Goal: Task Accomplishment & Management: Manage account settings

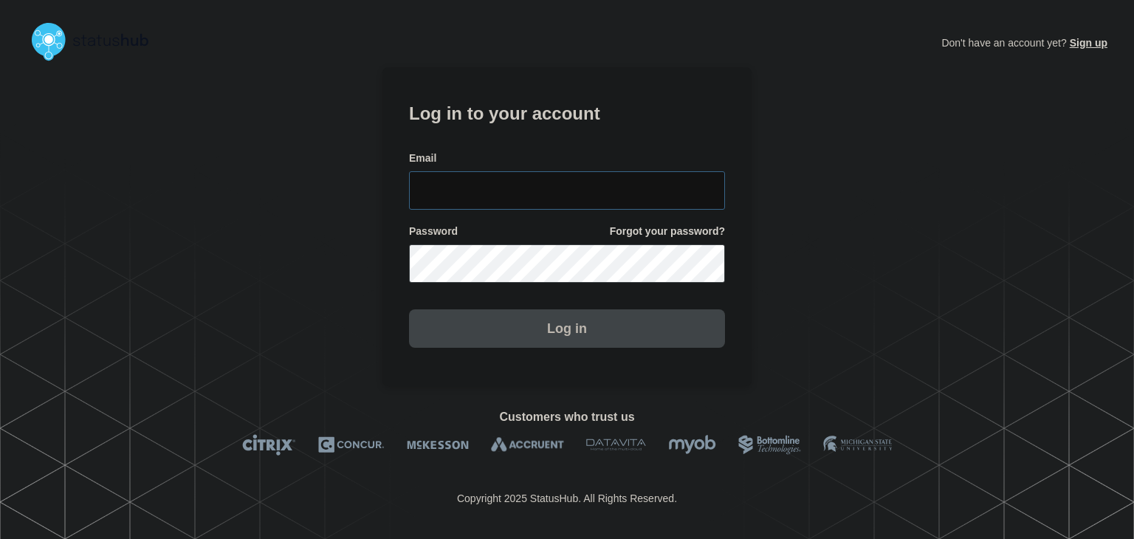
type input "[PERSON_NAME][EMAIL_ADDRESS][PERSON_NAME][DOMAIN_NAME]"
click at [555, 333] on button "Log in" at bounding box center [567, 328] width 316 height 38
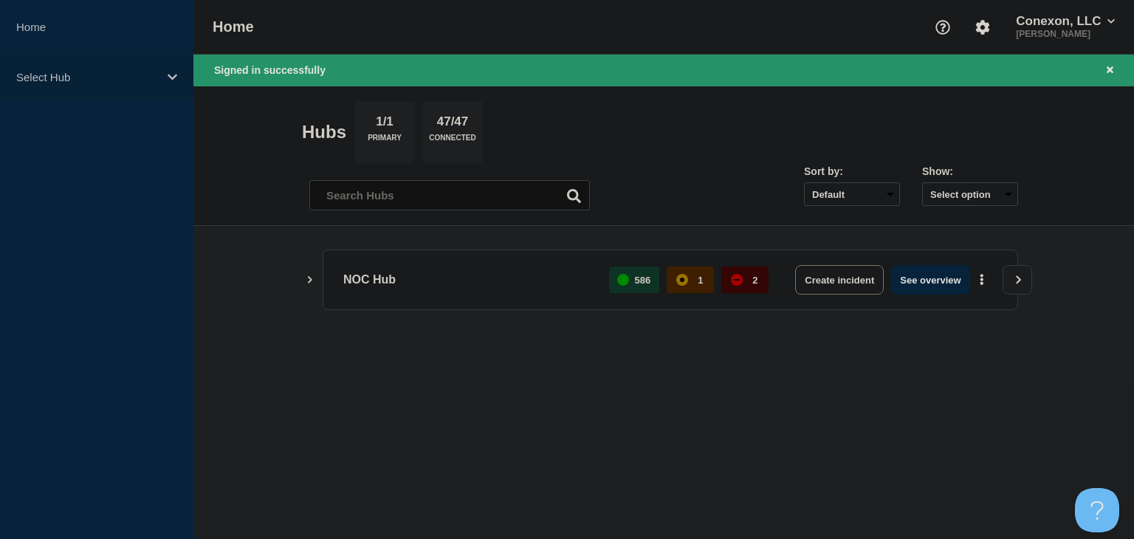
click at [146, 89] on div "Select Hub" at bounding box center [96, 77] width 193 height 45
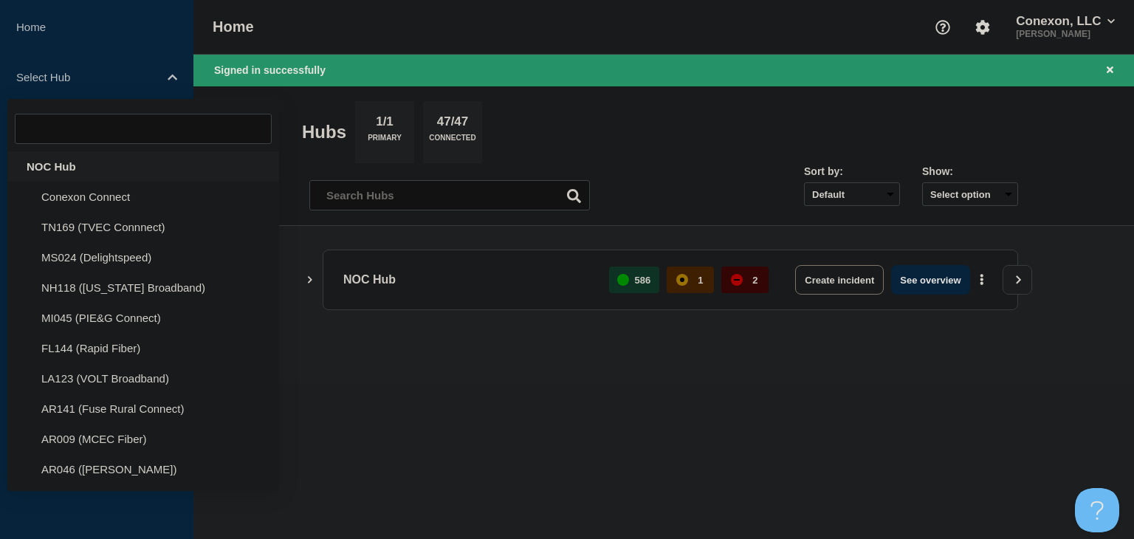
click at [78, 167] on div "NOC Hub" at bounding box center [143, 166] width 272 height 30
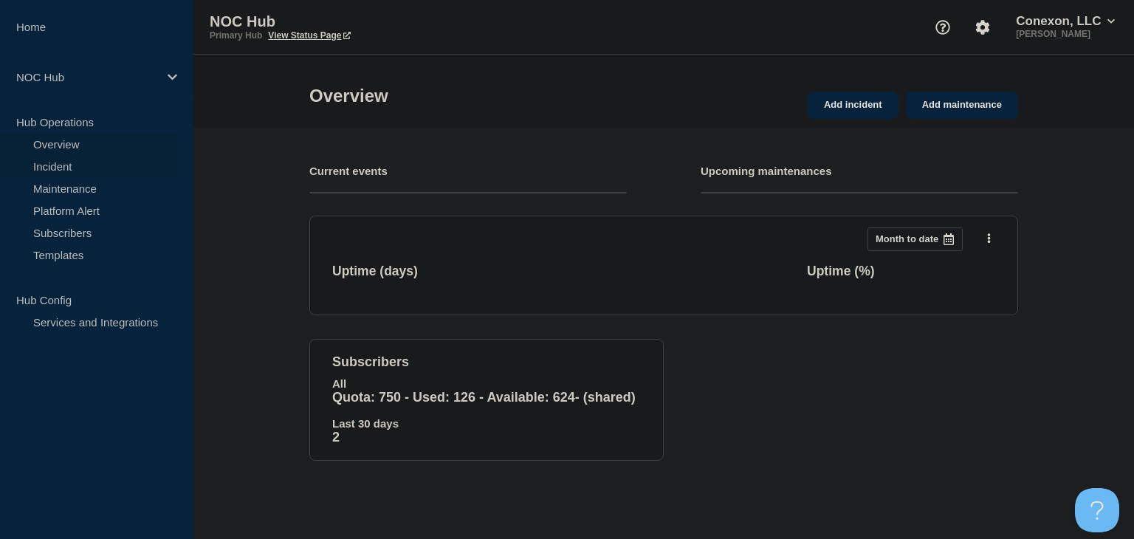
click at [47, 168] on link "Incident" at bounding box center [89, 166] width 179 height 22
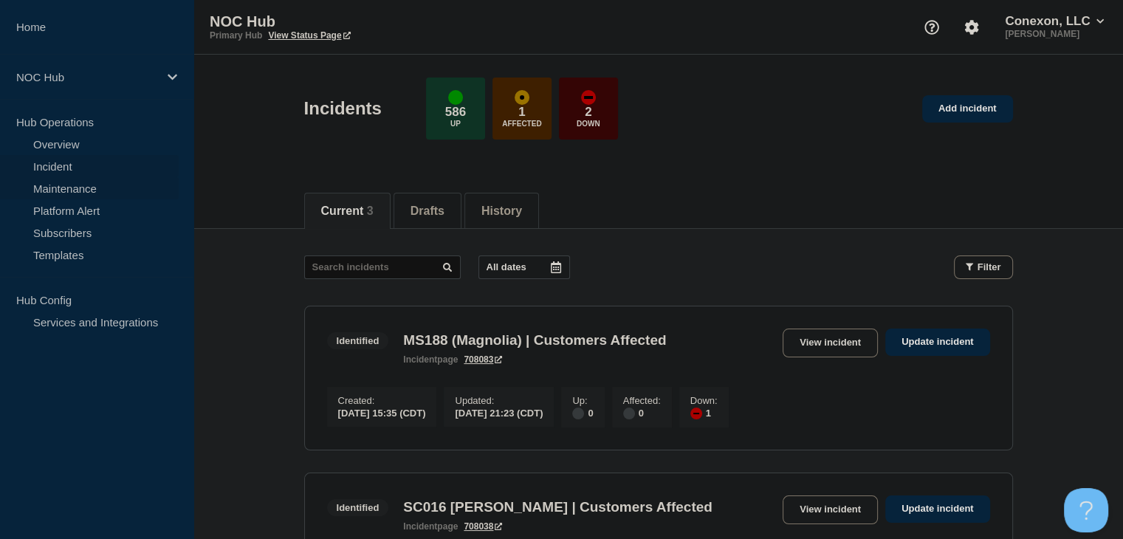
click at [61, 188] on link "Maintenance" at bounding box center [89, 188] width 179 height 22
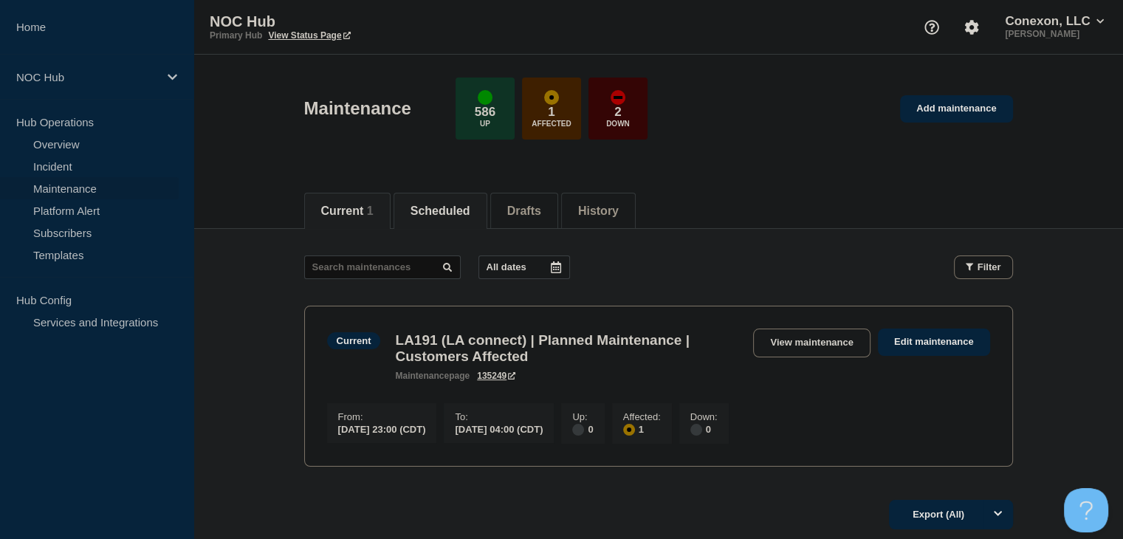
click at [451, 214] on button "Scheduled" at bounding box center [441, 211] width 60 height 13
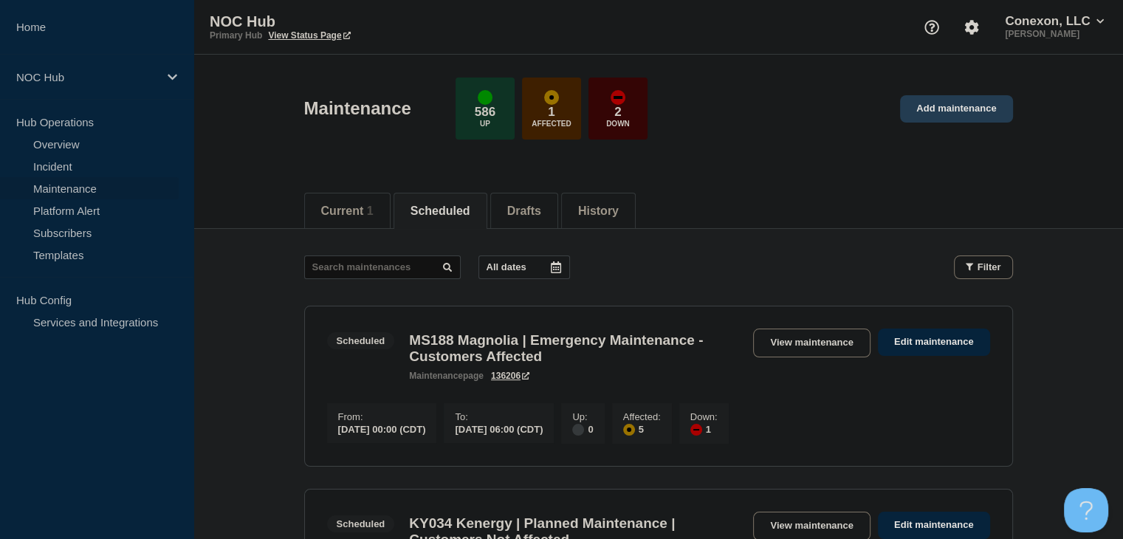
click at [930, 107] on link "Add maintenance" at bounding box center [956, 108] width 112 height 27
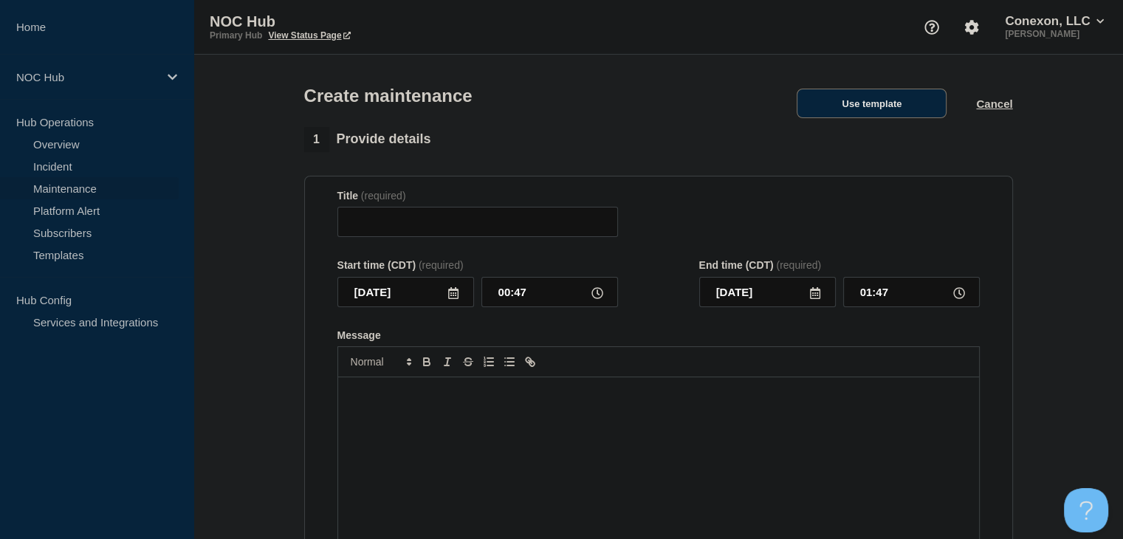
click at [885, 108] on button "Use template" at bounding box center [872, 104] width 150 height 30
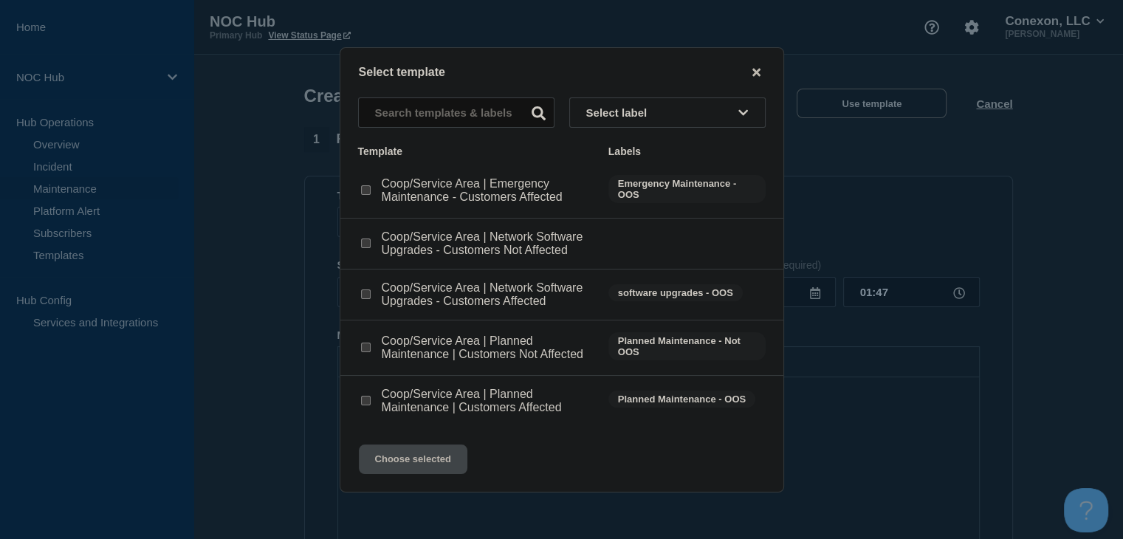
click at [365, 296] on input "Coop/Service Area | Network Software Upgrades - Customers Affected checkbox" at bounding box center [366, 294] width 10 height 10
checkbox input "true"
click at [419, 462] on button "Choose selected" at bounding box center [413, 460] width 109 height 30
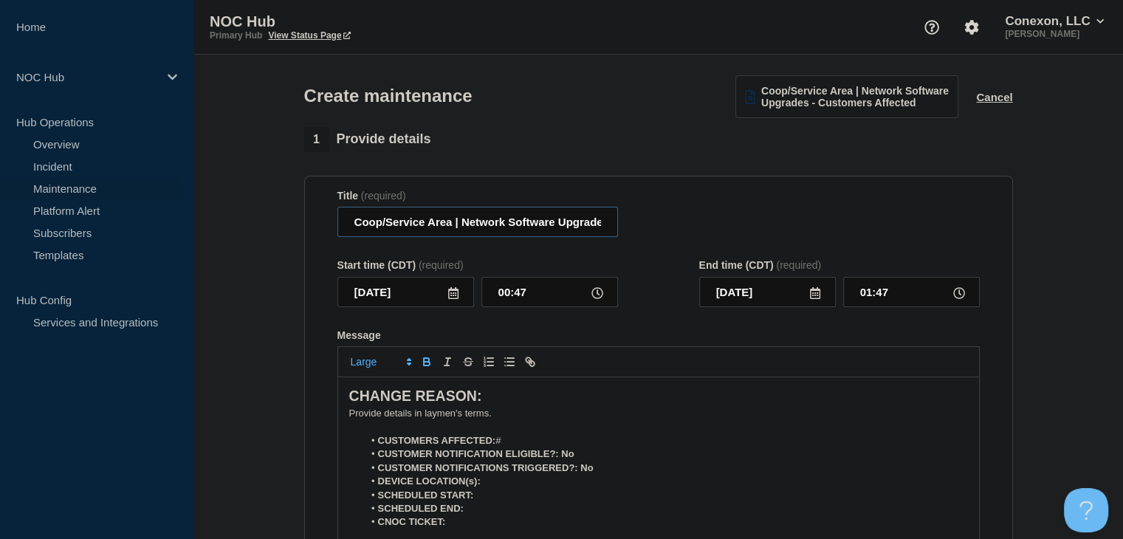
drag, startPoint x: 450, startPoint y: 227, endPoint x: 308, endPoint y: 227, distance: 142.5
click at [308, 227] on section "Title (required) Coop/Service Area | Network Software Upgrades - Customers Affe…" at bounding box center [658, 387] width 709 height 423
type input "LA135 East Carroll Parish | Network Software Upgrades - Customers Affected"
click at [456, 299] on icon at bounding box center [453, 293] width 12 height 12
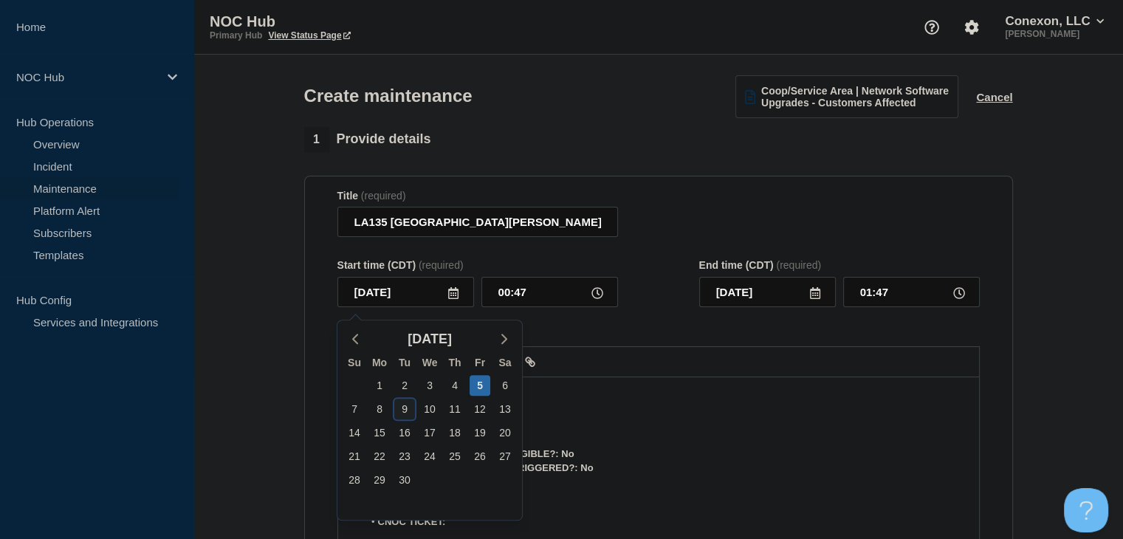
click at [407, 408] on div "9" at bounding box center [404, 409] width 21 height 21
type input "2025-09-09"
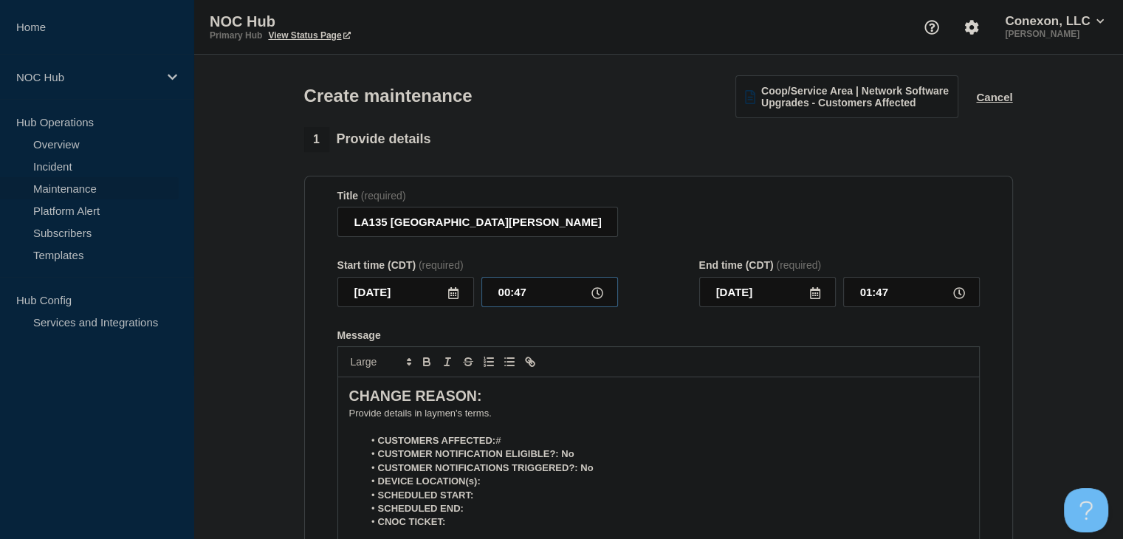
click at [514, 301] on input "00:47" at bounding box center [549, 292] width 137 height 30
type input "00:00"
click at [885, 303] on input "01:00" at bounding box center [911, 292] width 137 height 30
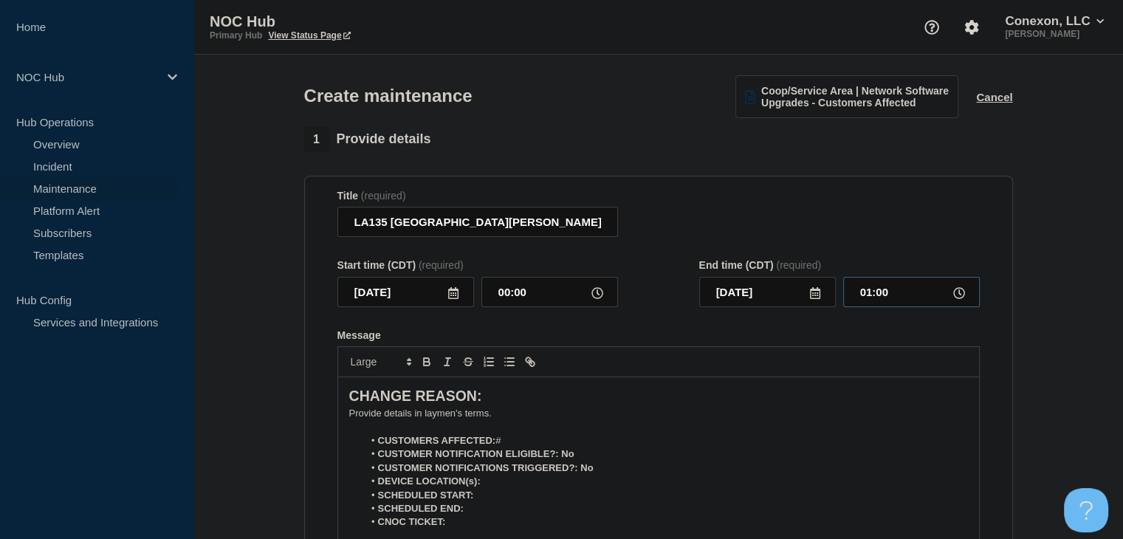
click at [885, 303] on input "01:00" at bounding box center [911, 292] width 137 height 30
type input "05:00"
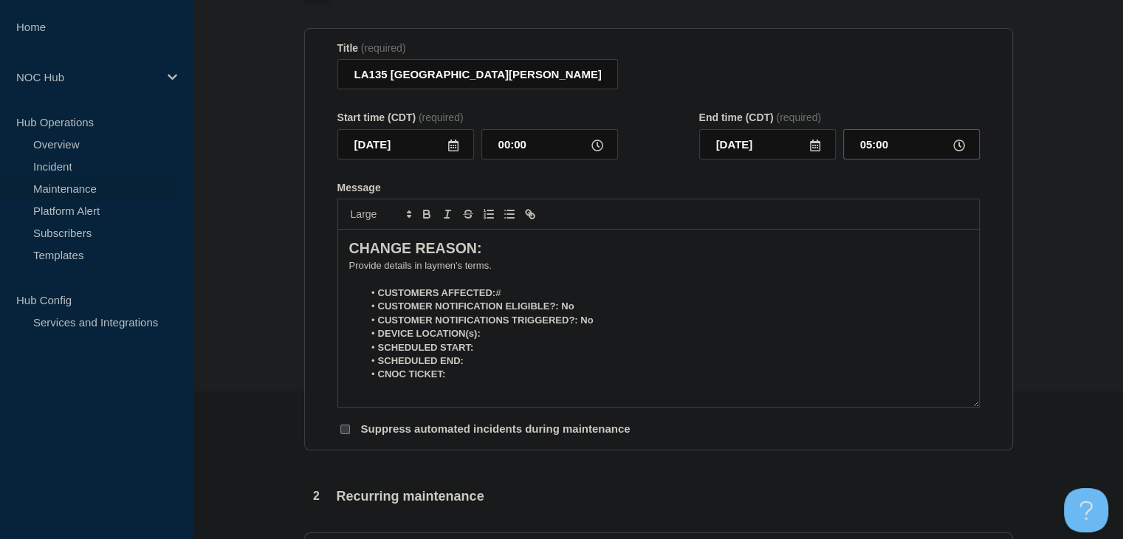
scroll to position [148, 0]
click at [526, 299] on li "CUSTOMERS AFFECTED: #" at bounding box center [665, 293] width 605 height 13
click at [549, 332] on li "DEVICE LOCATION(s):" at bounding box center [665, 333] width 605 height 13
click at [538, 354] on li "SCHEDULED START:" at bounding box center [665, 347] width 605 height 13
click at [436, 270] on p "﻿Provide details in laymen's terms." at bounding box center [658, 265] width 619 height 13
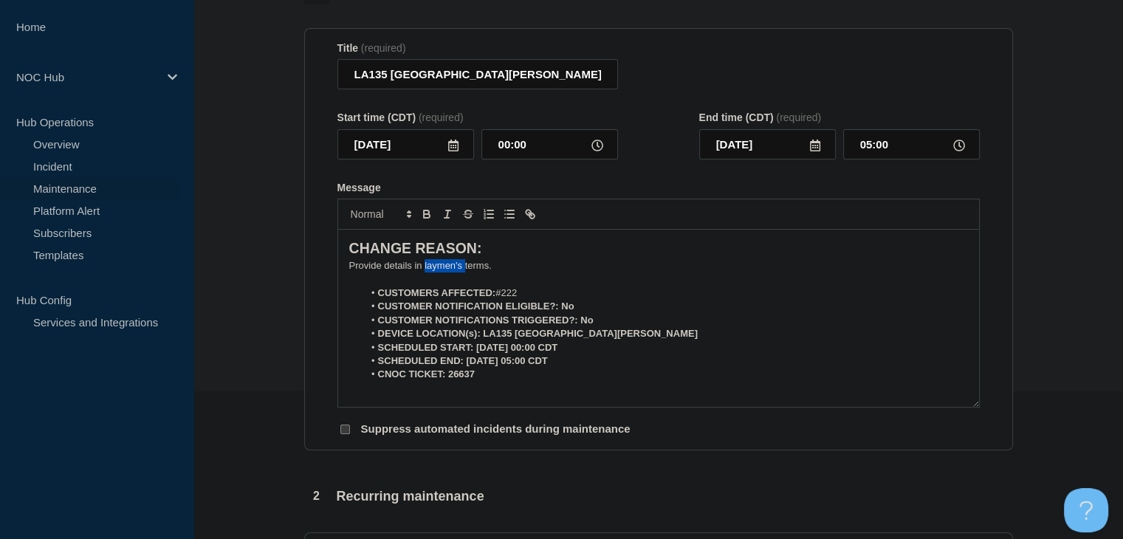
click at [436, 270] on p "﻿Provide details in laymen's terms." at bounding box center [658, 265] width 619 height 13
click at [446, 268] on p "The NOC will upgrade all of the OLT devices to 25.2 during the maintenance wind…" at bounding box center [658, 265] width 619 height 13
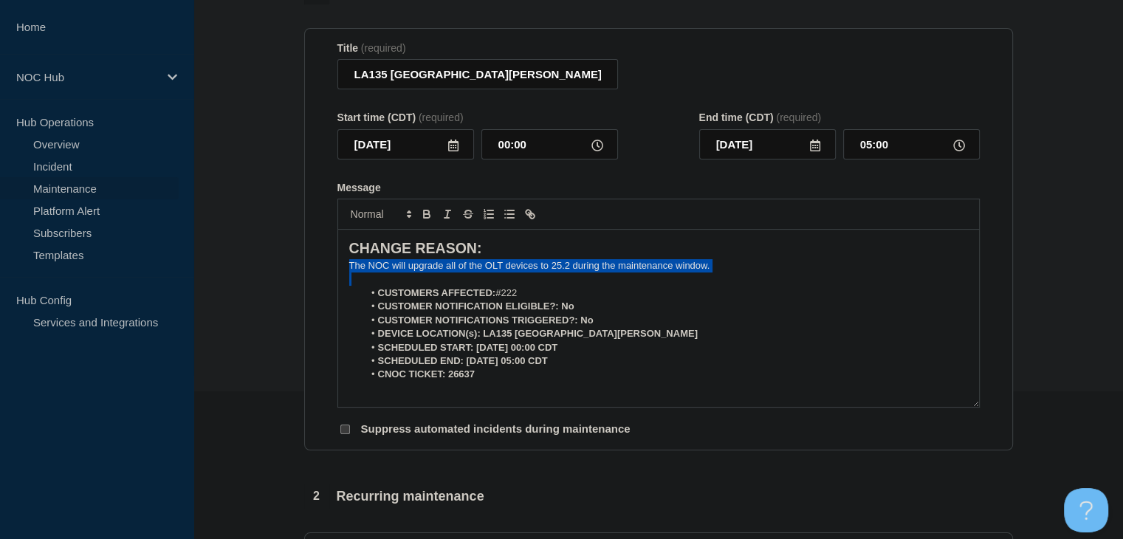
click at [446, 268] on p "The NOC will upgrade all of the OLT devices to 25.2 during the maintenance wind…" at bounding box center [658, 265] width 619 height 13
copy p "The NOC will upgrade all of the OLT devices to 25.2 during the maintenance wind…"
click at [591, 291] on li "CUSTOMERS AFFECTED: #222" at bounding box center [665, 293] width 605 height 13
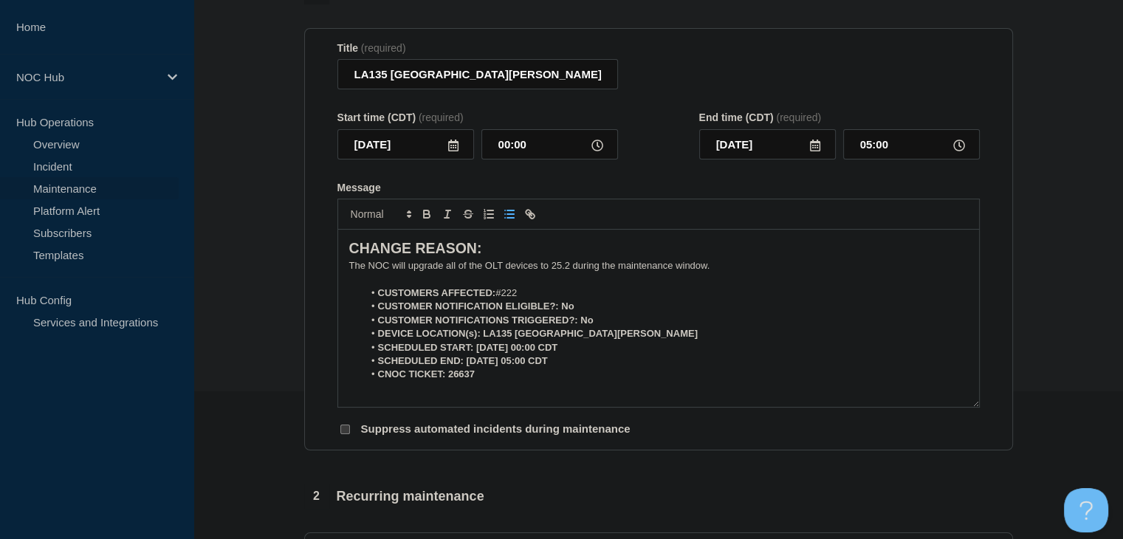
click at [546, 272] on p "The NOC will upgrade all of the OLT devices to 25.2 during the maintenance wind…" at bounding box center [658, 265] width 619 height 13
click at [738, 268] on p "The NOC will upgrade all of the OLT devices to 25.2 during the maintenance wind…" at bounding box center [658, 265] width 619 height 13
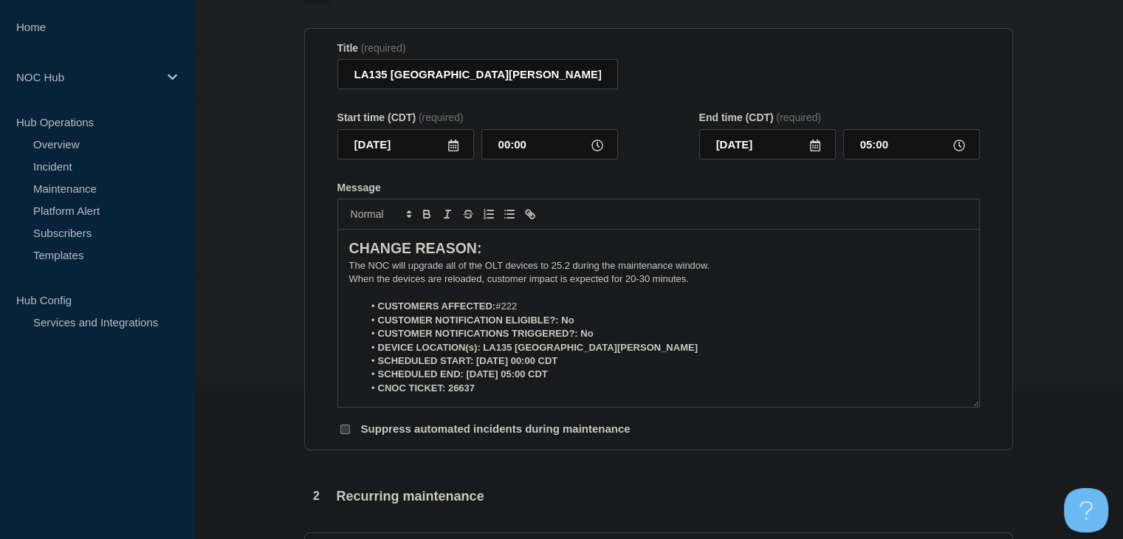
drag, startPoint x: 696, startPoint y: 287, endPoint x: 328, endPoint y: 270, distance: 368.1
click at [328, 270] on section "Title (required) LA135 East Carroll Parish | Network Software Upgrades - Custom…" at bounding box center [658, 239] width 709 height 423
copy div "The NOC will upgrade all of the OLT devices to 25.2 during the maintenance wind…"
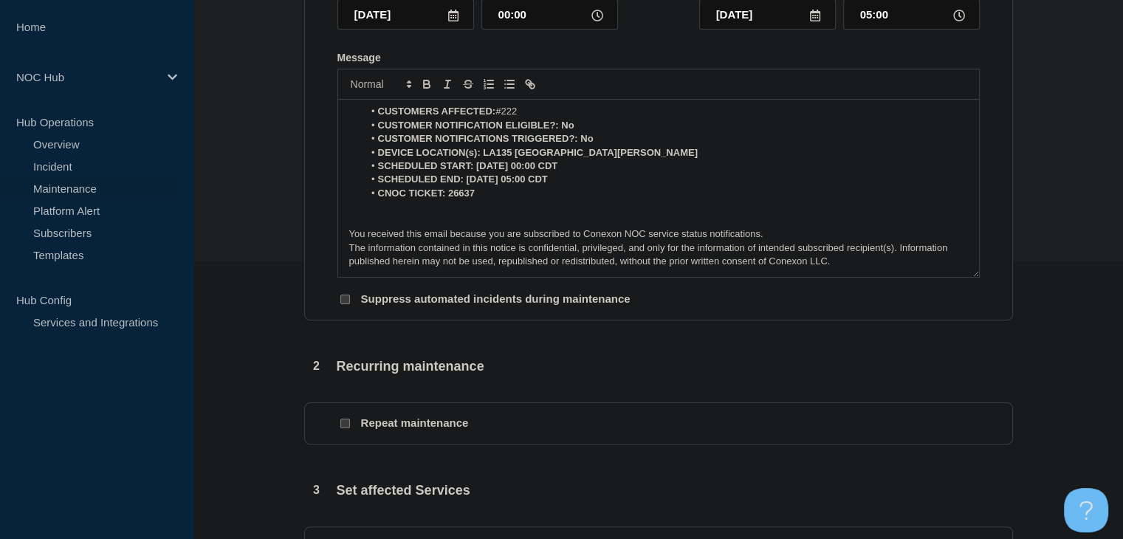
scroll to position [517, 0]
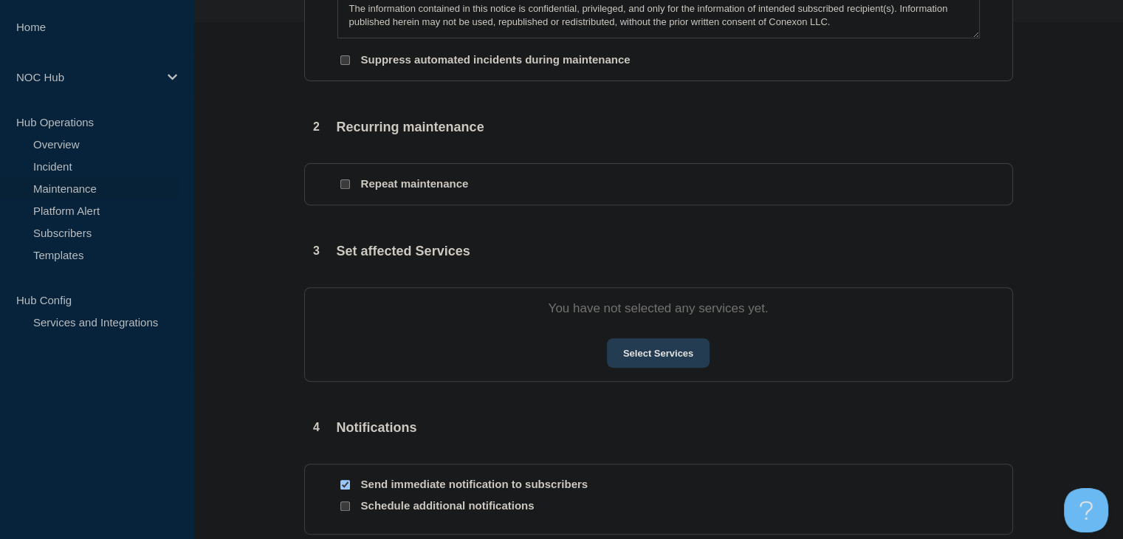
click at [650, 360] on button "Select Services" at bounding box center [658, 353] width 103 height 30
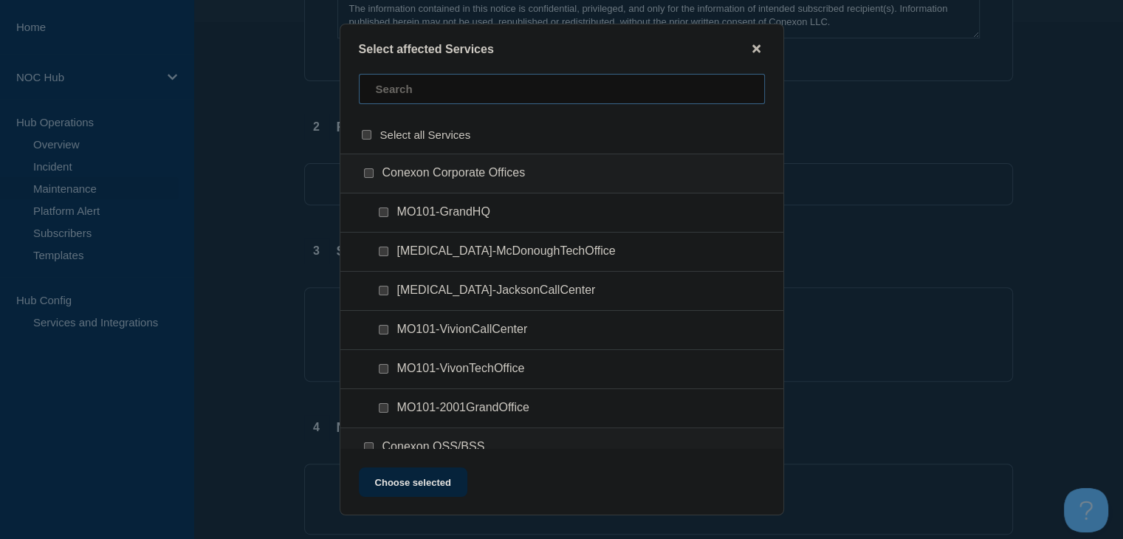
click at [473, 84] on input "text" at bounding box center [562, 89] width 406 height 30
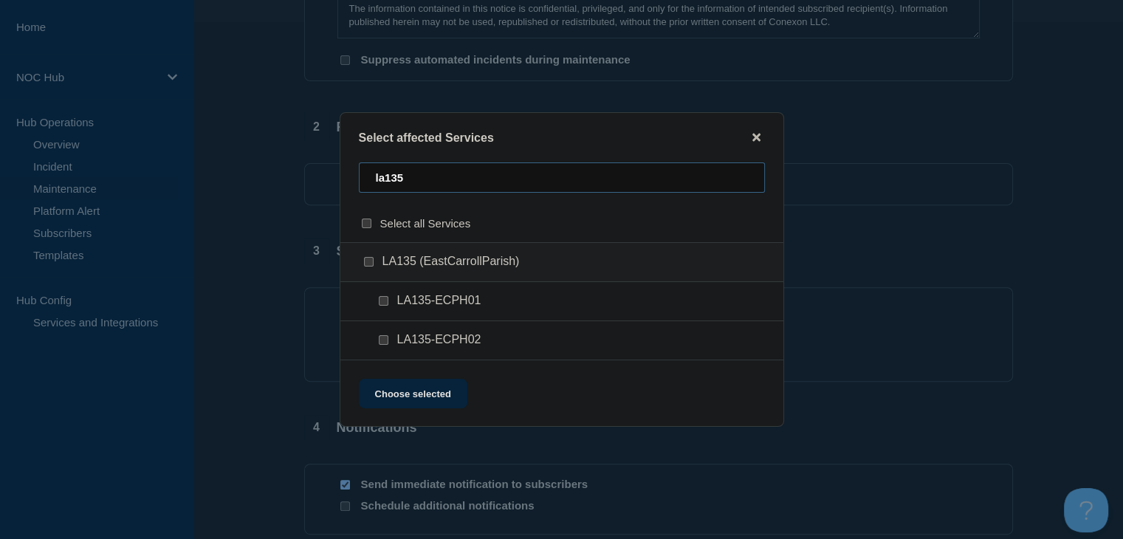
type input "la135"
click at [368, 264] on input "LA135 (EastCarrollParish) checkbox" at bounding box center [369, 262] width 10 height 10
checkbox input "true"
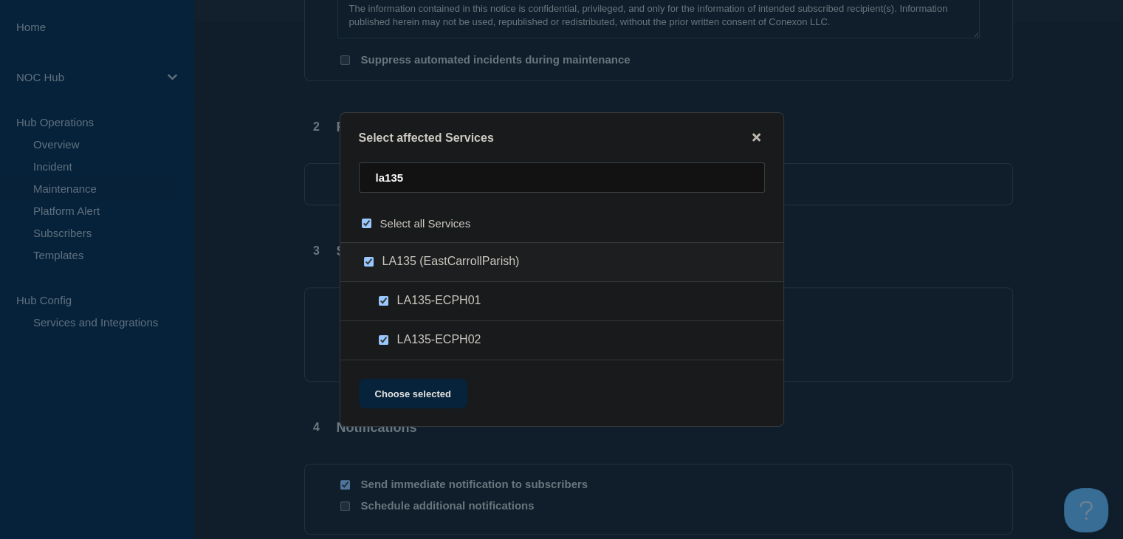
checkbox input "true"
click at [388, 394] on button "Choose selected" at bounding box center [413, 394] width 109 height 30
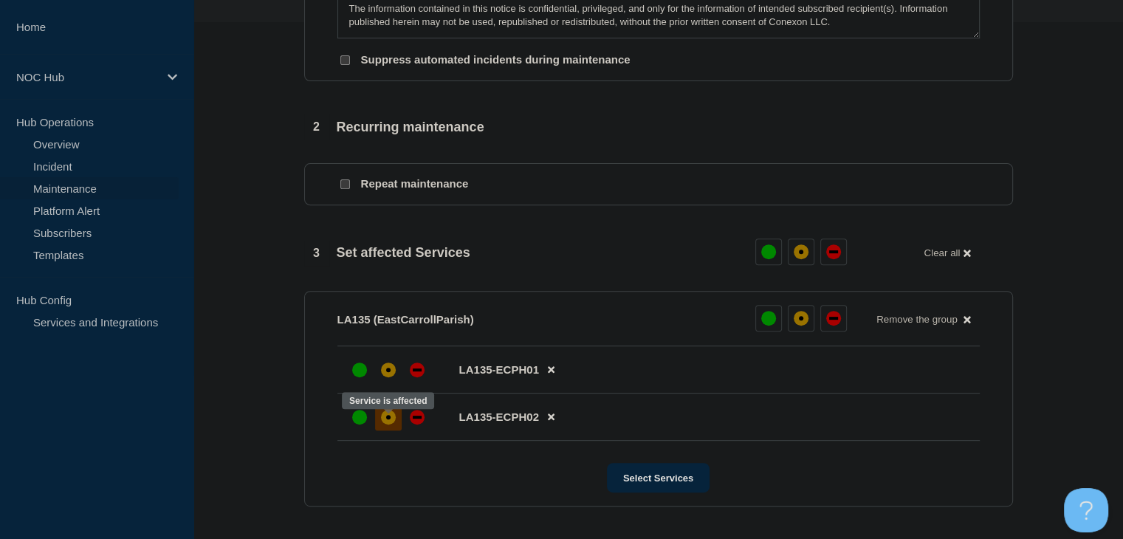
click at [394, 431] on div at bounding box center [388, 417] width 27 height 27
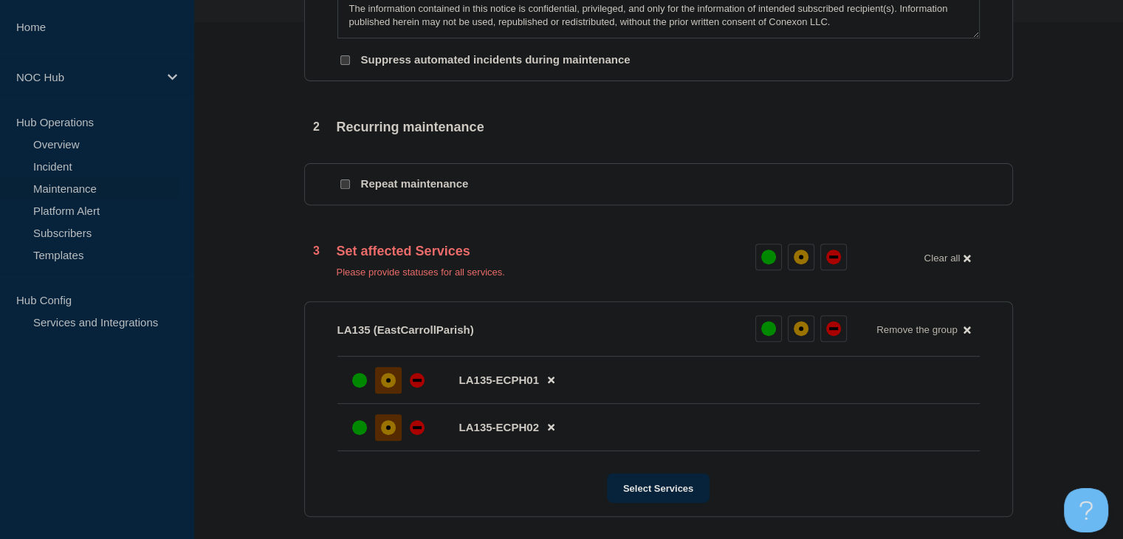
click at [393, 385] on div "affected" at bounding box center [388, 380] width 15 height 15
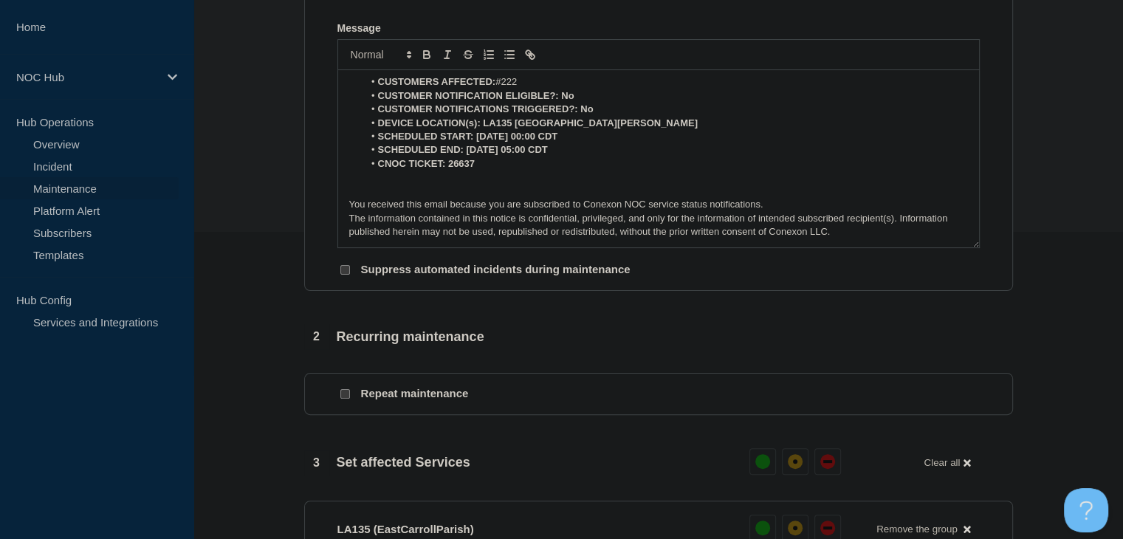
scroll to position [148, 0]
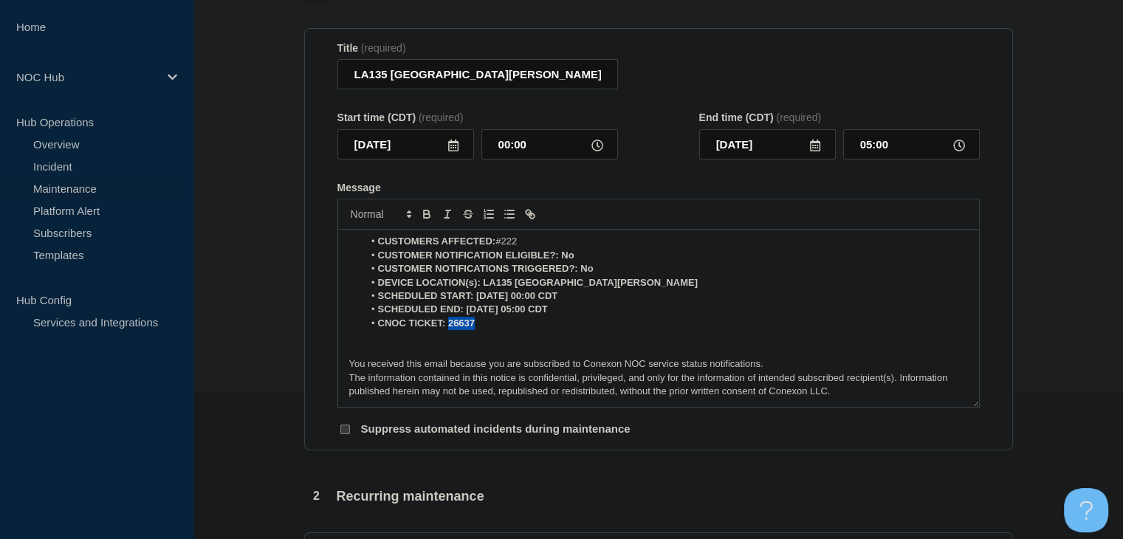
drag, startPoint x: 495, startPoint y: 326, endPoint x: 447, endPoint y: 326, distance: 48.0
click at [447, 326] on li "CNOC TICKET: 26637" at bounding box center [665, 323] width 605 height 13
click at [420, 221] on icon "Toggle bold text" at bounding box center [426, 213] width 13 height 13
drag, startPoint x: 591, startPoint y: 312, endPoint x: 464, endPoint y: 315, distance: 126.3
click at [464, 315] on li "SCHEDULED END: 09-09-2025, 05:00 CDT" at bounding box center [665, 309] width 605 height 13
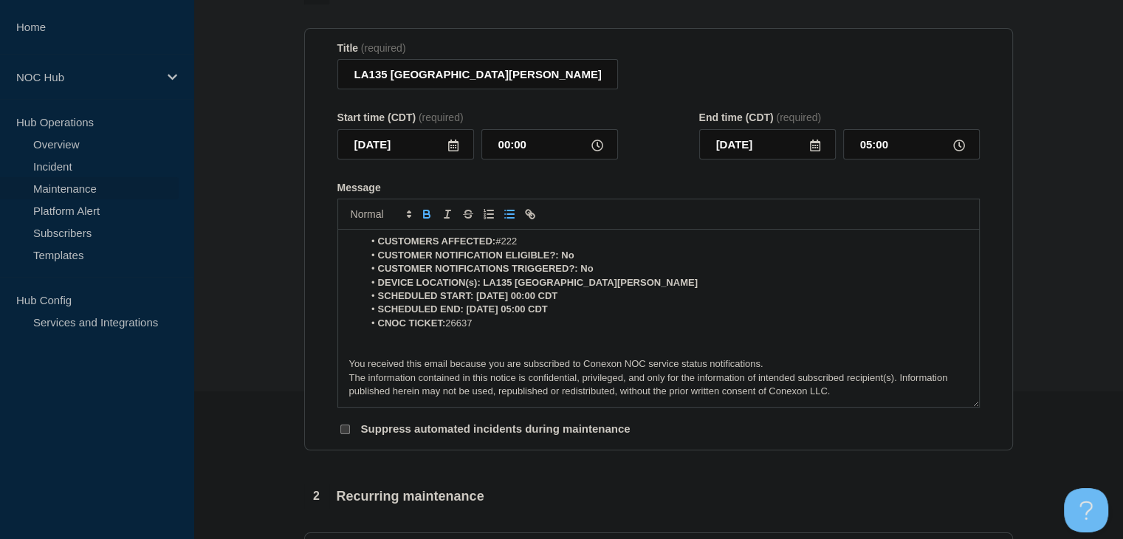
click at [425, 219] on icon "Toggle bold text" at bounding box center [426, 213] width 13 height 13
drag, startPoint x: 585, startPoint y: 301, endPoint x: 478, endPoint y: 300, distance: 107.1
click at [478, 300] on li "SCHEDULED START: 09-09-2025, 00:00 CDT" at bounding box center [665, 295] width 605 height 13
click at [428, 213] on icon "Toggle bold text" at bounding box center [426, 213] width 13 height 13
drag, startPoint x: 611, startPoint y: 287, endPoint x: 480, endPoint y: 287, distance: 130.7
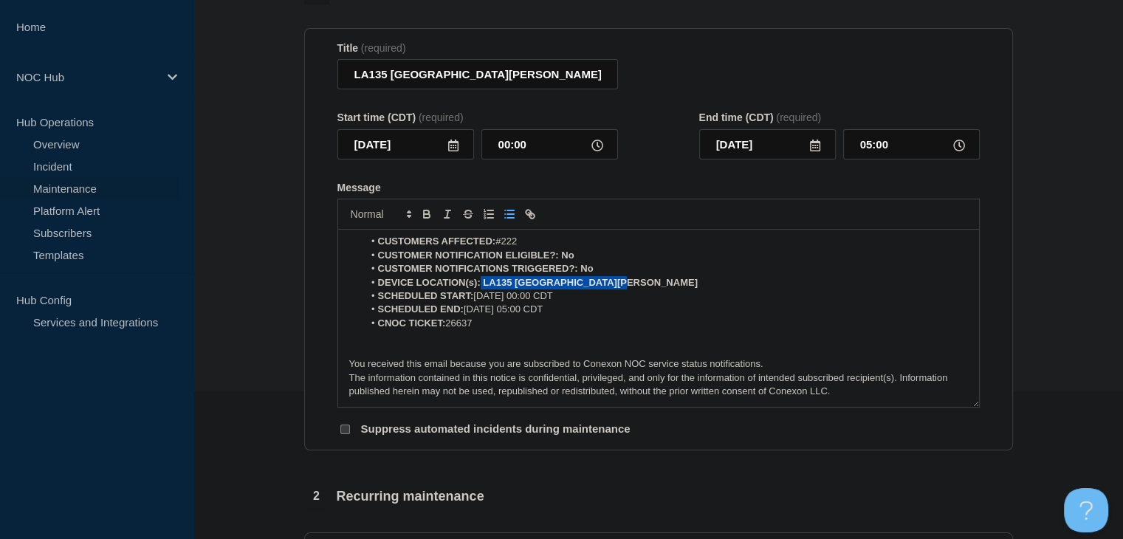
click at [480, 287] on li "DEVICE LOCATION(s): LA135 East Carroll Parish" at bounding box center [665, 282] width 605 height 13
click at [427, 217] on icon "Toggle bold text" at bounding box center [426, 213] width 13 height 13
drag, startPoint x: 610, startPoint y: 276, endPoint x: 581, endPoint y: 276, distance: 28.8
click at [581, 275] on li "CUSTOMER NOTIFICATIONS TRIGGERED?: No" at bounding box center [665, 268] width 605 height 13
click at [428, 214] on icon "Toggle bold text" at bounding box center [426, 212] width 5 height 4
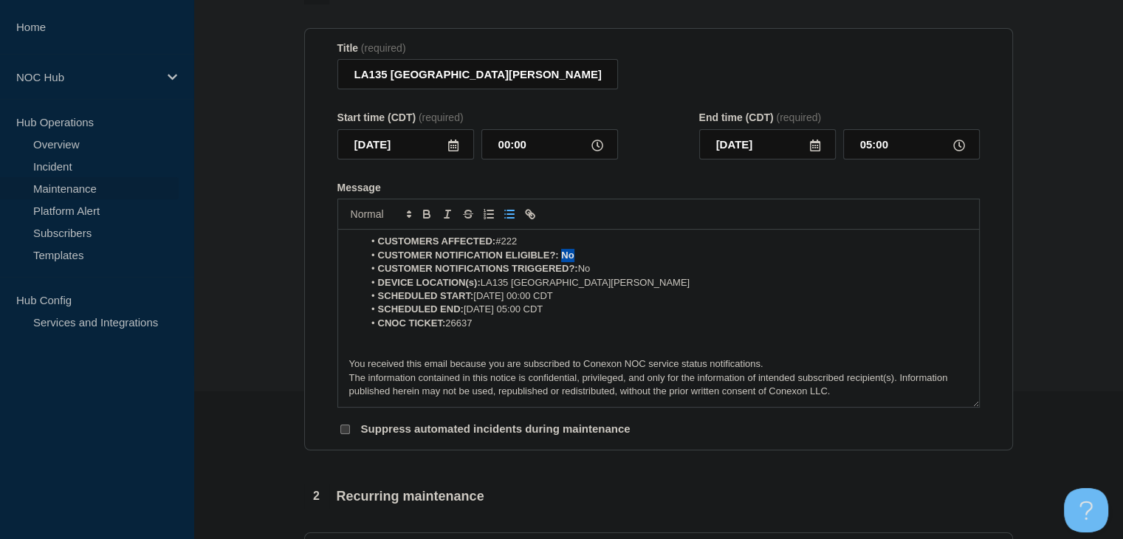
drag, startPoint x: 588, startPoint y: 259, endPoint x: 560, endPoint y: 259, distance: 28.1
click at [560, 259] on li "CUSTOMER NOTIFICATION ELIGIBLE?: No" at bounding box center [665, 255] width 605 height 13
click at [424, 221] on icon "Toggle bold text" at bounding box center [426, 213] width 13 height 13
click at [527, 248] on li "CUSTOMERS AFFECTED: #222" at bounding box center [665, 241] width 605 height 13
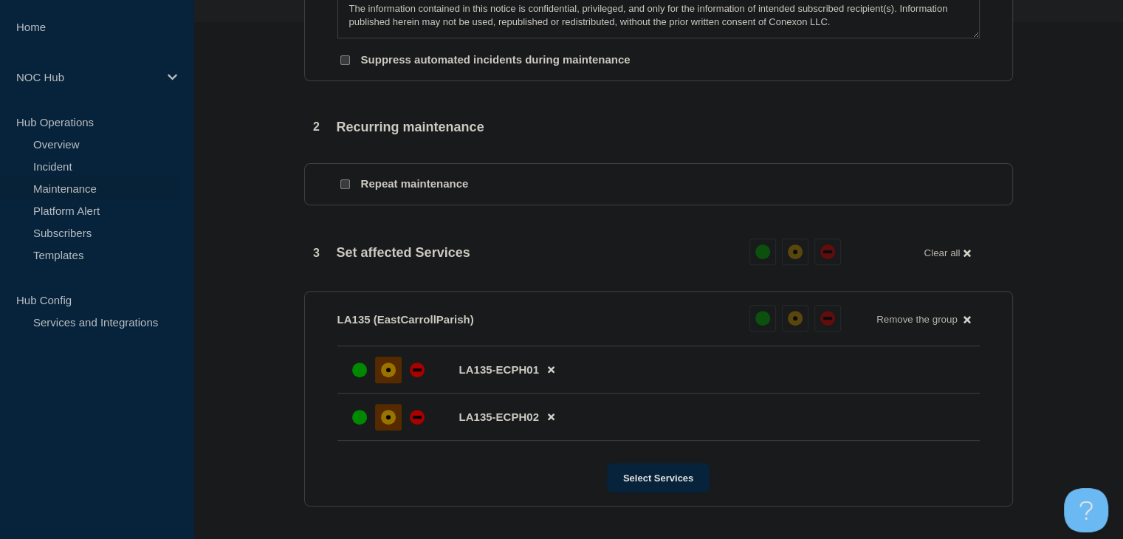
scroll to position [812, 0]
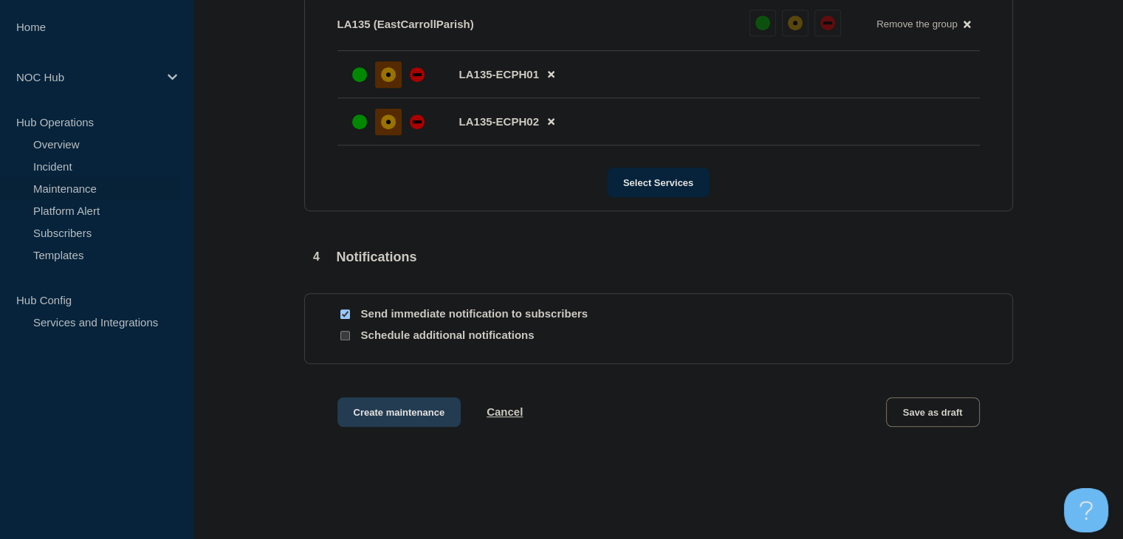
click at [391, 417] on button "Create maintenance" at bounding box center [399, 412] width 124 height 30
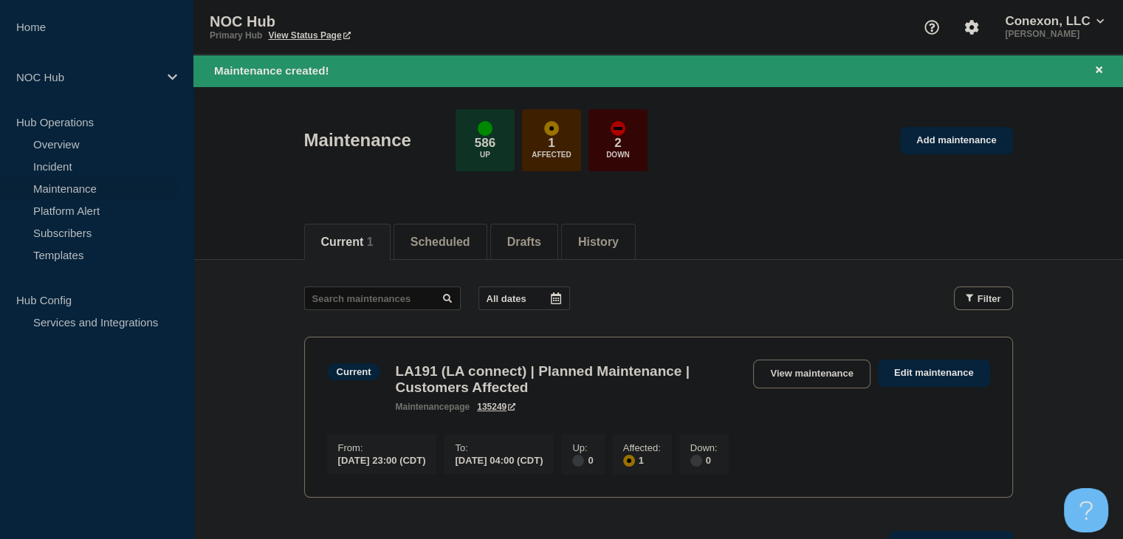
drag, startPoint x: 1100, startPoint y: 71, endPoint x: 960, endPoint y: 98, distance: 142.9
click at [1100, 71] on icon at bounding box center [1099, 69] width 7 height 7
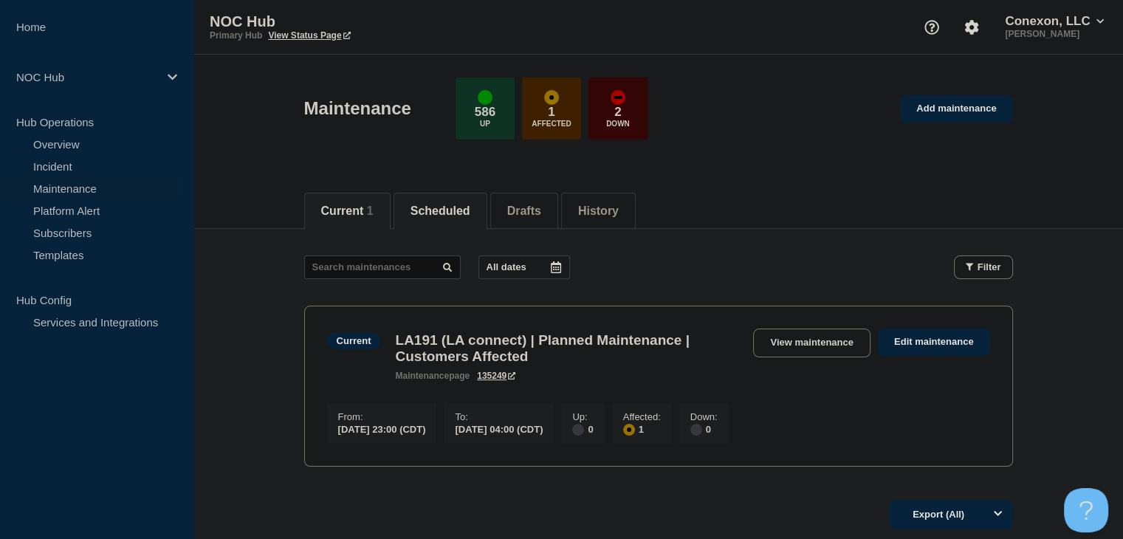
click at [439, 219] on li "Scheduled" at bounding box center [441, 211] width 94 height 36
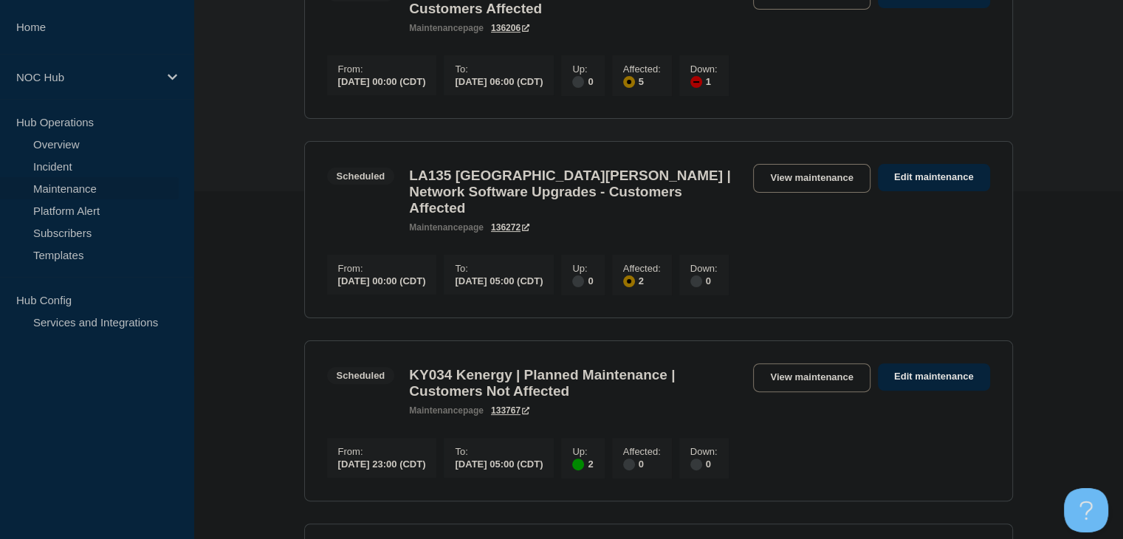
scroll to position [369, 0]
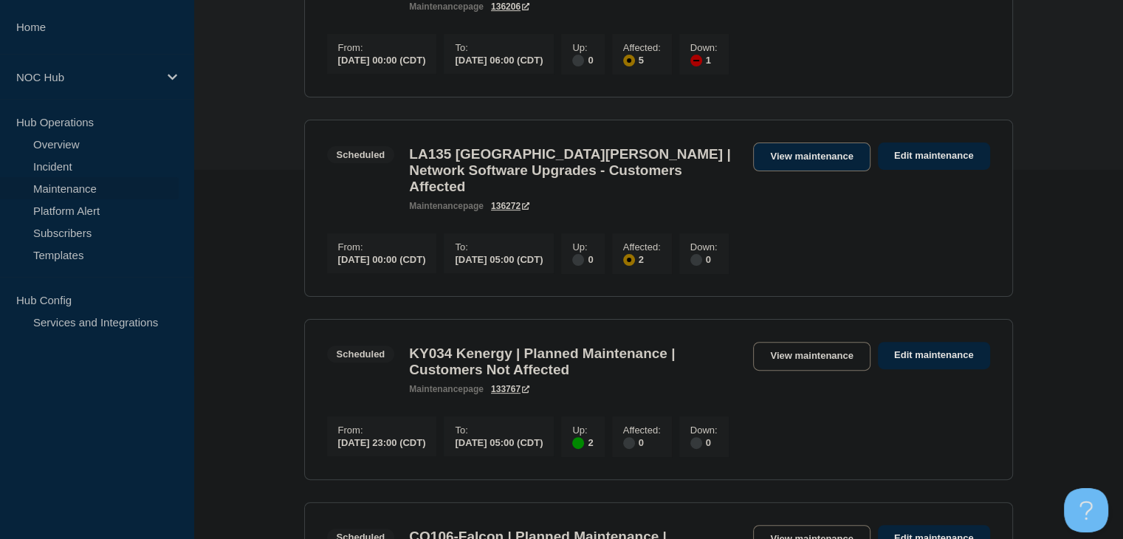
click at [813, 171] on link "View maintenance" at bounding box center [811, 157] width 117 height 29
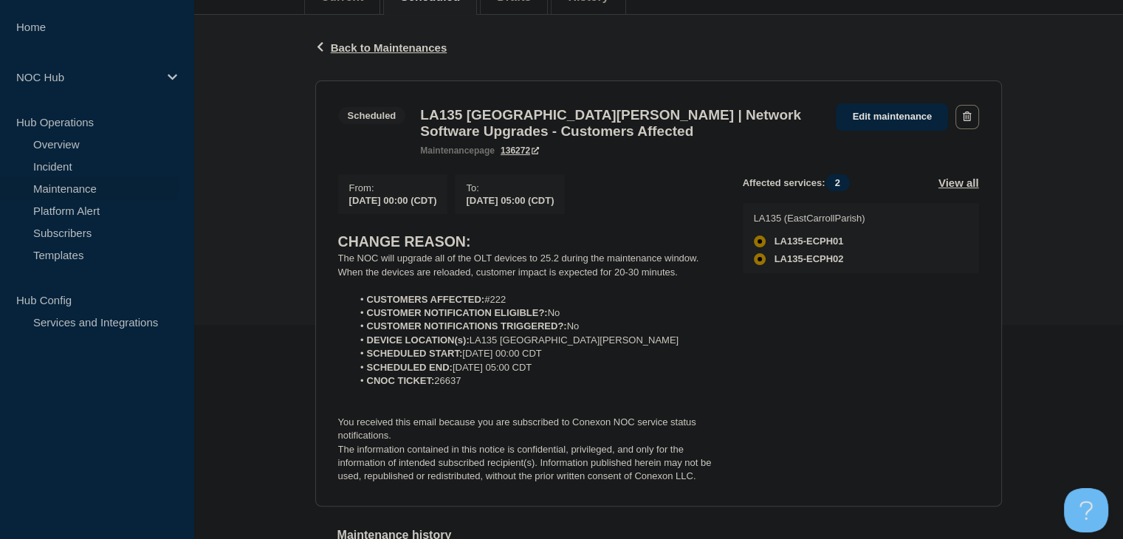
scroll to position [222, 0]
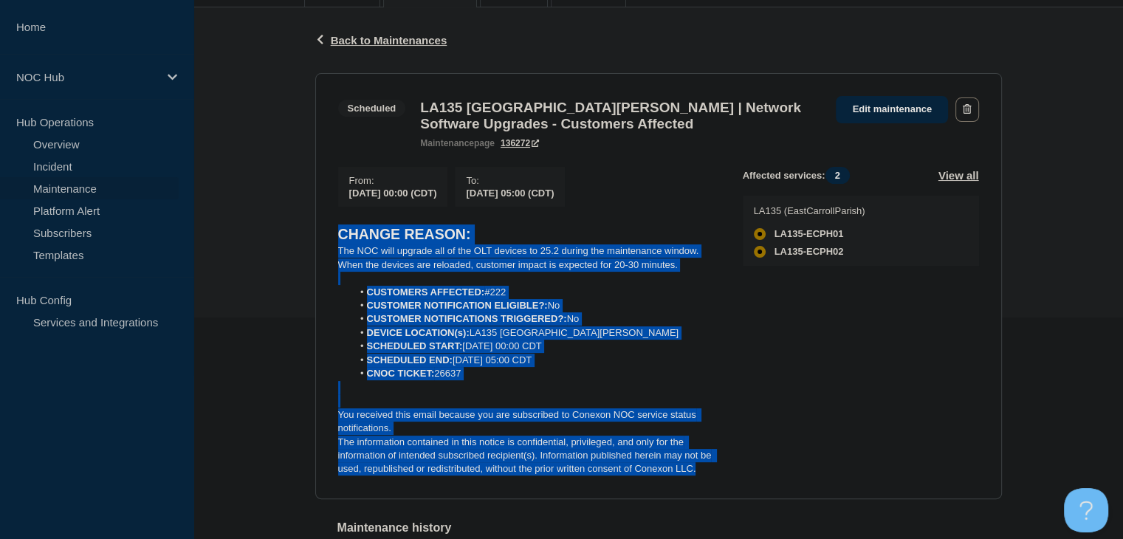
drag, startPoint x: 718, startPoint y: 484, endPoint x: 319, endPoint y: 238, distance: 468.9
click at [319, 238] on section "Scheduled LA135 East Carroll Parish | Network Software Upgrades - Customers Aff…" at bounding box center [658, 286] width 687 height 426
copy div "CHANGE REASON: The NOC will upgrade all of the OLT devices to 25.2 during the m…"
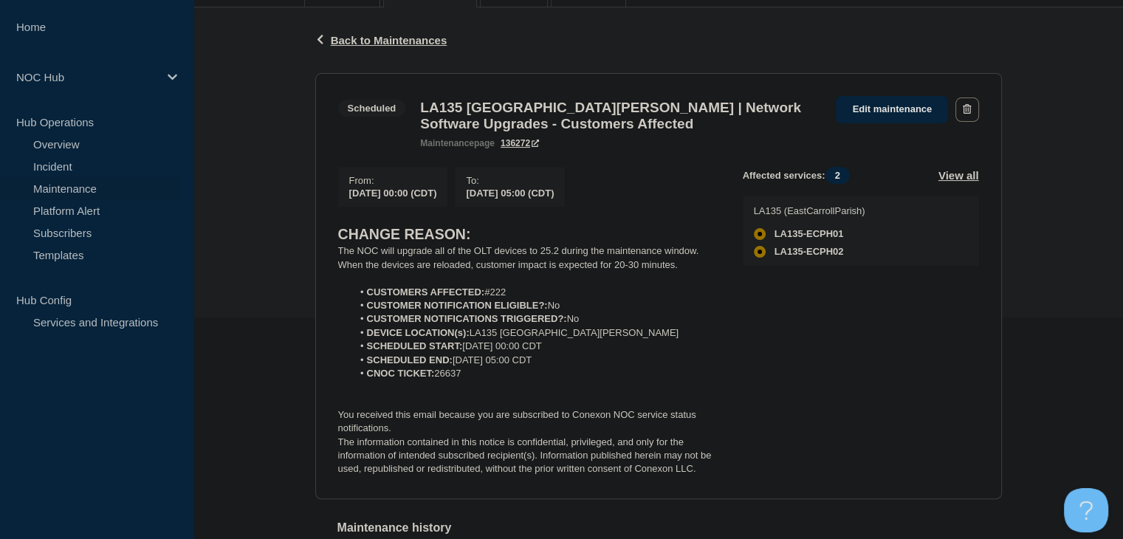
drag, startPoint x: 967, startPoint y: 414, endPoint x: 1108, endPoint y: 388, distance: 144.2
click at [967, 414] on div "Affected services: 2 View all LA135 (EastCarrollParish) LA135-ECPH01 LA135-ECPH…" at bounding box center [861, 321] width 236 height 309
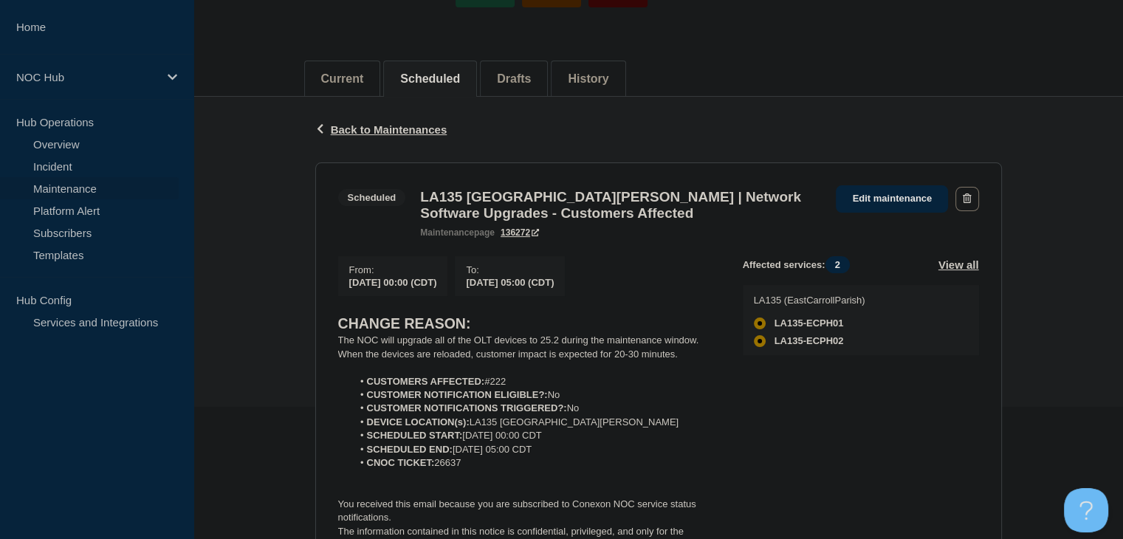
scroll to position [0, 0]
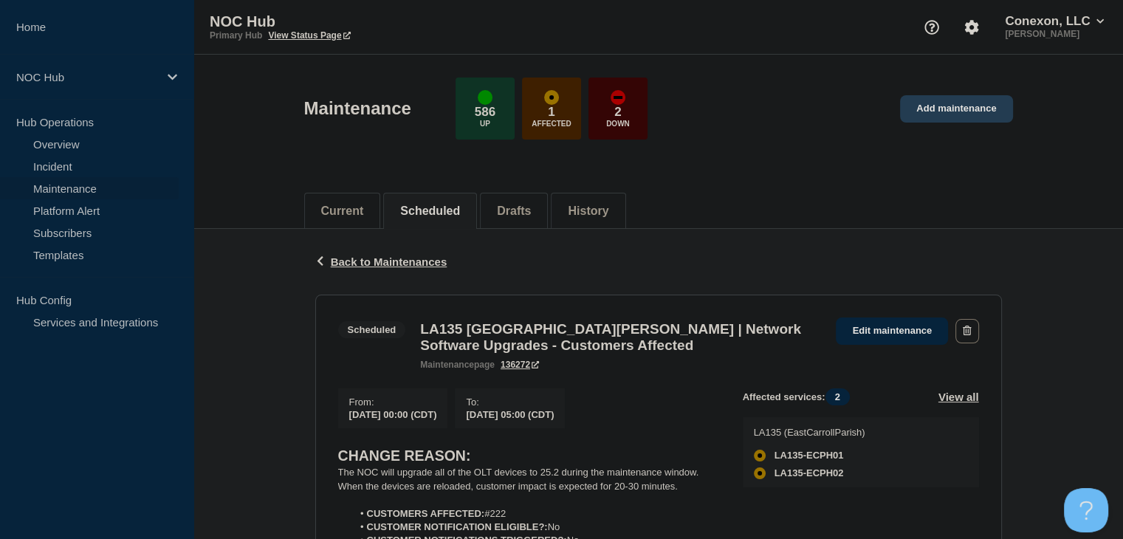
click at [966, 104] on link "Add maintenance" at bounding box center [956, 108] width 112 height 27
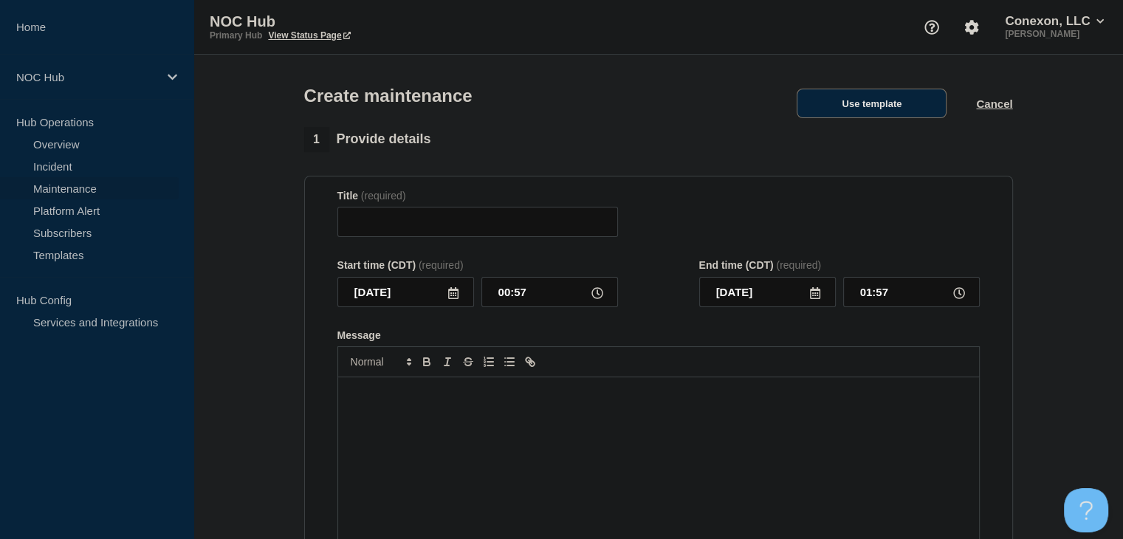
click at [886, 118] on button "Use template" at bounding box center [872, 104] width 150 height 30
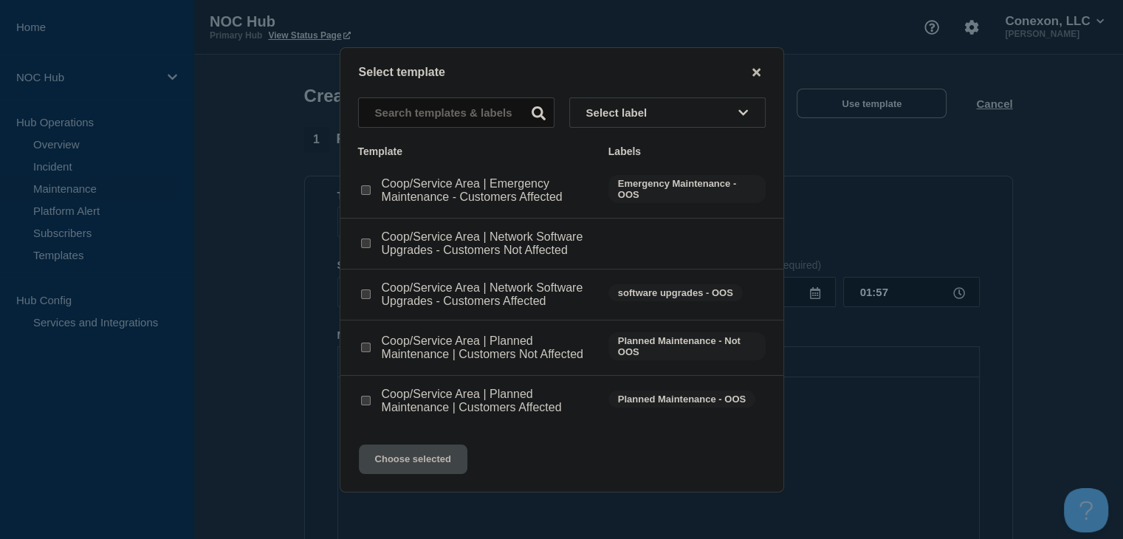
click at [371, 287] on div "Coop/Service Area | Network Software Upgrades - Customers Affected" at bounding box center [476, 294] width 236 height 27
click at [371, 294] on div at bounding box center [365, 294] width 15 height 15
click at [367, 295] on input "Coop/Service Area | Network Software Upgrades - Customers Affected checkbox" at bounding box center [366, 294] width 10 height 10
checkbox input "true"
click at [405, 459] on button "Choose selected" at bounding box center [413, 460] width 109 height 30
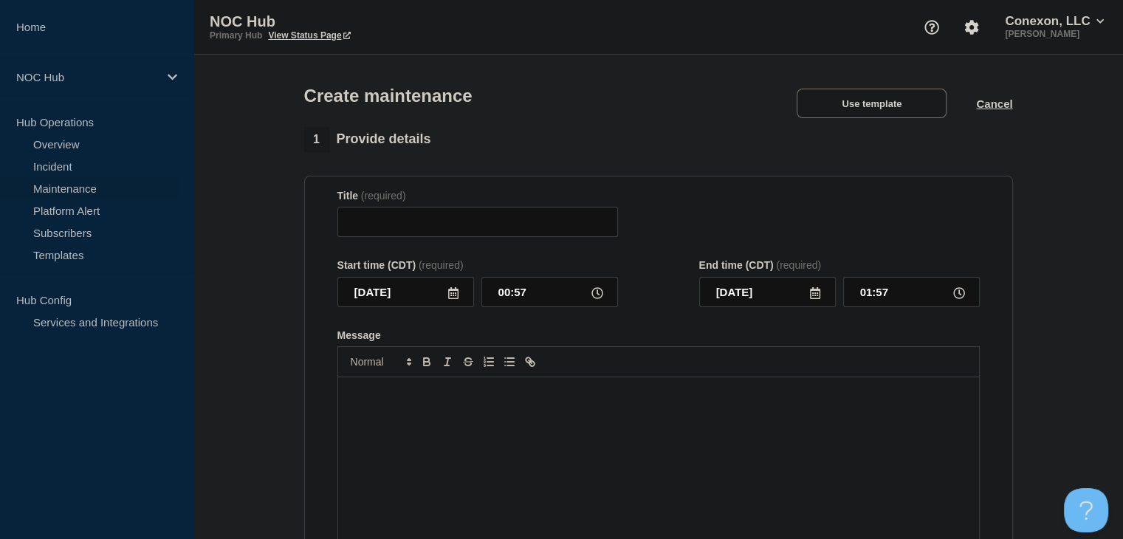
type input "Coop/Service Area | Network Software Upgrades - Customers Affected"
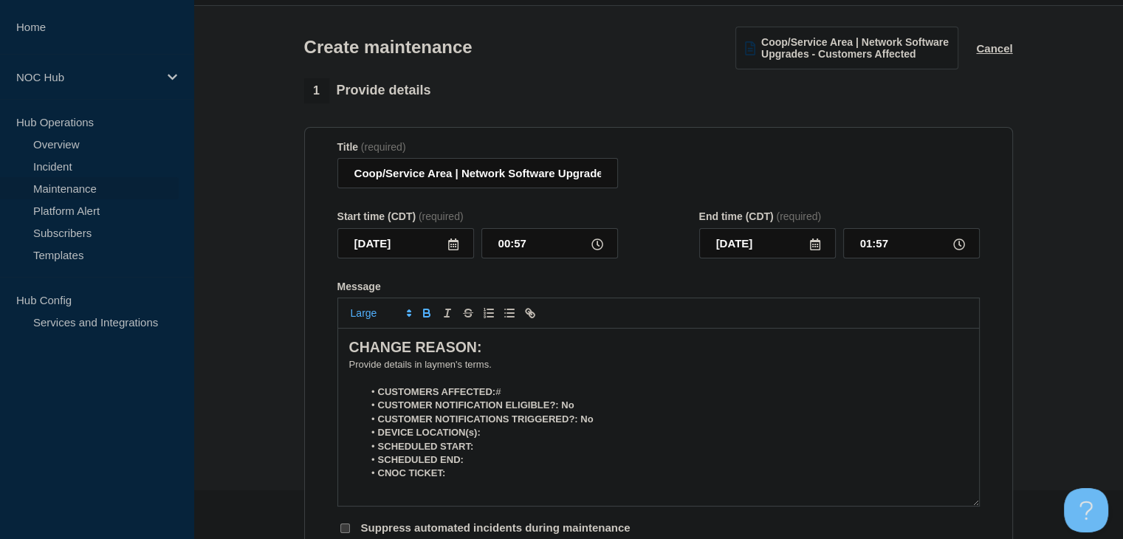
scroll to position [222, 0]
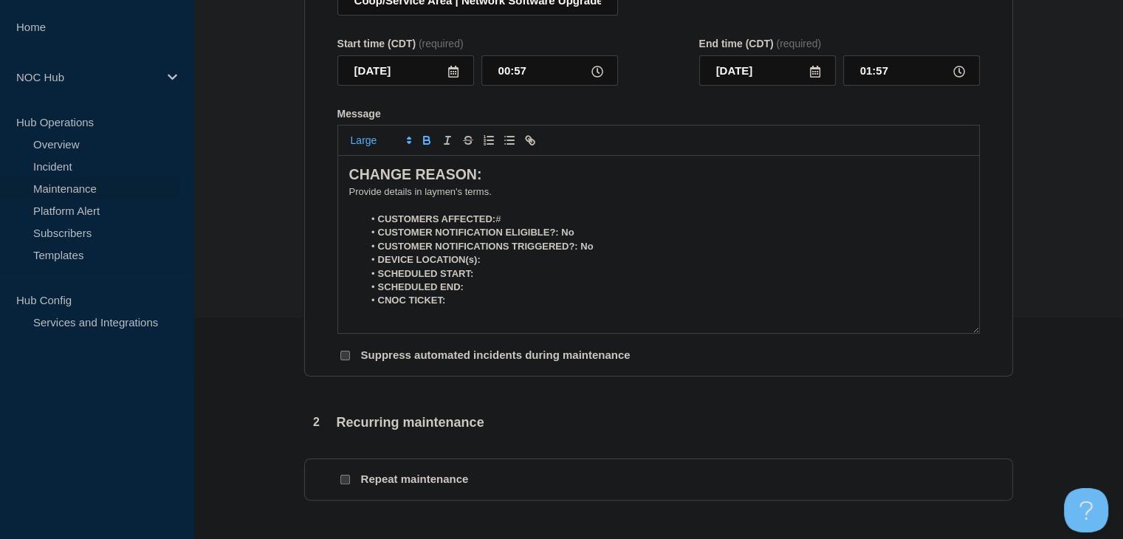
click at [457, 78] on icon at bounding box center [453, 72] width 10 height 12
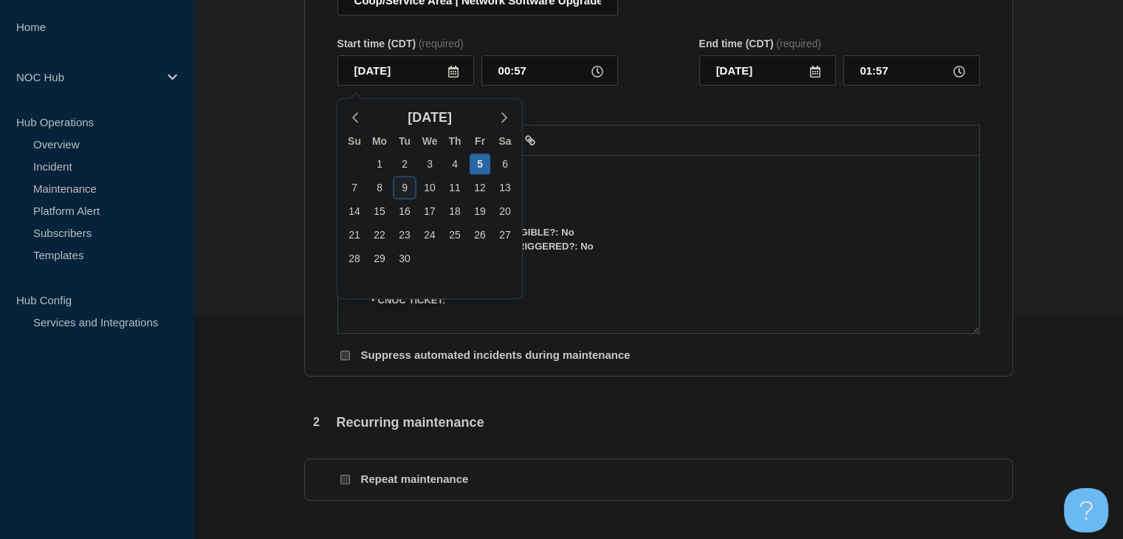
click at [404, 188] on div "9" at bounding box center [404, 187] width 21 height 21
type input "2025-09-09"
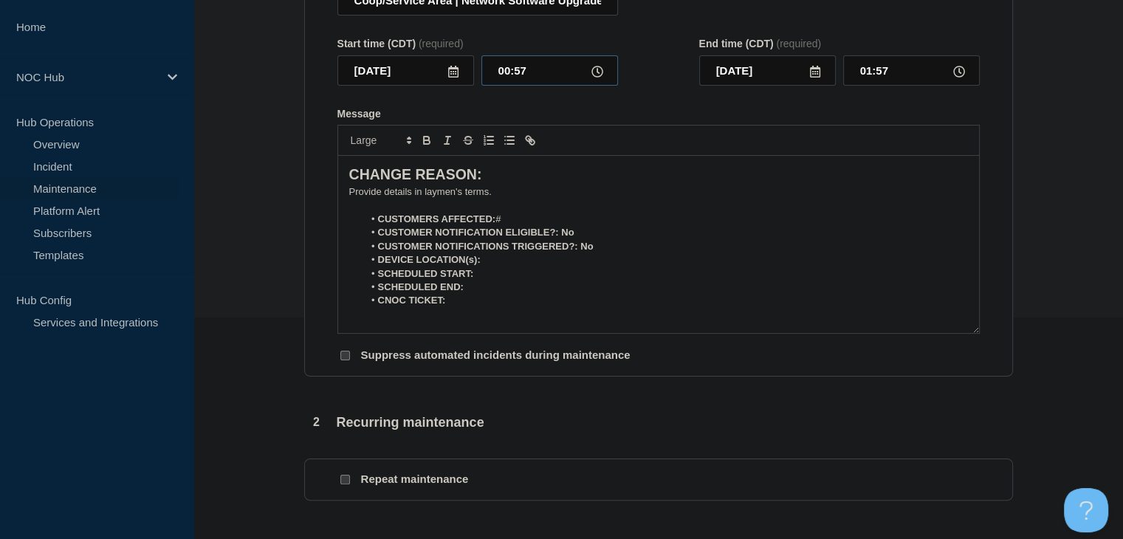
click at [521, 77] on input "00:57" at bounding box center [549, 70] width 137 height 30
click at [521, 76] on input "00:57" at bounding box center [549, 70] width 137 height 30
type input "00:00"
click at [870, 77] on input "01:00" at bounding box center [911, 70] width 137 height 30
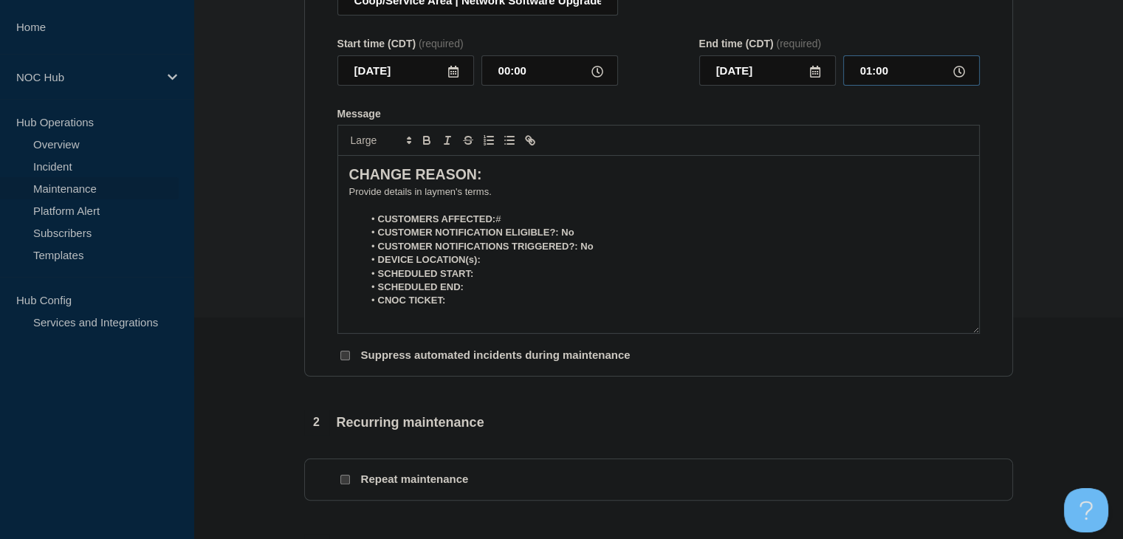
click at [870, 77] on input "01:00" at bounding box center [911, 70] width 137 height 30
type input "05:00"
click at [541, 219] on li "CUSTOMERS AFFECTED: #" at bounding box center [665, 219] width 605 height 13
click at [399, 193] on p "﻿Provide details in laymen's terms." at bounding box center [658, 191] width 619 height 13
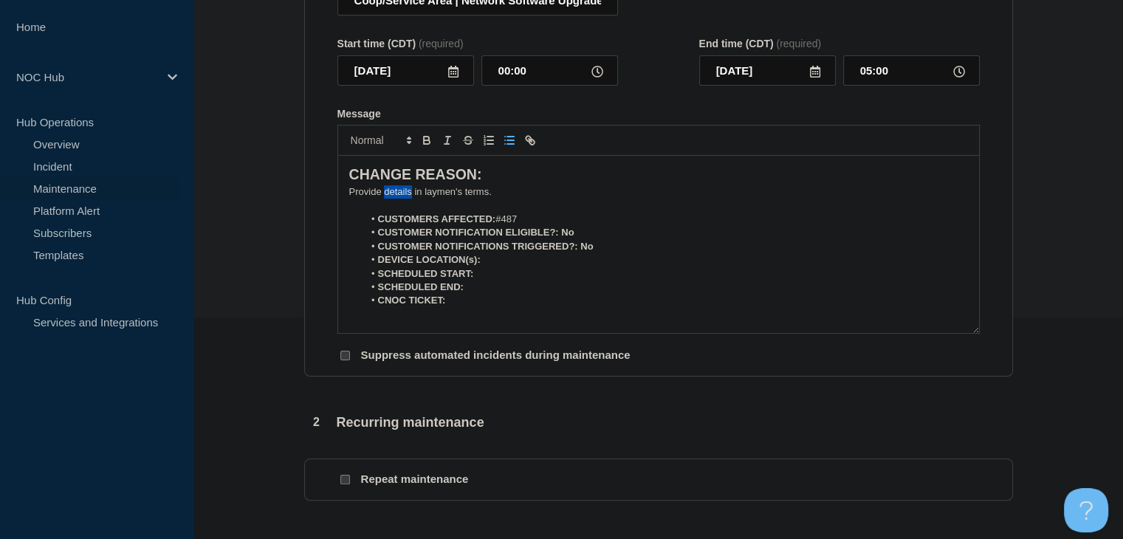
click at [399, 193] on p "﻿Provide details in laymen's terms." at bounding box center [658, 191] width 619 height 13
drag, startPoint x: 399, startPoint y: 193, endPoint x: 416, endPoint y: 224, distance: 35.4
click at [405, 210] on div "CHANGE REASON: ﻿Provide details in laymen's terms. CUSTOMERS AFFECTED: #487 CUS…" at bounding box center [658, 244] width 641 height 177
click at [402, 210] on p "Message" at bounding box center [658, 205] width 619 height 13
click at [399, 199] on p "﻿Provide details in laymen's terms." at bounding box center [658, 191] width 619 height 13
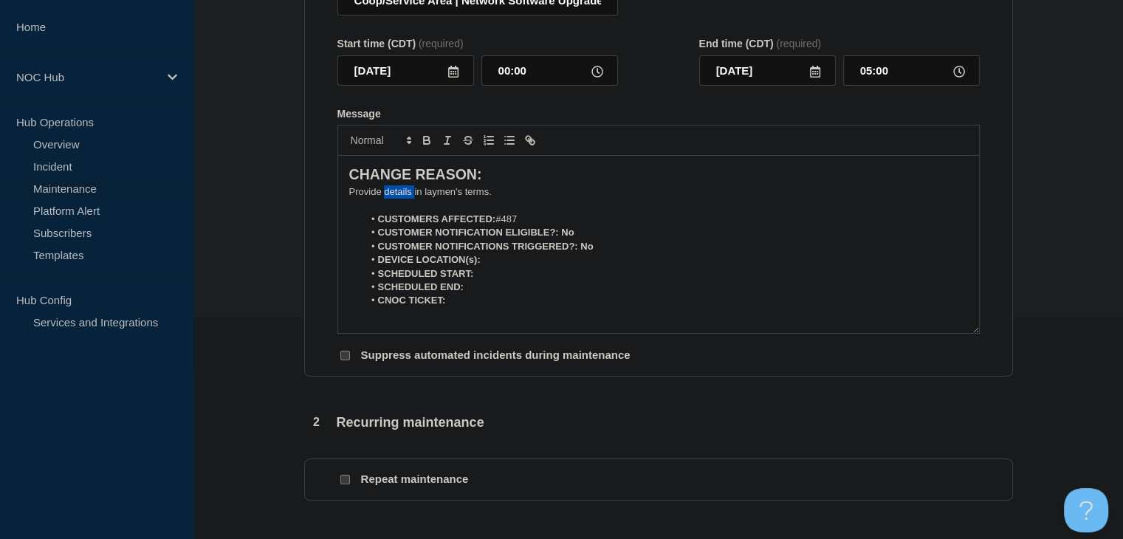
click at [399, 199] on p "﻿Provide details in laymen's terms." at bounding box center [658, 191] width 619 height 13
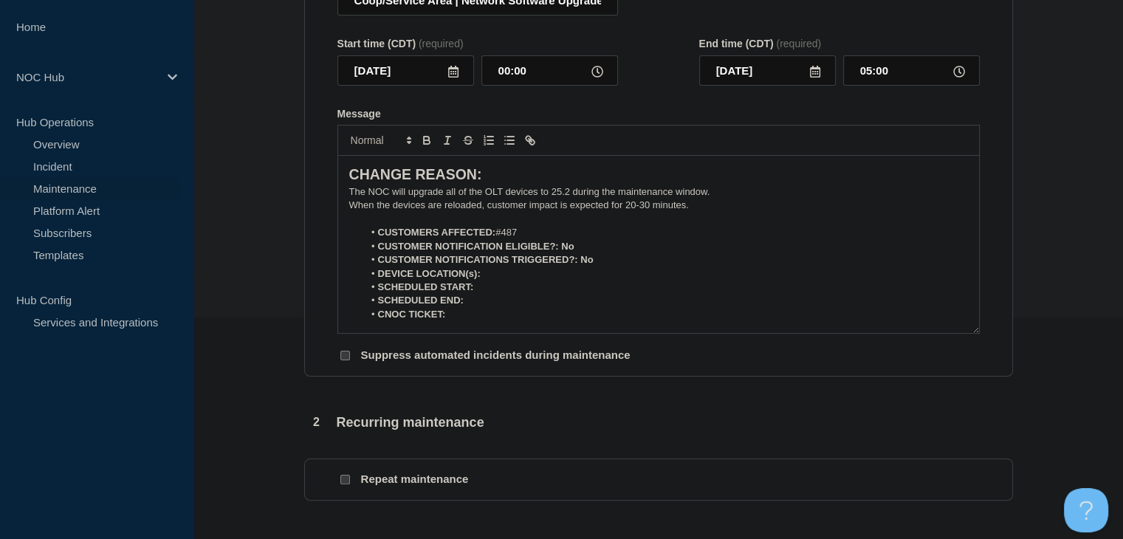
click at [526, 278] on li "DEVICE LOCATION(s):" at bounding box center [665, 273] width 605 height 13
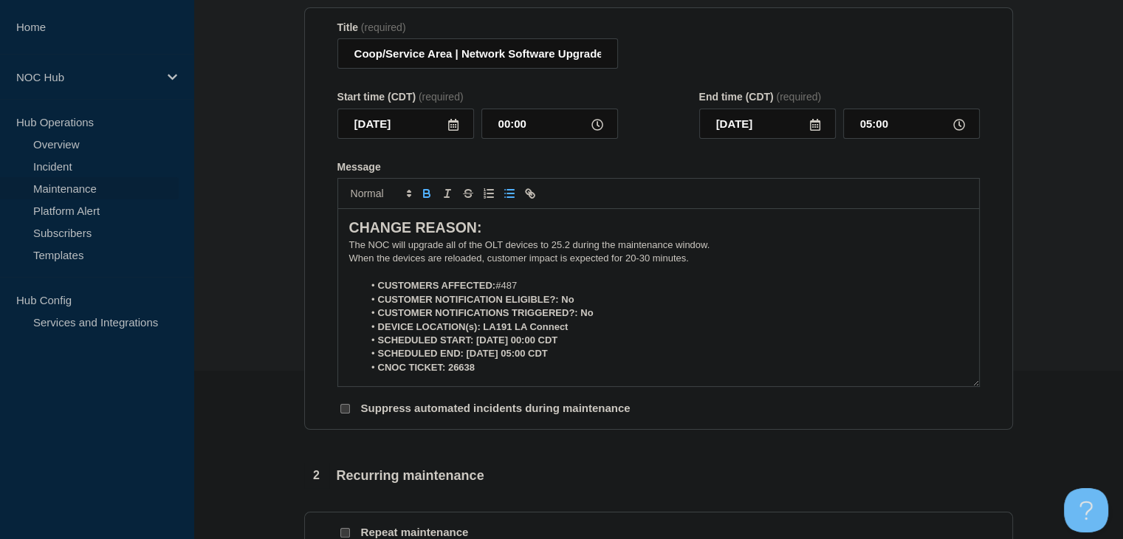
scroll to position [148, 0]
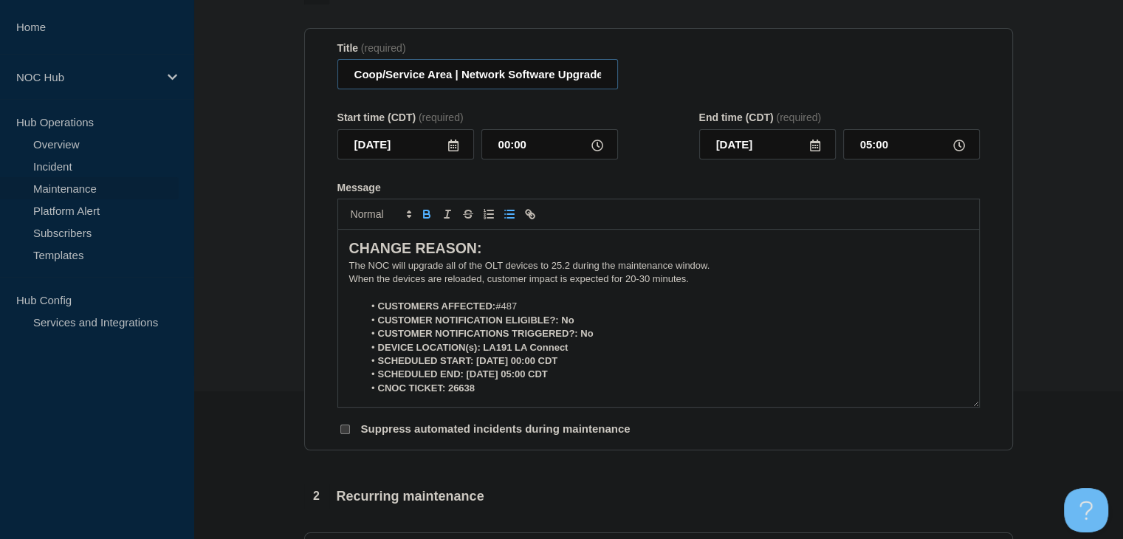
drag, startPoint x: 442, startPoint y: 80, endPoint x: 322, endPoint y: 80, distance: 119.6
click at [322, 80] on section "Title (required) Coop/Service Area | Network Software Upgrades - Customers Affe…" at bounding box center [658, 239] width 709 height 423
type input "LA191 LA Connect | Network Software Upgrades - Customers Affected"
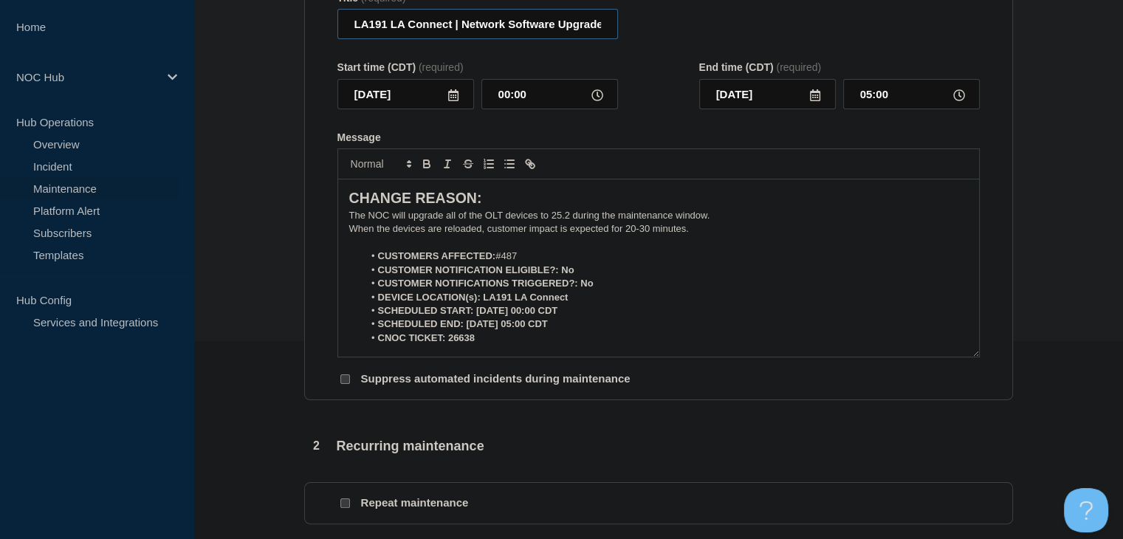
scroll to position [222, 0]
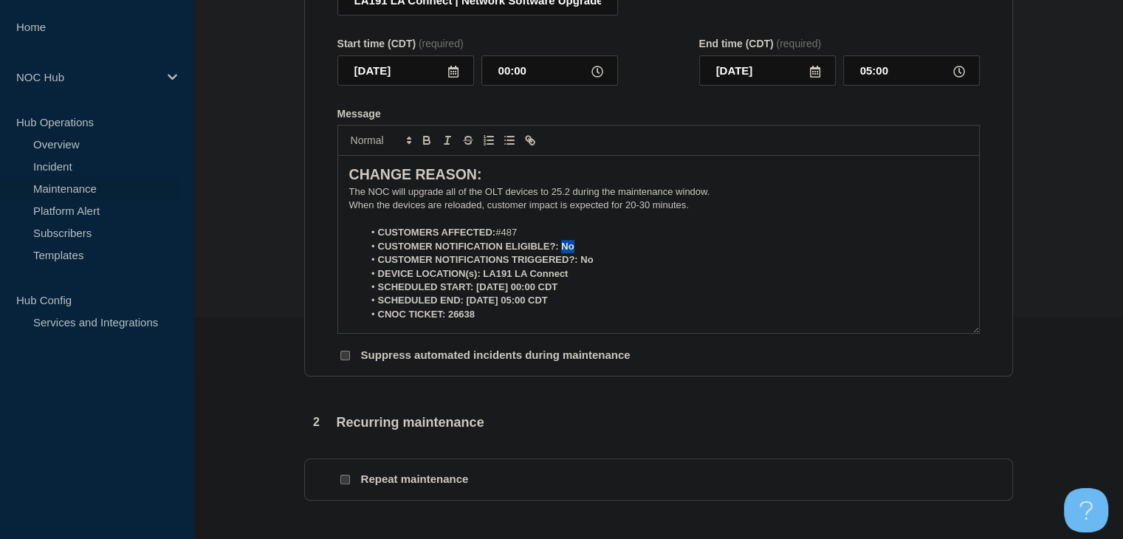
drag, startPoint x: 572, startPoint y: 250, endPoint x: 561, endPoint y: 251, distance: 11.1
click at [561, 251] on strong "CUSTOMER NOTIFICATION ELIGIBLE?: No" at bounding box center [476, 246] width 196 height 11
click at [424, 144] on icon "Toggle bold text" at bounding box center [427, 142] width 6 height 4
drag, startPoint x: 594, startPoint y: 266, endPoint x: 580, endPoint y: 266, distance: 14.8
click at [580, 266] on li "CUSTOMER NOTIFICATIONS TRIGGERED?: No" at bounding box center [665, 259] width 605 height 13
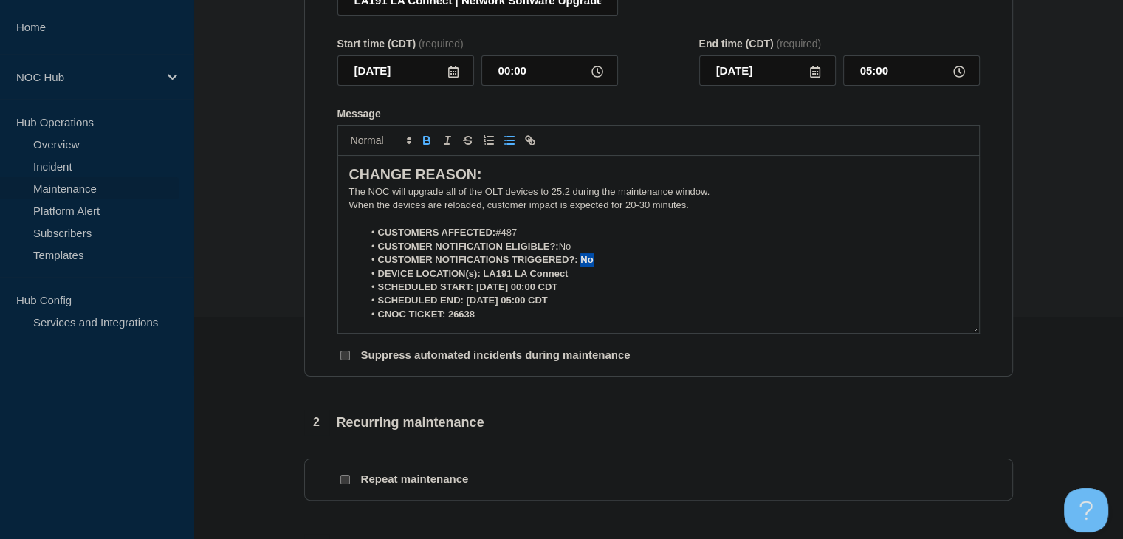
click at [427, 147] on icon "Toggle bold text" at bounding box center [426, 140] width 13 height 13
drag, startPoint x: 571, startPoint y: 278, endPoint x: 481, endPoint y: 279, distance: 89.4
click at [481, 279] on li "DEVICE LOCATION(s): LA191 LA Connect" at bounding box center [665, 273] width 605 height 13
click at [427, 144] on icon "Toggle bold text" at bounding box center [427, 142] width 6 height 4
drag, startPoint x: 585, startPoint y: 298, endPoint x: 474, endPoint y: 295, distance: 110.8
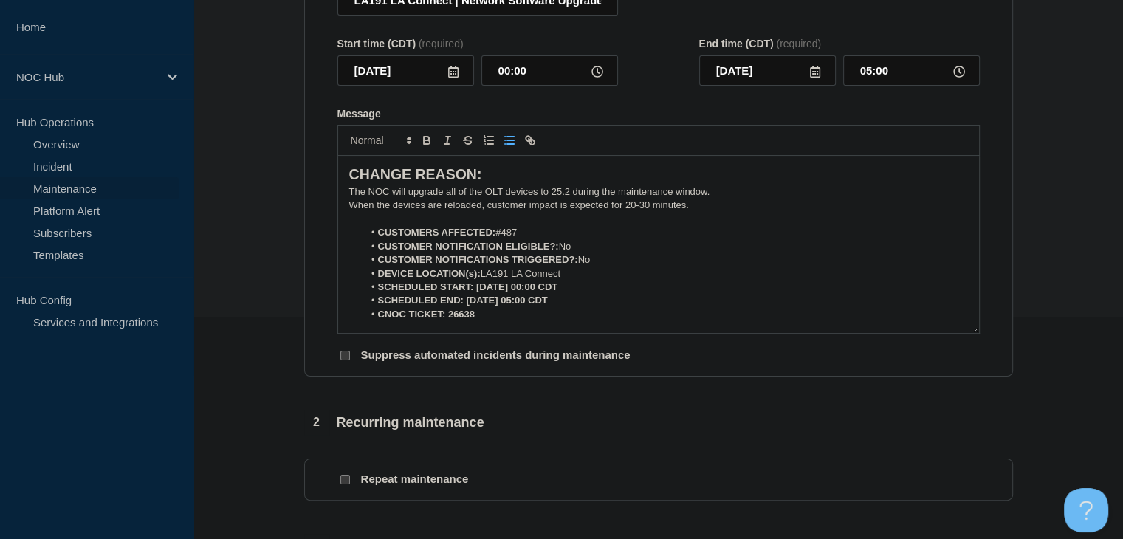
click at [474, 294] on li "SCHEDULED START: 09-09-2025, 00:00 CDT" at bounding box center [665, 287] width 605 height 13
click at [424, 144] on icon "Toggle bold text" at bounding box center [427, 142] width 6 height 4
drag, startPoint x: 570, startPoint y: 310, endPoint x: 463, endPoint y: 311, distance: 107.1
click at [463, 307] on li "SCHEDULED END: 09-09-2025, 05:00 CDT" at bounding box center [665, 300] width 605 height 13
click at [431, 147] on icon "Toggle bold text" at bounding box center [426, 140] width 13 height 13
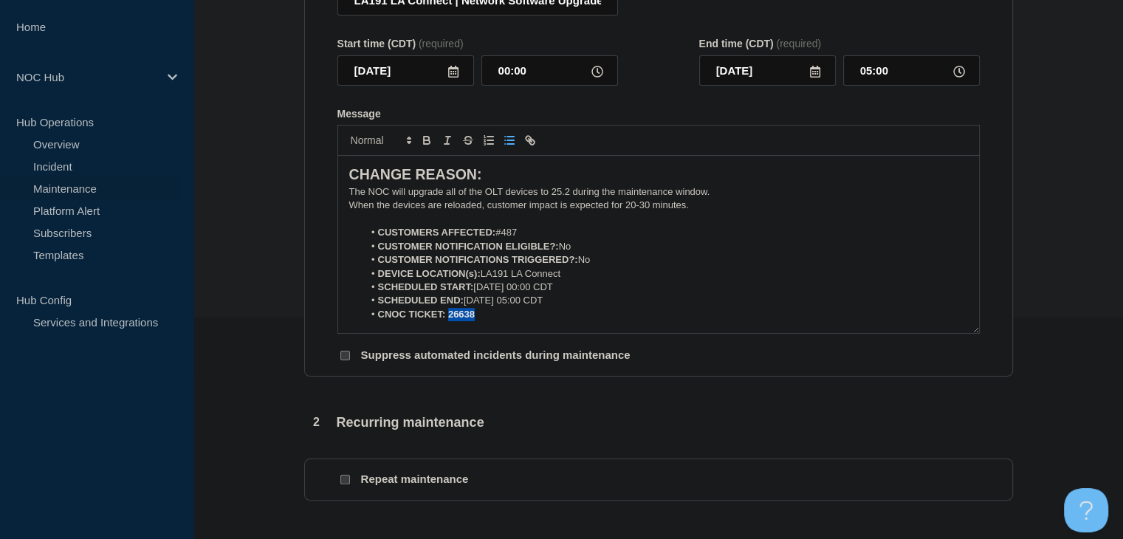
drag, startPoint x: 479, startPoint y: 321, endPoint x: 448, endPoint y: 320, distance: 31.0
click at [448, 320] on li "CNOC TICKET: 26638" at bounding box center [665, 314] width 605 height 13
click at [425, 132] on div at bounding box center [658, 140] width 642 height 31
click at [425, 147] on icon "Toggle bold text" at bounding box center [426, 140] width 13 height 13
click at [425, 145] on icon "Toggle bold text" at bounding box center [426, 140] width 13 height 13
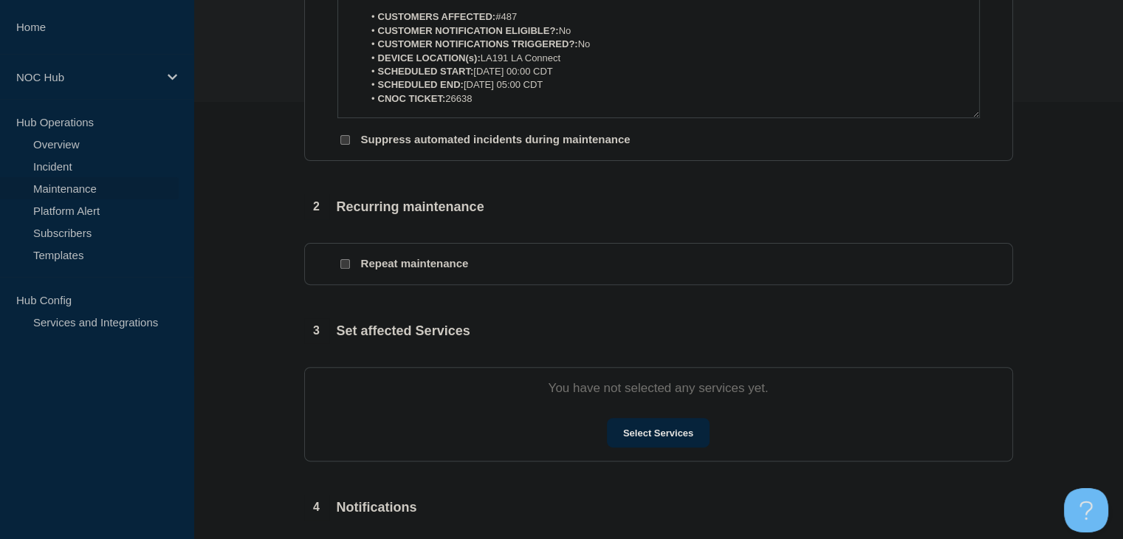
scroll to position [443, 0]
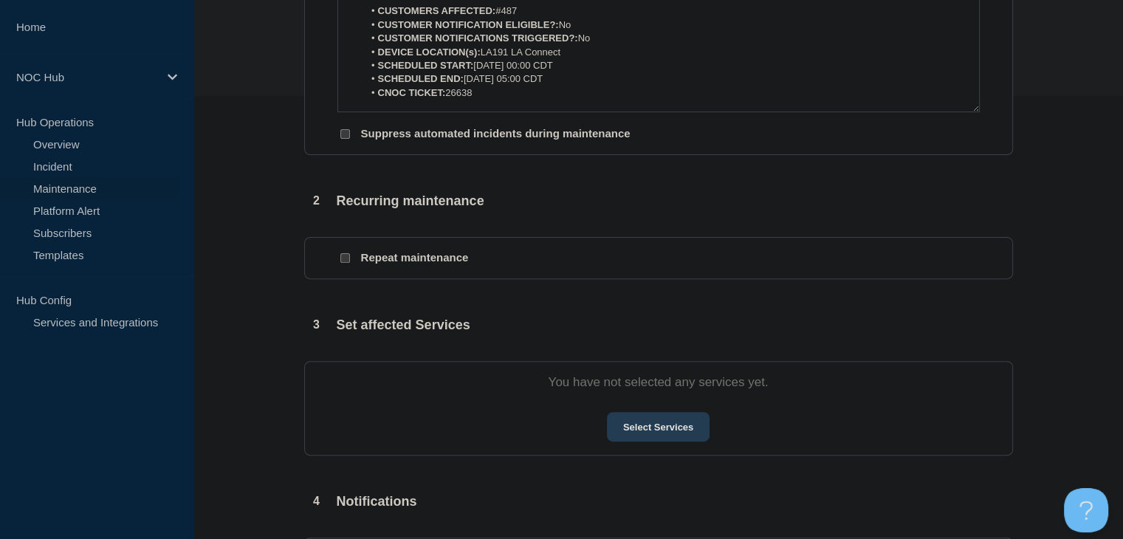
click at [676, 425] on button "Select Services" at bounding box center [658, 427] width 103 height 30
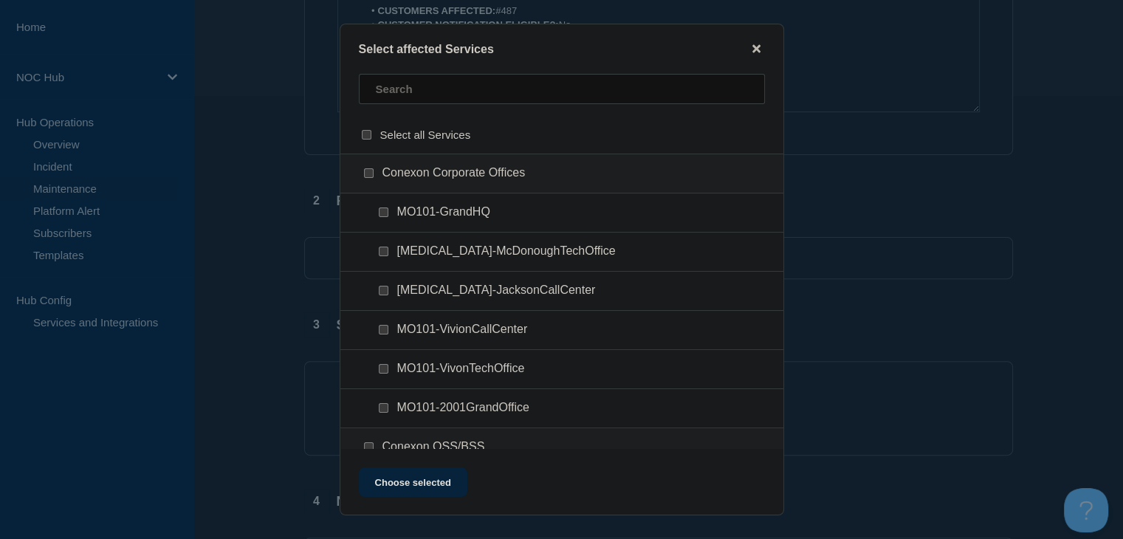
click at [419, 105] on div at bounding box center [561, 95] width 443 height 42
click at [416, 100] on input "text" at bounding box center [562, 89] width 406 height 30
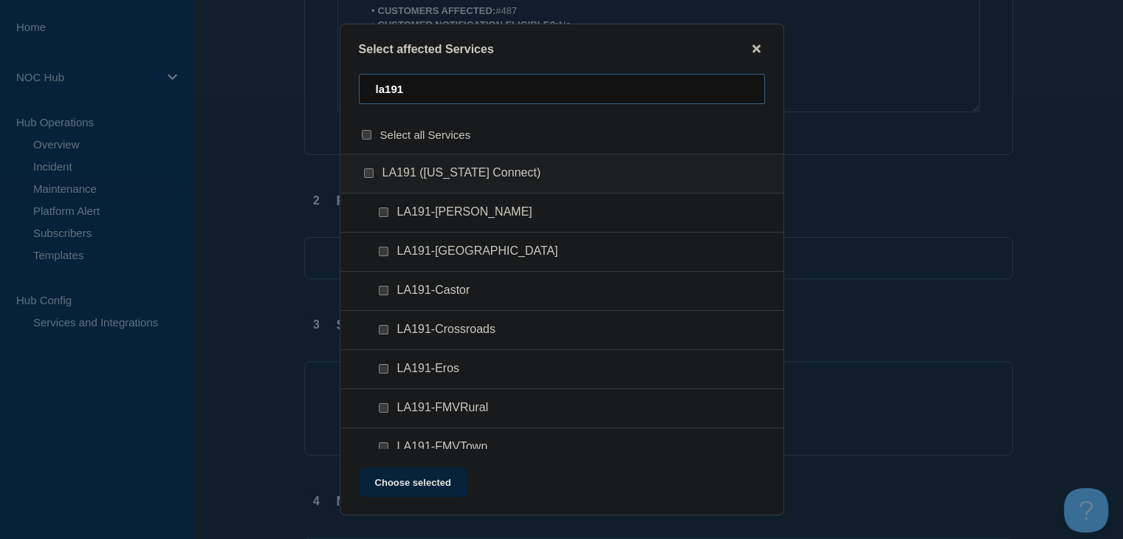
type input "la191"
click at [372, 178] on input "LA191 (Louisiana Connect) checkbox" at bounding box center [369, 173] width 10 height 10
checkbox input "true"
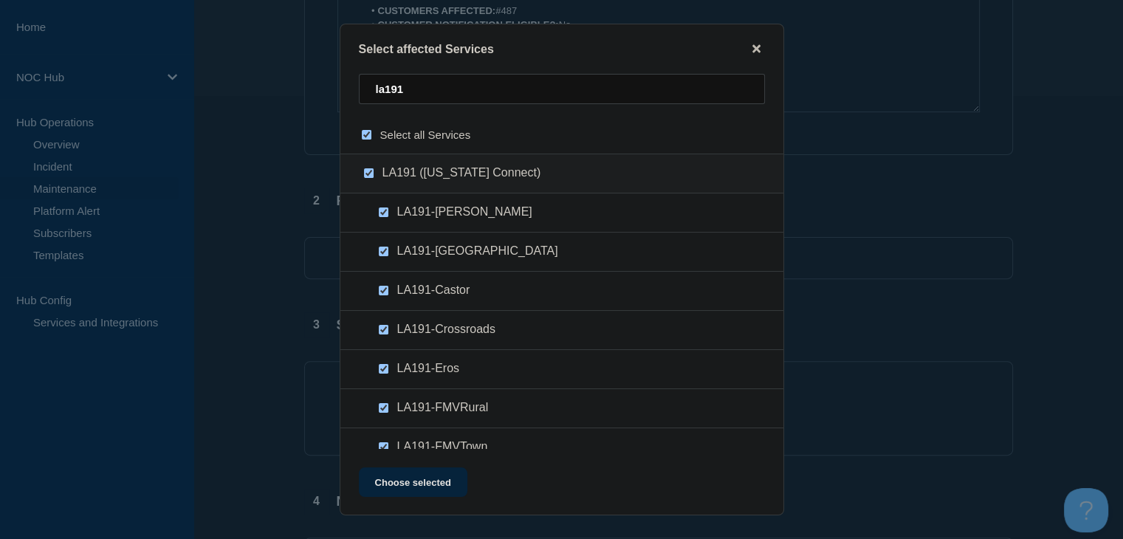
checkbox input "true"
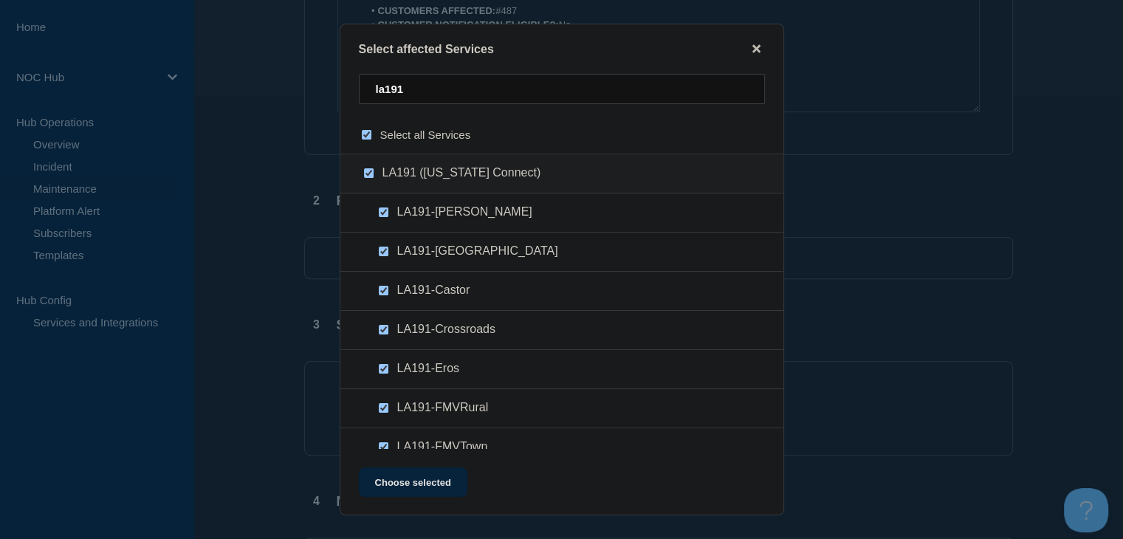
checkbox input "true"
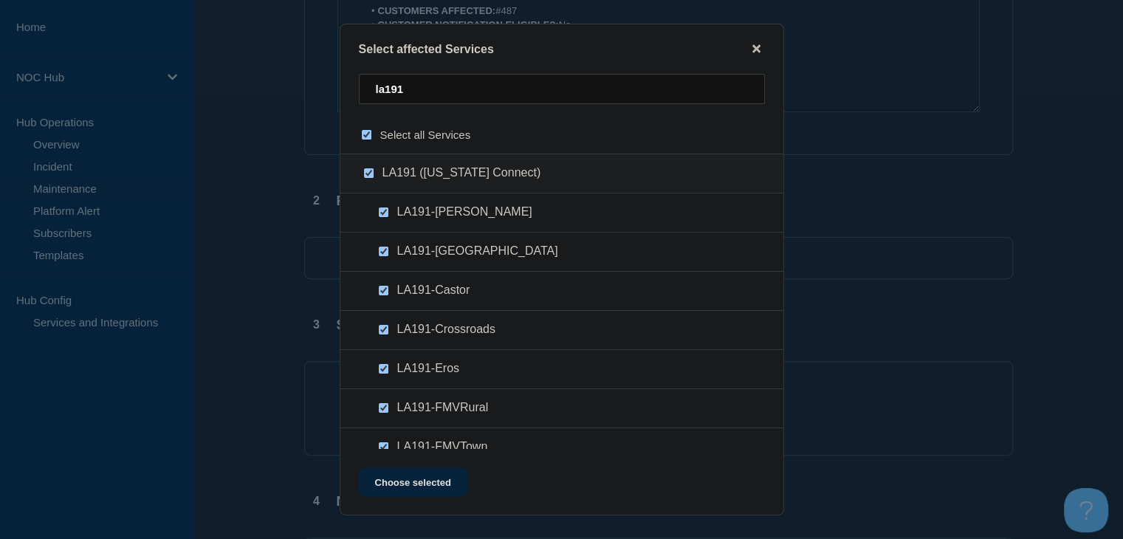
checkbox input "true"
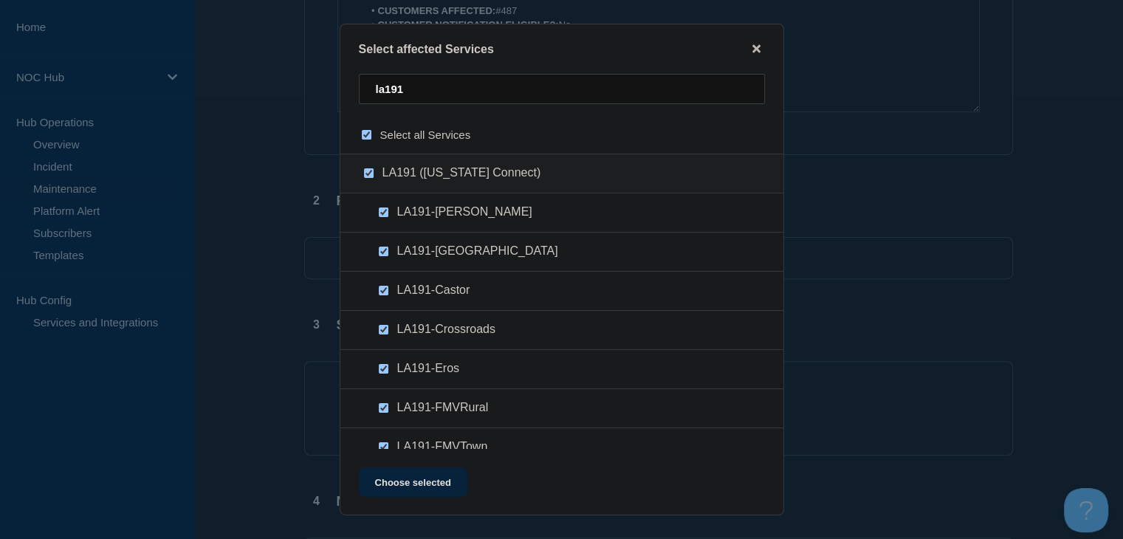
checkbox input "true"
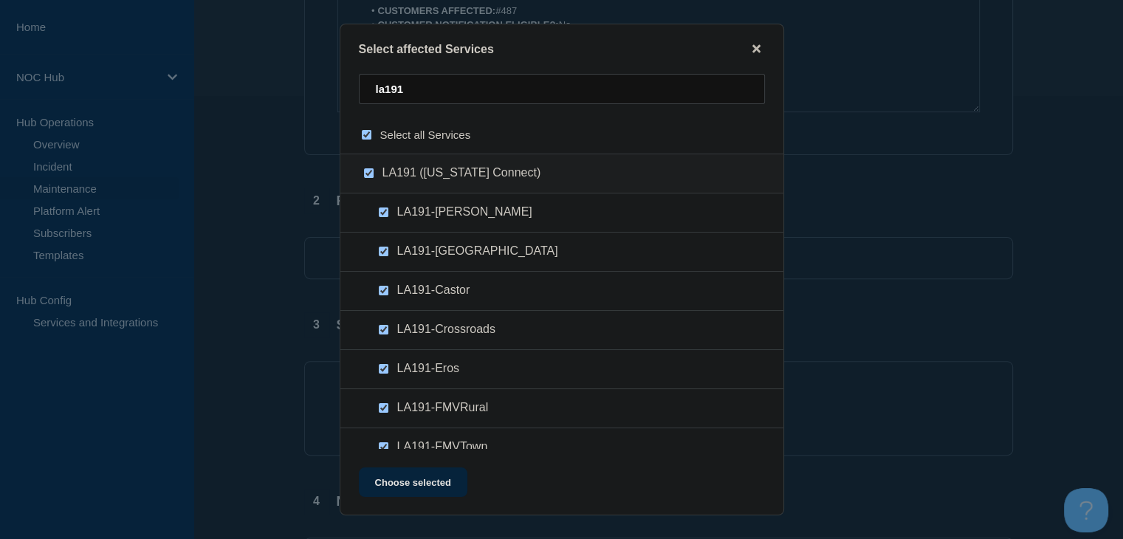
checkbox input "true"
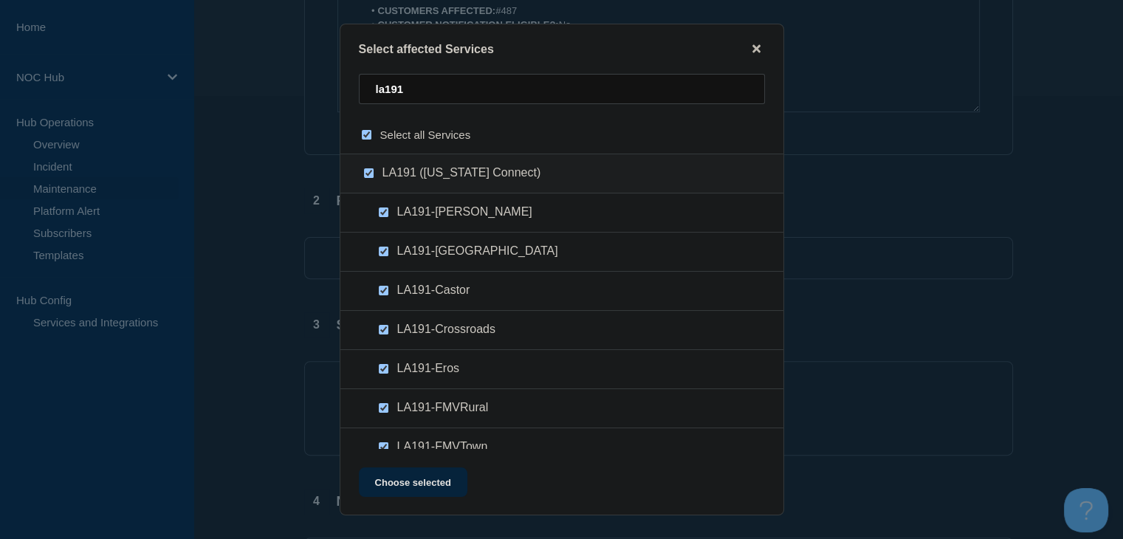
checkbox input "true"
click at [419, 485] on button "Choose selected" at bounding box center [413, 482] width 109 height 30
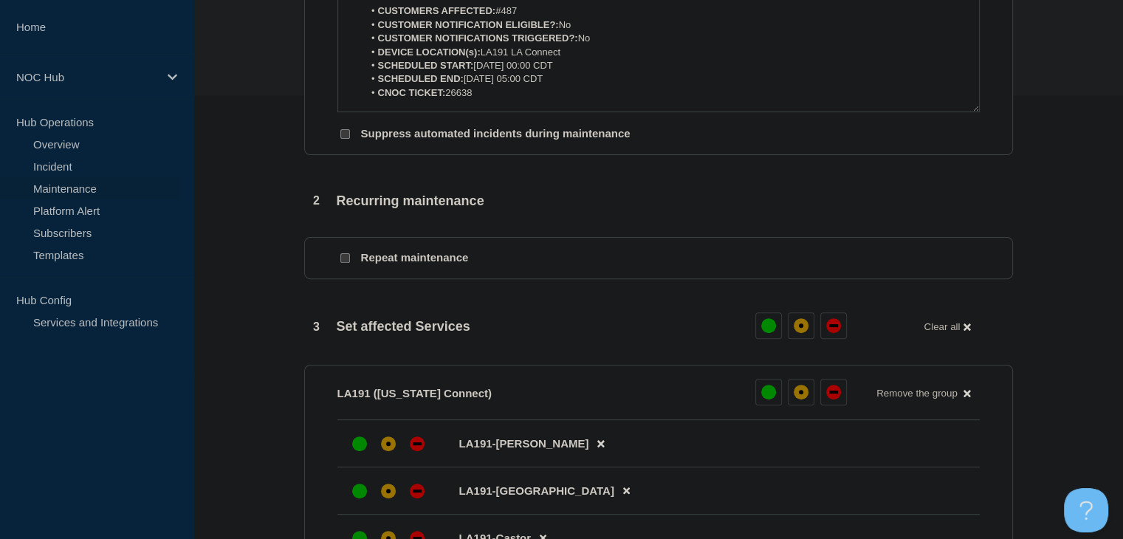
scroll to position [665, 0]
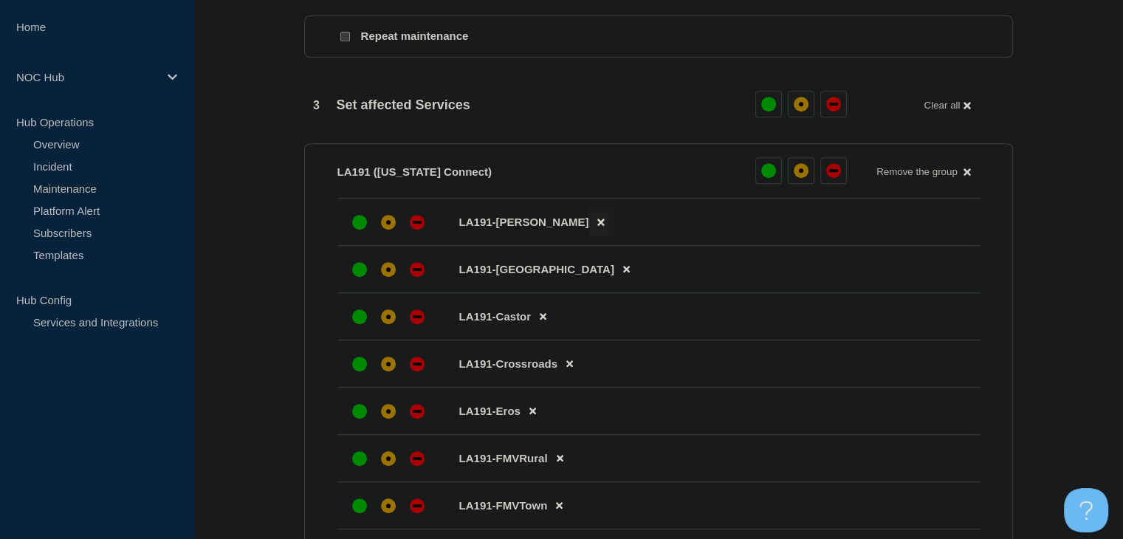
click at [589, 232] on button at bounding box center [601, 221] width 24 height 29
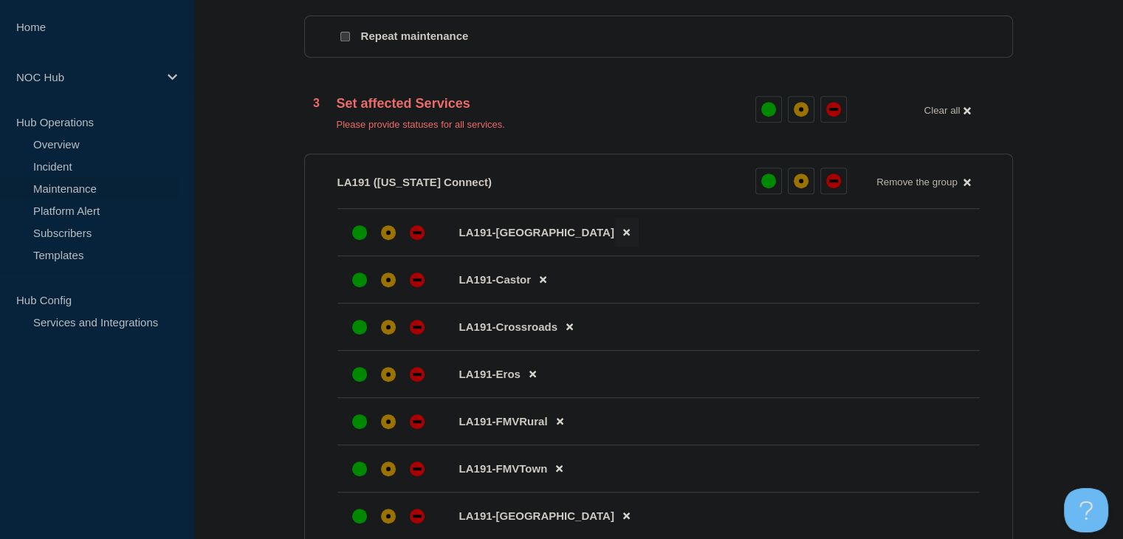
click at [623, 237] on icon at bounding box center [626, 232] width 7 height 10
click at [546, 242] on button at bounding box center [543, 232] width 24 height 29
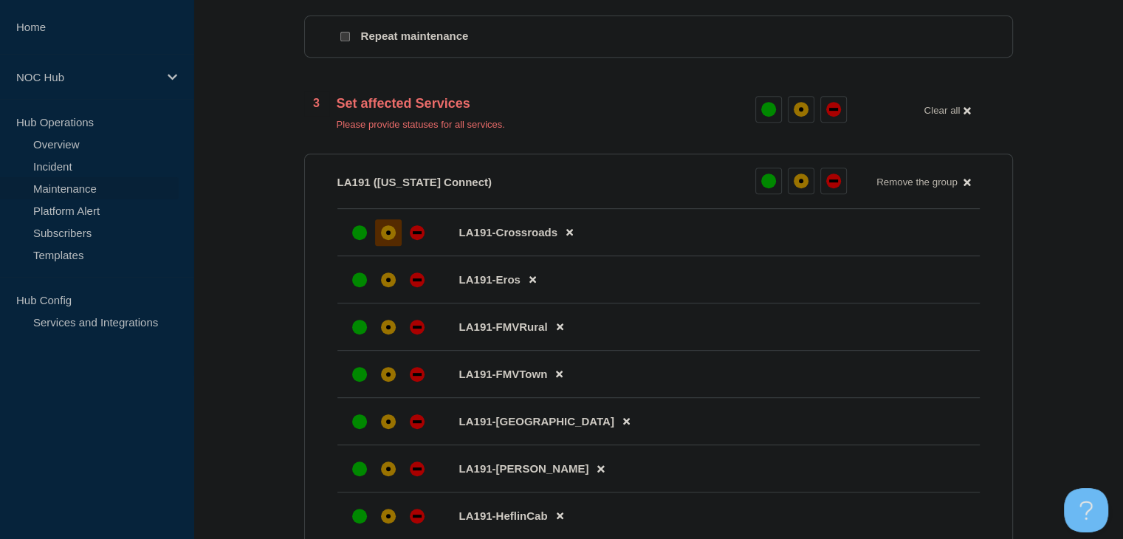
click at [394, 240] on div "affected" at bounding box center [388, 232] width 15 height 15
click at [532, 284] on icon at bounding box center [532, 280] width 7 height 7
click at [557, 284] on icon at bounding box center [560, 280] width 7 height 10
click at [556, 284] on icon at bounding box center [559, 280] width 7 height 10
click at [623, 284] on icon at bounding box center [626, 280] width 7 height 7
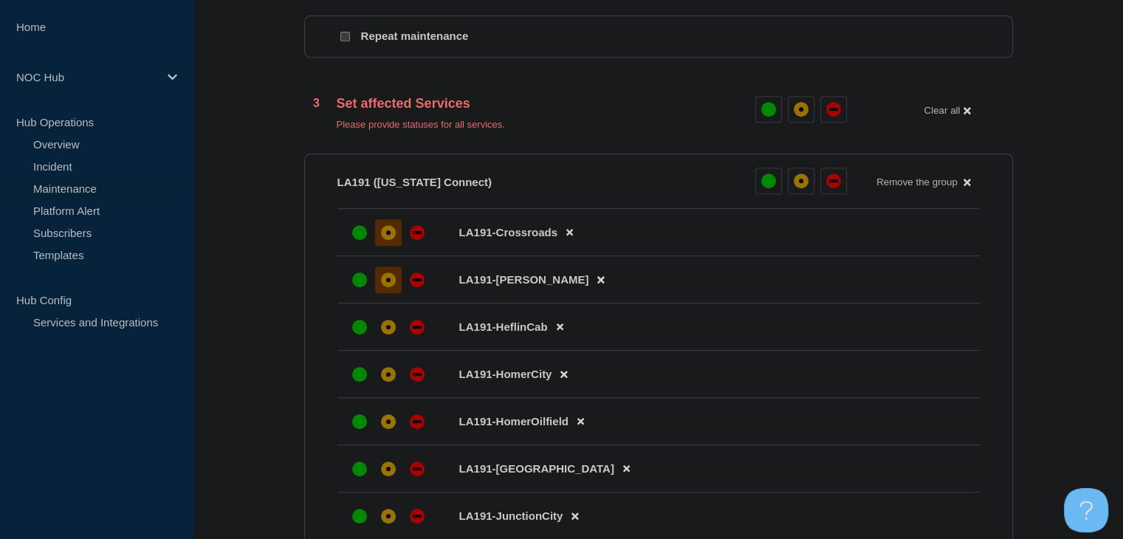
click at [387, 282] on div "affected" at bounding box center [388, 280] width 4 height 4
click at [386, 330] on div "affected" at bounding box center [388, 327] width 15 height 15
click at [597, 284] on icon at bounding box center [600, 280] width 7 height 10
click at [567, 341] on button at bounding box center [564, 326] width 24 height 29
click at [583, 332] on icon at bounding box center [580, 327] width 7 height 10
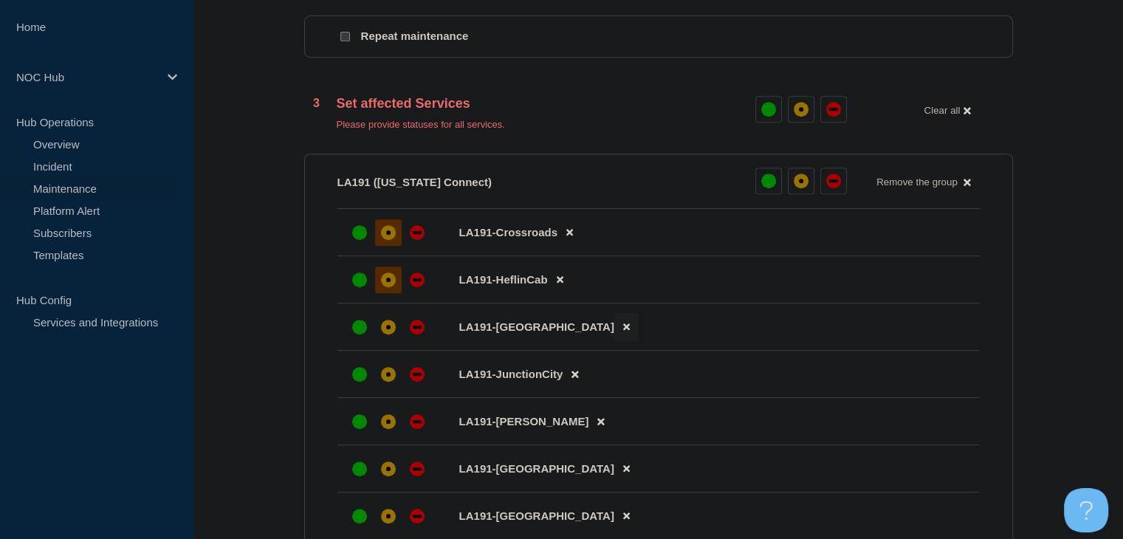
click at [614, 335] on button at bounding box center [626, 326] width 24 height 29
click at [572, 332] on icon at bounding box center [575, 327] width 7 height 10
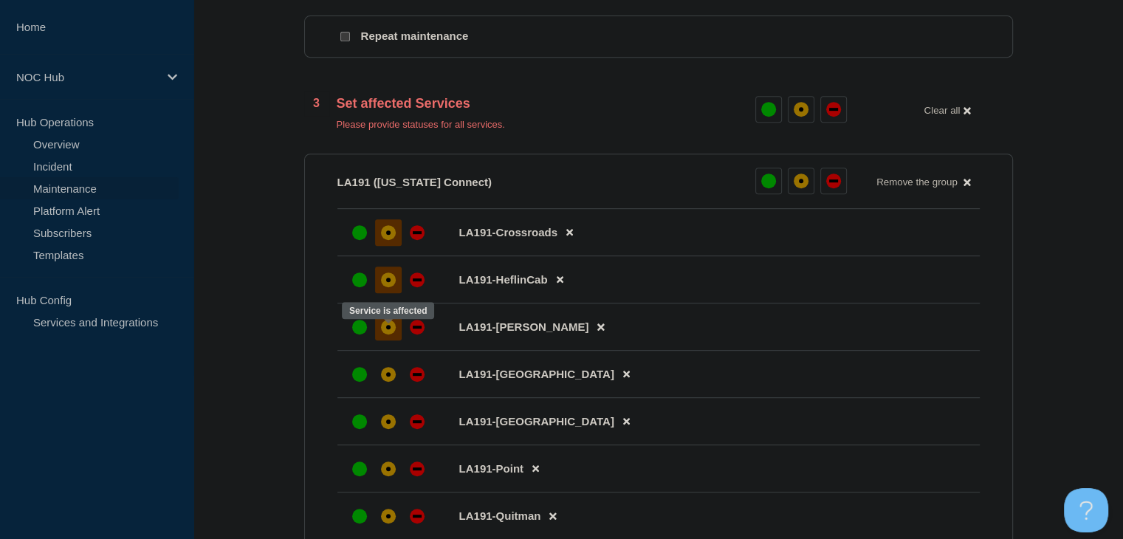
click at [382, 340] on div at bounding box center [388, 327] width 27 height 27
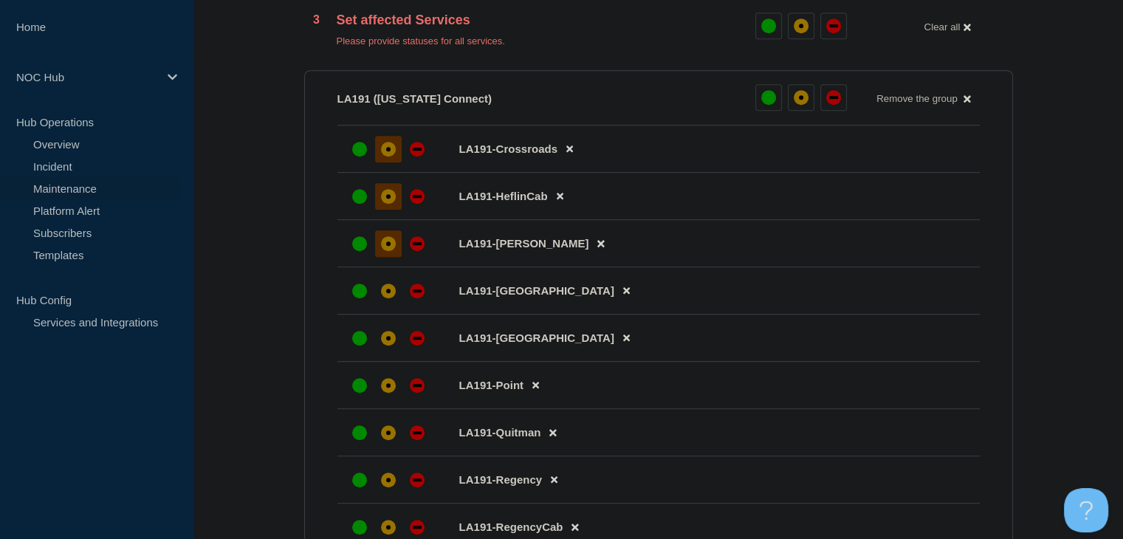
scroll to position [812, 0]
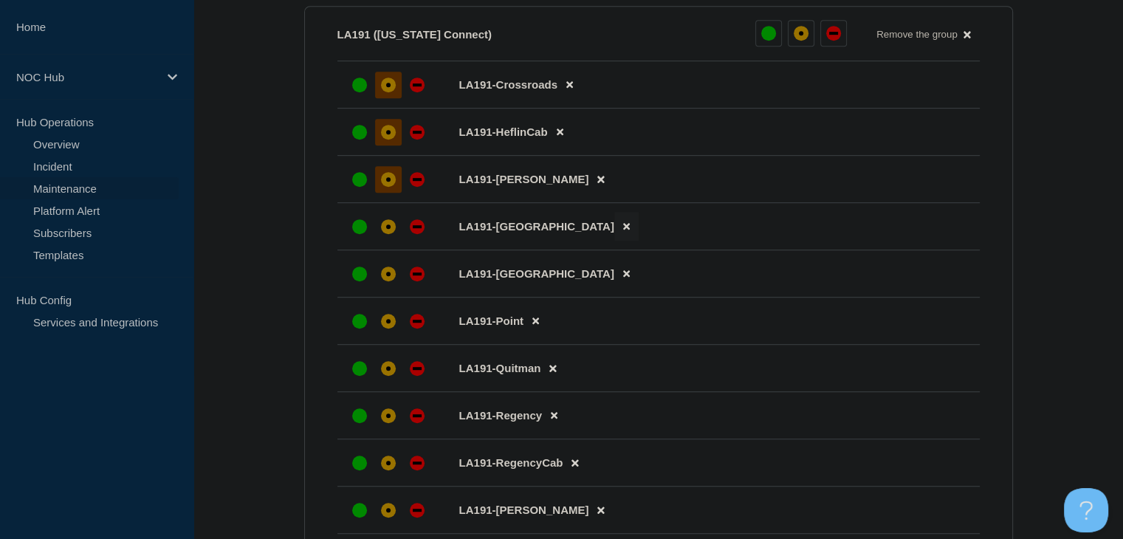
click at [623, 231] on icon at bounding box center [626, 227] width 7 height 10
click at [395, 239] on div at bounding box center [388, 226] width 27 height 27
click at [552, 278] on icon at bounding box center [552, 274] width 7 height 10
click at [552, 278] on icon at bounding box center [554, 274] width 7 height 10
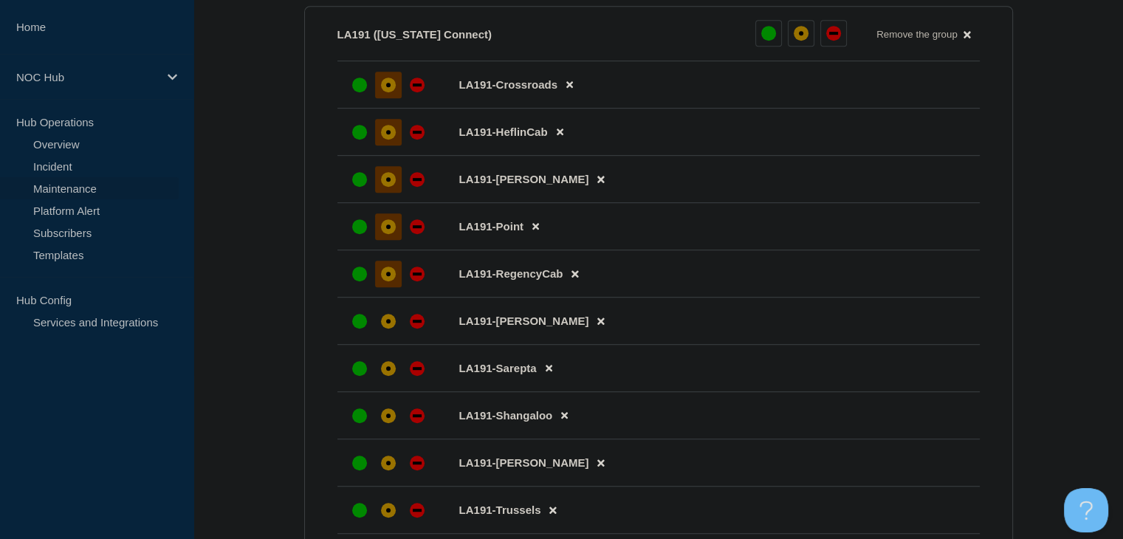
click at [381, 278] on div "affected" at bounding box center [388, 274] width 15 height 15
click at [397, 333] on div at bounding box center [388, 321] width 27 height 27
click at [398, 376] on div at bounding box center [388, 368] width 27 height 27
click at [567, 419] on icon at bounding box center [564, 416] width 7 height 7
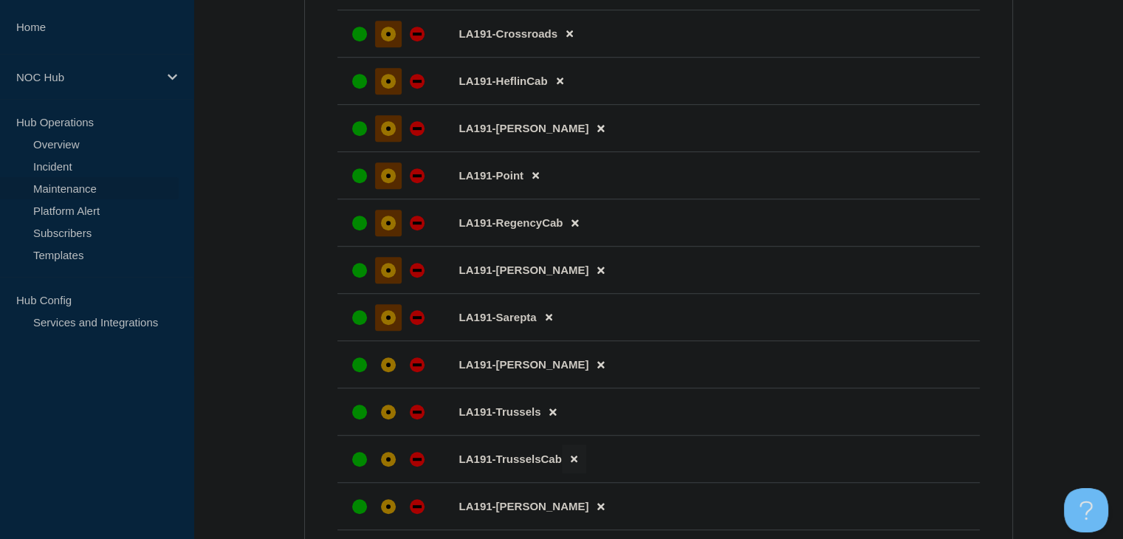
scroll to position [960, 0]
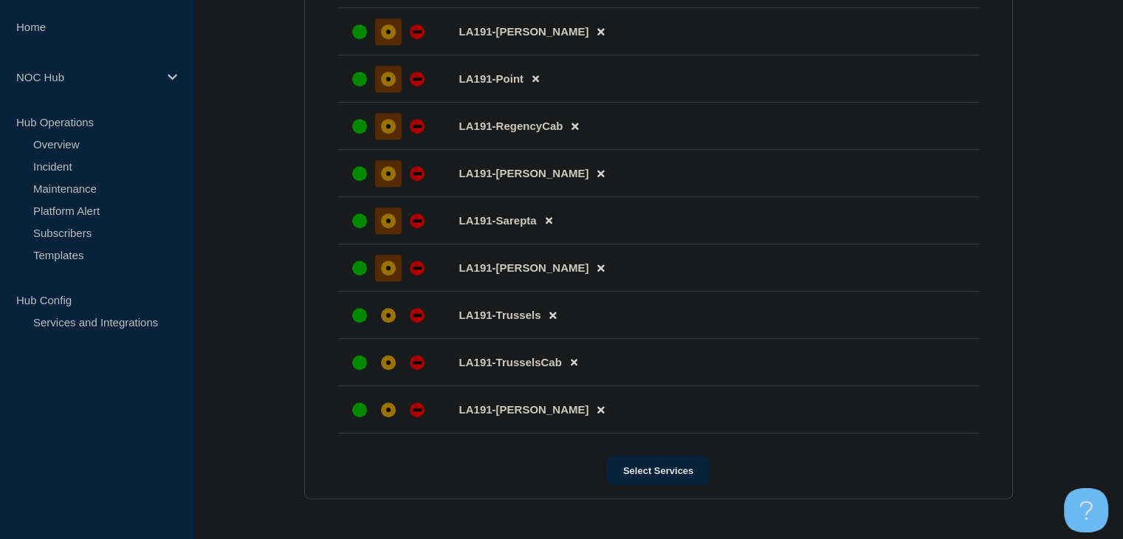
click at [392, 275] on div "affected" at bounding box center [388, 268] width 15 height 15
click at [552, 320] on icon at bounding box center [552, 315] width 7 height 10
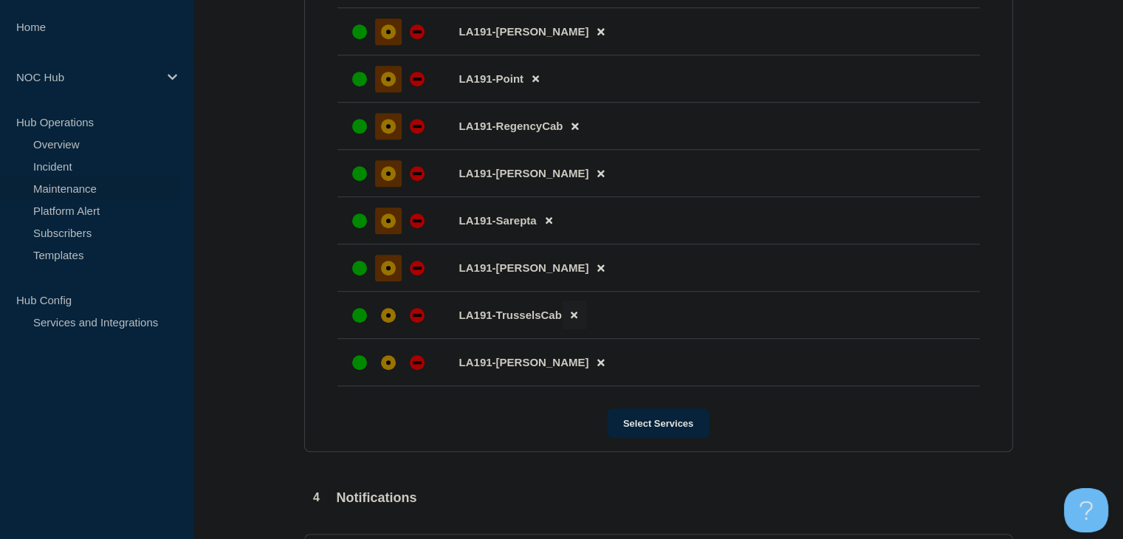
click at [576, 320] on icon at bounding box center [574, 315] width 7 height 10
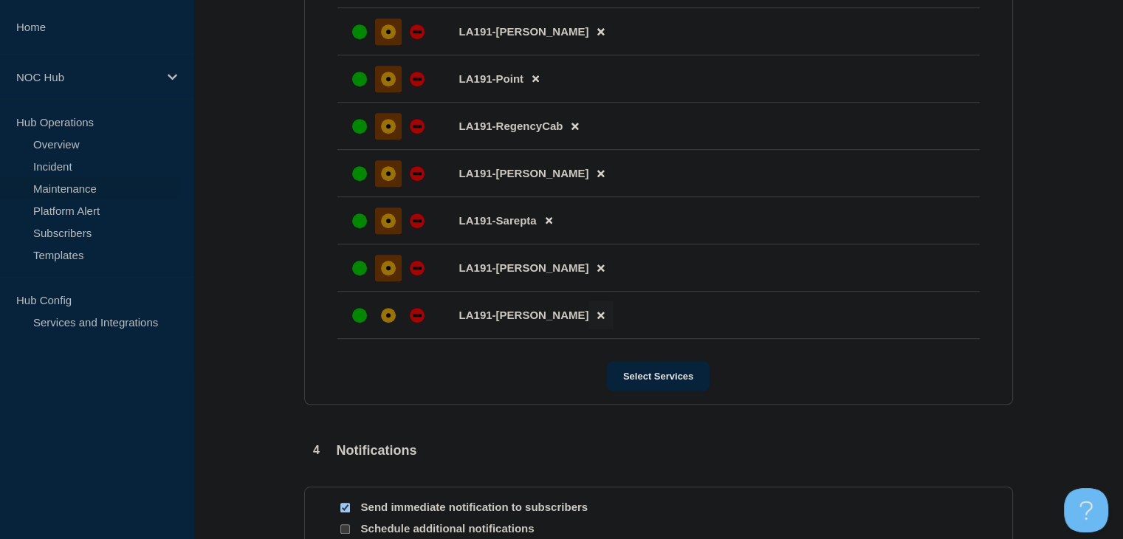
click at [589, 329] on button at bounding box center [601, 315] width 24 height 29
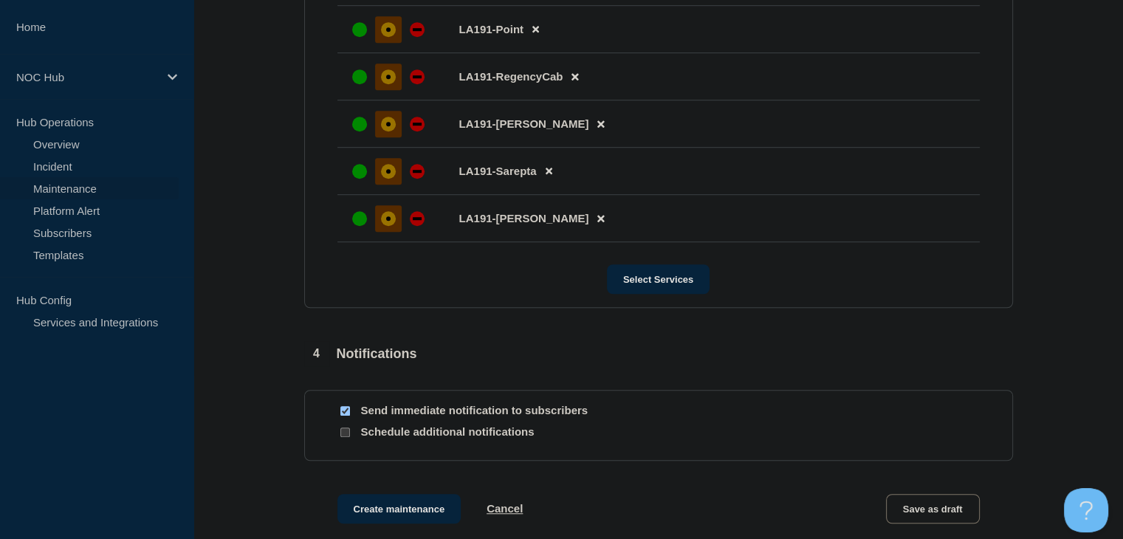
scroll to position [1024, 0]
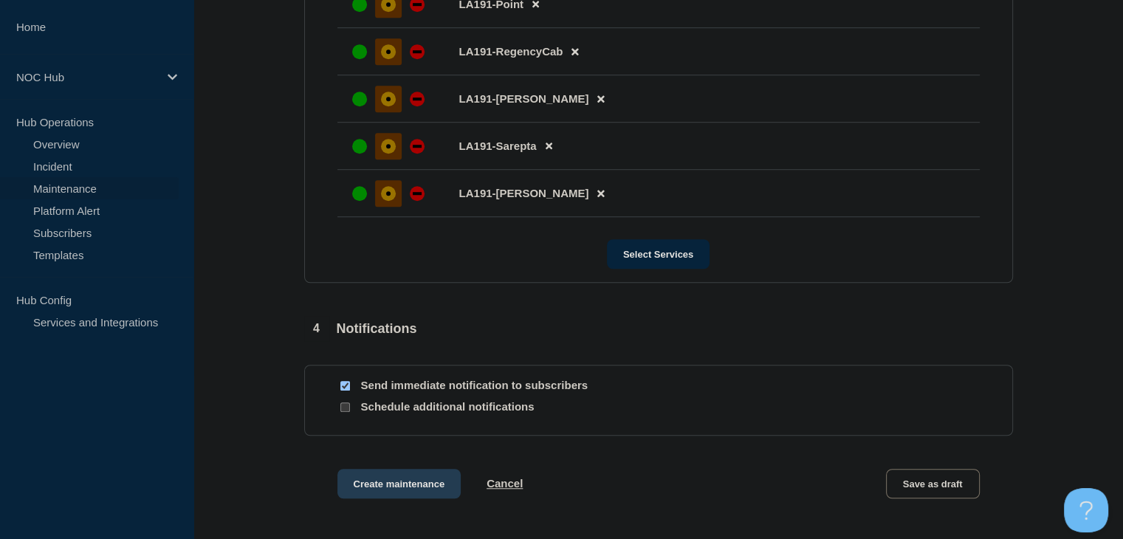
click at [396, 498] on button "Create maintenance" at bounding box center [399, 484] width 124 height 30
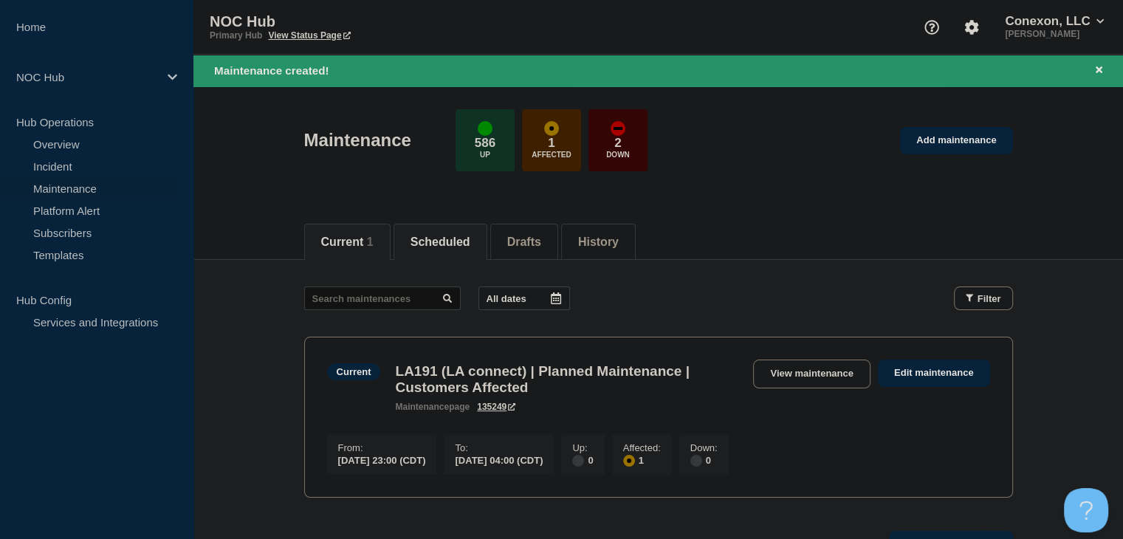
click at [470, 244] on button "Scheduled" at bounding box center [441, 242] width 60 height 13
click at [1097, 65] on icon at bounding box center [1099, 70] width 7 height 10
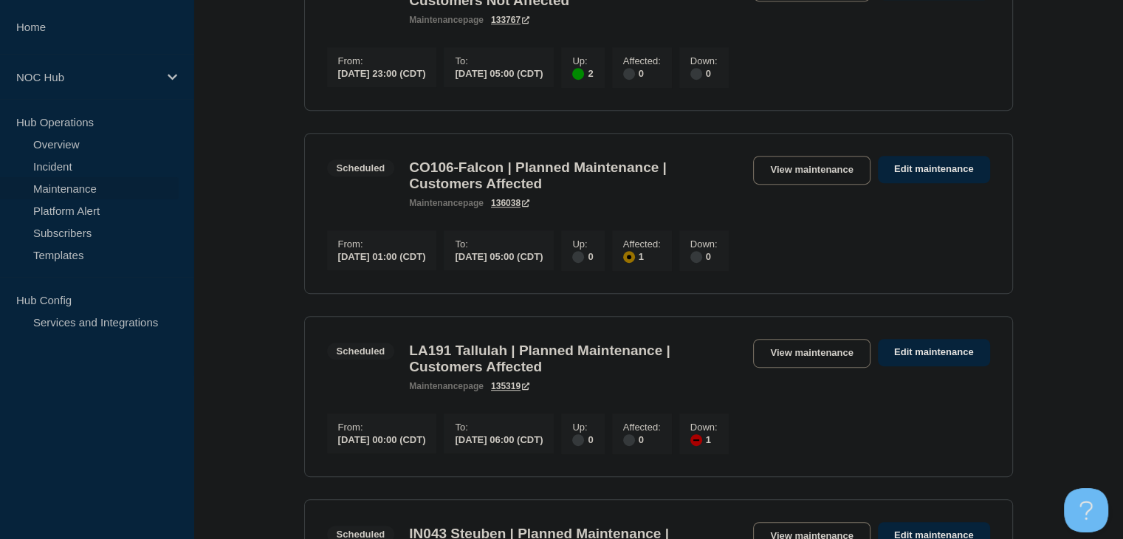
scroll to position [148, 0]
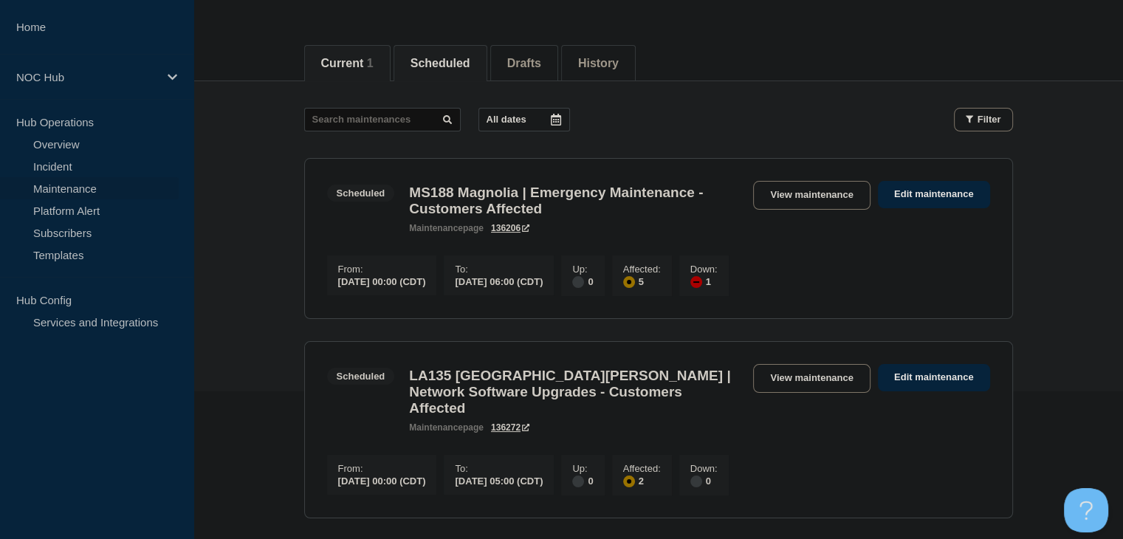
click at [365, 68] on button "Current 1" at bounding box center [347, 63] width 52 height 13
click at [439, 63] on li "Scheduled" at bounding box center [430, 63] width 94 height 36
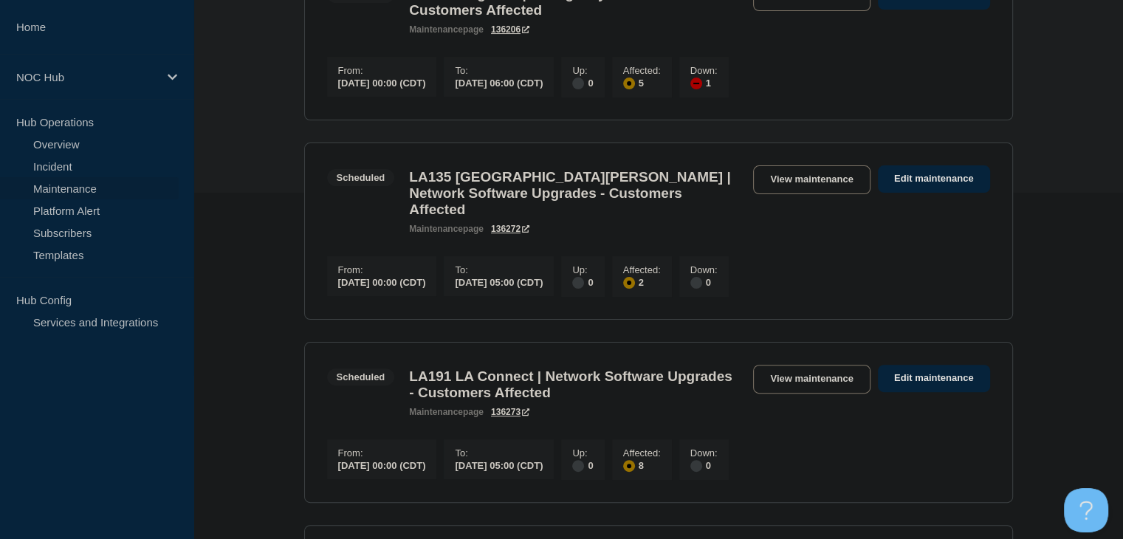
scroll to position [591, 0]
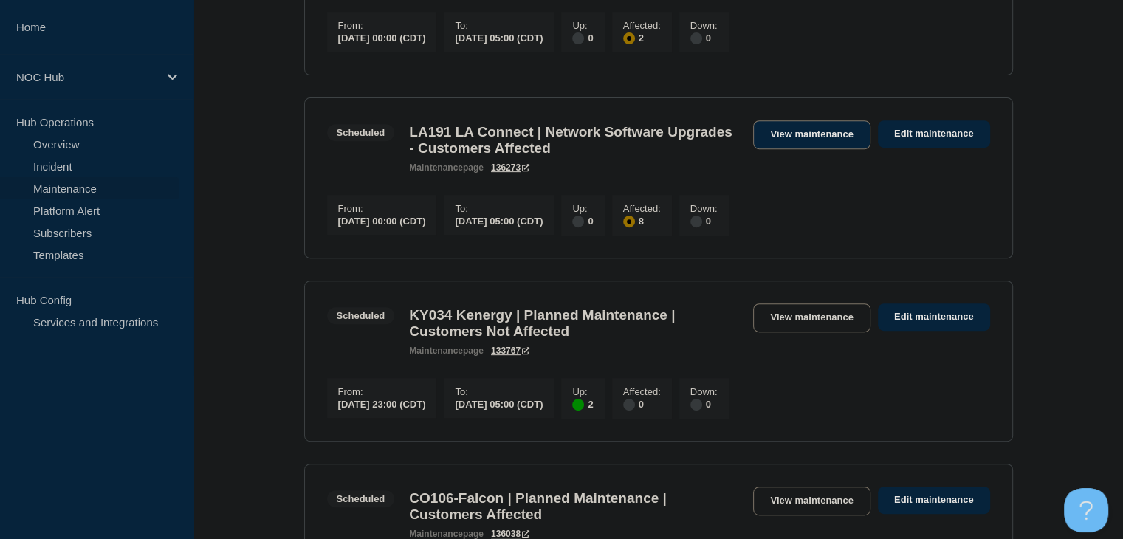
click at [797, 144] on link "View maintenance" at bounding box center [811, 134] width 117 height 29
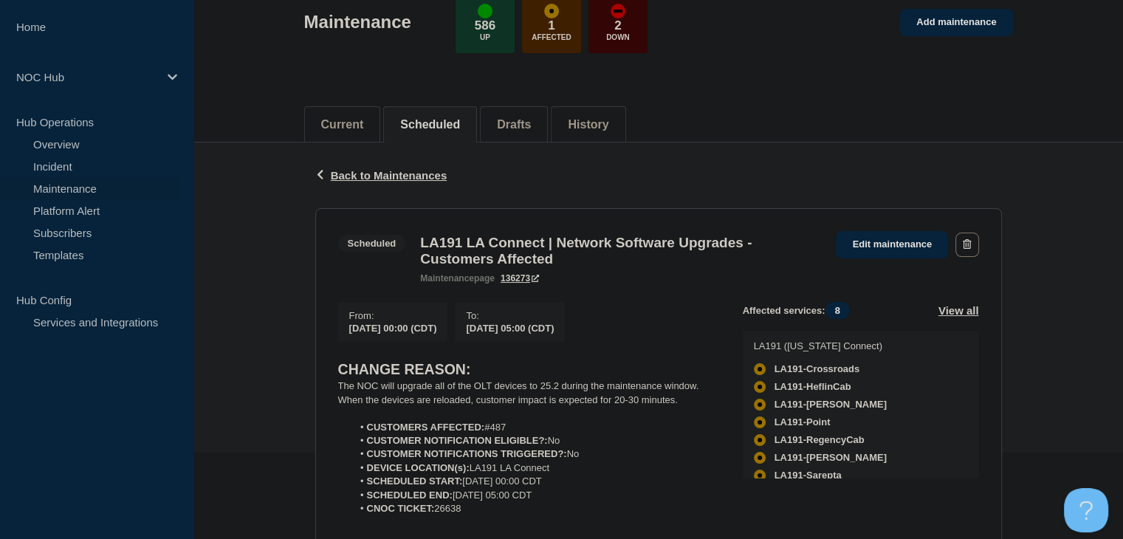
scroll to position [222, 0]
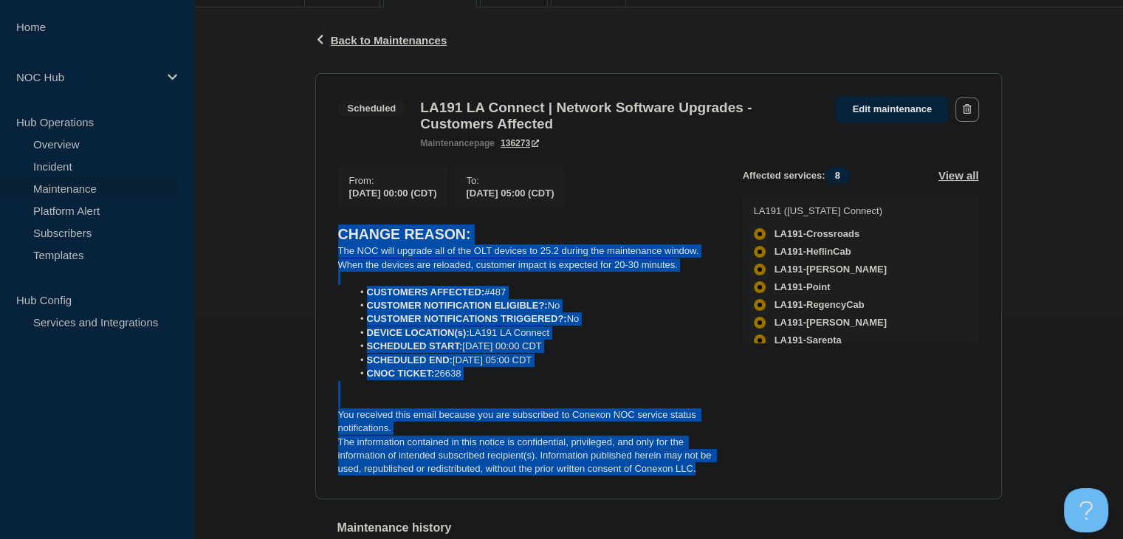
drag, startPoint x: 729, startPoint y: 484, endPoint x: 295, endPoint y: 246, distance: 495.0
click at [295, 246] on div "Back Back to Maintenances Scheduled LA191 LA Connect | Network Software Upgrade…" at bounding box center [658, 315] width 930 height 617
copy div "CHANGE REASON: The NOC will upgrade all of the OLT devices to 25.2 during the m…"
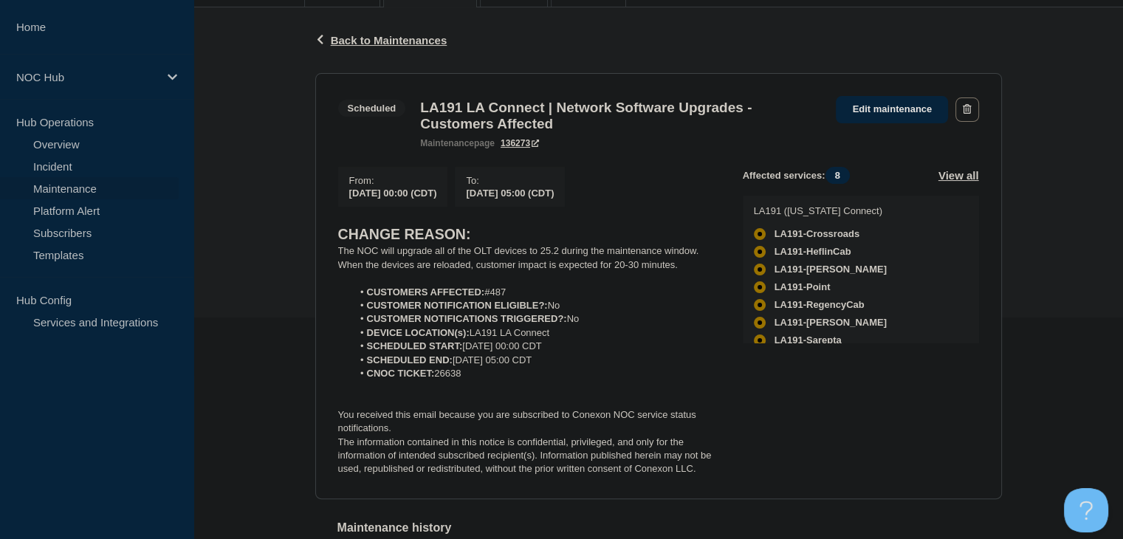
click at [1067, 331] on div "Back Back to Maintenances Scheduled LA191 LA Connect | Network Software Upgrade…" at bounding box center [658, 315] width 930 height 617
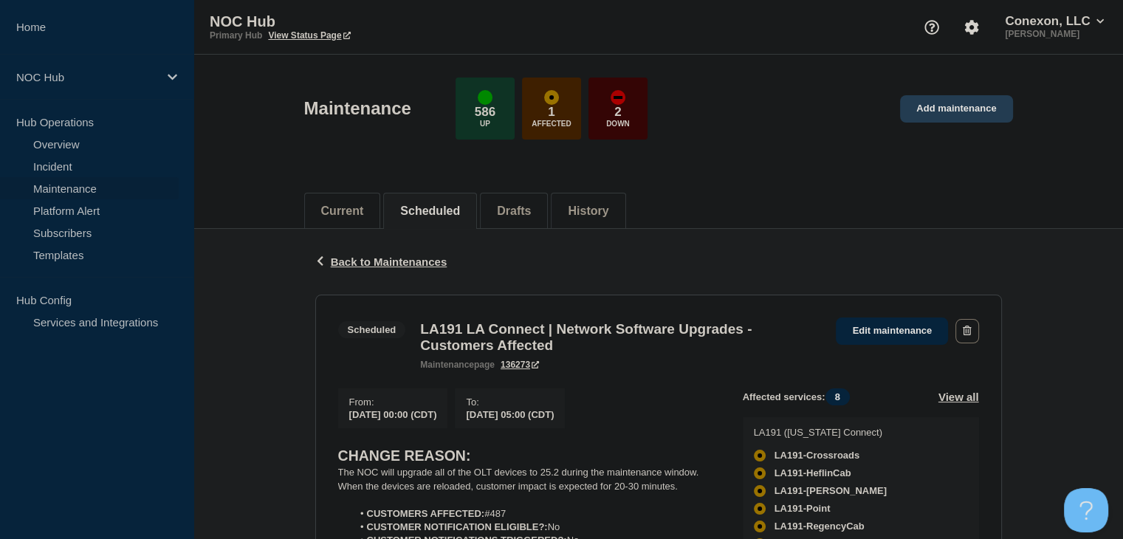
click at [993, 110] on link "Add maintenance" at bounding box center [956, 108] width 112 height 27
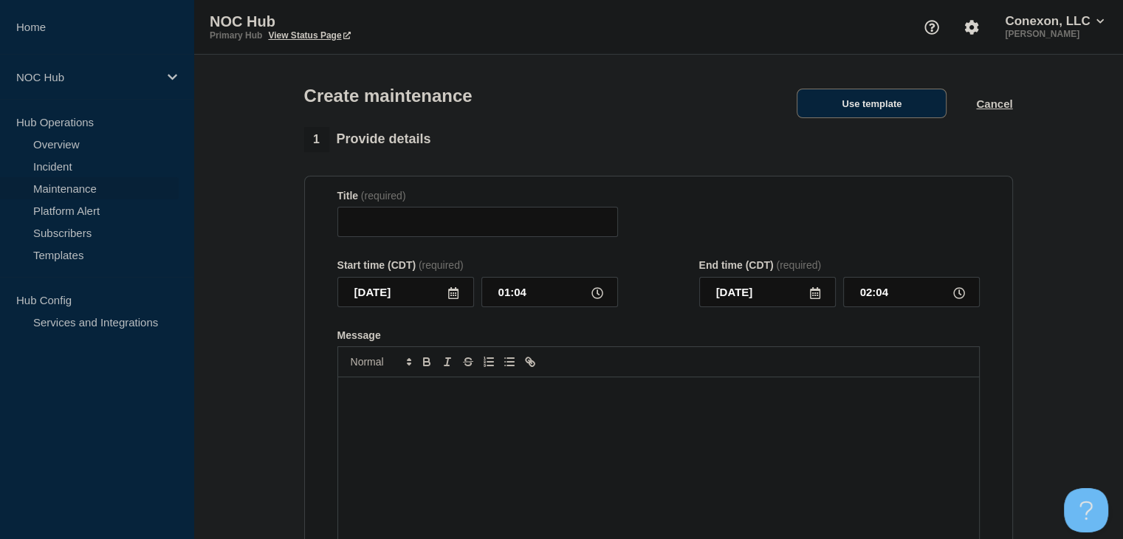
click at [840, 97] on button "Use template" at bounding box center [872, 104] width 150 height 30
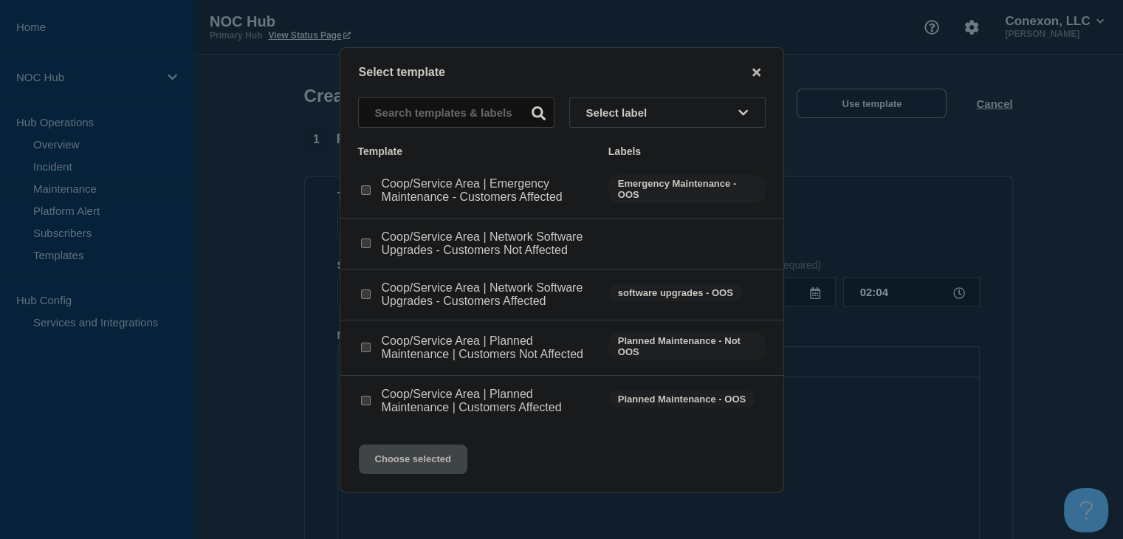
click at [368, 296] on input "Coop/Service Area | Network Software Upgrades - Customers Affected checkbox" at bounding box center [366, 294] width 10 height 10
checkbox input "true"
click at [397, 452] on button "Choose selected" at bounding box center [413, 460] width 109 height 30
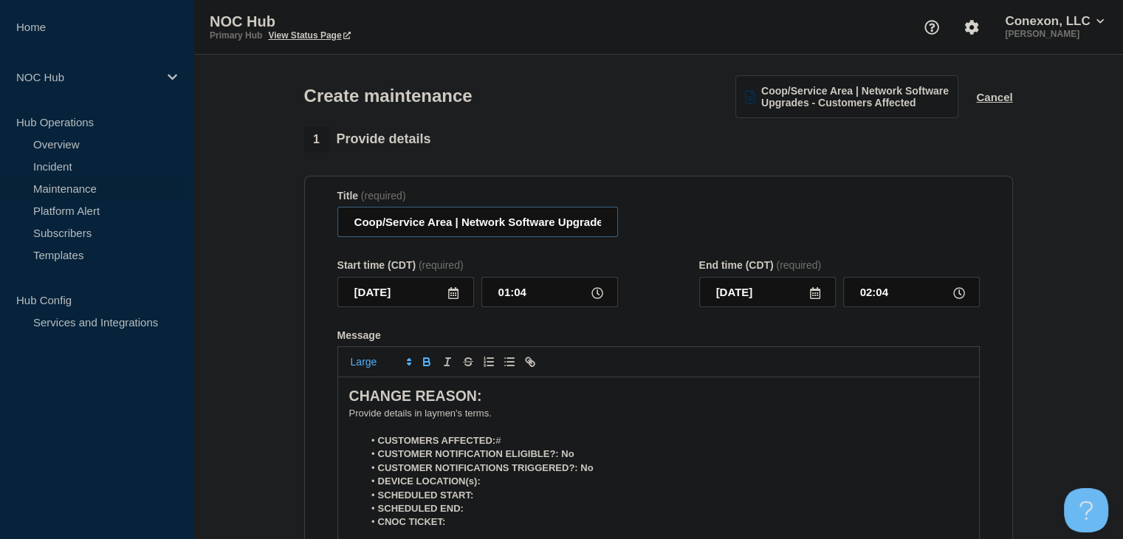
drag, startPoint x: 451, startPoint y: 228, endPoint x: 349, endPoint y: 228, distance: 102.6
click at [349, 228] on input "Coop/Service Area | Network Software Upgrades - Customers Affected" at bounding box center [477, 222] width 281 height 30
type input "MO033 Osage Valley | Network Software Upgrades - Customers Affected"
click at [450, 293] on icon at bounding box center [453, 293] width 10 height 12
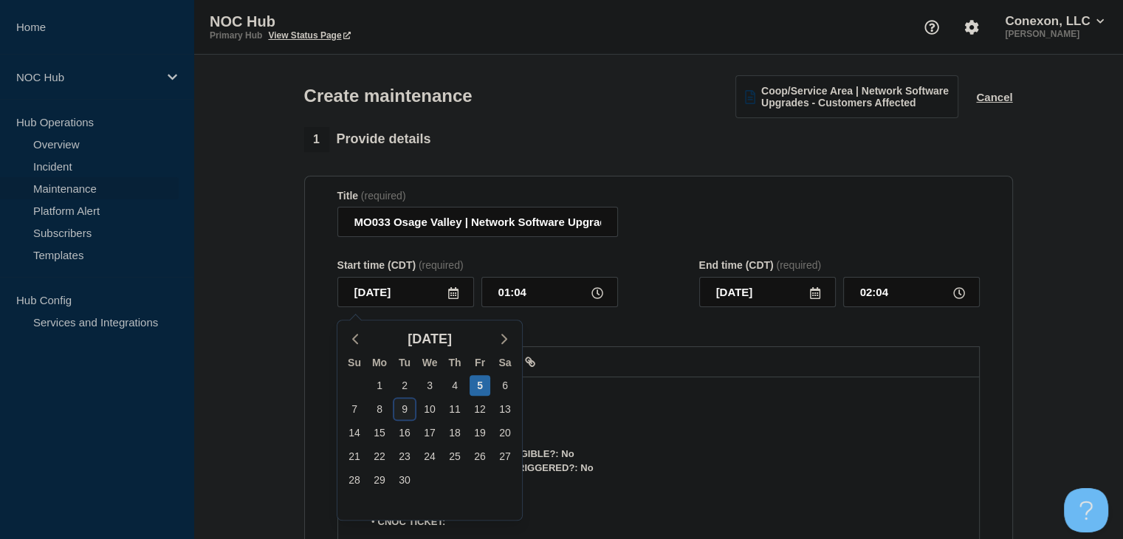
click at [408, 406] on div "9" at bounding box center [404, 409] width 21 height 21
type input "2025-09-09"
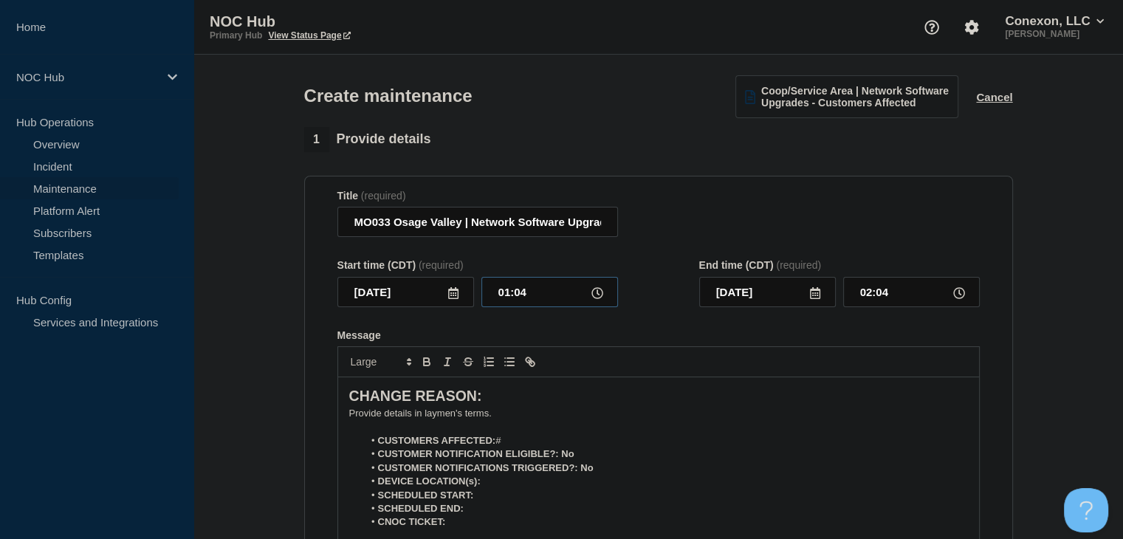
click at [510, 307] on input "01:04" at bounding box center [549, 292] width 137 height 30
type input "00:00"
click at [877, 299] on input "01:00" at bounding box center [911, 292] width 137 height 30
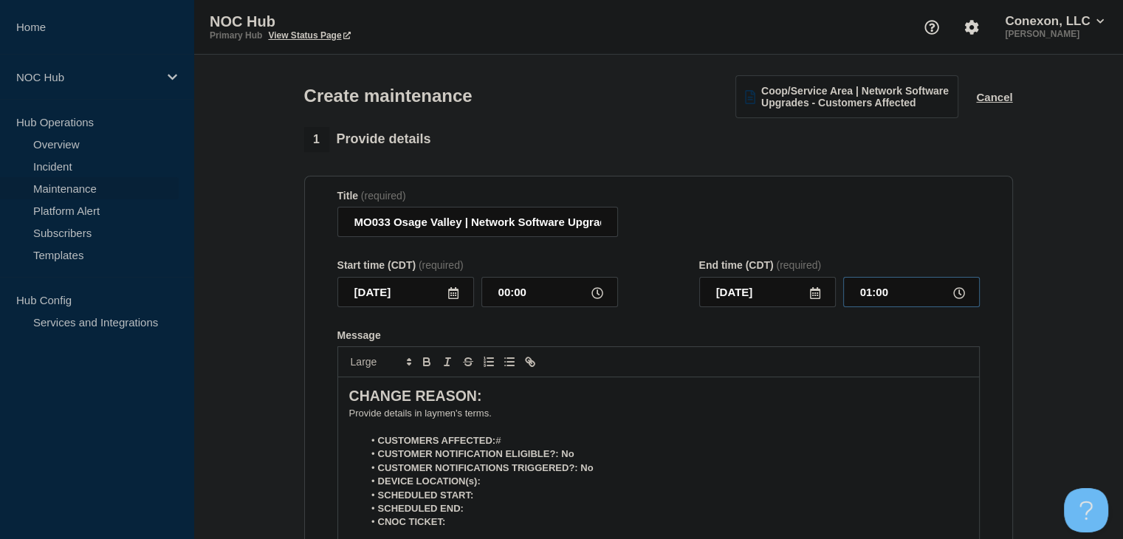
click at [877, 299] on input "01:00" at bounding box center [911, 292] width 137 height 30
type input "05:00"
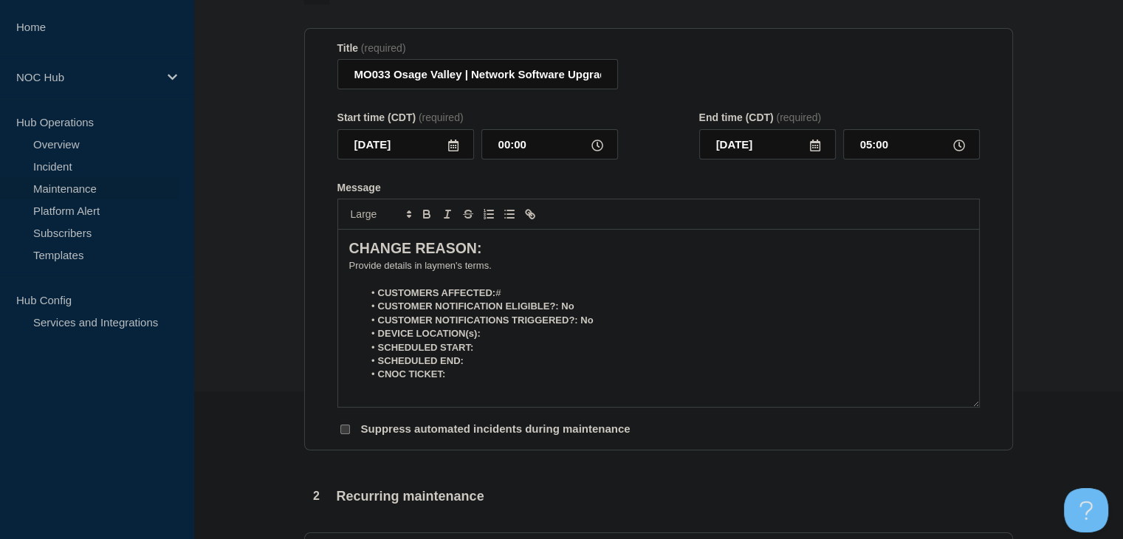
click at [440, 272] on p "﻿Provide details in laymen's terms." at bounding box center [658, 265] width 619 height 13
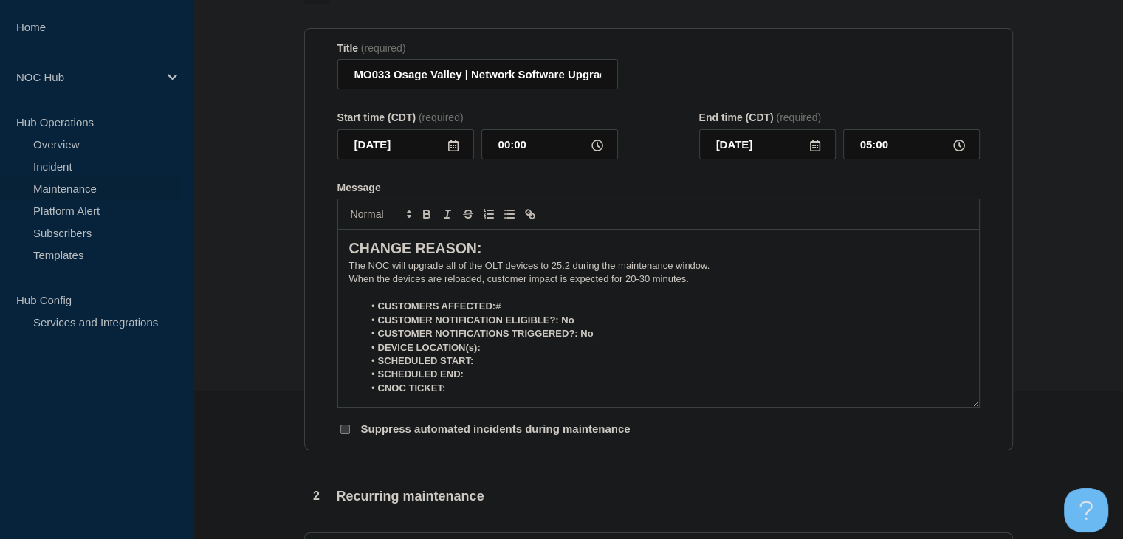
click at [564, 347] on li "DEVICE LOCATION(s):" at bounding box center [665, 347] width 605 height 13
click at [447, 395] on li "CNOC TICKET: 26639" at bounding box center [665, 388] width 605 height 13
click at [432, 217] on icon "Toggle bold text" at bounding box center [426, 213] width 13 height 13
drag, startPoint x: 572, startPoint y: 378, endPoint x: 467, endPoint y: 383, distance: 105.7
click at [467, 381] on li "SCHEDULED END: 09-09-2025, 05:00 CDT" at bounding box center [665, 374] width 605 height 13
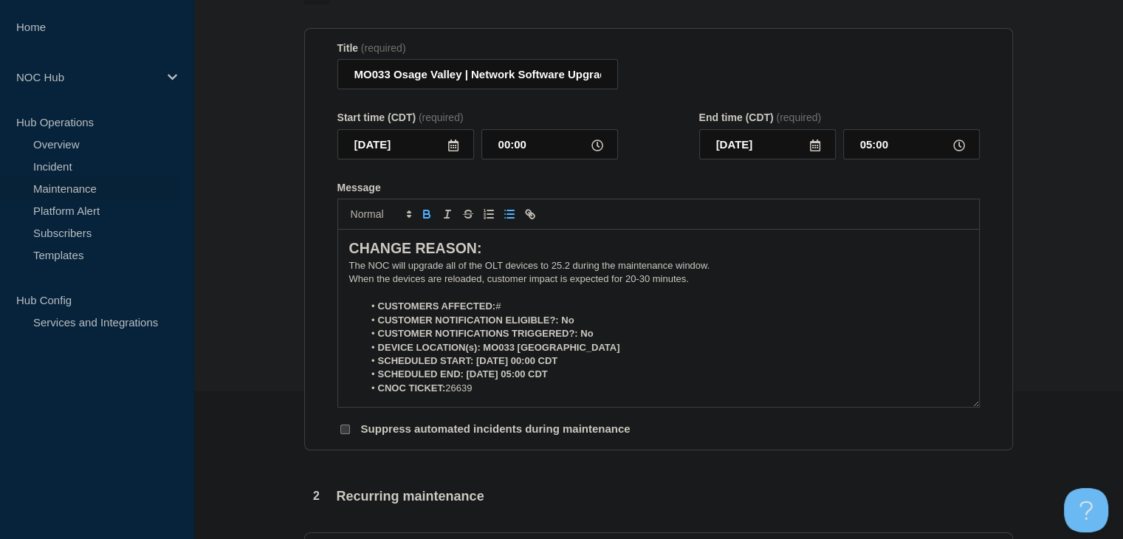
click at [425, 214] on icon "Toggle bold text" at bounding box center [426, 212] width 5 height 4
drag, startPoint x: 588, startPoint y: 364, endPoint x: 476, endPoint y: 365, distance: 112.2
click at [476, 365] on li "SCHEDULED START: 09-09-2025, 00:00 CDT" at bounding box center [665, 360] width 605 height 13
click at [428, 218] on icon "Toggle bold text" at bounding box center [427, 216] width 6 height 4
drag, startPoint x: 582, startPoint y: 353, endPoint x: 481, endPoint y: 355, distance: 100.5
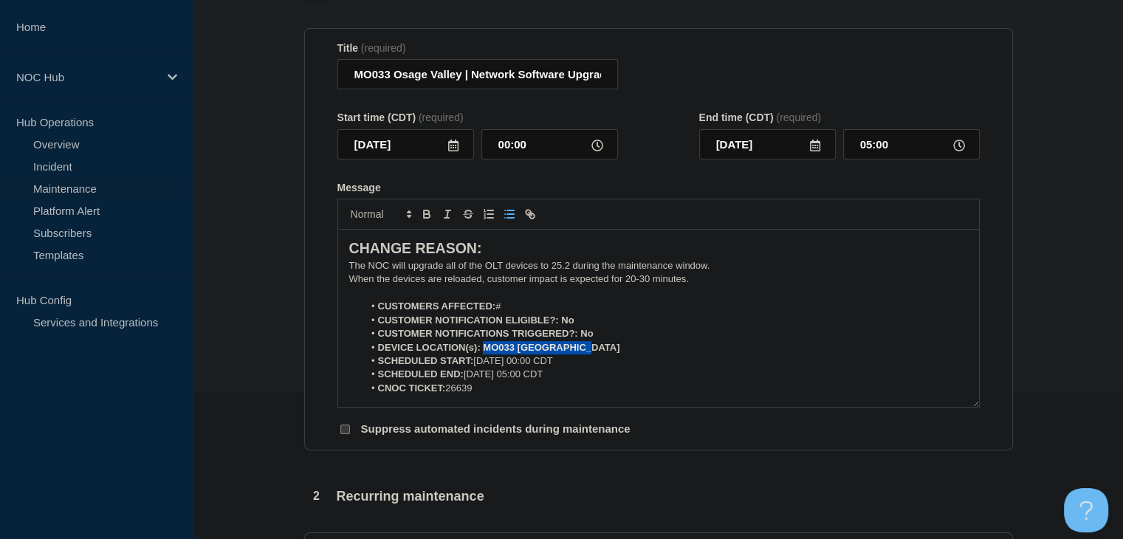
click at [481, 354] on li "DEVICE LOCATION(s): MO033 Osage Valley" at bounding box center [665, 347] width 605 height 13
click at [429, 213] on icon "Toggle bold text" at bounding box center [426, 213] width 13 height 13
drag, startPoint x: 599, startPoint y: 337, endPoint x: 579, endPoint y: 338, distance: 20.0
click at [579, 338] on li "CUSTOMER NOTIFICATIONS TRIGGERED?: No" at bounding box center [665, 333] width 605 height 13
click at [428, 216] on icon "Toggle bold text" at bounding box center [426, 213] width 13 height 13
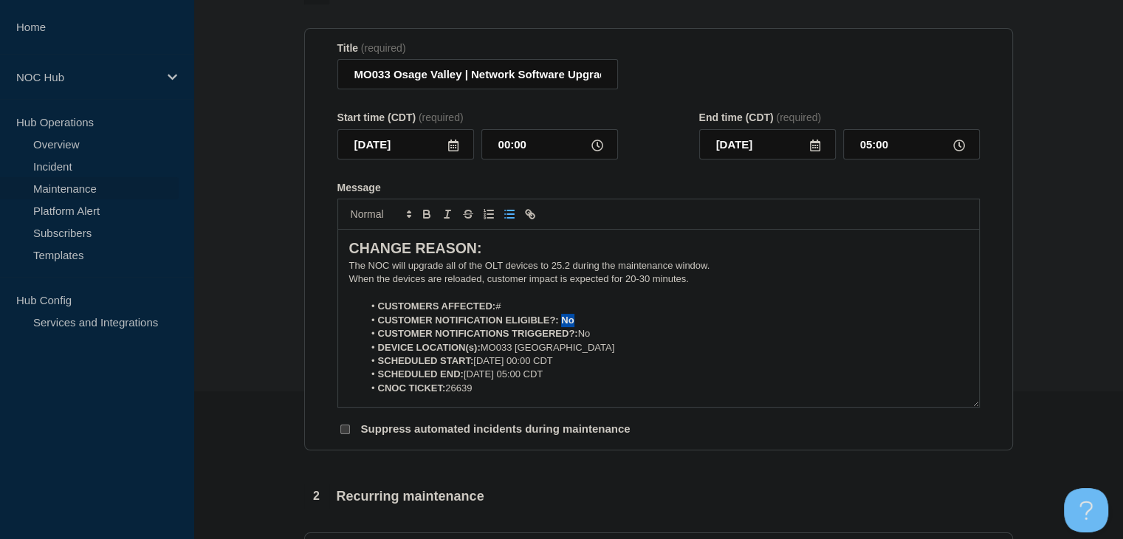
drag, startPoint x: 583, startPoint y: 329, endPoint x: 560, endPoint y: 327, distance: 23.7
click at [560, 327] on li "CUSTOMER NOTIFICATION ELIGIBLE?: No" at bounding box center [665, 320] width 605 height 13
click at [428, 214] on icon "Toggle bold text" at bounding box center [426, 212] width 5 height 4
click at [530, 313] on li "CUSTOMERS AFFECTED: #" at bounding box center [665, 306] width 605 height 13
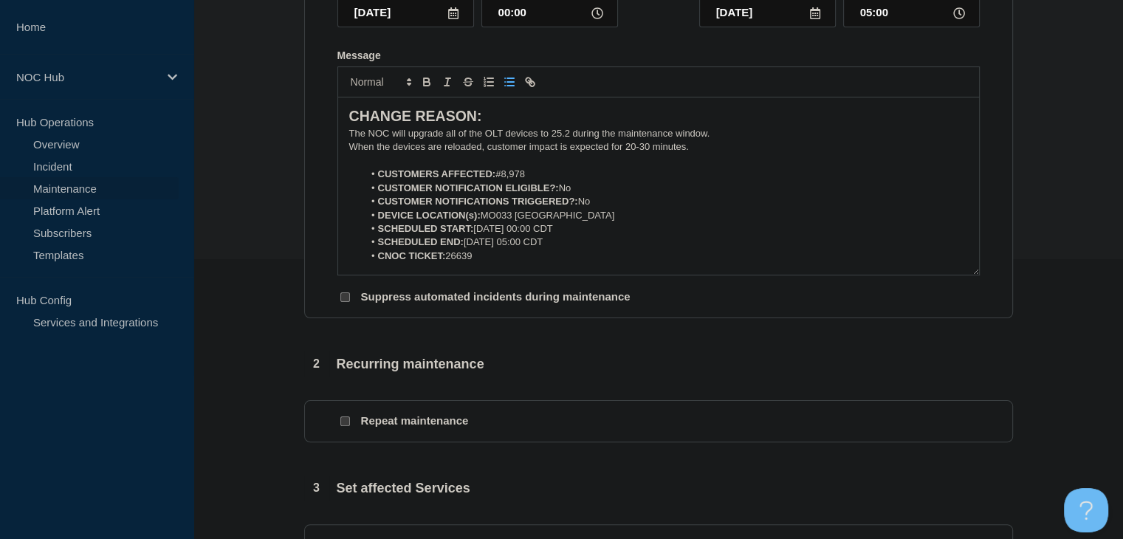
scroll to position [443, 0]
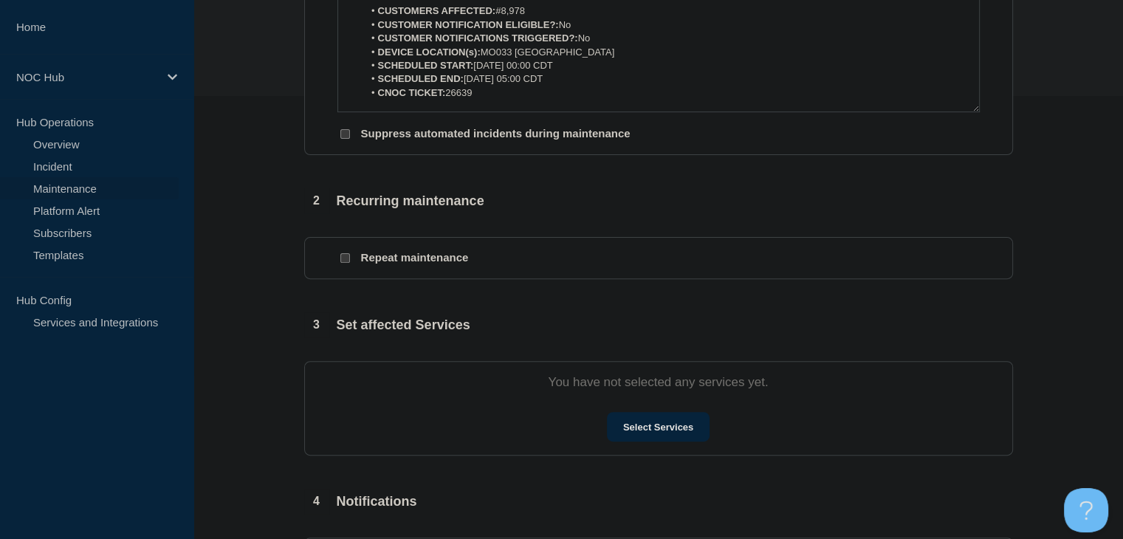
click at [639, 448] on section "You have not selected any services yet. Select Services" at bounding box center [658, 408] width 709 height 95
click at [645, 429] on button "Select Services" at bounding box center [658, 427] width 103 height 30
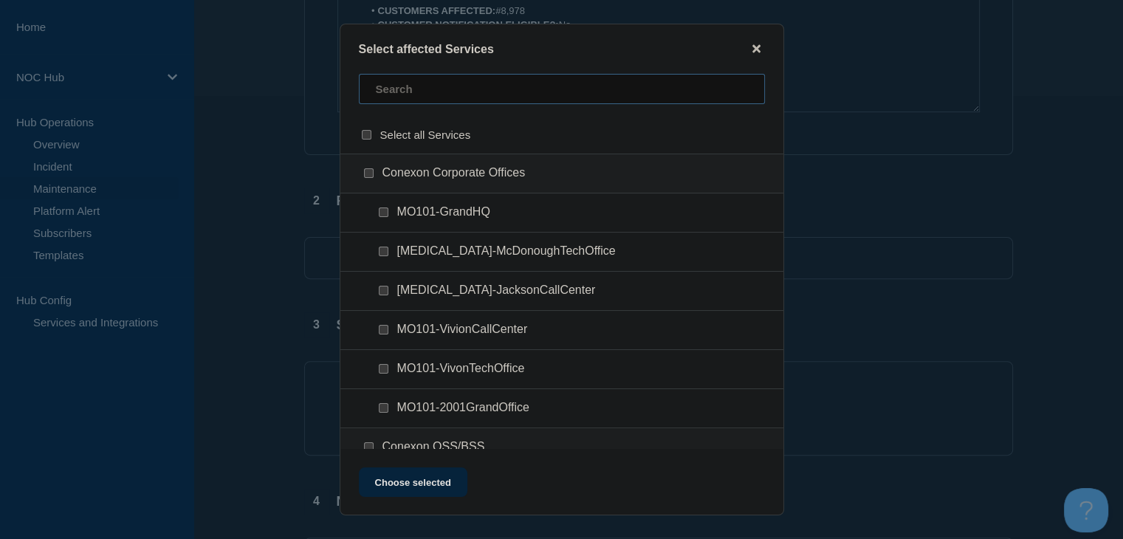
click at [414, 101] on input "text" at bounding box center [562, 89] width 406 height 30
type input "mo033"
click at [371, 172] on input "MO033 (Osage Valley) checkbox" at bounding box center [369, 173] width 10 height 10
checkbox input "true"
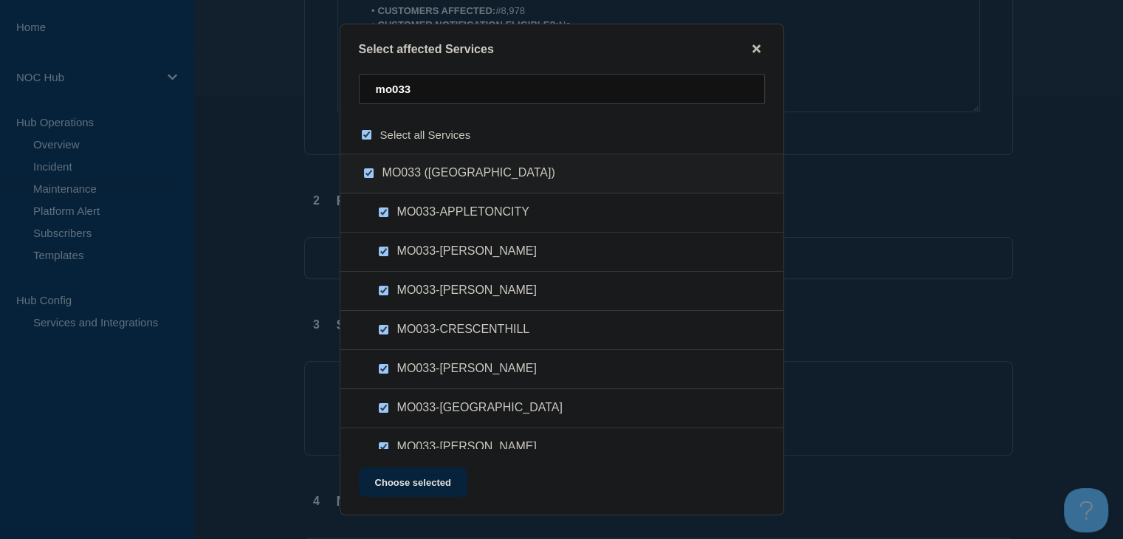
checkbox input "true"
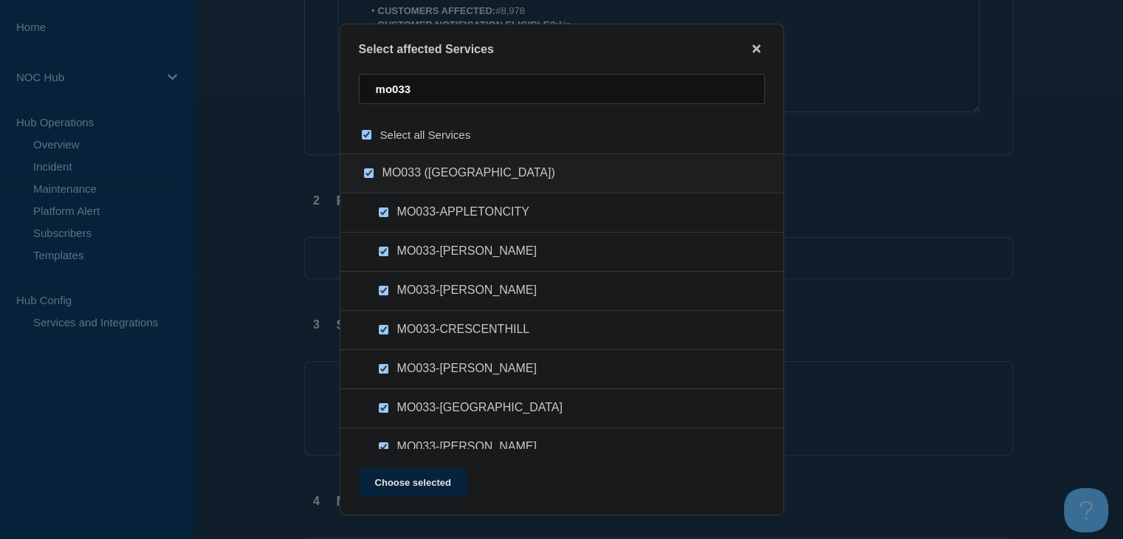
checkbox input "true"
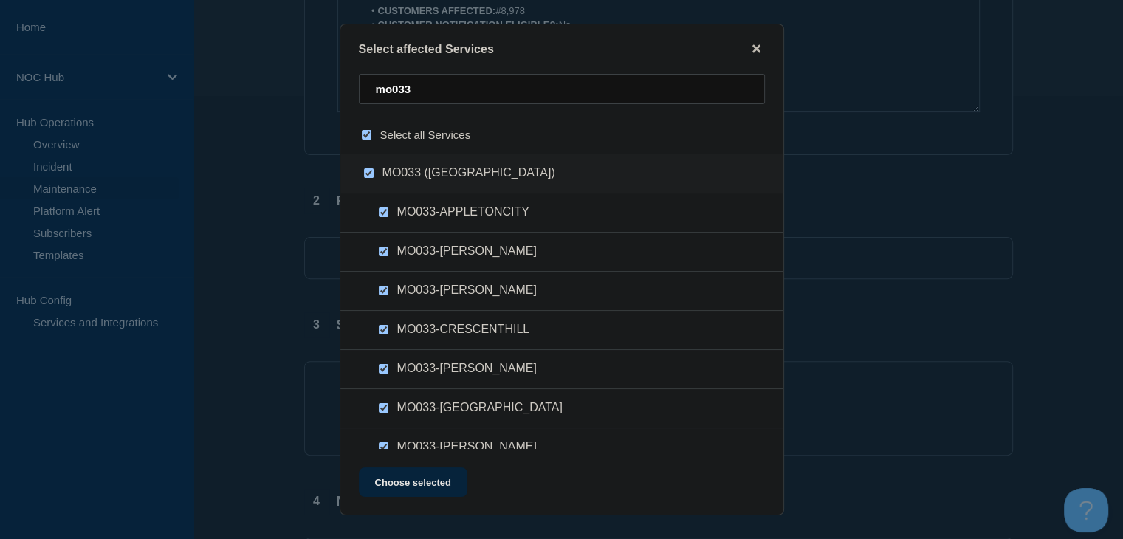
checkbox input "true"
click at [428, 483] on button "Choose selected" at bounding box center [413, 482] width 109 height 30
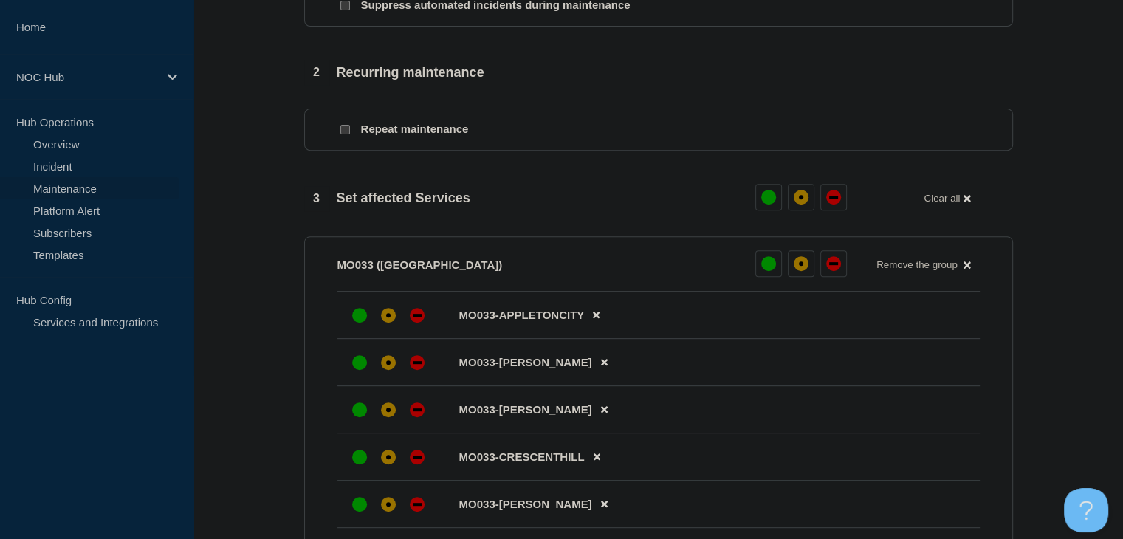
scroll to position [591, 0]
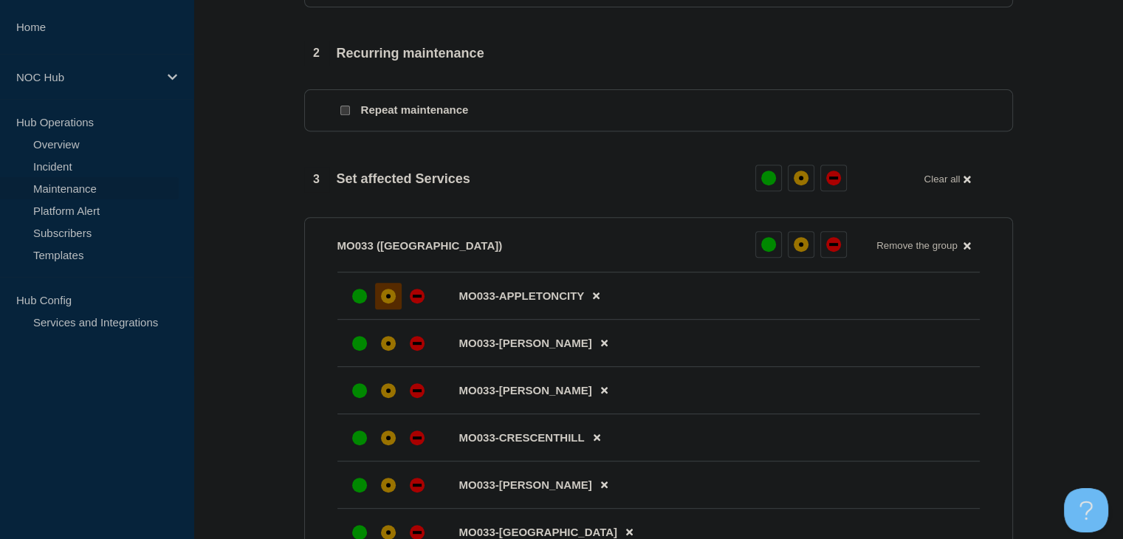
click at [383, 303] on div "affected" at bounding box center [388, 296] width 15 height 15
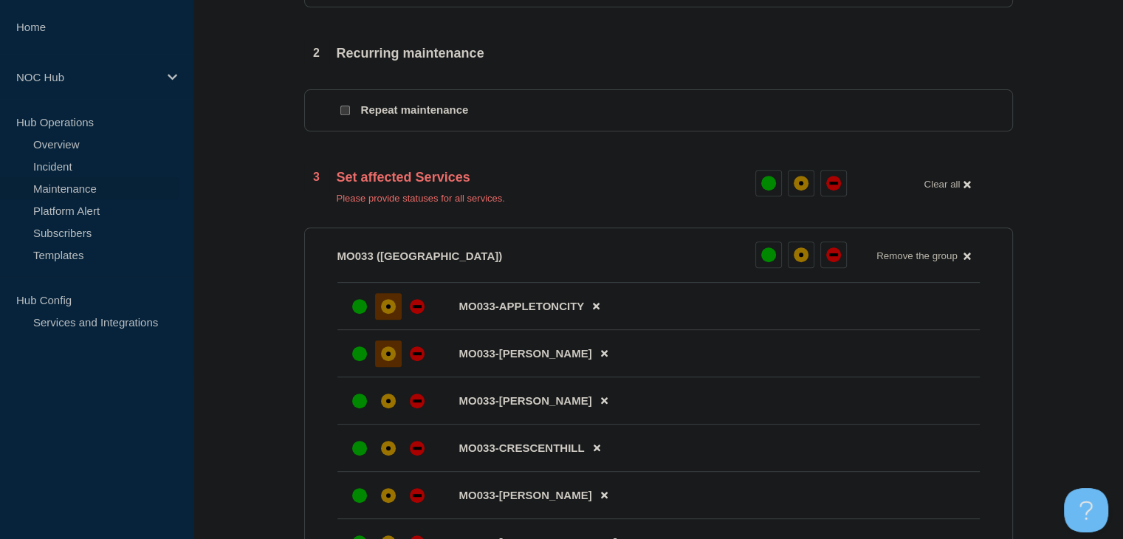
click at [386, 356] on div "affected" at bounding box center [388, 353] width 4 height 4
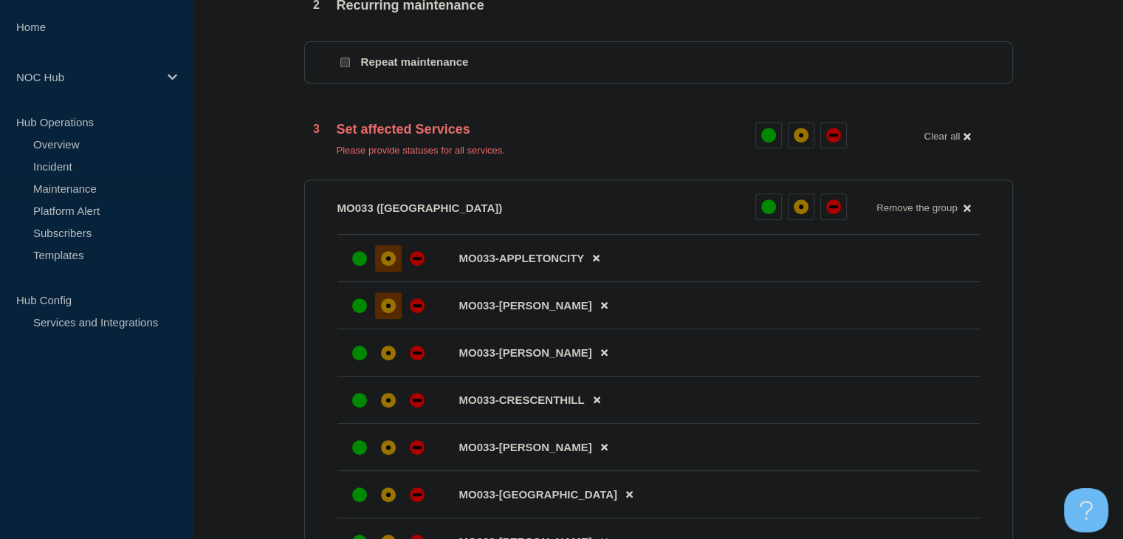
scroll to position [665, 0]
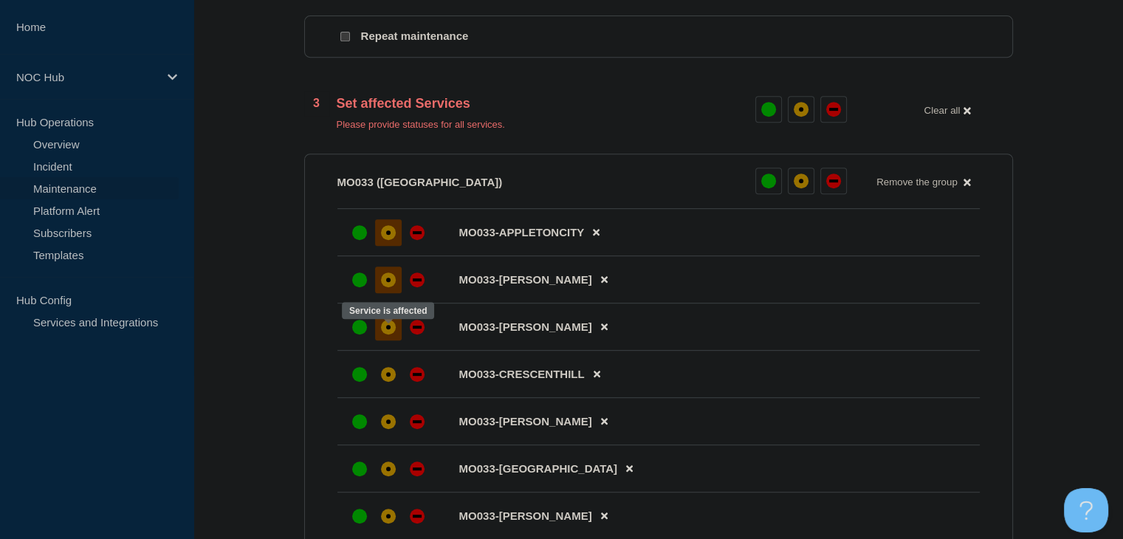
click at [390, 335] on div "affected" at bounding box center [388, 327] width 15 height 15
click at [390, 382] on div "affected" at bounding box center [388, 374] width 15 height 15
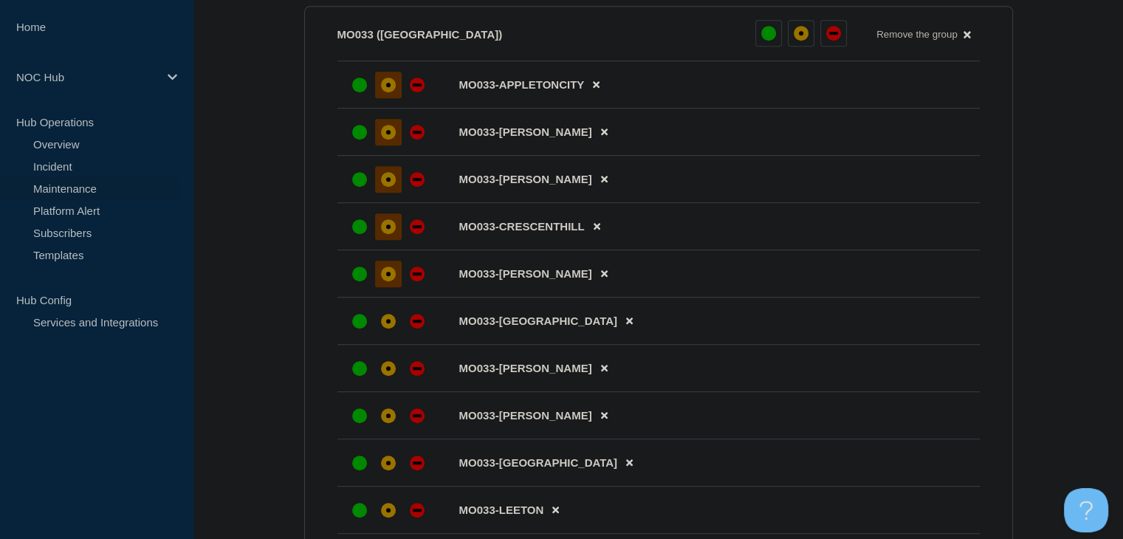
click at [381, 287] on div at bounding box center [388, 274] width 27 height 27
click at [385, 326] on div "affected" at bounding box center [388, 321] width 15 height 15
click at [391, 392] on li "MO033-FREEMAN" at bounding box center [658, 368] width 642 height 47
click at [391, 382] on div at bounding box center [388, 368] width 27 height 27
click at [392, 423] on div "affected" at bounding box center [388, 415] width 15 height 15
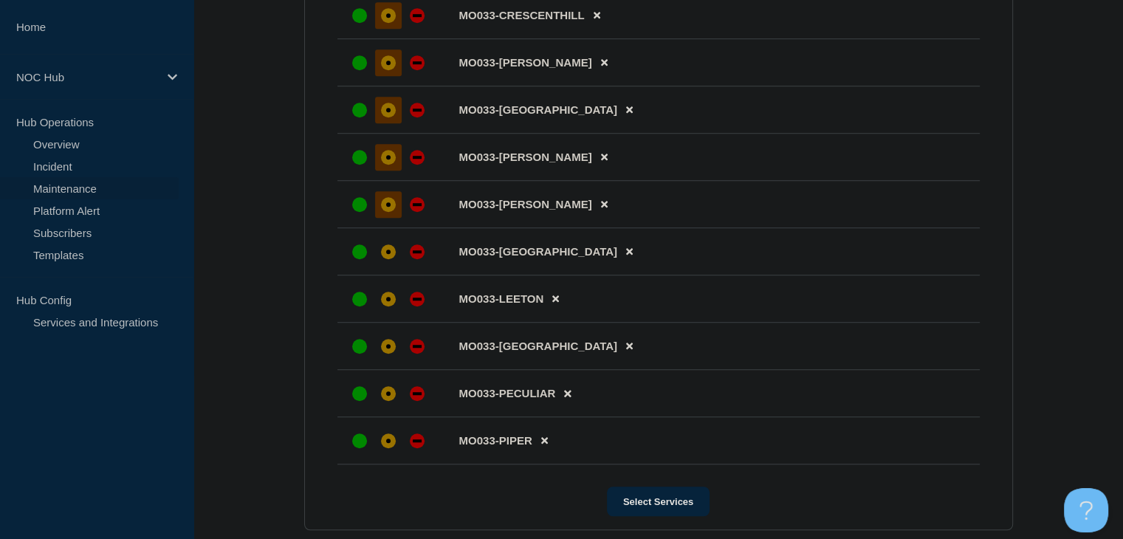
scroll to position [1034, 0]
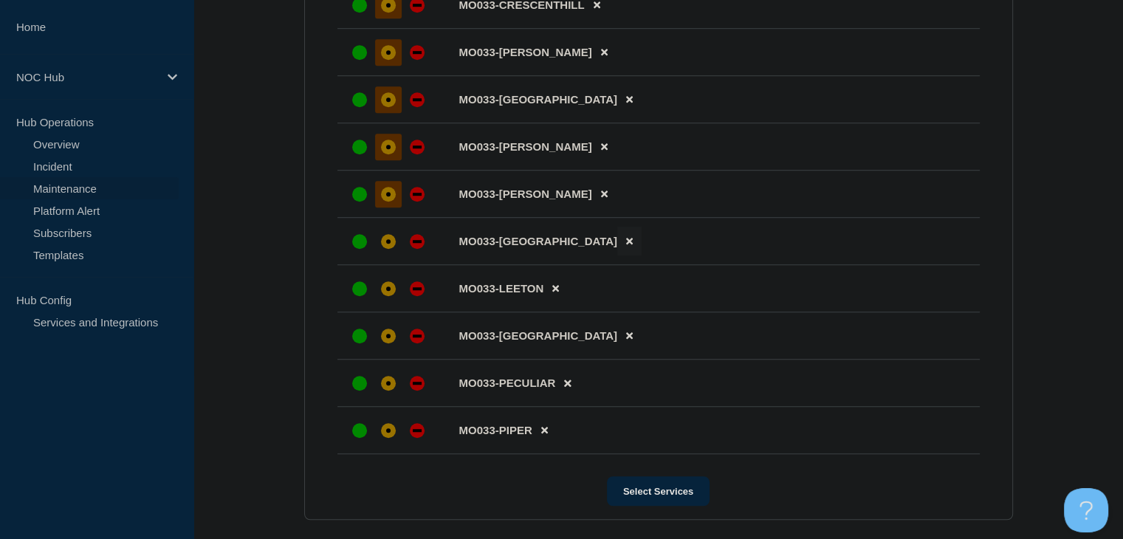
click at [626, 245] on icon at bounding box center [629, 242] width 7 height 7
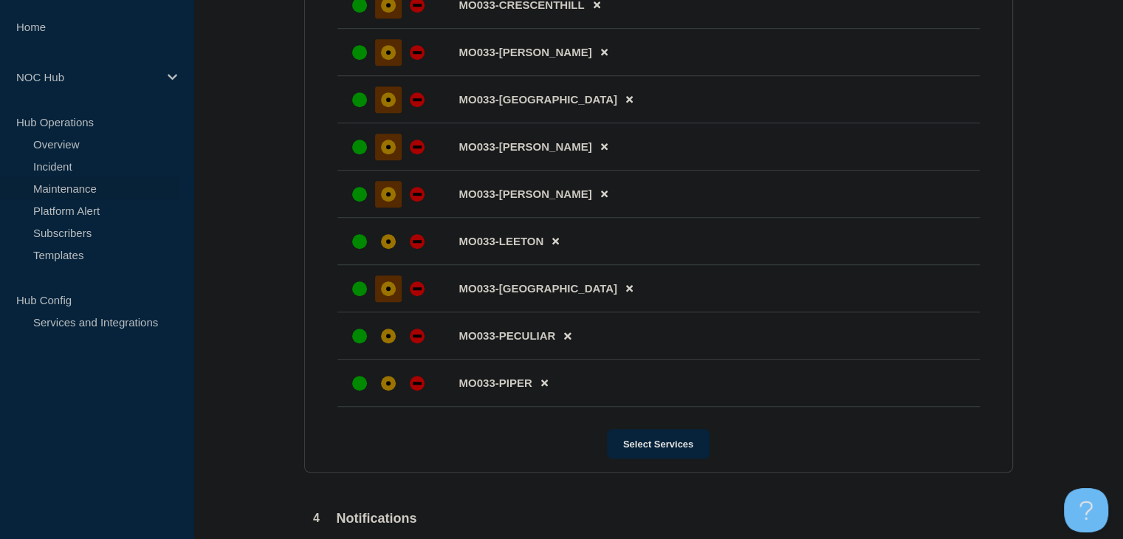
click at [386, 291] on div "affected" at bounding box center [388, 289] width 4 height 4
click at [387, 249] on div "affected" at bounding box center [388, 241] width 15 height 15
click at [391, 334] on li "MO033-PECULIAR" at bounding box center [658, 335] width 642 height 47
click at [394, 390] on div at bounding box center [388, 383] width 27 height 27
click at [394, 349] on div at bounding box center [388, 336] width 27 height 27
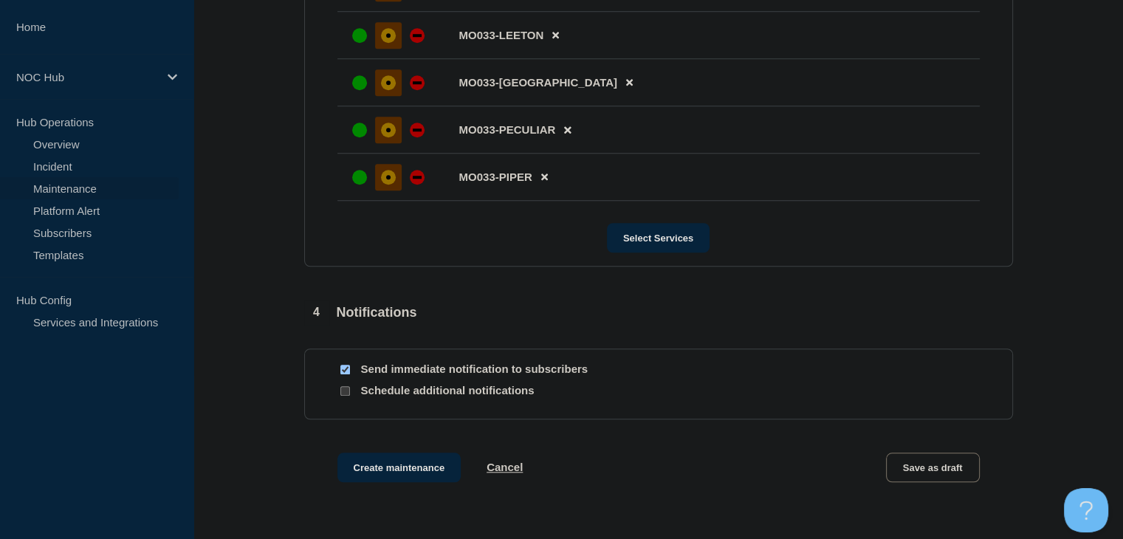
scroll to position [1255, 0]
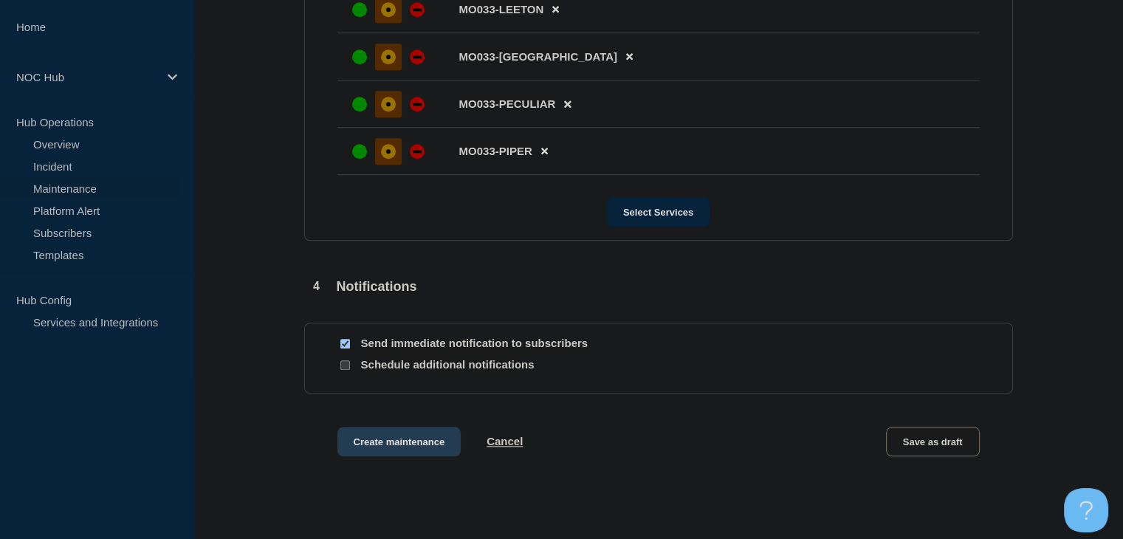
click at [424, 456] on button "Create maintenance" at bounding box center [399, 442] width 124 height 30
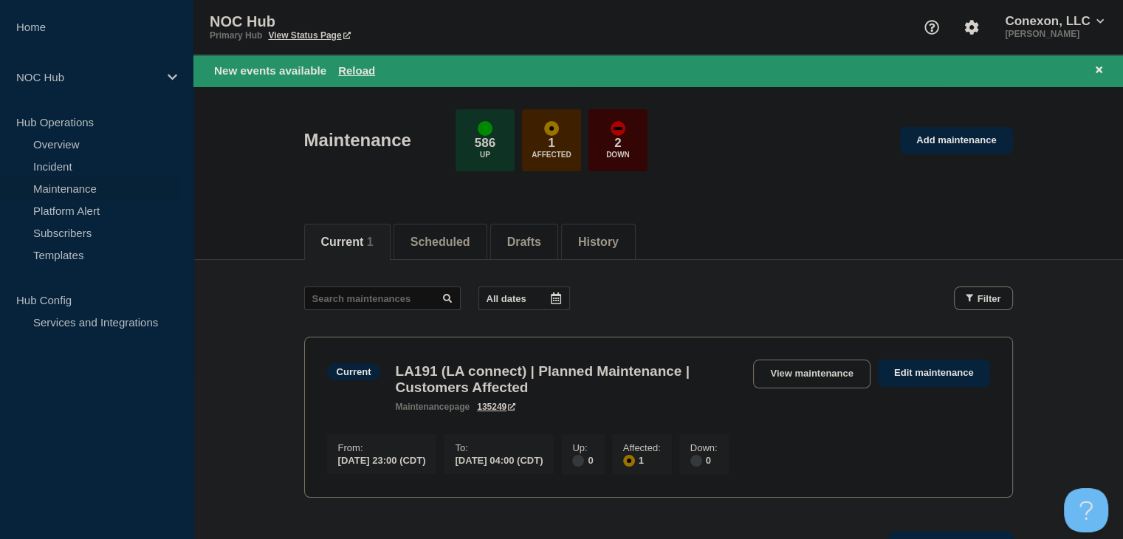
click at [377, 72] on div "New events available Reload" at bounding box center [661, 70] width 894 height 17
click at [370, 67] on button "Reload" at bounding box center [356, 70] width 37 height 13
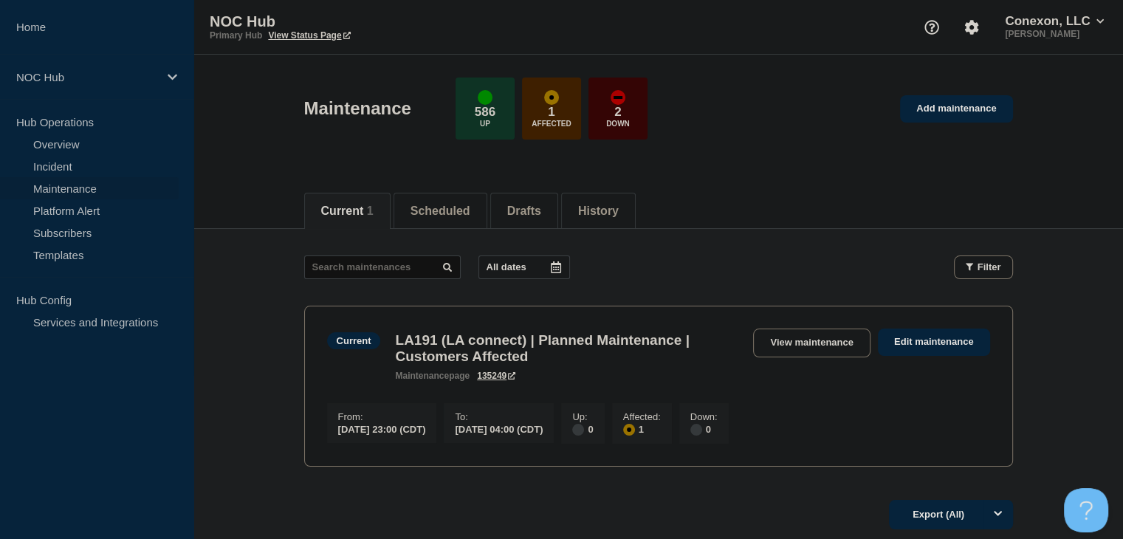
click at [450, 235] on main "All dates Filter Current 1 Affected LA191 (LA connect) | Planned Maintenance | …" at bounding box center [658, 359] width 930 height 260
click at [447, 219] on li "Scheduled" at bounding box center [441, 211] width 94 height 36
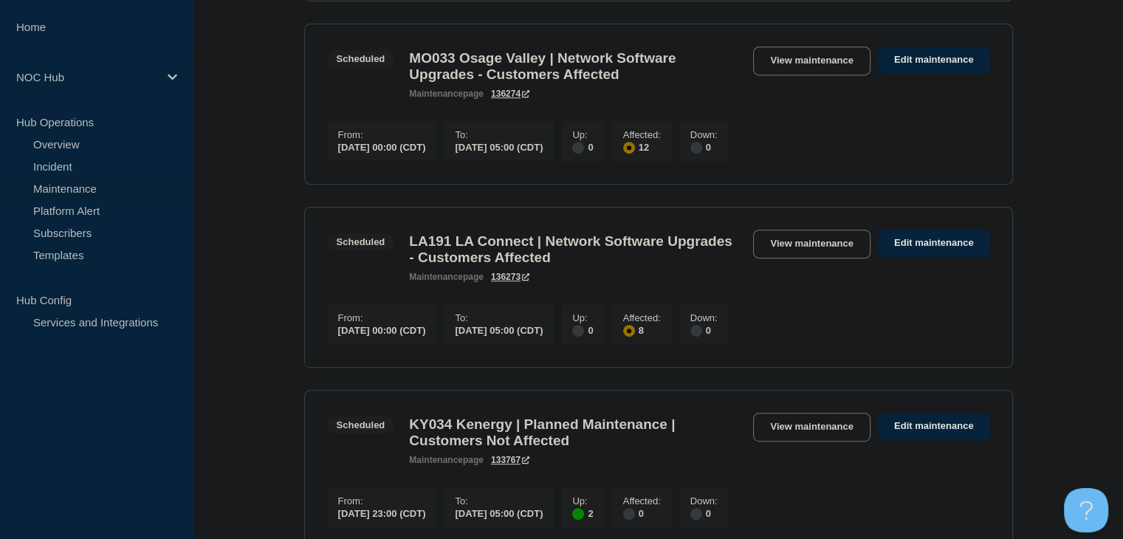
scroll to position [591, 0]
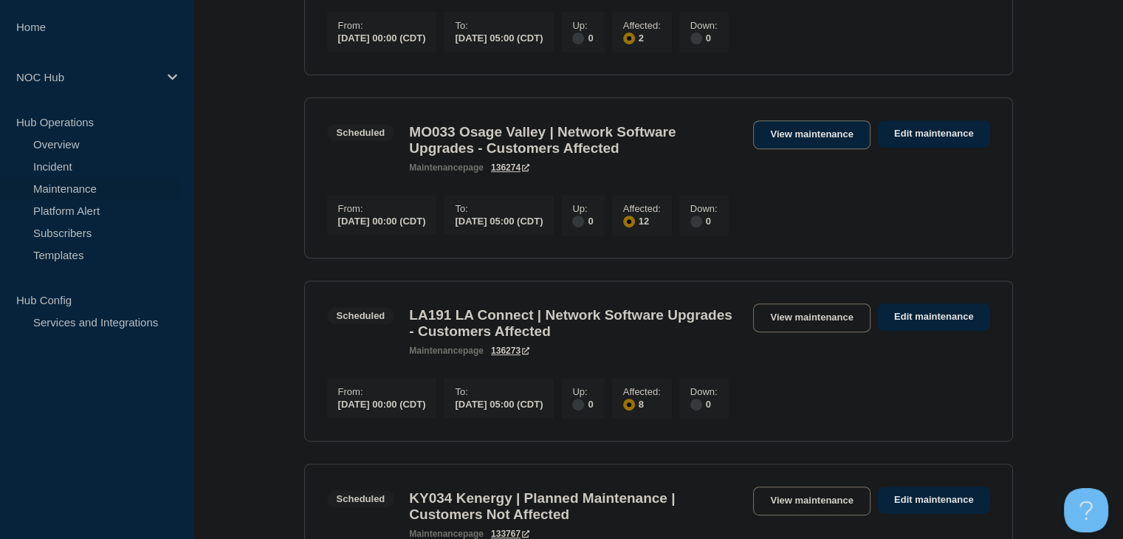
click at [774, 139] on link "View maintenance" at bounding box center [811, 134] width 117 height 29
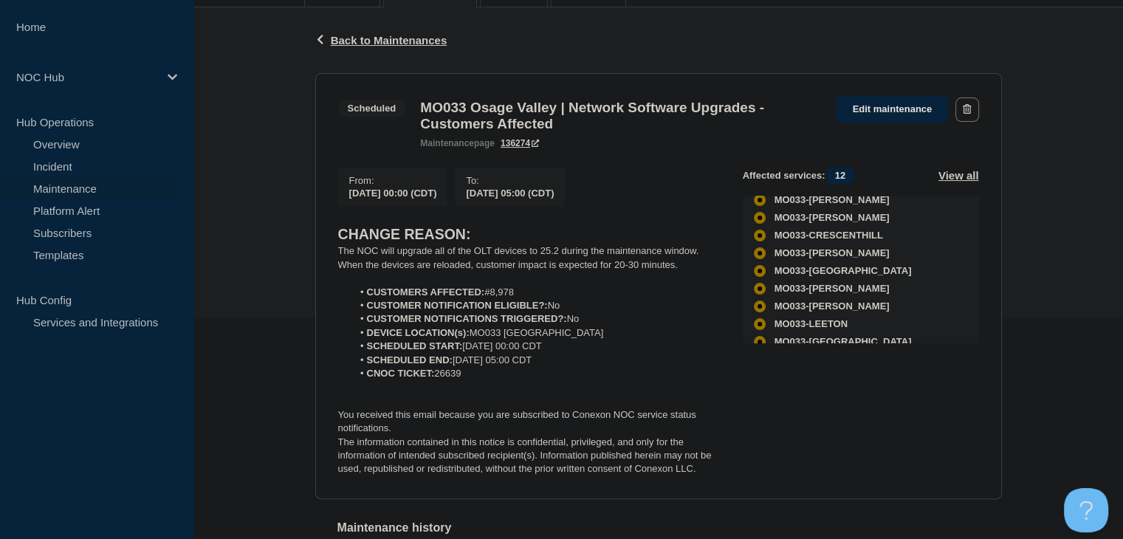
scroll to position [128, 0]
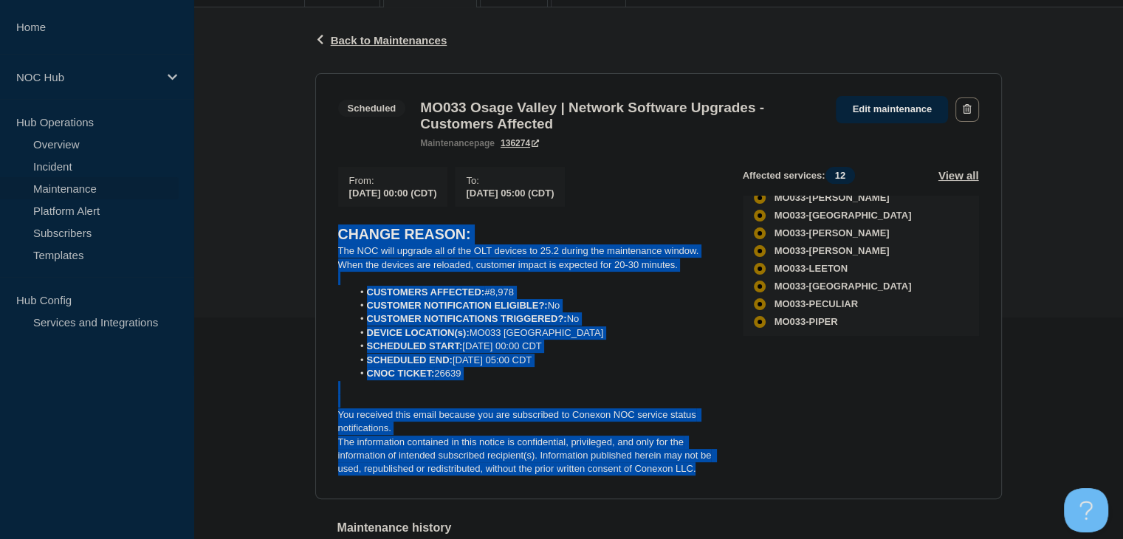
drag, startPoint x: 716, startPoint y: 485, endPoint x: 313, endPoint y: 237, distance: 473.4
click at [313, 237] on div "Back Back to Maintenances Scheduled MO033 Osage Valley | Network Software Upgra…" at bounding box center [658, 315] width 709 height 617
copy div "CHANGE REASON: The NOC will upgrade all of the OLT devices to 25.2 during the m…"
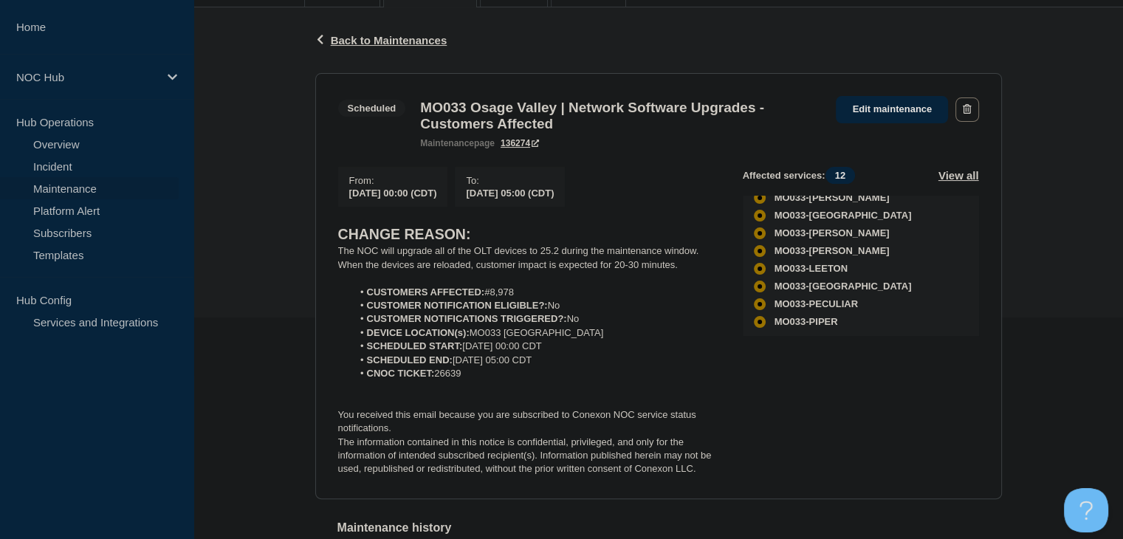
click at [301, 124] on div "Back Back to Maintenances Scheduled MO033 Osage Valley | Network Software Upgra…" at bounding box center [658, 315] width 930 height 617
click at [77, 167] on link "Incident" at bounding box center [89, 166] width 179 height 22
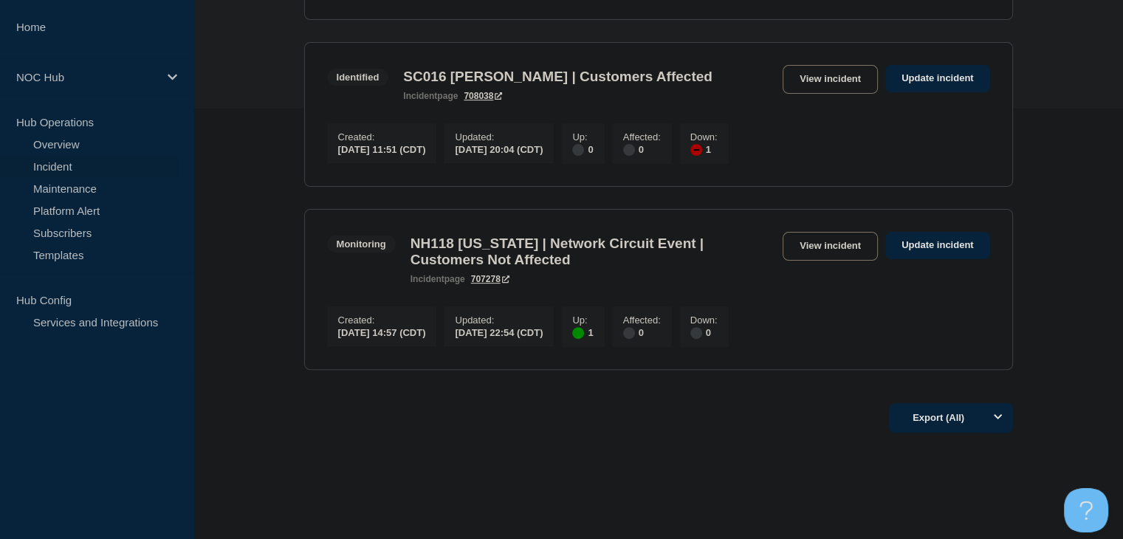
scroll to position [443, 0]
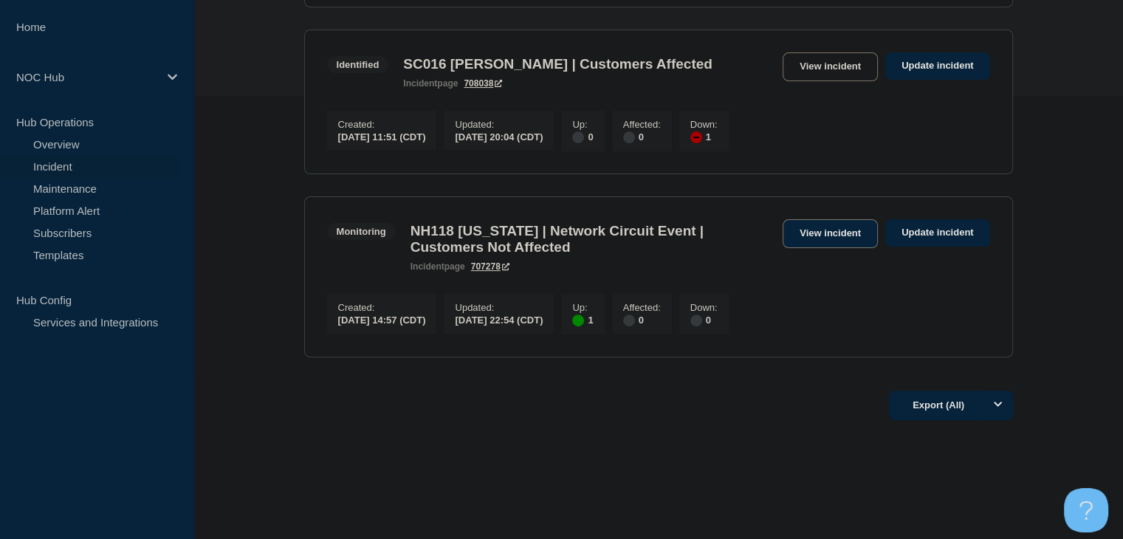
click at [825, 248] on link "View incident" at bounding box center [830, 233] width 95 height 29
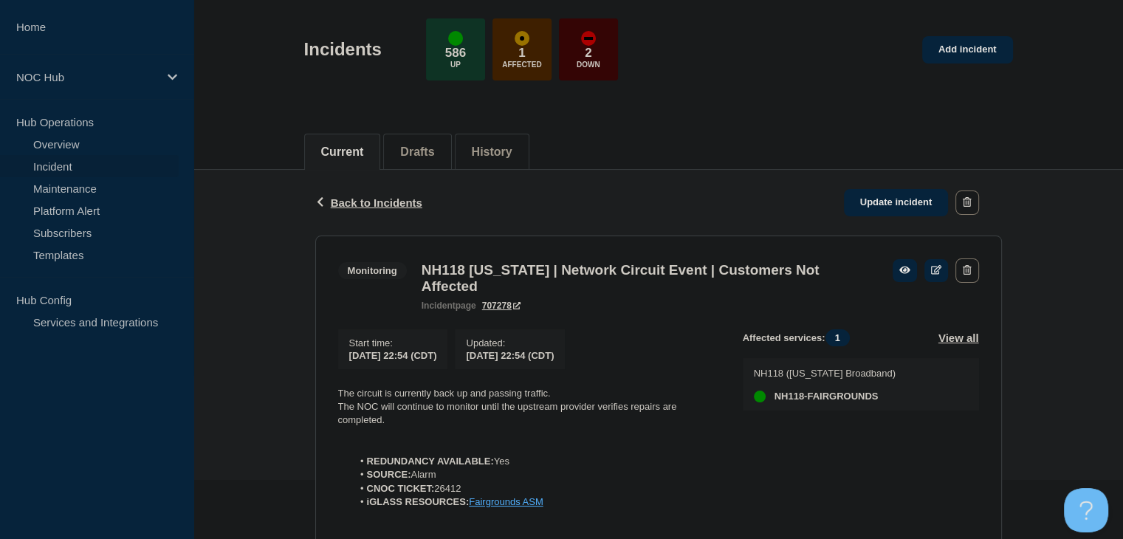
scroll to position [201, 0]
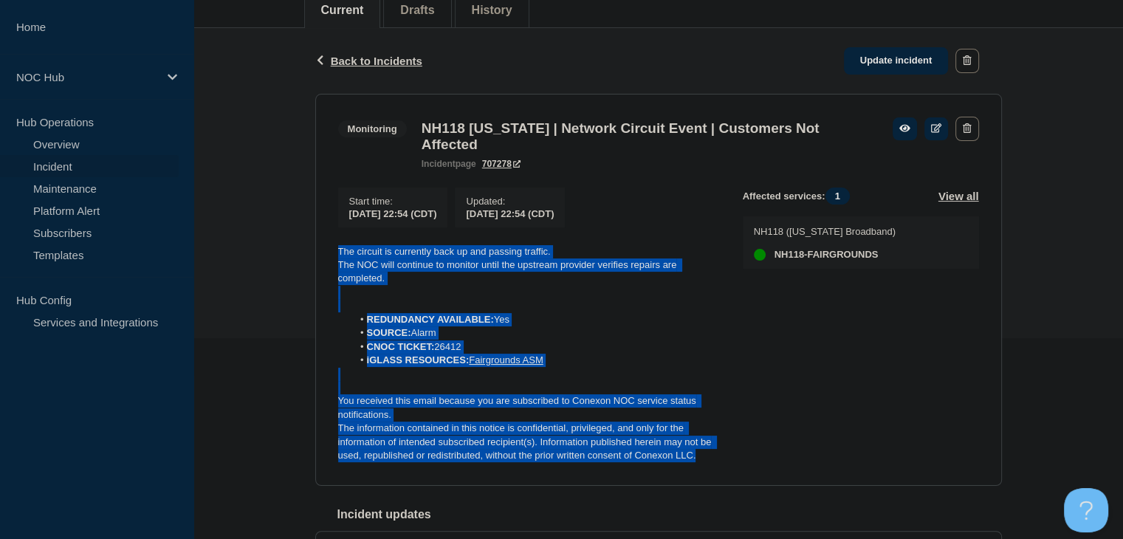
drag, startPoint x: 728, startPoint y: 468, endPoint x: 312, endPoint y: 237, distance: 476.3
drag, startPoint x: 354, startPoint y: 264, endPoint x: 335, endPoint y: 255, distance: 21.5
click at [335, 255] on section "Monitoring NH118 New Hampshire | Network Circuit Event | Customers Not Affected…" at bounding box center [658, 290] width 687 height 392
click at [338, 253] on p "The circuit is currently back up and passing traffic." at bounding box center [528, 251] width 381 height 13
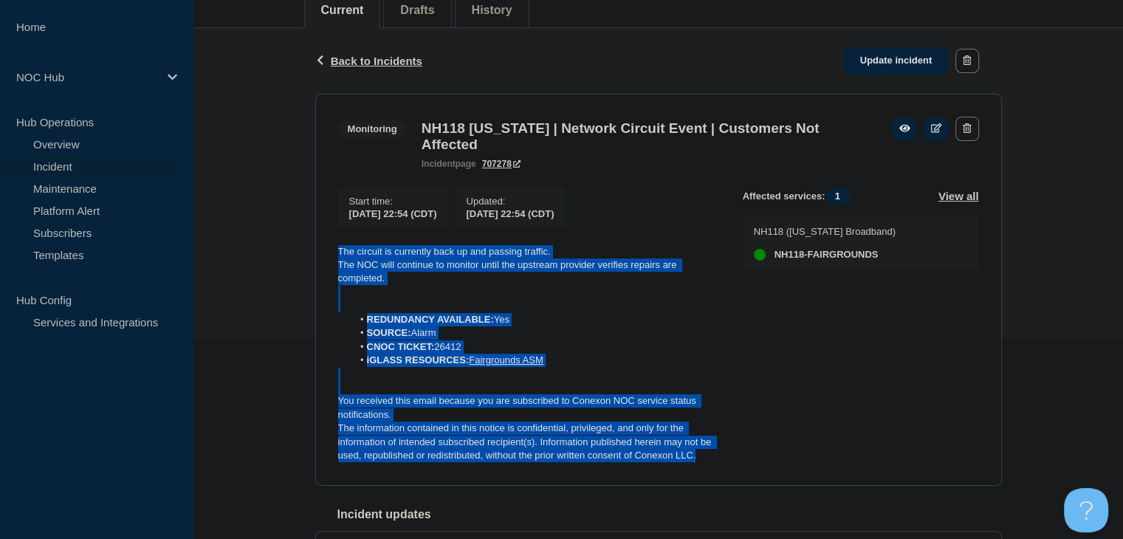
drag, startPoint x: 724, startPoint y: 472, endPoint x: 326, endPoint y: 238, distance: 461.1
click at [326, 238] on section "Monitoring NH118 New Hampshire | Network Circuit Event | Customers Not Affected…" at bounding box center [658, 290] width 687 height 392
copy div "The circuit is currently back up and passing traffic. The NOC will continue to …"
click at [877, 66] on link "Update incident" at bounding box center [896, 60] width 105 height 27
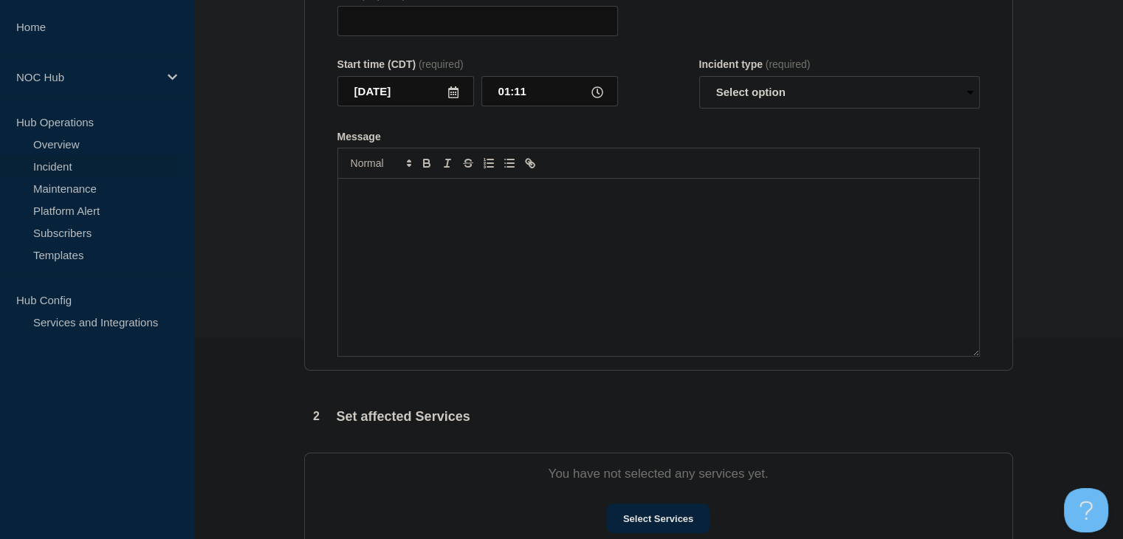
type input "NH118 New Hampshire | Network Circuit Event | Customers Not Affected"
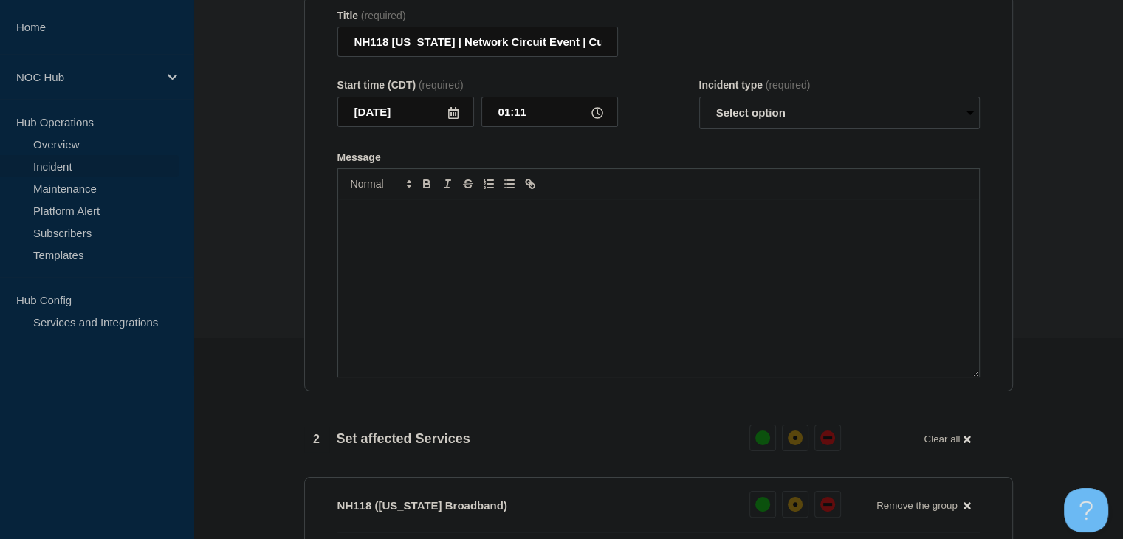
click at [482, 321] on div "Message" at bounding box center [658, 287] width 641 height 177
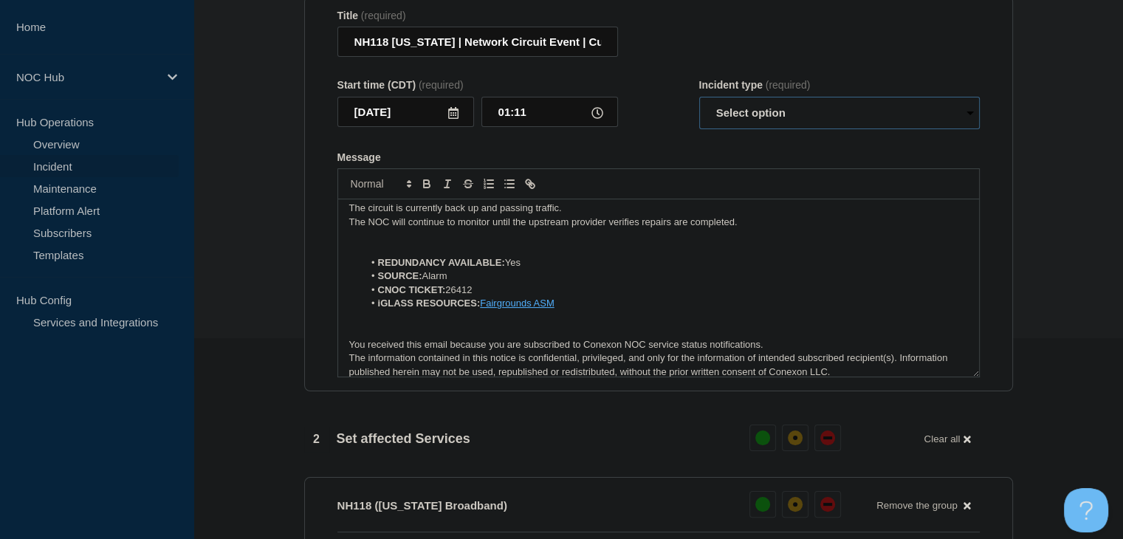
click at [764, 127] on select "Select option Investigating Identified Monitoring Resolved" at bounding box center [839, 113] width 281 height 32
select select "resolved"
click at [699, 106] on select "Select option Investigating Identified Monitoring Resolved" at bounding box center [839, 113] width 281 height 32
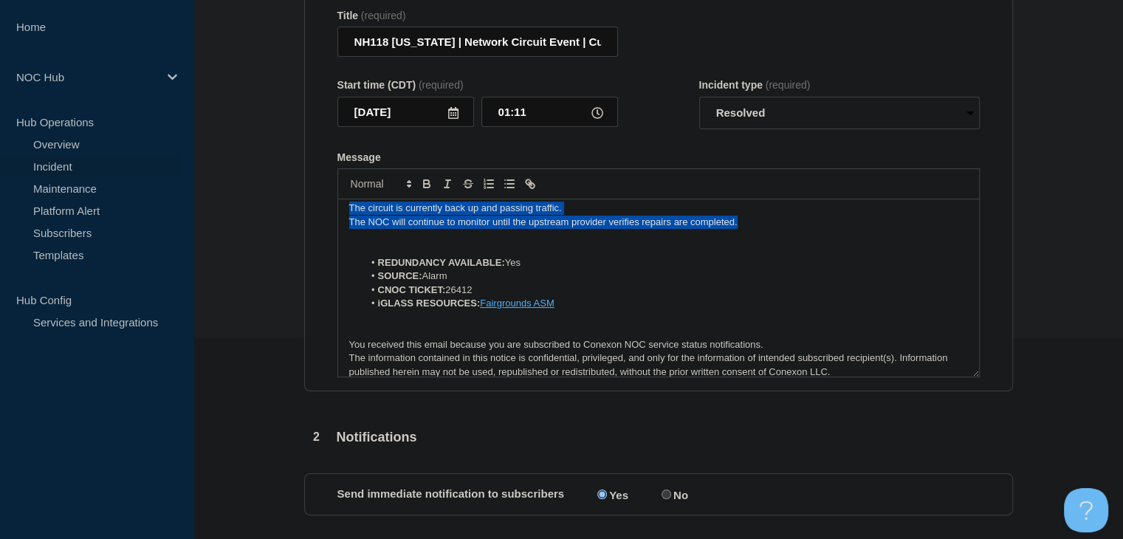
scroll to position [0, 0]
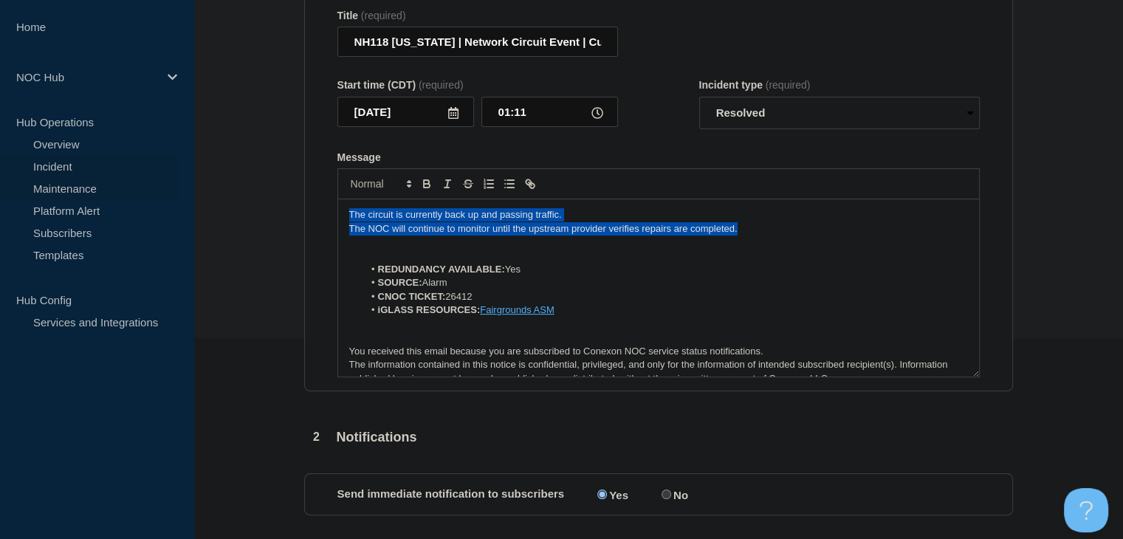
drag, startPoint x: 763, startPoint y: 231, endPoint x: 176, endPoint y: 190, distance: 588.5
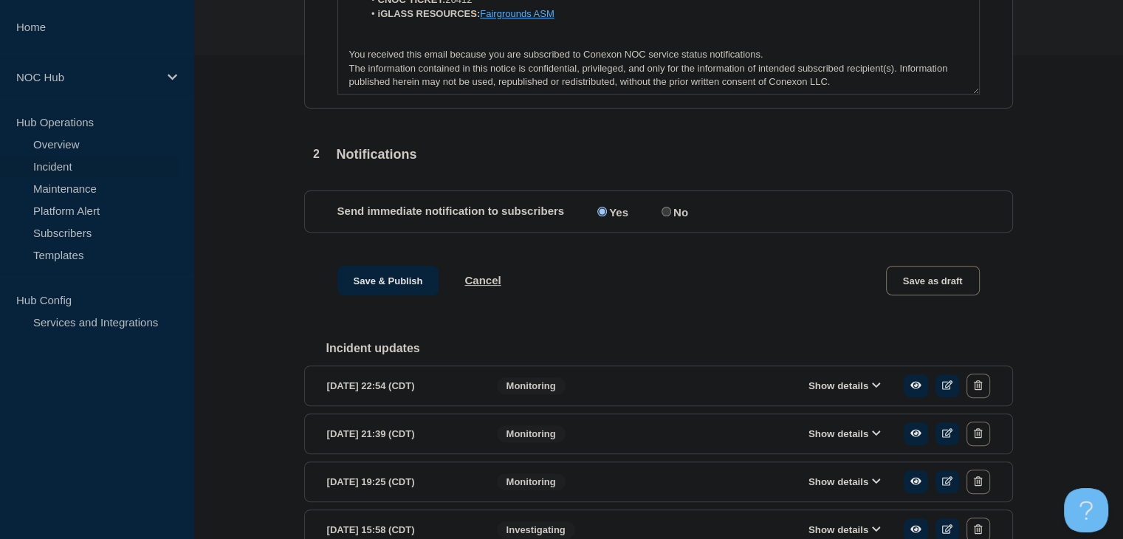
scroll to position [644, 0]
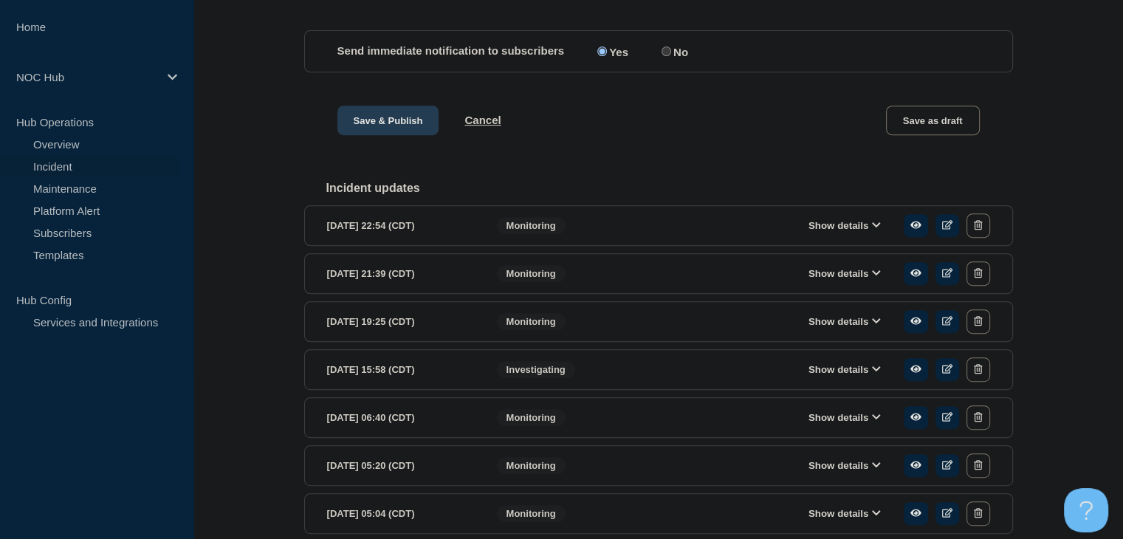
click at [378, 120] on button "Save & Publish" at bounding box center [388, 121] width 102 height 30
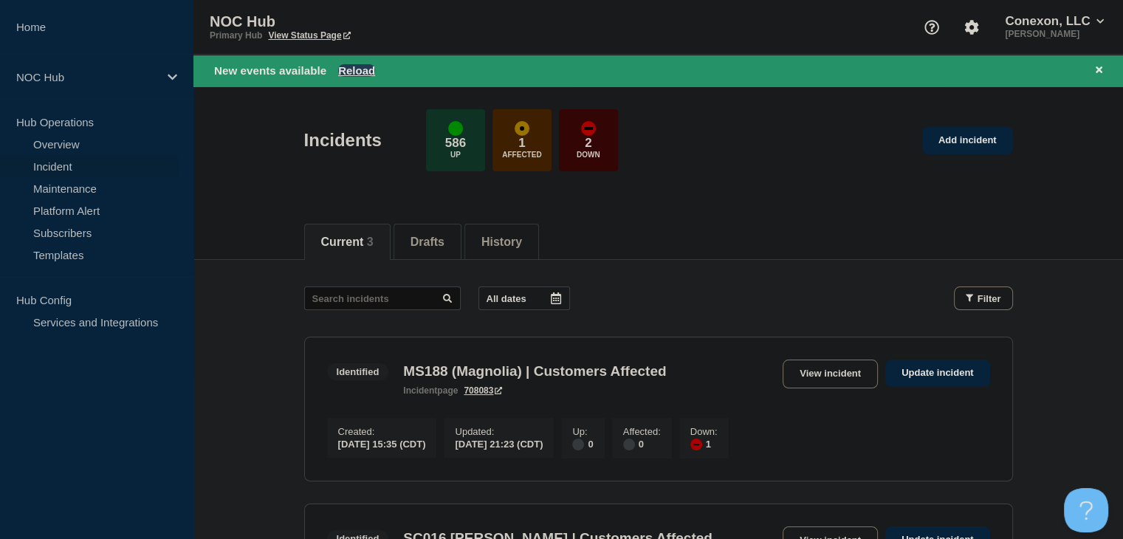
click at [347, 74] on button "Reload" at bounding box center [356, 70] width 37 height 13
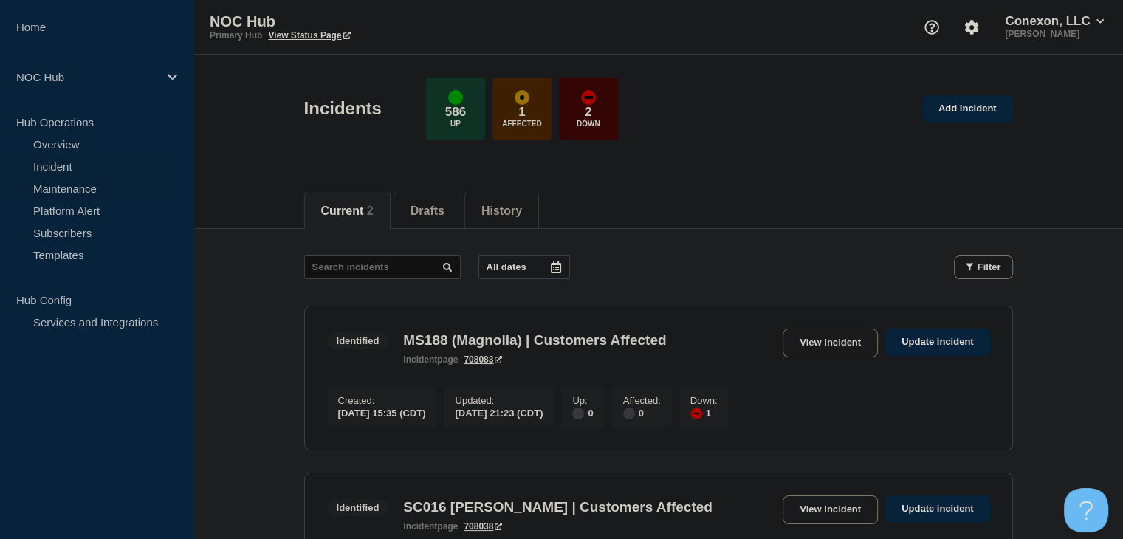
click at [112, 187] on link "Maintenance" at bounding box center [89, 188] width 179 height 22
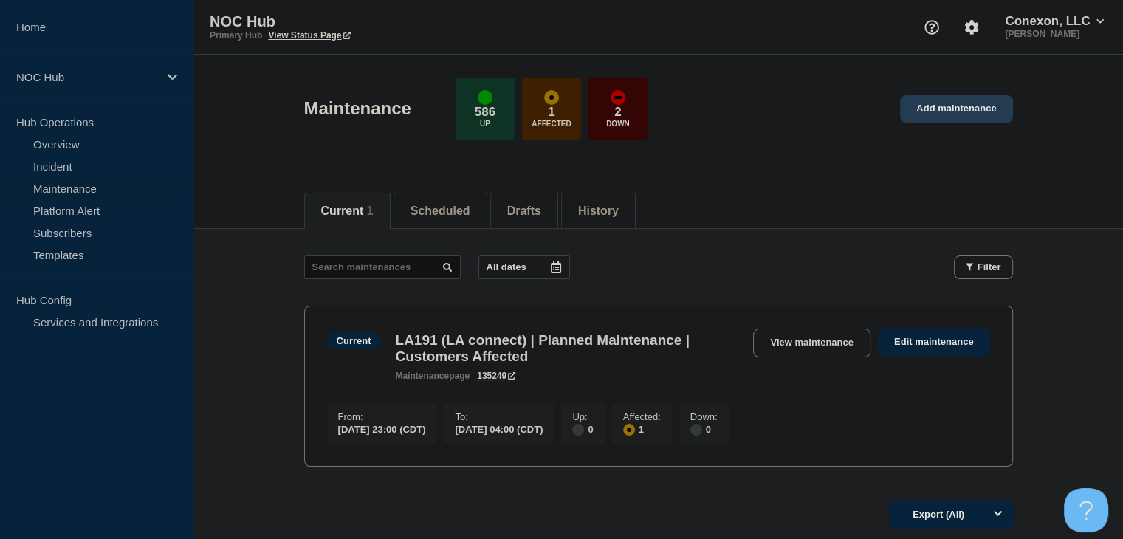
click at [943, 113] on link "Add maintenance" at bounding box center [956, 108] width 112 height 27
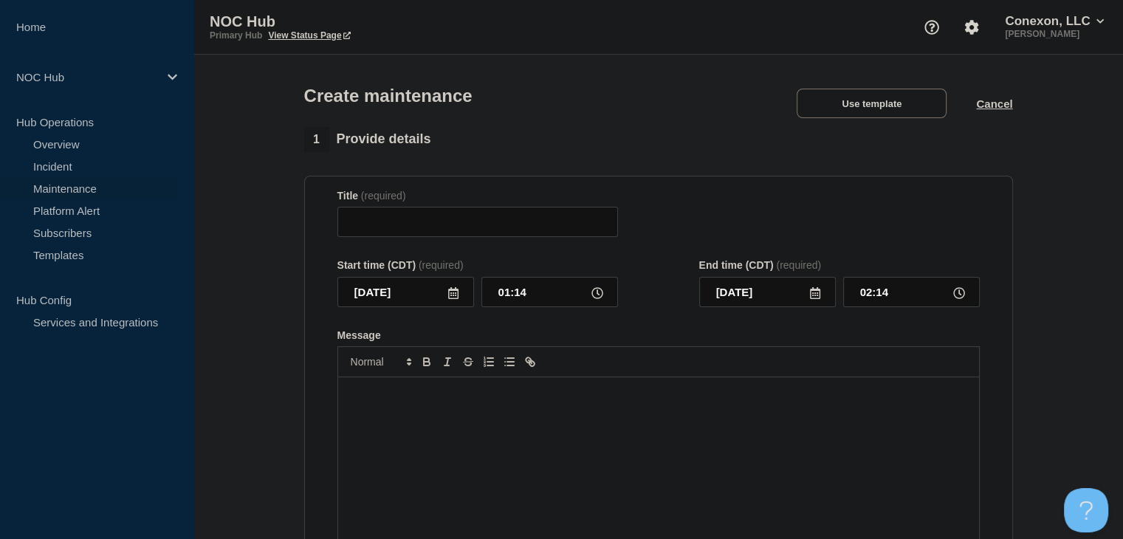
click at [1001, 114] on div "Use template Cancel" at bounding box center [889, 104] width 245 height 30
click at [1005, 114] on div "Use template Cancel" at bounding box center [889, 104] width 245 height 30
click at [992, 109] on button "Cancel" at bounding box center [994, 103] width 36 height 13
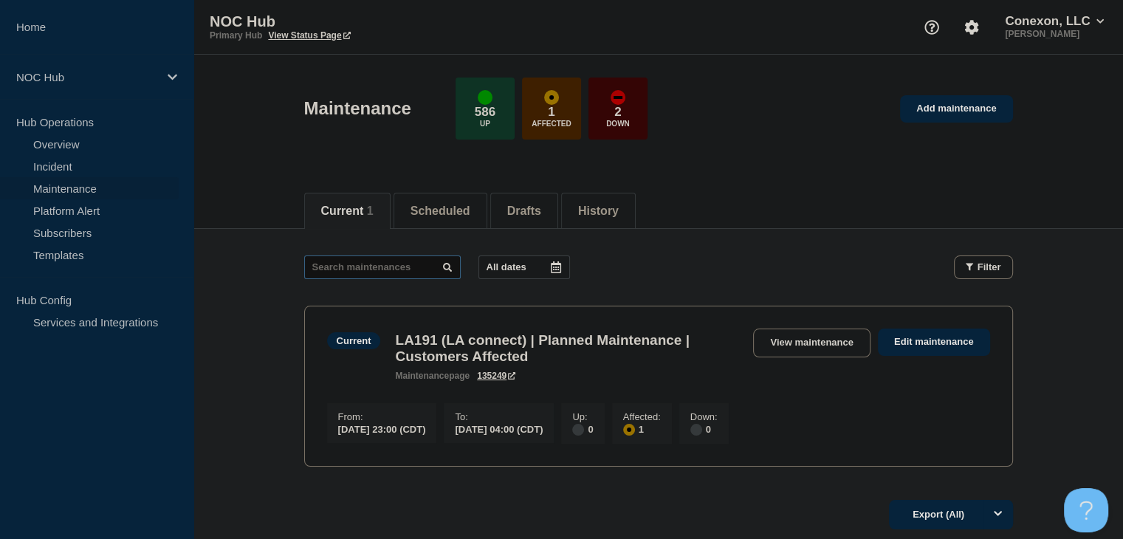
click at [426, 261] on input "text" at bounding box center [382, 267] width 157 height 24
click at [484, 262] on button "All dates" at bounding box center [525, 267] width 92 height 24
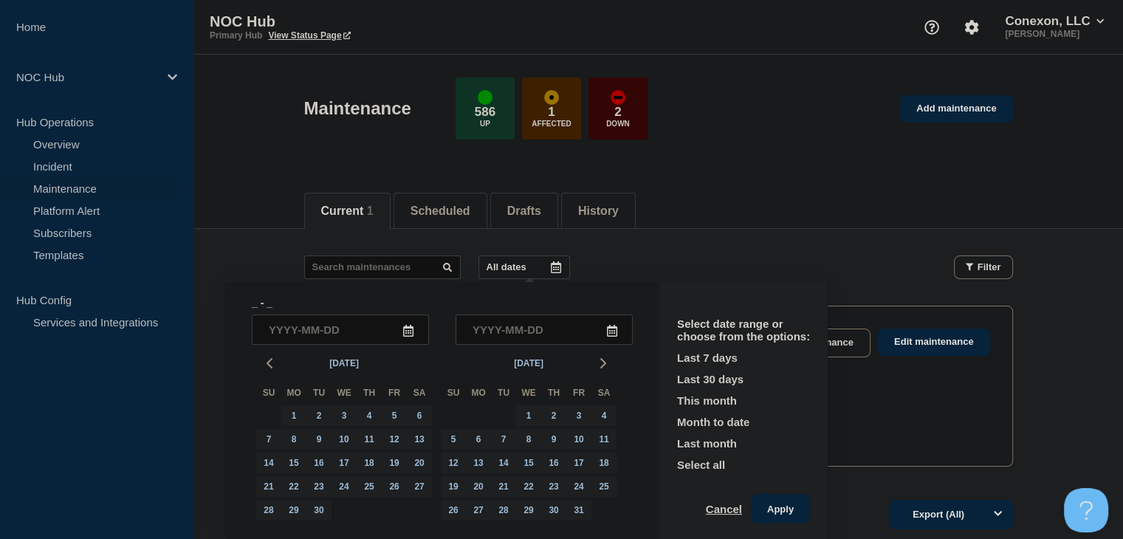
scroll to position [3, 0]
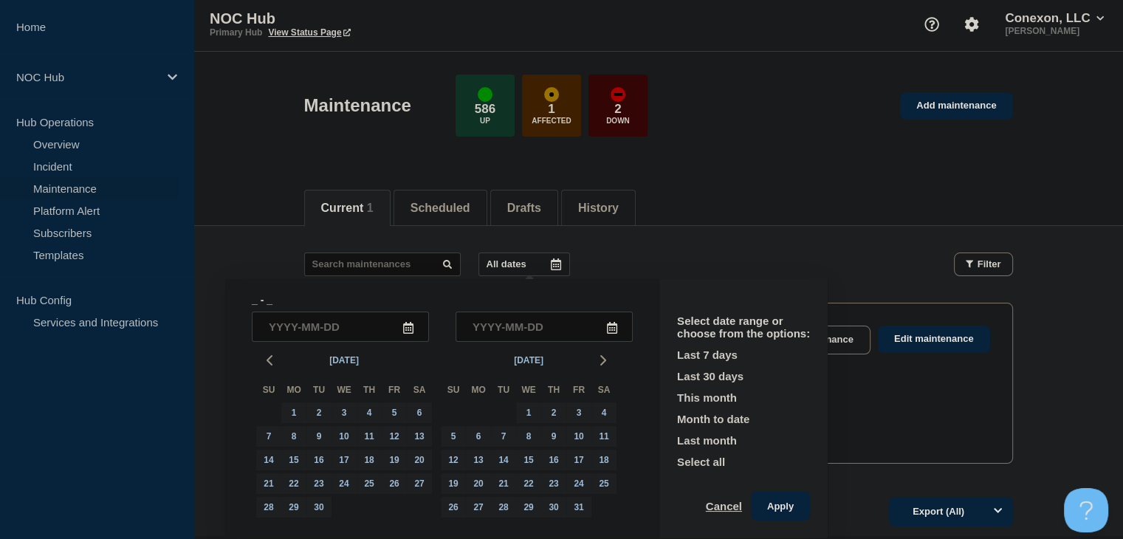
click at [493, 262] on p "All dates" at bounding box center [507, 263] width 40 height 11
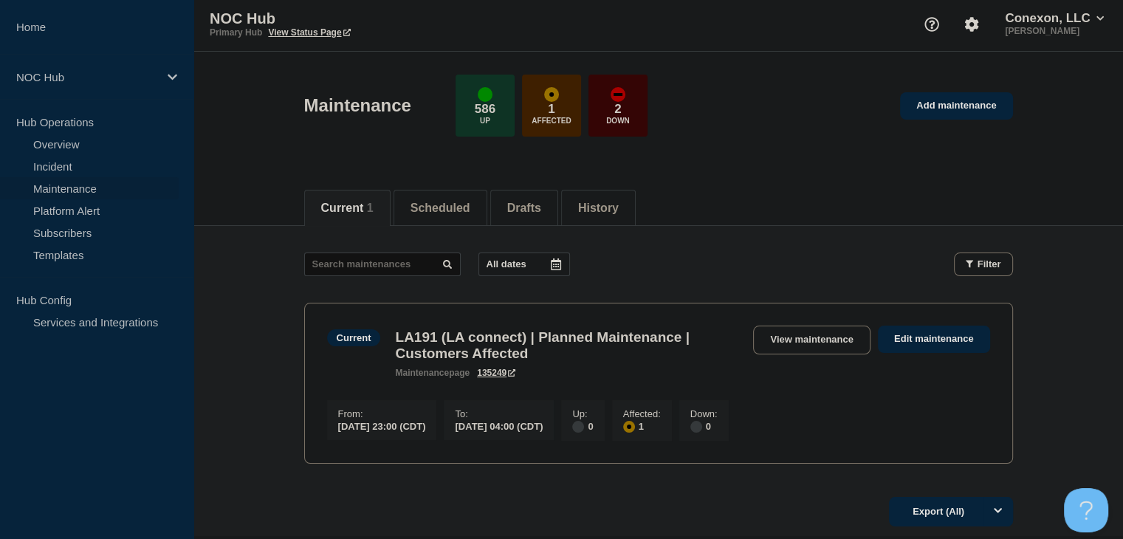
click at [493, 262] on p "All dates" at bounding box center [507, 263] width 40 height 11
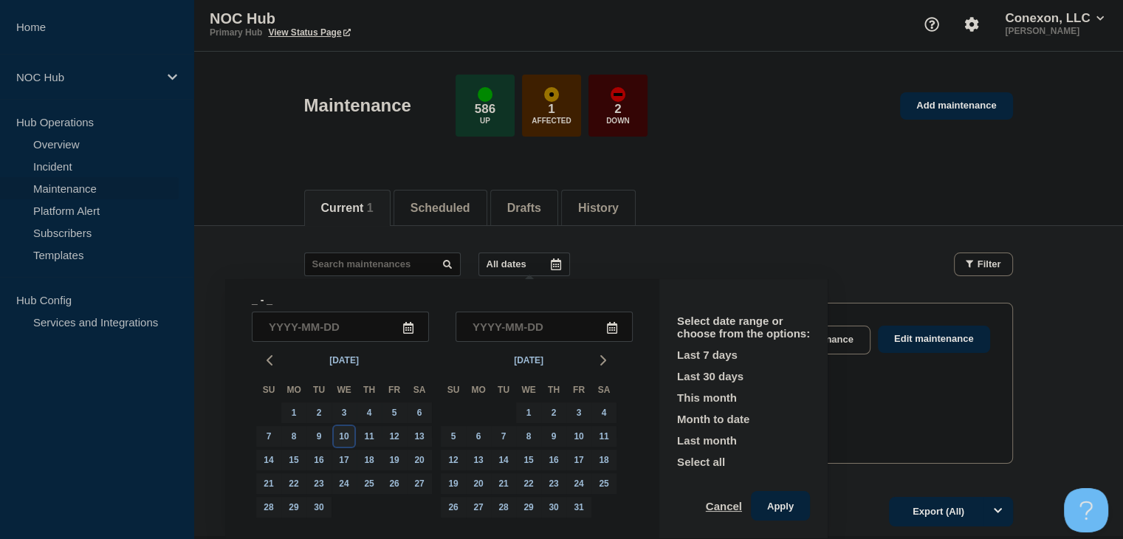
click at [343, 434] on div "10" at bounding box center [344, 436] width 21 height 21
type input "2025-09-10"
click at [360, 335] on input "2025-09-10" at bounding box center [340, 327] width 177 height 30
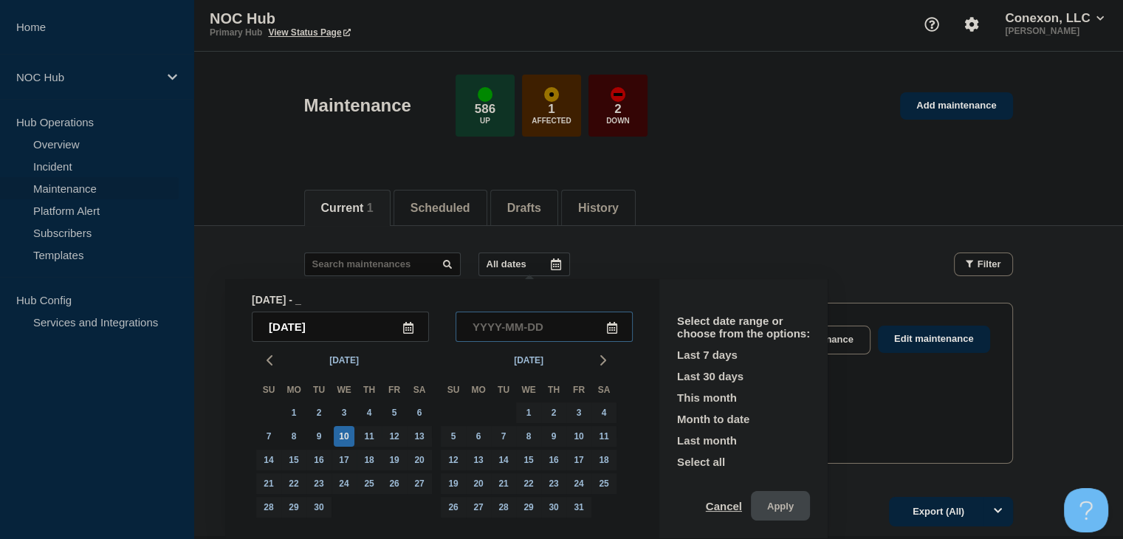
click at [507, 322] on input "text" at bounding box center [544, 327] width 177 height 30
paste input "2025-09-10"
type input "2025-09-10"
click at [700, 247] on main "All dates September, 10 2025 - September, 10 2025 2025-09-10 2025-09-10 Sep 202…" at bounding box center [658, 356] width 930 height 260
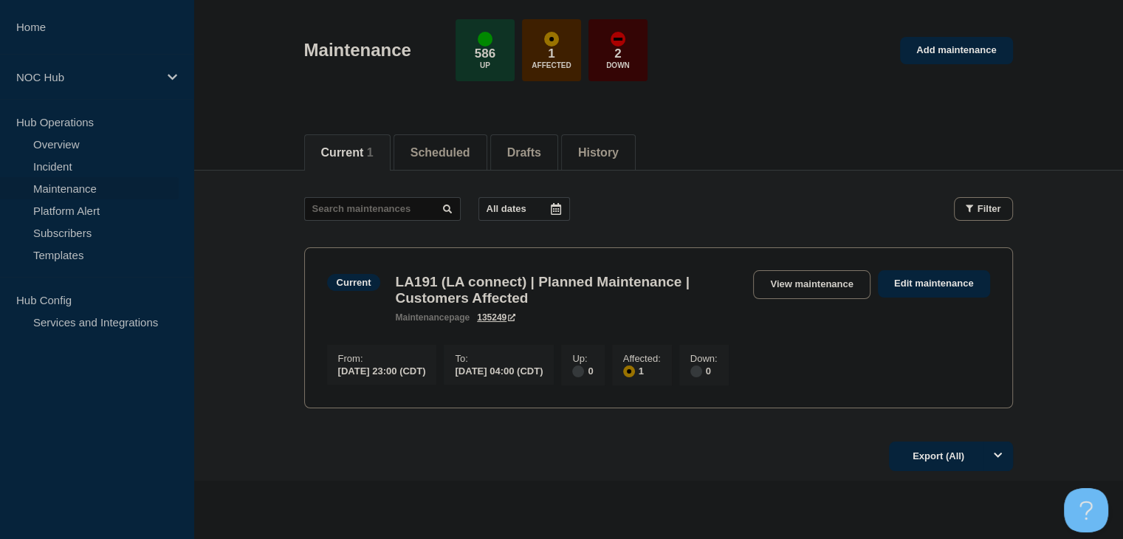
scroll to position [132, 0]
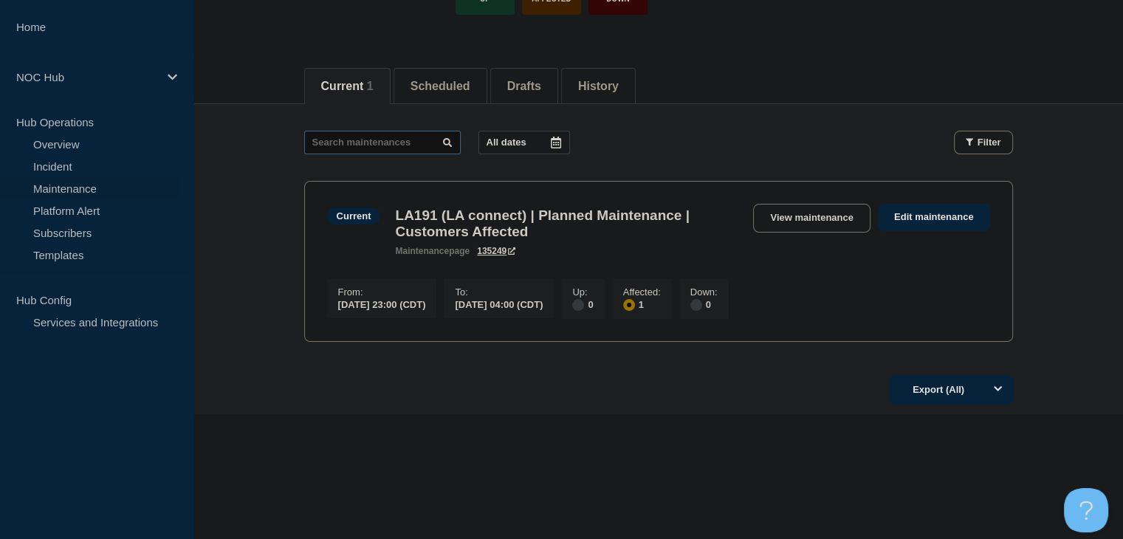
click at [387, 137] on input "text" at bounding box center [382, 143] width 157 height 24
click at [549, 131] on div at bounding box center [556, 142] width 27 height 22
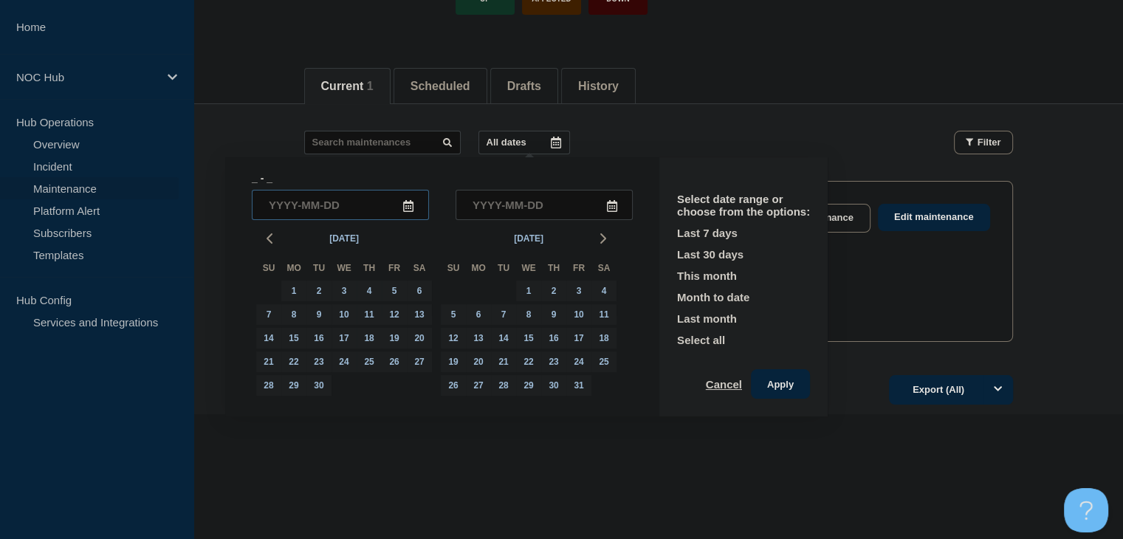
click at [328, 198] on input "text" at bounding box center [340, 205] width 177 height 30
paste input "2025-09-10"
type input "2025-09-10"
click at [499, 196] on input "text" at bounding box center [544, 205] width 177 height 30
paste input "2025-09-10"
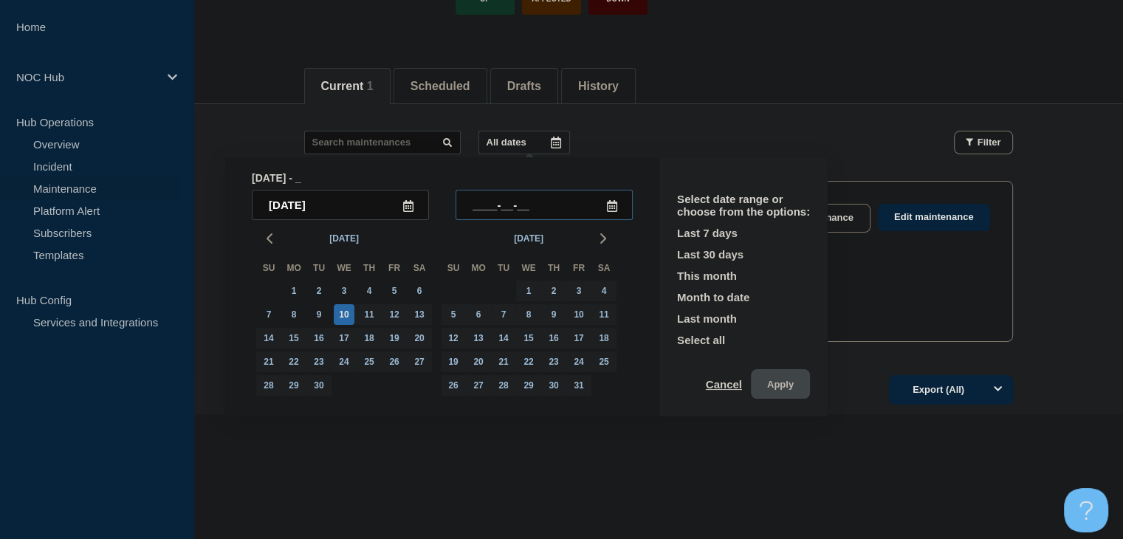
type input "2025-09-10"
click at [774, 373] on button "Apply" at bounding box center [780, 384] width 59 height 30
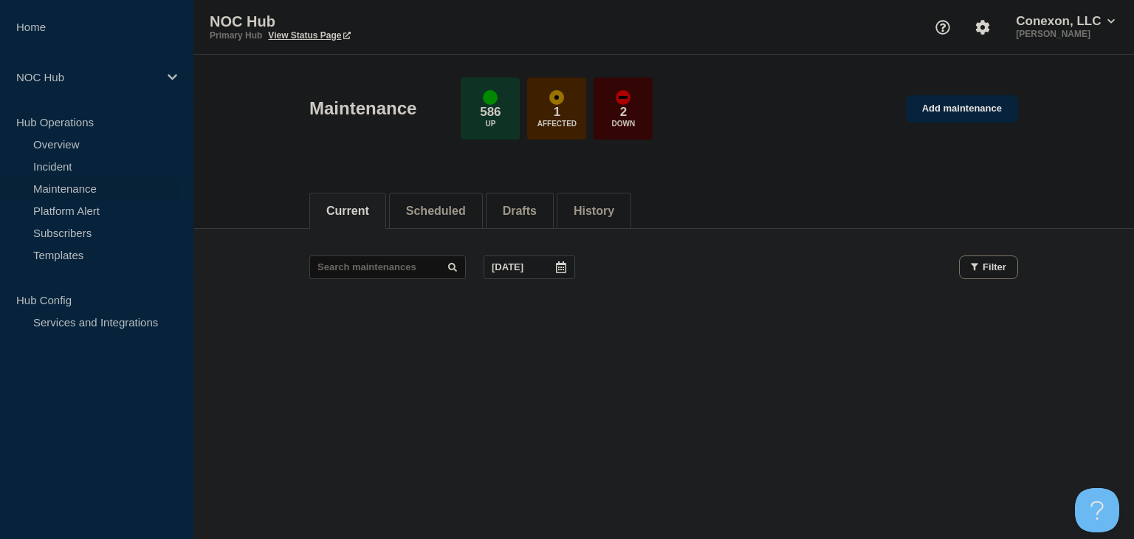
click at [511, 270] on p "Sep, 10 2025" at bounding box center [508, 266] width 32 height 11
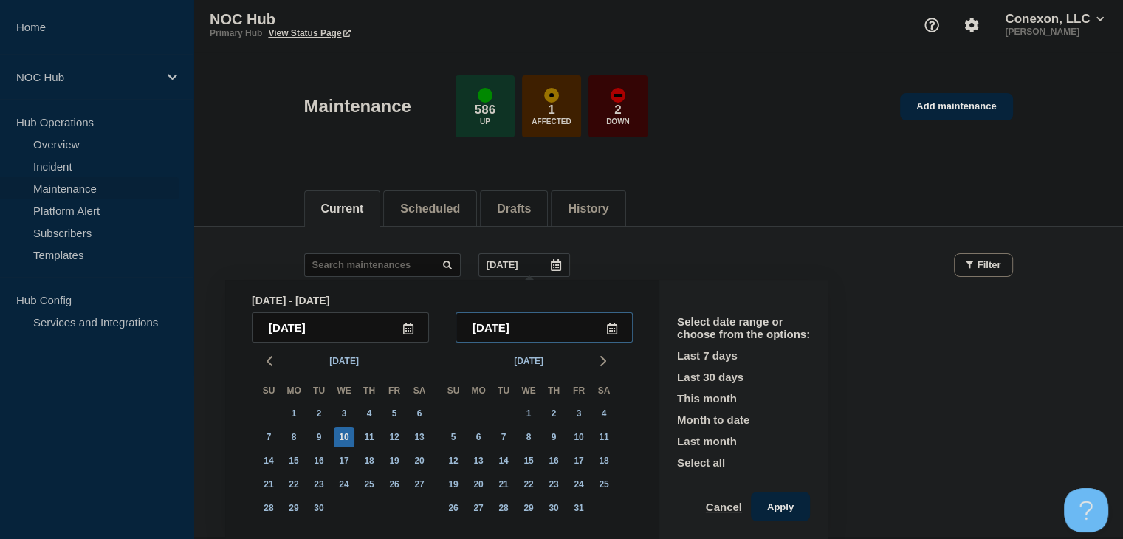
click at [532, 326] on input "2025-09-10" at bounding box center [544, 327] width 177 height 30
type input "2025-09-11"
click at [788, 503] on button "Apply" at bounding box center [780, 507] width 59 height 30
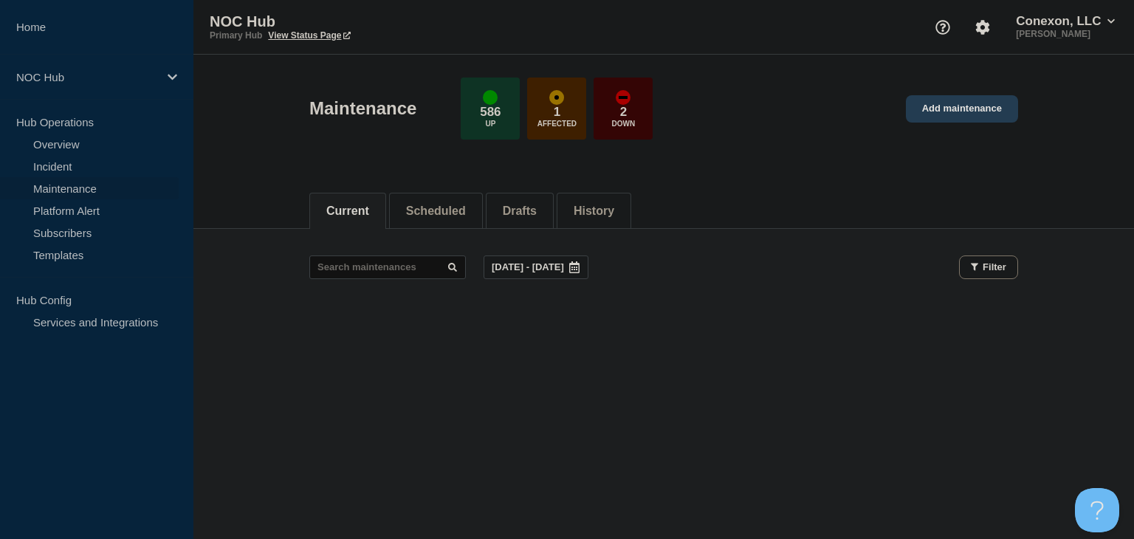
click at [966, 107] on link "Add maintenance" at bounding box center [962, 108] width 112 height 27
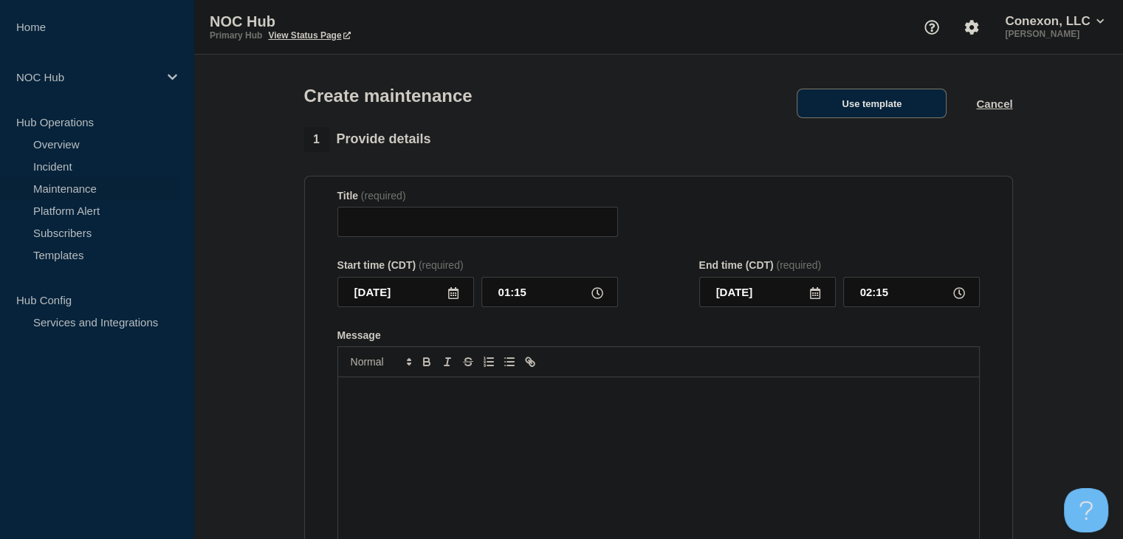
click at [901, 107] on button "Use template" at bounding box center [872, 104] width 150 height 30
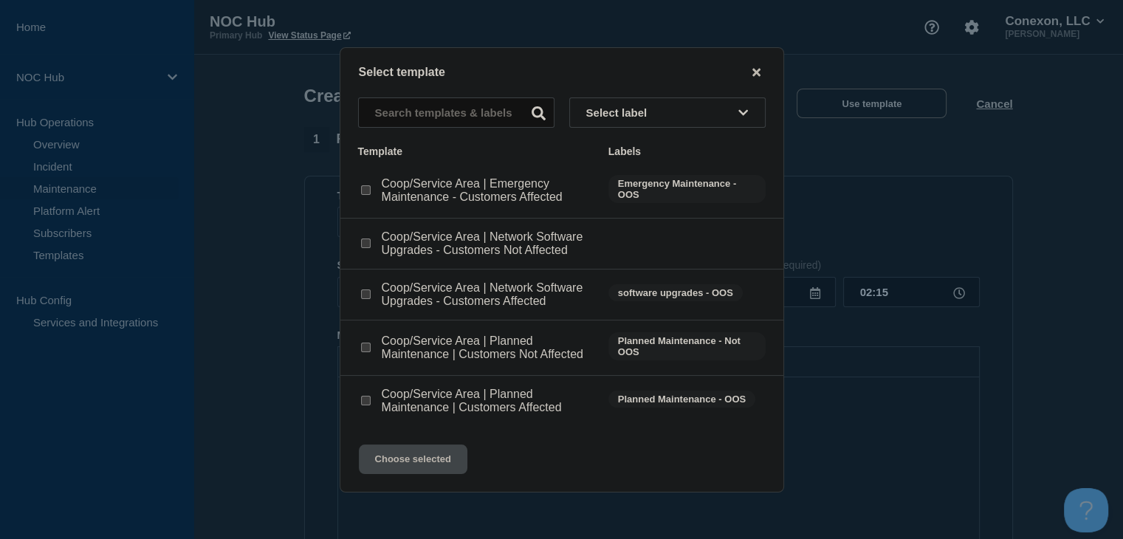
click at [363, 299] on input "Coop/Service Area | Network Software Upgrades - Customers Affected checkbox" at bounding box center [366, 294] width 10 height 10
checkbox input "true"
click at [408, 464] on button "Choose selected" at bounding box center [413, 460] width 109 height 30
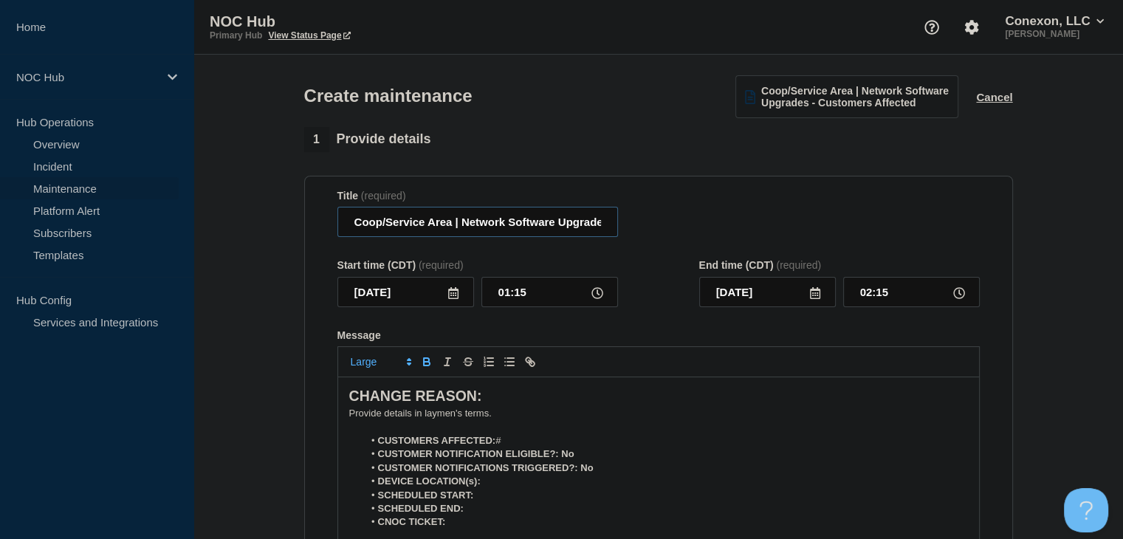
drag, startPoint x: 450, startPoint y: 224, endPoint x: 272, endPoint y: 216, distance: 178.1
type input "MO128 Black River | Network Software Upgrades - Customers Affected"
click at [454, 292] on icon at bounding box center [453, 293] width 12 height 12
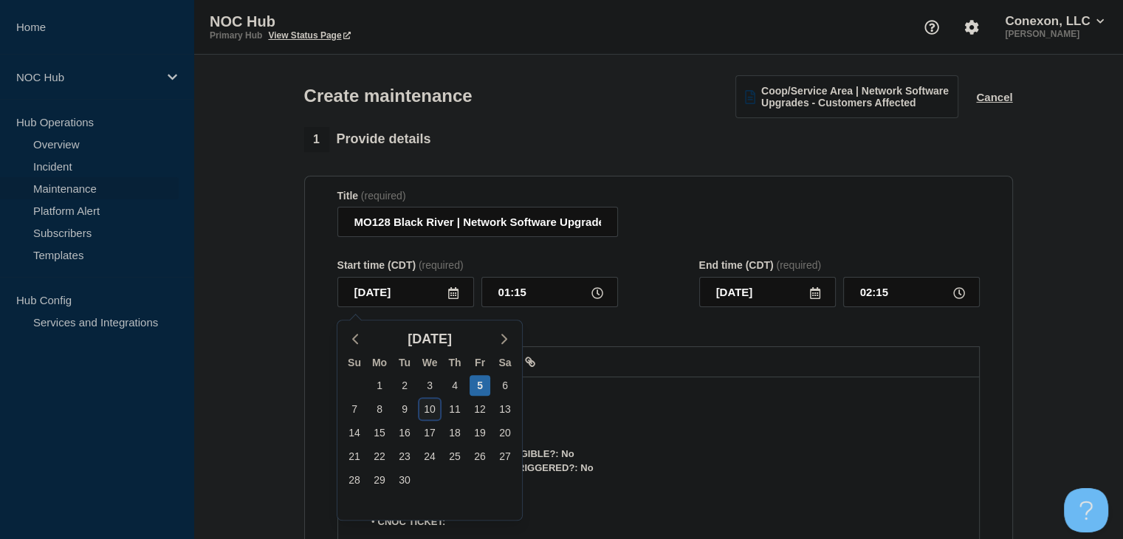
click at [431, 411] on div "10" at bounding box center [429, 409] width 21 height 21
type input "2025-09-10"
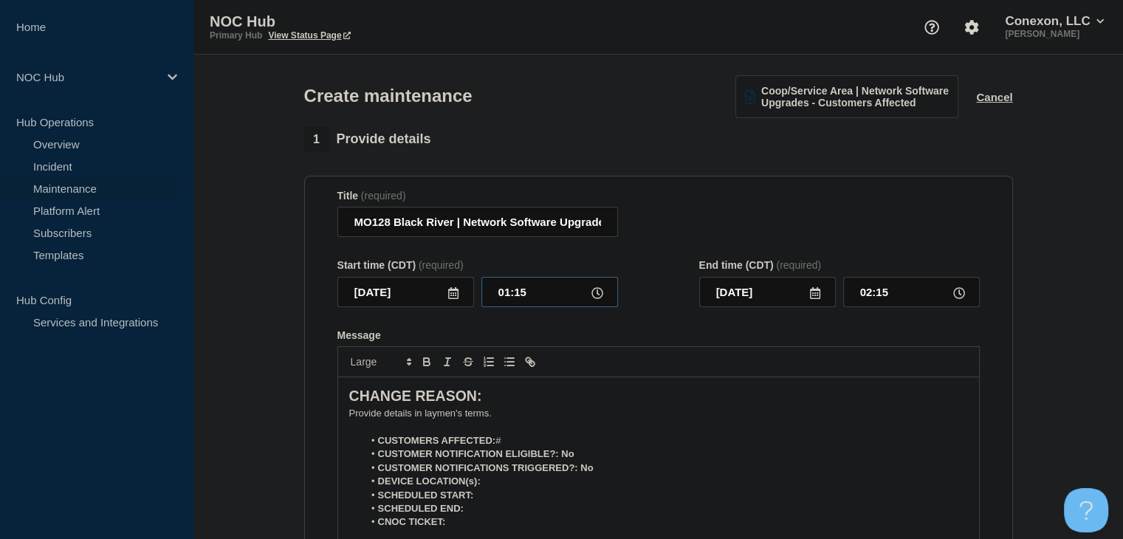
click at [509, 287] on input "01:15" at bounding box center [549, 292] width 137 height 30
type input "00:00"
click at [859, 299] on input "01:00" at bounding box center [911, 292] width 137 height 30
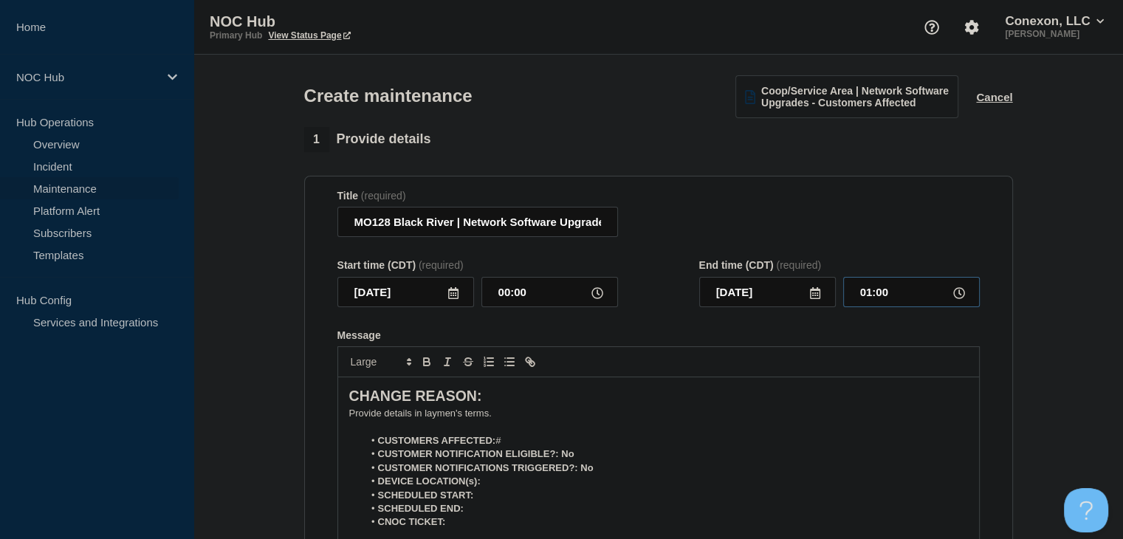
click at [859, 299] on input "01:00" at bounding box center [911, 292] width 137 height 30
type input "05:00"
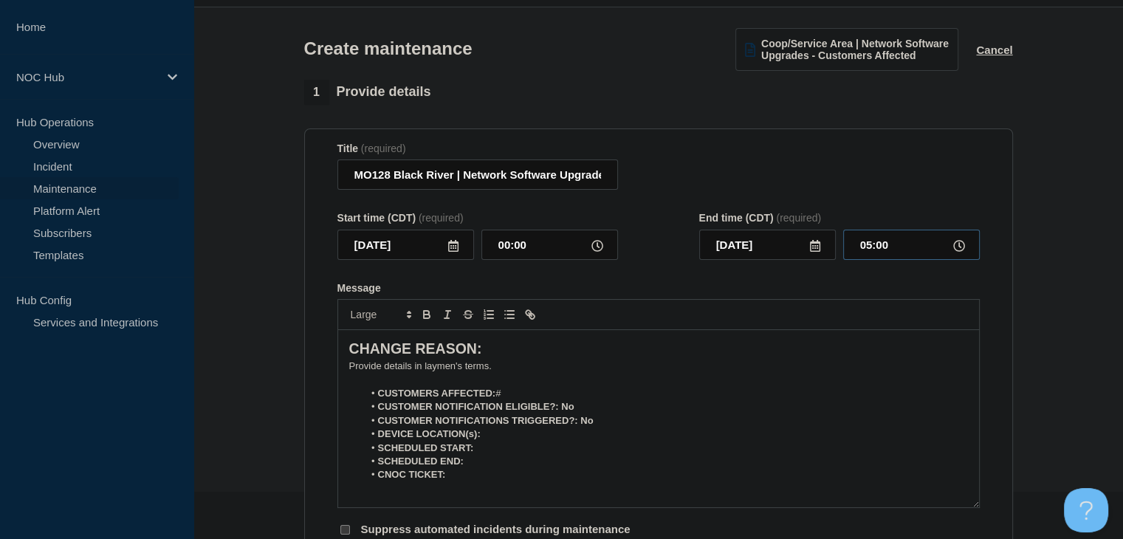
scroll to position [148, 0]
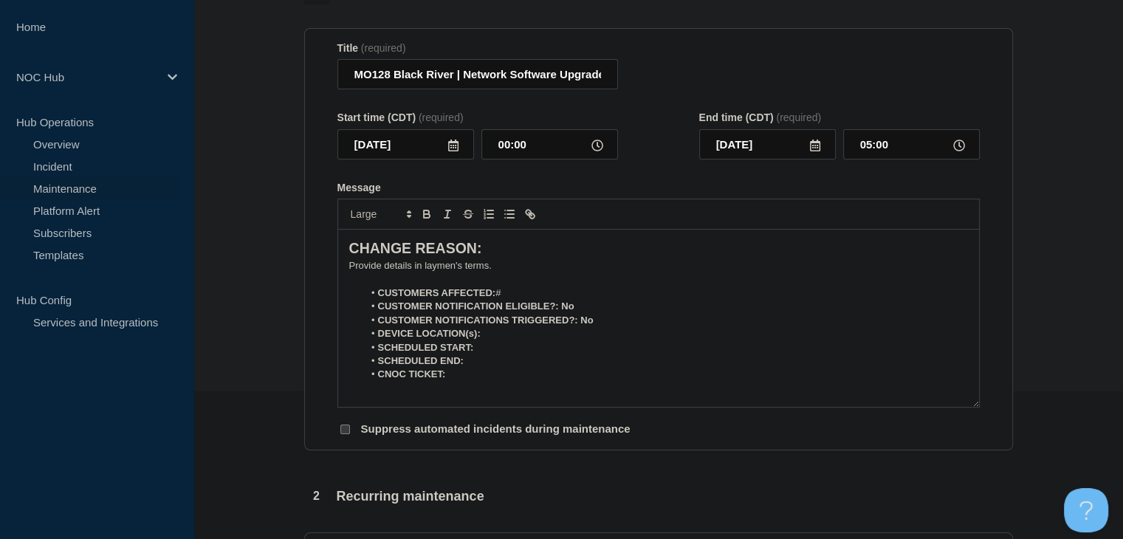
click at [495, 272] on p "﻿Provide details in laymen's terms." at bounding box center [658, 265] width 619 height 13
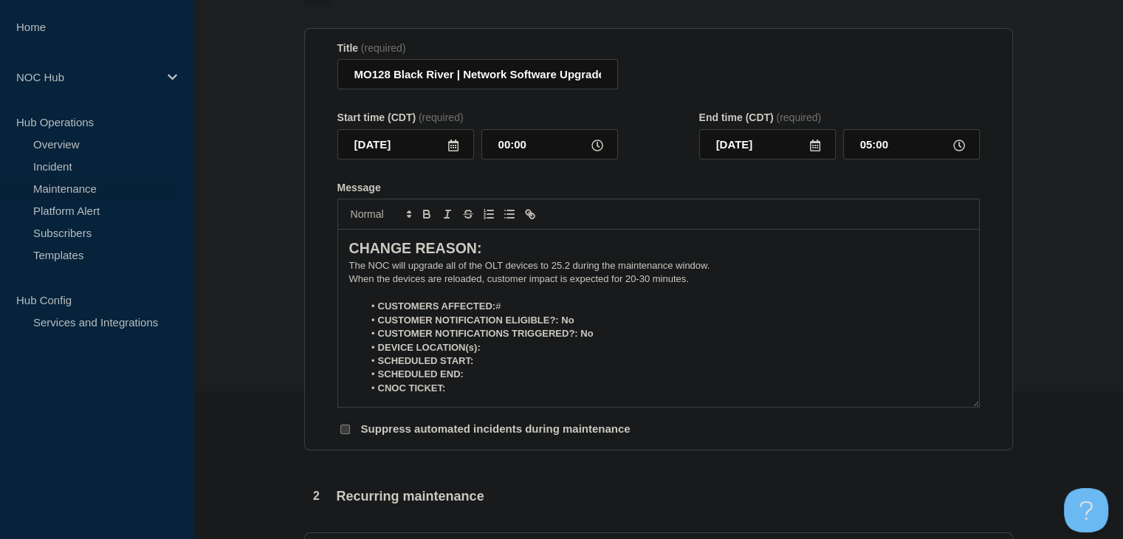
click at [517, 308] on li "CUSTOMERS AFFECTED: #" at bounding box center [665, 306] width 605 height 13
click at [537, 361] on li "SCHEDULED START:" at bounding box center [665, 360] width 605 height 13
click at [530, 352] on li "DEVICE LOCATION(s):" at bounding box center [665, 347] width 605 height 13
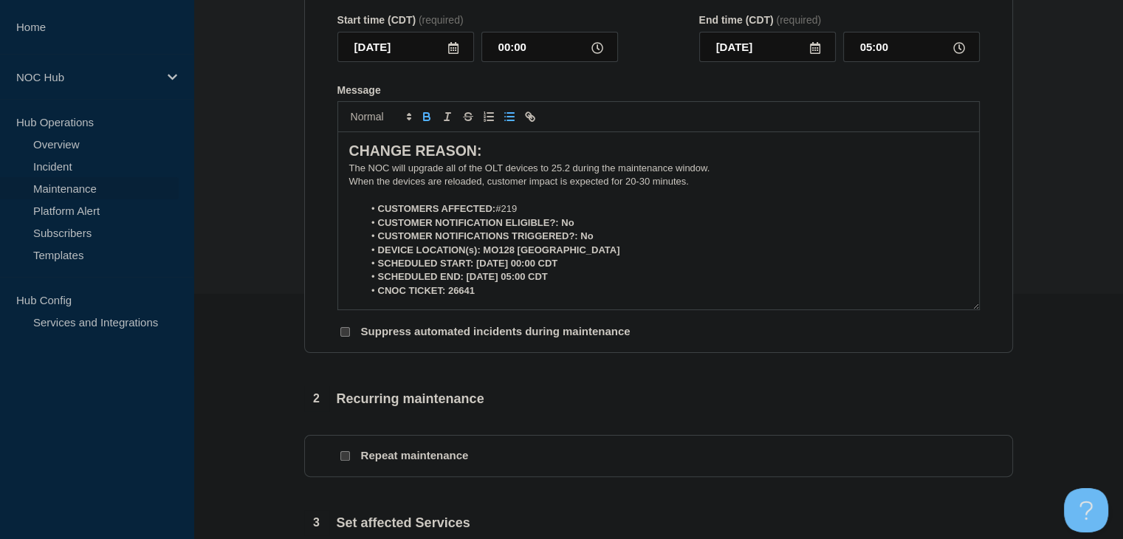
scroll to position [222, 0]
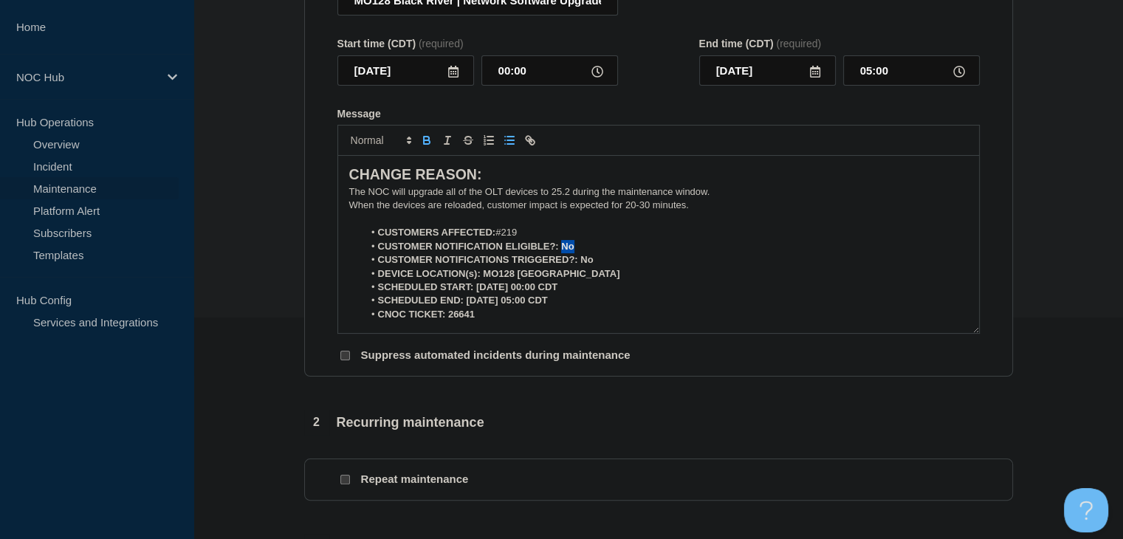
drag, startPoint x: 574, startPoint y: 252, endPoint x: 563, endPoint y: 253, distance: 11.1
click at [563, 253] on li "CUSTOMER NOTIFICATION ELIGIBLE?: No" at bounding box center [665, 246] width 605 height 13
click at [430, 147] on icon "Toggle bold text" at bounding box center [426, 140] width 13 height 13
drag, startPoint x: 599, startPoint y: 264, endPoint x: 580, endPoint y: 264, distance: 18.5
click at [580, 264] on li "CUSTOMER NOTIFICATIONS TRIGGERED?: No" at bounding box center [665, 259] width 605 height 13
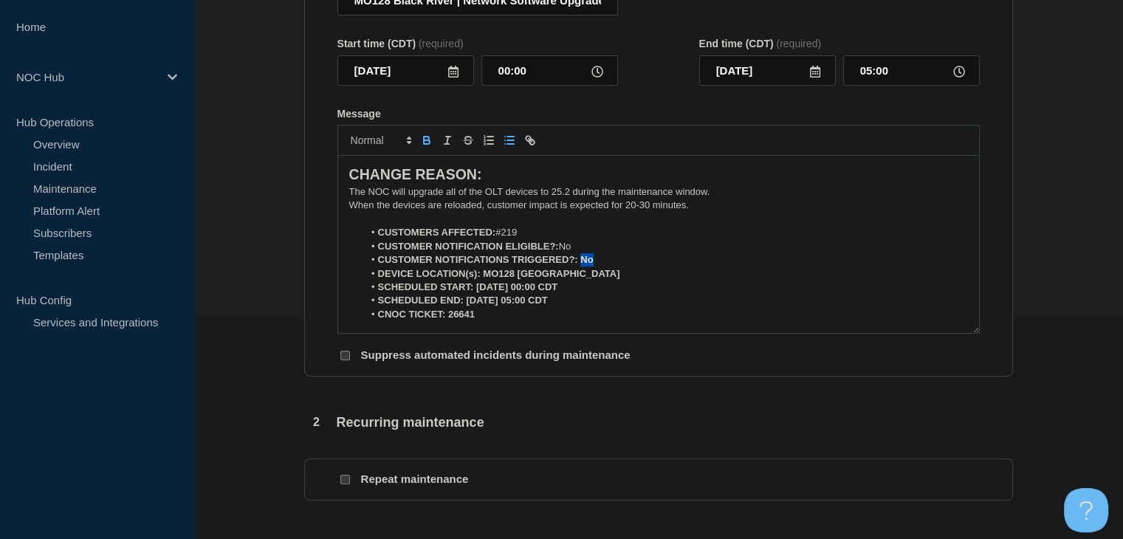
click at [424, 147] on icon "Toggle bold text" at bounding box center [426, 140] width 13 height 13
drag, startPoint x: 573, startPoint y: 276, endPoint x: 481, endPoint y: 281, distance: 92.4
click at [481, 281] on li "DEVICE LOCATION(s): MO128 Black River" at bounding box center [665, 273] width 605 height 13
click at [425, 156] on div at bounding box center [658, 140] width 642 height 31
click at [424, 144] on icon "Toggle bold text" at bounding box center [427, 142] width 6 height 4
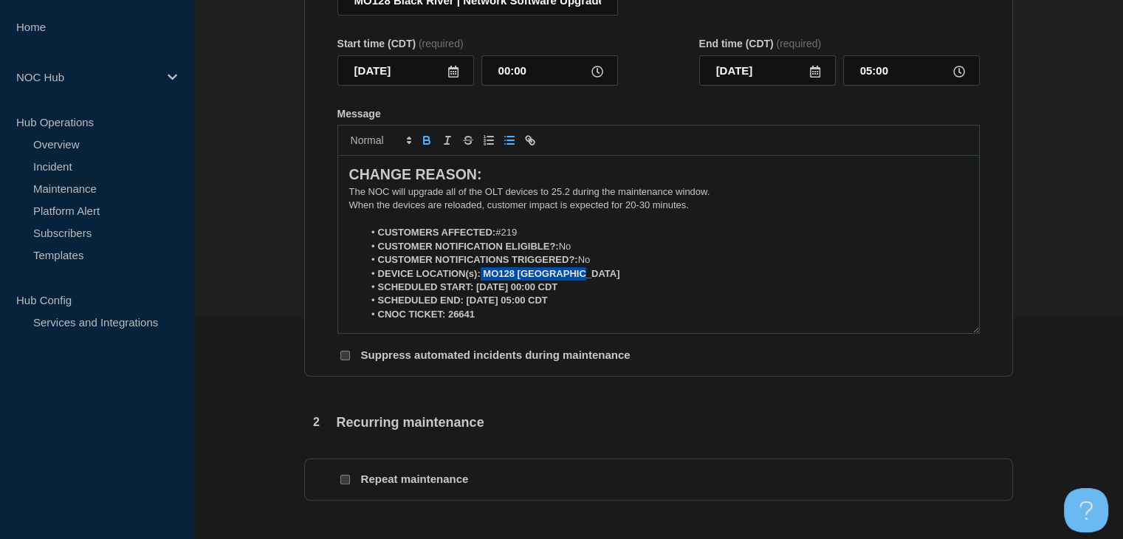
click at [424, 144] on icon "Toggle bold text" at bounding box center [427, 142] width 6 height 4
drag, startPoint x: 582, startPoint y: 293, endPoint x: 476, endPoint y: 288, distance: 106.5
click at [476, 288] on li "SCHEDULED START: 09-10-2025, 00:00 CDT" at bounding box center [665, 287] width 605 height 13
click at [422, 143] on icon "Toggle bold text" at bounding box center [426, 140] width 13 height 13
drag, startPoint x: 573, startPoint y: 307, endPoint x: 464, endPoint y: 306, distance: 108.6
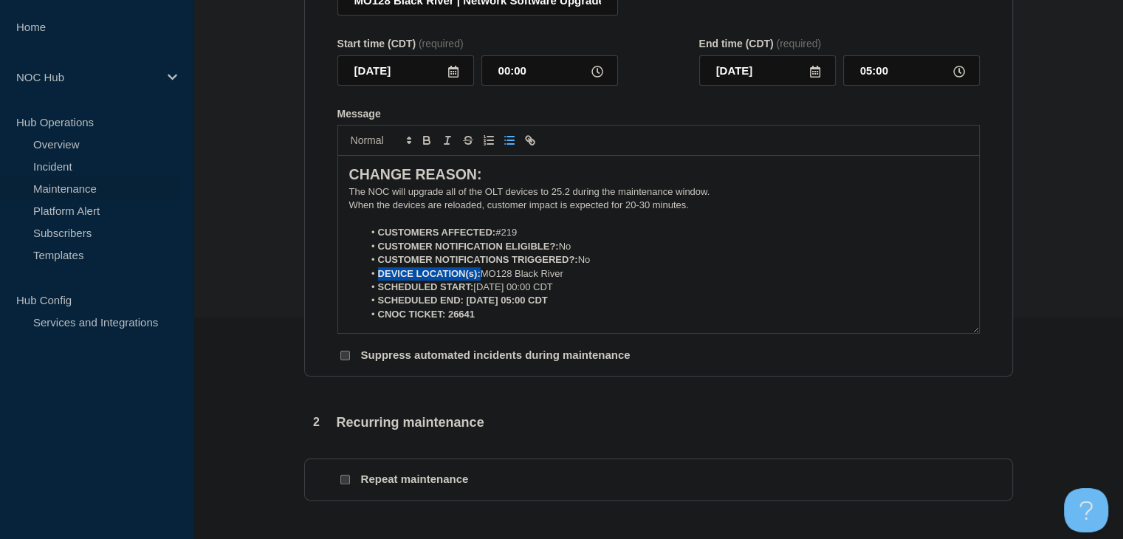
click at [464, 306] on li "SCHEDULED END: 09-10-2025, 05:00 CDT" at bounding box center [665, 300] width 605 height 13
click at [428, 140] on icon "Toggle bold text" at bounding box center [426, 139] width 5 height 4
drag, startPoint x: 477, startPoint y: 320, endPoint x: 446, endPoint y: 320, distance: 31.0
click at [446, 320] on li "CNOC TICKET: 26641" at bounding box center [665, 314] width 605 height 13
click at [428, 140] on icon "Toggle bold text" at bounding box center [426, 140] width 13 height 13
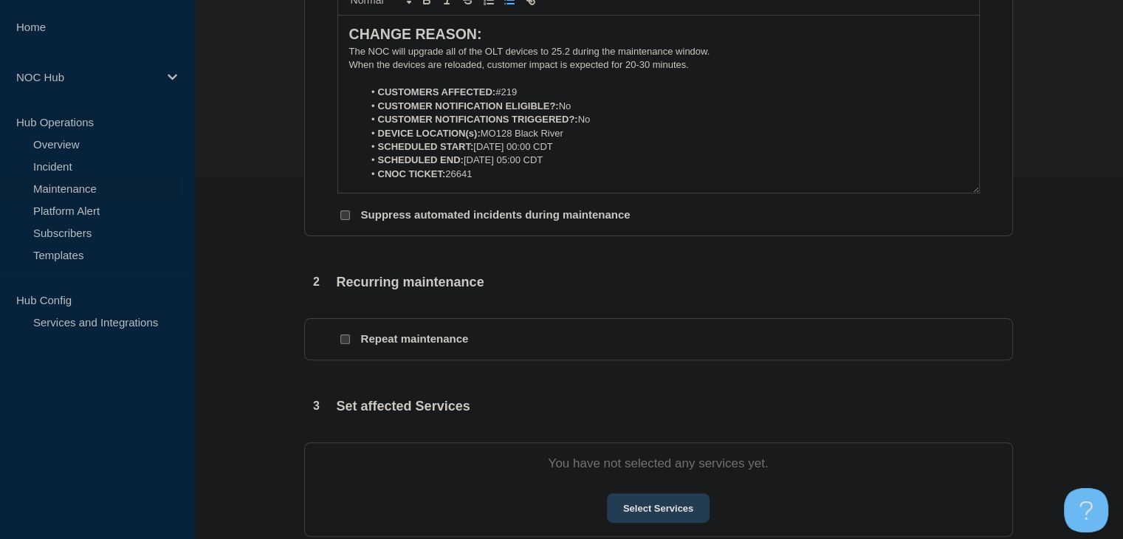
scroll to position [443, 0]
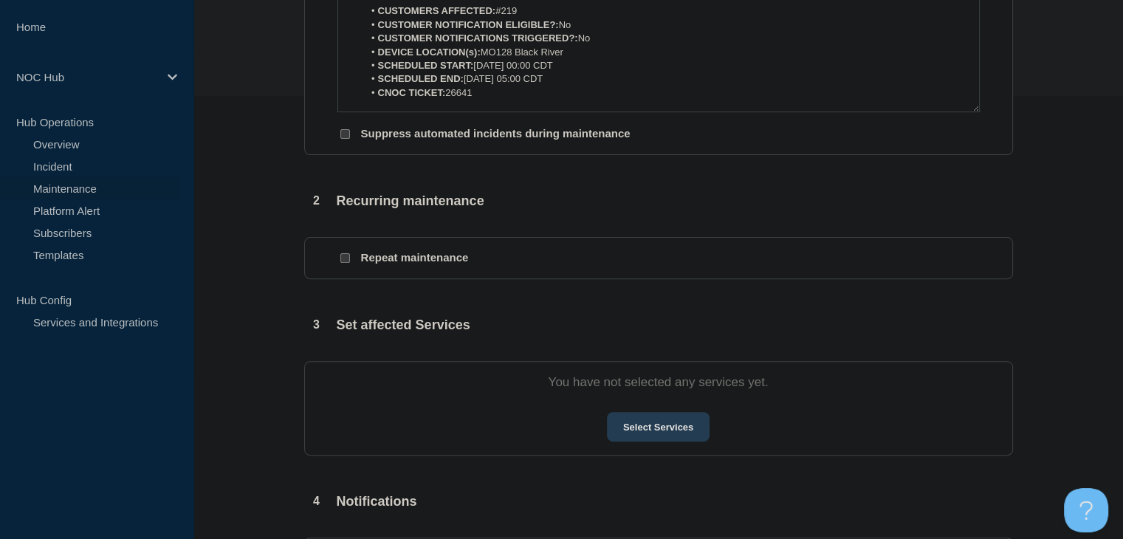
click at [689, 436] on button "Select Services" at bounding box center [658, 427] width 103 height 30
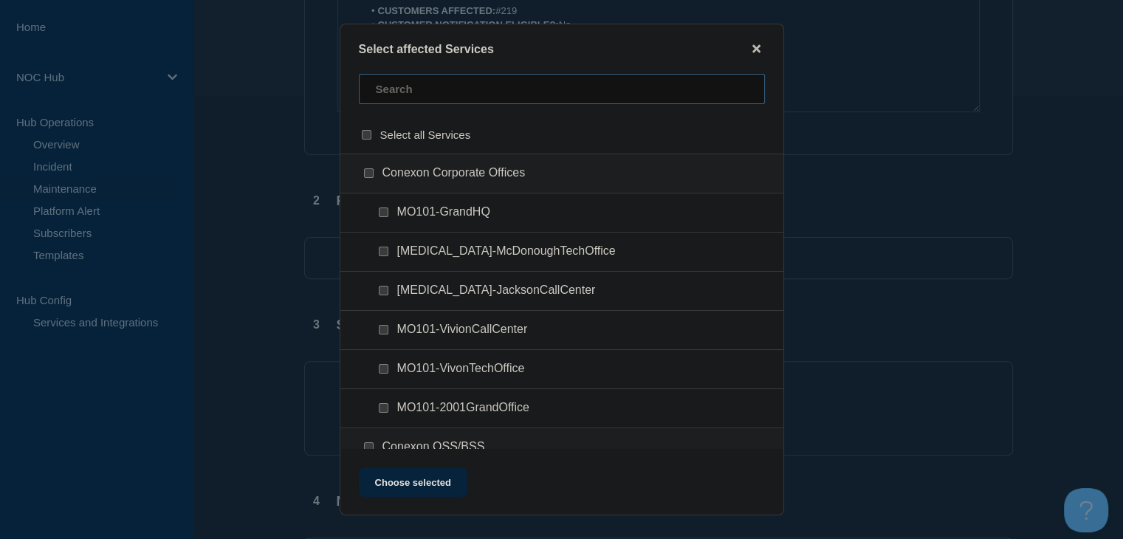
click at [399, 89] on input "text" at bounding box center [562, 89] width 406 height 30
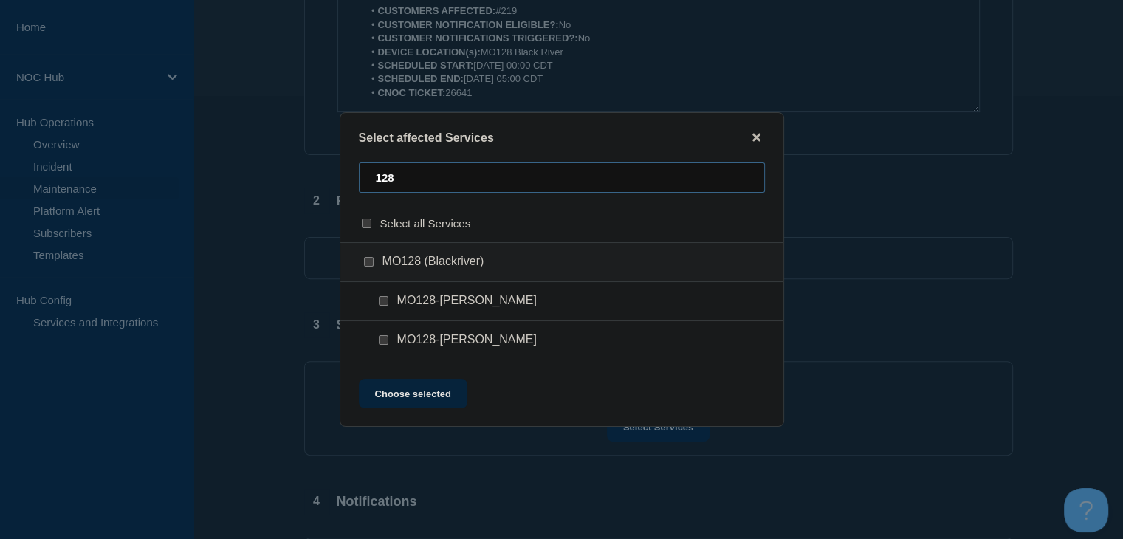
type input "128"
click at [368, 269] on div at bounding box center [371, 262] width 21 height 15
drag, startPoint x: 369, startPoint y: 264, endPoint x: 378, endPoint y: 306, distance: 43.7
click at [370, 264] on input "MO128 (Blackriver) checkbox" at bounding box center [369, 262] width 10 height 10
checkbox input "true"
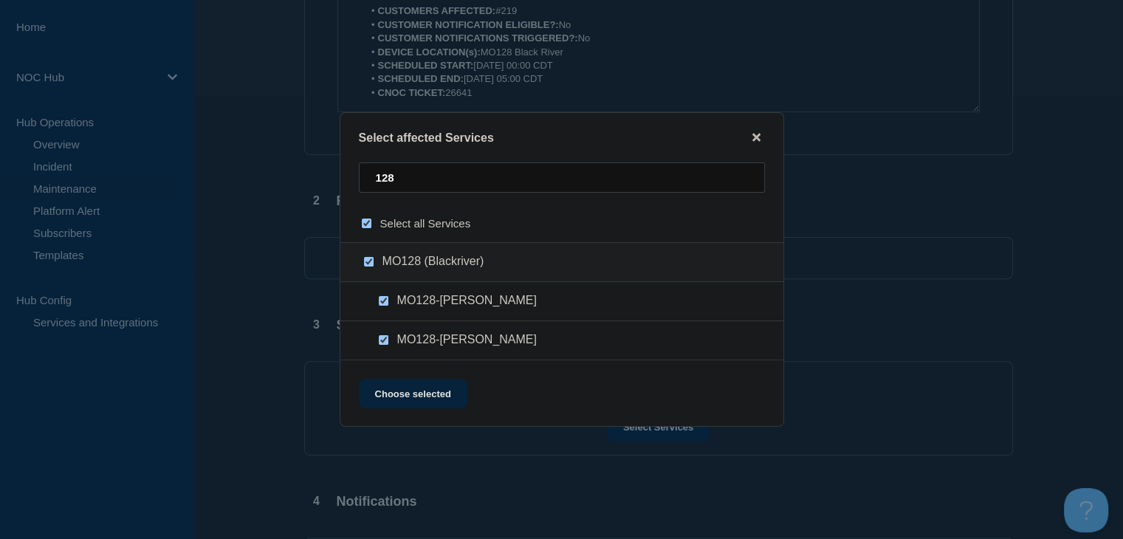
checkbox input "true"
click at [406, 400] on button "Choose selected" at bounding box center [413, 394] width 109 height 30
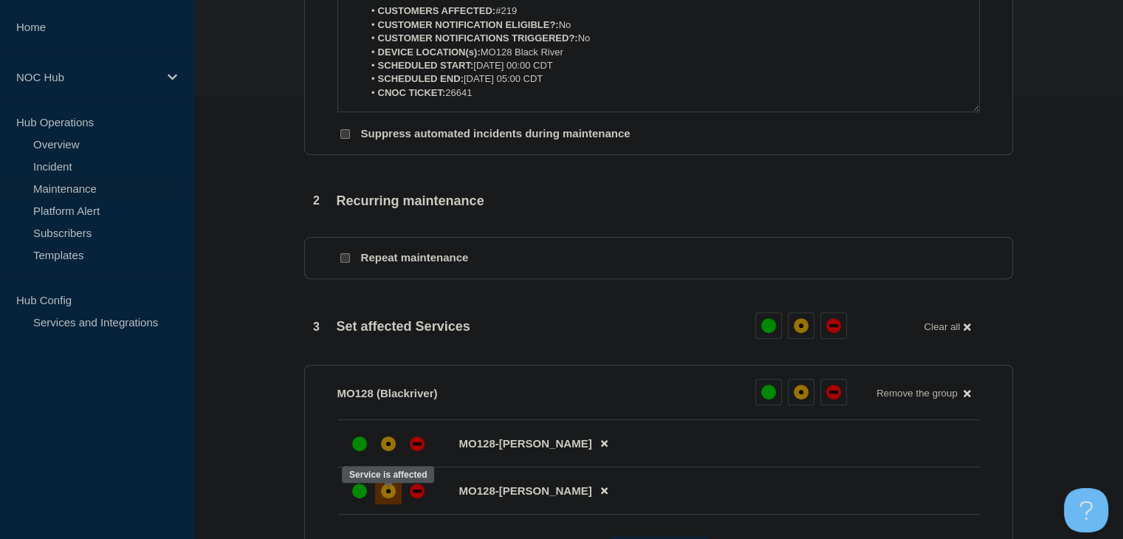
click at [393, 498] on div "affected" at bounding box center [388, 491] width 15 height 15
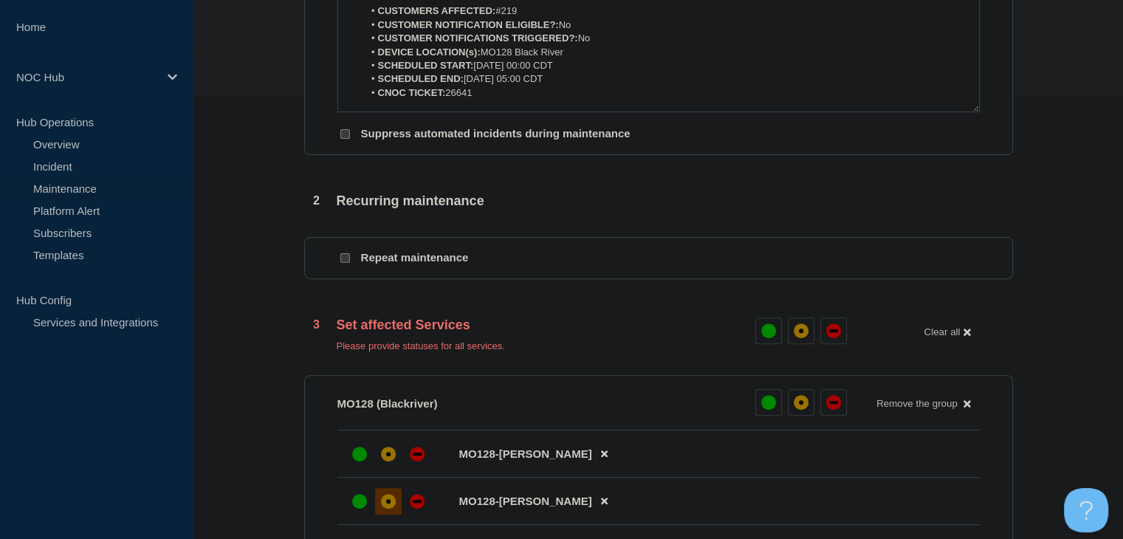
click at [387, 446] on li "MO128-Patterson" at bounding box center [658, 454] width 642 height 47
click at [386, 456] on div "affected" at bounding box center [388, 454] width 15 height 15
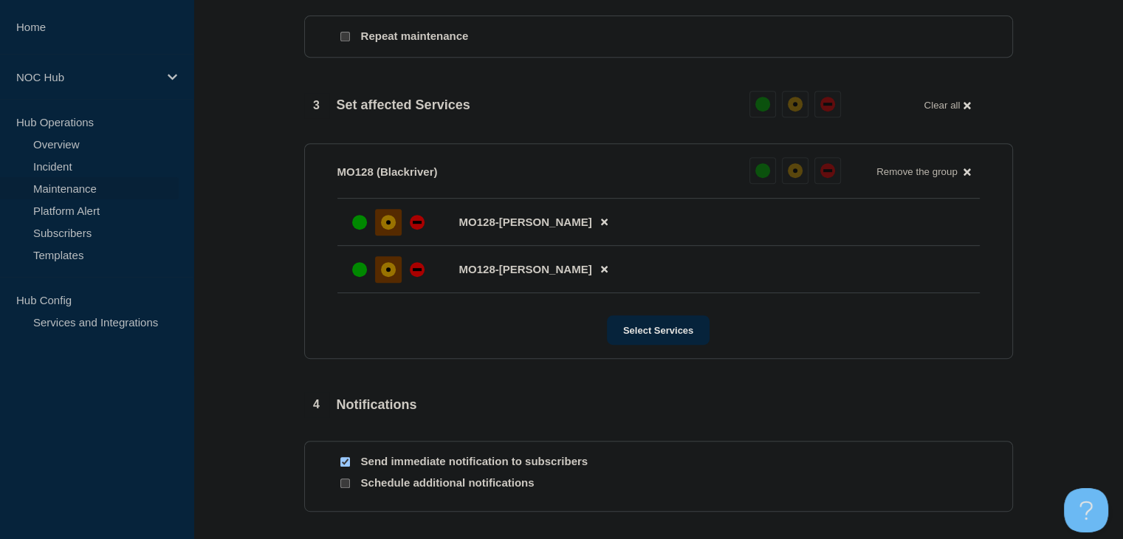
scroll to position [878, 0]
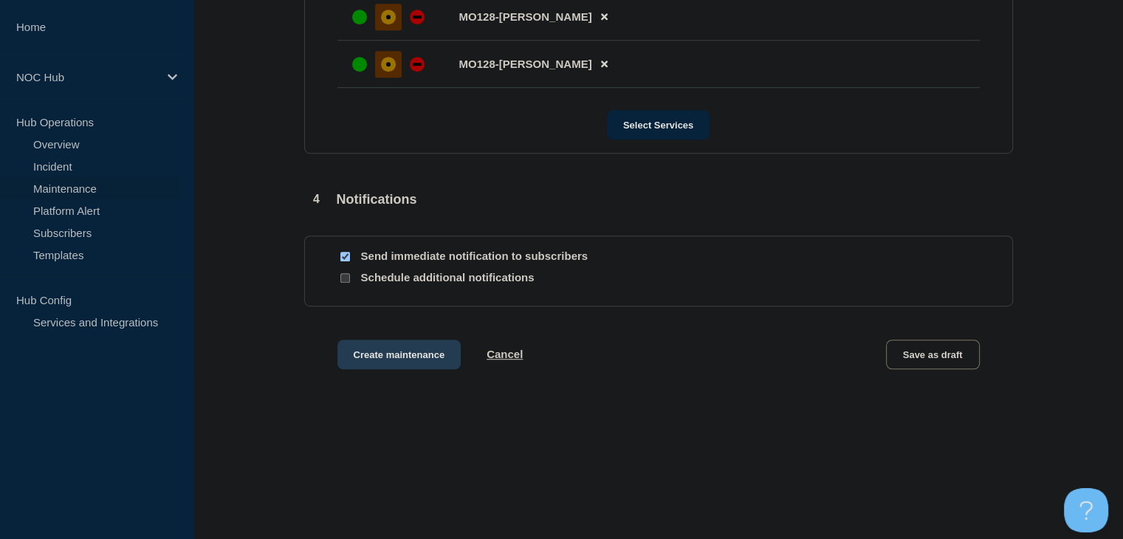
click at [393, 349] on button "Create maintenance" at bounding box center [399, 355] width 124 height 30
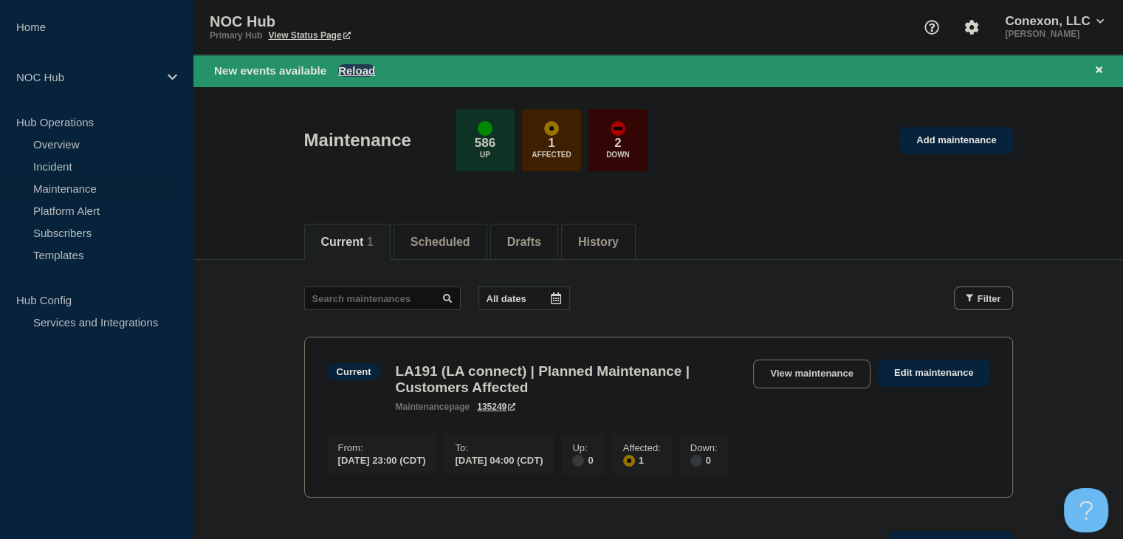
click at [353, 69] on button "Reload" at bounding box center [356, 70] width 37 height 13
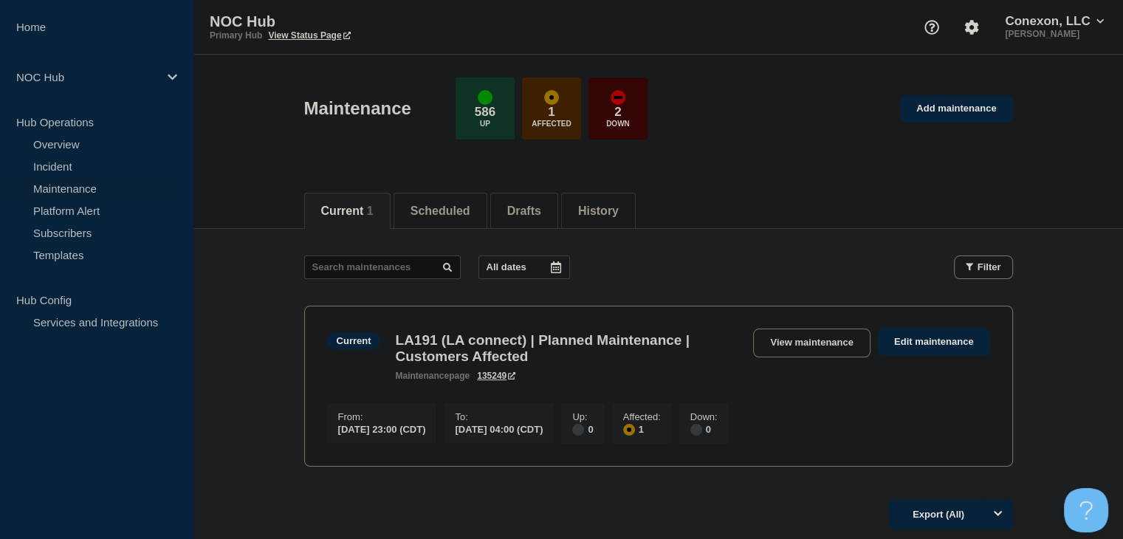
click at [479, 185] on div "Current 1 Scheduled Drafts History" at bounding box center [658, 203] width 709 height 50
click at [476, 199] on li "Scheduled" at bounding box center [441, 211] width 94 height 36
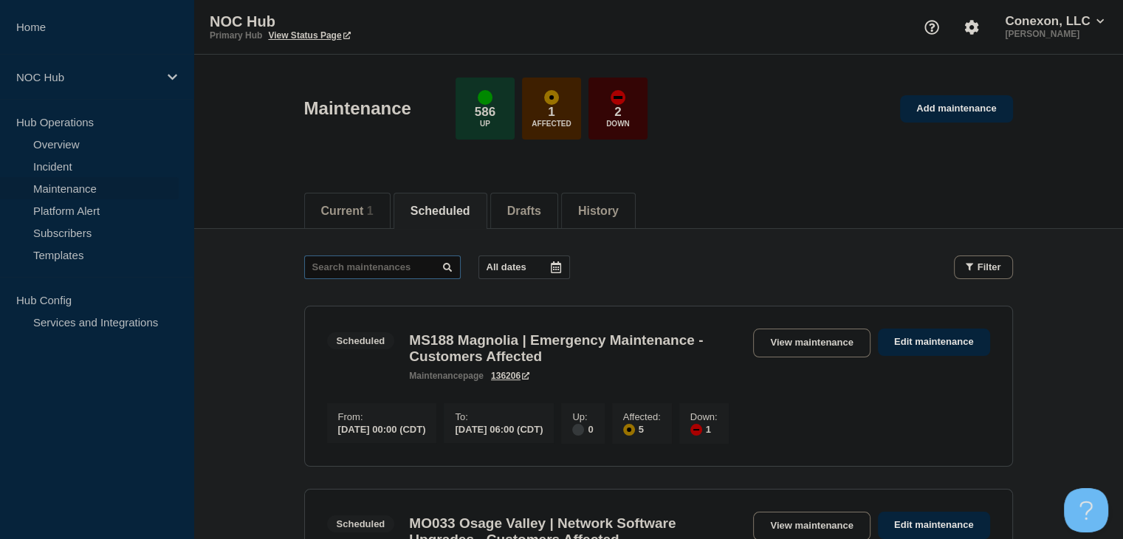
click at [346, 267] on input "text" at bounding box center [382, 267] width 157 height 24
type input "26641"
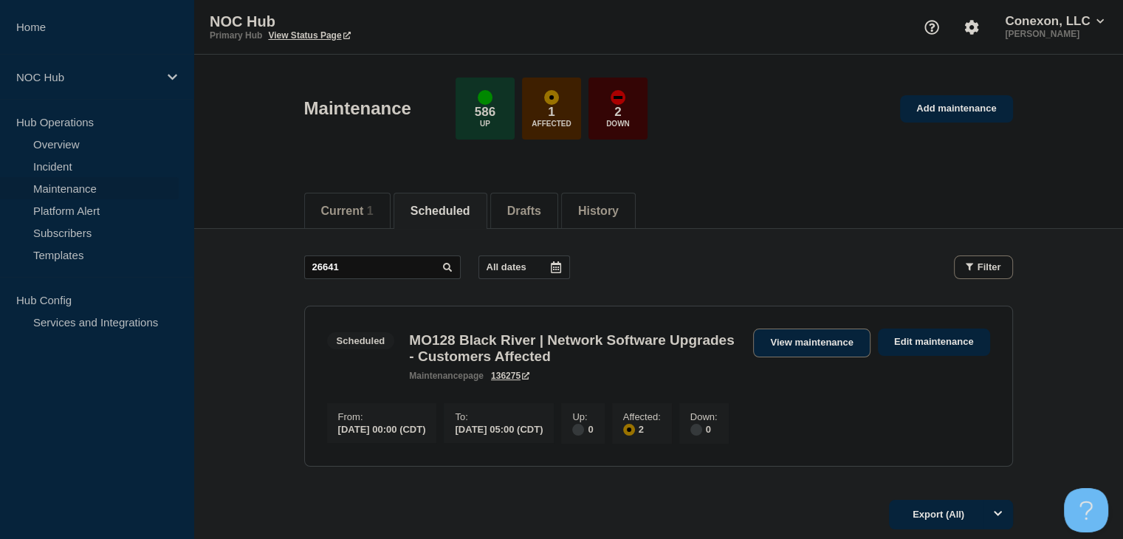
click at [831, 343] on link "View maintenance" at bounding box center [811, 343] width 117 height 29
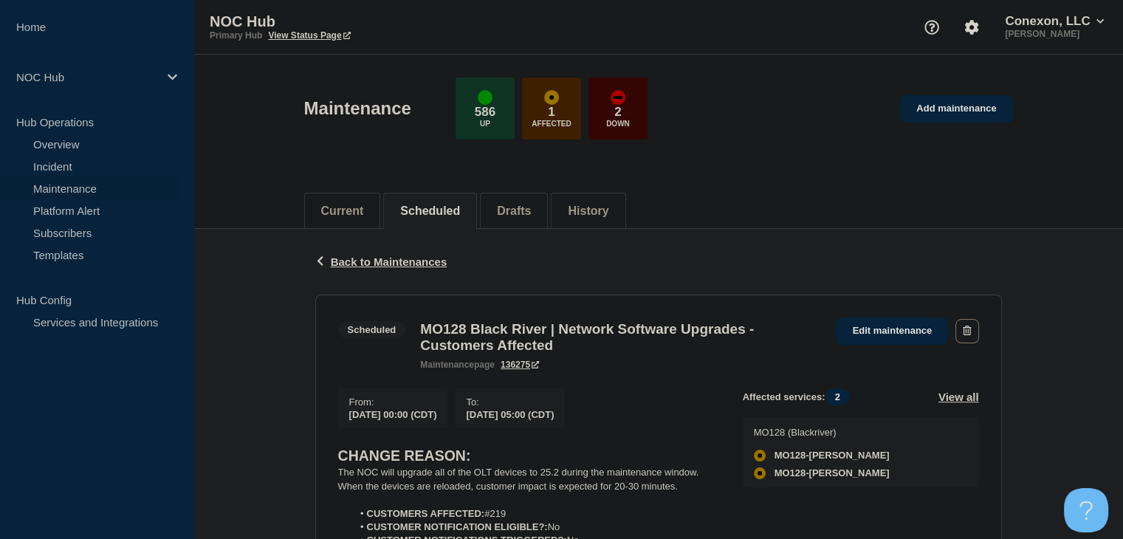
scroll to position [295, 0]
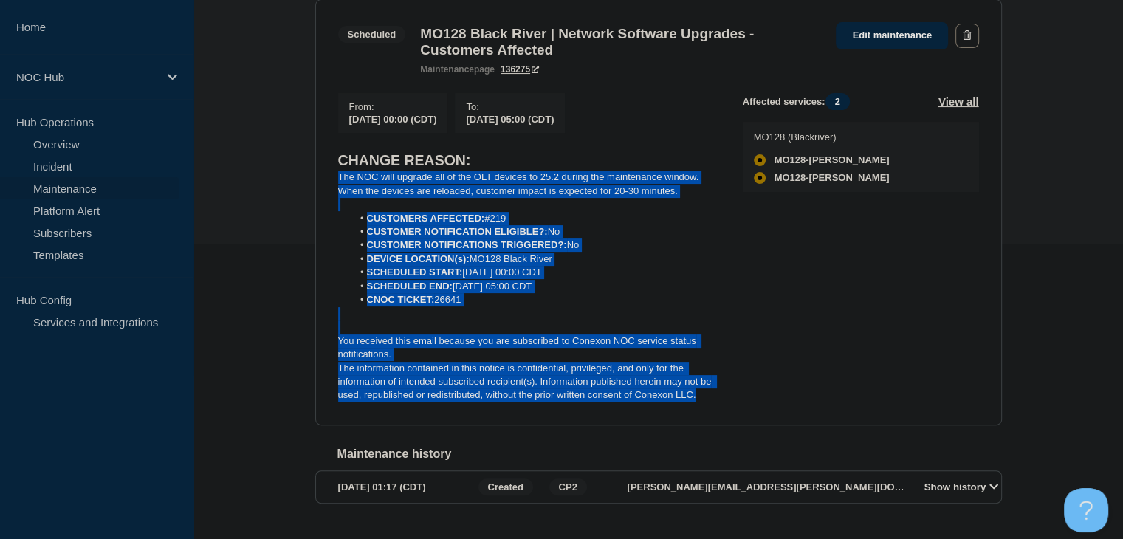
drag, startPoint x: 709, startPoint y: 410, endPoint x: 335, endPoint y: 193, distance: 432.1
click at [335, 193] on section "Scheduled MO128 Black River | Network Software Upgrades - Customers Affected ma…" at bounding box center [658, 212] width 687 height 426
copy div "The NOC will upgrade all of the OLT devices to 25.2 during the maintenance wind…"
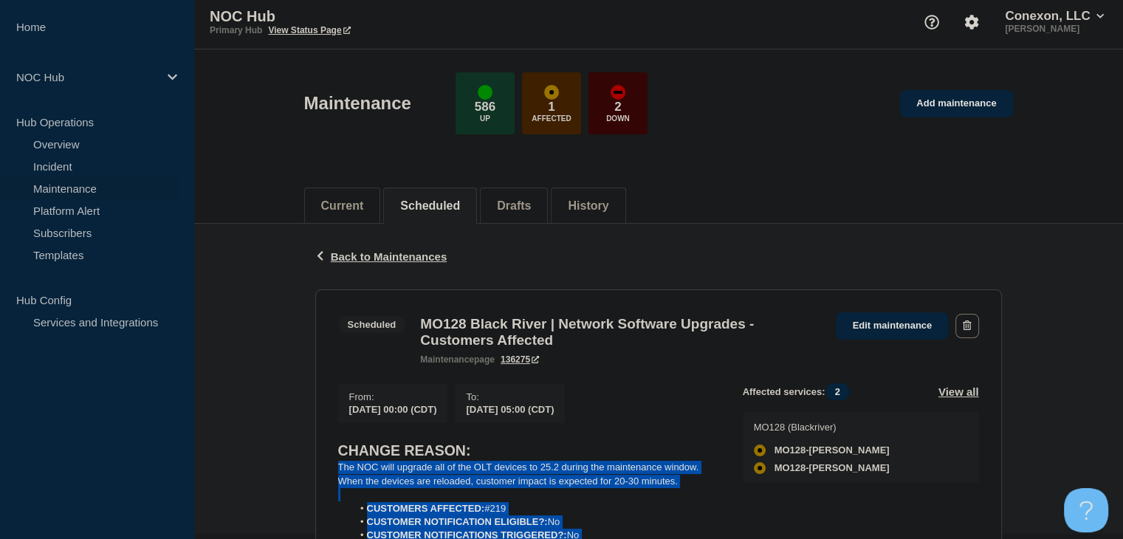
scroll to position [0, 0]
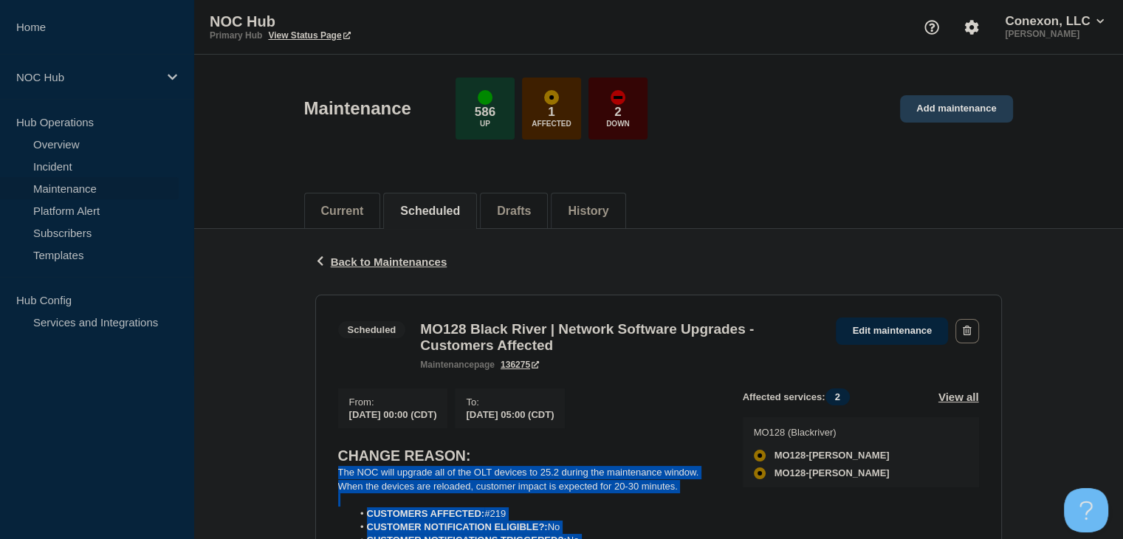
click at [953, 106] on link "Add maintenance" at bounding box center [956, 108] width 112 height 27
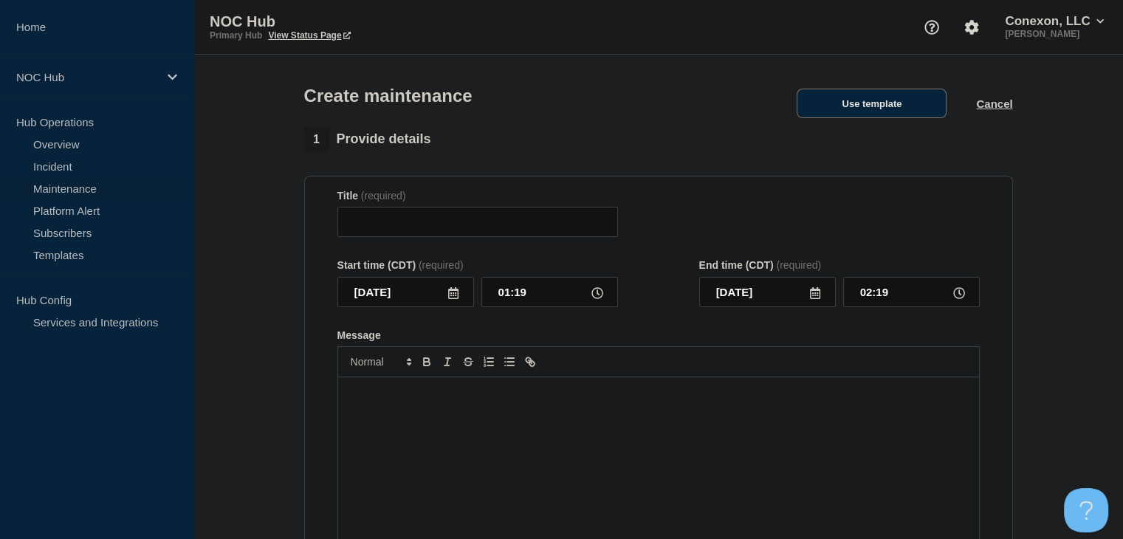
click at [857, 118] on button "Use template" at bounding box center [872, 104] width 150 height 30
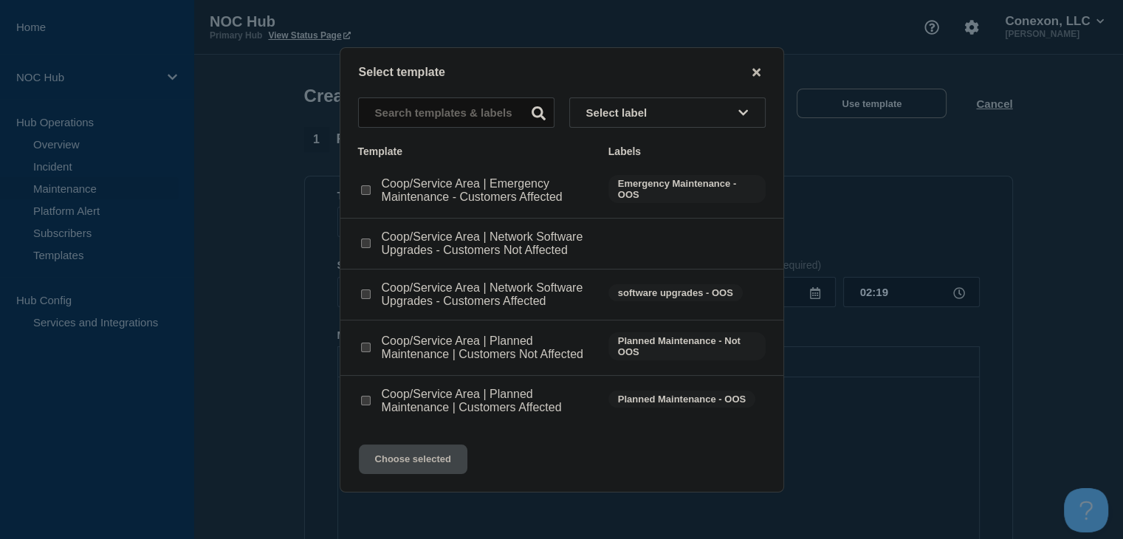
click at [367, 295] on input "Coop/Service Area | Network Software Upgrades - Customers Affected checkbox" at bounding box center [366, 294] width 10 height 10
checkbox input "true"
click at [426, 457] on button "Choose selected" at bounding box center [413, 460] width 109 height 30
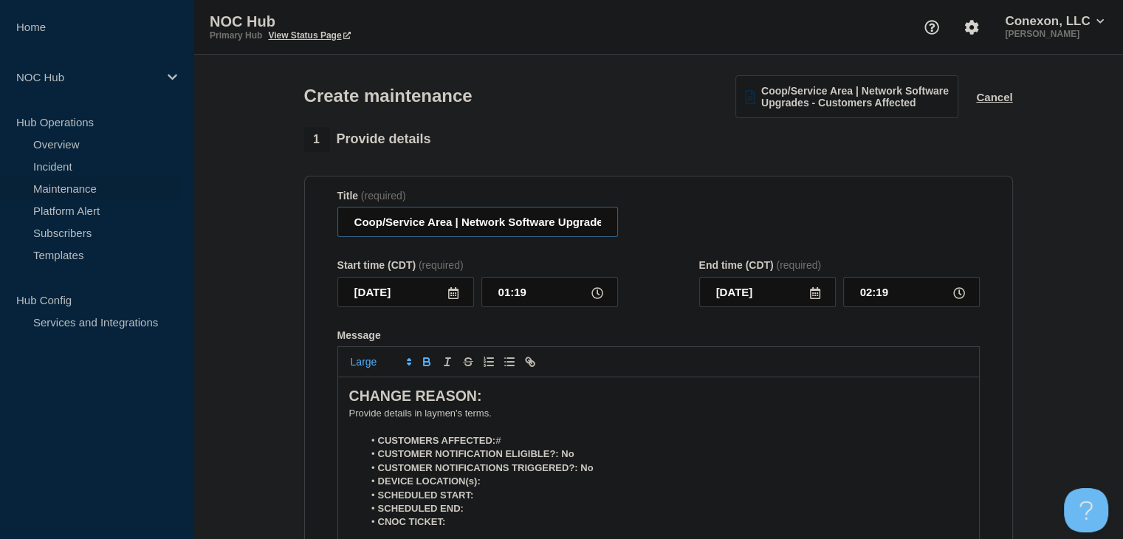
drag, startPoint x: 452, startPoint y: 230, endPoint x: 278, endPoint y: 231, distance: 174.3
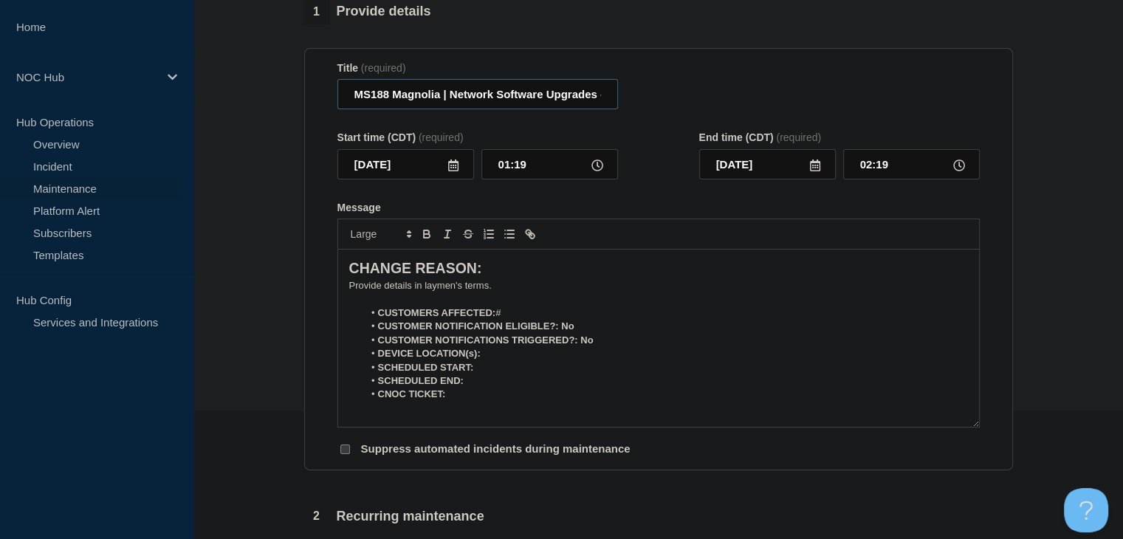
scroll to position [222, 0]
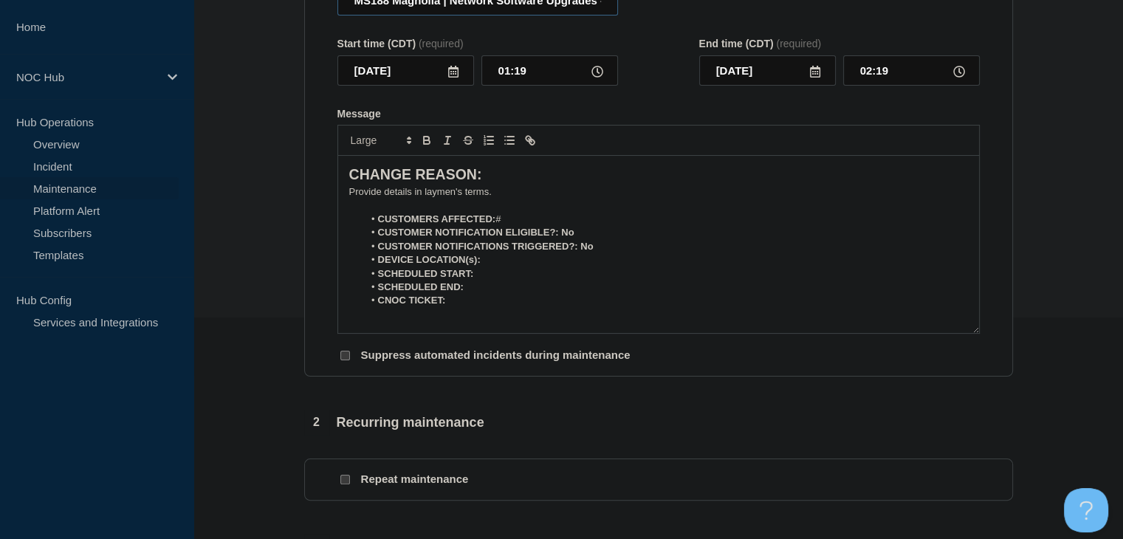
type input "MS188 Magnolia | Network Software Upgrades - Customers Affected"
click at [454, 78] on icon at bounding box center [453, 72] width 12 height 12
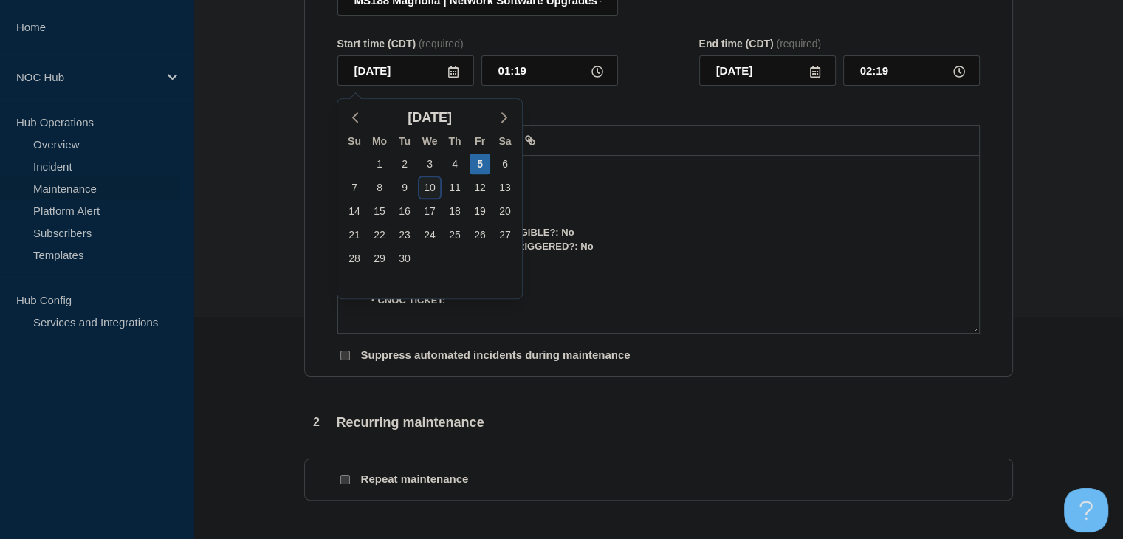
click at [434, 188] on div "10" at bounding box center [429, 187] width 21 height 21
type input "2025-09-10"
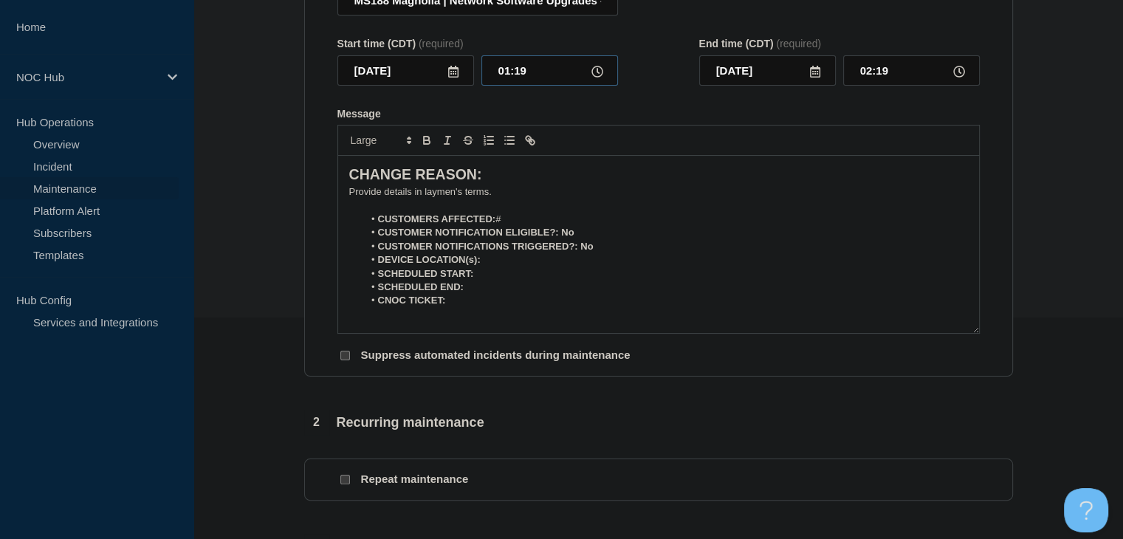
click at [508, 77] on input "01:19" at bounding box center [549, 70] width 137 height 30
type input "00:00"
type input "05:00"
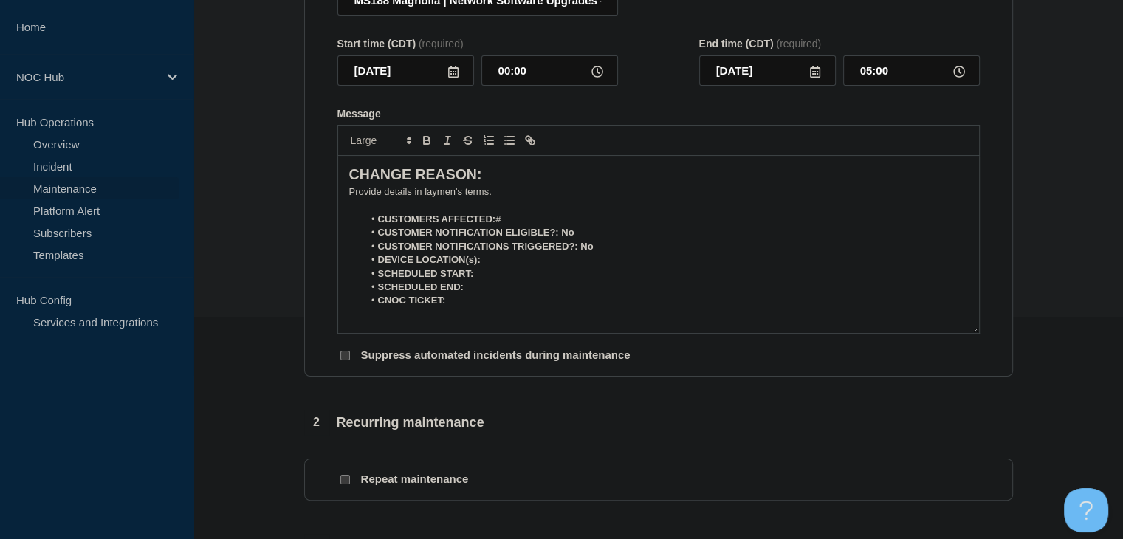
click at [431, 199] on p "﻿Provide details in laymen's terms." at bounding box center [658, 191] width 619 height 13
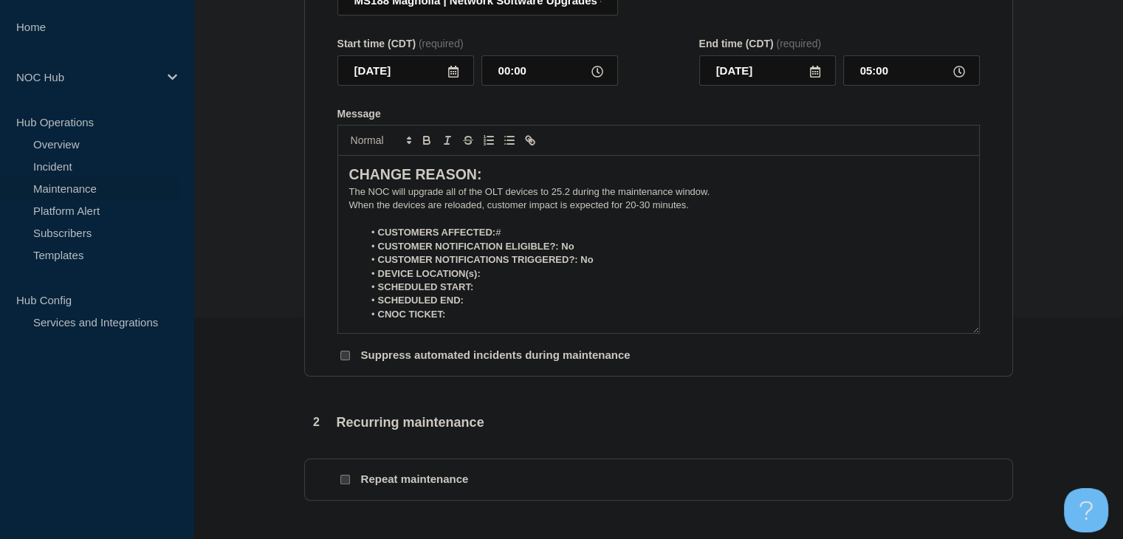
click at [518, 237] on li "CUSTOMERS AFFECTED: #" at bounding box center [665, 232] width 605 height 13
click at [540, 275] on li "DEVICE LOCATION(s):" at bounding box center [665, 273] width 605 height 13
drag, startPoint x: 582, startPoint y: 247, endPoint x: 561, endPoint y: 250, distance: 20.8
click at [561, 250] on li "CUSTOMER NOTIFICATION ELIGIBLE?: No" at bounding box center [665, 246] width 605 height 13
click at [422, 149] on button "Toggle bold text" at bounding box center [426, 140] width 21 height 18
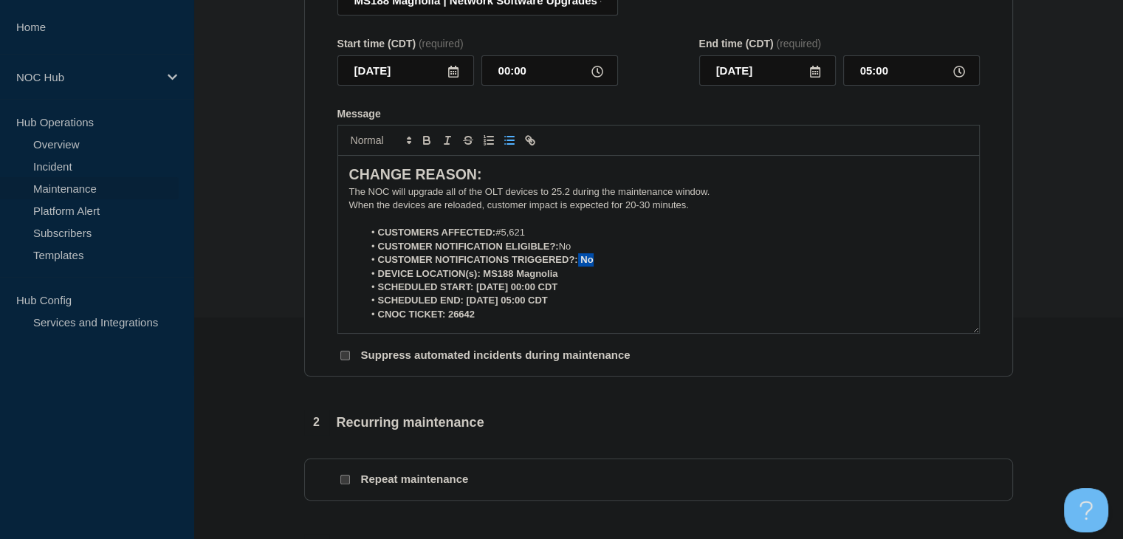
drag, startPoint x: 608, startPoint y: 262, endPoint x: 577, endPoint y: 267, distance: 30.6
click at [577, 267] on li "CUSTOMER NOTIFICATIONS TRIGGERED?: No" at bounding box center [665, 259] width 605 height 13
click at [427, 140] on icon "Toggle bold text" at bounding box center [426, 139] width 5 height 4
drag, startPoint x: 559, startPoint y: 278, endPoint x: 479, endPoint y: 284, distance: 79.9
click at [479, 281] on li "DEVICE LOCATION(s): MS188 Magnolia" at bounding box center [665, 273] width 605 height 13
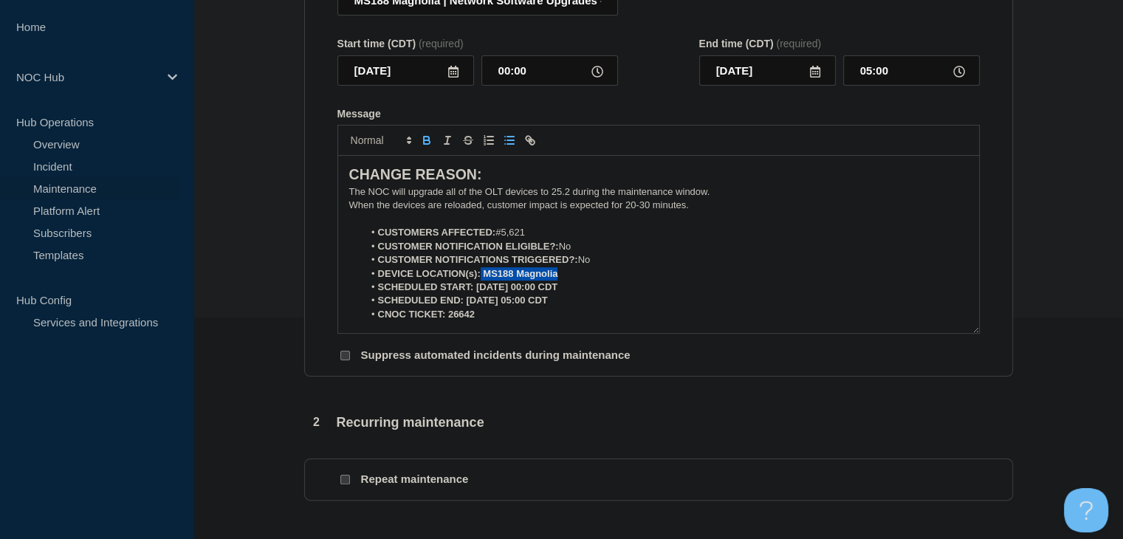
click at [424, 144] on icon "Toggle bold text" at bounding box center [427, 142] width 6 height 4
drag, startPoint x: 582, startPoint y: 292, endPoint x: 476, endPoint y: 293, distance: 105.6
click at [476, 293] on li "SCHEDULED START: 09-10-2025, 00:00 CDT" at bounding box center [665, 287] width 605 height 13
click at [425, 147] on icon "Toggle bold text" at bounding box center [426, 140] width 13 height 13
drag, startPoint x: 586, startPoint y: 309, endPoint x: 467, endPoint y: 306, distance: 118.2
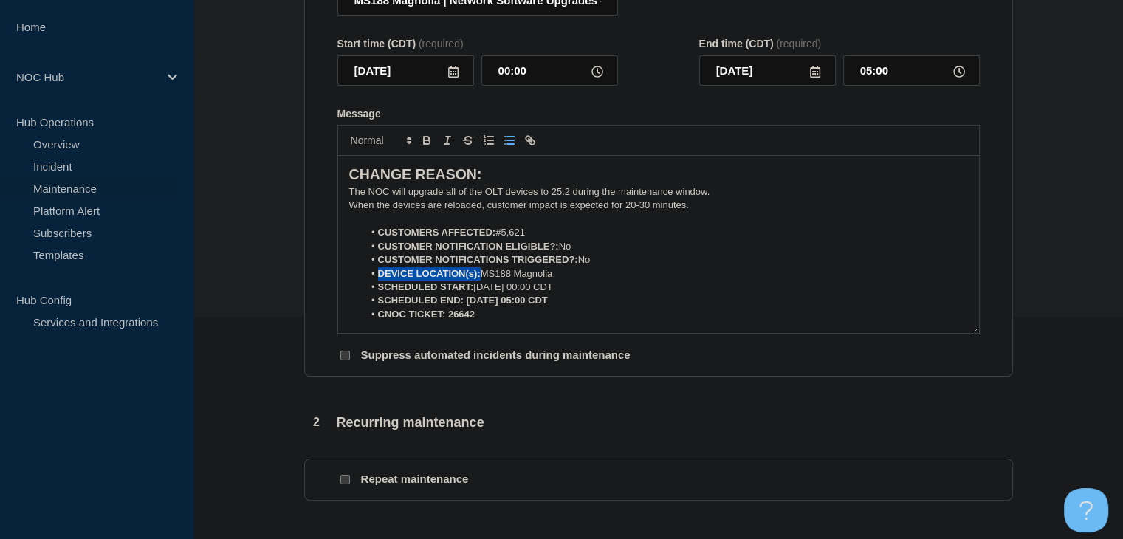
click at [467, 306] on li "SCHEDULED END: 09-10-2025, 05:00 CDT" at bounding box center [665, 300] width 605 height 13
click at [430, 147] on icon "Toggle bold text" at bounding box center [426, 140] width 13 height 13
drag, startPoint x: 483, startPoint y: 327, endPoint x: 449, endPoint y: 321, distance: 34.5
click at [449, 321] on div "CHANGE REASON: The NOC will upgrade all of the OLT devices to 25.2 during the m…" at bounding box center [658, 244] width 641 height 177
click at [424, 147] on icon "Toggle bold text" at bounding box center [426, 140] width 13 height 13
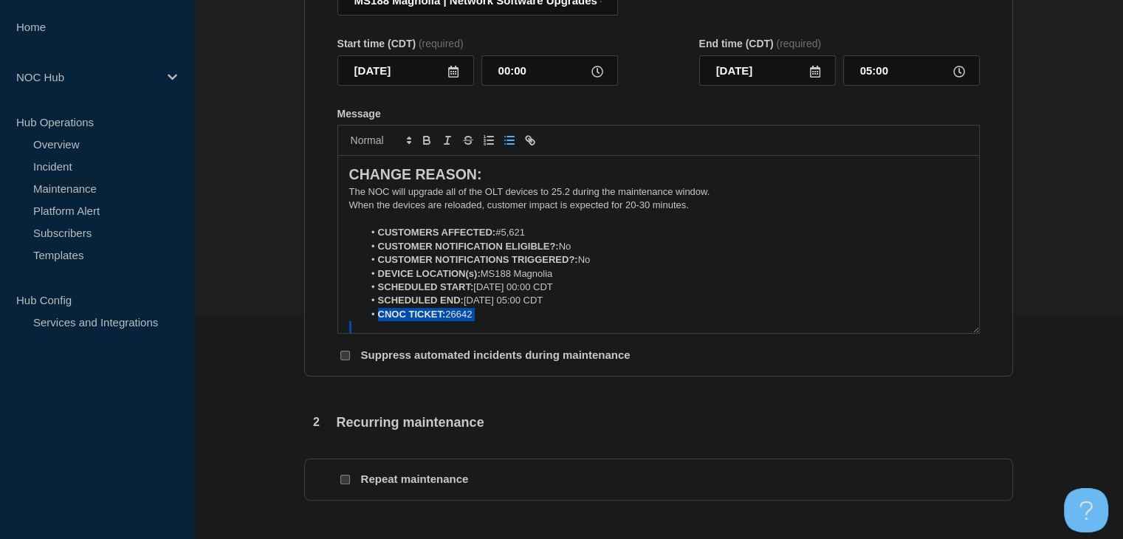
scroll to position [369, 0]
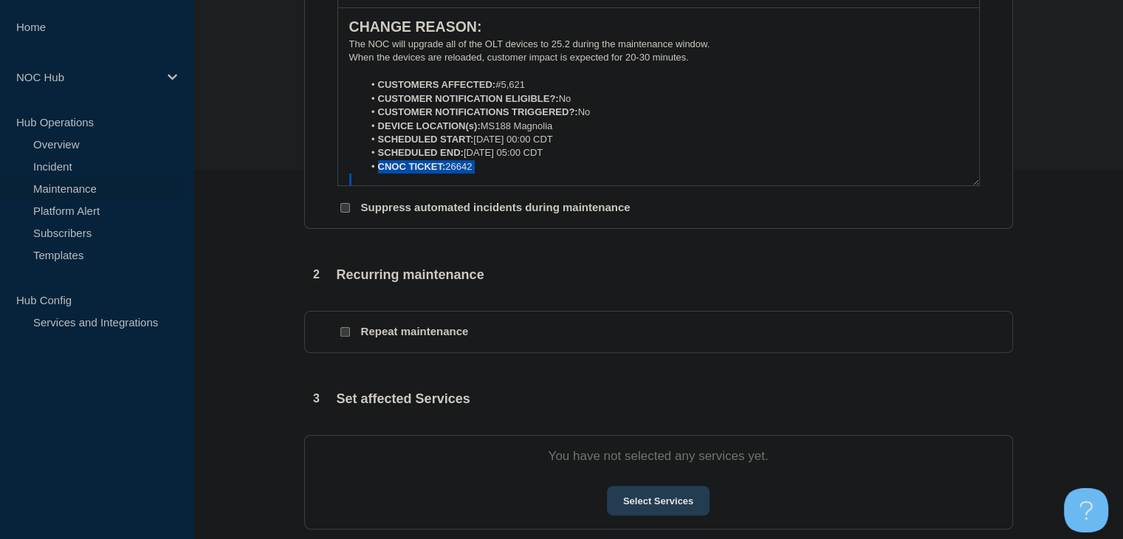
click at [684, 501] on button "Select Services" at bounding box center [658, 501] width 103 height 30
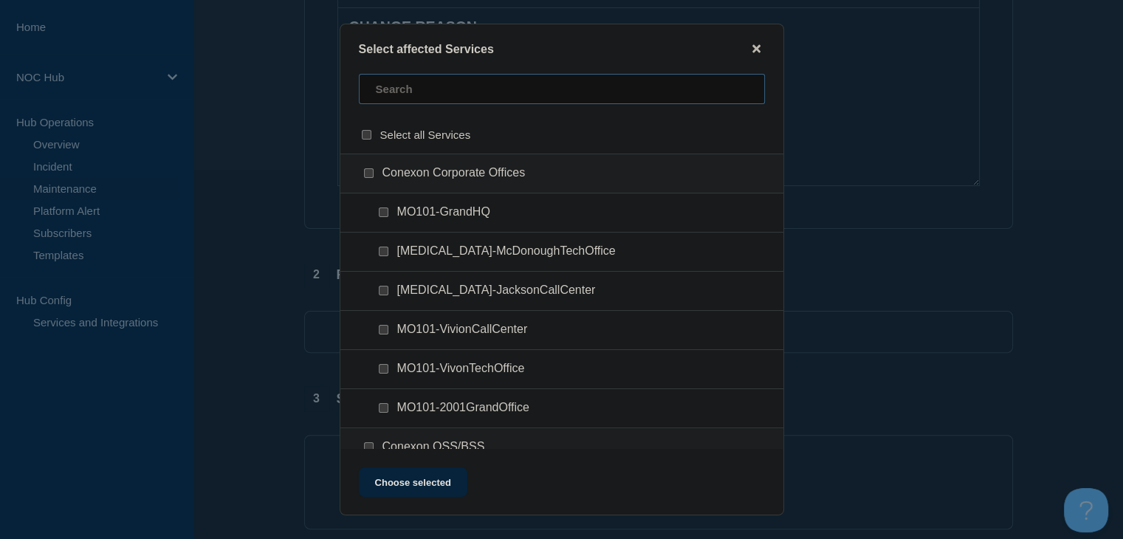
click at [398, 89] on input "text" at bounding box center [562, 89] width 406 height 30
click at [398, 89] on input "m" at bounding box center [562, 89] width 406 height 30
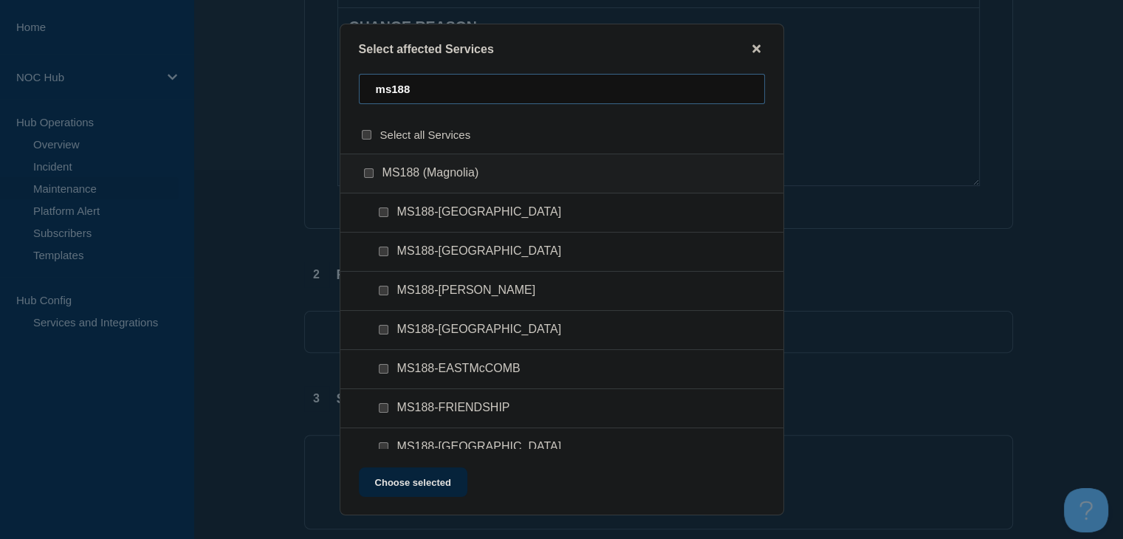
type input "ms188"
click at [368, 174] on input "MS188 (Magnolia) checkbox" at bounding box center [369, 173] width 10 height 10
checkbox input "true"
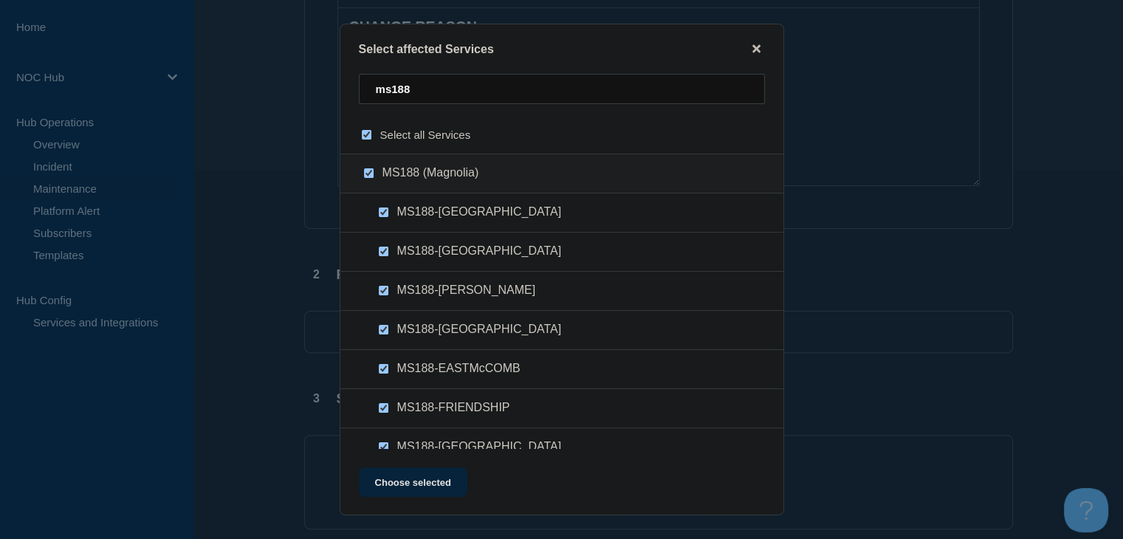
checkbox input "true"
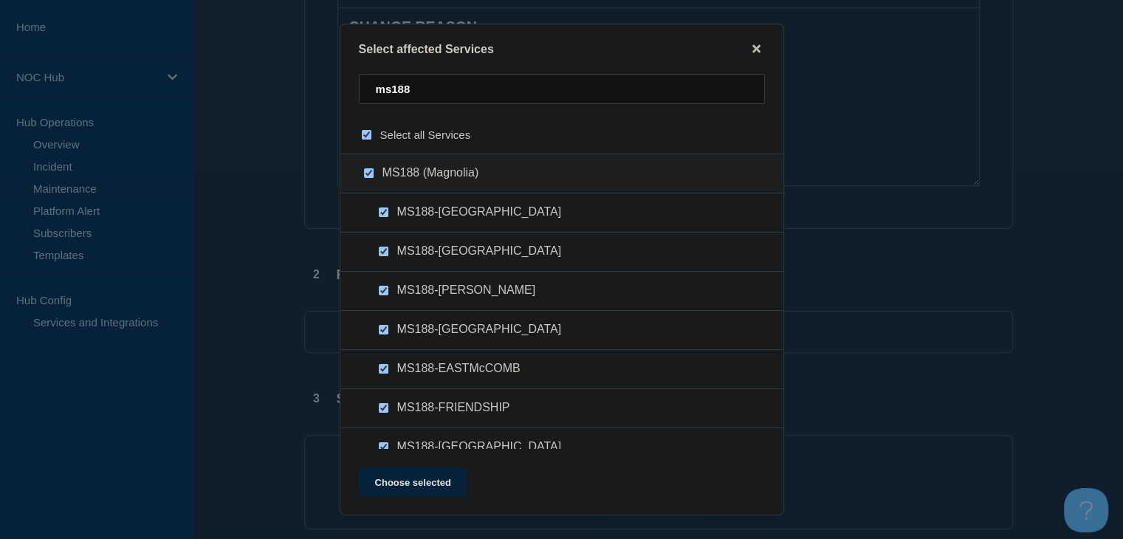
checkbox input "true"
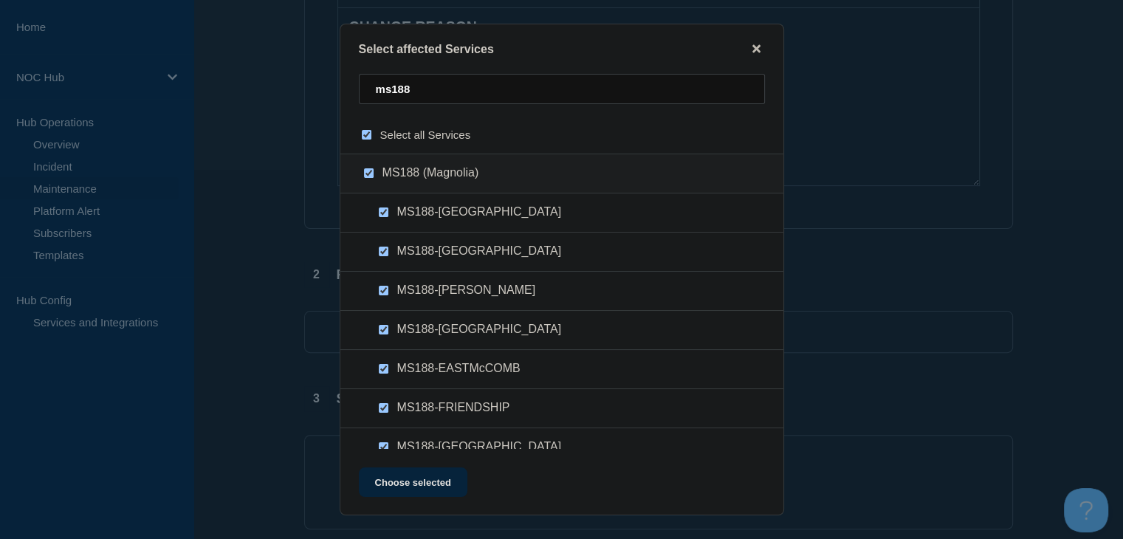
checkbox input "true"
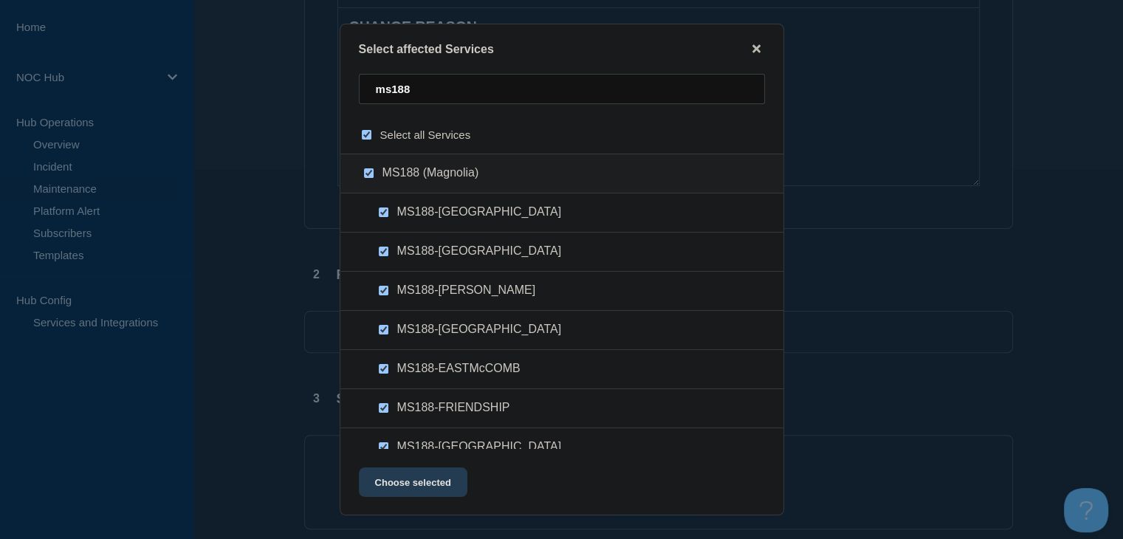
click at [426, 485] on button "Choose selected" at bounding box center [413, 482] width 109 height 30
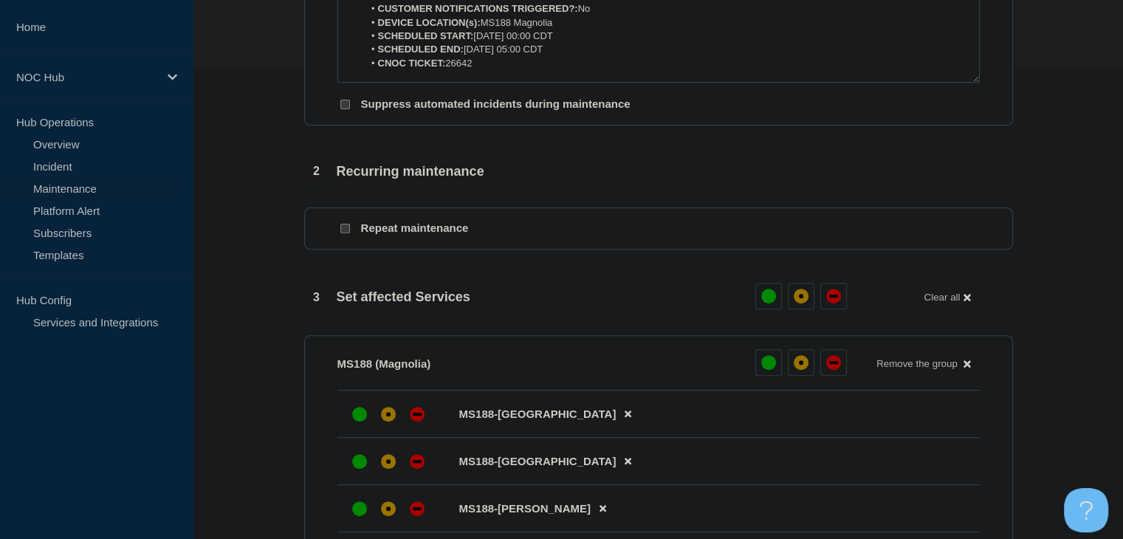
scroll to position [665, 0]
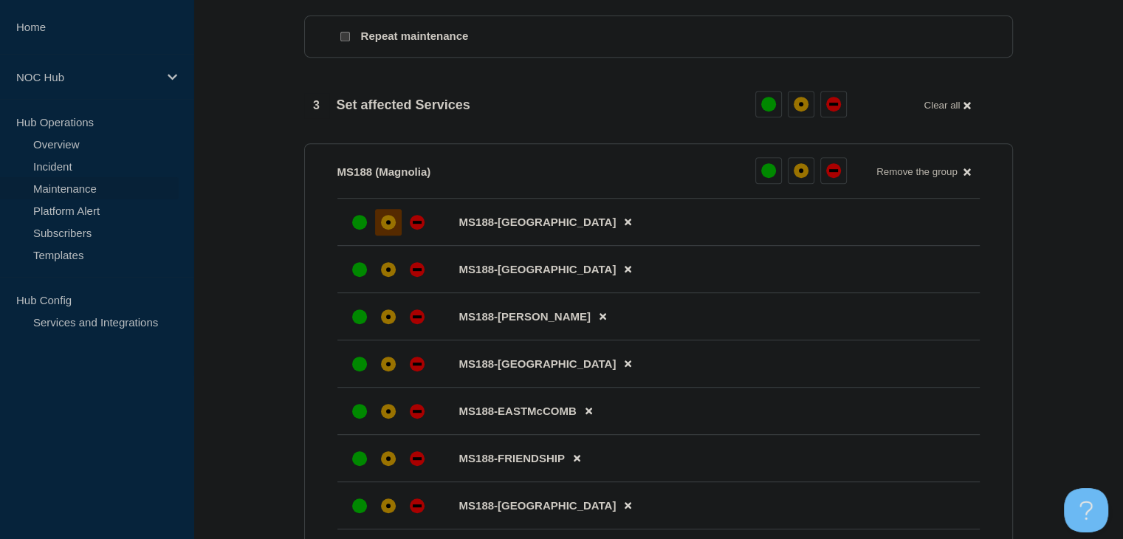
click at [388, 224] on div "affected" at bounding box center [388, 222] width 4 height 4
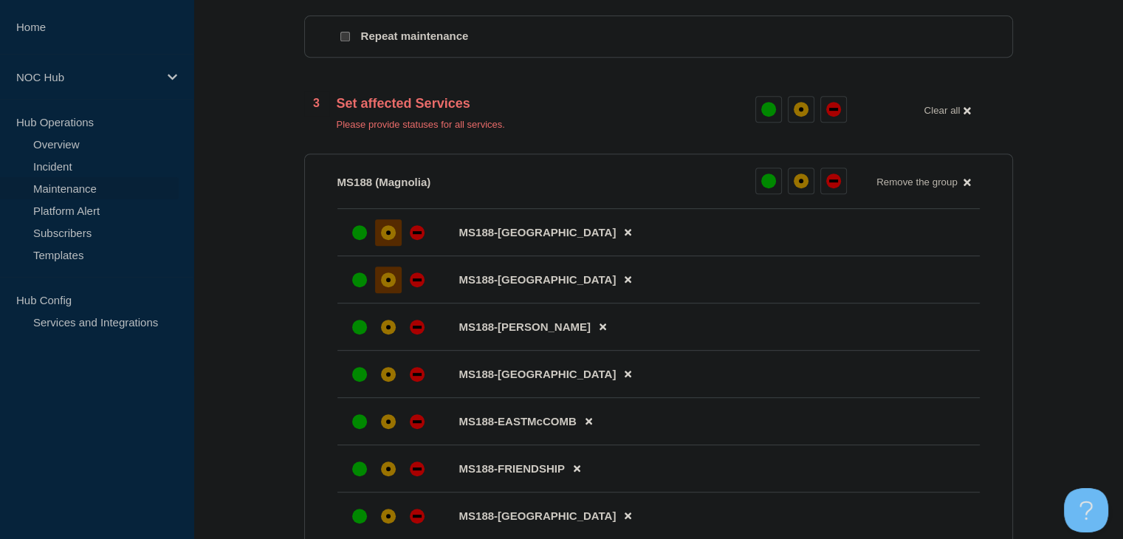
click at [388, 287] on div "affected" at bounding box center [388, 279] width 15 height 15
click at [394, 335] on div "affected" at bounding box center [388, 327] width 15 height 15
click at [391, 382] on div "affected" at bounding box center [388, 374] width 15 height 15
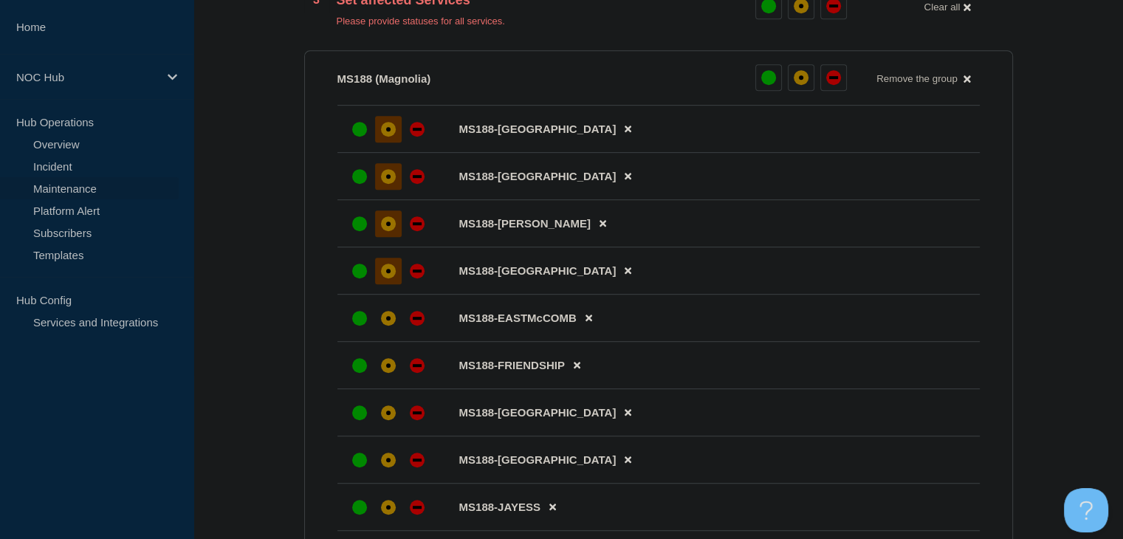
scroll to position [812, 0]
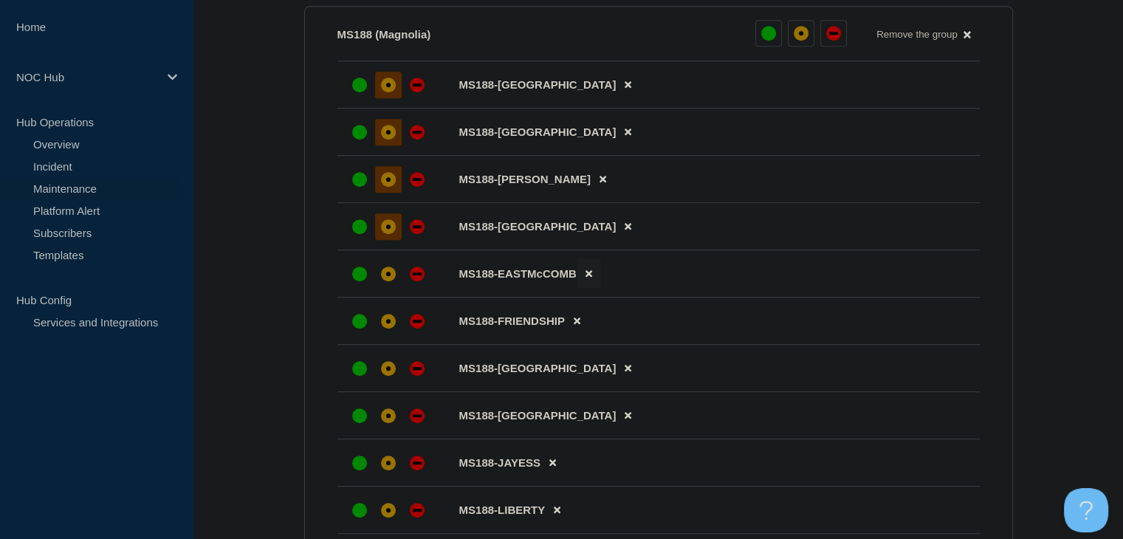
click at [588, 278] on icon at bounding box center [589, 274] width 7 height 10
click at [382, 281] on div "affected" at bounding box center [388, 274] width 15 height 15
click at [625, 325] on icon at bounding box center [628, 321] width 7 height 7
click at [390, 329] on div "affected" at bounding box center [388, 321] width 15 height 15
click at [388, 376] on div "affected" at bounding box center [388, 368] width 15 height 15
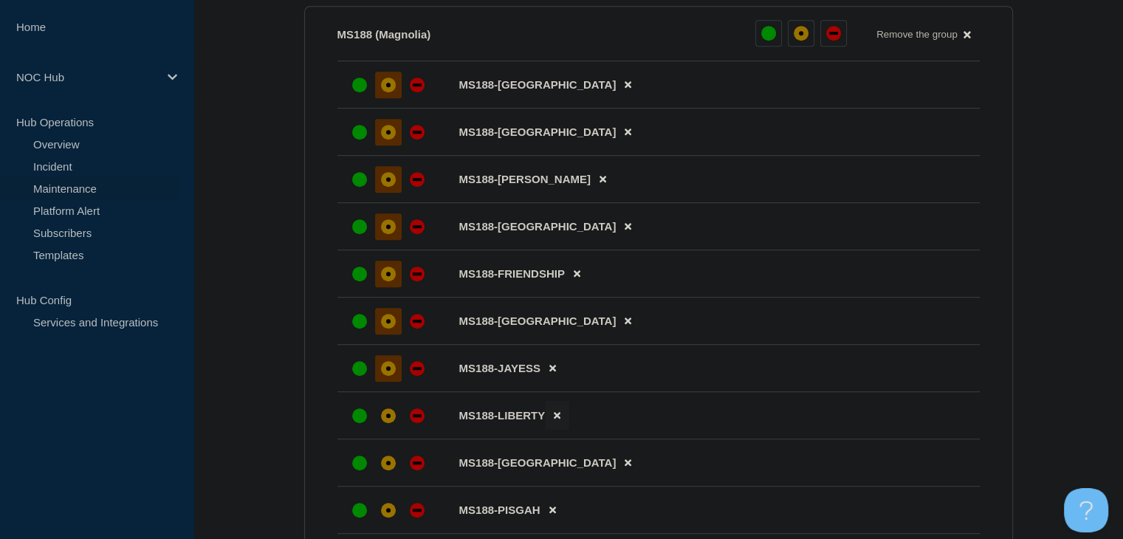
click at [560, 420] on icon at bounding box center [557, 416] width 7 height 10
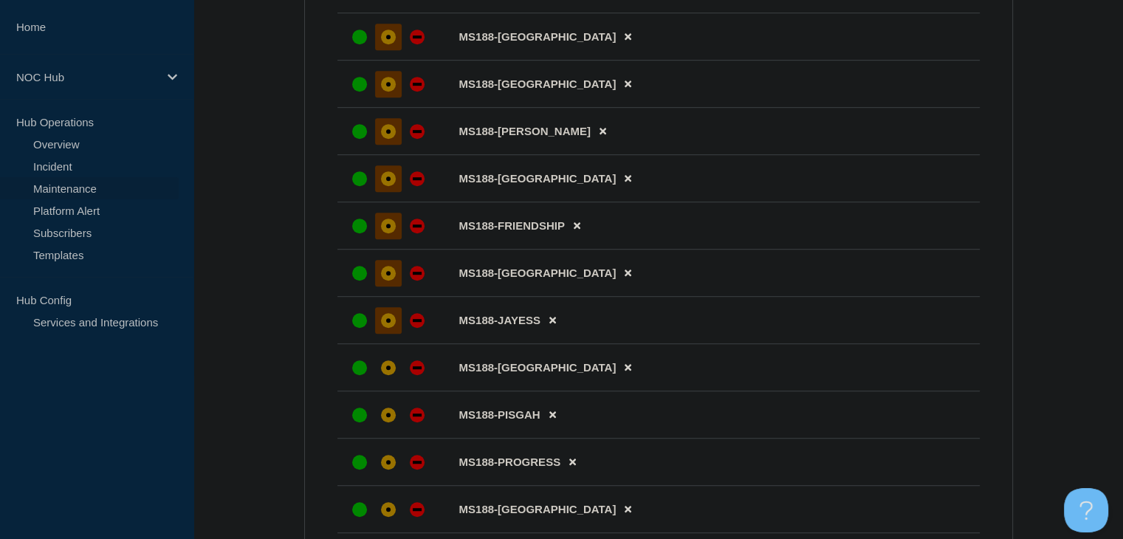
scroll to position [886, 0]
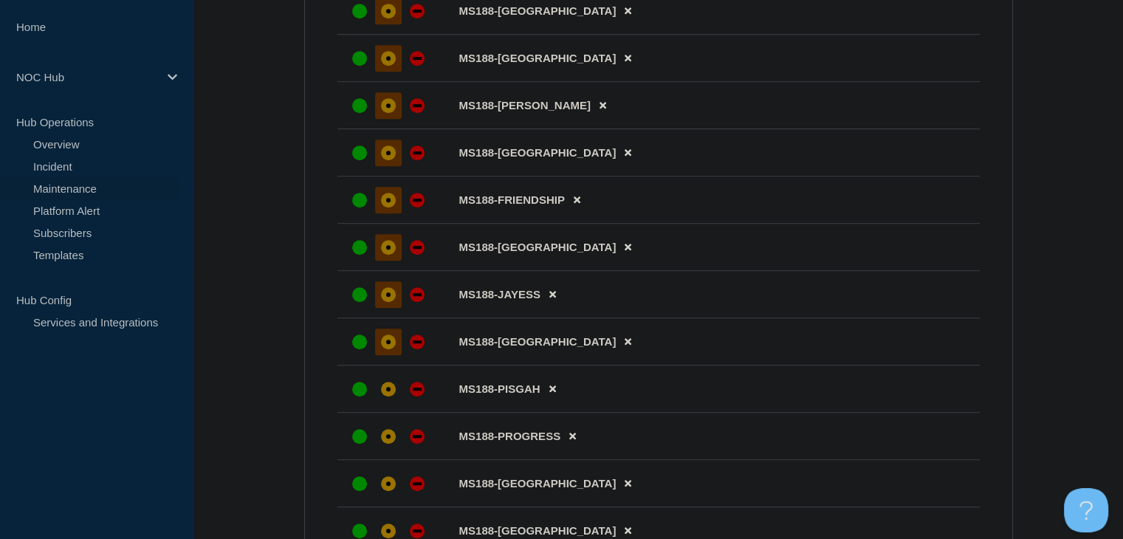
click at [390, 355] on div at bounding box center [388, 342] width 27 height 27
click at [555, 394] on icon at bounding box center [552, 389] width 7 height 10
click at [391, 397] on div "affected" at bounding box center [388, 389] width 15 height 15
click at [394, 444] on div "affected" at bounding box center [388, 436] width 15 height 15
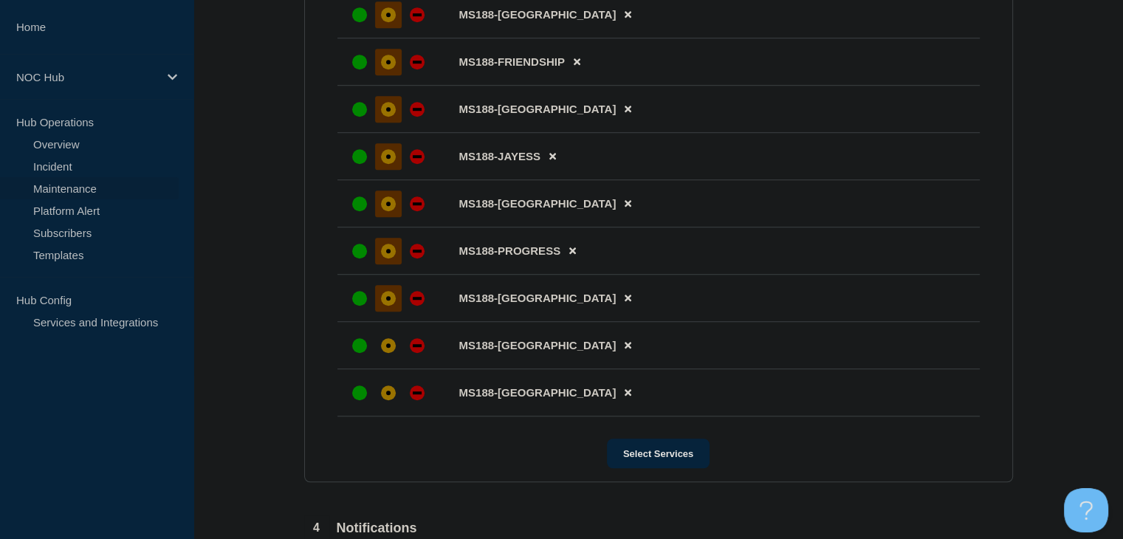
scroll to position [1034, 0]
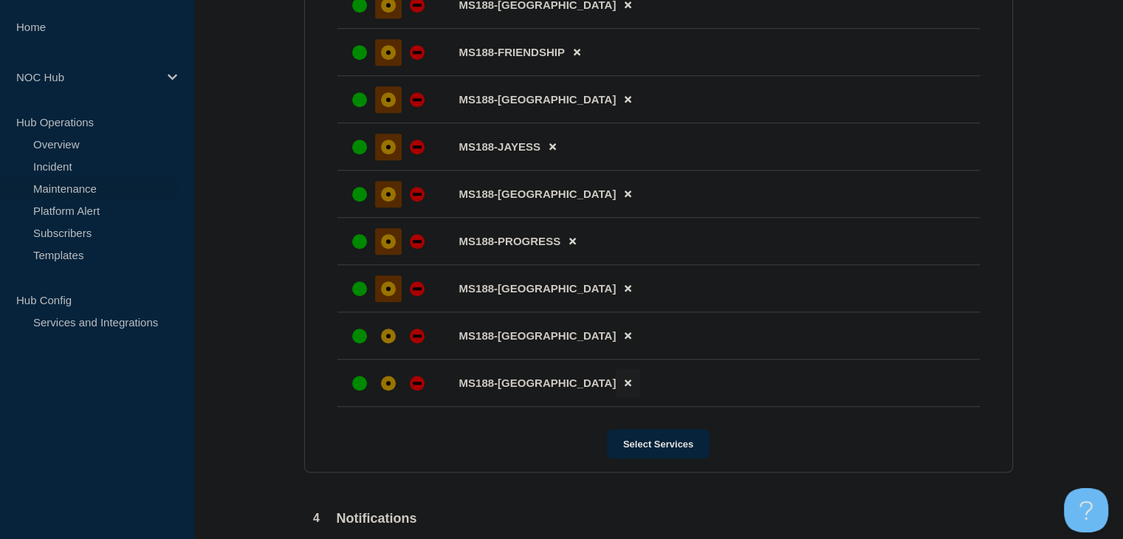
drag, startPoint x: 580, startPoint y: 352, endPoint x: 570, endPoint y: 352, distance: 10.3
click at [616, 350] on button at bounding box center [628, 335] width 24 height 29
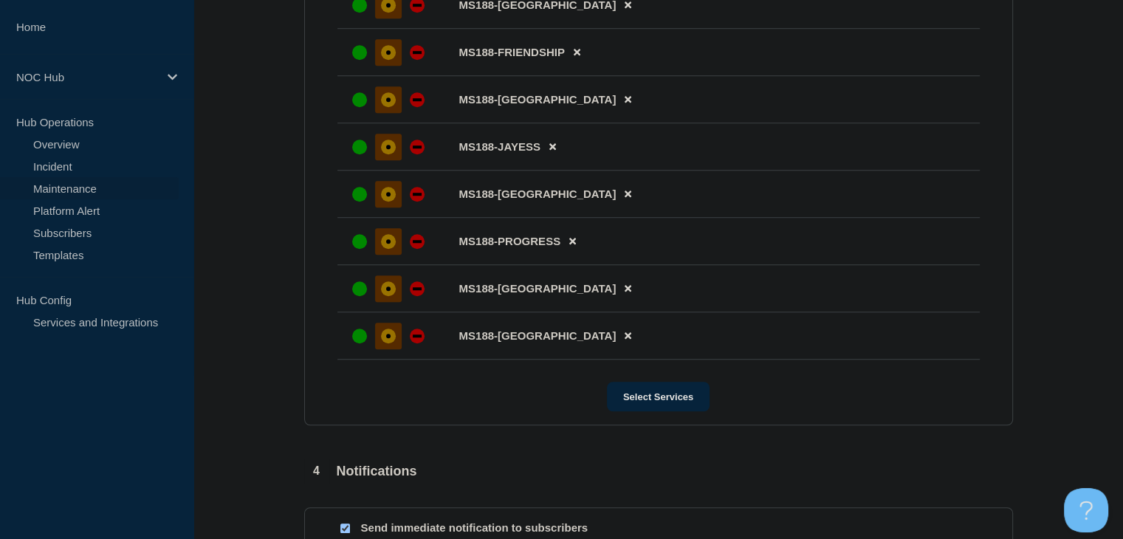
click at [391, 343] on div "affected" at bounding box center [388, 336] width 15 height 15
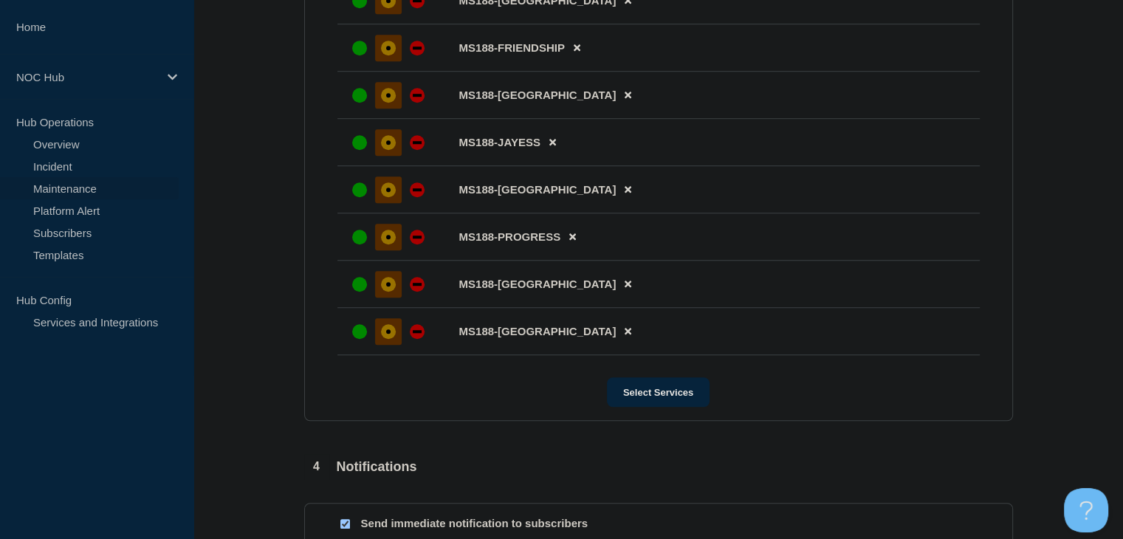
scroll to position [1308, 0]
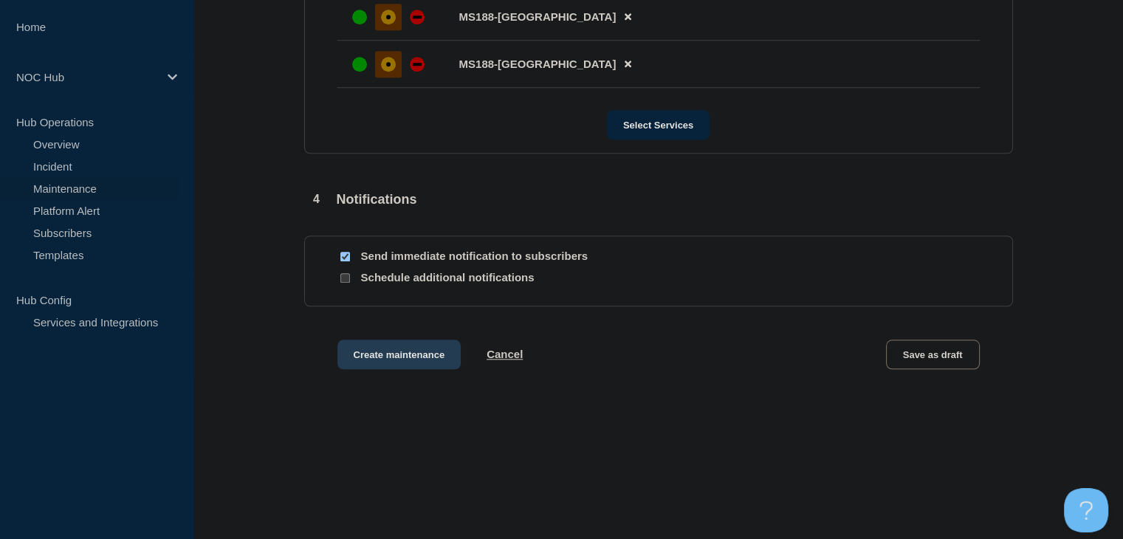
click at [363, 355] on button "Create maintenance" at bounding box center [399, 355] width 124 height 30
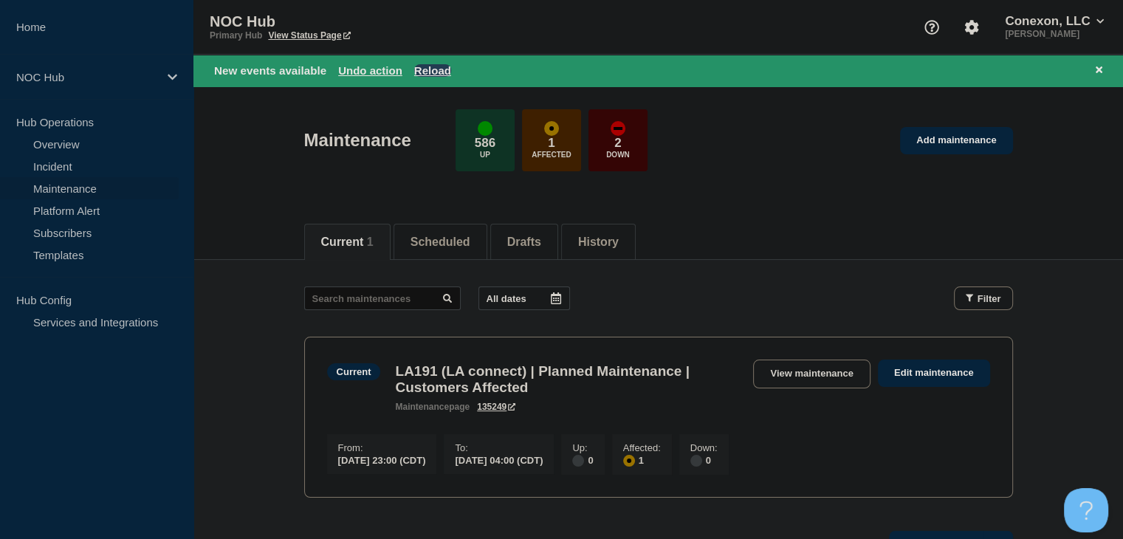
click at [425, 71] on button "Reload" at bounding box center [432, 70] width 37 height 13
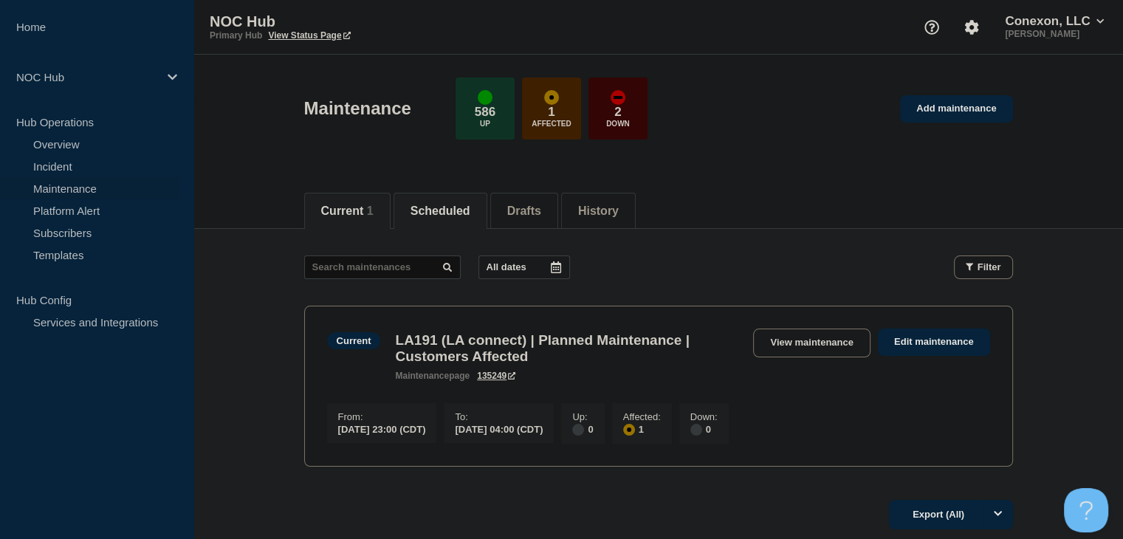
click at [459, 206] on button "Scheduled" at bounding box center [441, 211] width 60 height 13
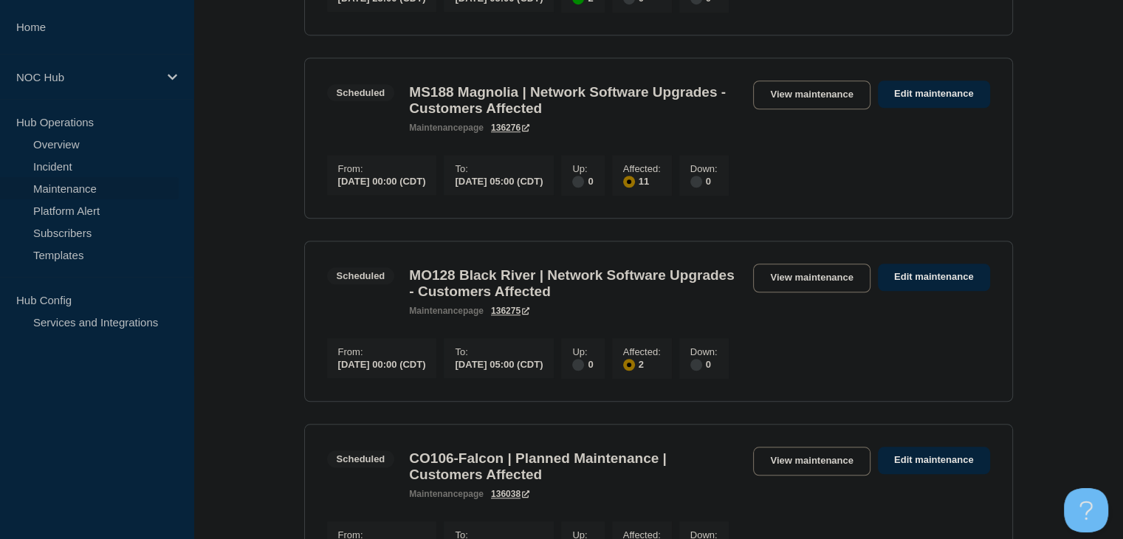
scroll to position [1181, 0]
click at [778, 108] on link "View maintenance" at bounding box center [811, 93] width 117 height 29
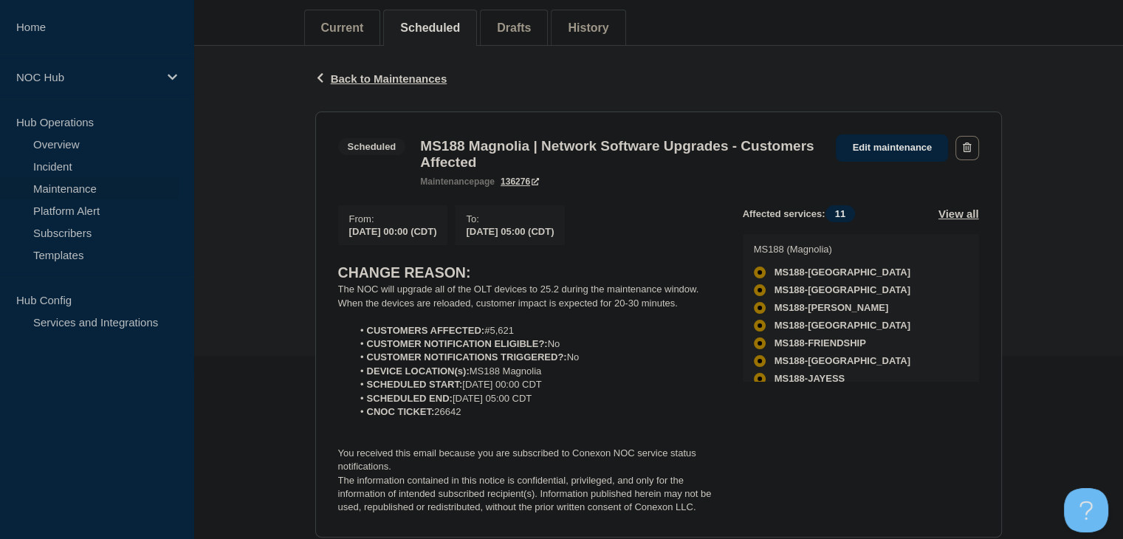
scroll to position [295, 0]
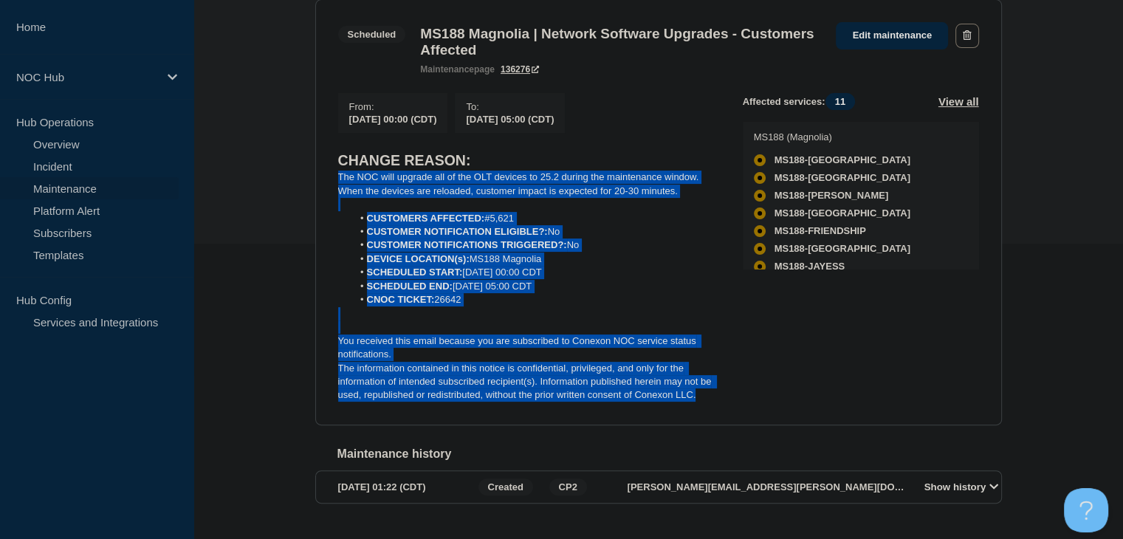
drag, startPoint x: 718, startPoint y: 408, endPoint x: 328, endPoint y: 185, distance: 449.5
click at [328, 185] on section "Scheduled MS188 Magnolia | Network Software Upgrades - Customers Affected maint…" at bounding box center [658, 212] width 687 height 426
copy div "The NOC will upgrade all of the OLT devices to 25.2 during the maintenance wind…"
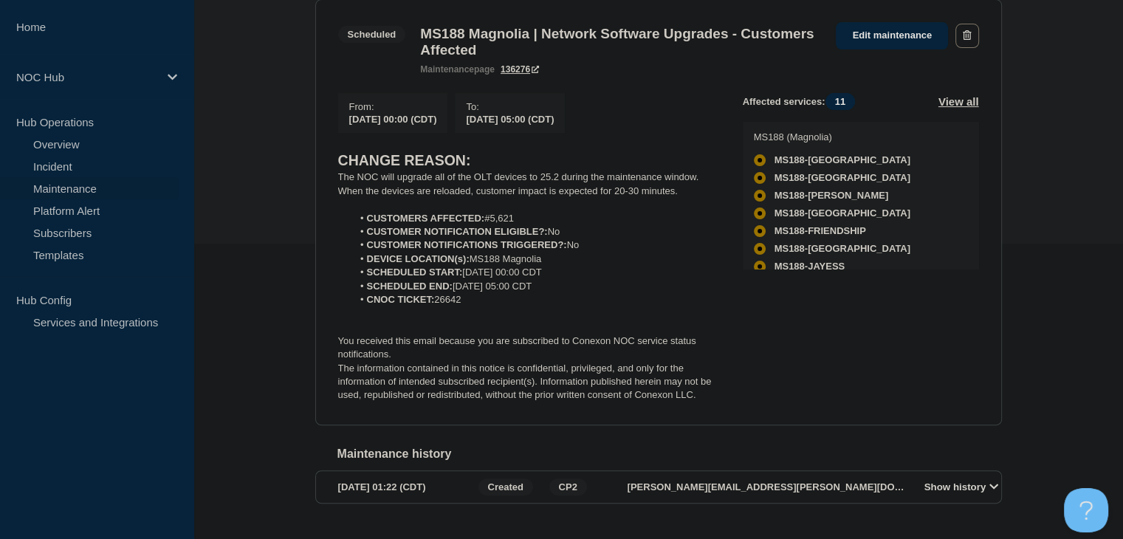
click at [652, 148] on div "From : 2025-09-10 00:00 (CDT) To : 2025-09-10 05:00 (CDT) CHANGE REASON: The NO…" at bounding box center [540, 247] width 405 height 309
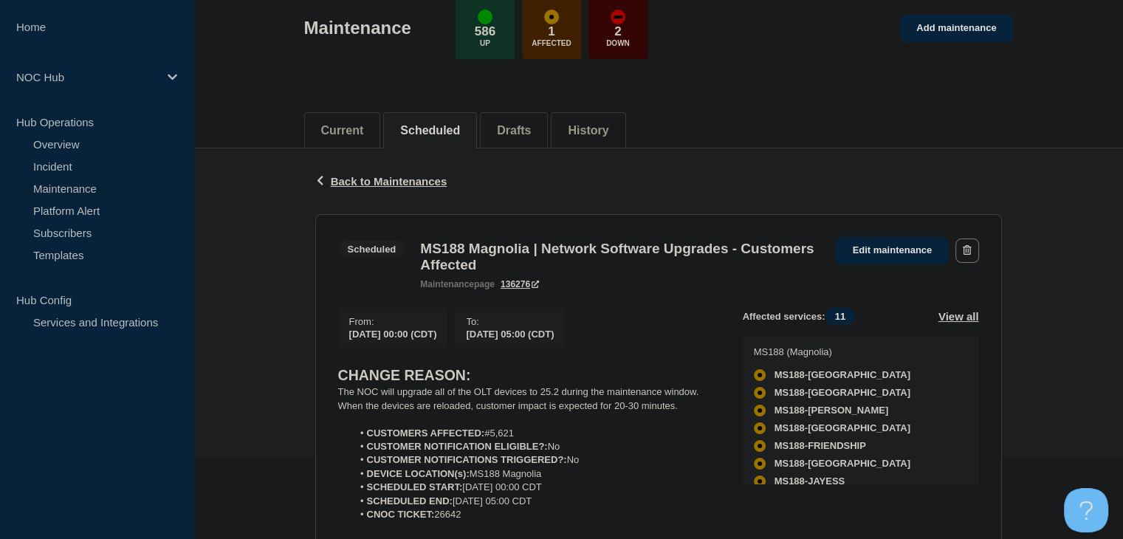
scroll to position [0, 0]
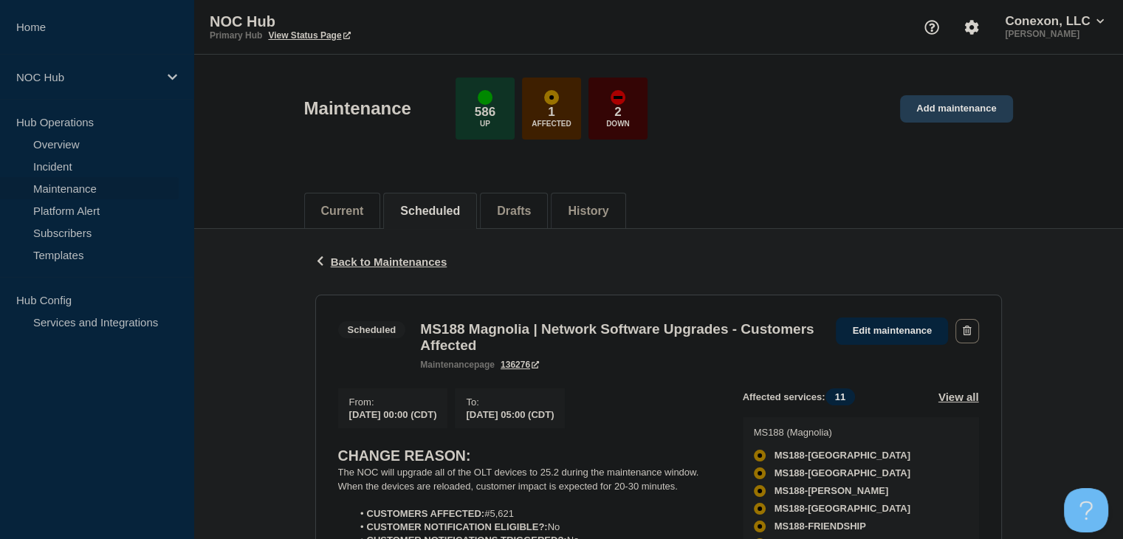
click at [968, 112] on link "Add maintenance" at bounding box center [956, 108] width 112 height 27
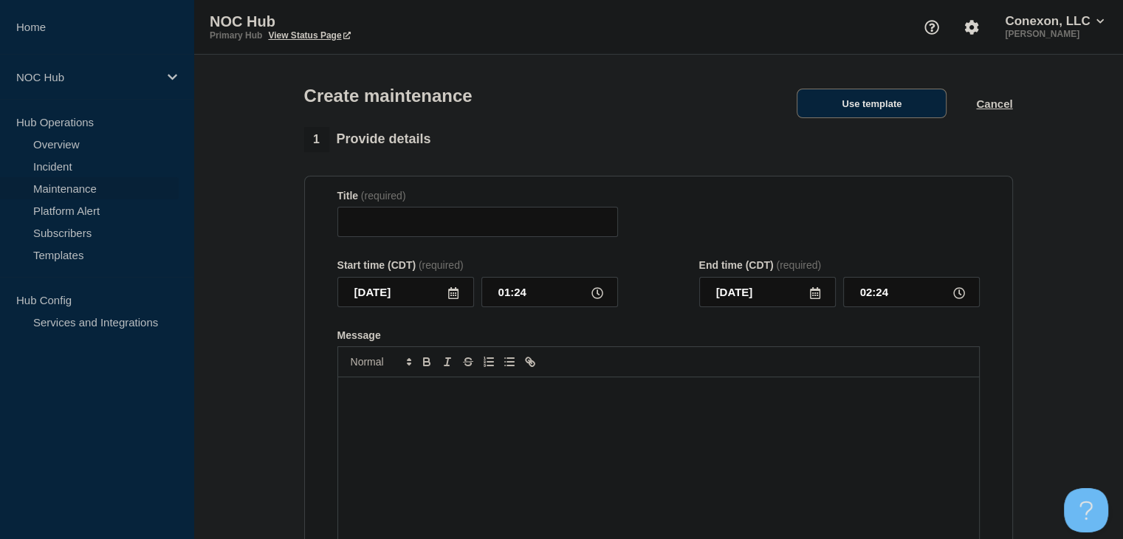
click at [890, 108] on button "Use template" at bounding box center [872, 104] width 150 height 30
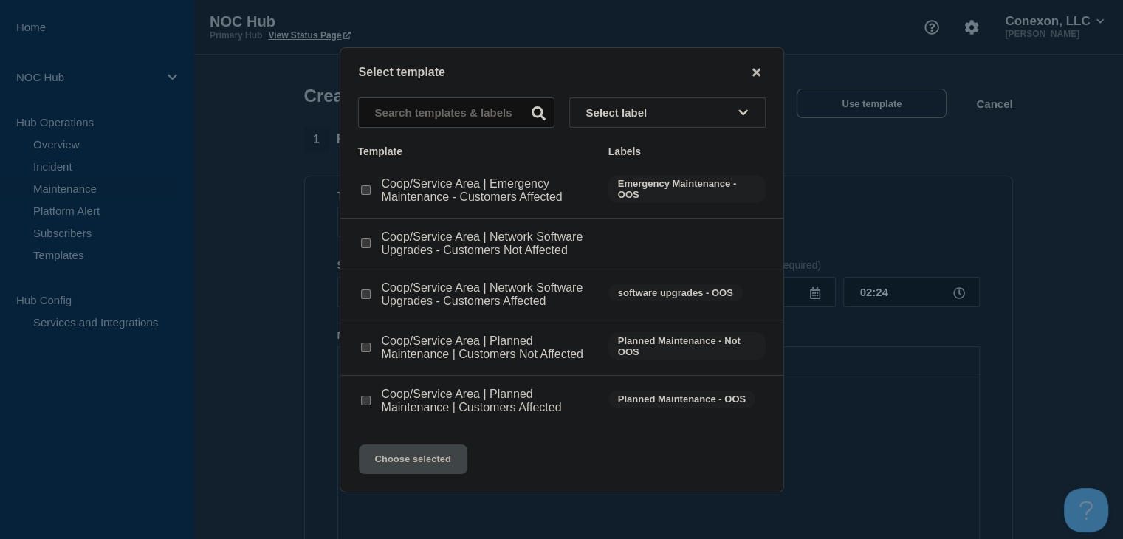
click at [368, 297] on input "Coop/Service Area | Network Software Upgrades - Customers Affected checkbox" at bounding box center [366, 294] width 10 height 10
checkbox input "true"
click at [398, 461] on button "Choose selected" at bounding box center [413, 460] width 109 height 30
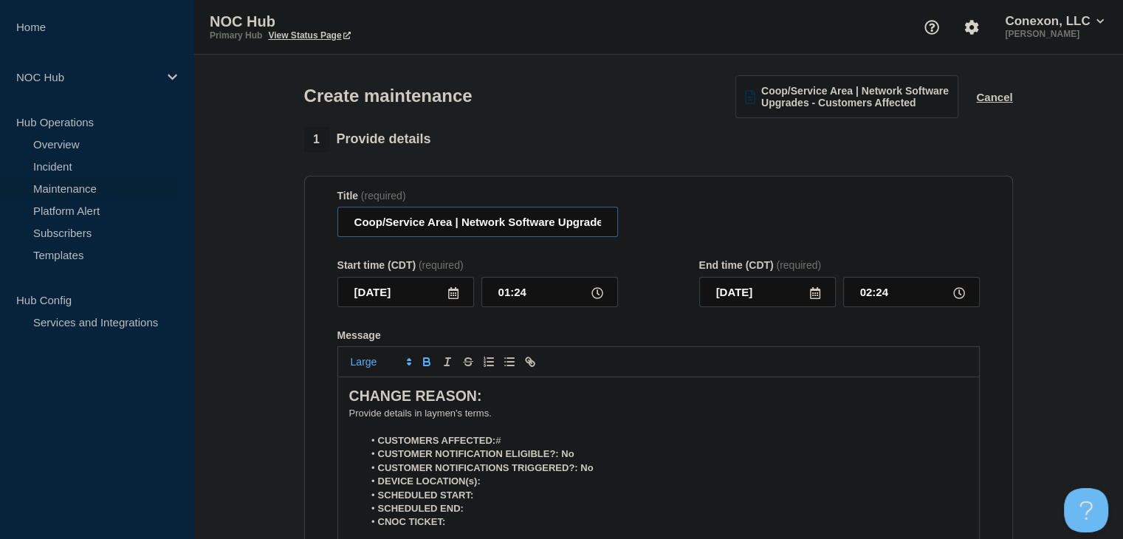
drag, startPoint x: 452, startPoint y: 228, endPoint x: 346, endPoint y: 231, distance: 105.6
click at [346, 231] on input "Coop/Service Area | Network Software Upgrades - Customers Affected" at bounding box center [477, 222] width 281 height 30
type input "FL130 Tri-County | Network Software Upgrades - Customers Affected"
click at [452, 296] on icon at bounding box center [453, 293] width 12 height 12
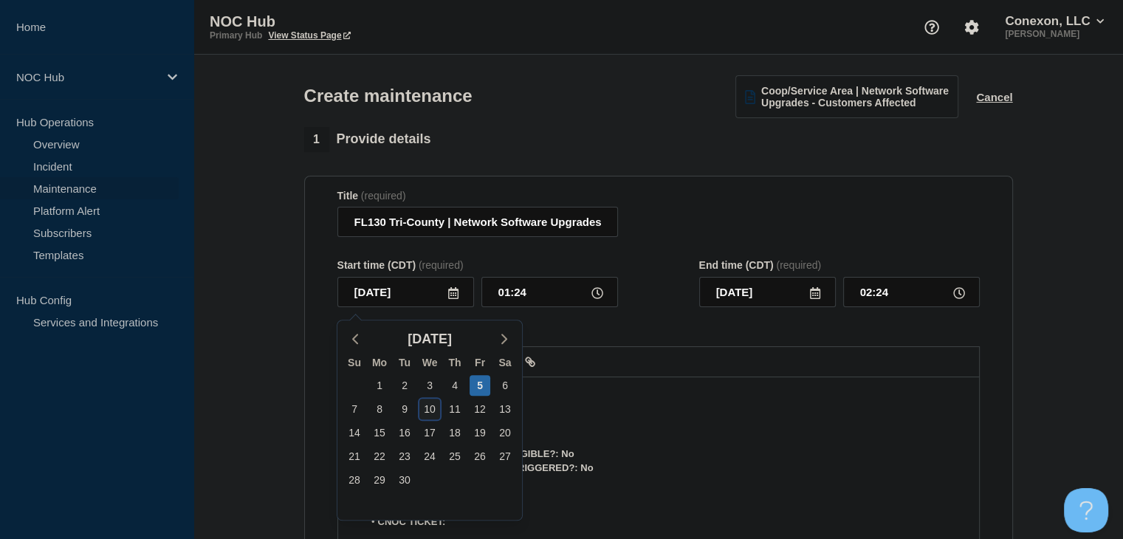
click at [433, 408] on div "10" at bounding box center [429, 409] width 21 height 21
type input "2025-09-10"
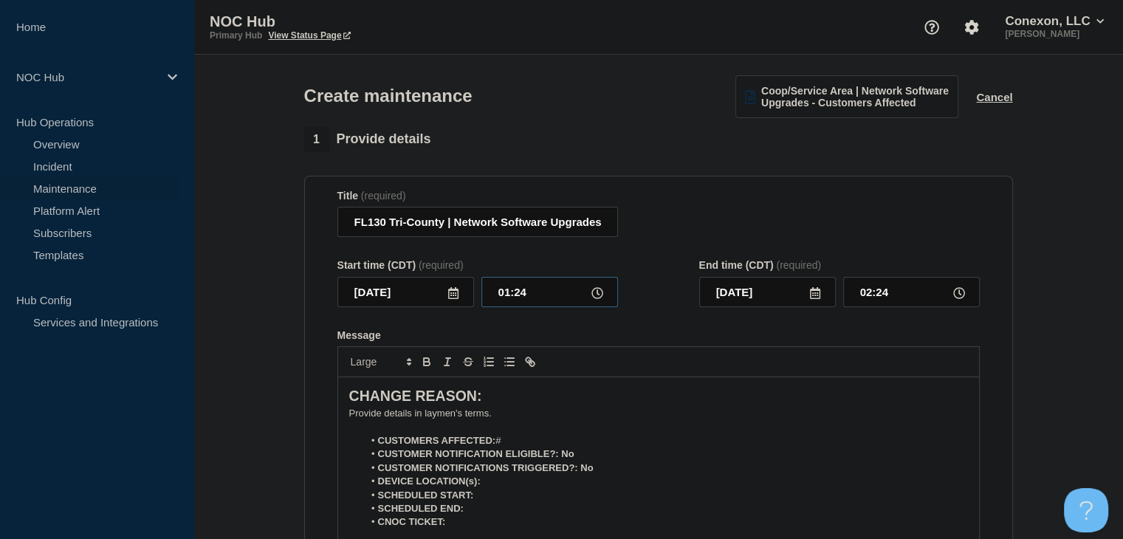
click at [493, 305] on input "01:24" at bounding box center [549, 292] width 137 height 30
click at [498, 300] on input "01:24" at bounding box center [549, 292] width 137 height 30
type input "23:00"
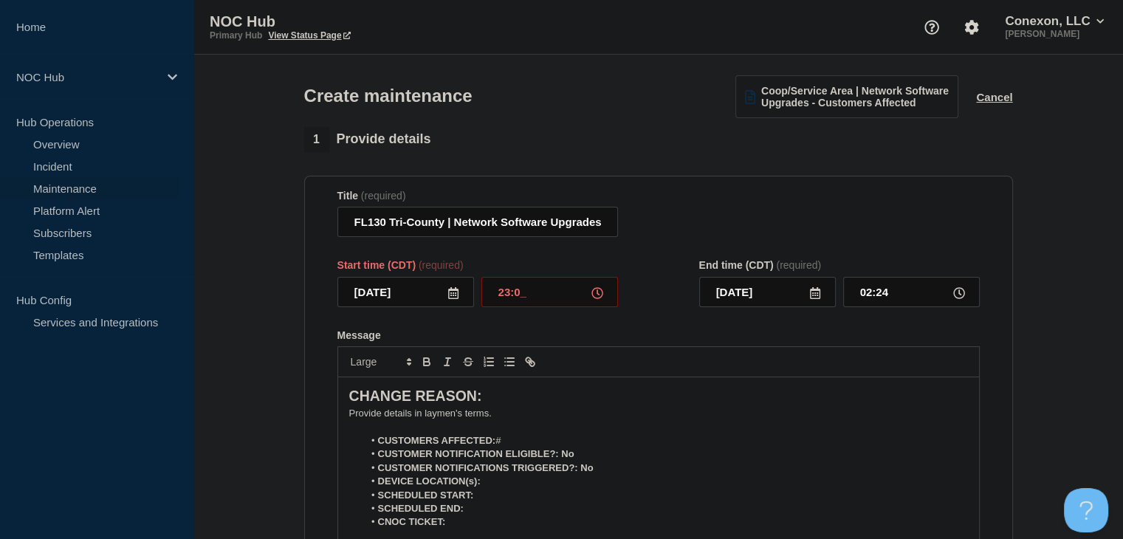
type input "2025-09-11"
click at [895, 302] on input "00:00" at bounding box center [911, 292] width 137 height 30
type input "05:00"
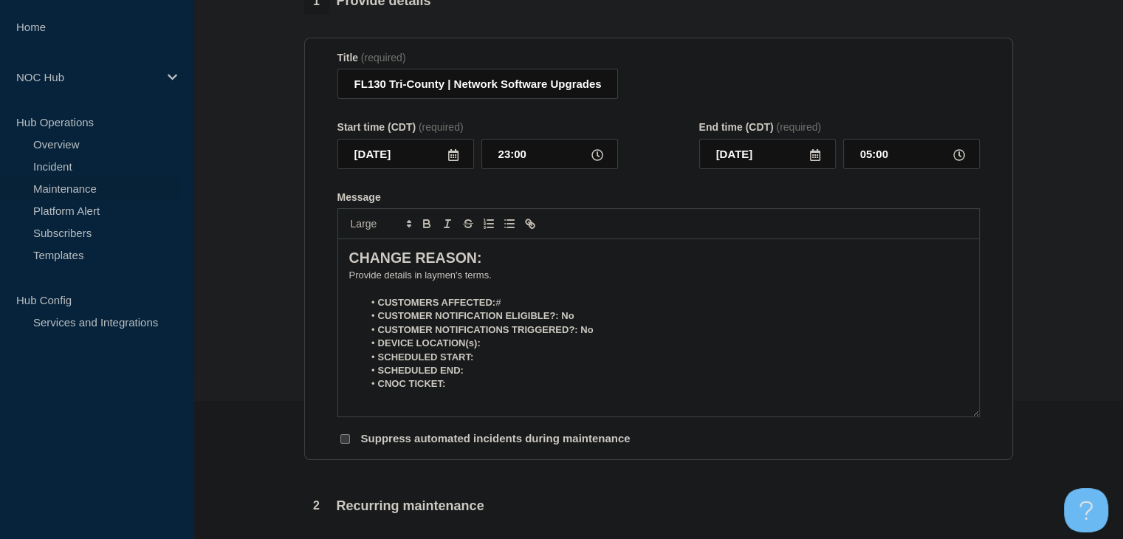
scroll to position [148, 0]
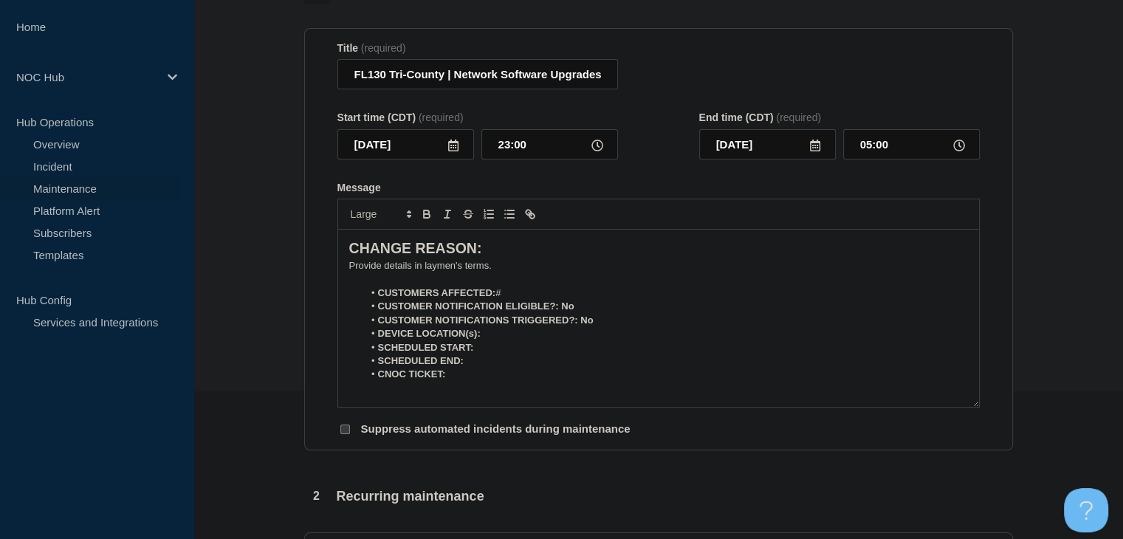
click at [529, 286] on p "Message" at bounding box center [658, 278] width 619 height 13
click at [529, 295] on li "CUSTOMERS AFFECTED: #" at bounding box center [665, 293] width 605 height 13
click at [453, 272] on p "﻿Provide details in laymen's terms." at bounding box center [658, 265] width 619 height 13
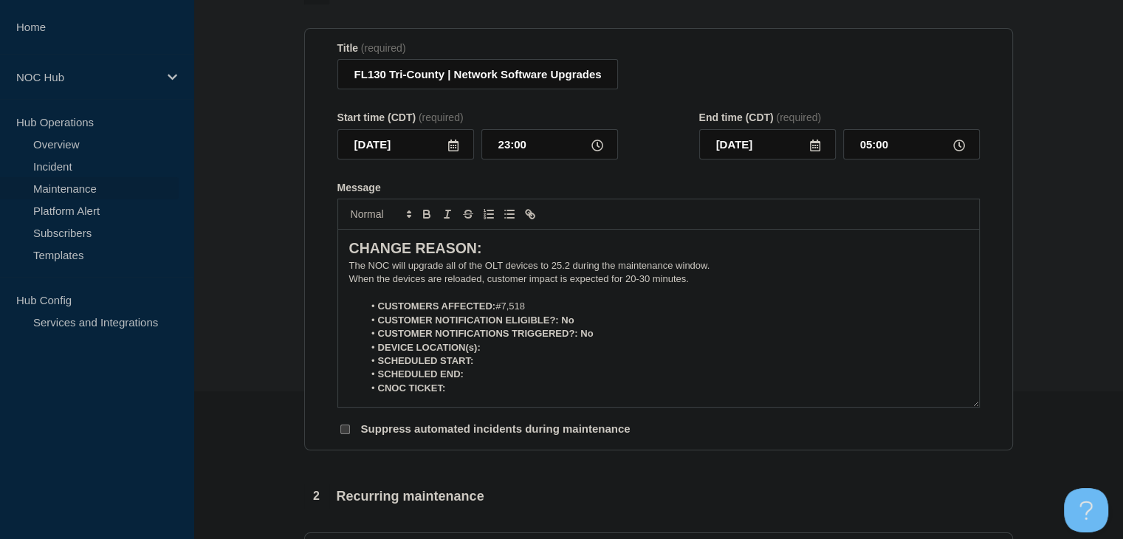
click at [580, 354] on li "DEVICE LOCATION(s):" at bounding box center [665, 347] width 605 height 13
drag, startPoint x: 581, startPoint y: 321, endPoint x: 558, endPoint y: 324, distance: 23.1
click at [558, 324] on li "CUSTOMER NOTIFICATION ELIGIBLE?: No" at bounding box center [665, 320] width 605 height 13
click at [417, 217] on button "Toggle bold text" at bounding box center [426, 214] width 21 height 18
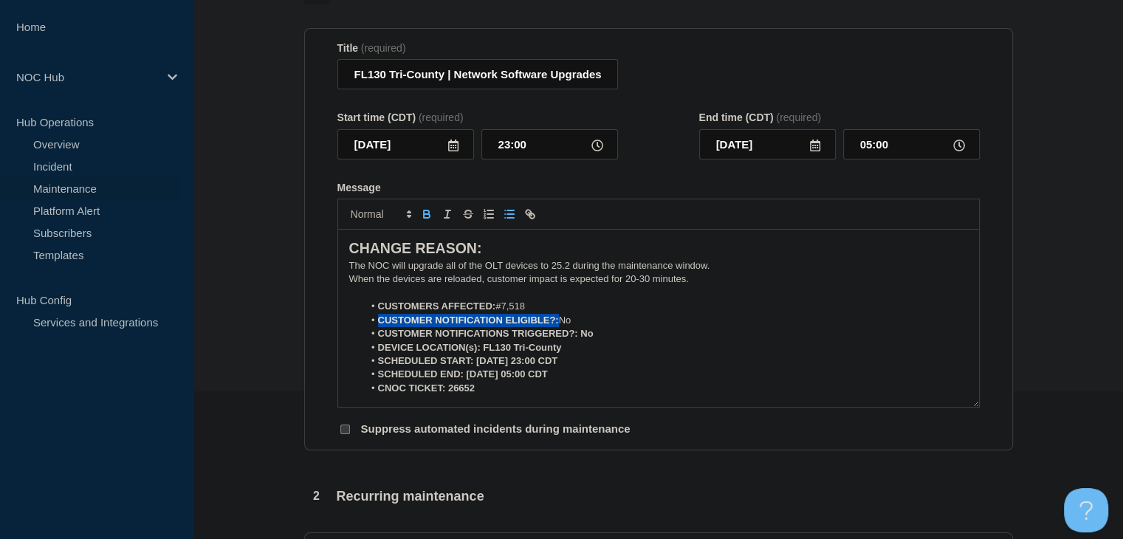
click at [424, 214] on icon "Toggle bold text" at bounding box center [426, 212] width 5 height 4
click at [428, 214] on icon "Toggle bold text" at bounding box center [426, 212] width 5 height 4
drag, startPoint x: 598, startPoint y: 339, endPoint x: 580, endPoint y: 339, distance: 17.7
click at [580, 339] on li "CUSTOMER NOTIFICATIONS TRIGGERED?: No" at bounding box center [665, 333] width 605 height 13
click at [422, 219] on icon "Toggle bold text" at bounding box center [426, 213] width 13 height 13
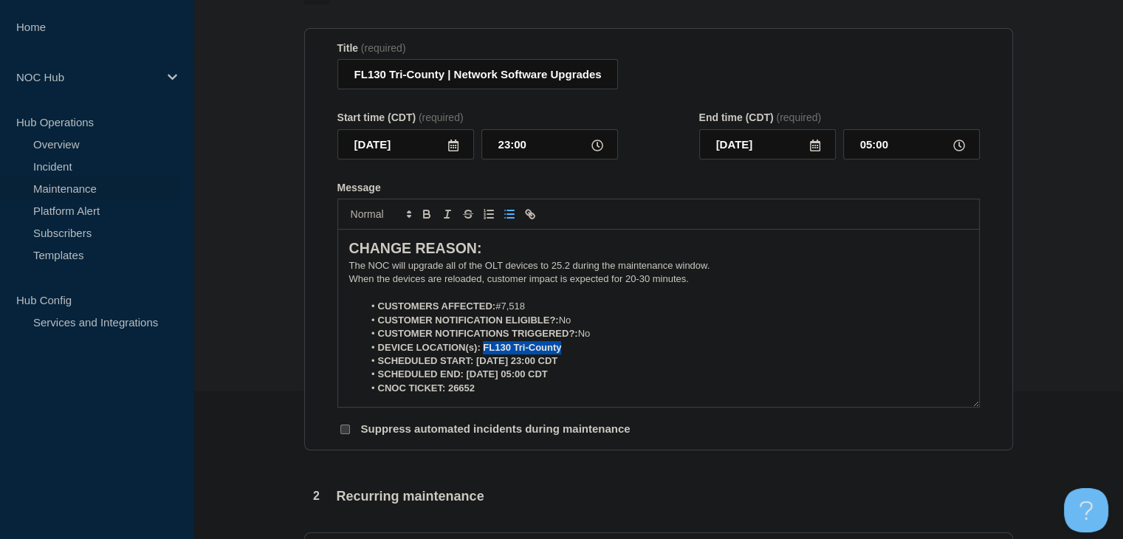
drag, startPoint x: 558, startPoint y: 354, endPoint x: 481, endPoint y: 351, distance: 76.9
click at [481, 351] on strong "DEVICE LOCATION(s): FL130 Tri-County" at bounding box center [470, 347] width 184 height 11
click at [421, 221] on icon "Toggle bold text" at bounding box center [426, 213] width 13 height 13
drag, startPoint x: 591, startPoint y: 366, endPoint x: 474, endPoint y: 363, distance: 116.7
click at [474, 363] on li "SCHEDULED START: 09-10-2025, 23:00 CDT" at bounding box center [665, 360] width 605 height 13
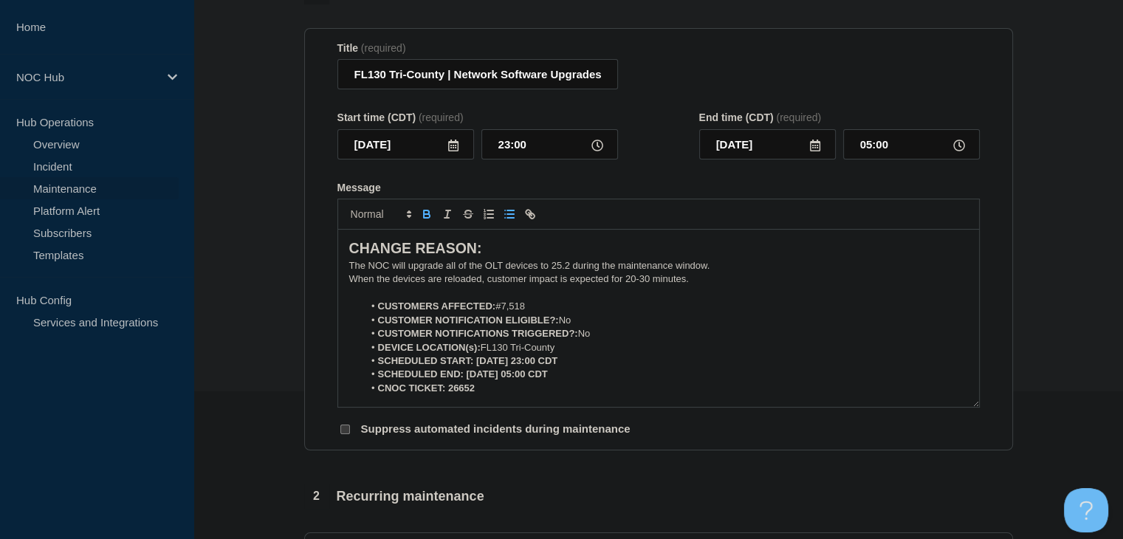
click at [431, 221] on icon "Toggle bold text" at bounding box center [426, 213] width 13 height 13
drag, startPoint x: 579, startPoint y: 377, endPoint x: 465, endPoint y: 377, distance: 113.7
click at [465, 377] on li "SCHEDULED END: 09-11-2025, 05:00 CDT" at bounding box center [665, 374] width 605 height 13
click at [424, 217] on icon "Toggle bold text" at bounding box center [426, 213] width 13 height 13
drag, startPoint x: 490, startPoint y: 397, endPoint x: 449, endPoint y: 394, distance: 41.4
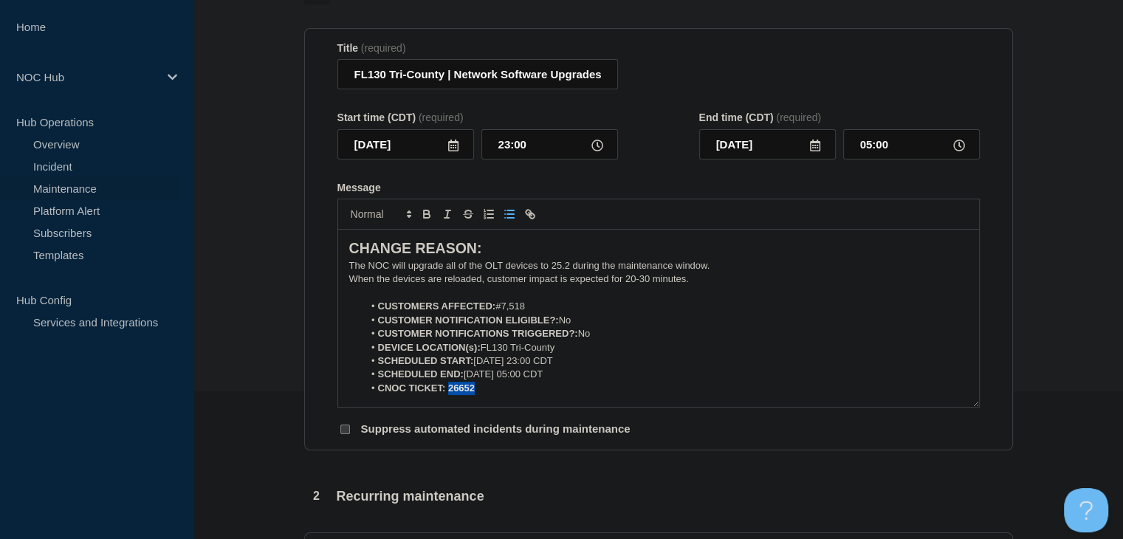
click at [449, 394] on li "CNOC TICKET: 26652" at bounding box center [665, 388] width 605 height 13
click at [428, 218] on icon "Toggle bold text" at bounding box center [427, 216] width 6 height 4
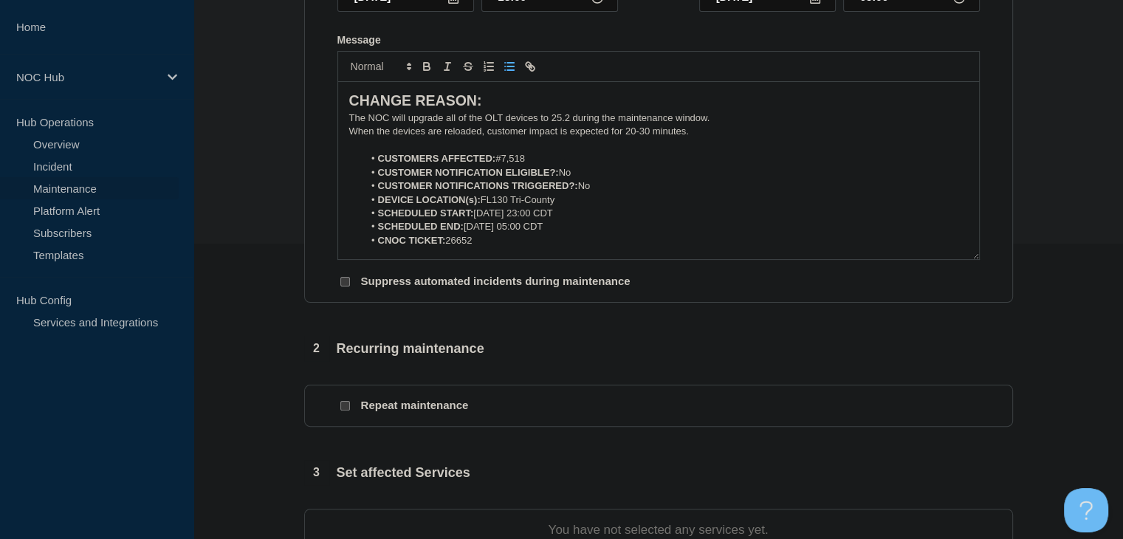
scroll to position [369, 0]
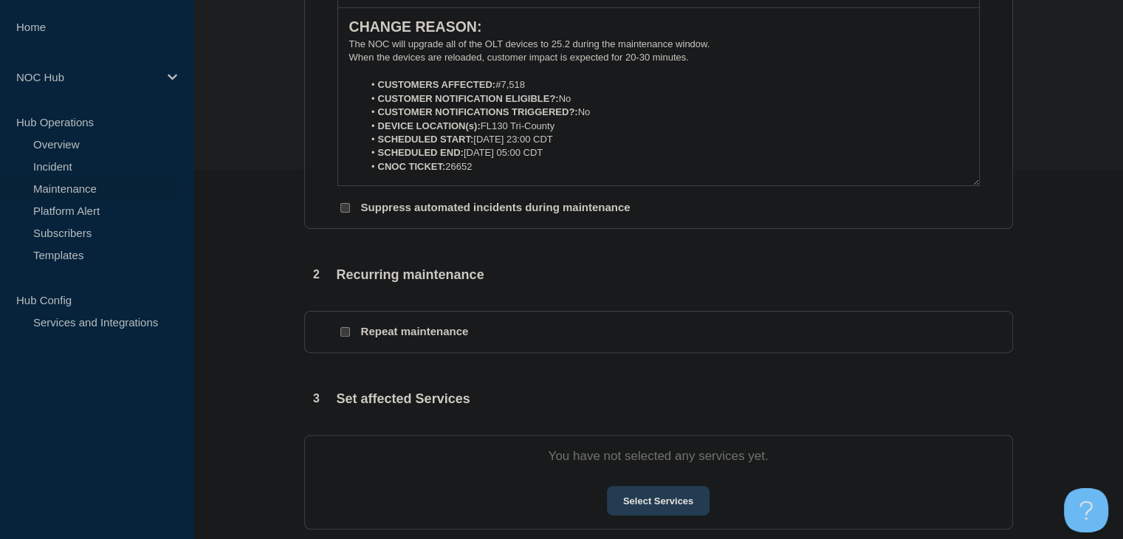
click at [696, 497] on button "Select Services" at bounding box center [658, 501] width 103 height 30
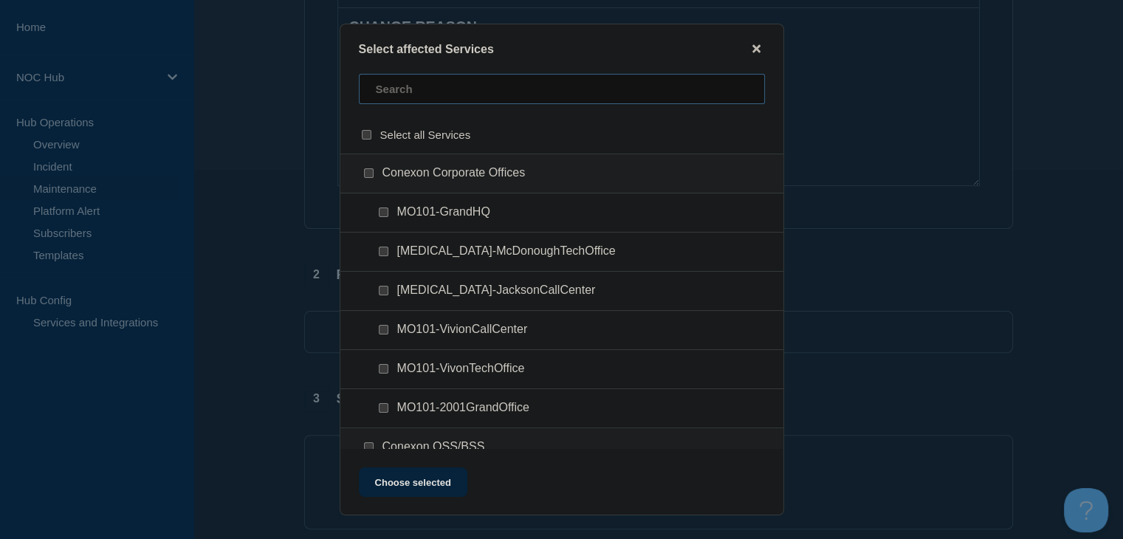
click at [446, 92] on input "text" at bounding box center [562, 89] width 406 height 30
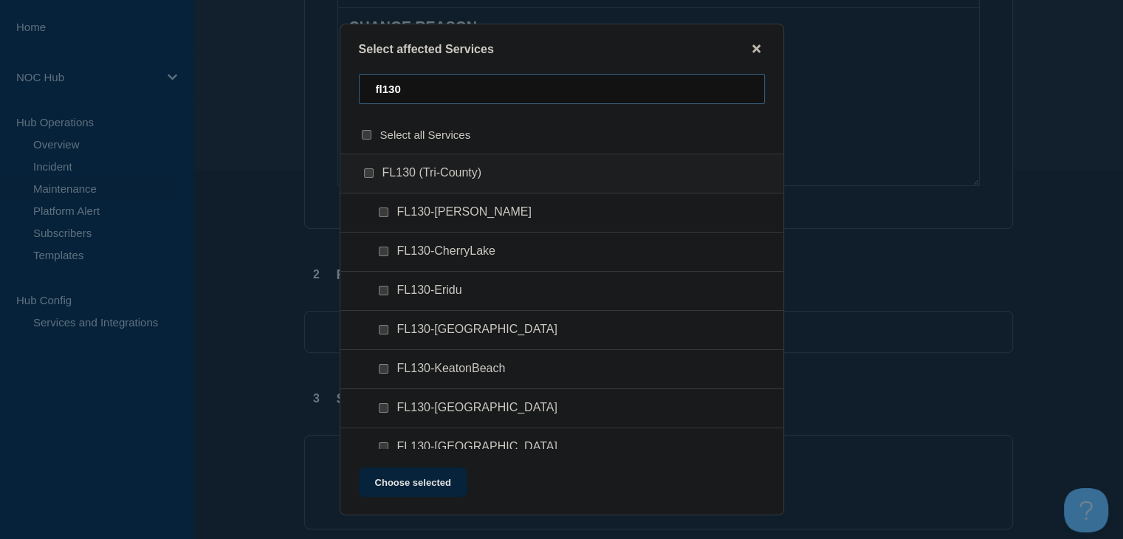
type input "fl130"
click at [368, 173] on input "FL130 (Tri-County) checkbox" at bounding box center [369, 173] width 10 height 10
checkbox input "true"
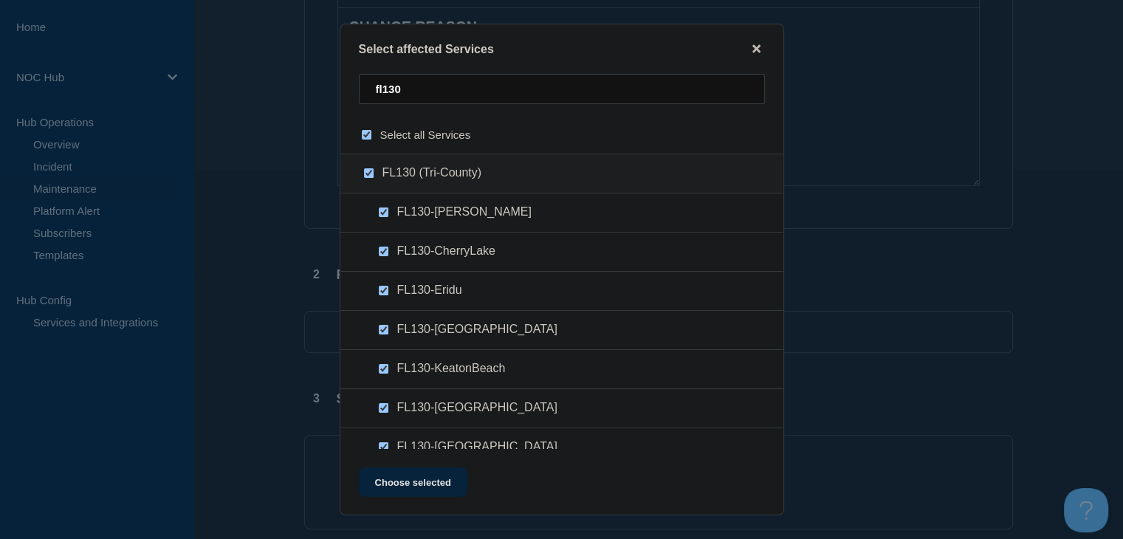
checkbox input "true"
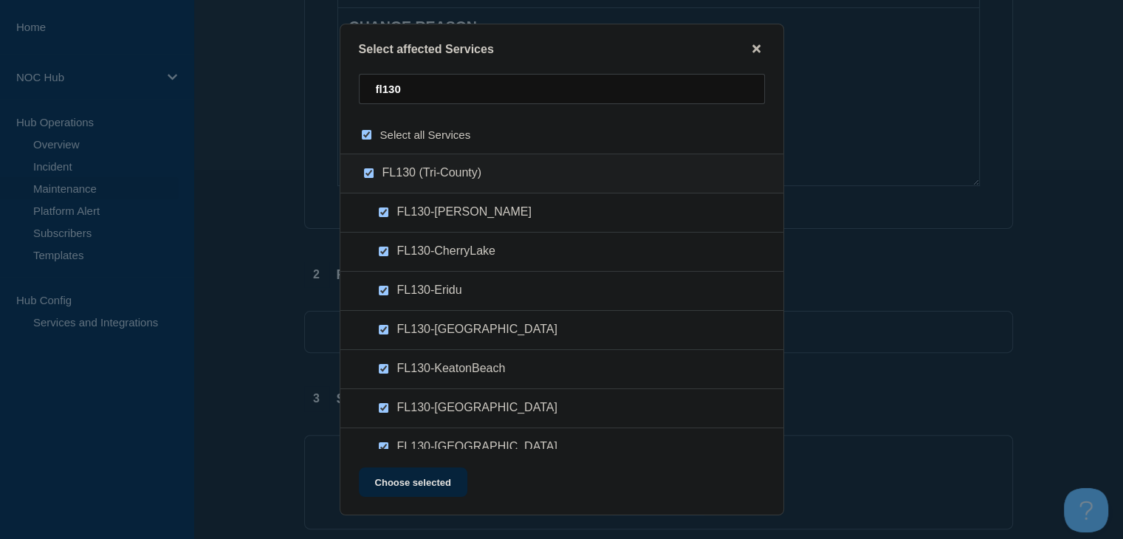
checkbox input "true"
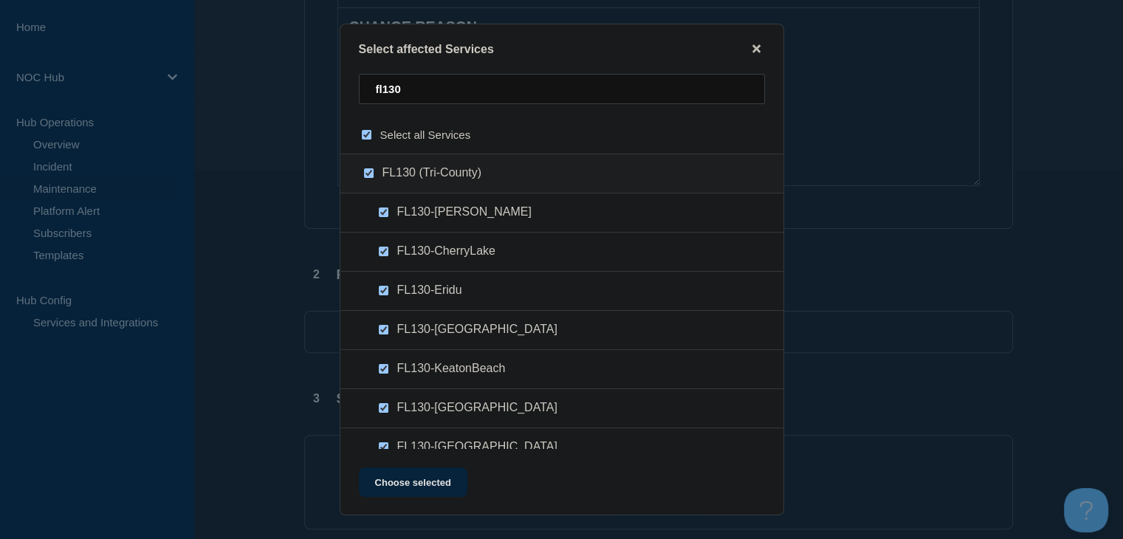
checkbox input "true"
click at [390, 479] on button "Choose selected" at bounding box center [413, 482] width 109 height 30
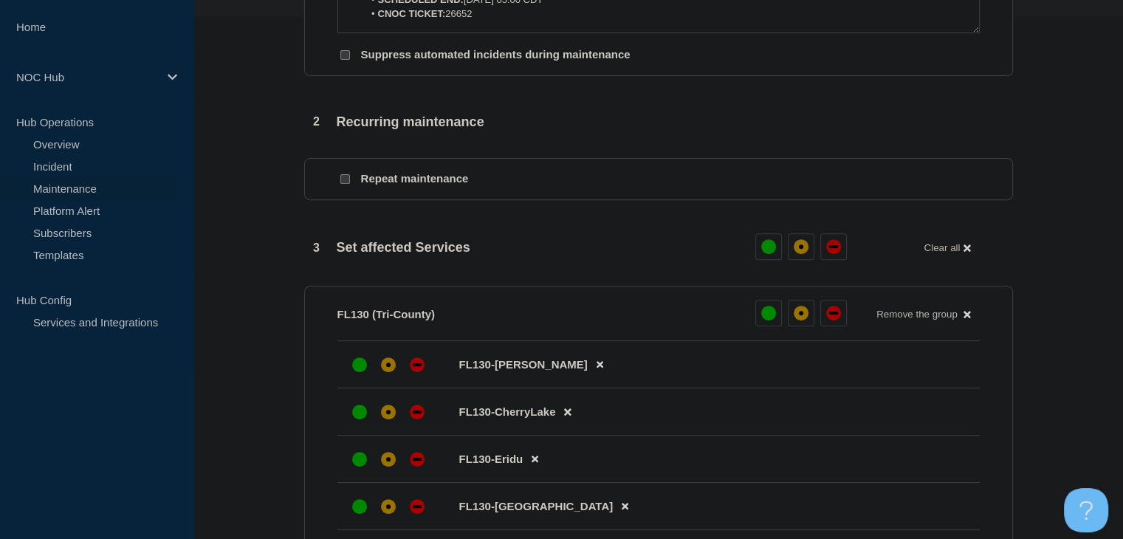
scroll to position [665, 0]
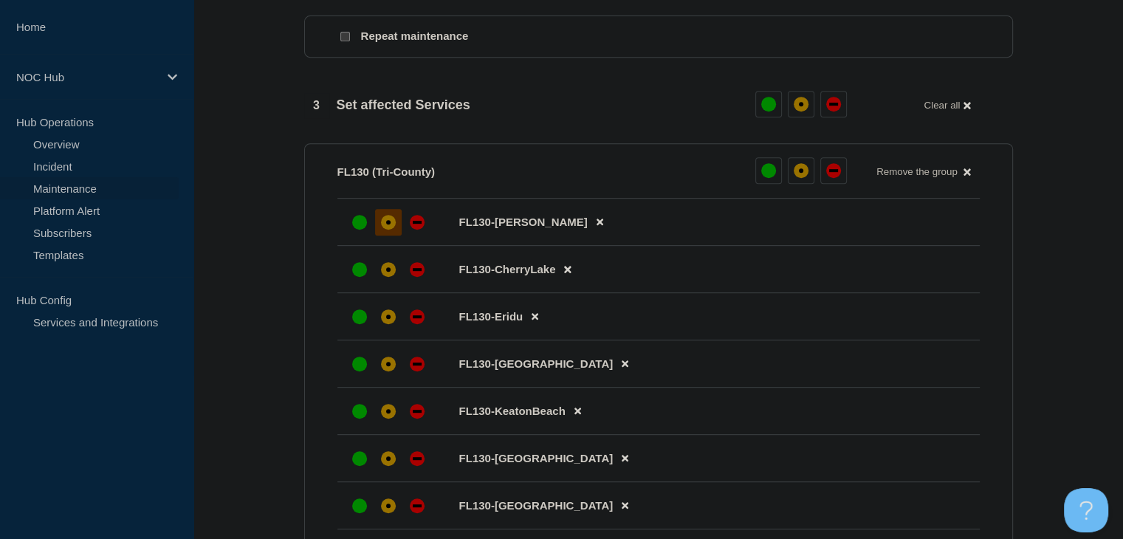
click at [390, 230] on div "affected" at bounding box center [388, 222] width 15 height 15
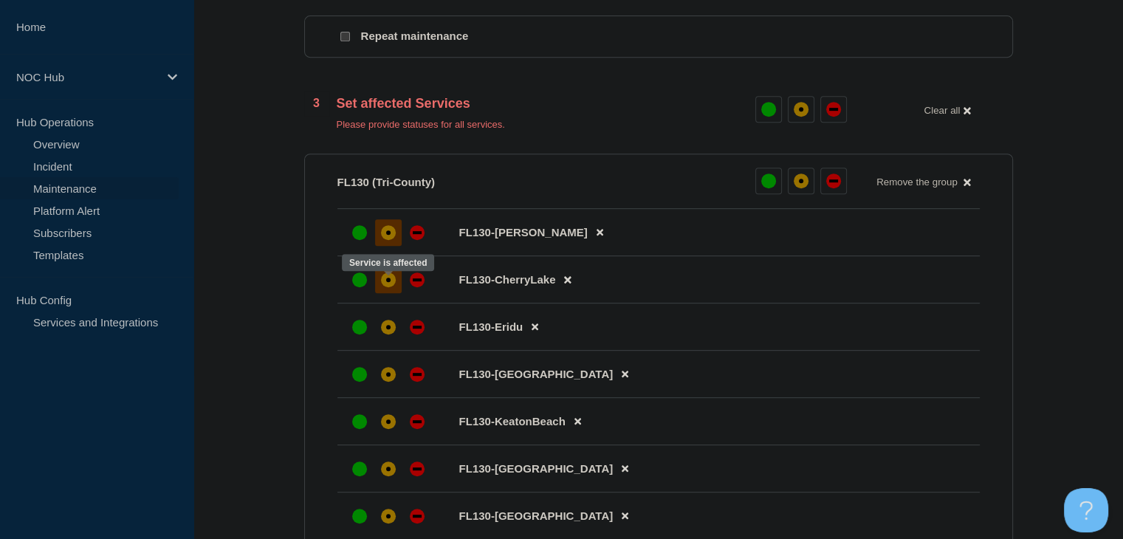
click at [384, 287] on div "affected" at bounding box center [388, 279] width 15 height 15
click at [381, 335] on div "affected" at bounding box center [388, 327] width 15 height 15
click at [382, 382] on div "affected" at bounding box center [388, 374] width 15 height 15
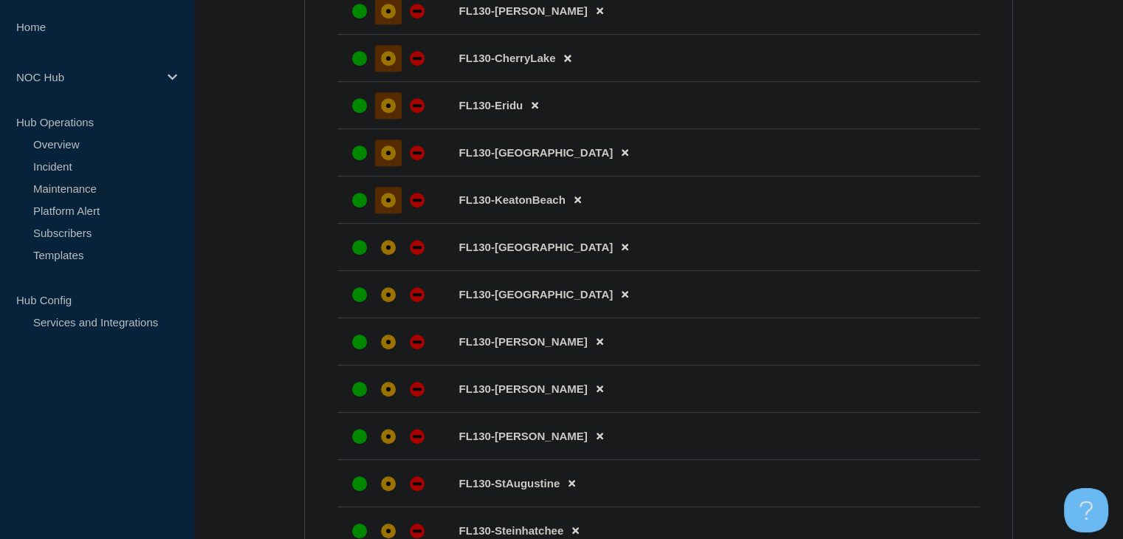
click at [384, 207] on div "affected" at bounding box center [388, 200] width 15 height 15
click at [386, 255] on div "affected" at bounding box center [388, 247] width 15 height 15
click at [385, 302] on div "affected" at bounding box center [388, 294] width 15 height 15
click at [387, 349] on div "affected" at bounding box center [388, 342] width 15 height 15
click at [388, 391] on div "affected" at bounding box center [388, 389] width 4 height 4
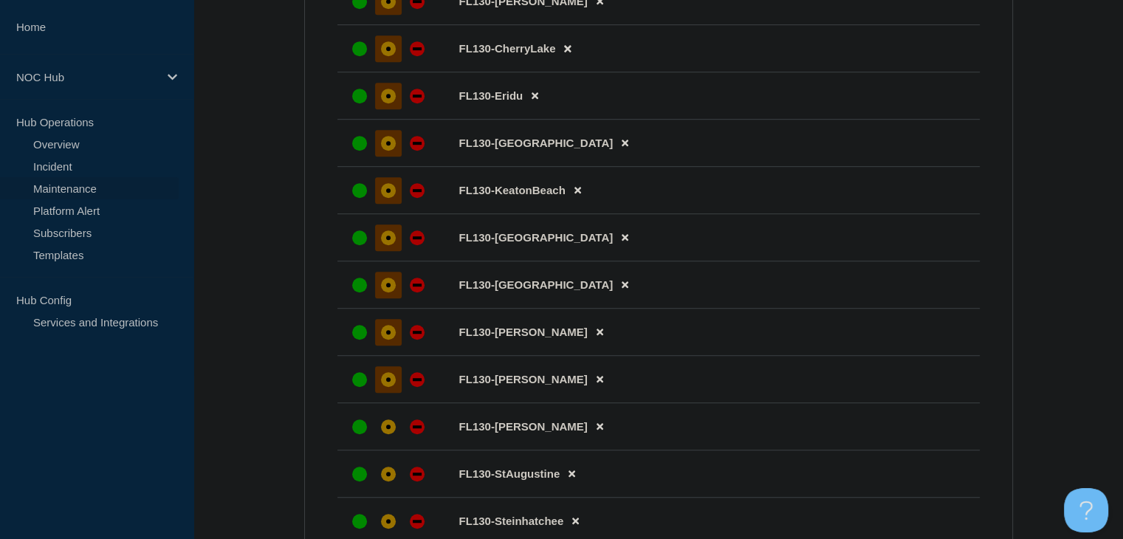
scroll to position [1034, 0]
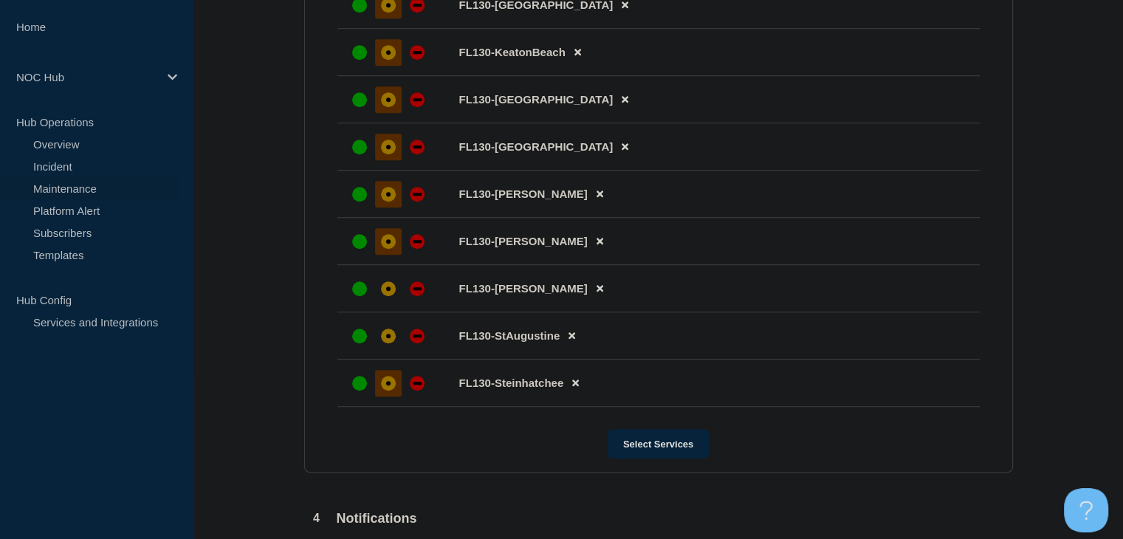
click at [384, 391] on div "affected" at bounding box center [388, 383] width 15 height 15
click at [393, 343] on div "affected" at bounding box center [388, 336] width 15 height 15
click at [394, 296] on div at bounding box center [388, 288] width 27 height 27
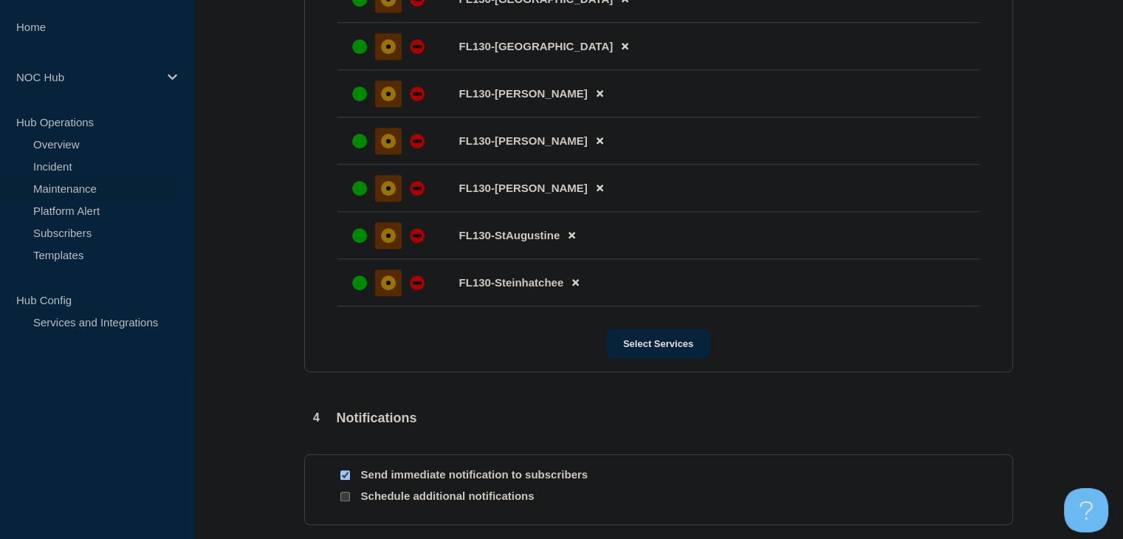
scroll to position [1320, 0]
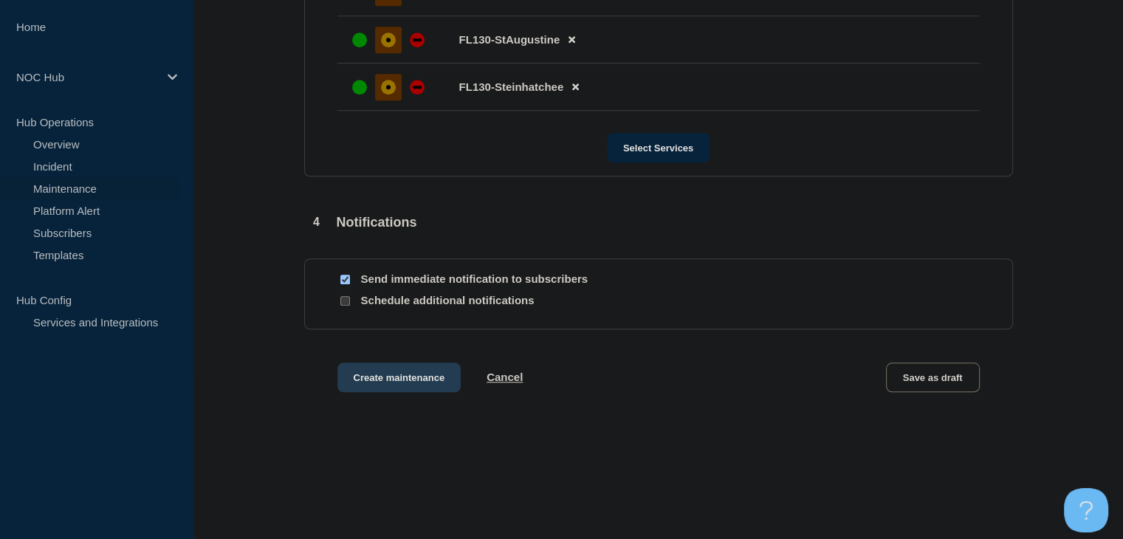
click at [371, 387] on button "Create maintenance" at bounding box center [399, 378] width 124 height 30
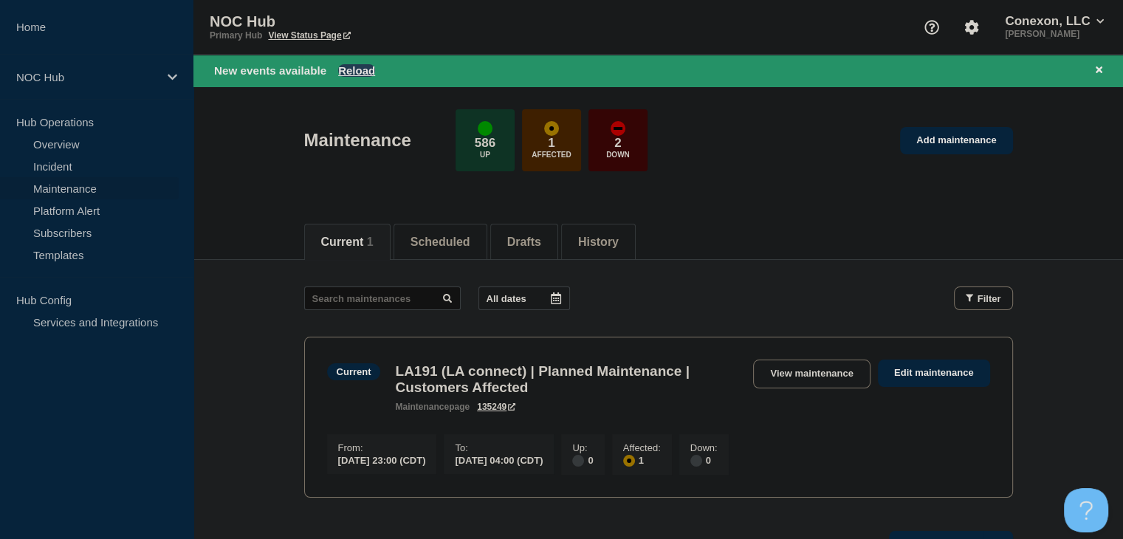
click at [360, 73] on button "Reload" at bounding box center [356, 70] width 37 height 13
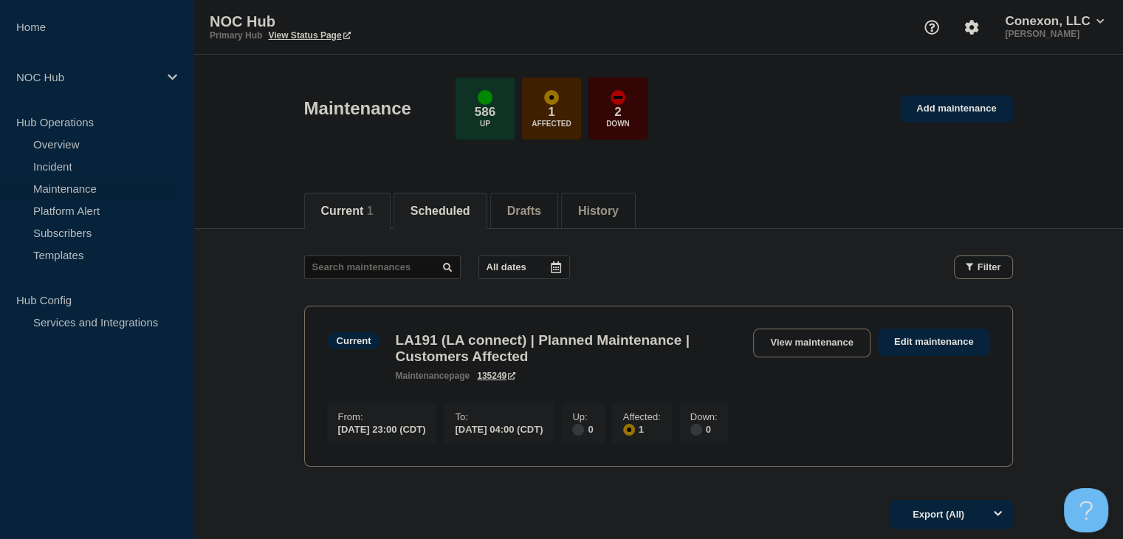
click at [476, 199] on li "Scheduled" at bounding box center [441, 211] width 94 height 36
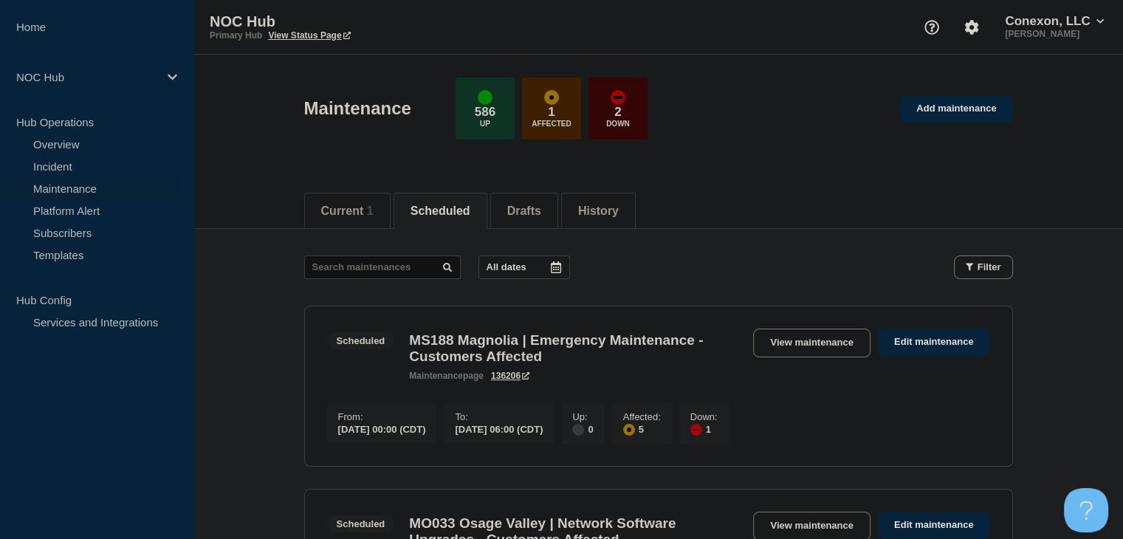
click at [531, 264] on button "All dates" at bounding box center [525, 267] width 92 height 24
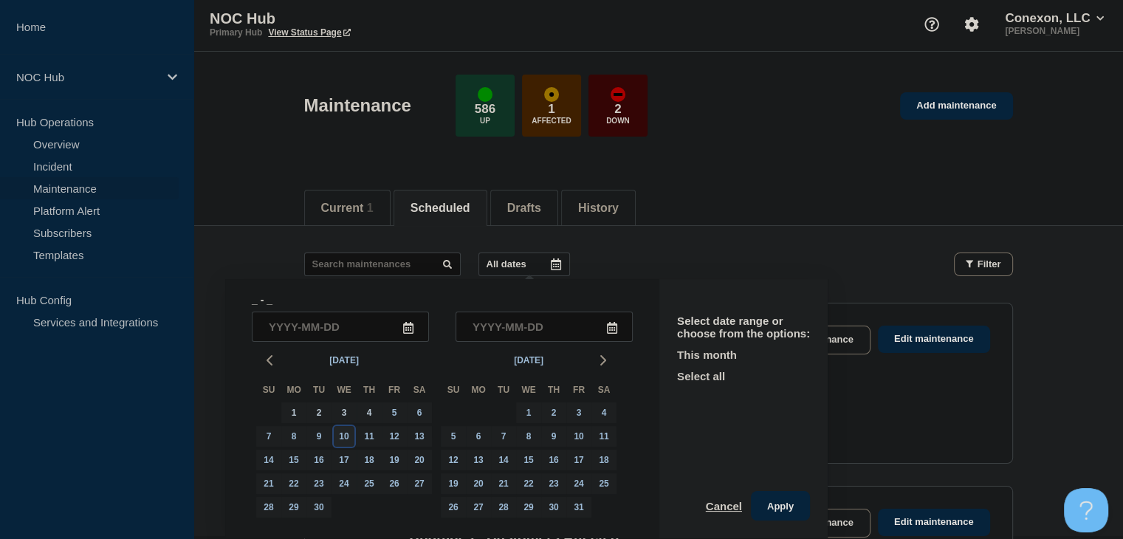
click at [346, 433] on div "10" at bounding box center [344, 436] width 21 height 21
type input "2025-09-10"
click at [335, 332] on input "2025-09-10" at bounding box center [340, 327] width 177 height 30
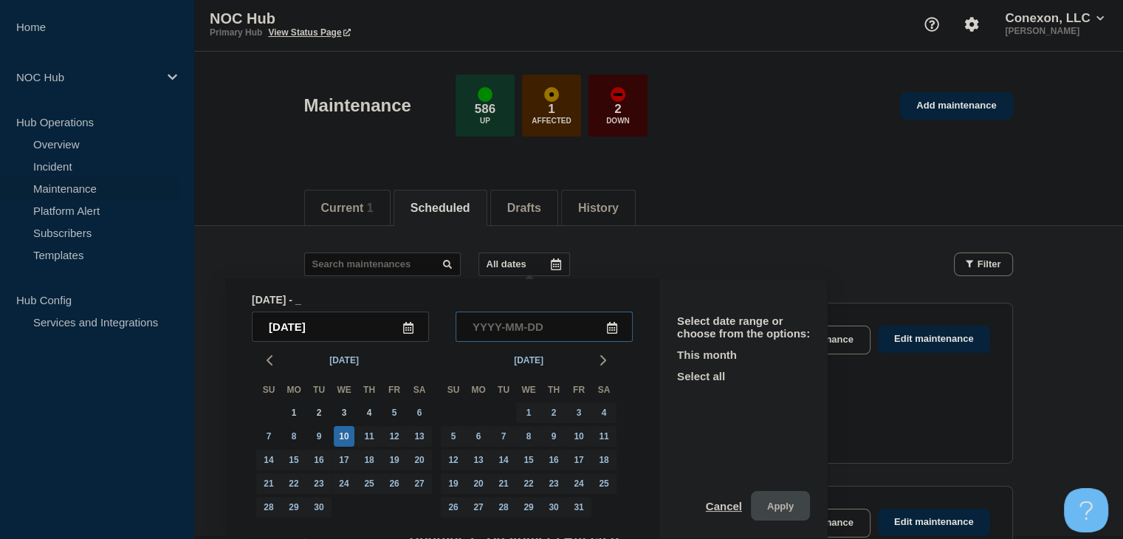
click at [483, 320] on input "text" at bounding box center [544, 327] width 177 height 30
click at [483, 320] on input "____-__-__" at bounding box center [544, 327] width 177 height 30
paste input "2025-09-10"
click at [516, 316] on input "2025-0_-10" at bounding box center [544, 327] width 177 height 30
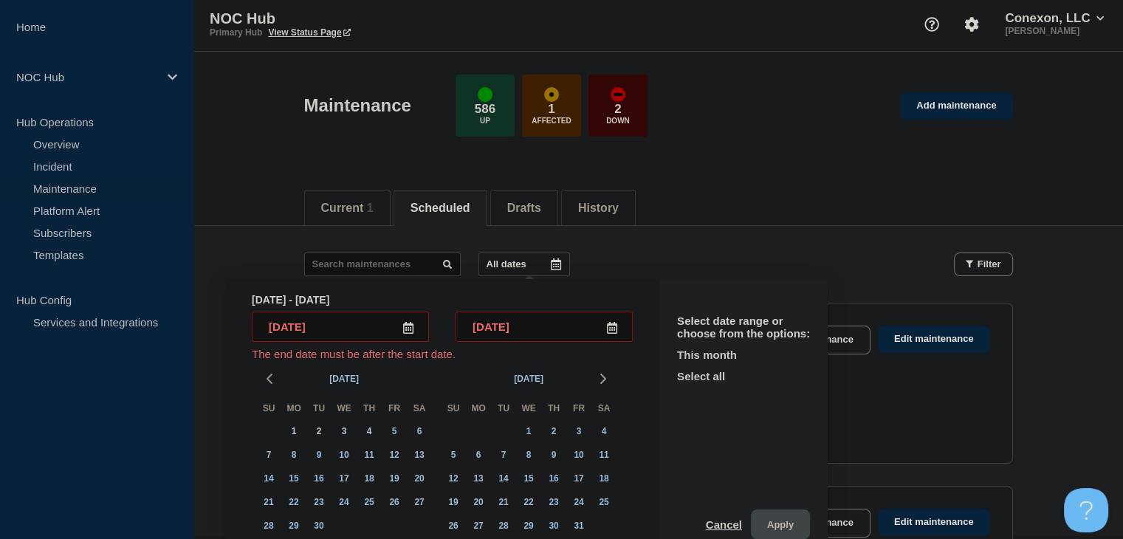
click at [532, 329] on input "2025-01-10" at bounding box center [544, 327] width 177 height 30
click at [520, 327] on input "2025-01-10" at bounding box center [544, 327] width 177 height 30
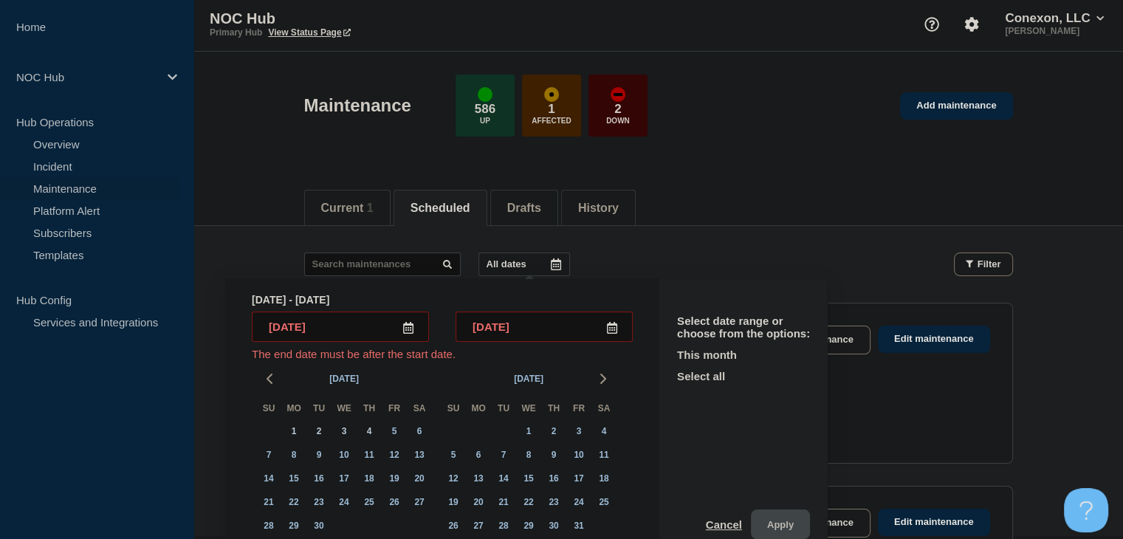
click at [539, 335] on input "2025-01-10" at bounding box center [544, 327] width 177 height 30
click at [538, 329] on input "2025-01-10" at bounding box center [544, 327] width 177 height 30
paste input "9"
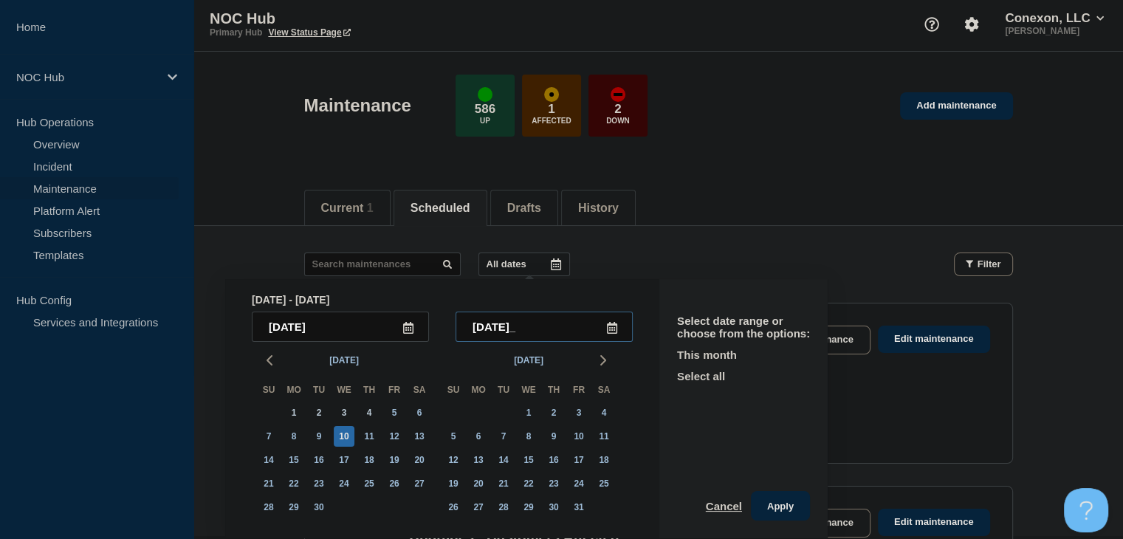
type input "2025-09-11"
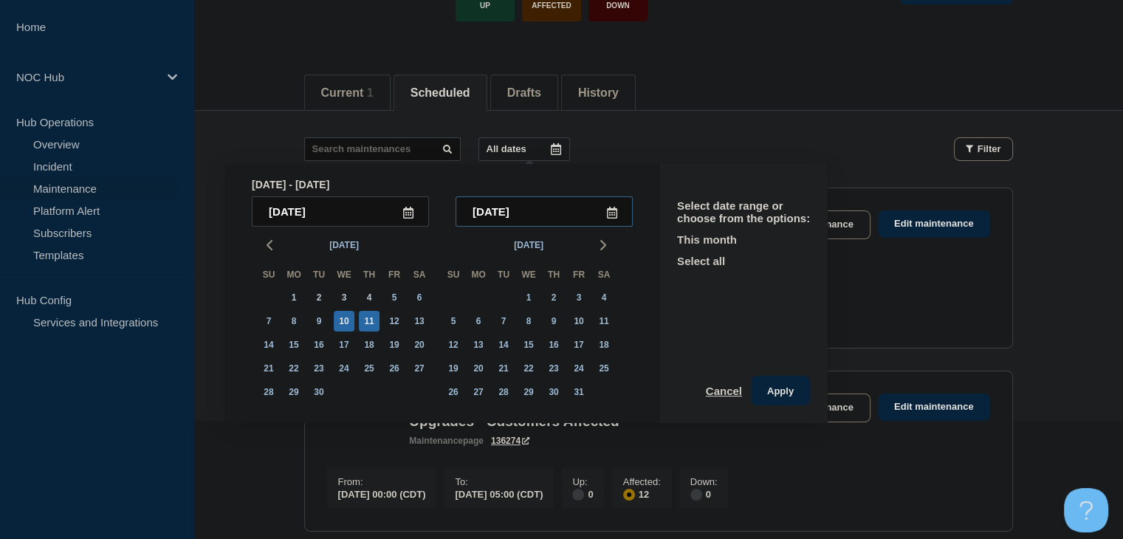
scroll to position [151, 0]
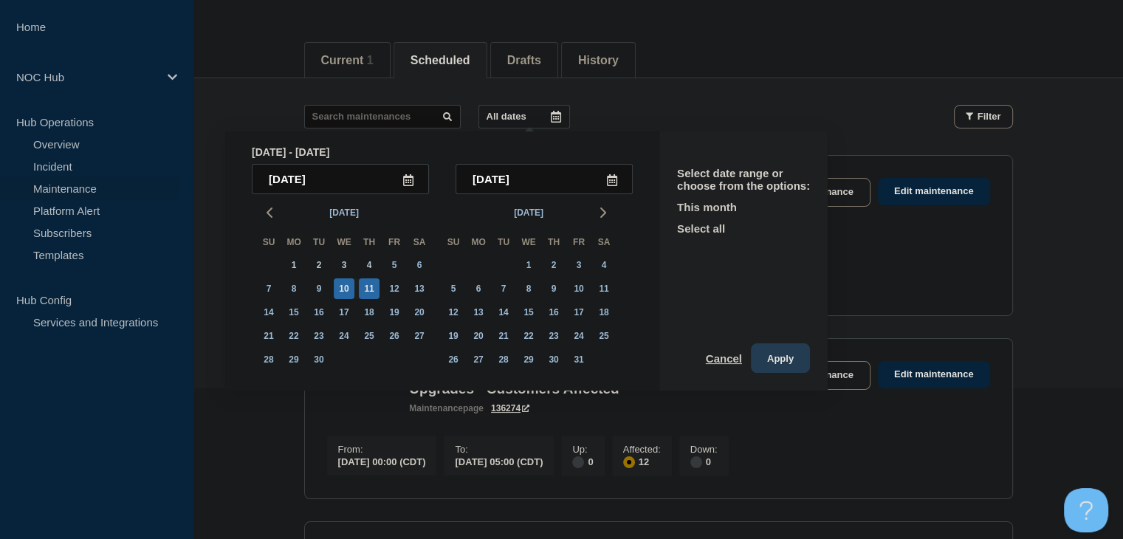
click at [780, 364] on button "Apply" at bounding box center [780, 358] width 59 height 30
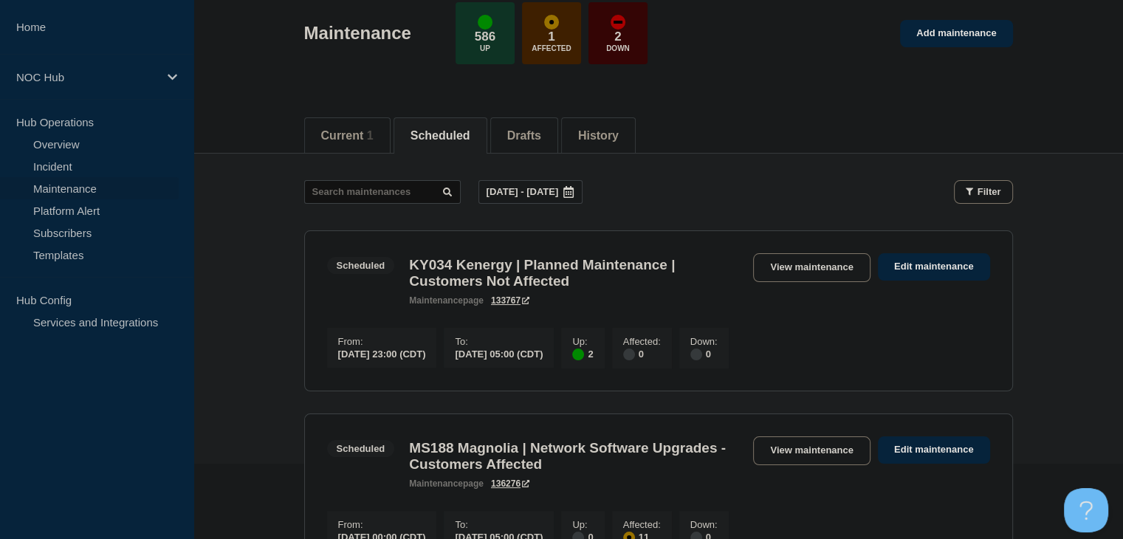
scroll to position [3, 0]
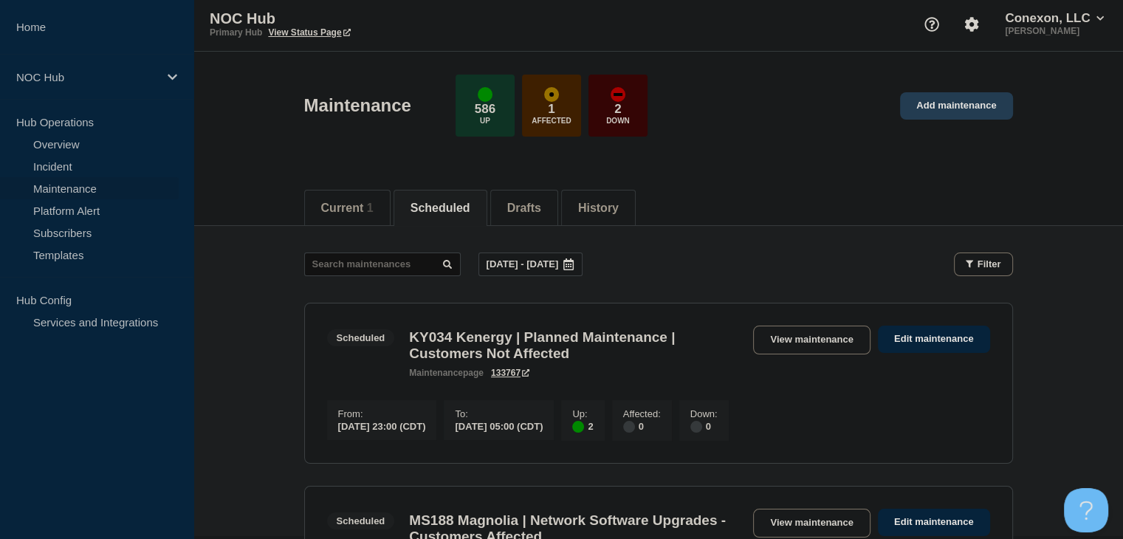
click at [958, 110] on link "Add maintenance" at bounding box center [956, 105] width 112 height 27
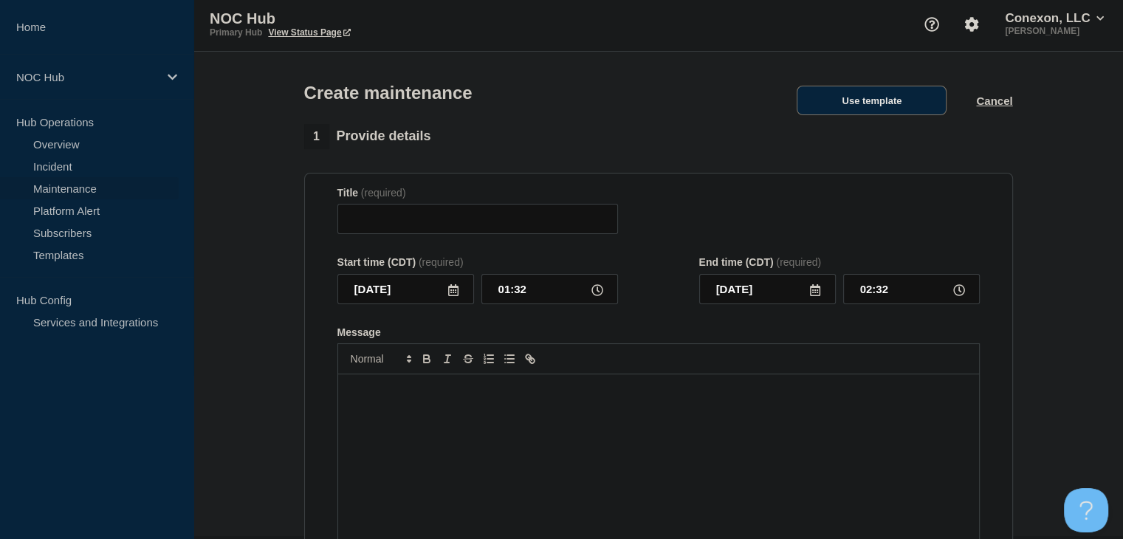
click at [887, 100] on button "Use template" at bounding box center [872, 101] width 150 height 30
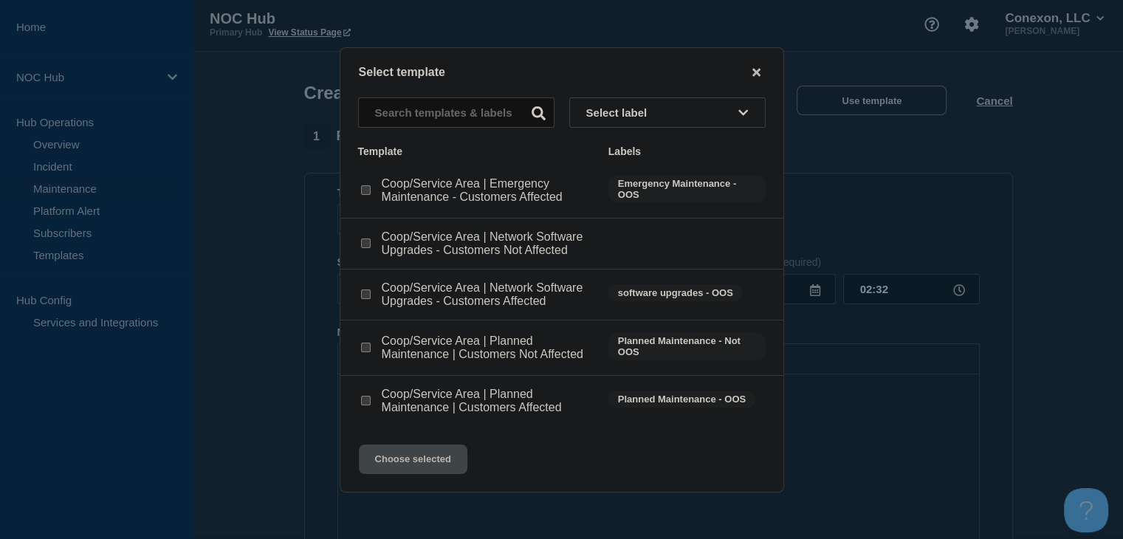
click at [363, 296] on input "Coop/Service Area | Network Software Upgrades - Customers Affected checkbox" at bounding box center [366, 294] width 10 height 10
checkbox input "true"
click at [414, 461] on button "Choose selected" at bounding box center [413, 460] width 109 height 30
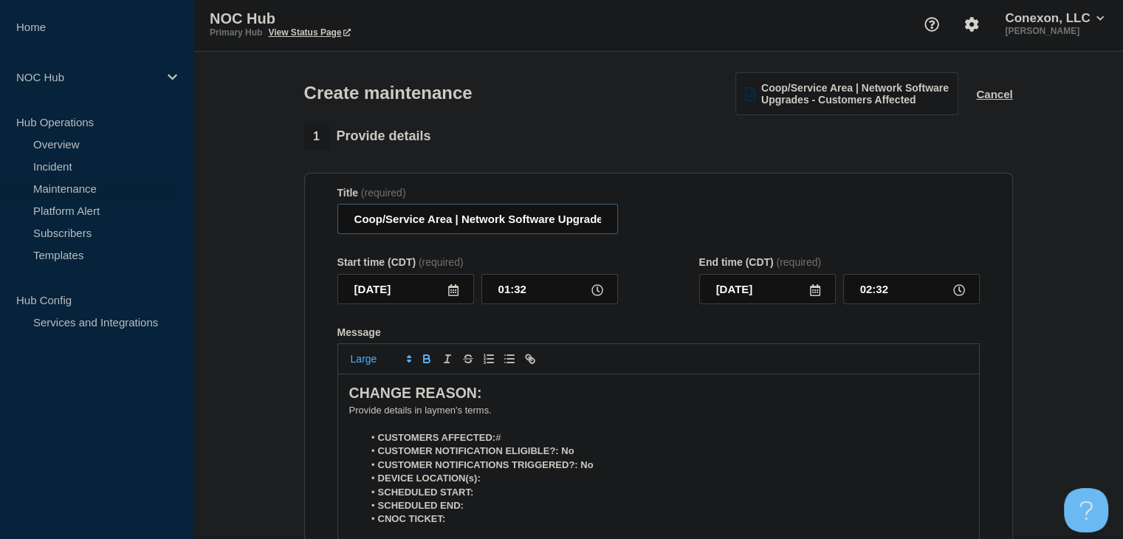
drag, startPoint x: 450, startPoint y: 225, endPoint x: 351, endPoint y: 228, distance: 99.0
click at [351, 228] on input "Coop/Service Area | Network Software Upgrades - Customers Affected" at bounding box center [477, 219] width 281 height 30
type input "FL151 Glades | Network Software Upgrades - Customers Affected"
click at [448, 295] on icon at bounding box center [453, 290] width 10 height 12
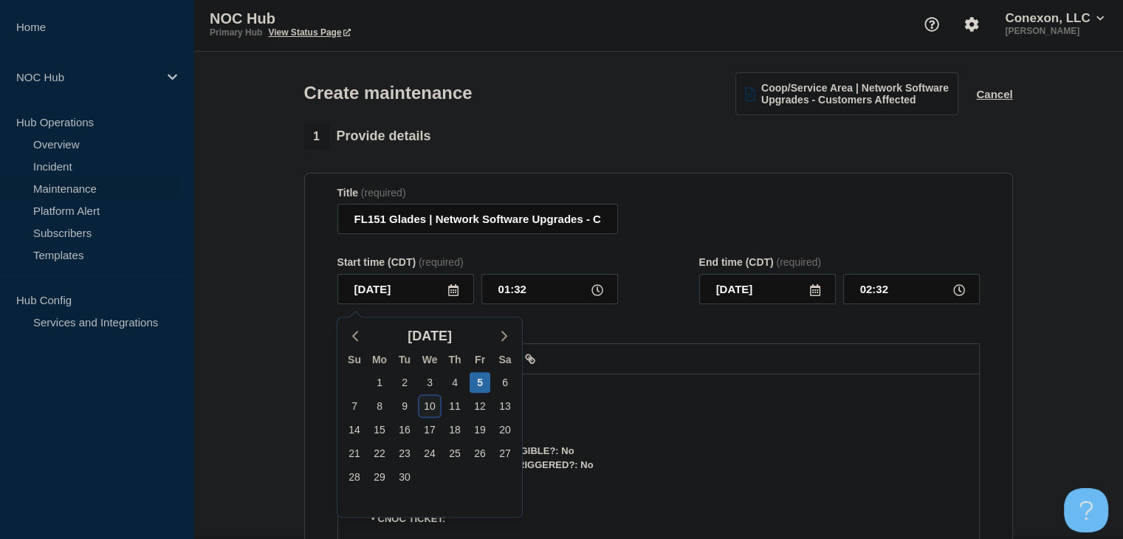
click at [431, 407] on div "10" at bounding box center [429, 406] width 21 height 21
type input "2025-09-10"
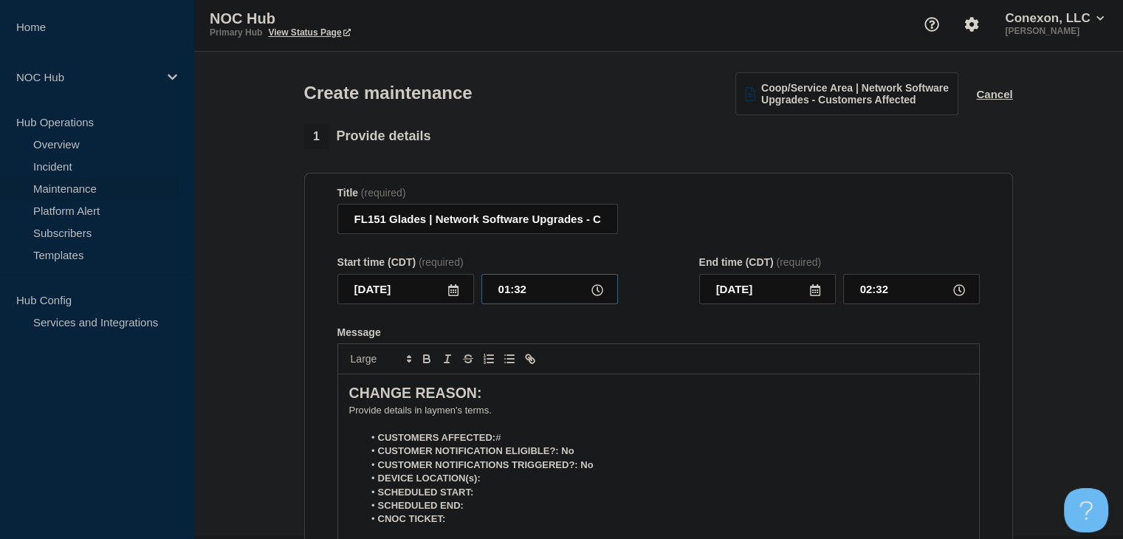
click at [498, 292] on input "01:32" at bounding box center [549, 289] width 137 height 30
type input "23:00"
type input "2025-09-11"
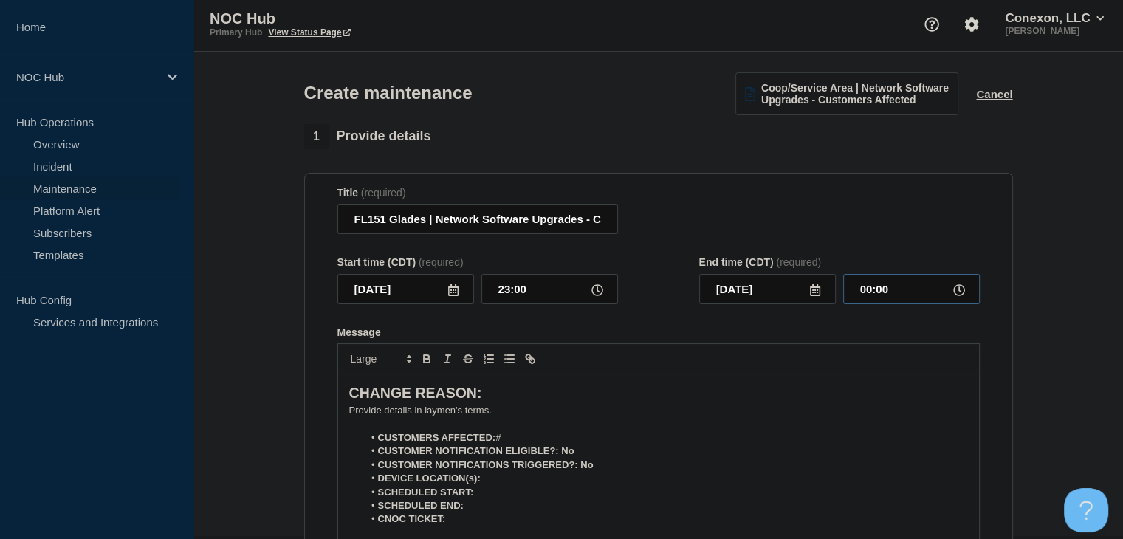
click at [887, 300] on input "00:00" at bounding box center [911, 289] width 137 height 30
type input "05:00"
click at [542, 444] on li "CUSTOMERS AFFECTED: #" at bounding box center [665, 437] width 605 height 13
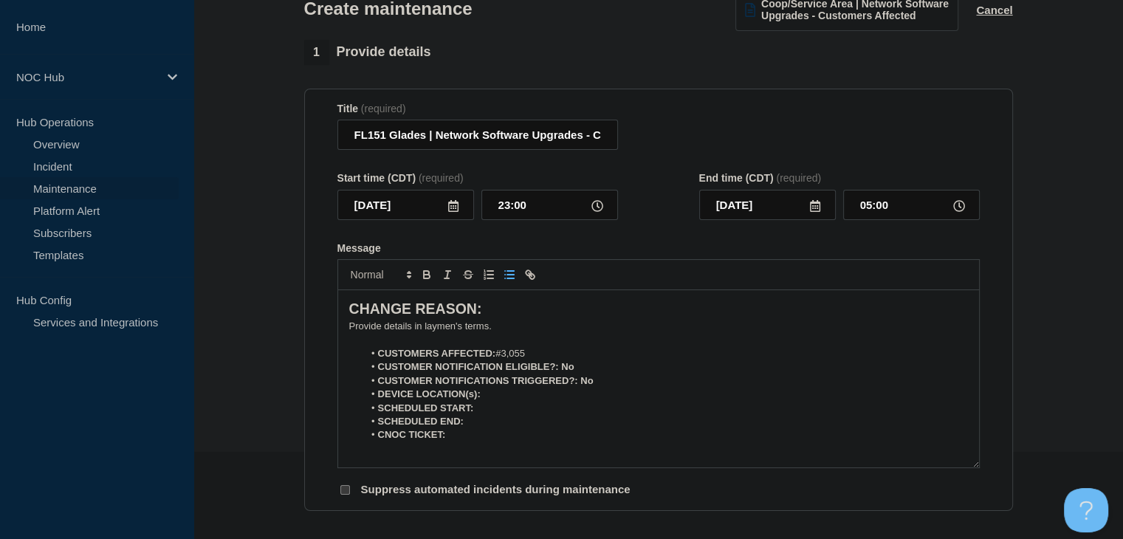
scroll to position [151, 0]
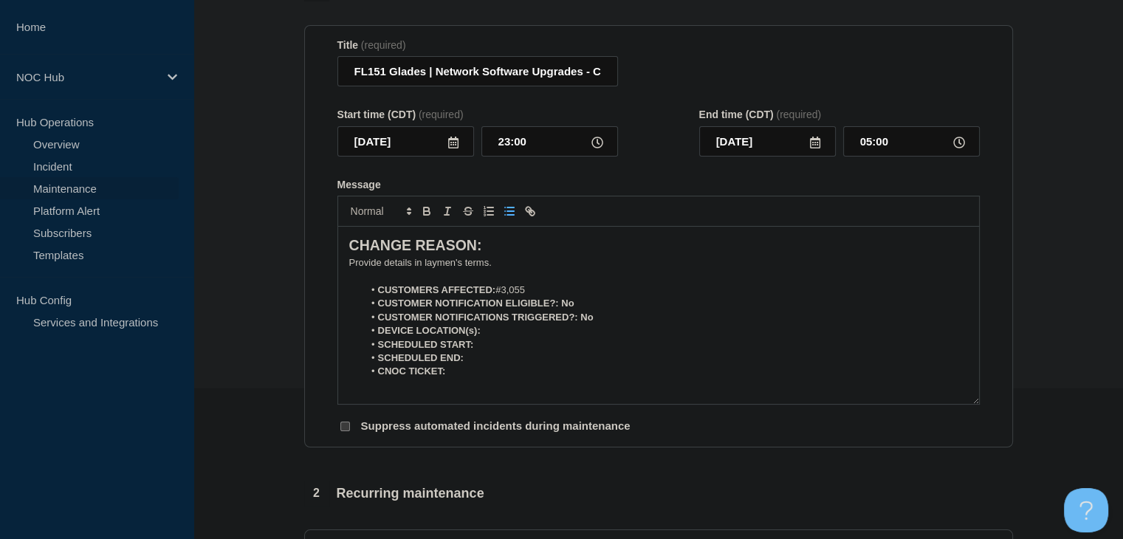
click at [420, 263] on p "﻿Provide details in laymen's terms." at bounding box center [658, 262] width 619 height 13
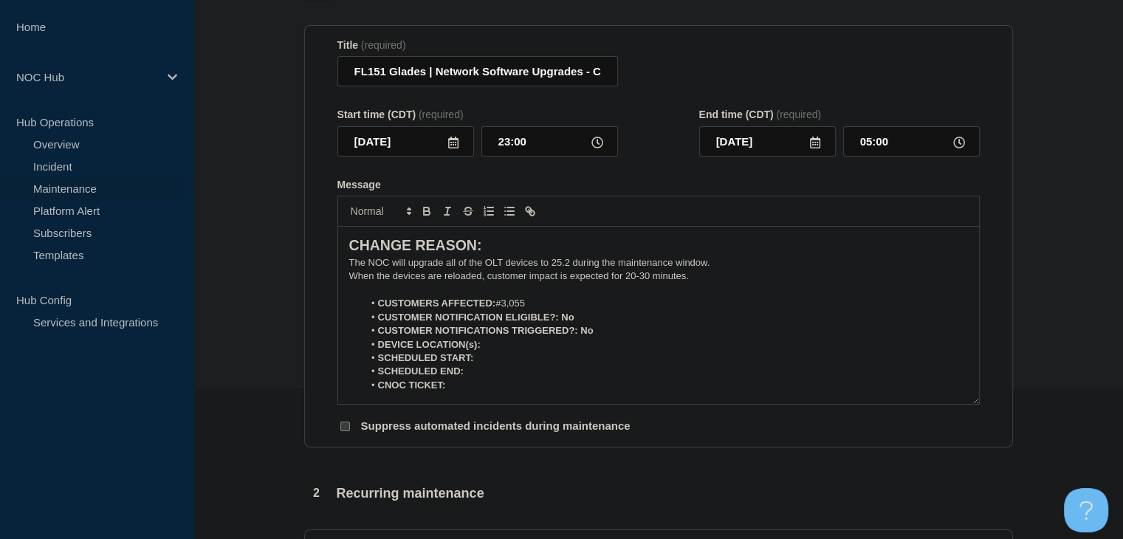
click at [548, 351] on li "DEVICE LOCATION(s):" at bounding box center [665, 344] width 605 height 13
drag, startPoint x: 581, startPoint y: 320, endPoint x: 558, endPoint y: 320, distance: 22.9
click at [558, 320] on li "CUSTOMER NOTIFICATION ELIGIBLE?: No" at bounding box center [665, 317] width 605 height 13
click at [427, 215] on icon "Toggle bold text" at bounding box center [427, 213] width 6 height 4
drag, startPoint x: 594, startPoint y: 339, endPoint x: 579, endPoint y: 339, distance: 15.5
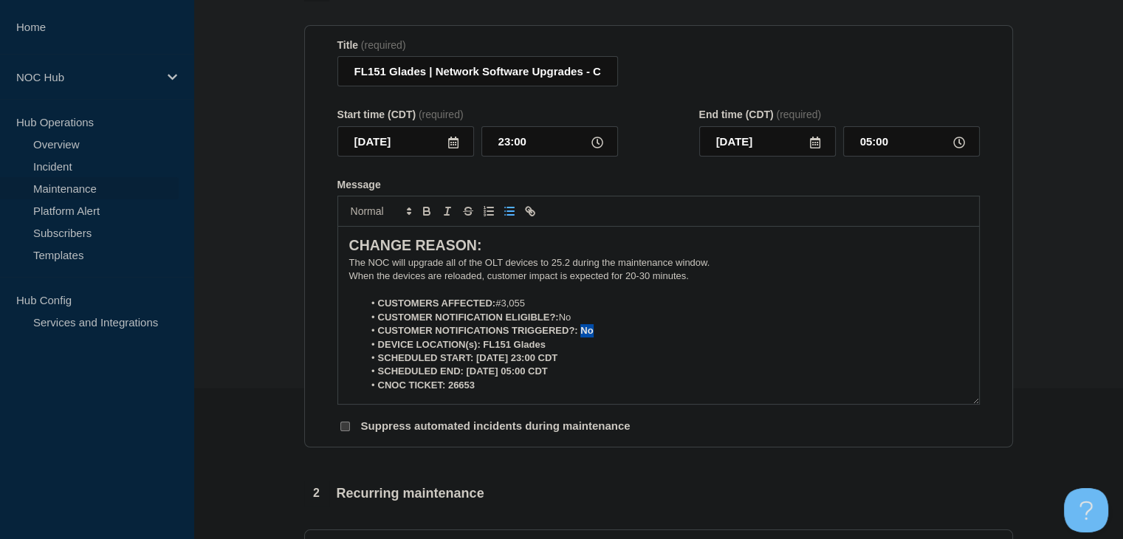
click at [579, 337] on li "CUSTOMER NOTIFICATIONS TRIGGERED?: No" at bounding box center [665, 330] width 605 height 13
click at [429, 213] on icon "Toggle bold text" at bounding box center [426, 211] width 13 height 13
drag, startPoint x: 556, startPoint y: 354, endPoint x: 481, endPoint y: 349, distance: 74.7
click at [481, 349] on li "DEVICE LOCATION(s): FL151 Glades" at bounding box center [665, 344] width 605 height 13
click at [421, 218] on icon "Toggle bold text" at bounding box center [426, 211] width 13 height 13
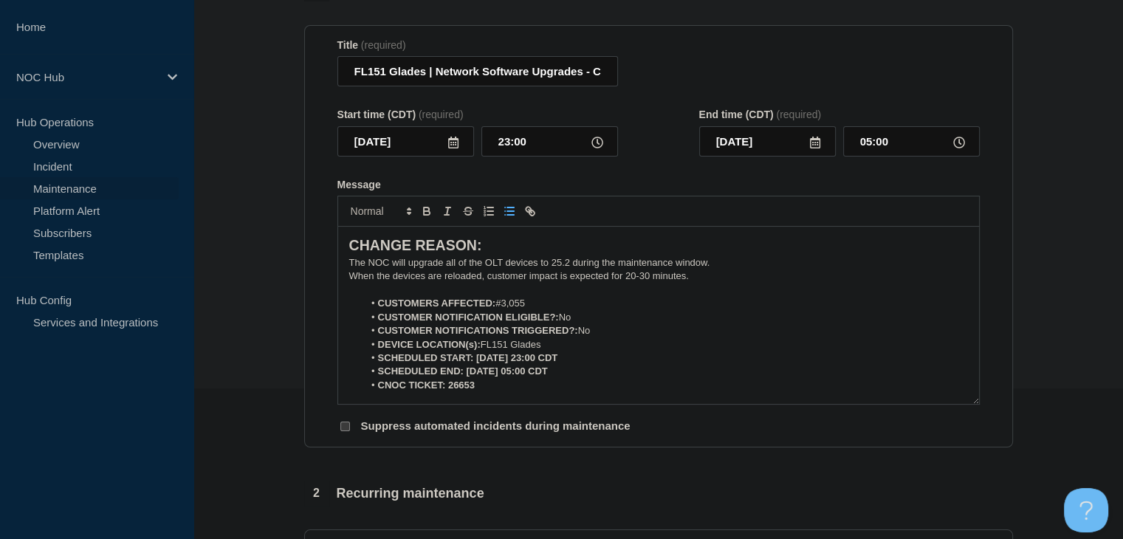
drag, startPoint x: 586, startPoint y: 362, endPoint x: 475, endPoint y: 364, distance: 111.5
click at [475, 364] on li "SCHEDULED START: 09-10-2025, 23:00 CDT" at bounding box center [665, 357] width 605 height 13
click at [428, 220] on button "Toggle bold text" at bounding box center [426, 211] width 21 height 18
drag, startPoint x: 571, startPoint y: 376, endPoint x: 466, endPoint y: 376, distance: 104.9
click at [466, 376] on li "SCHEDULED END: 09-11-2025, 05:00 CDT" at bounding box center [665, 371] width 605 height 13
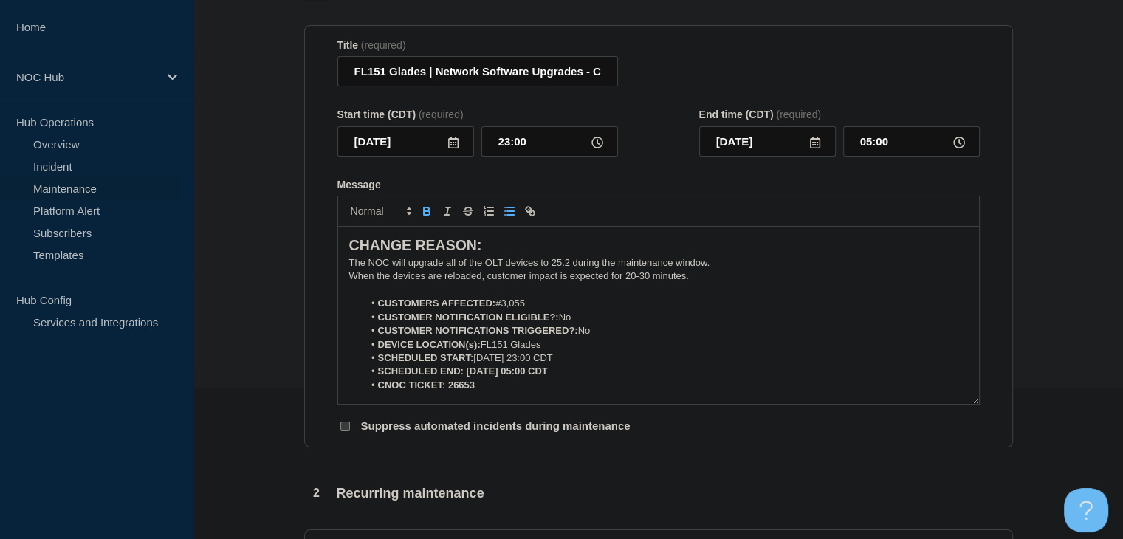
click at [428, 212] on icon "Toggle bold text" at bounding box center [426, 211] width 13 height 13
drag, startPoint x: 485, startPoint y: 391, endPoint x: 447, endPoint y: 388, distance: 37.8
click at [447, 388] on li "CNOC TICKET: 26653" at bounding box center [665, 385] width 605 height 13
click at [428, 215] on icon "Toggle bold text" at bounding box center [427, 213] width 6 height 4
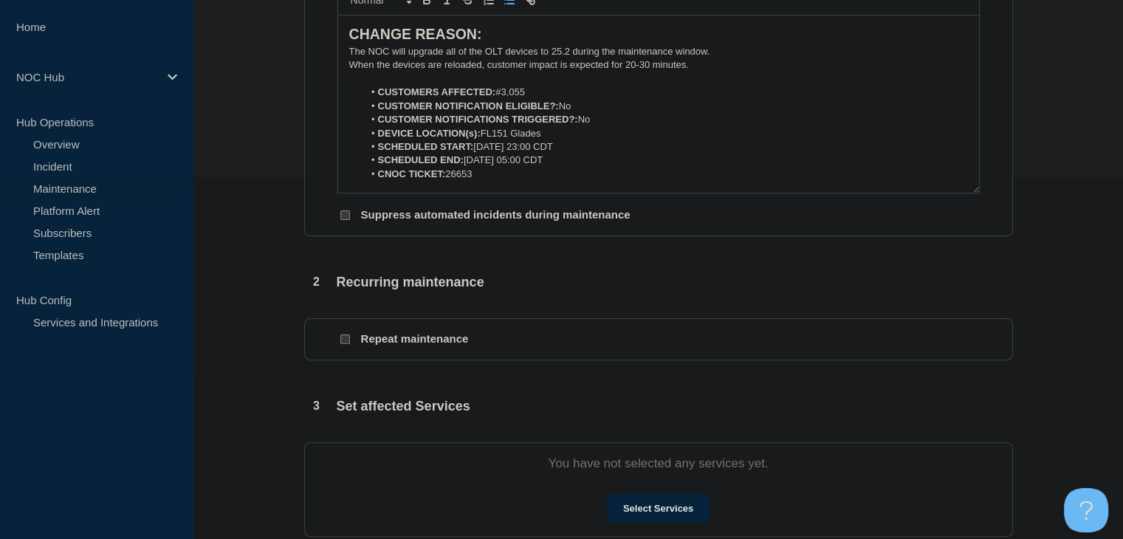
scroll to position [446, 0]
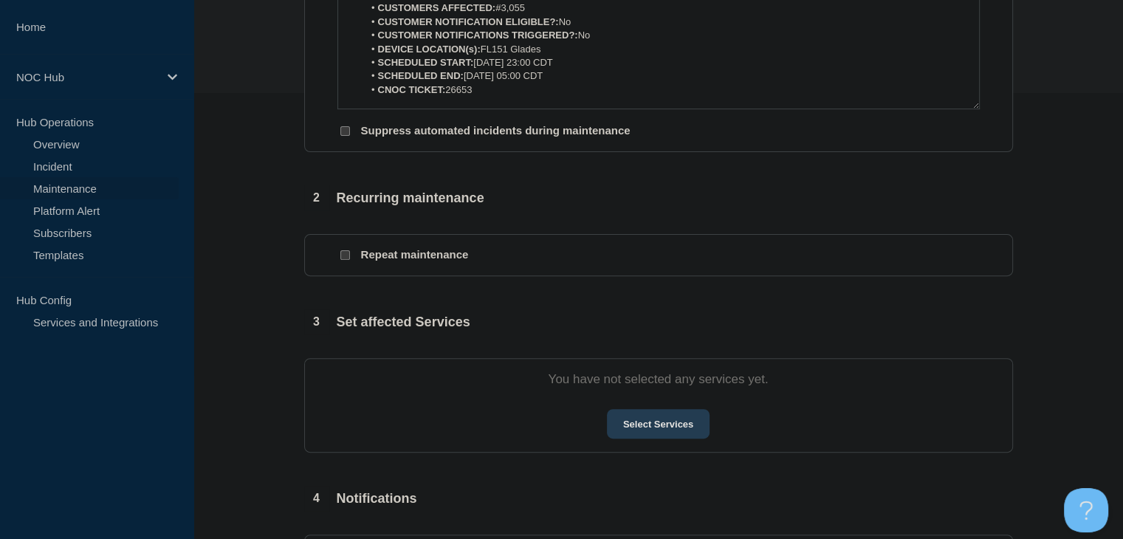
click at [647, 427] on button "Select Services" at bounding box center [658, 424] width 103 height 30
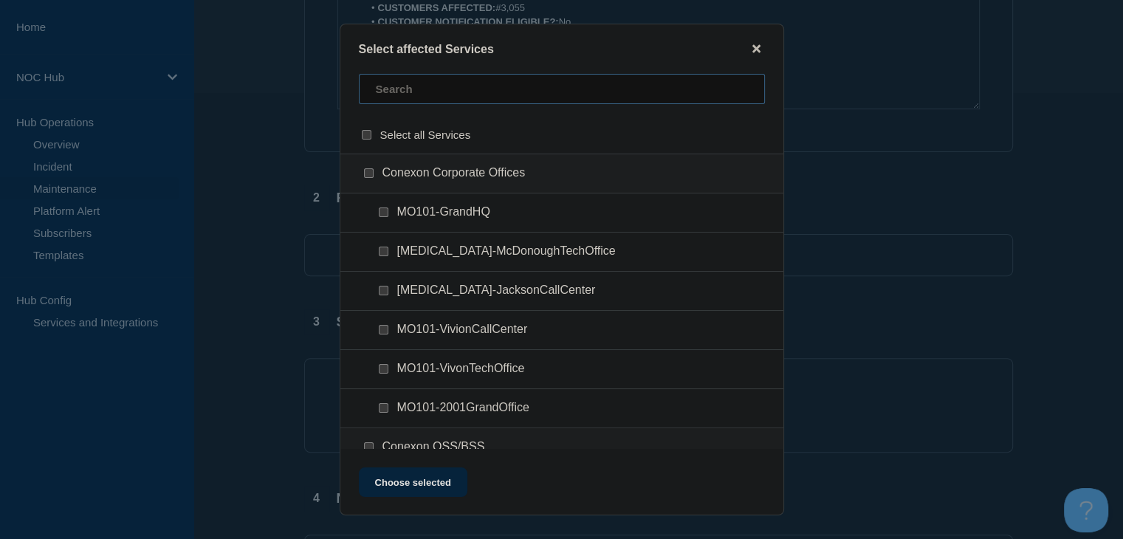
click at [464, 98] on input "text" at bounding box center [562, 89] width 406 height 30
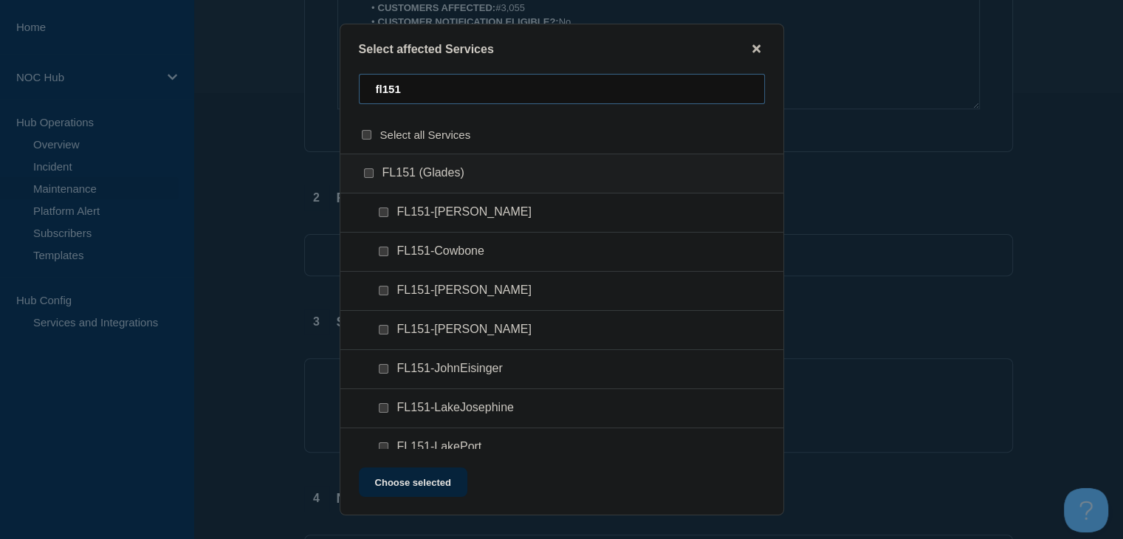
type input "fl151"
click at [366, 181] on div at bounding box center [371, 173] width 21 height 15
click at [366, 173] on input "FL151 (Glades) checkbox" at bounding box center [369, 173] width 10 height 10
checkbox input "true"
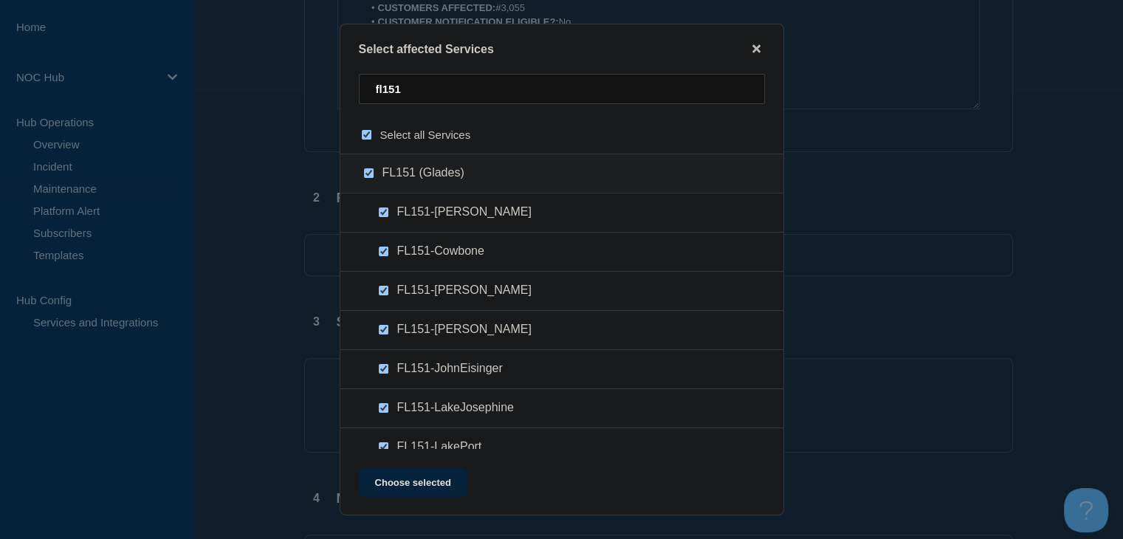
checkbox input "true"
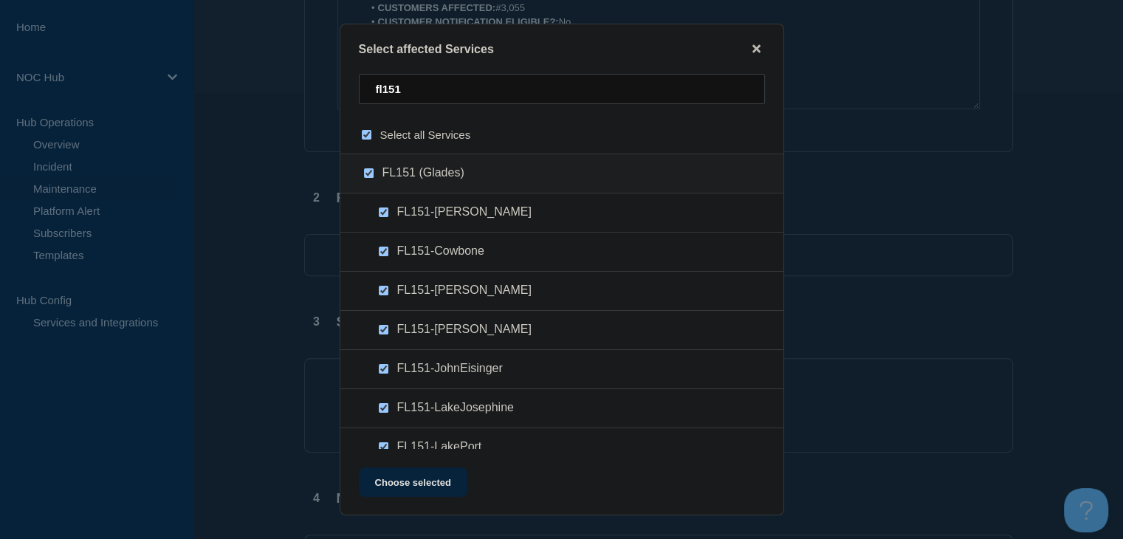
checkbox input "true"
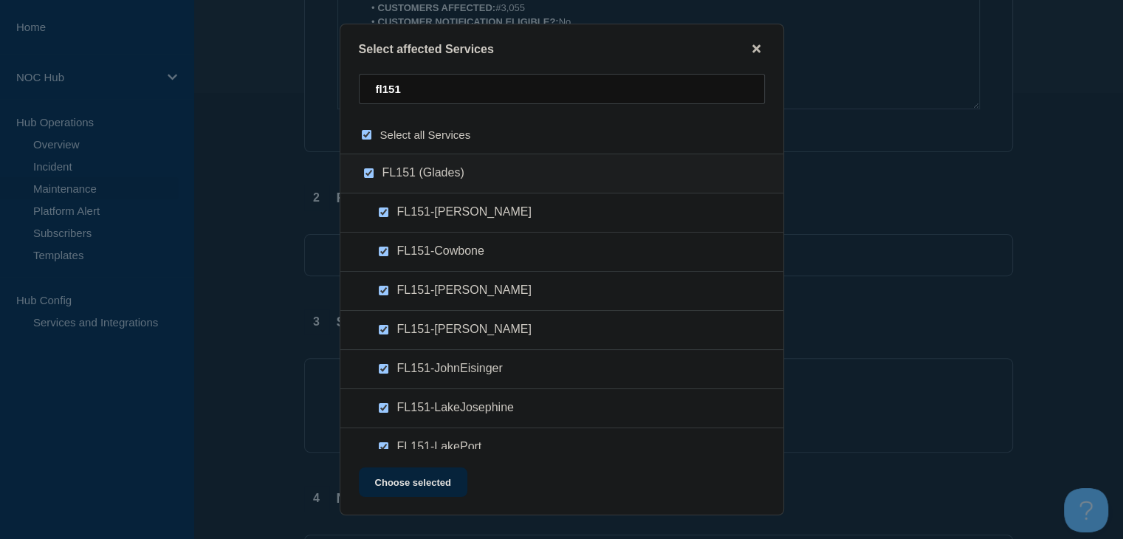
checkbox input "true"
click at [439, 479] on button "Choose selected" at bounding box center [413, 482] width 109 height 30
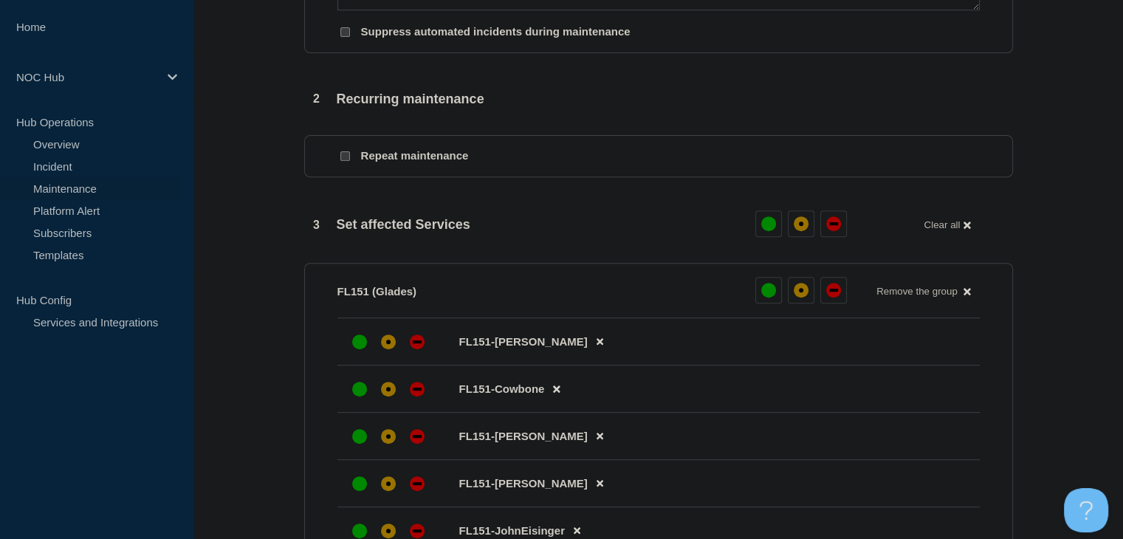
scroll to position [741, 0]
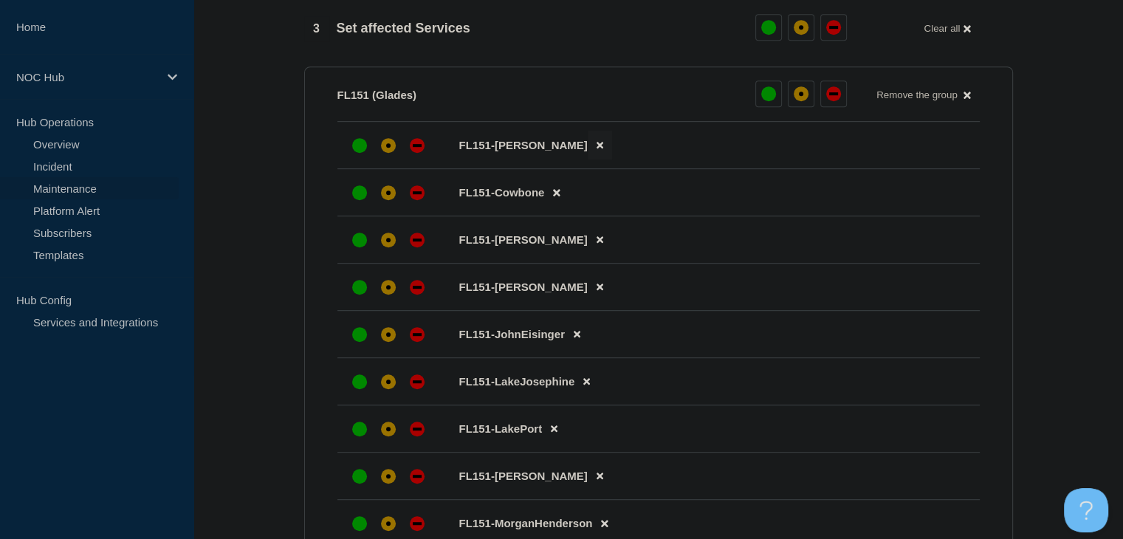
click at [588, 158] on button at bounding box center [600, 145] width 24 height 29
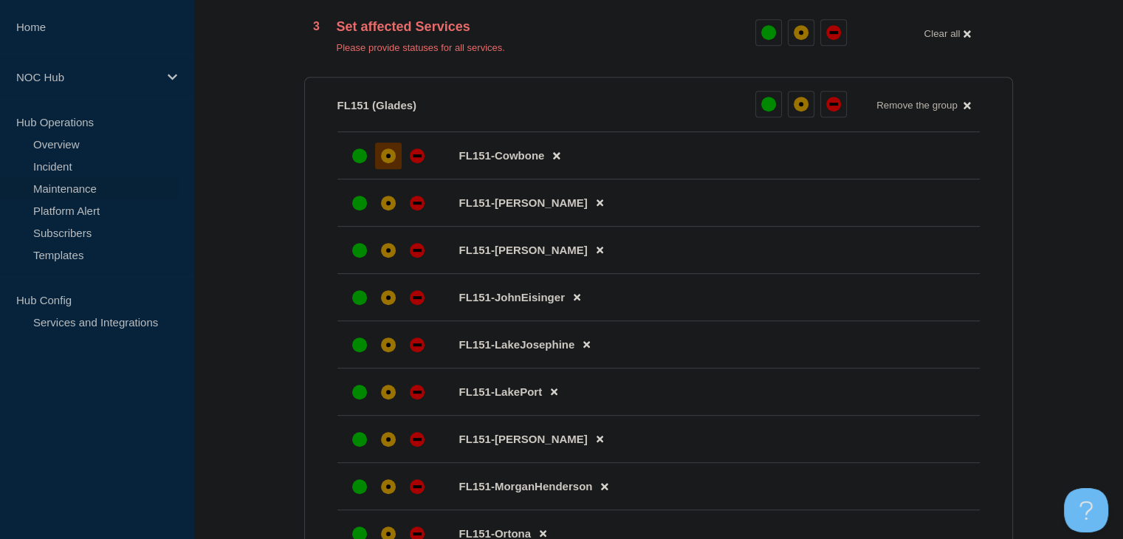
click at [393, 159] on div "affected" at bounding box center [388, 155] width 15 height 15
click at [391, 205] on div "affected" at bounding box center [388, 203] width 15 height 15
click at [384, 258] on div "affected" at bounding box center [388, 250] width 15 height 15
click at [579, 301] on icon at bounding box center [577, 298] width 7 height 7
click at [381, 310] on div at bounding box center [388, 297] width 27 height 27
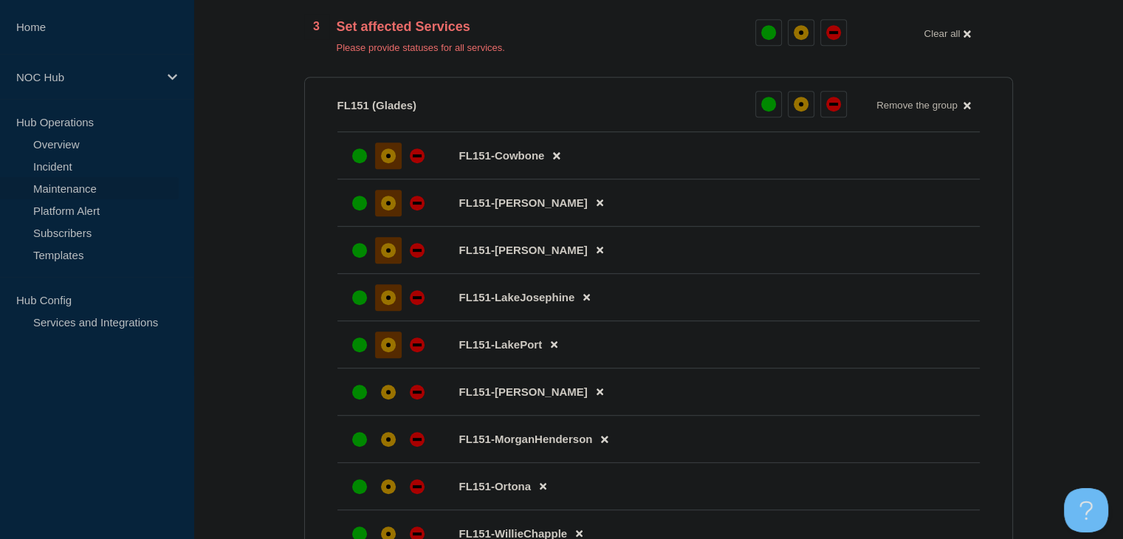
click at [384, 352] on div "affected" at bounding box center [388, 344] width 15 height 15
click at [383, 405] on div at bounding box center [388, 392] width 27 height 27
click at [384, 447] on div "affected" at bounding box center [388, 439] width 15 height 15
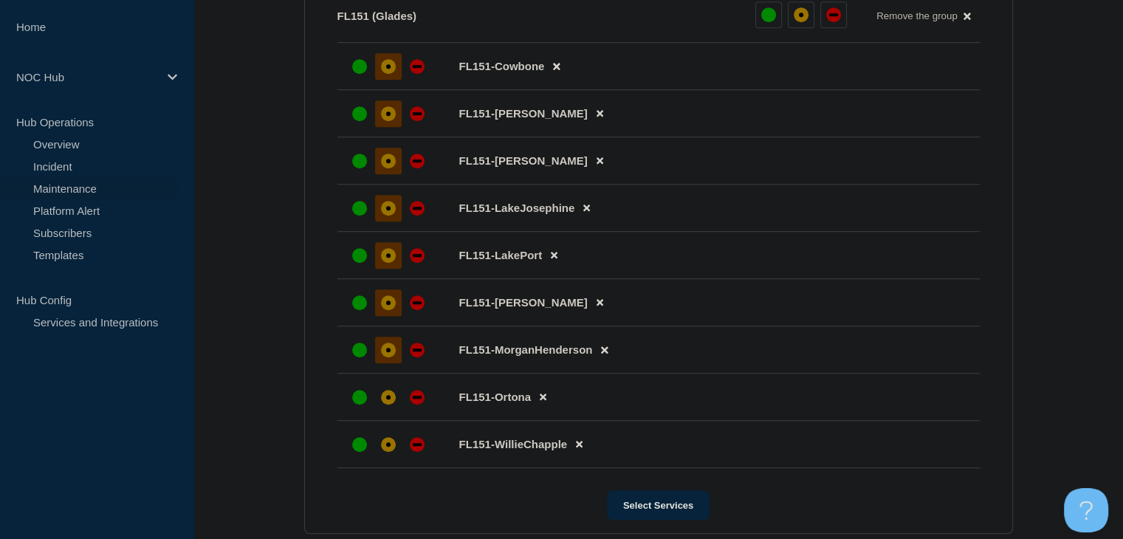
scroll to position [889, 0]
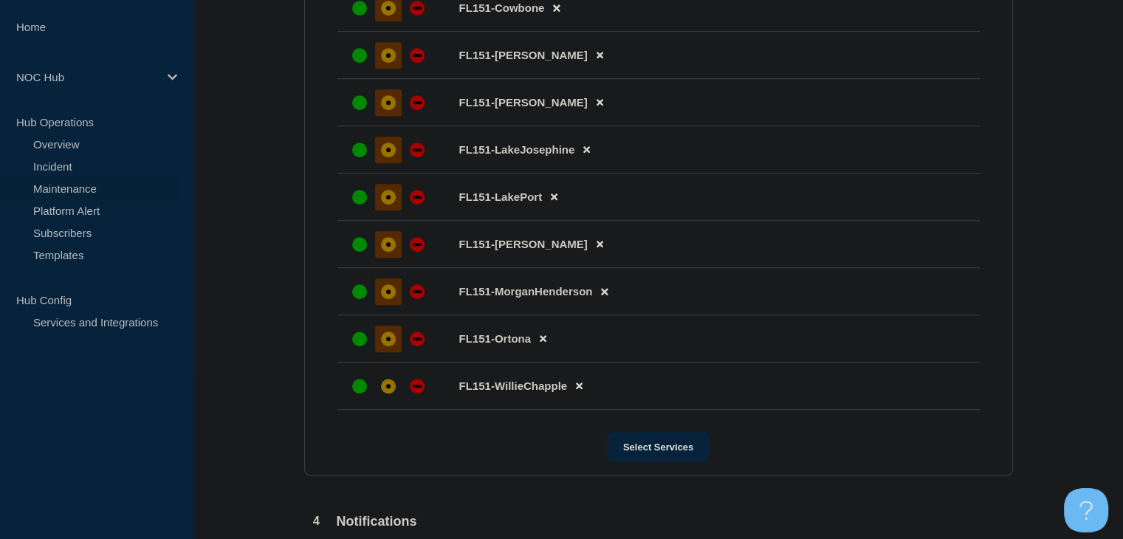
click at [393, 346] on div "affected" at bounding box center [388, 339] width 15 height 15
click at [390, 394] on div "affected" at bounding box center [388, 386] width 15 height 15
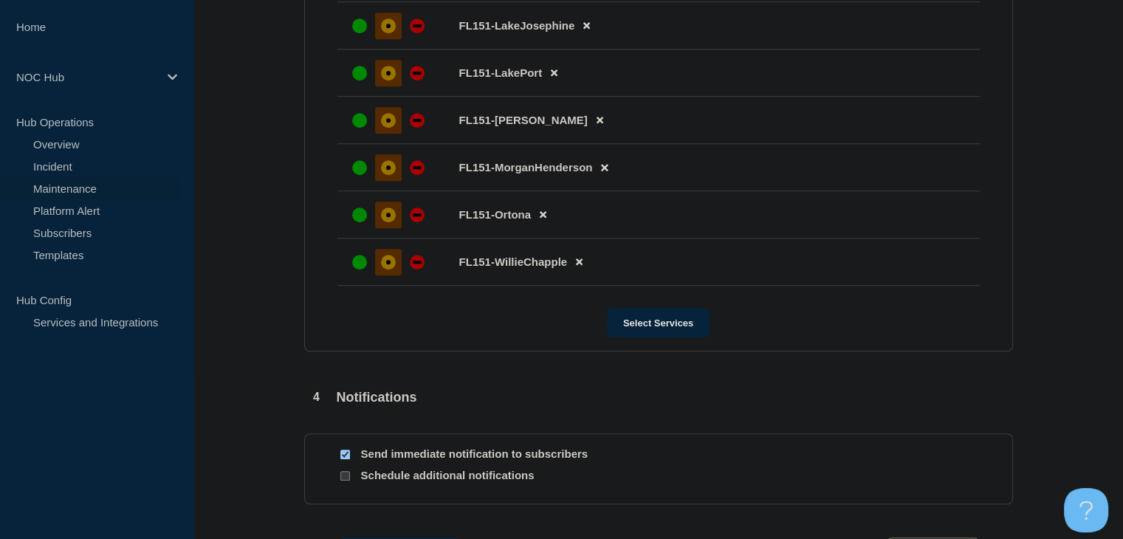
scroll to position [1176, 0]
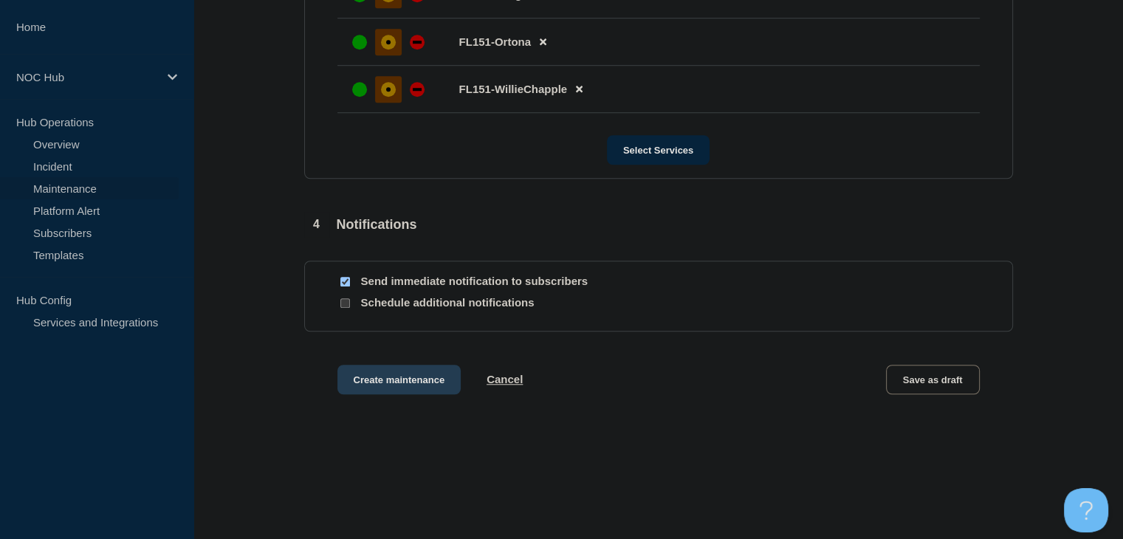
click at [421, 394] on button "Create maintenance" at bounding box center [399, 380] width 124 height 30
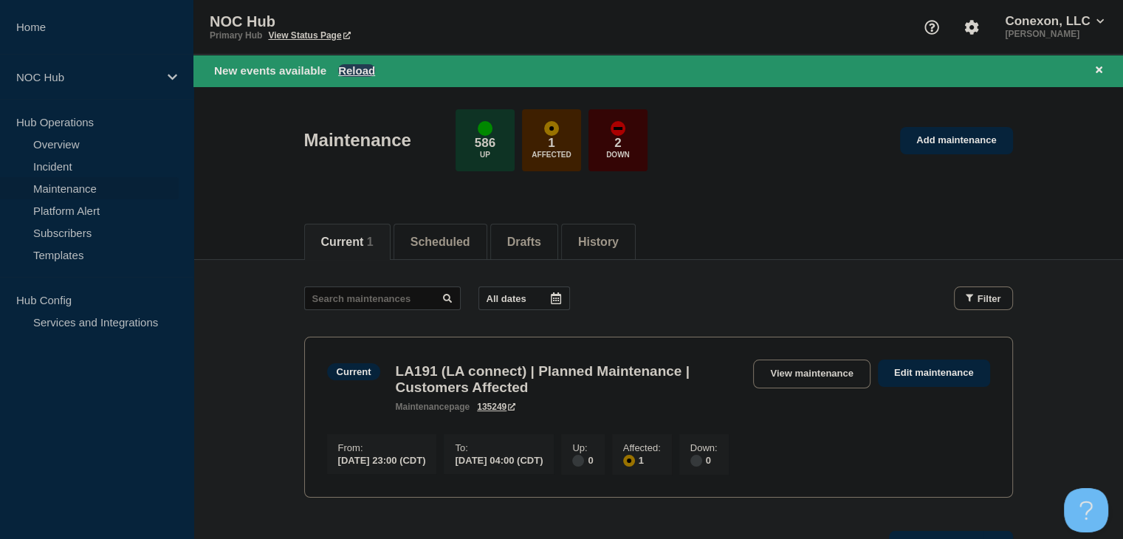
click at [363, 66] on button "Reload" at bounding box center [356, 70] width 37 height 13
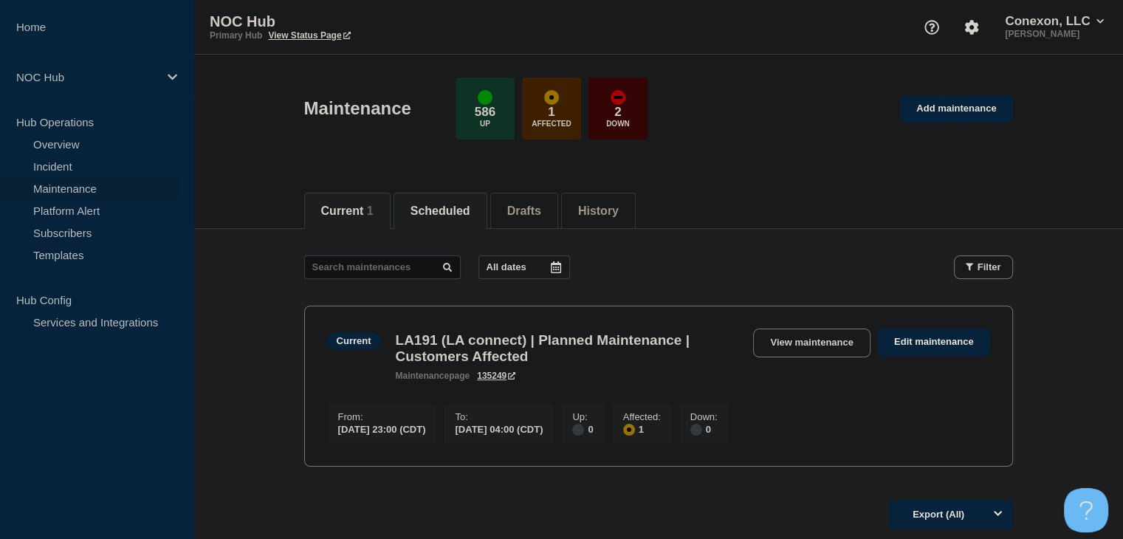
click at [447, 210] on button "Scheduled" at bounding box center [441, 211] width 60 height 13
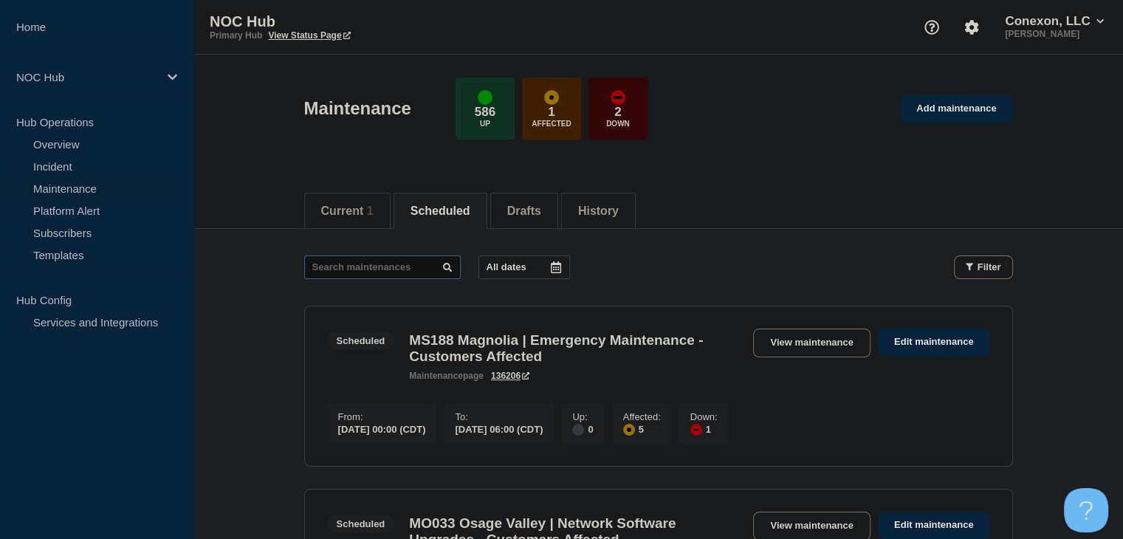
click at [378, 263] on input "text" at bounding box center [382, 267] width 157 height 24
type input "26653"
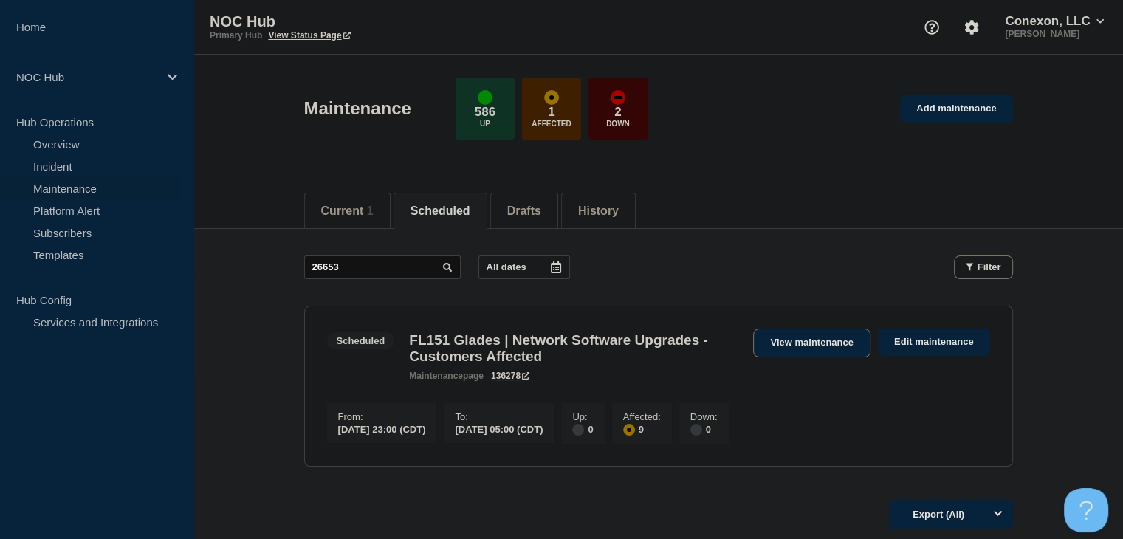
click at [785, 339] on link "View maintenance" at bounding box center [811, 343] width 117 height 29
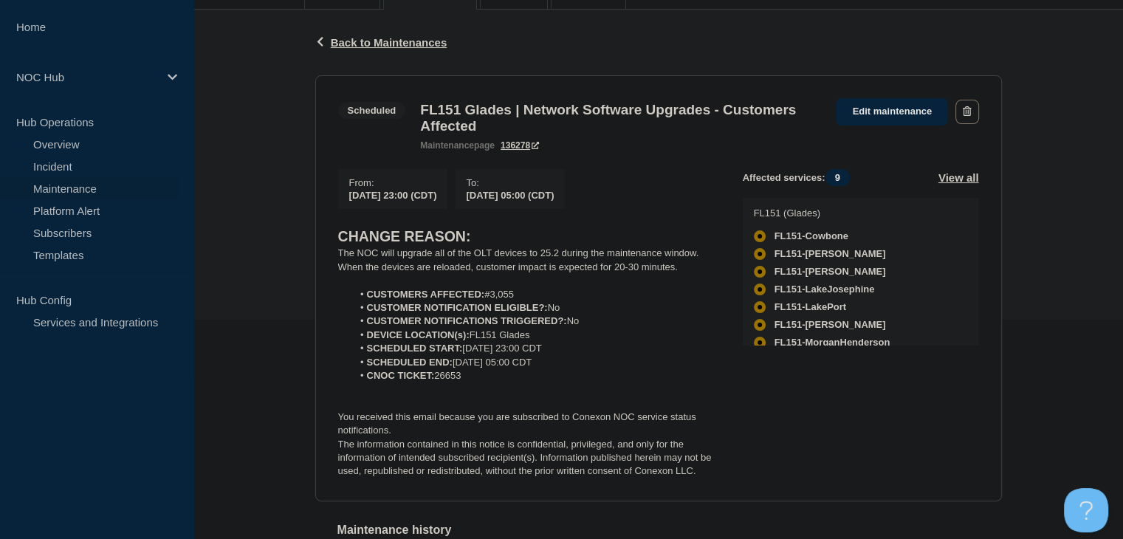
scroll to position [222, 0]
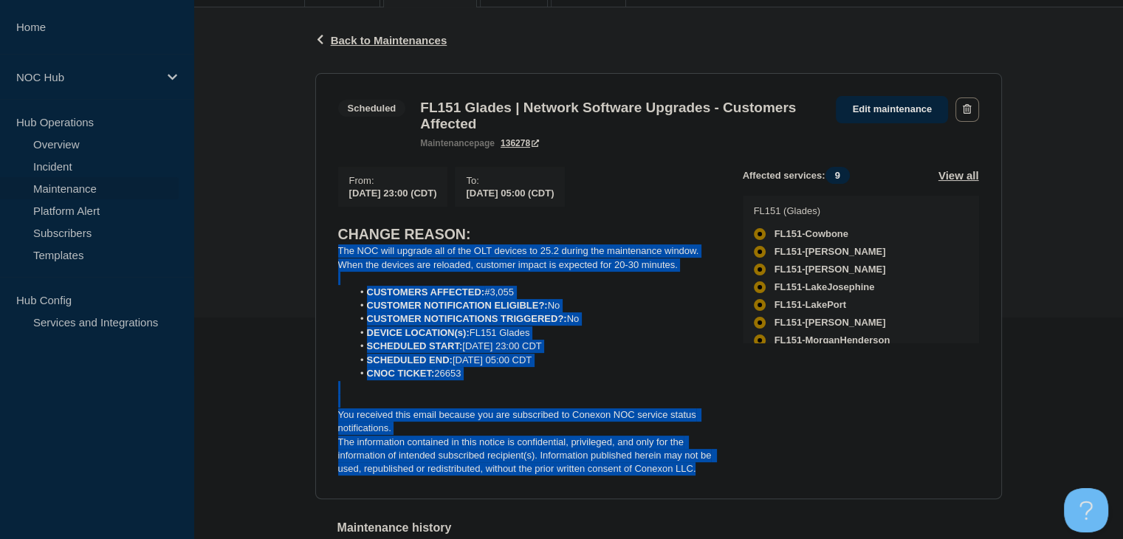
drag, startPoint x: 700, startPoint y: 478, endPoint x: 331, endPoint y: 261, distance: 428.3
click at [331, 261] on section "Scheduled FL151 Glades | Network Software Upgrades - Customers Affected mainten…" at bounding box center [658, 286] width 687 height 426
copy div "The NOC will upgrade all of the OLT devices to 25.2 during the maintenance wind…"
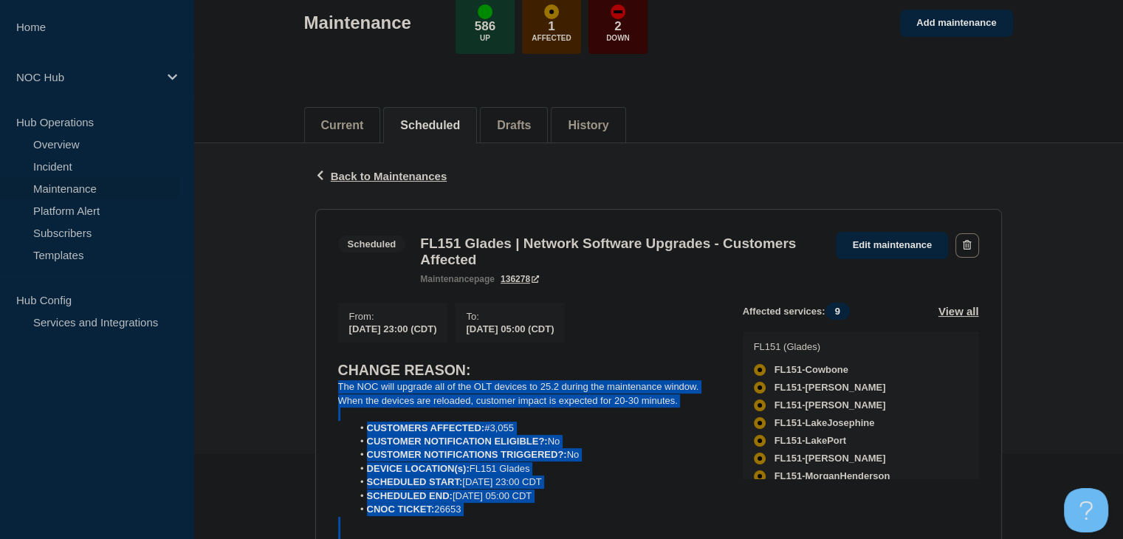
scroll to position [0, 0]
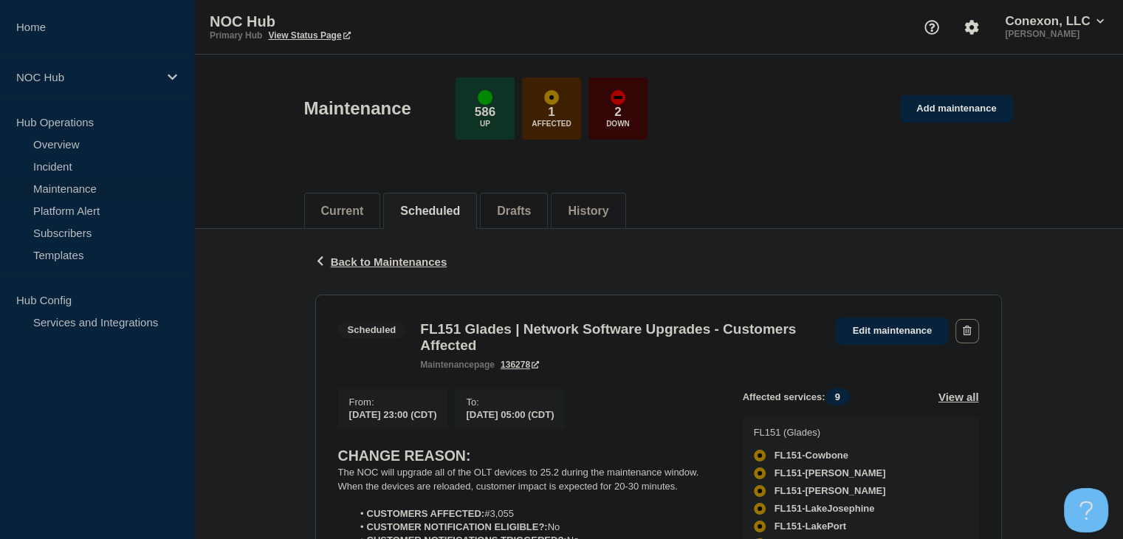
click at [733, 257] on div "Back Back to Maintenances" at bounding box center [658, 262] width 687 height 66
click at [390, 269] on div "Back Back to Maintenances" at bounding box center [658, 262] width 687 height 66
click at [973, 114] on link "Add maintenance" at bounding box center [956, 108] width 112 height 27
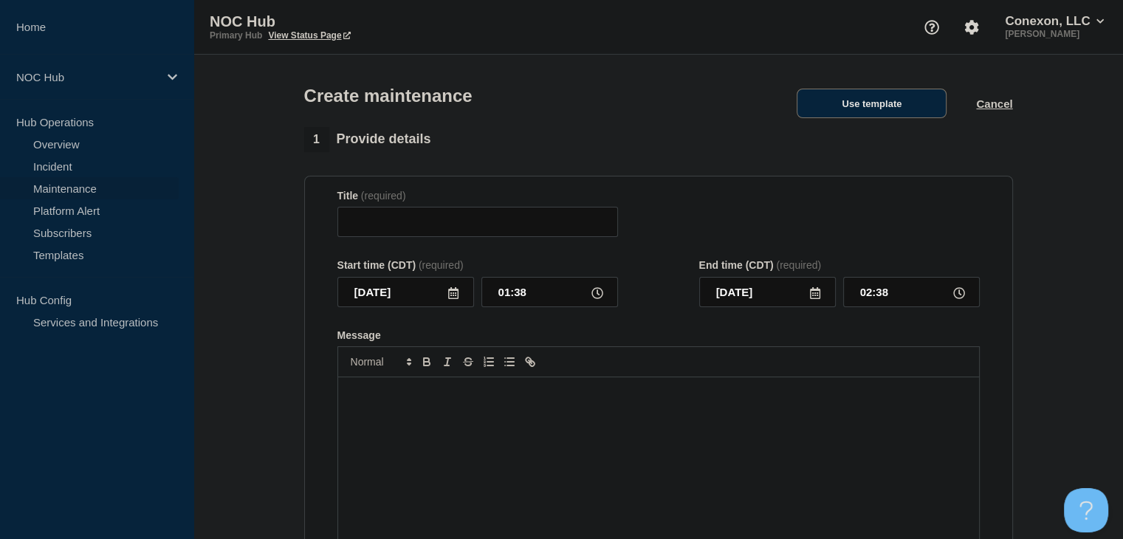
click at [901, 114] on button "Use template" at bounding box center [872, 104] width 150 height 30
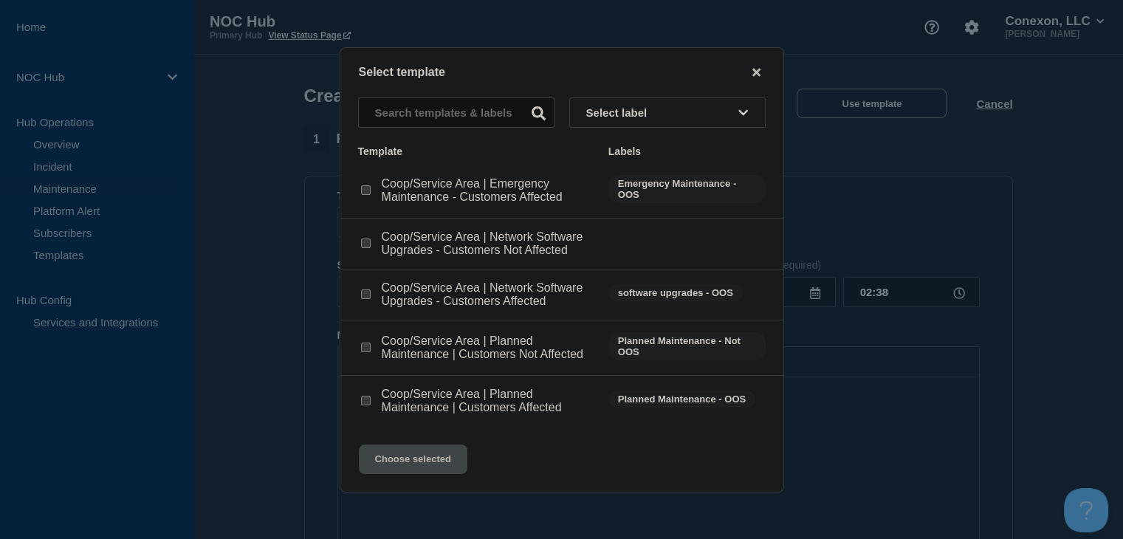
click at [366, 295] on input "Coop/Service Area | Network Software Upgrades - Customers Affected checkbox" at bounding box center [366, 294] width 10 height 10
checkbox input "true"
click at [424, 469] on button "Choose selected" at bounding box center [413, 460] width 109 height 30
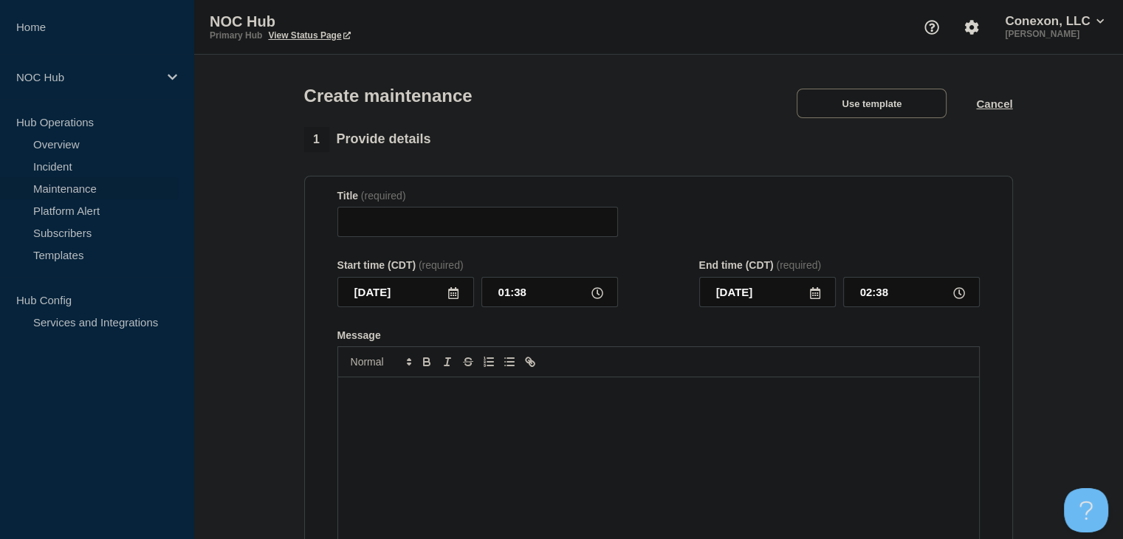
type input "Coop/Service Area | Network Software Upgrades - Customers Affected"
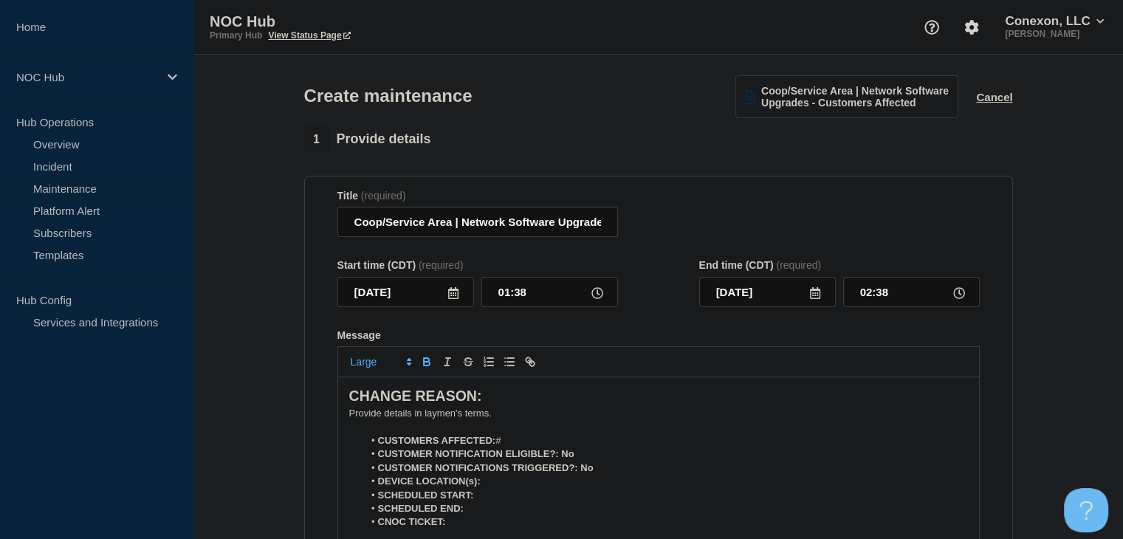
click at [527, 442] on li "CUSTOMERS AFFECTED: #" at bounding box center [665, 440] width 605 height 13
drag, startPoint x: 452, startPoint y: 222, endPoint x: 341, endPoint y: 222, distance: 110.8
click at [341, 222] on input "Coop/Service Area | Network Software Upgrades - Customers Affected" at bounding box center [477, 222] width 281 height 30
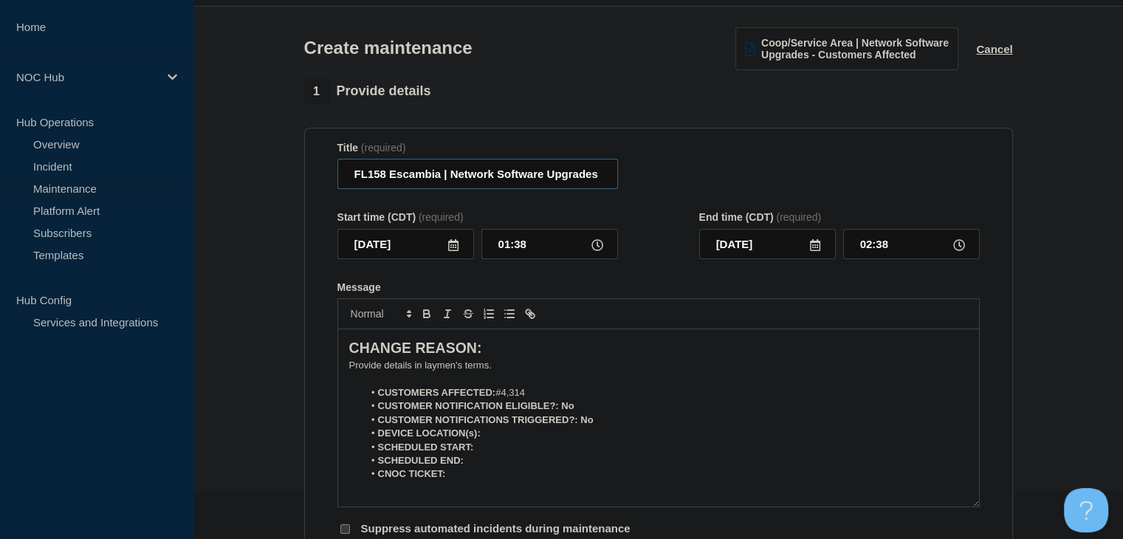
scroll to position [74, 0]
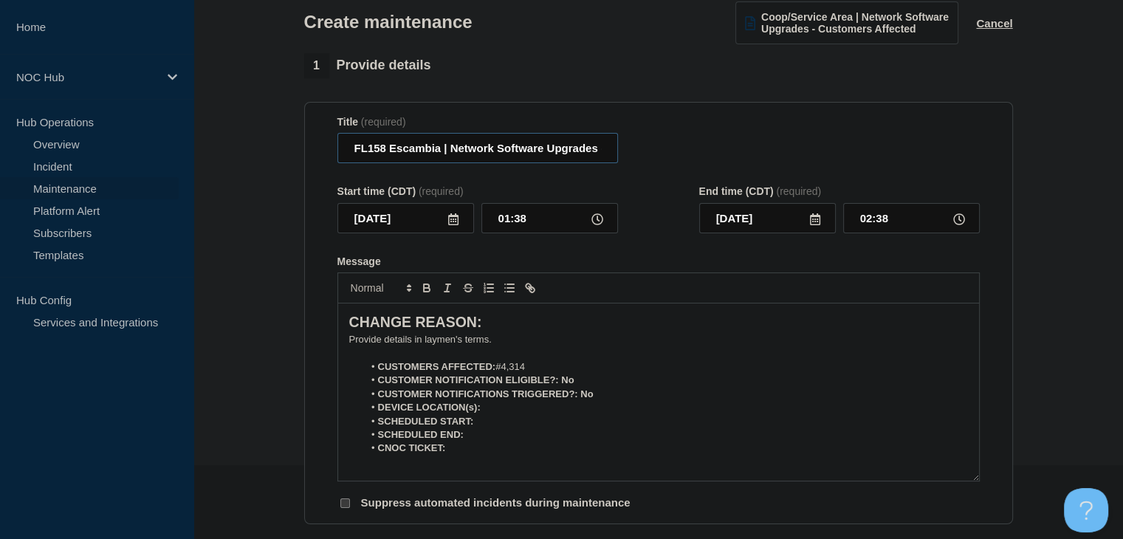
type input "FL158 Escambia | Network Software Upgrades - Customers Affected"
click at [442, 228] on input "2025-09-05" at bounding box center [405, 218] width 137 height 30
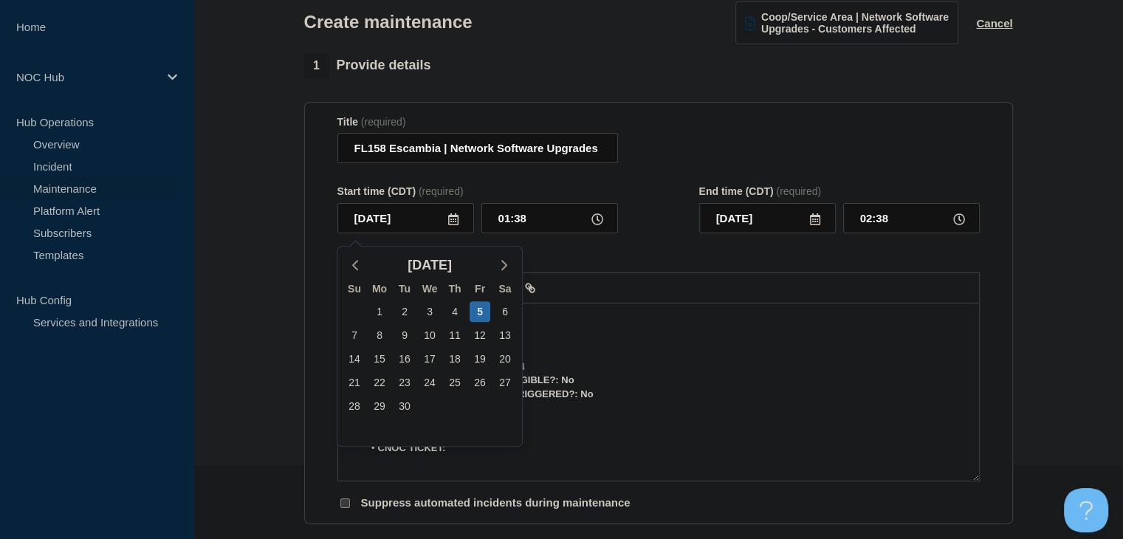
click at [453, 225] on icon at bounding box center [453, 219] width 12 height 12
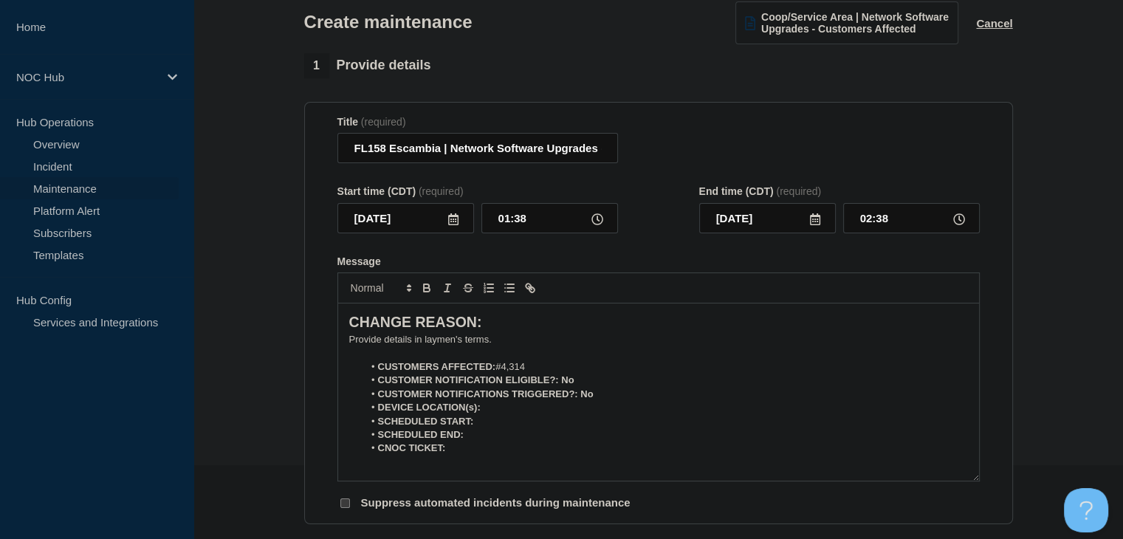
click at [453, 225] on icon at bounding box center [453, 219] width 12 height 12
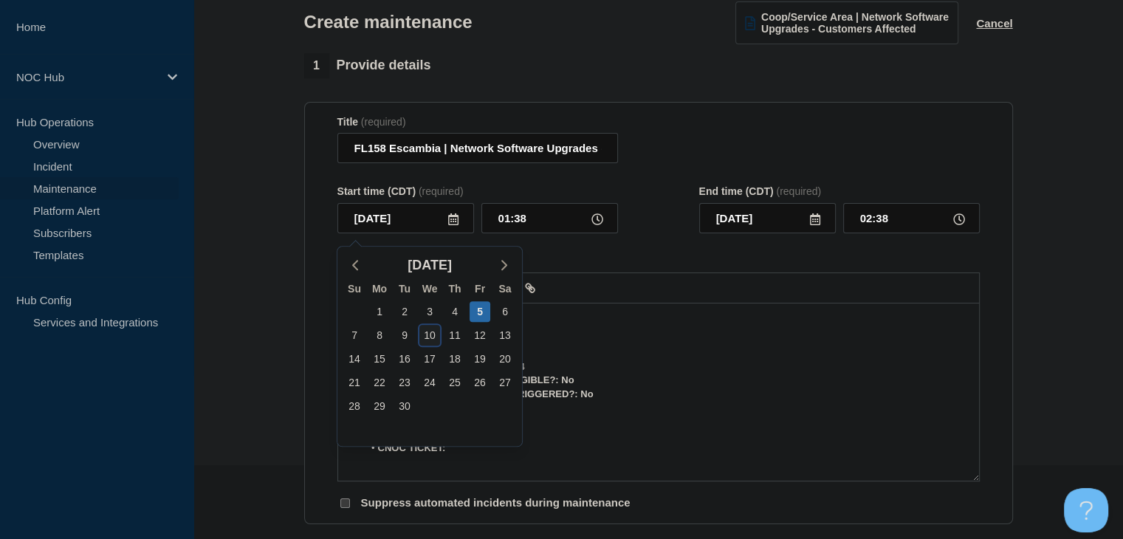
click at [431, 337] on div "10" at bounding box center [429, 335] width 21 height 21
type input "2025-09-10"
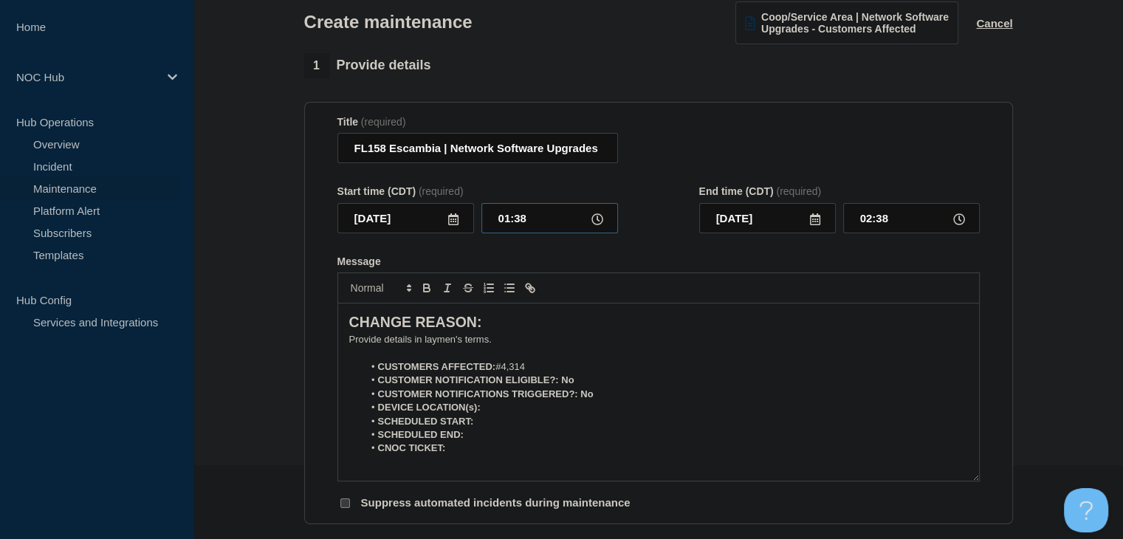
click at [513, 226] on input "01:38" at bounding box center [549, 218] width 137 height 30
type input "23:00"
type input "2025-09-11"
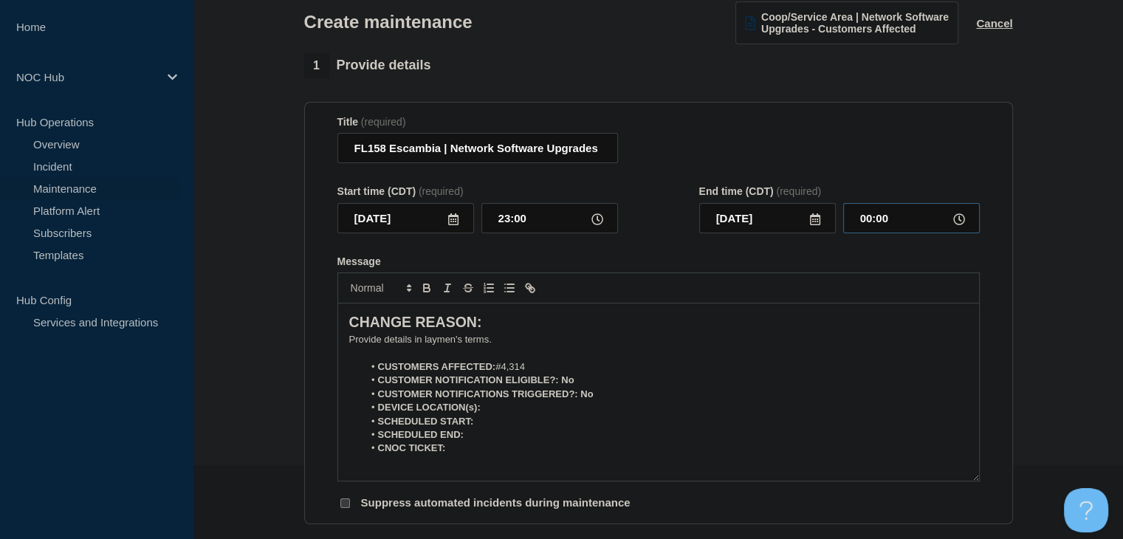
click at [899, 226] on input "00:00" at bounding box center [911, 218] width 137 height 30
type input "05:00"
click at [457, 346] on p "﻿Provide details in laymen's terms." at bounding box center [658, 339] width 619 height 13
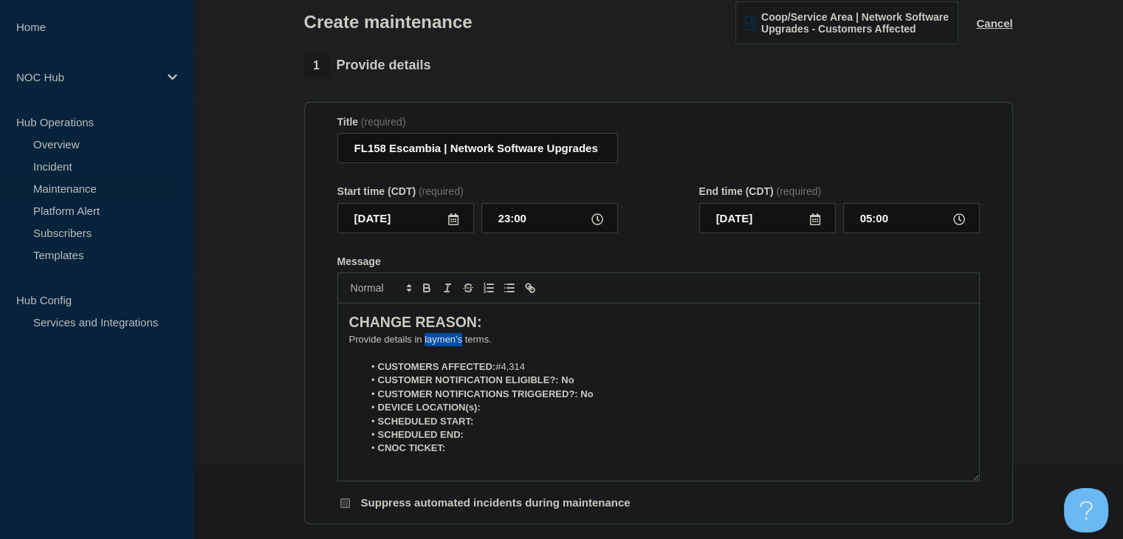
click at [457, 346] on p "﻿Provide details in laymen's terms." at bounding box center [658, 339] width 619 height 13
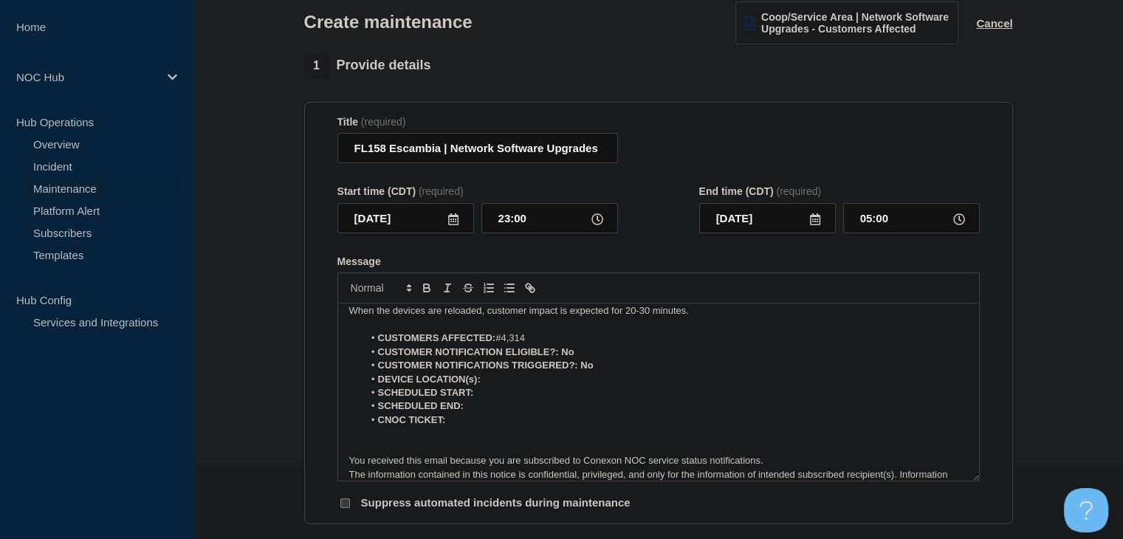
scroll to position [65, 0]
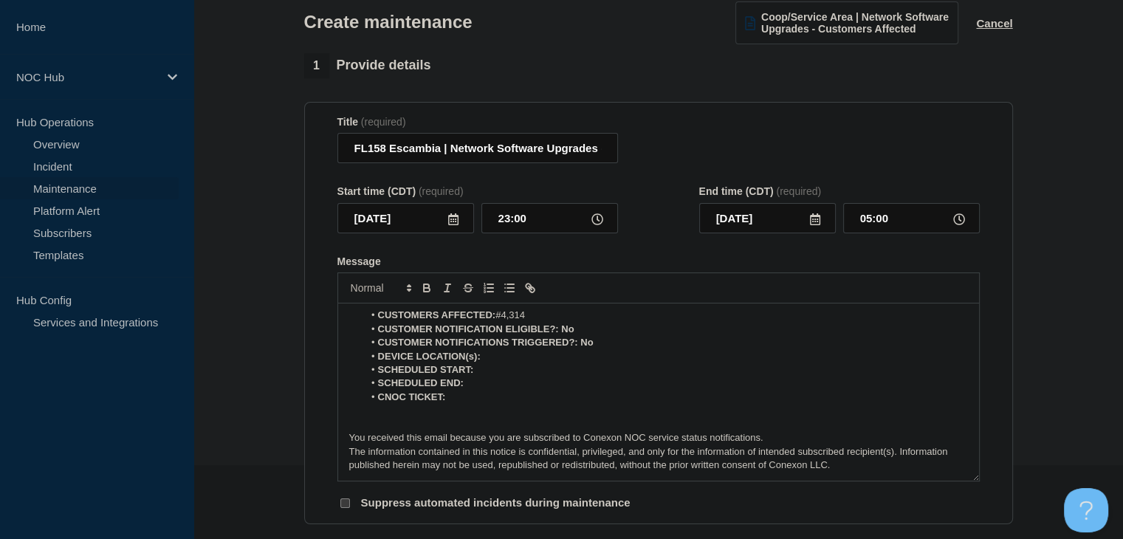
click at [523, 363] on li "DEVICE LOCATION(s):" at bounding box center [665, 356] width 605 height 13
drag, startPoint x: 574, startPoint y: 331, endPoint x: 561, endPoint y: 331, distance: 13.3
click at [561, 331] on li "CUSTOMER NOTIFICATION ELIGIBLE?: No" at bounding box center [665, 329] width 605 height 13
click at [430, 291] on icon "Toggle bold text" at bounding box center [426, 287] width 13 height 13
drag, startPoint x: 600, startPoint y: 351, endPoint x: 580, endPoint y: 349, distance: 20.7
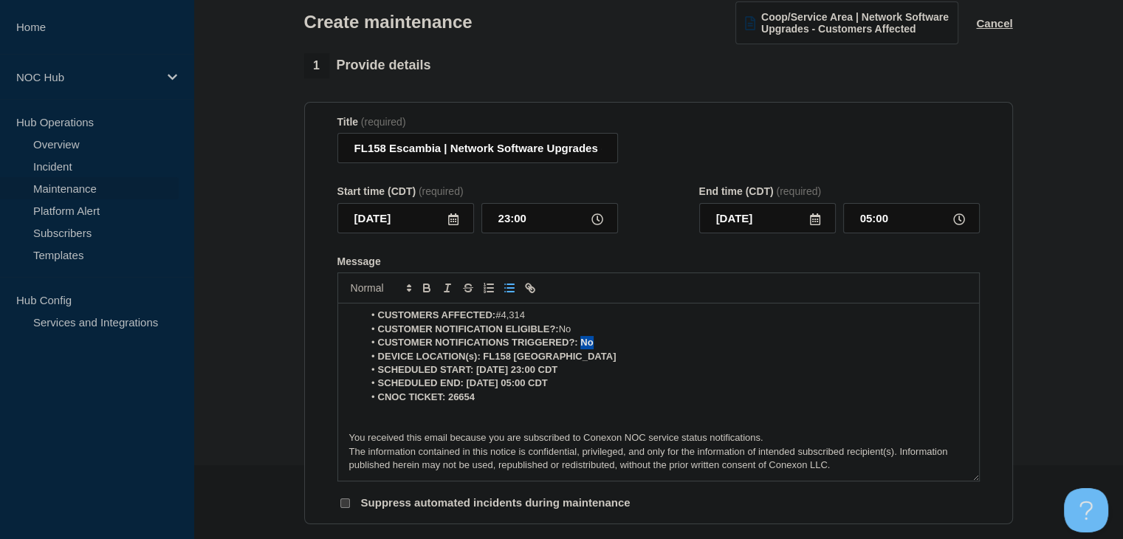
click at [580, 349] on li "CUSTOMER NOTIFICATIONS TRIGGERED?: No" at bounding box center [665, 342] width 605 height 13
click at [425, 289] on icon "Toggle bold text" at bounding box center [426, 287] width 13 height 13
drag, startPoint x: 567, startPoint y: 363, endPoint x: 481, endPoint y: 360, distance: 85.7
click at [481, 360] on li "DEVICE LOCATION(s): FL158 Escambia" at bounding box center [665, 356] width 605 height 13
click at [425, 287] on icon "Toggle bold text" at bounding box center [426, 287] width 13 height 13
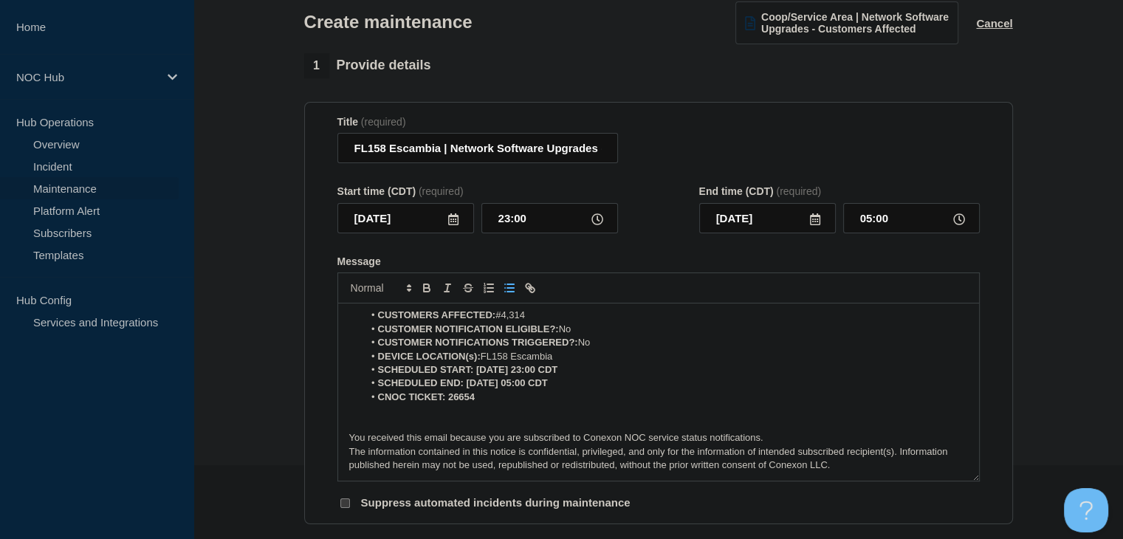
drag, startPoint x: 591, startPoint y: 374, endPoint x: 476, endPoint y: 375, distance: 114.5
click at [476, 375] on li "SCHEDULED START: 09-10-2025, 23:00 CDT" at bounding box center [665, 369] width 605 height 13
click at [427, 289] on icon "Toggle bold text" at bounding box center [426, 287] width 13 height 13
drag, startPoint x: 573, startPoint y: 391, endPoint x: 467, endPoint y: 388, distance: 106.4
click at [467, 388] on li "SCHEDULED END: 09-11-2025, 05:00 CDT" at bounding box center [665, 383] width 605 height 13
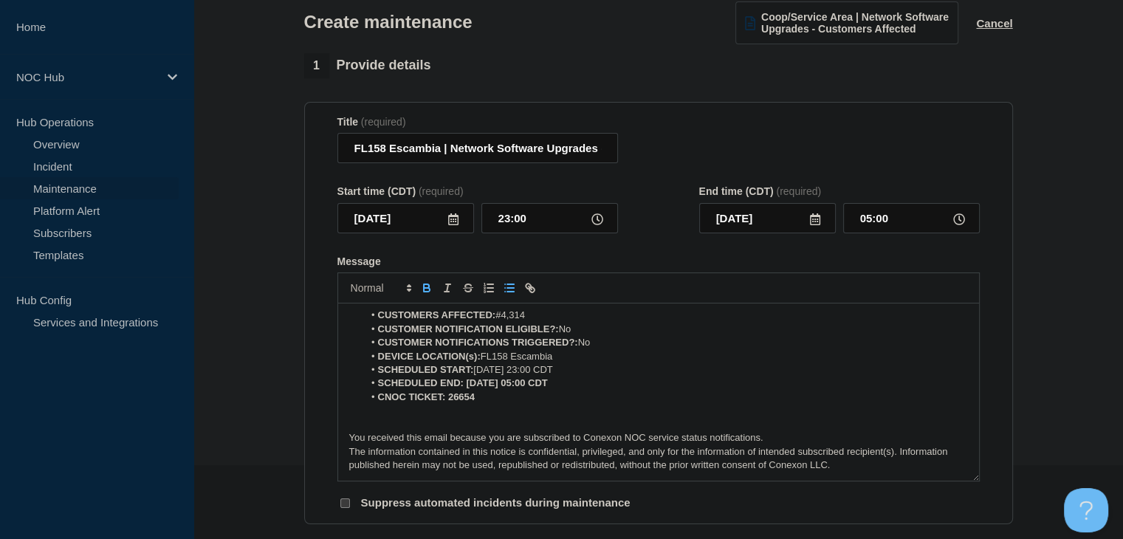
click at [428, 287] on icon "Toggle bold text" at bounding box center [426, 287] width 13 height 13
drag, startPoint x: 479, startPoint y: 405, endPoint x: 446, endPoint y: 403, distance: 32.6
click at [446, 403] on li "CNOC TICKET: 26654" at bounding box center [665, 397] width 605 height 13
click at [428, 288] on icon "Toggle bold text" at bounding box center [426, 286] width 5 height 4
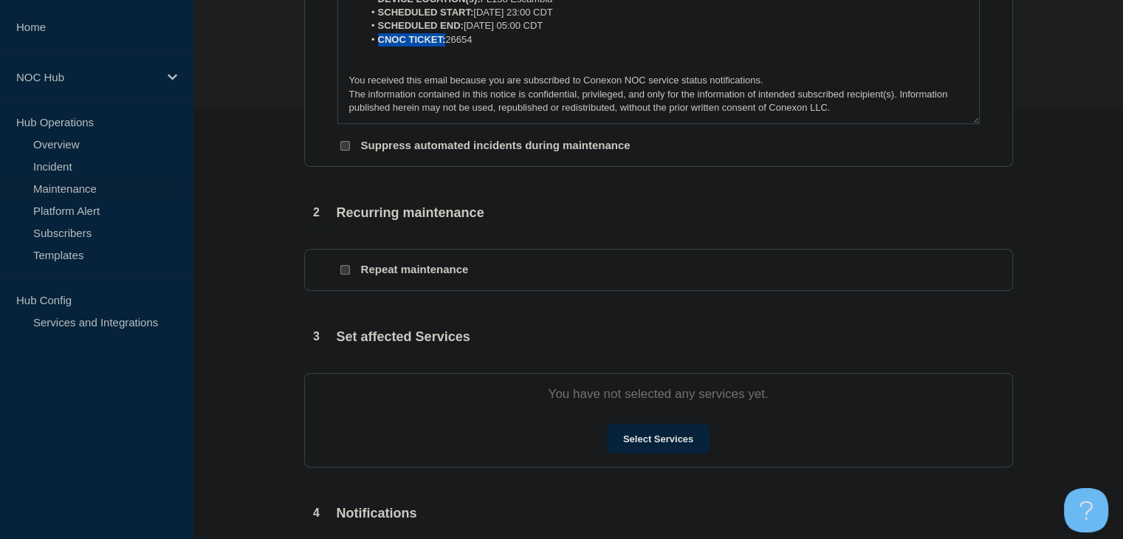
scroll to position [517, 0]
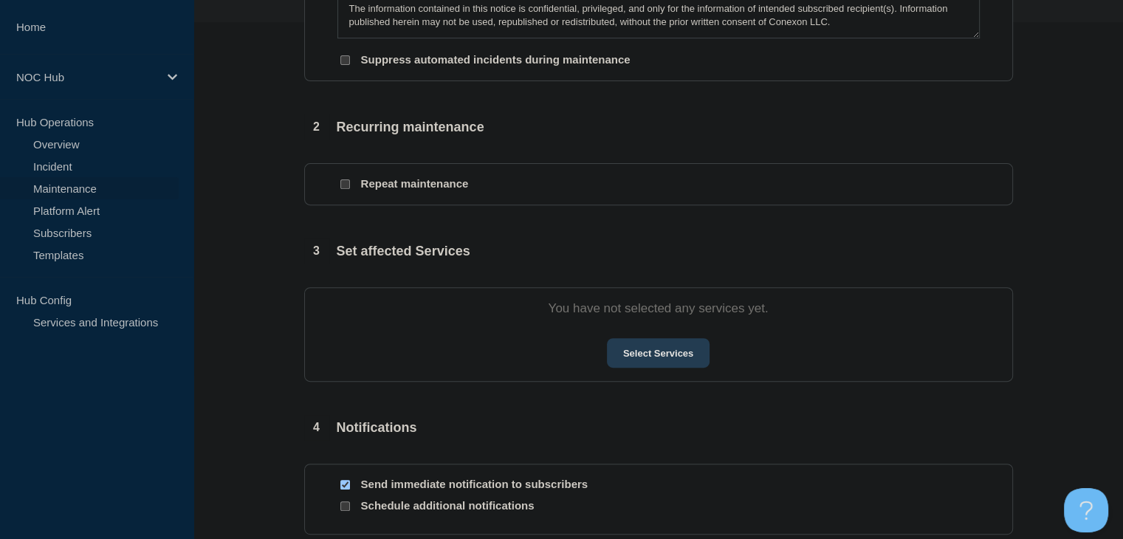
click at [682, 367] on button "Select Services" at bounding box center [658, 353] width 103 height 30
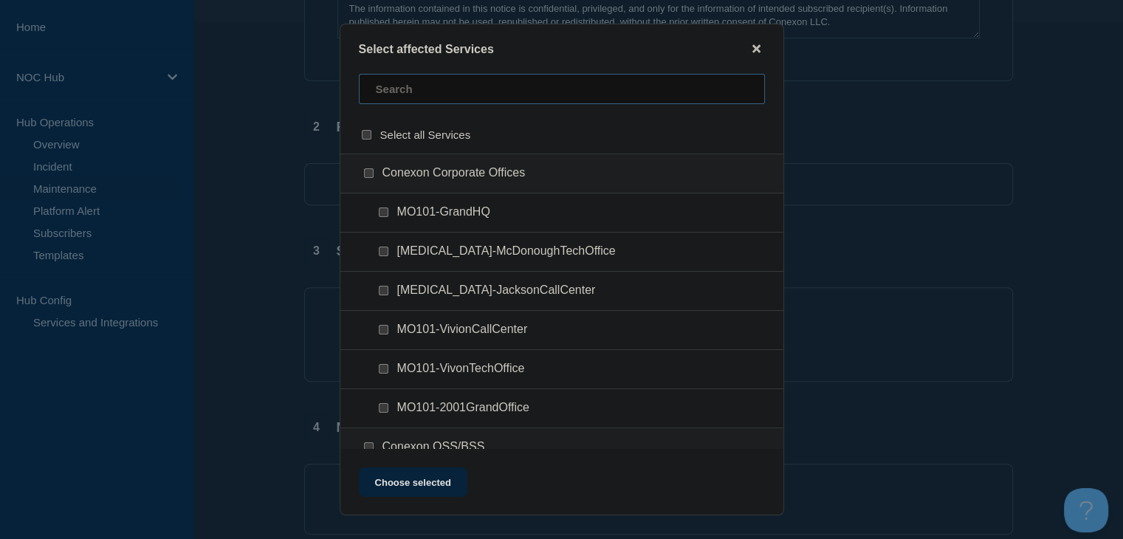
click at [466, 90] on input "text" at bounding box center [562, 89] width 406 height 30
type input "fl158"
click at [373, 171] on div at bounding box center [371, 173] width 21 height 15
click at [370, 172] on input "FL158 (Escambia River) checkbox" at bounding box center [369, 173] width 10 height 10
checkbox input "true"
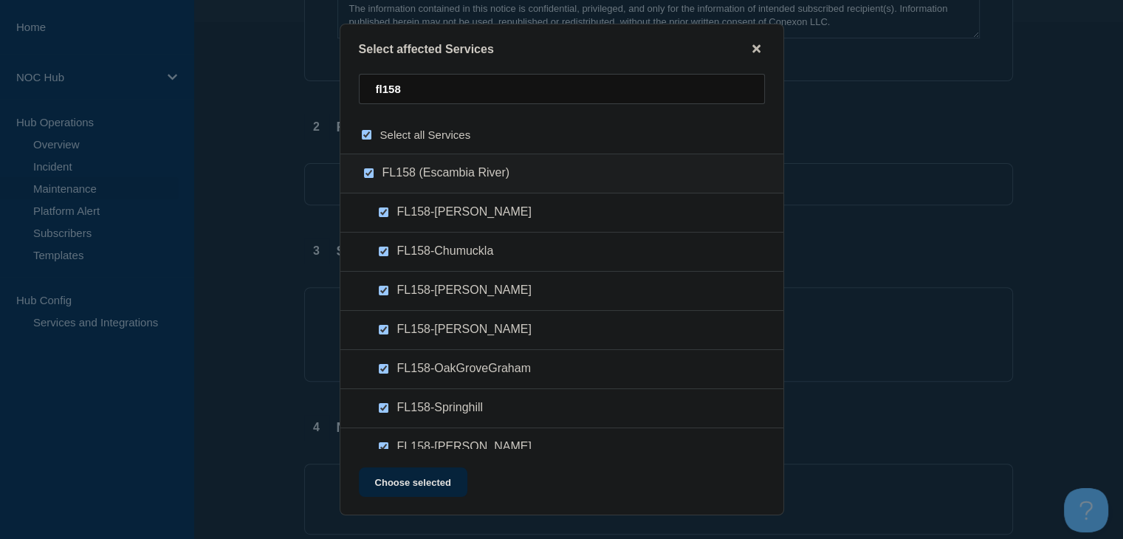
checkbox input "true"
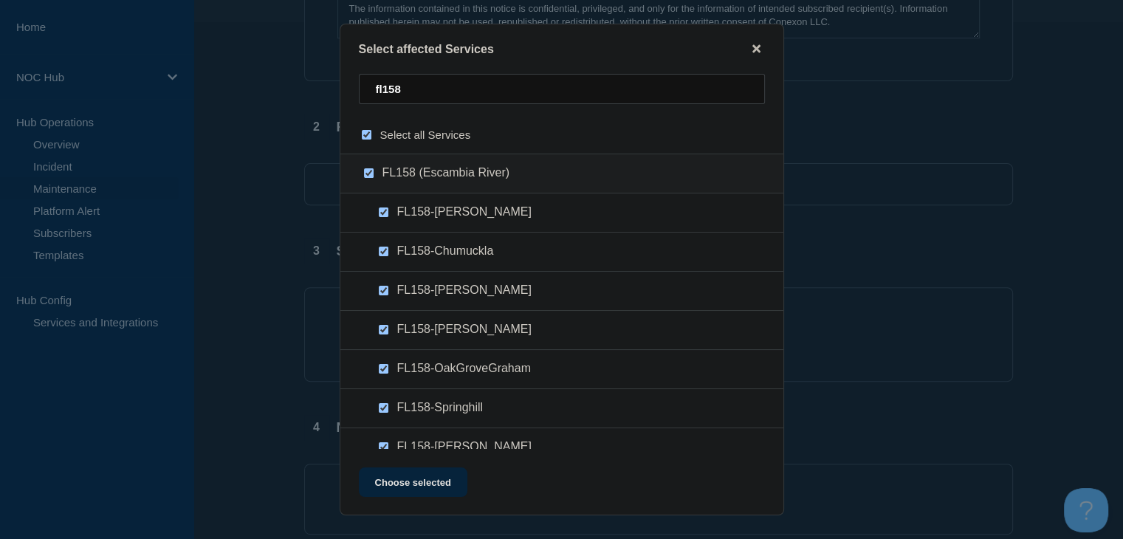
checkbox input "true"
click at [435, 473] on button "Choose selected" at bounding box center [413, 482] width 109 height 30
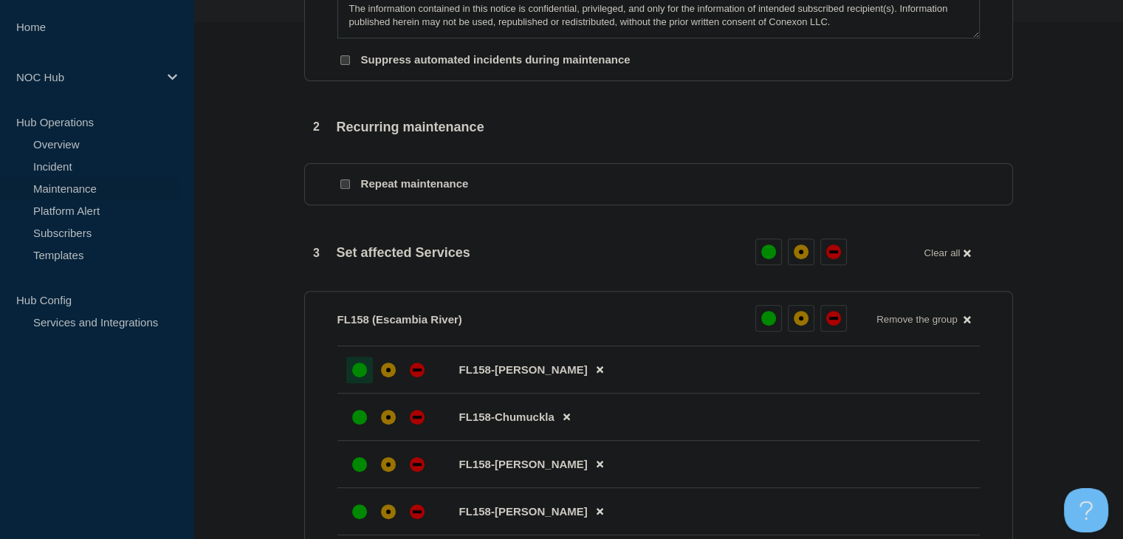
scroll to position [665, 0]
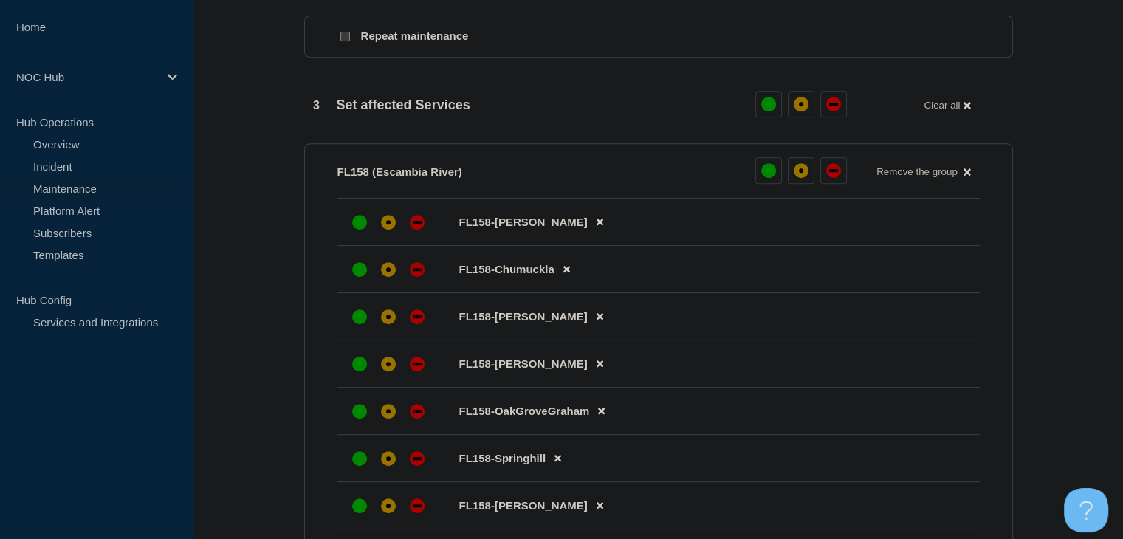
click at [385, 244] on li "FL158-Bratt" at bounding box center [658, 222] width 642 height 47
click at [385, 225] on div "affected" at bounding box center [388, 222] width 15 height 15
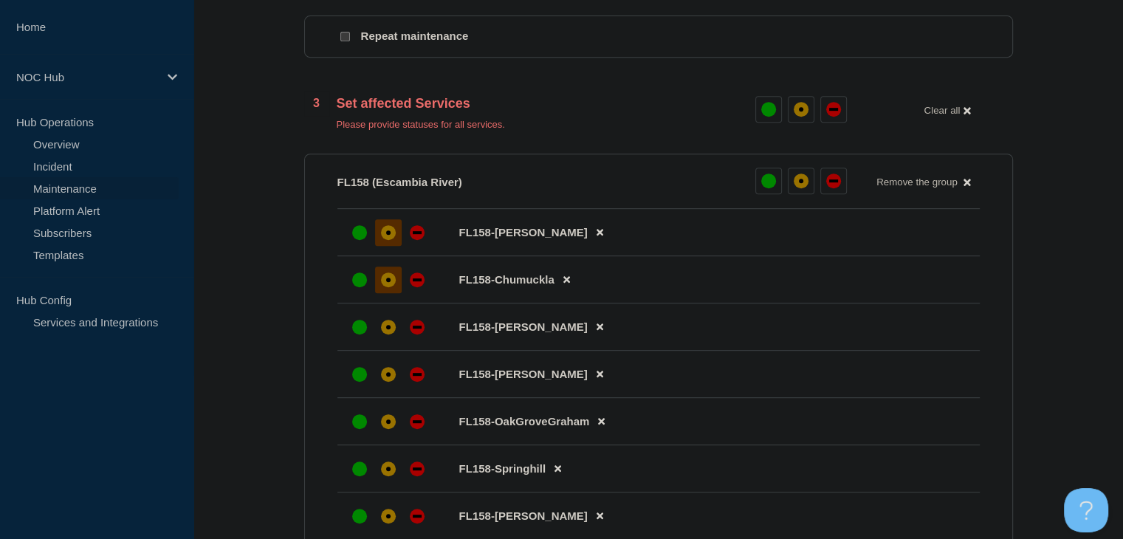
click at [387, 275] on div at bounding box center [388, 280] width 27 height 27
click at [388, 328] on div "affected" at bounding box center [388, 327] width 15 height 15
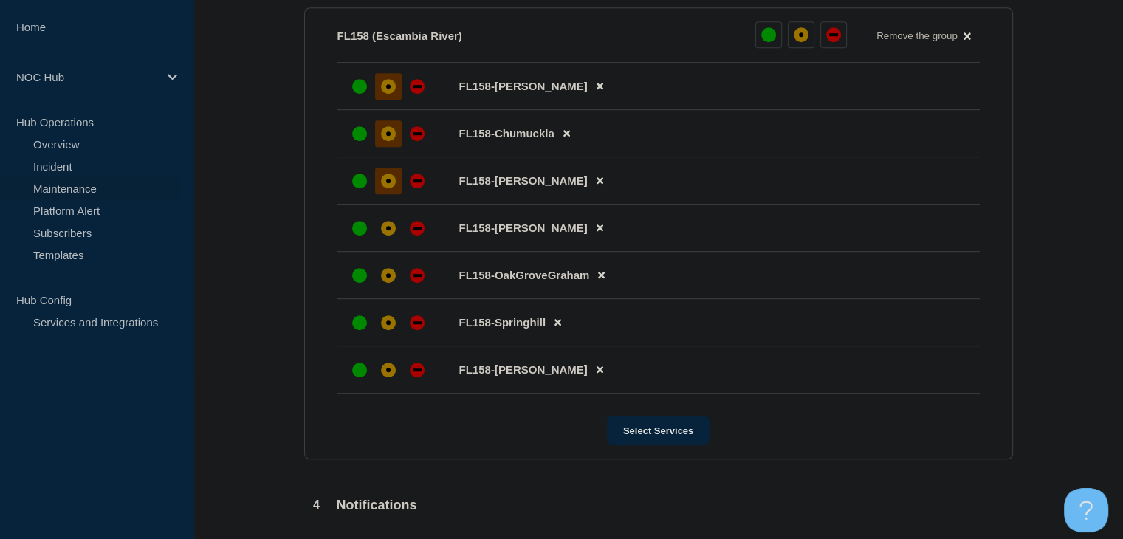
scroll to position [812, 0]
click at [390, 234] on div "affected" at bounding box center [388, 226] width 15 height 15
click at [384, 281] on div "affected" at bounding box center [388, 274] width 15 height 15
click at [385, 329] on div "affected" at bounding box center [388, 321] width 15 height 15
click at [385, 374] on div "affected" at bounding box center [388, 368] width 15 height 15
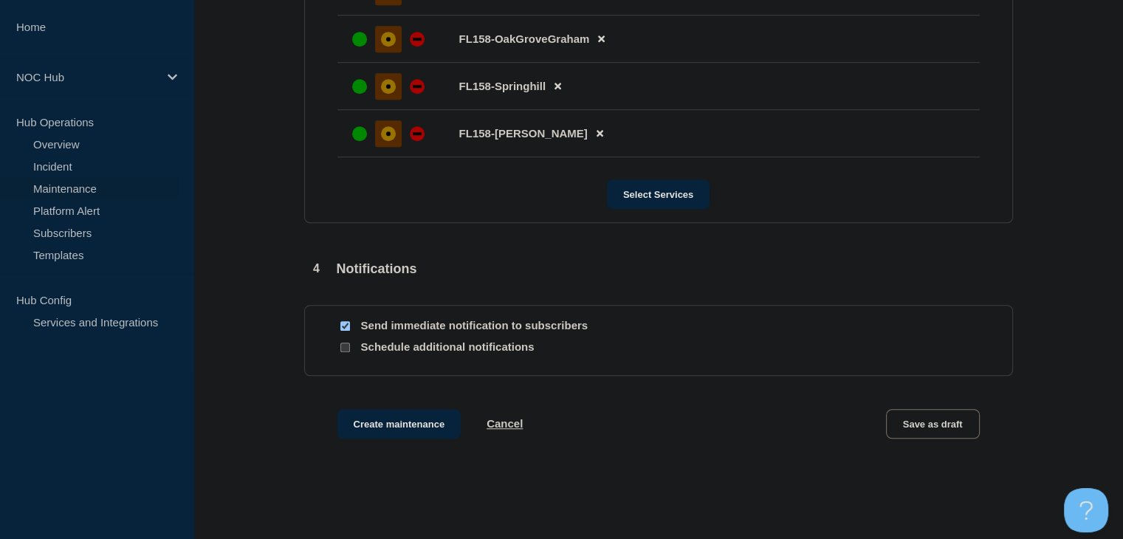
scroll to position [1117, 0]
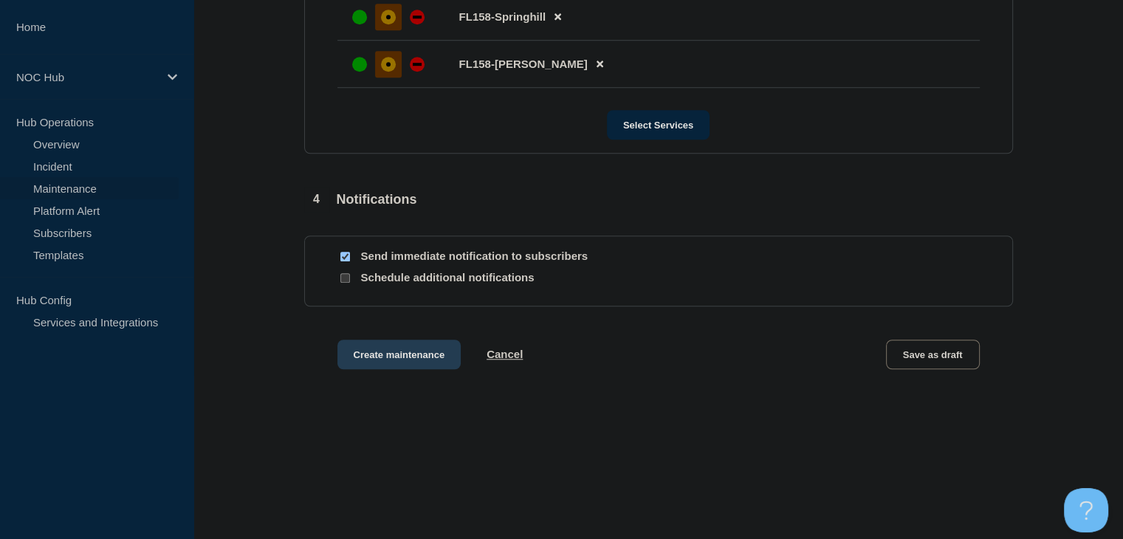
click at [371, 346] on button "Create maintenance" at bounding box center [399, 355] width 124 height 30
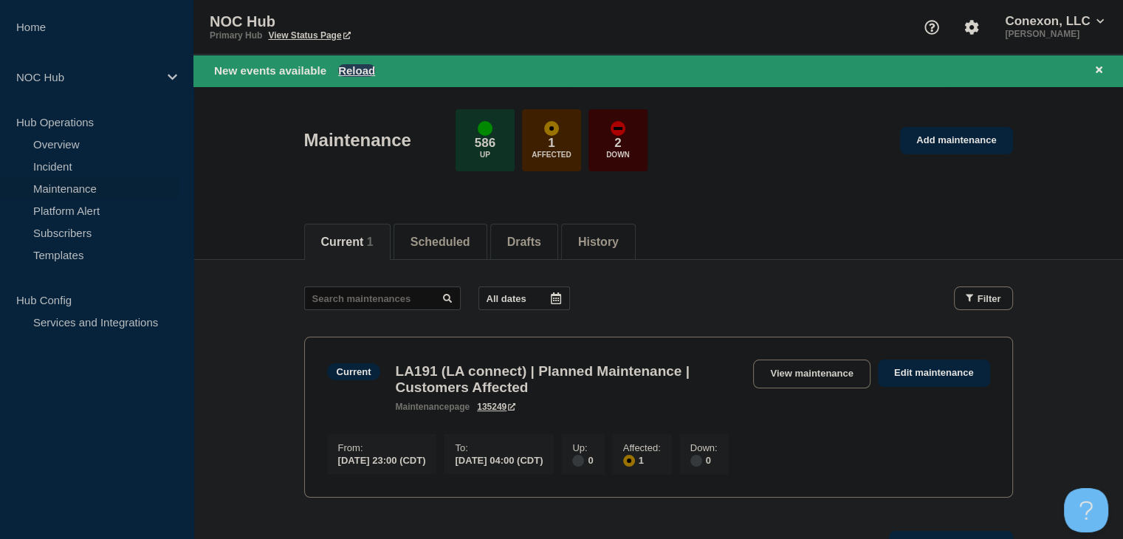
click at [359, 66] on button "Reload" at bounding box center [356, 70] width 37 height 13
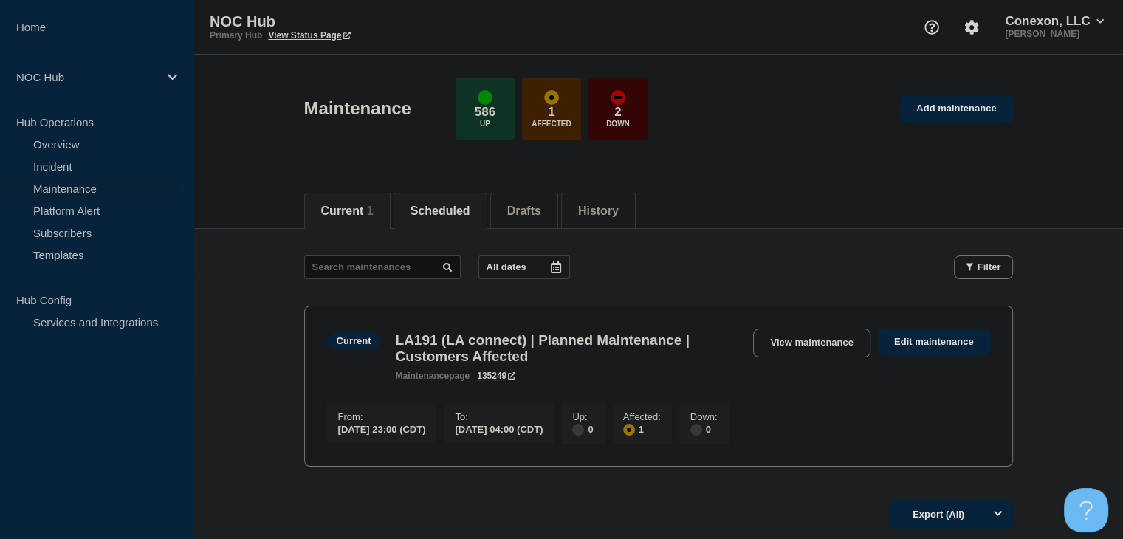
click at [440, 206] on button "Scheduled" at bounding box center [441, 211] width 60 height 13
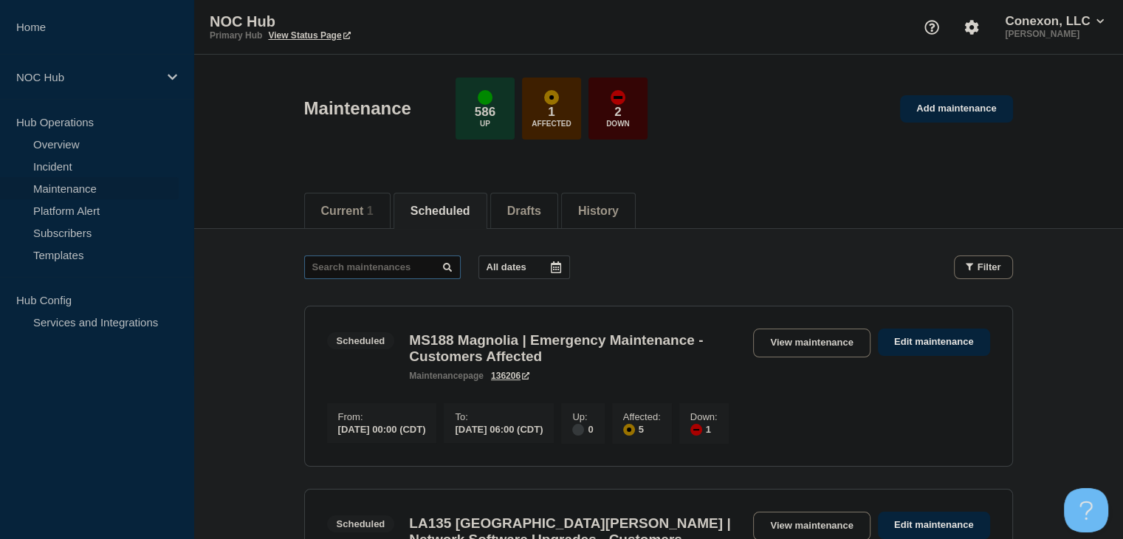
click at [357, 269] on input "text" at bounding box center [382, 267] width 157 height 24
type input "26654"
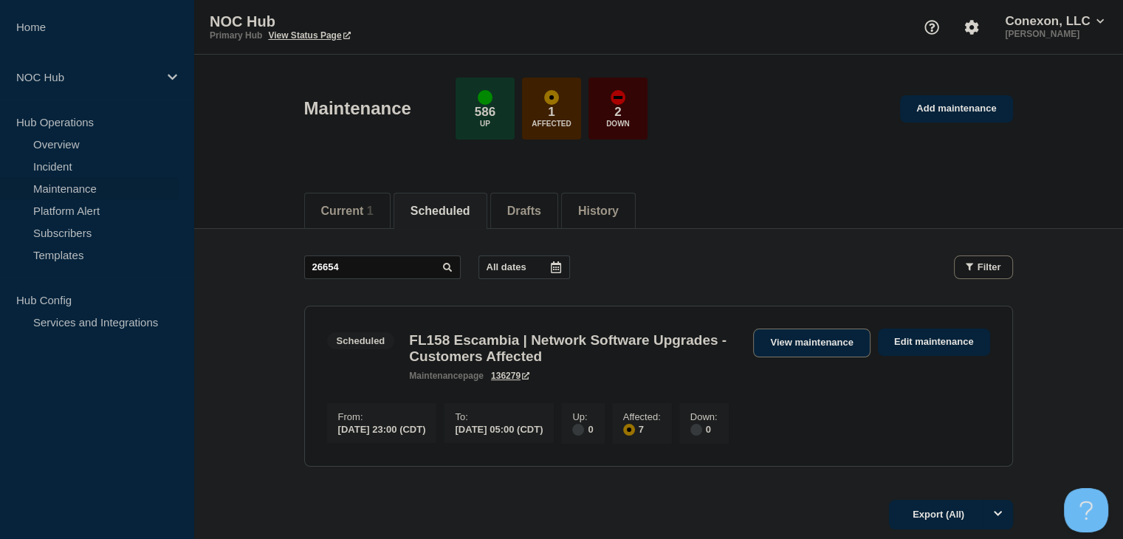
click at [795, 349] on link "View maintenance" at bounding box center [811, 343] width 117 height 29
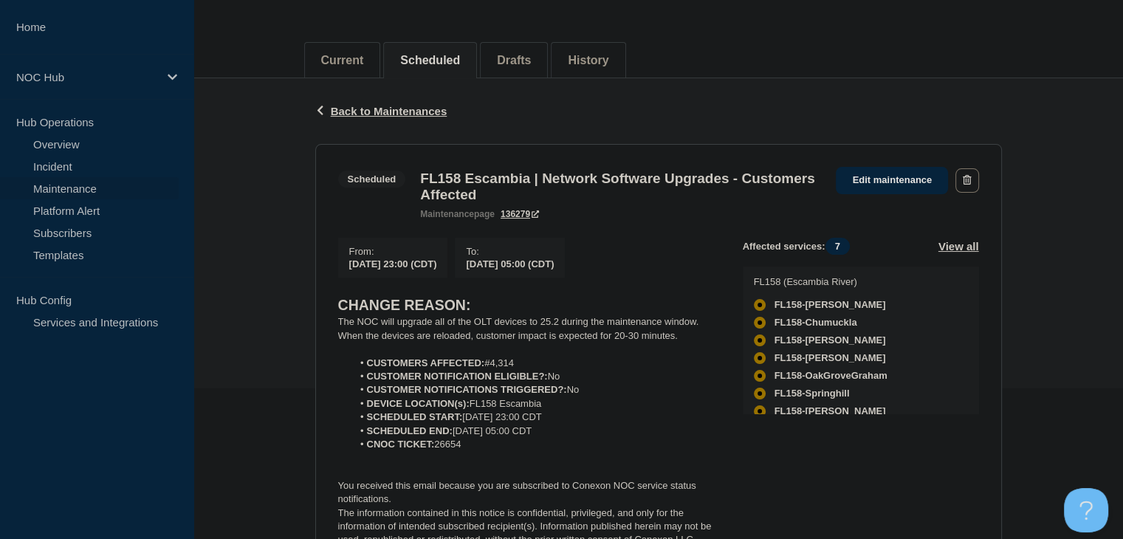
scroll to position [222, 0]
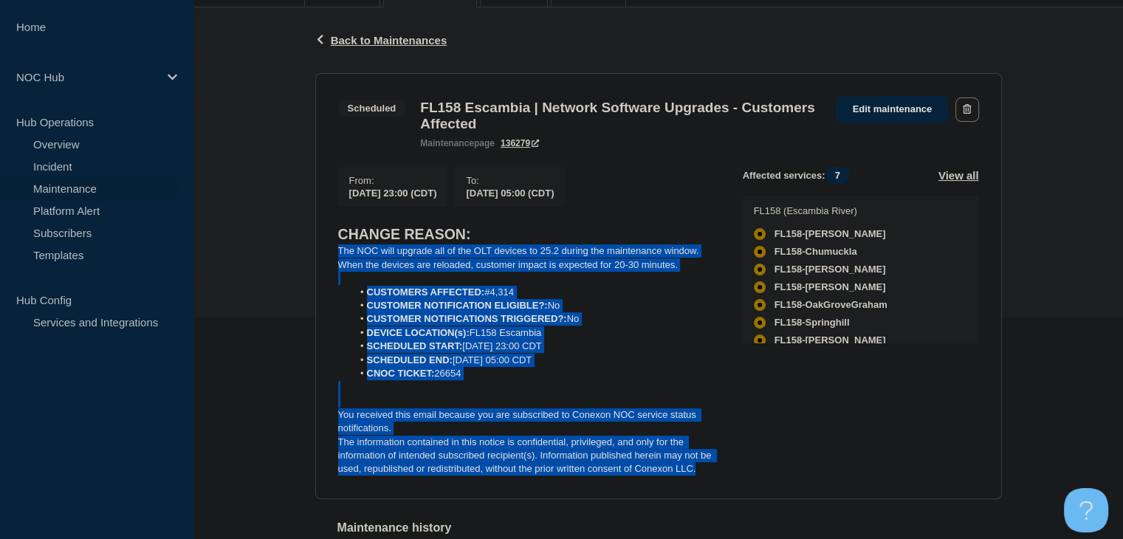
drag, startPoint x: 703, startPoint y: 481, endPoint x: 325, endPoint y: 261, distance: 437.1
click at [325, 261] on section "Scheduled FL158 Escambia | Network Software Upgrades - Customers Affected maint…" at bounding box center [658, 286] width 687 height 426
copy div "The NOC will upgrade all of the OLT devices to 25.2 during the maintenance wind…"
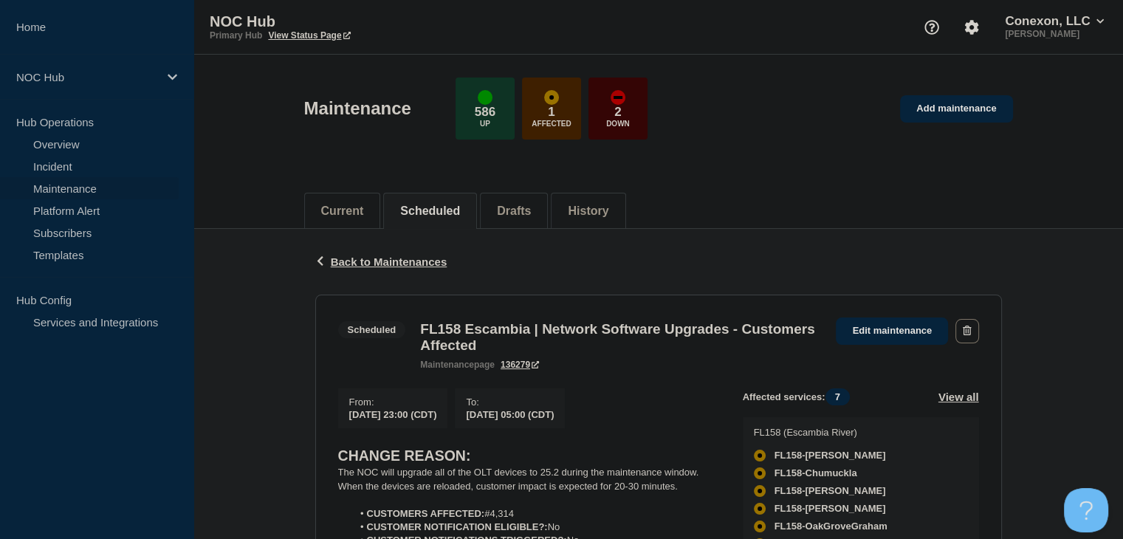
click at [947, 174] on header "Maintenance 586 Up 1 Affected 2 Down Add maintenance" at bounding box center [658, 116] width 930 height 123
click at [933, 107] on link "Add maintenance" at bounding box center [956, 108] width 112 height 27
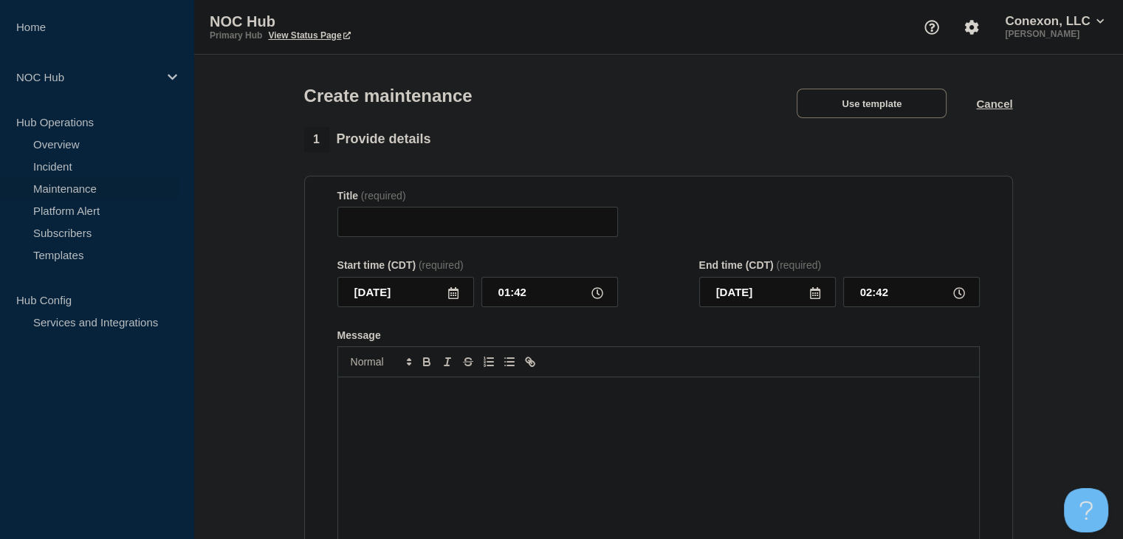
click at [969, 101] on div "Use template" at bounding box center [871, 104] width 209 height 30
click at [984, 106] on button "Cancel" at bounding box center [994, 103] width 36 height 13
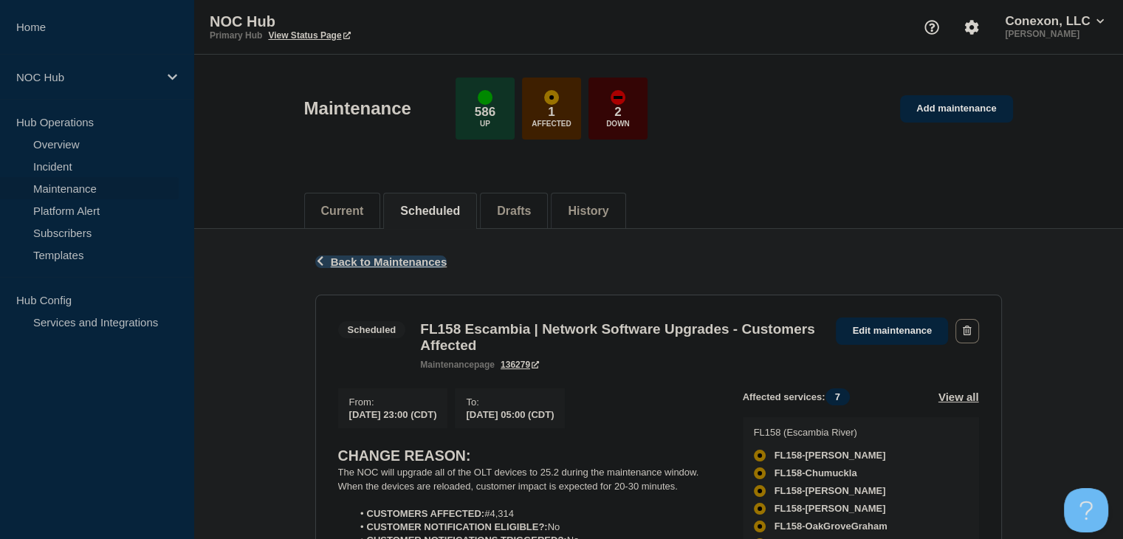
click at [443, 261] on span "Back to Maintenances" at bounding box center [389, 261] width 117 height 13
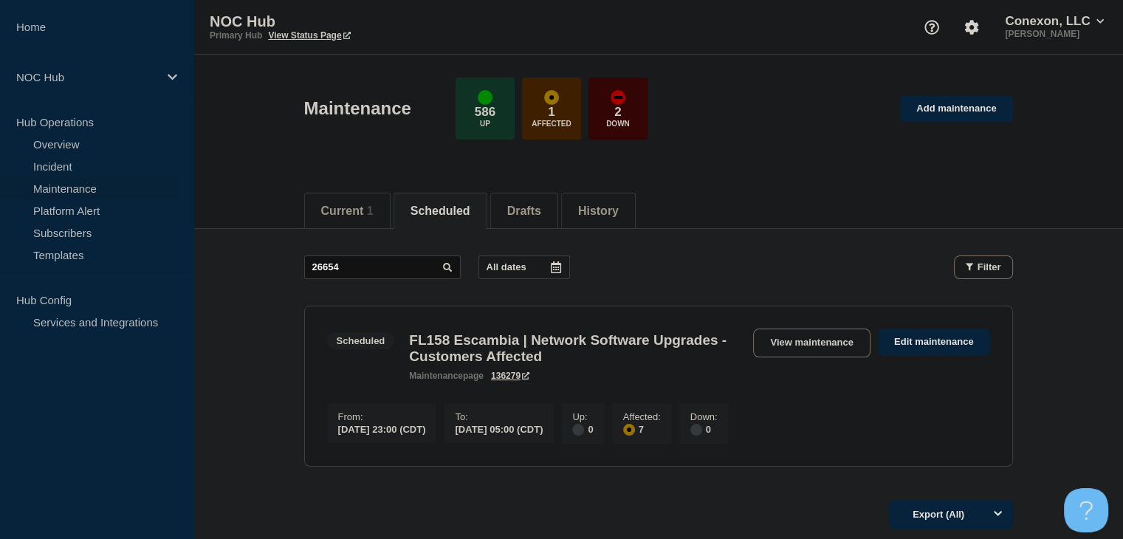
click at [456, 206] on button "Scheduled" at bounding box center [441, 211] width 60 height 13
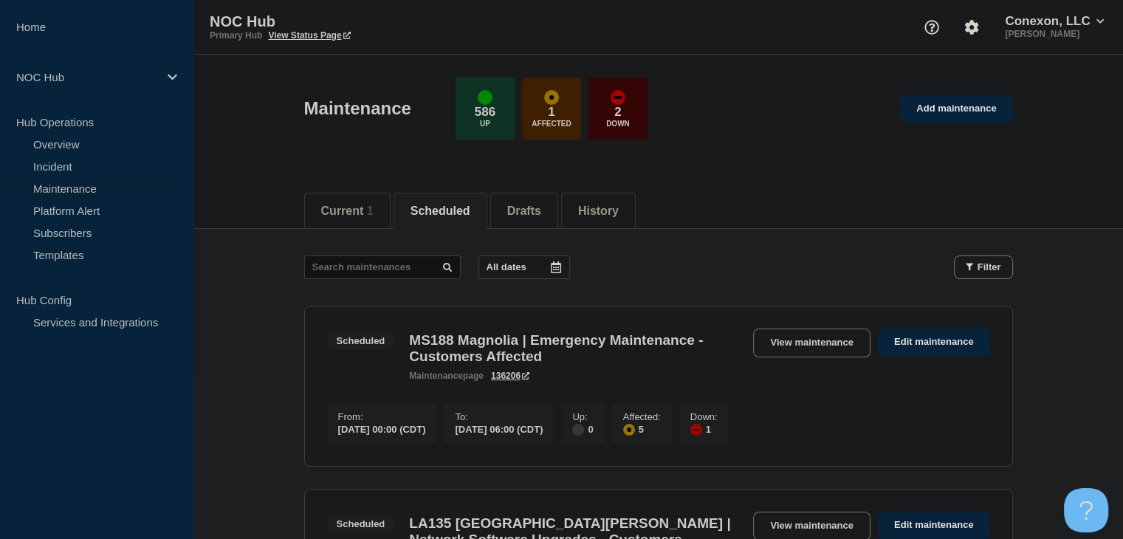
click at [564, 267] on div at bounding box center [556, 267] width 27 height 22
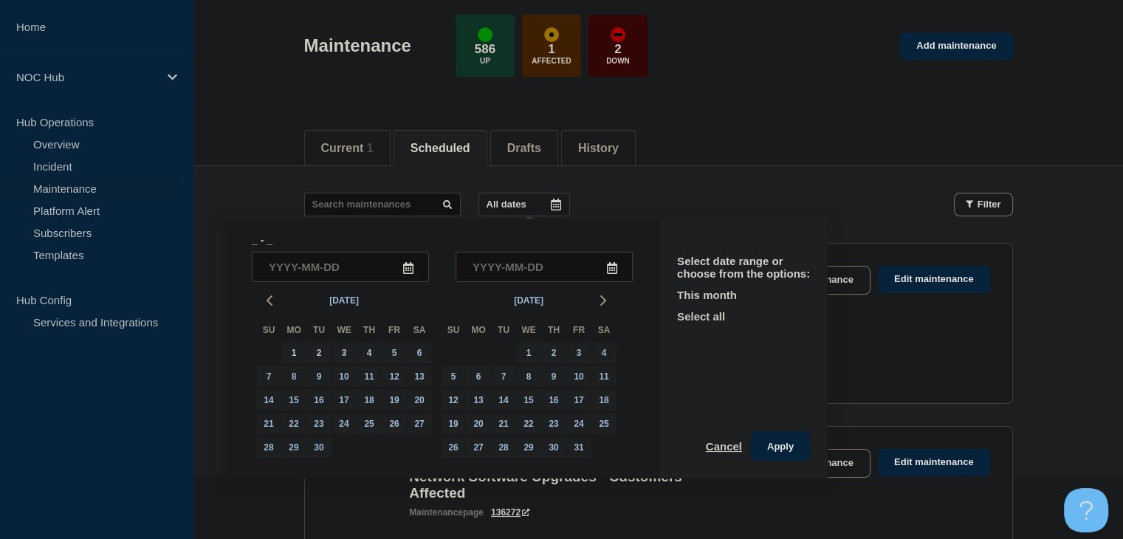
scroll to position [151, 0]
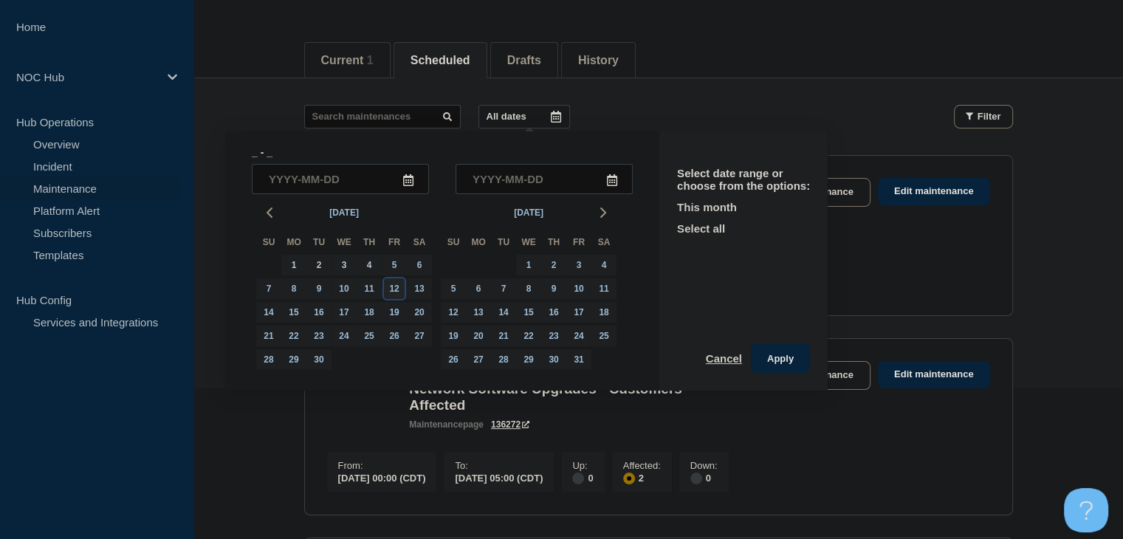
click at [394, 289] on div "12" at bounding box center [394, 288] width 21 height 21
type input "2025-09-12"
click at [393, 289] on div "12" at bounding box center [394, 288] width 21 height 21
type input "2025-09-12"
click at [763, 361] on button "Apply" at bounding box center [780, 358] width 59 height 30
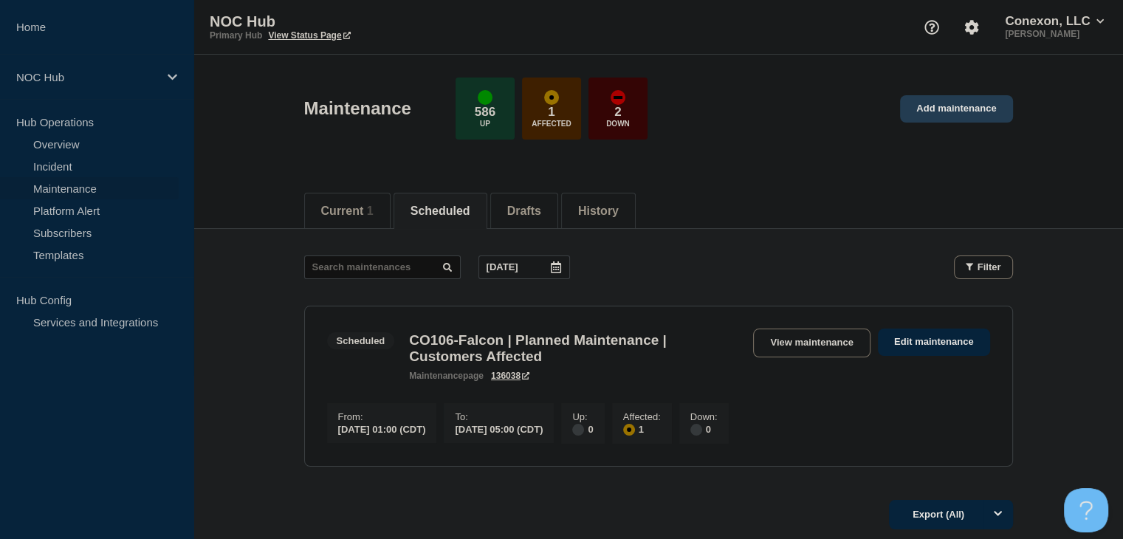
click at [953, 108] on link "Add maintenance" at bounding box center [956, 108] width 112 height 27
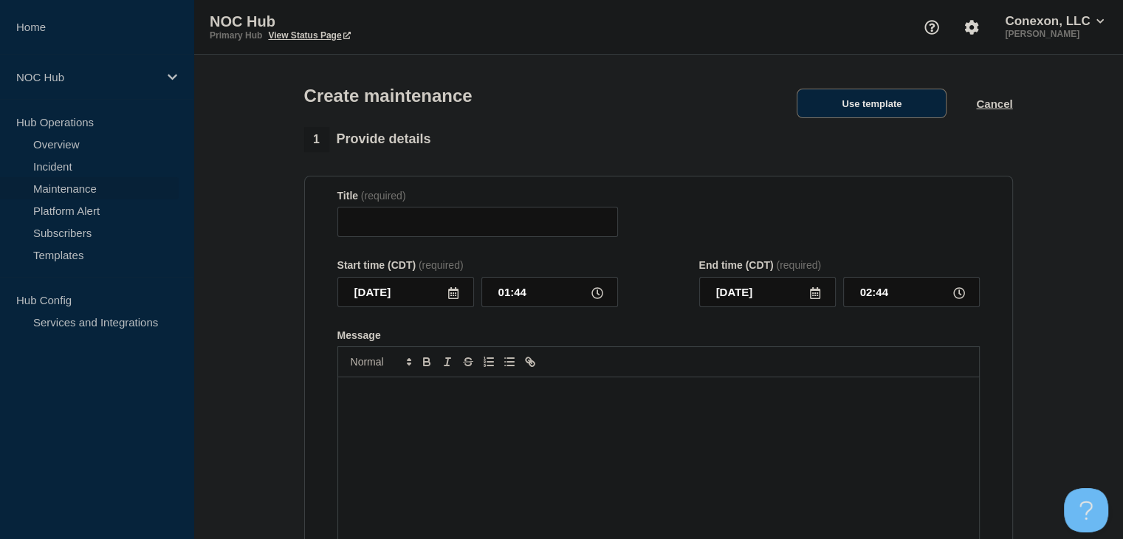
click at [930, 103] on button "Use template" at bounding box center [872, 104] width 150 height 30
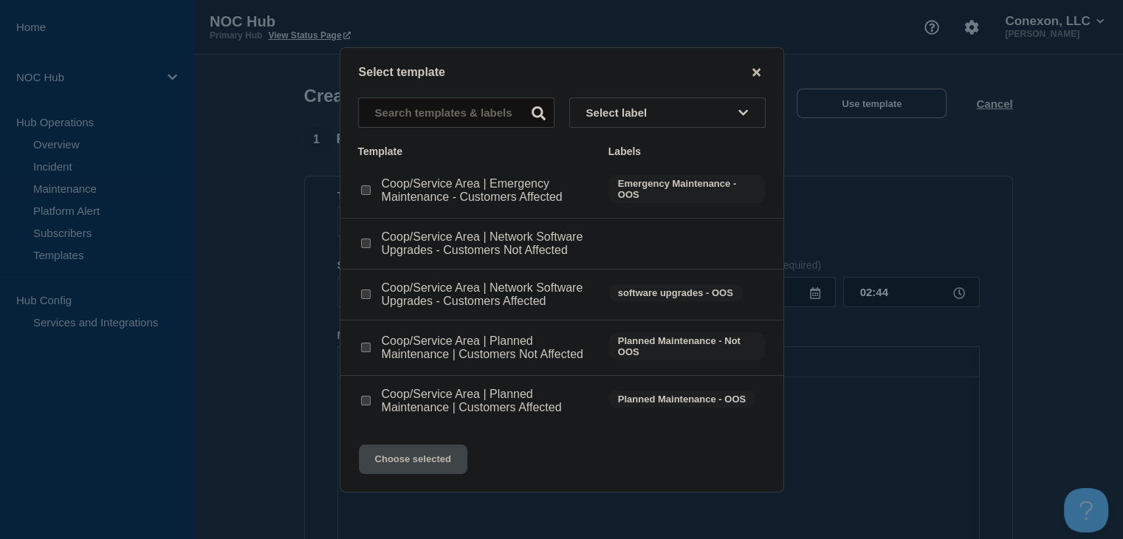
click at [369, 299] on input "Coop/Service Area | Network Software Upgrades - Customers Affected checkbox" at bounding box center [366, 294] width 10 height 10
checkbox input "true"
click at [422, 467] on button "Choose selected" at bounding box center [413, 460] width 109 height 30
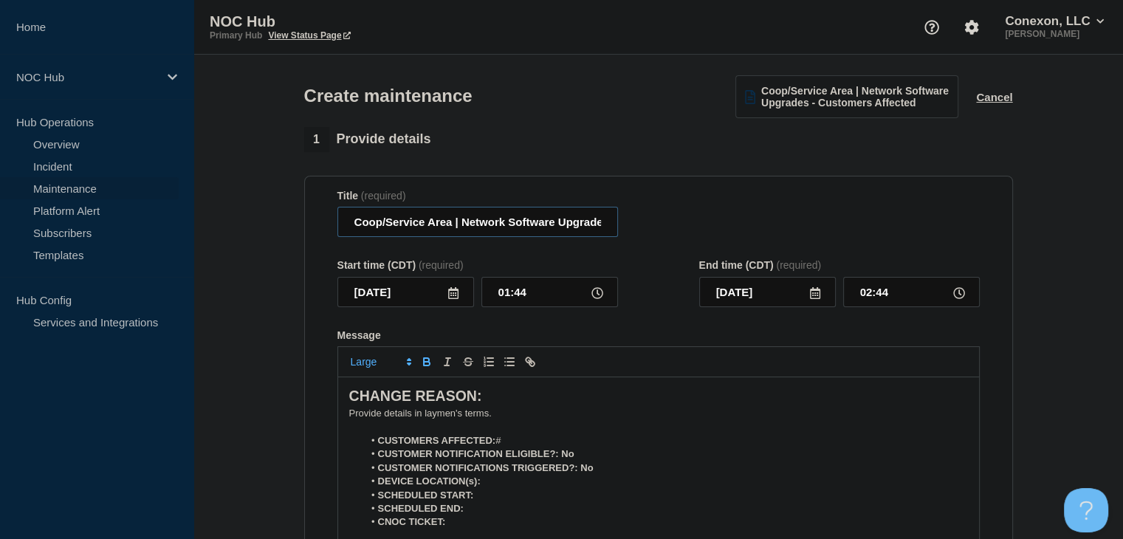
drag, startPoint x: 450, startPoint y: 230, endPoint x: 363, endPoint y: 230, distance: 87.9
click at [363, 230] on input "Coop/Service Area | Network Software Upgrades - Customers Affected" at bounding box center [477, 222] width 281 height 30
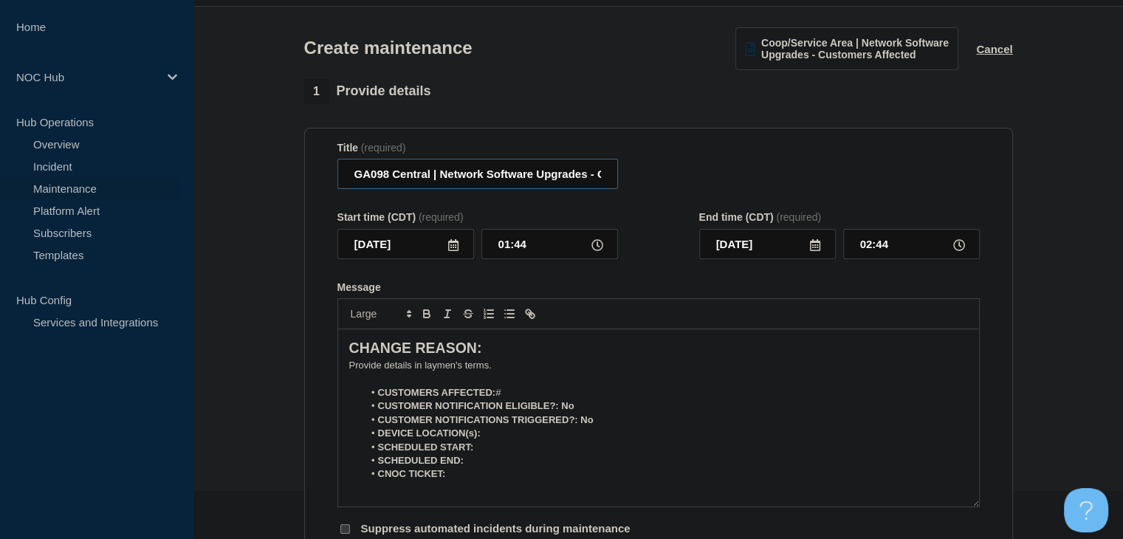
scroll to position [74, 0]
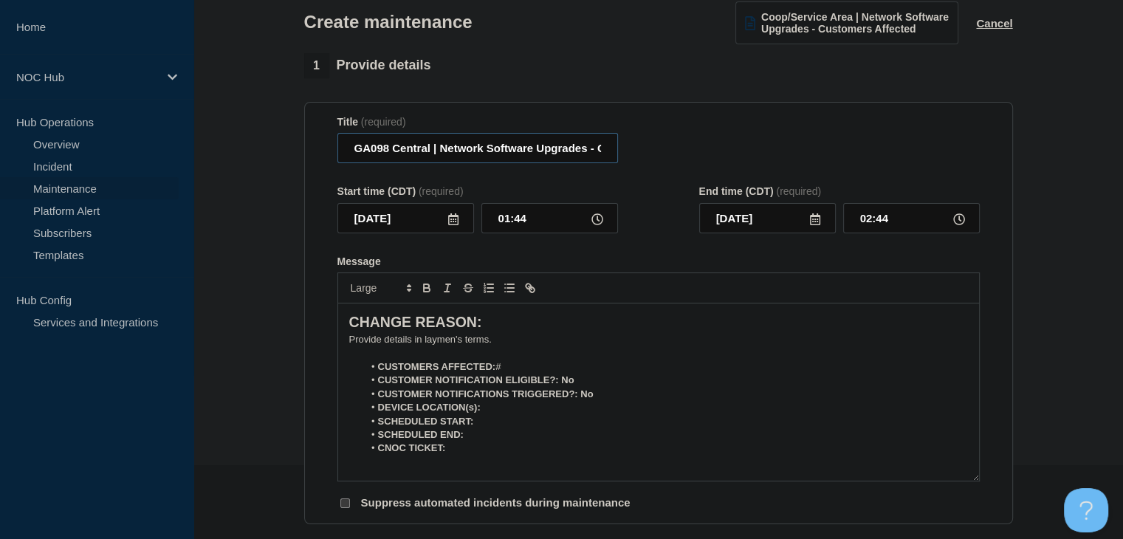
type input "GA098 Central | Network Software Upgrades - Customers Affected"
click at [541, 367] on li "CUSTOMERS AFFECTED: #" at bounding box center [665, 366] width 605 height 13
click at [450, 224] on icon at bounding box center [453, 219] width 10 height 12
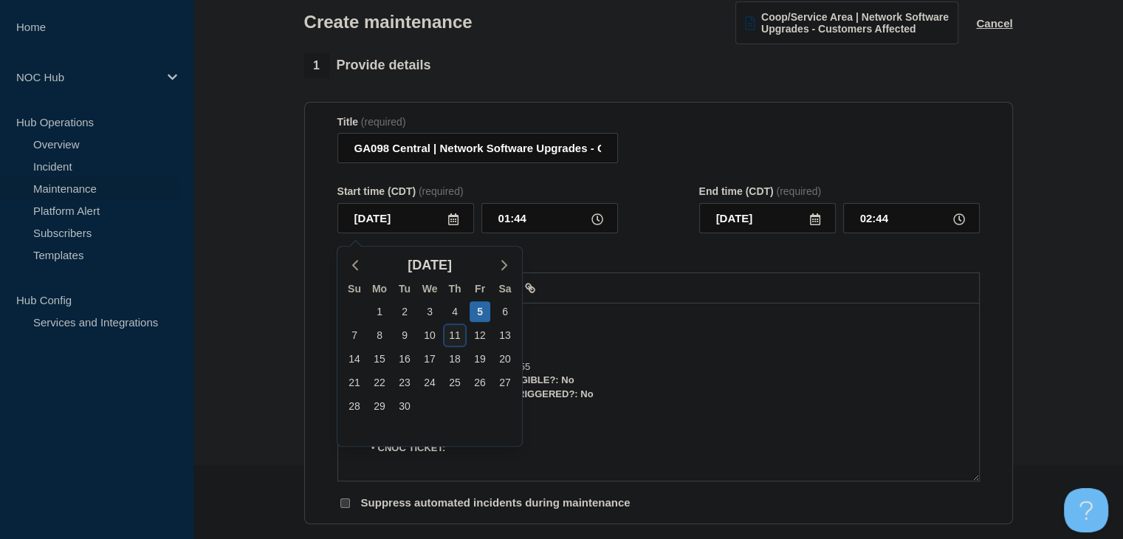
click at [448, 337] on div "11" at bounding box center [455, 335] width 21 height 21
type input "2025-09-11"
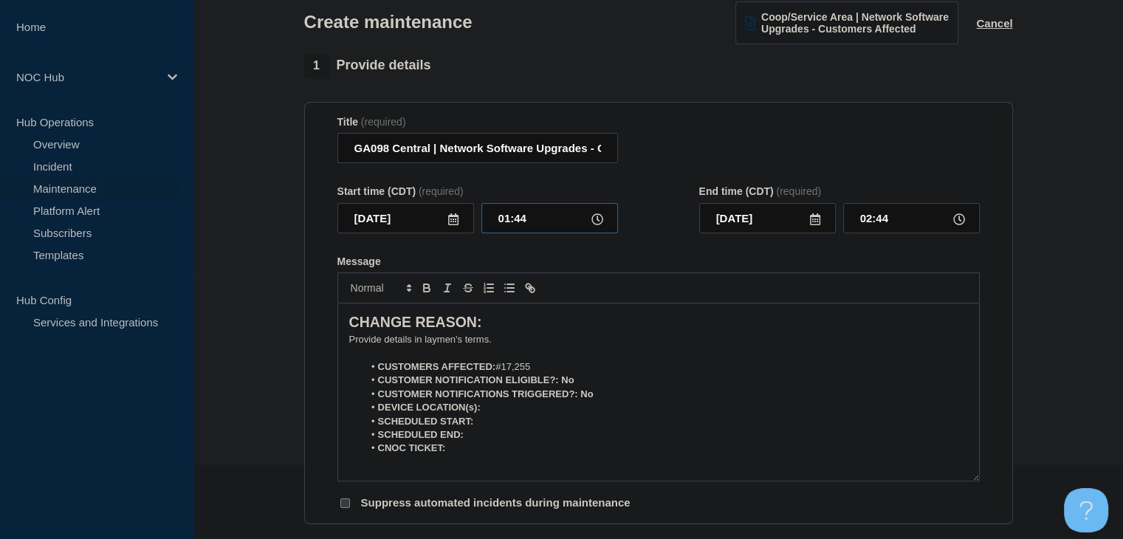
click at [501, 222] on input "01:44" at bounding box center [549, 218] width 137 height 30
type input "23:00"
type input "2025-09-12"
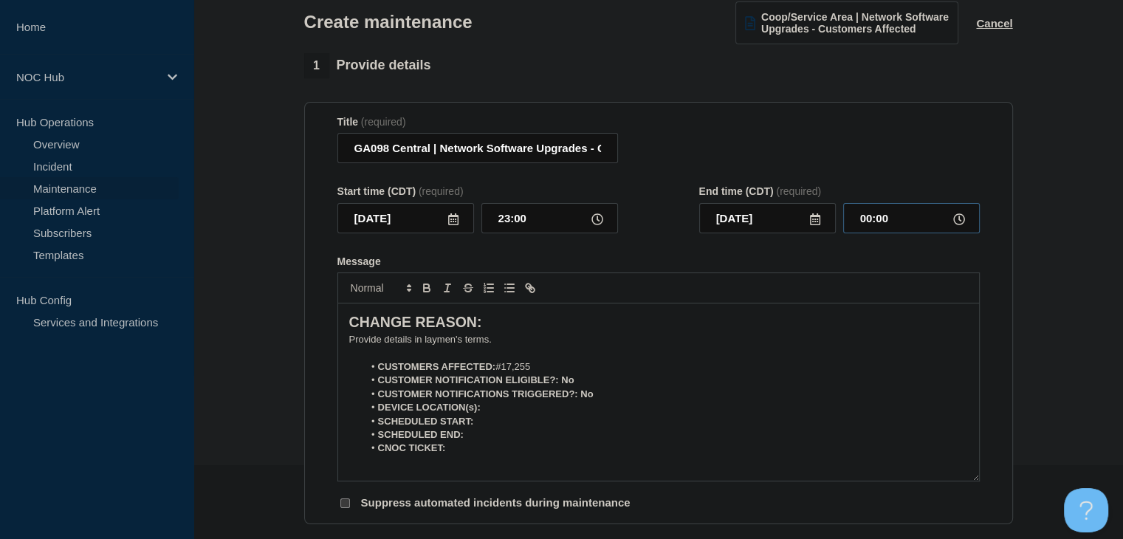
click at [879, 217] on input "00:00" at bounding box center [911, 218] width 137 height 30
type input "05:00"
click at [377, 346] on p "﻿Provide details in laymen's terms." at bounding box center [658, 339] width 619 height 13
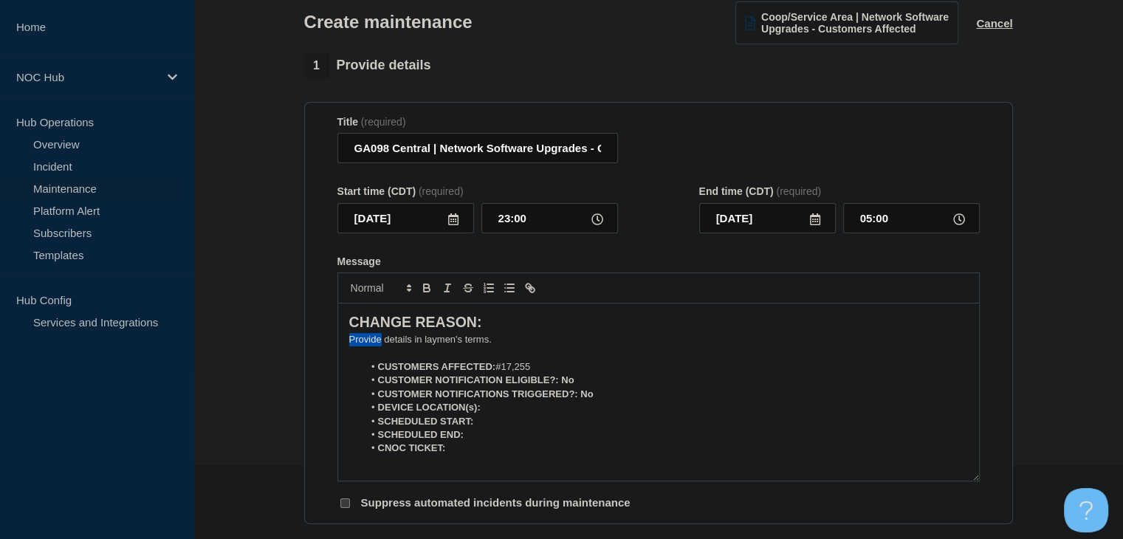
click at [377, 346] on p "﻿Provide details in laymen's terms." at bounding box center [658, 339] width 619 height 13
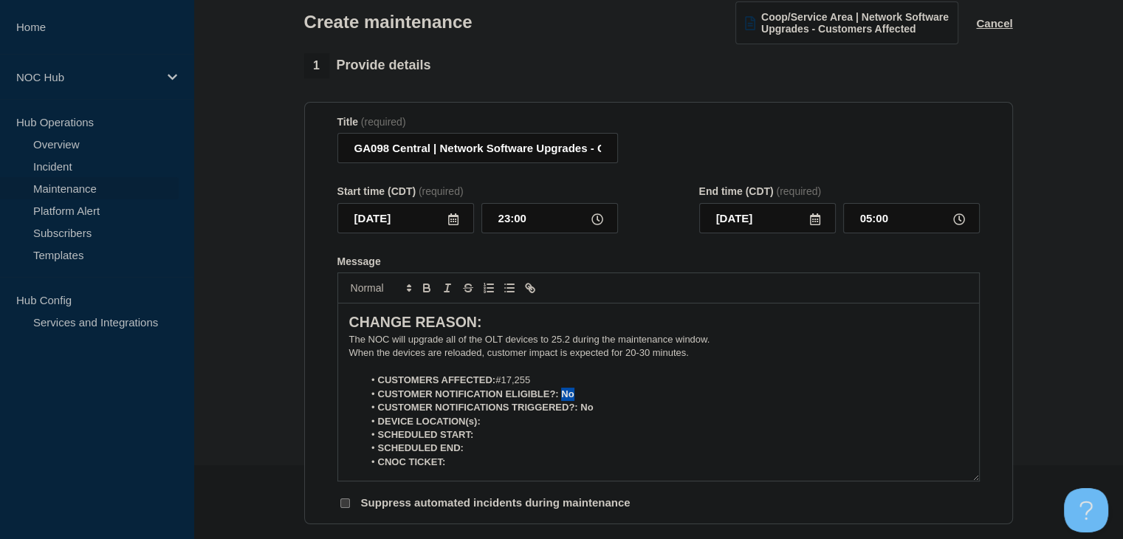
drag, startPoint x: 568, startPoint y: 397, endPoint x: 559, endPoint y: 397, distance: 8.9
click at [560, 397] on strong "CUSTOMER NOTIFICATION ELIGIBLE?: No" at bounding box center [476, 393] width 196 height 11
click at [420, 292] on icon "Toggle bold text" at bounding box center [426, 287] width 13 height 13
drag, startPoint x: 597, startPoint y: 415, endPoint x: 581, endPoint y: 415, distance: 15.5
click at [581, 414] on li "CUSTOMER NOTIFICATIONS TRIGGERED?: No" at bounding box center [665, 407] width 605 height 13
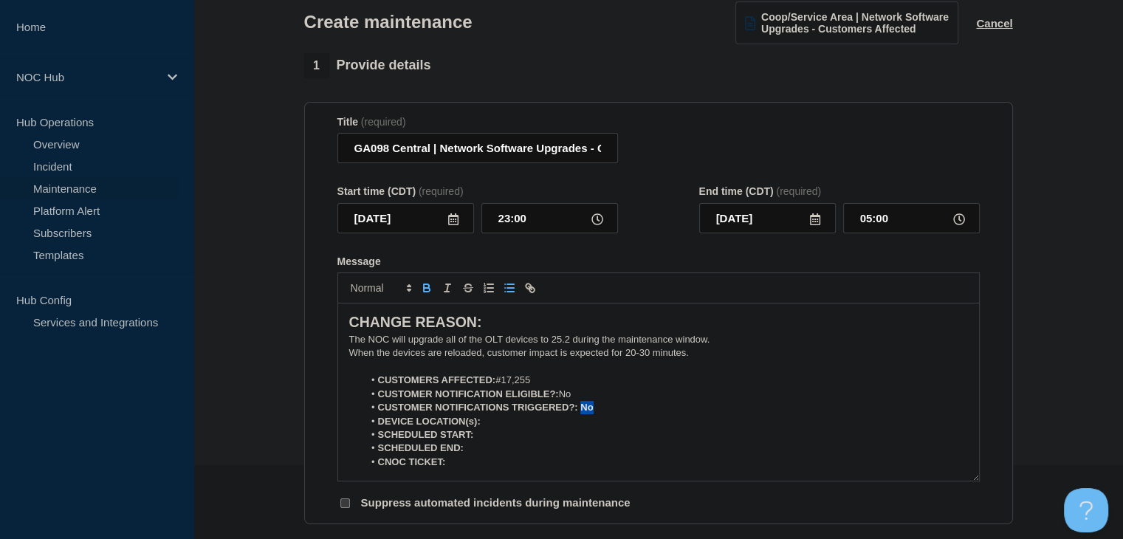
click at [428, 288] on icon "Toggle bold text" at bounding box center [426, 287] width 13 height 13
click at [515, 428] on li "DEVICE LOCATION(s):" at bounding box center [665, 421] width 605 height 13
click at [425, 297] on button "Toggle bold text" at bounding box center [426, 288] width 21 height 18
click at [428, 288] on icon "Toggle bold text" at bounding box center [426, 286] width 5 height 4
click at [425, 288] on icon "Toggle bold text" at bounding box center [426, 286] width 5 height 4
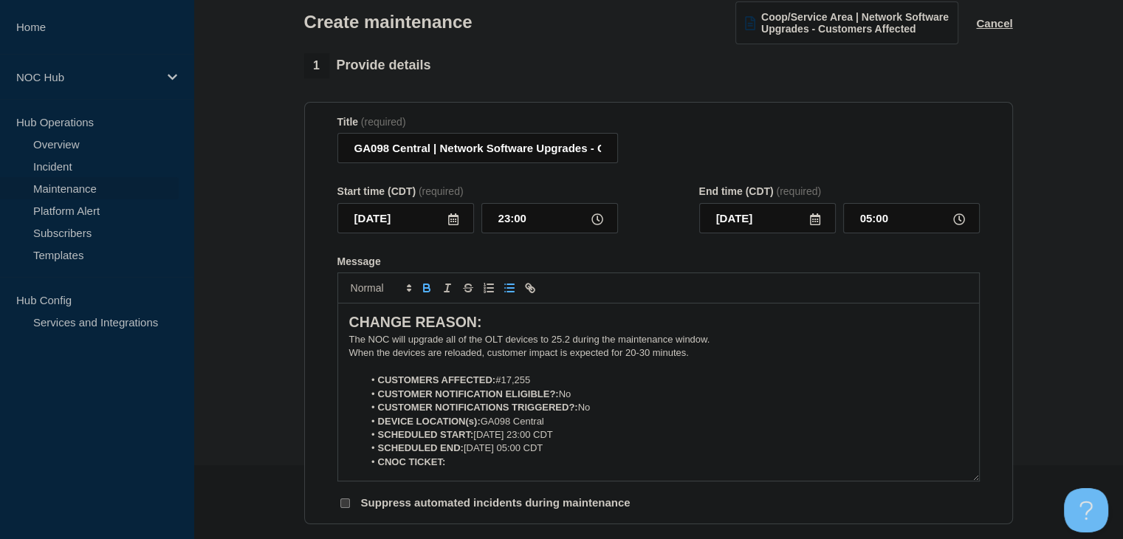
click at [424, 288] on icon "Toggle bold text" at bounding box center [426, 286] width 5 height 4
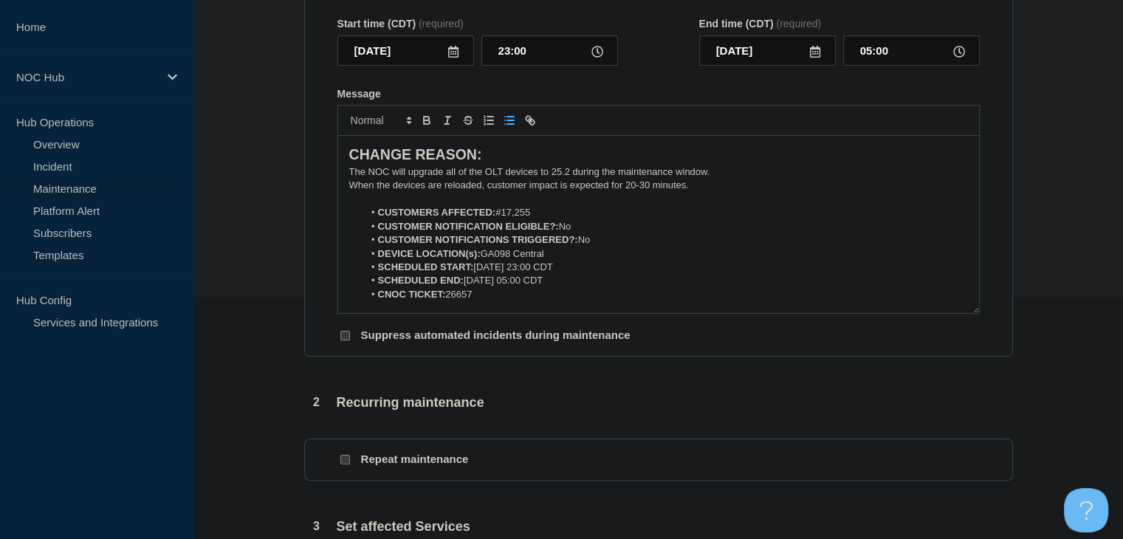
scroll to position [443, 0]
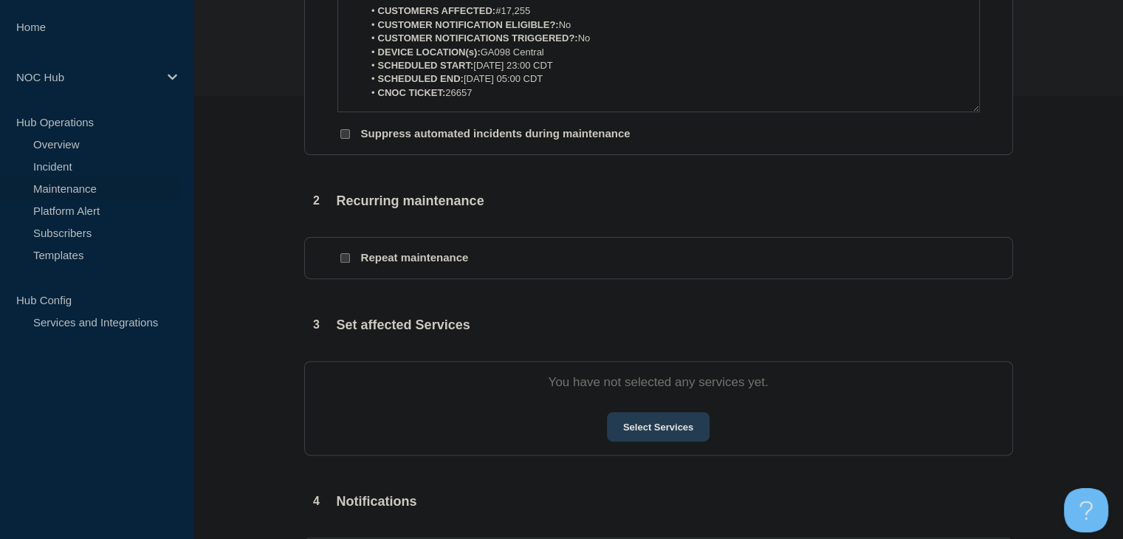
click at [631, 430] on button "Select Services" at bounding box center [658, 427] width 103 height 30
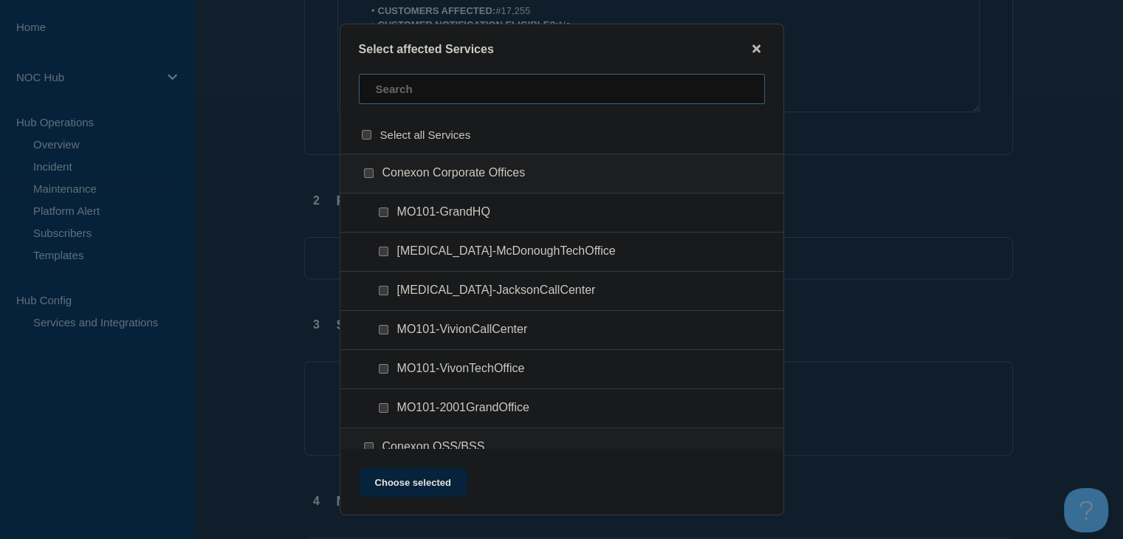
click at [423, 87] on input "text" at bounding box center [562, 89] width 406 height 30
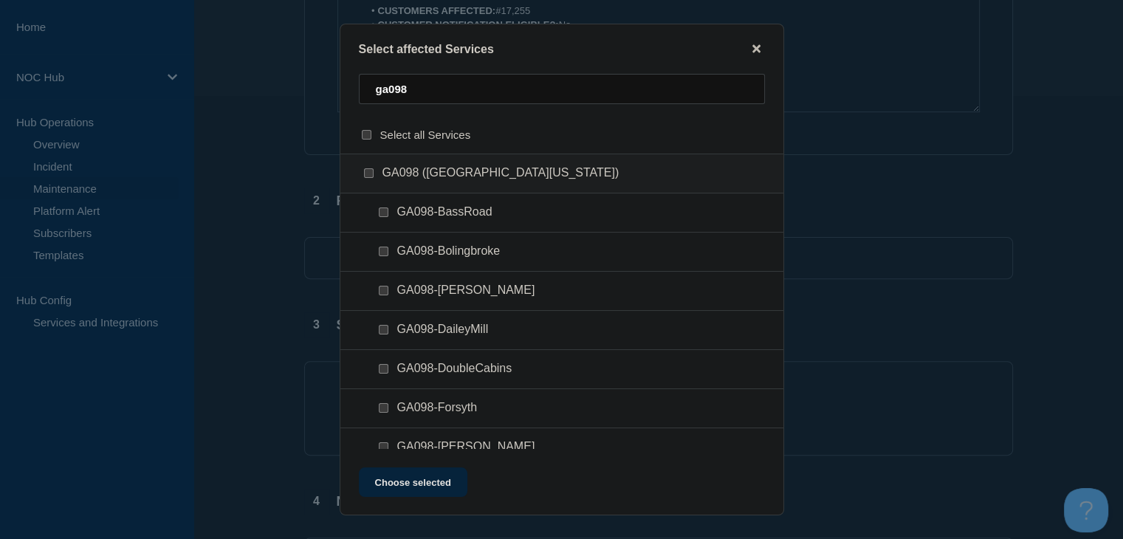
click at [368, 178] on input "GA098 (Central Georgia) checkbox" at bounding box center [369, 173] width 10 height 10
click at [394, 481] on button "Choose selected" at bounding box center [413, 482] width 109 height 30
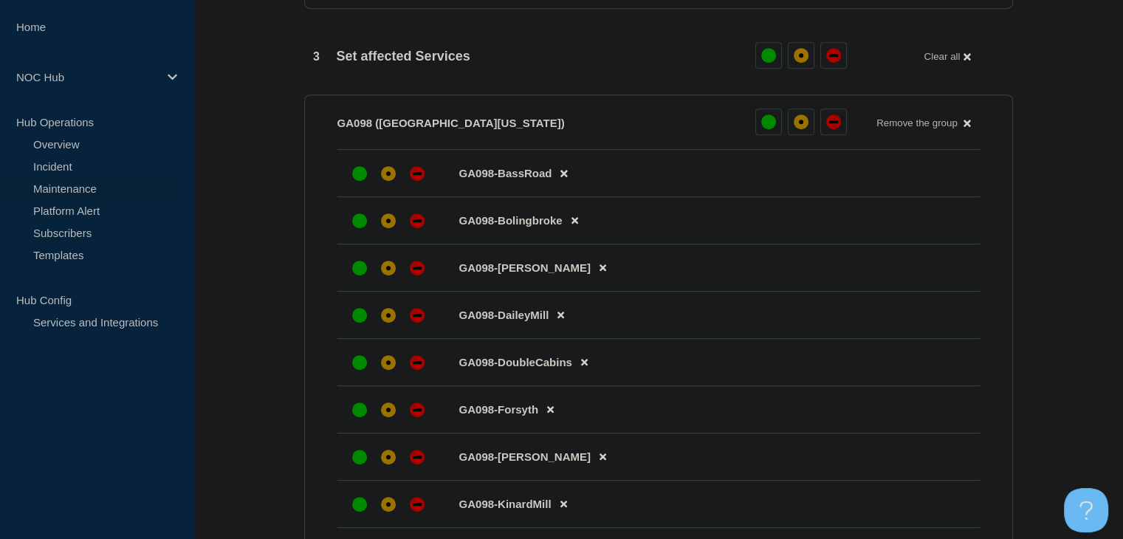
scroll to position [738, 0]
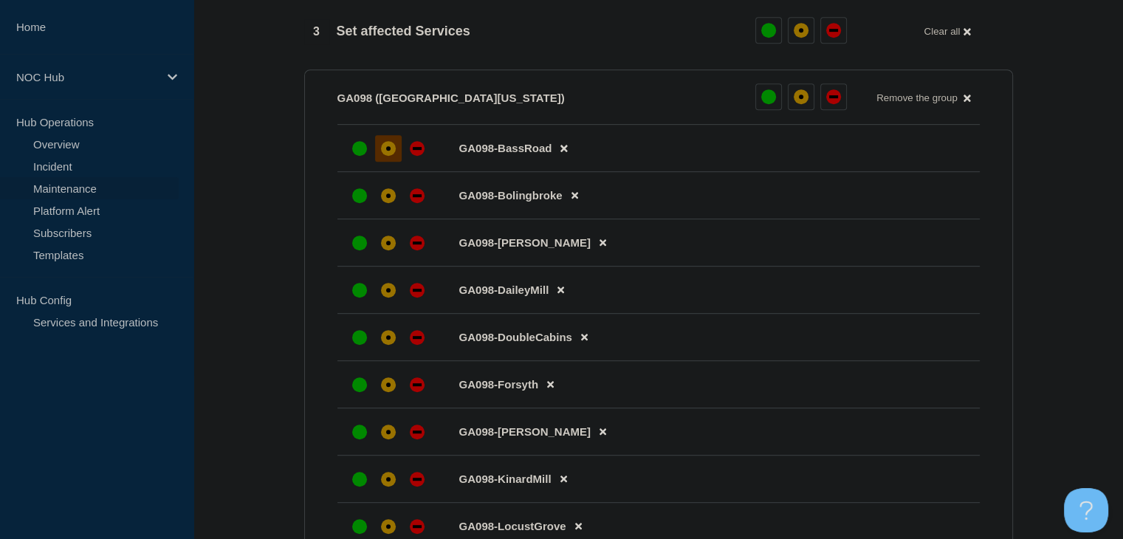
click at [396, 157] on div at bounding box center [388, 148] width 27 height 27
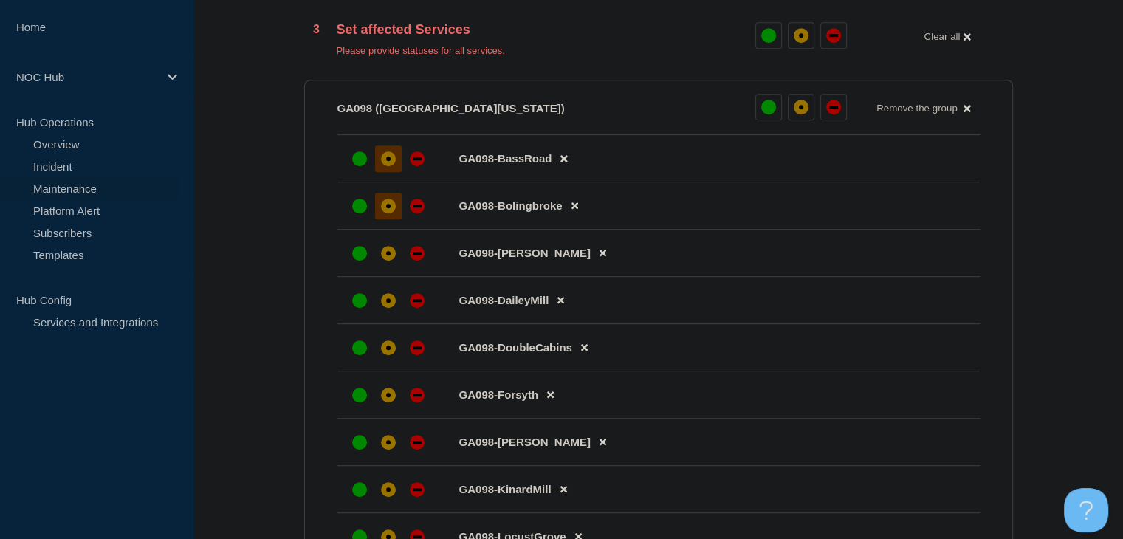
click at [388, 208] on div "affected" at bounding box center [388, 206] width 4 height 4
click at [388, 255] on div "affected" at bounding box center [388, 253] width 15 height 15
click at [388, 303] on div "affected" at bounding box center [388, 300] width 4 height 4
click at [383, 361] on div at bounding box center [388, 348] width 27 height 27
click at [383, 408] on div at bounding box center [388, 395] width 27 height 27
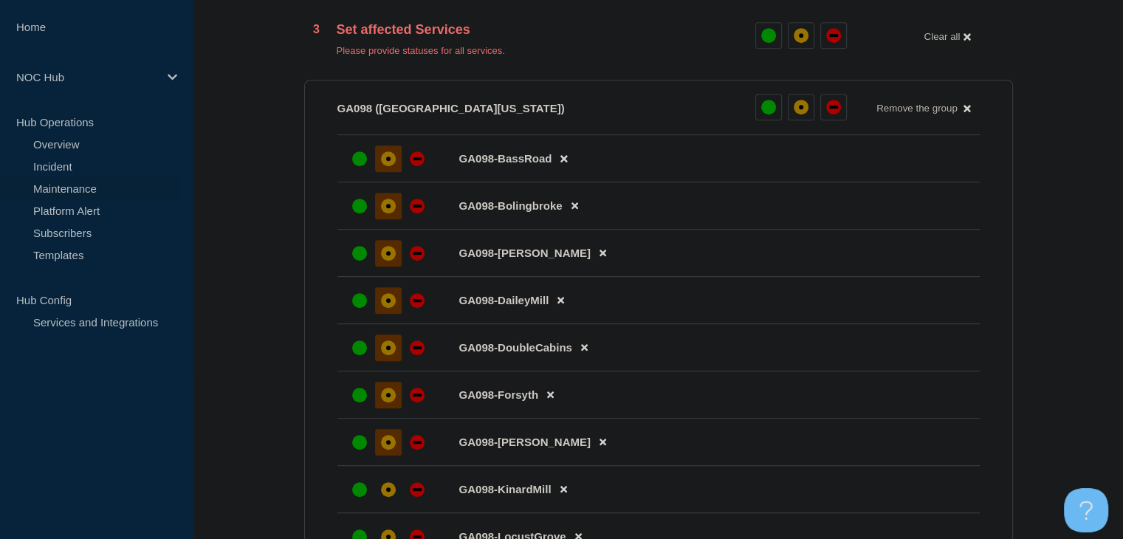
click at [385, 450] on div "affected" at bounding box center [388, 442] width 15 height 15
click at [377, 503] on div at bounding box center [388, 489] width 27 height 27
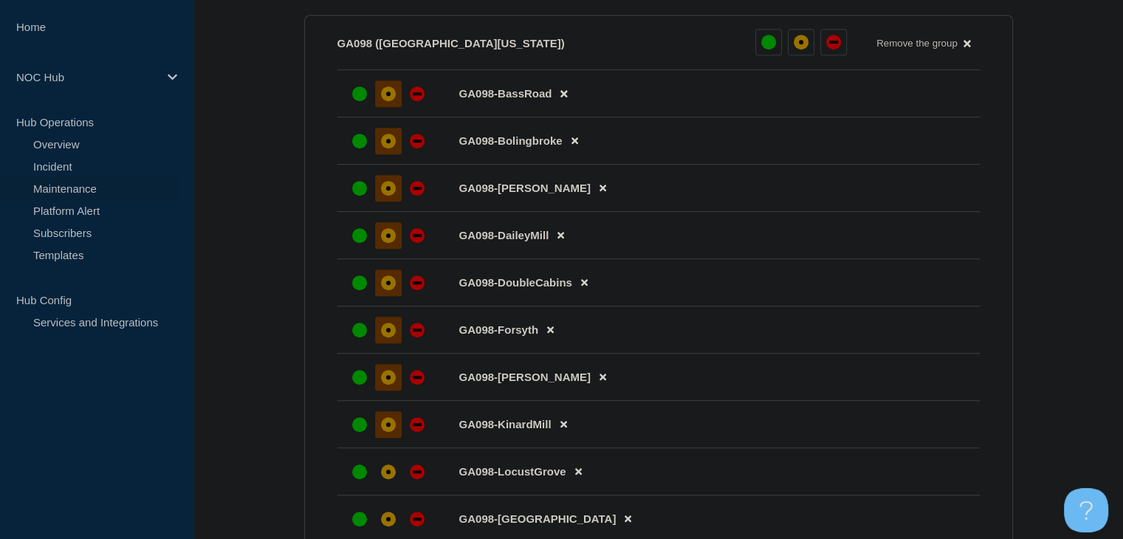
scroll to position [960, 0]
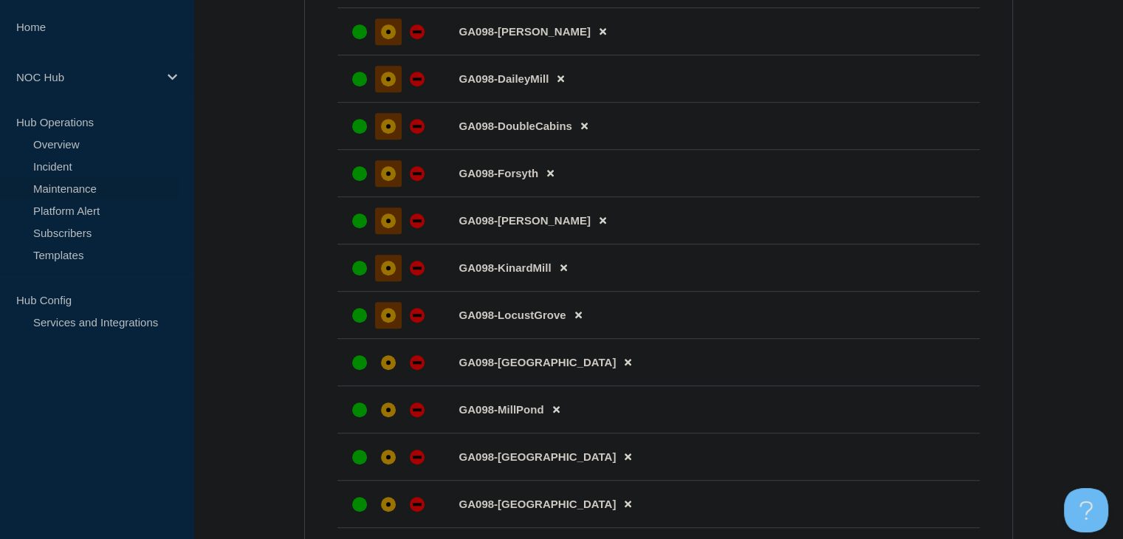
click at [390, 318] on div "affected" at bounding box center [388, 315] width 4 height 4
click at [385, 370] on div "affected" at bounding box center [388, 362] width 15 height 15
click at [391, 423] on div at bounding box center [388, 410] width 27 height 27
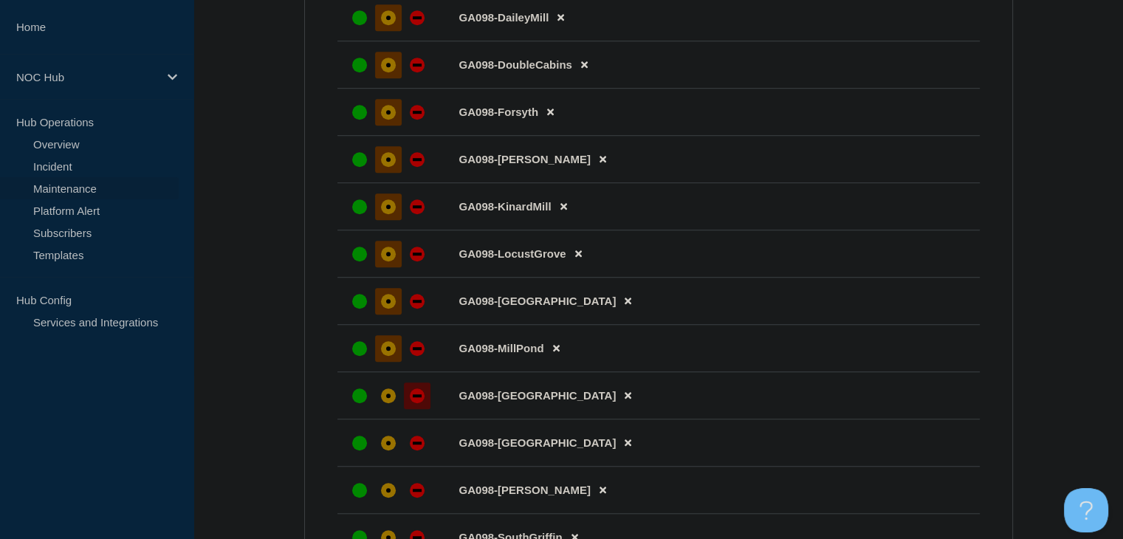
scroll to position [1108, 0]
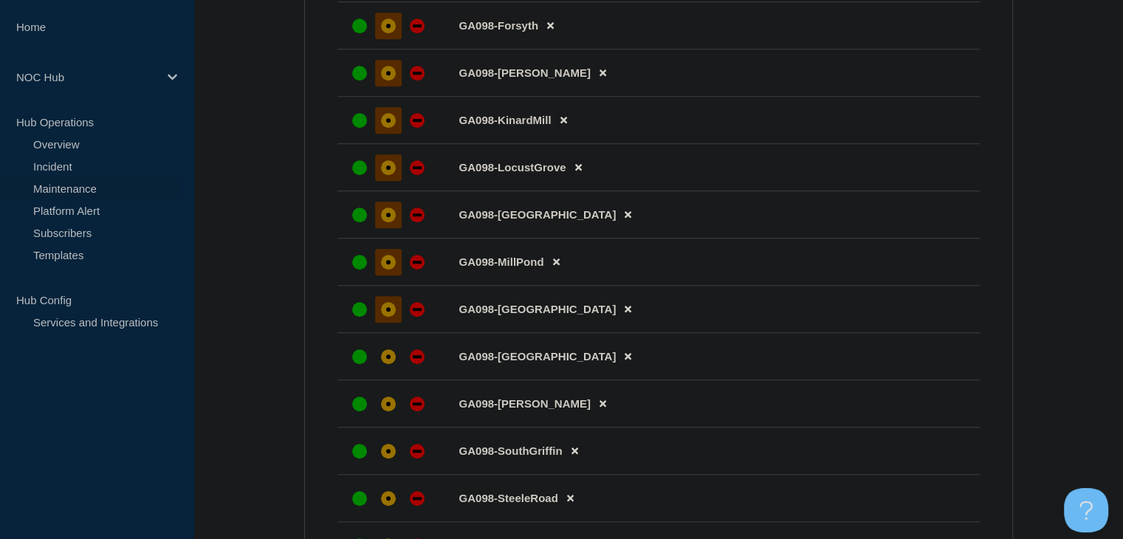
click at [388, 312] on div "affected" at bounding box center [388, 309] width 4 height 4
click at [383, 364] on div "affected" at bounding box center [388, 356] width 15 height 15
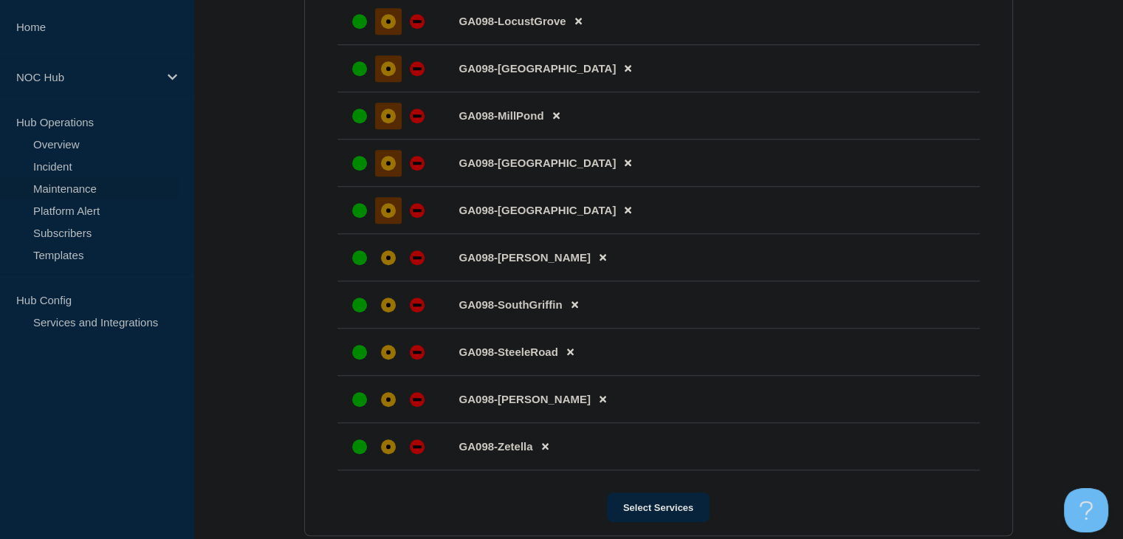
scroll to position [1255, 0]
click at [387, 270] on div at bounding box center [388, 256] width 27 height 27
click at [389, 306] on div "affected" at bounding box center [388, 303] width 4 height 4
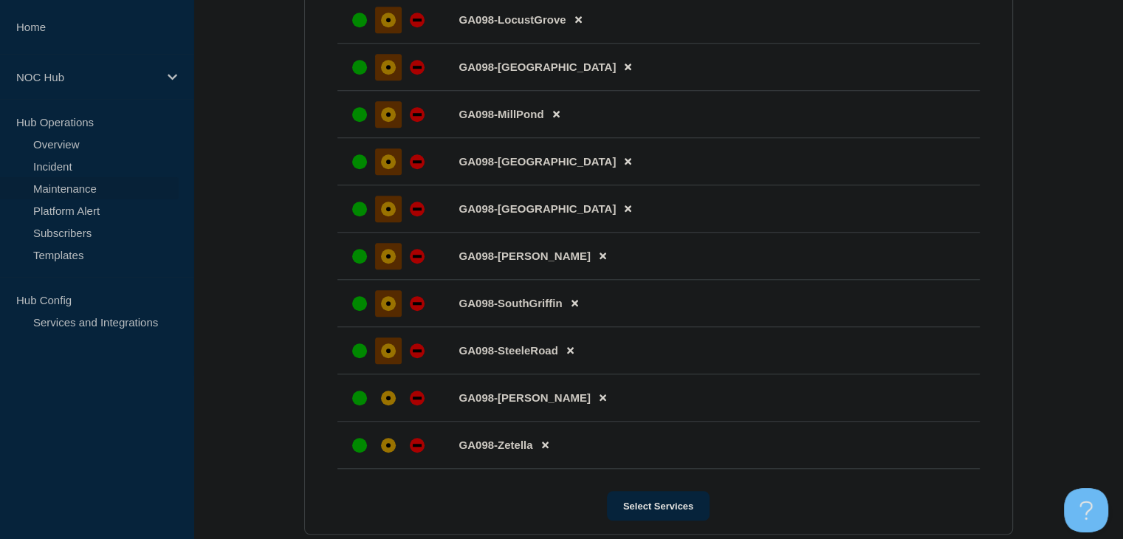
click at [389, 357] on div at bounding box center [388, 350] width 27 height 27
click at [391, 405] on div "affected" at bounding box center [388, 398] width 15 height 15
click at [391, 453] on div at bounding box center [388, 445] width 27 height 27
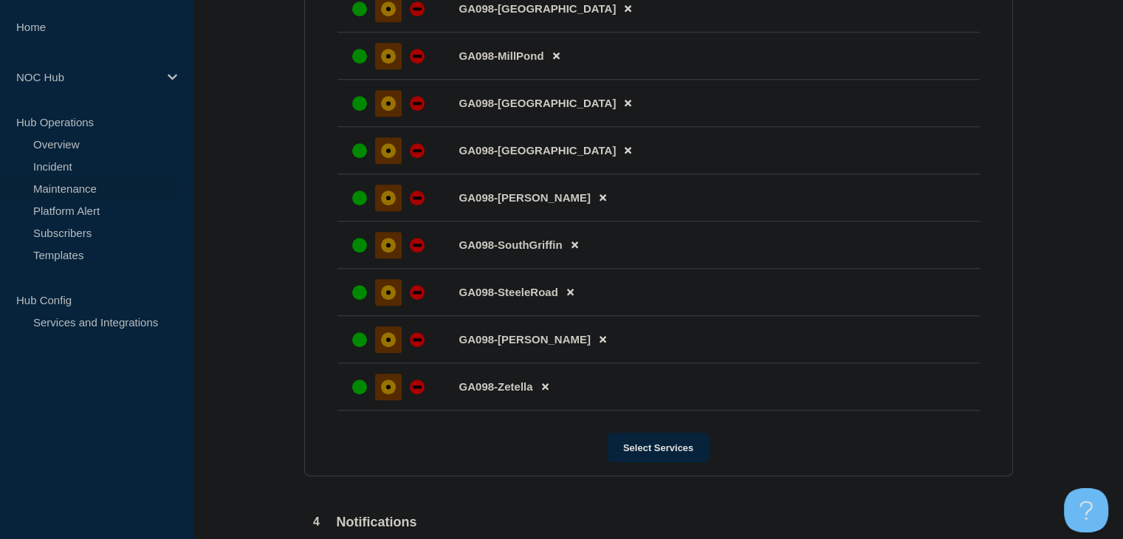
scroll to position [1644, 0]
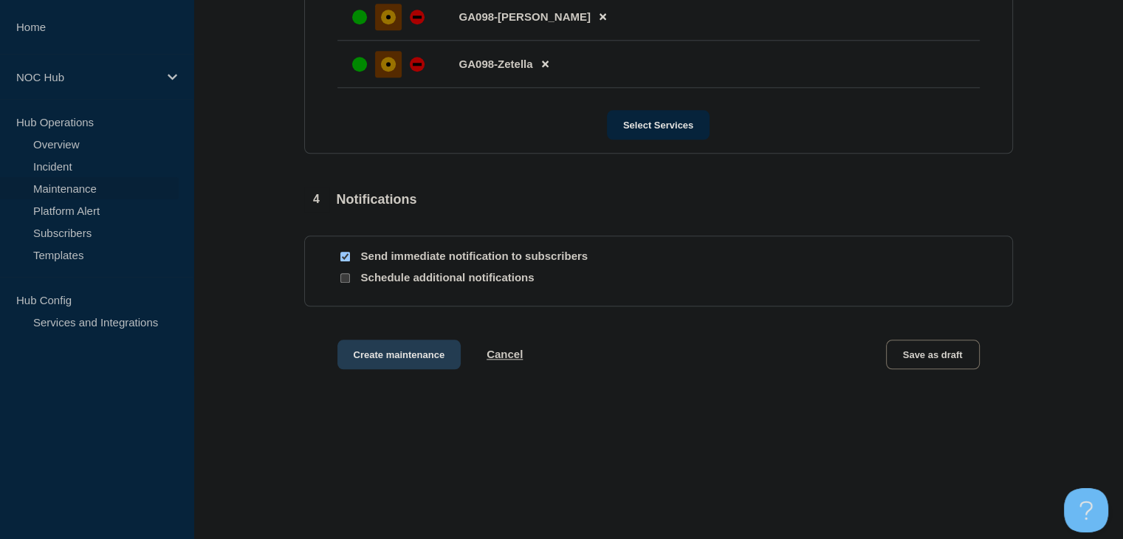
click at [382, 353] on button "Create maintenance" at bounding box center [399, 355] width 124 height 30
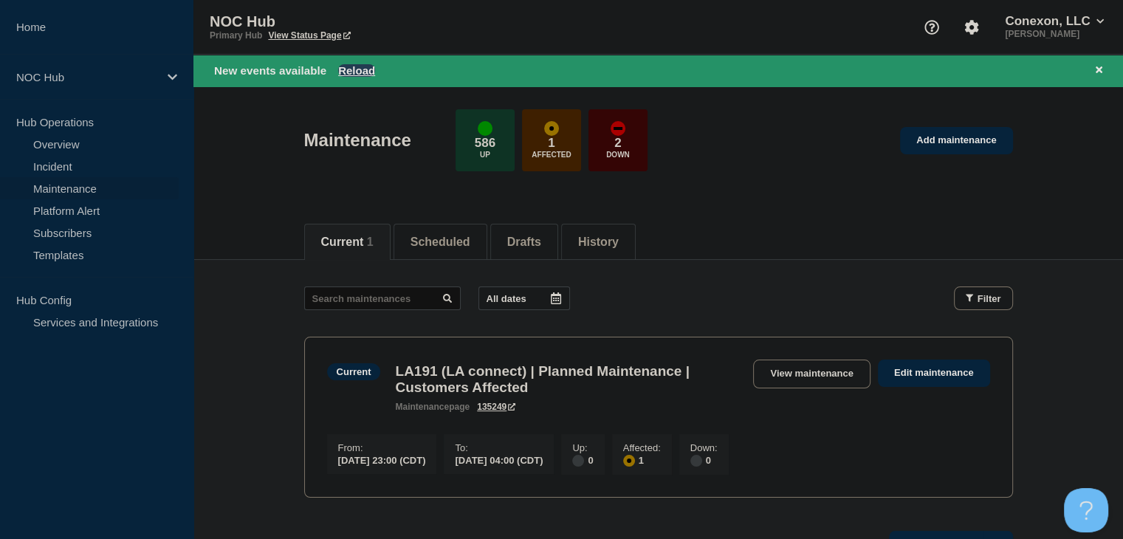
click at [358, 71] on button "Reload" at bounding box center [356, 70] width 37 height 13
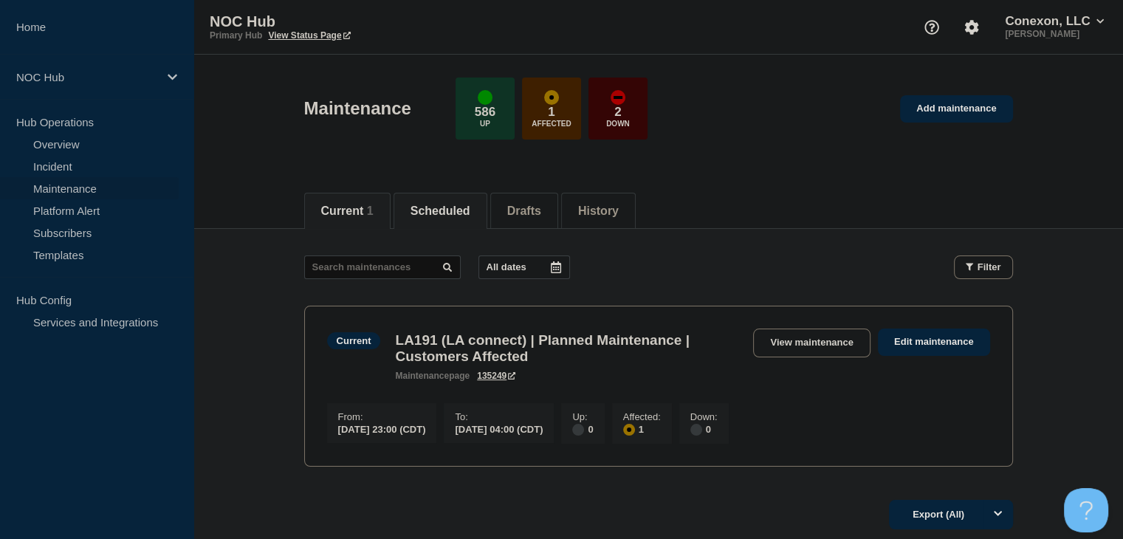
click at [429, 215] on button "Scheduled" at bounding box center [441, 211] width 60 height 13
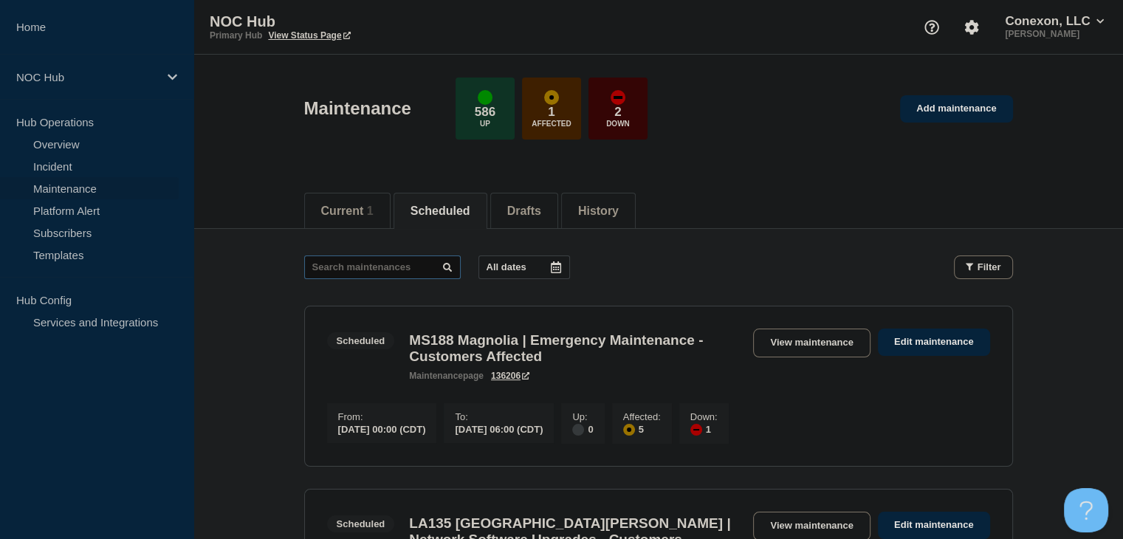
click at [363, 264] on input "text" at bounding box center [382, 267] width 157 height 24
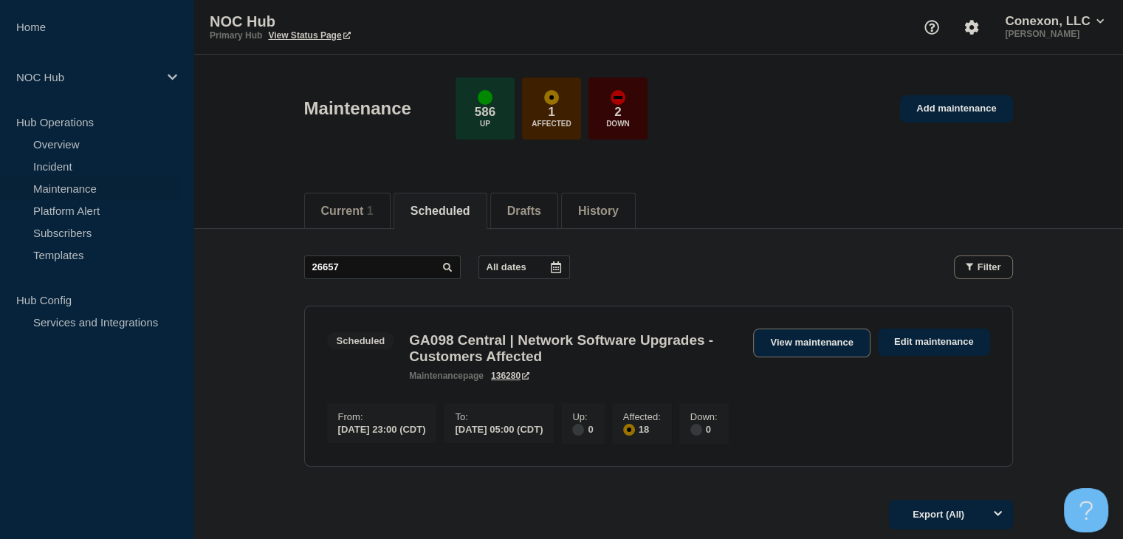
click at [786, 345] on link "View maintenance" at bounding box center [811, 343] width 117 height 29
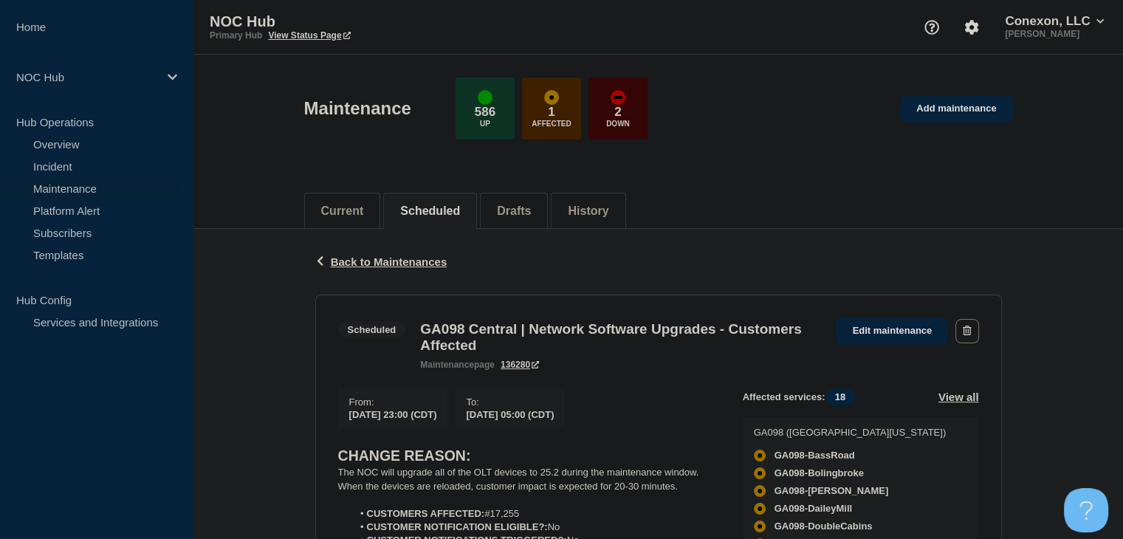
scroll to position [295, 0]
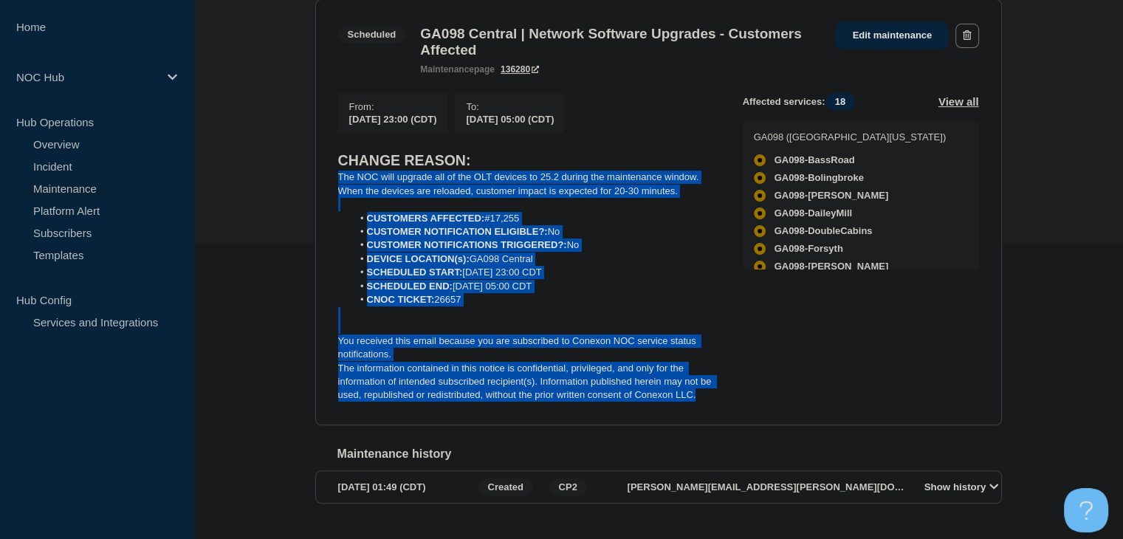
drag, startPoint x: 707, startPoint y: 406, endPoint x: 316, endPoint y: 190, distance: 446.5
click at [316, 190] on section "Scheduled GA098 Central | Network Software Upgrades - Customers Affected mainte…" at bounding box center [658, 212] width 687 height 426
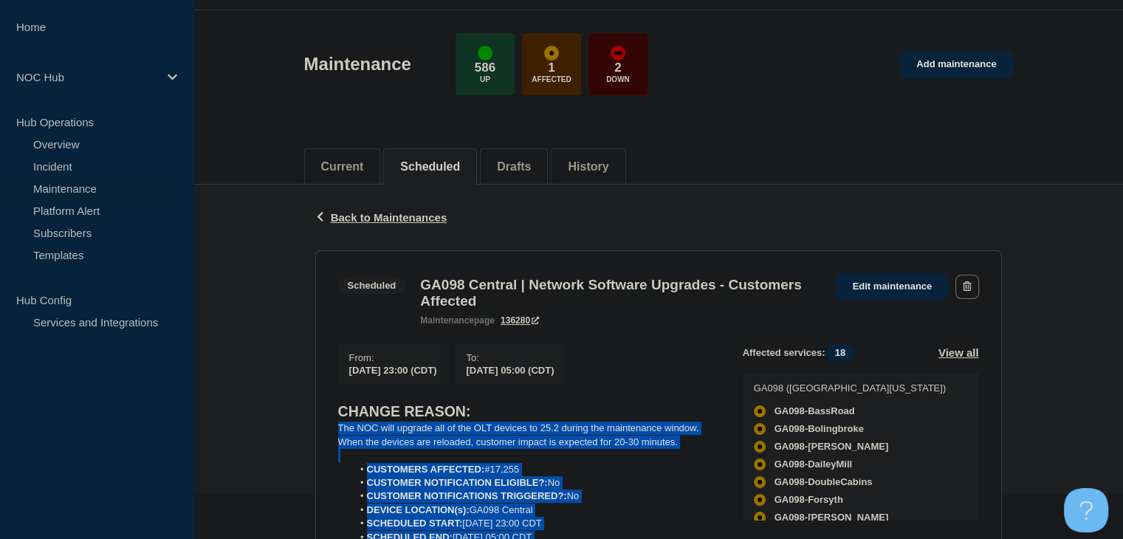
scroll to position [0, 0]
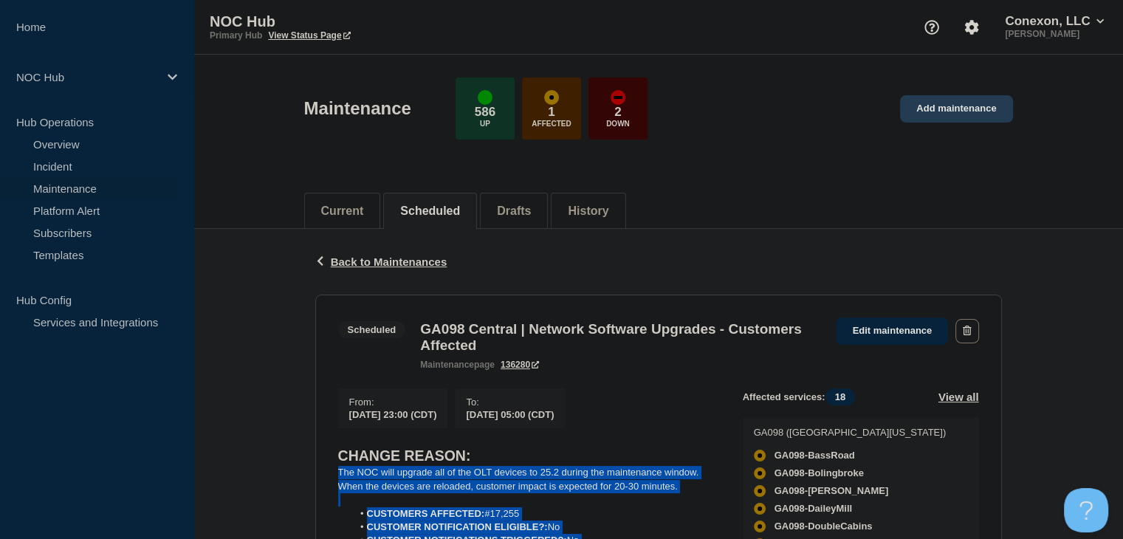
click at [963, 106] on link "Add maintenance" at bounding box center [956, 108] width 112 height 27
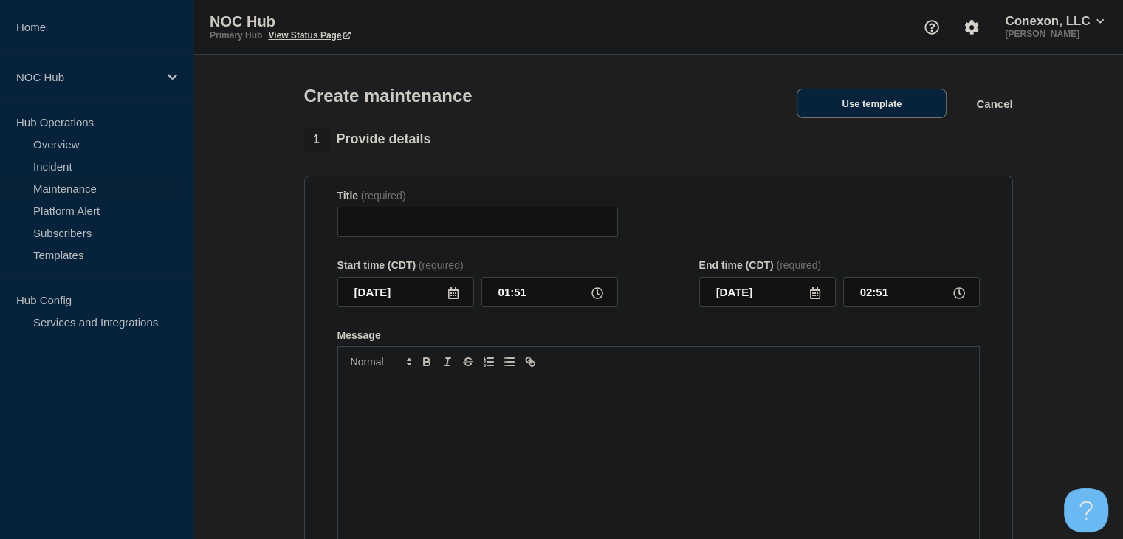
click at [837, 107] on button "Use template" at bounding box center [872, 104] width 150 height 30
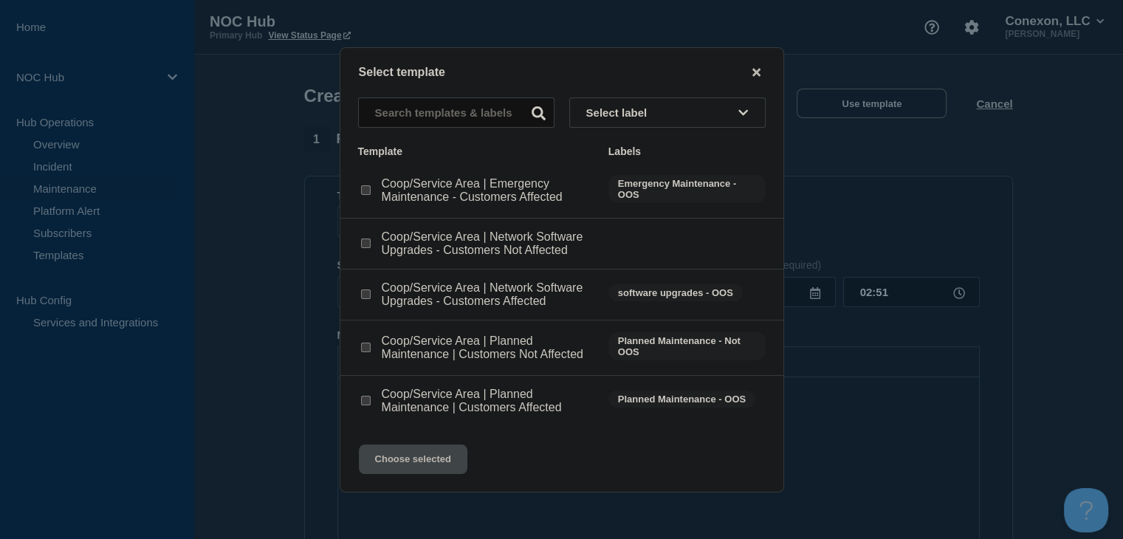
click at [372, 293] on div at bounding box center [365, 294] width 15 height 15
click at [369, 296] on input "Coop/Service Area | Network Software Upgrades - Customers Affected checkbox" at bounding box center [366, 294] width 10 height 10
click at [425, 457] on button "Choose selected" at bounding box center [413, 460] width 109 height 30
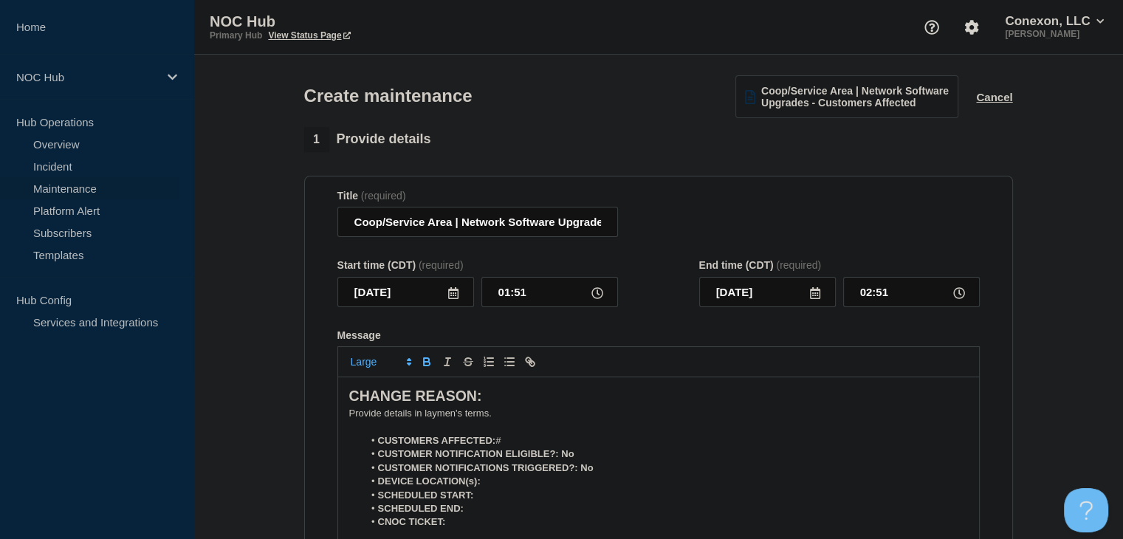
click at [521, 447] on li "CUSTOMERS AFFECTED: #" at bounding box center [665, 440] width 605 height 13
drag, startPoint x: 451, startPoint y: 225, endPoint x: 343, endPoint y: 227, distance: 107.8
click at [343, 227] on input "Coop/Service Area | Network Software Upgrades - Customers Affected" at bounding box center [477, 222] width 281 height 30
click at [461, 297] on input "2025-09-05" at bounding box center [405, 292] width 137 height 30
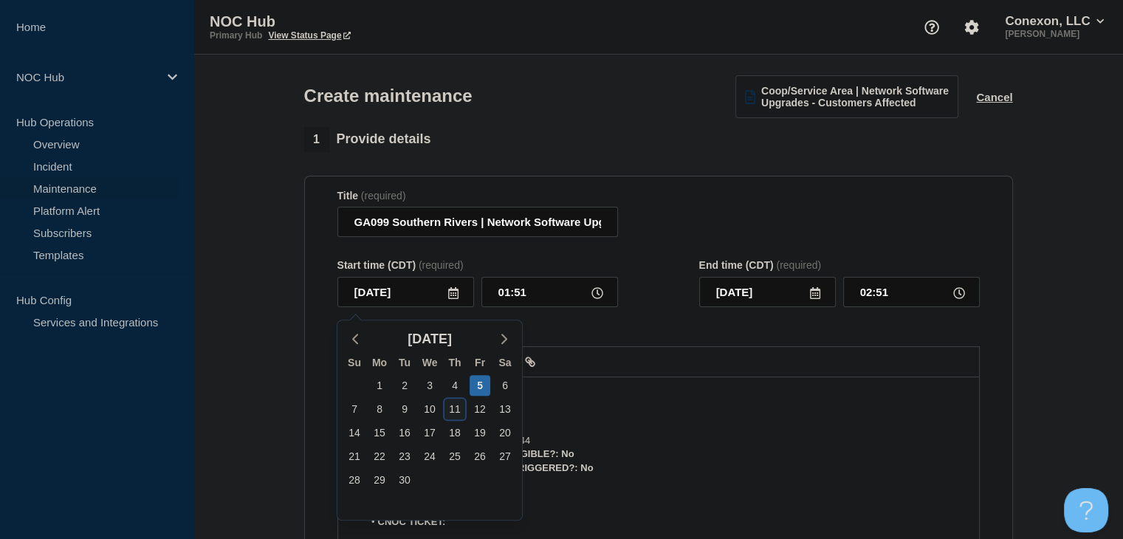
click at [453, 408] on div "11" at bounding box center [455, 409] width 21 height 21
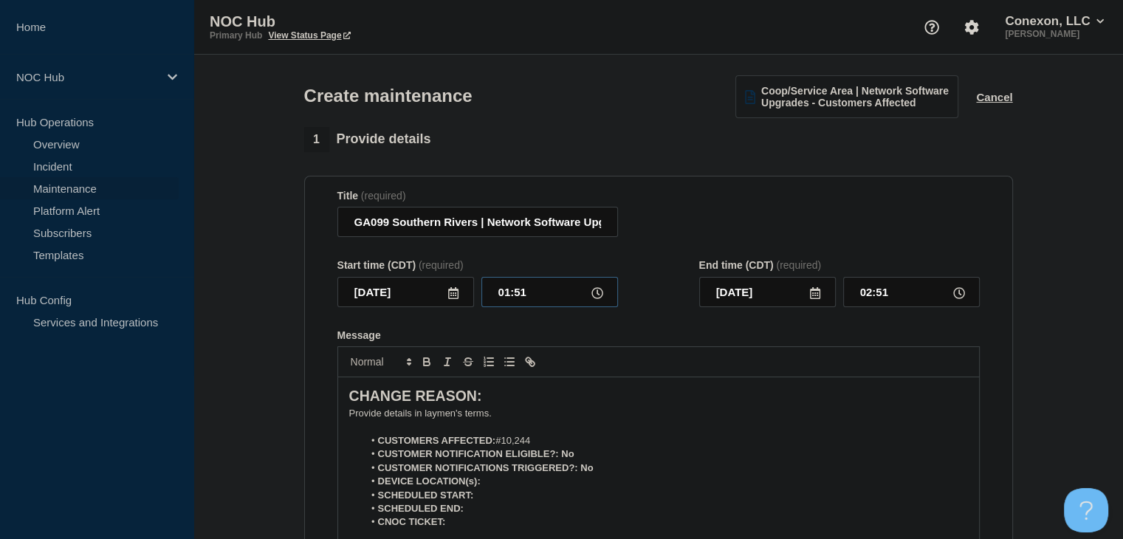
click at [514, 297] on input "01:51" at bounding box center [549, 292] width 137 height 30
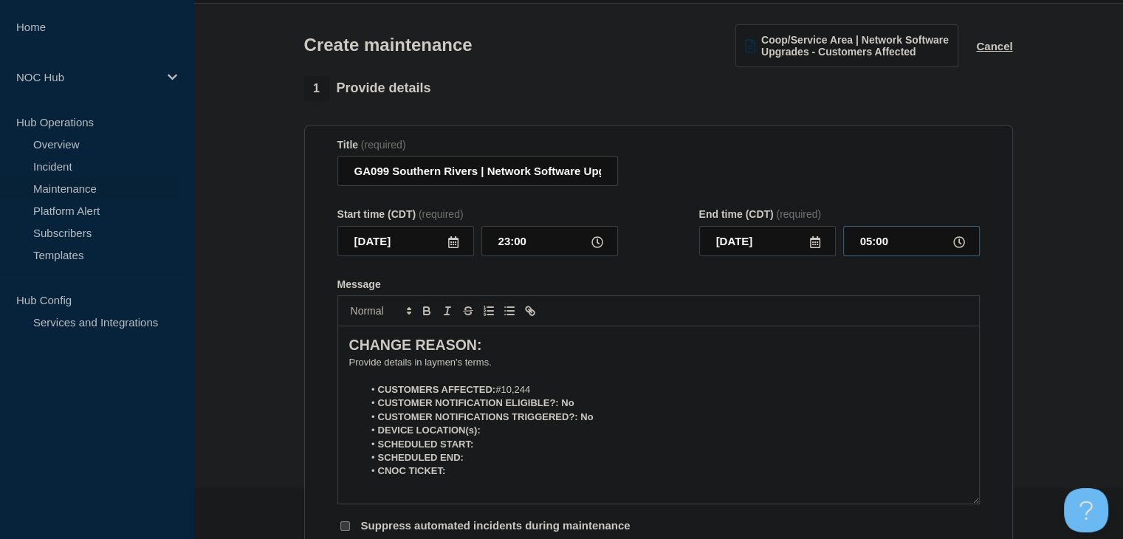
scroll to position [74, 0]
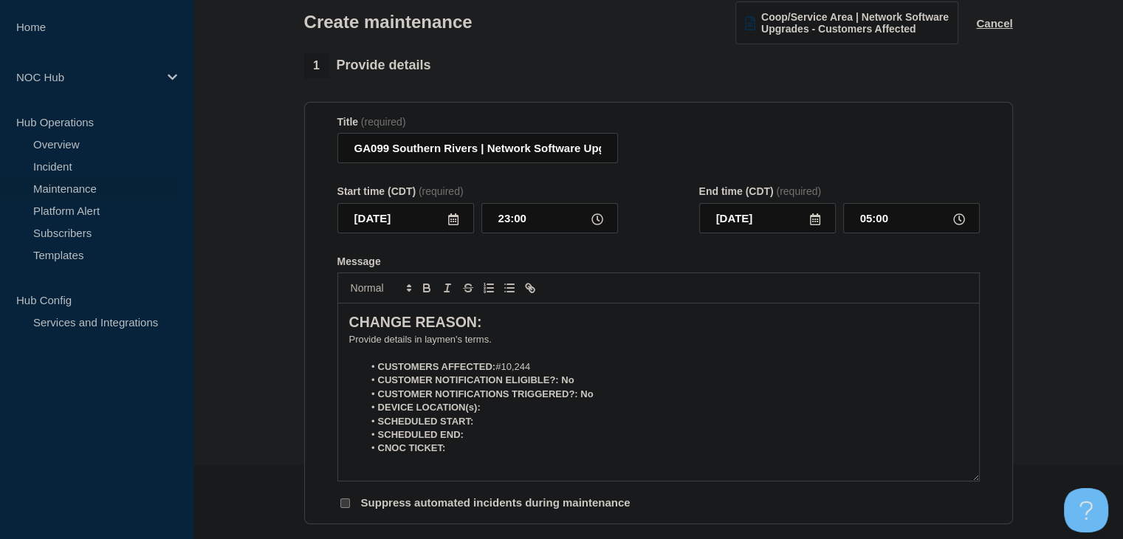
click at [419, 346] on p "﻿Provide details in laymen's terms." at bounding box center [658, 339] width 619 height 13
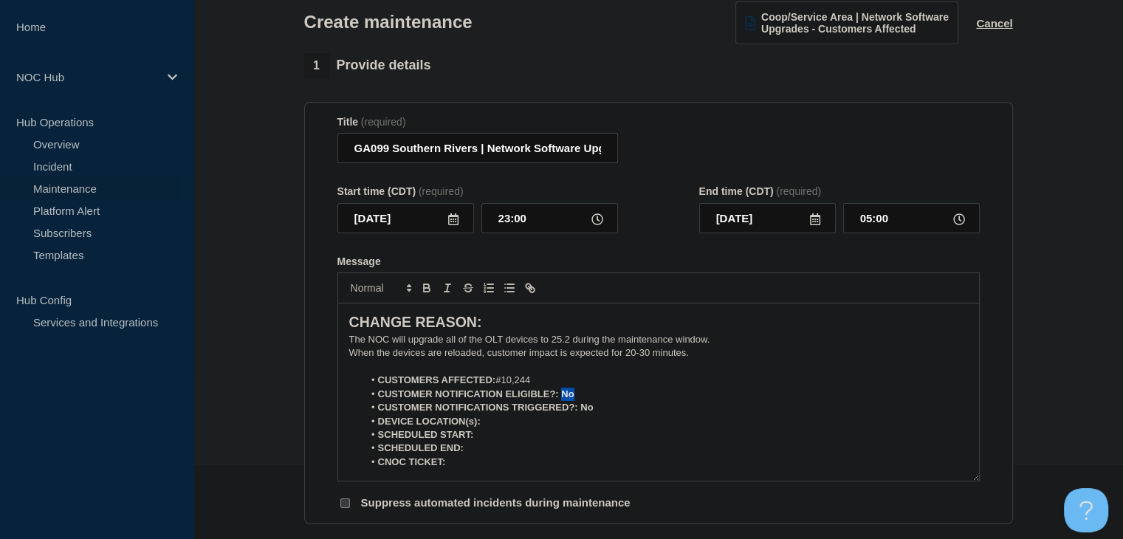
drag, startPoint x: 592, startPoint y: 397, endPoint x: 526, endPoint y: 374, distance: 70.5
click at [563, 399] on li "CUSTOMER NOTIFICATION ELIGIBLE?: No" at bounding box center [665, 394] width 605 height 13
click at [428, 292] on icon "Toggle bold text" at bounding box center [427, 290] width 6 height 4
drag, startPoint x: 594, startPoint y: 413, endPoint x: 581, endPoint y: 414, distance: 13.3
click at [581, 414] on li "CUSTOMER NOTIFICATIONS TRIGGERED?: No" at bounding box center [665, 407] width 605 height 13
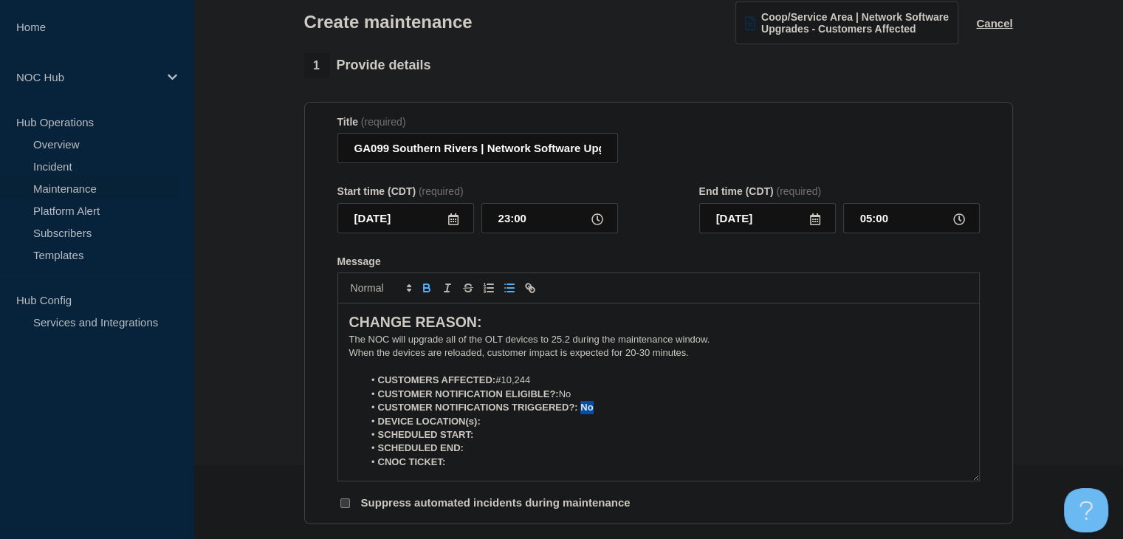
click at [425, 289] on icon "Toggle bold text" at bounding box center [426, 287] width 13 height 13
click at [507, 426] on li "DEVICE LOCATION(s):" at bounding box center [665, 421] width 605 height 13
click at [431, 294] on icon "Toggle bold text" at bounding box center [426, 287] width 13 height 13
click at [421, 295] on icon "Toggle bold text" at bounding box center [426, 287] width 13 height 13
click at [430, 295] on icon "Toggle bold text" at bounding box center [426, 287] width 13 height 13
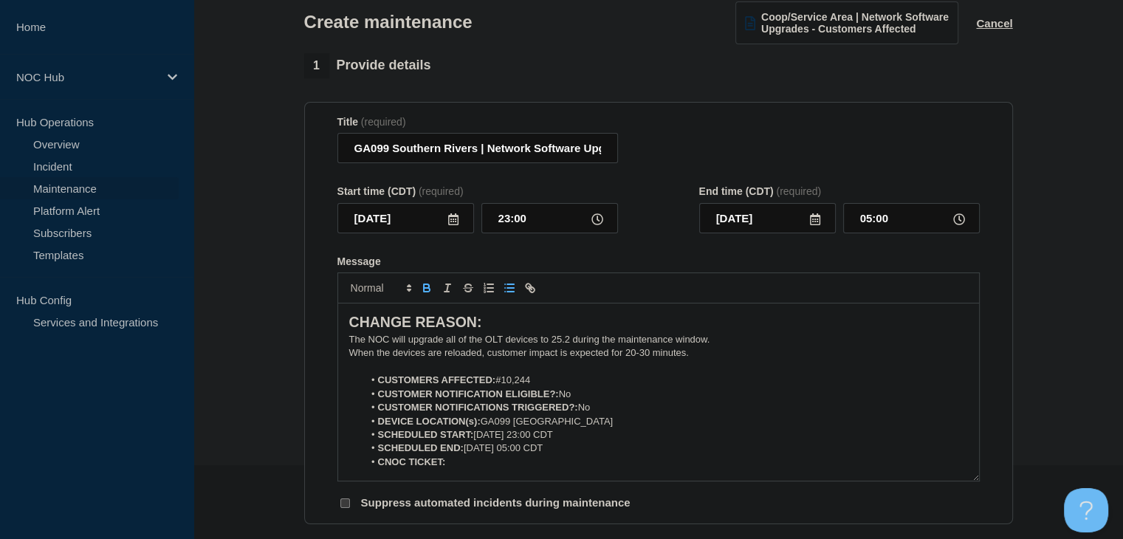
click at [425, 295] on icon "Toggle bold text" at bounding box center [426, 287] width 13 height 13
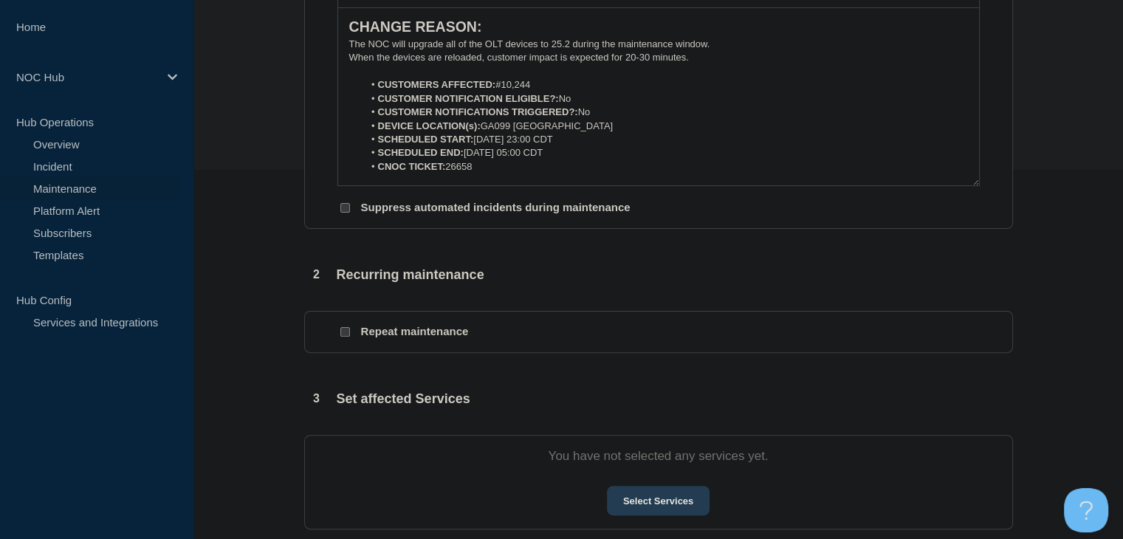
click at [693, 510] on button "Select Services" at bounding box center [658, 501] width 103 height 30
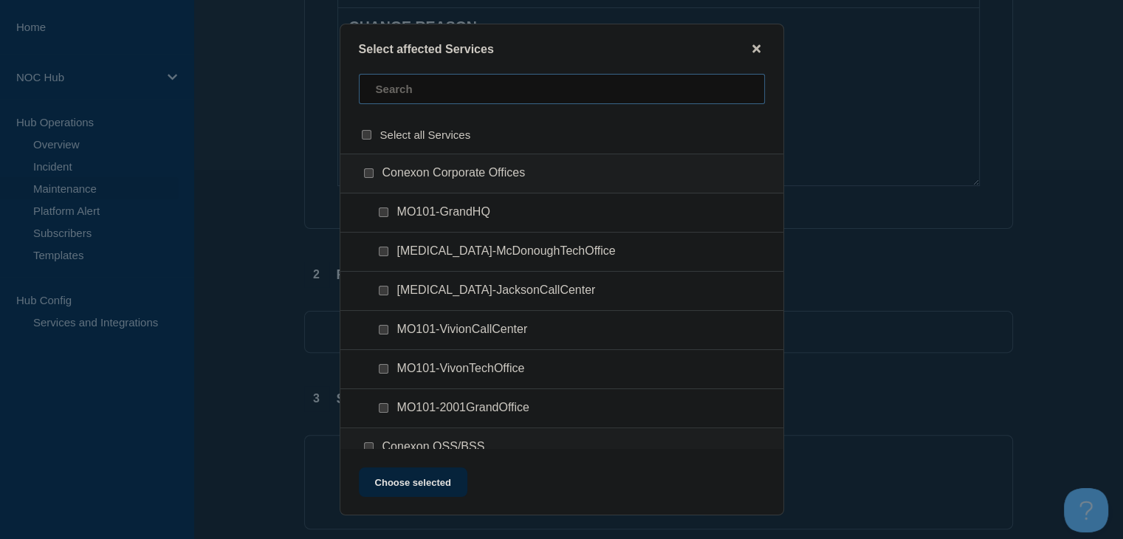
click at [420, 97] on input "text" at bounding box center [562, 89] width 406 height 30
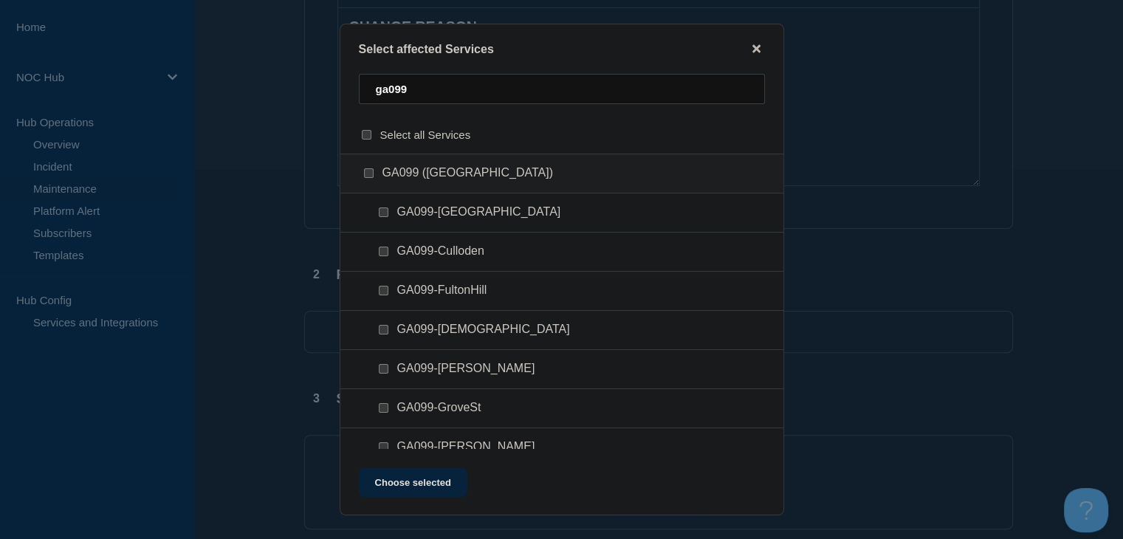
click at [372, 175] on input "GA099 (Southern Rivers) checkbox" at bounding box center [369, 173] width 10 height 10
click at [433, 464] on div "Select affected Services ga099 Select all Services GA099 (Southern Rivers) GA09…" at bounding box center [562, 270] width 445 height 492
click at [431, 476] on button "Choose selected" at bounding box center [413, 482] width 109 height 30
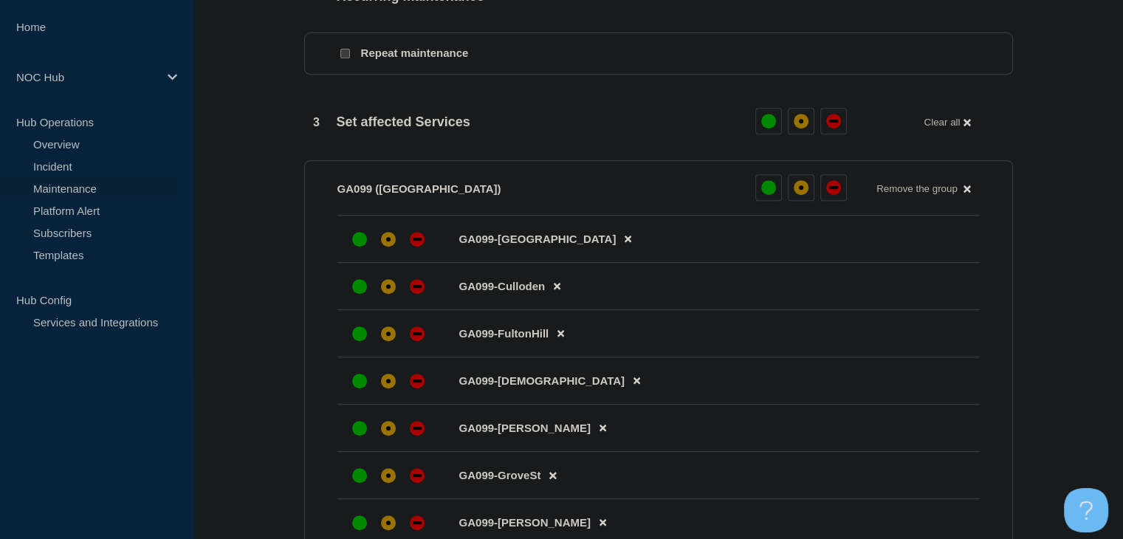
scroll to position [738, 0]
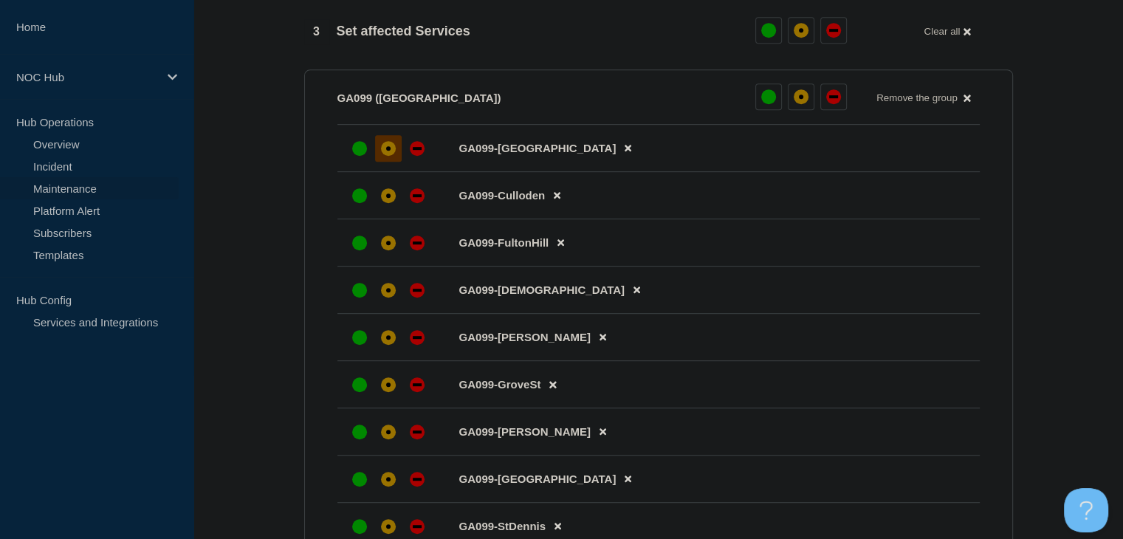
click at [386, 145] on div at bounding box center [388, 148] width 27 height 27
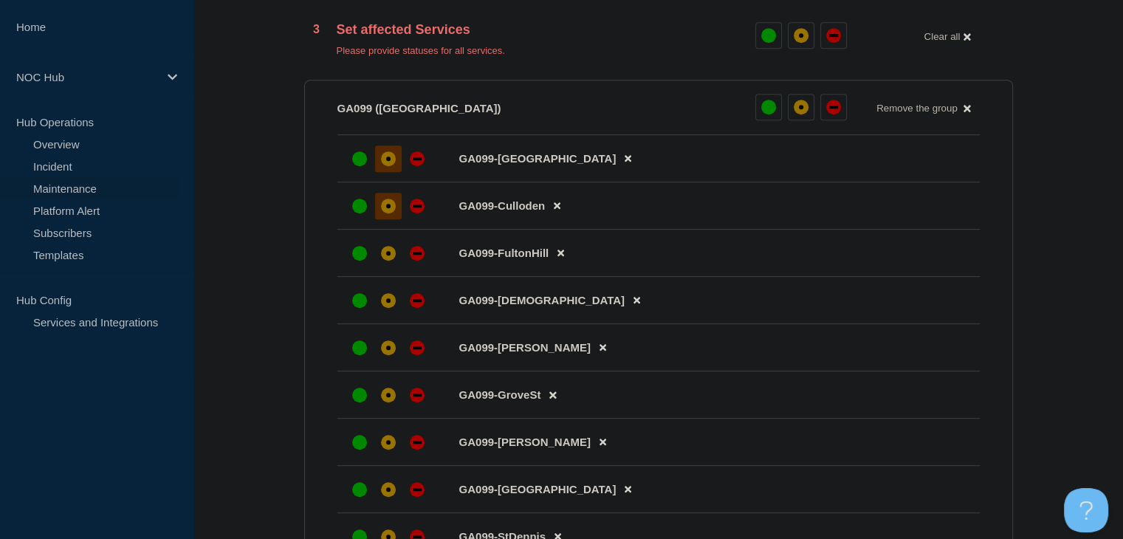
click at [385, 207] on div "affected" at bounding box center [388, 206] width 15 height 15
click at [385, 267] on div at bounding box center [388, 253] width 27 height 27
click at [391, 308] on div "affected" at bounding box center [388, 300] width 15 height 15
click at [383, 371] on li "GA099-Griffin" at bounding box center [658, 347] width 642 height 47
click at [387, 408] on div at bounding box center [388, 395] width 27 height 27
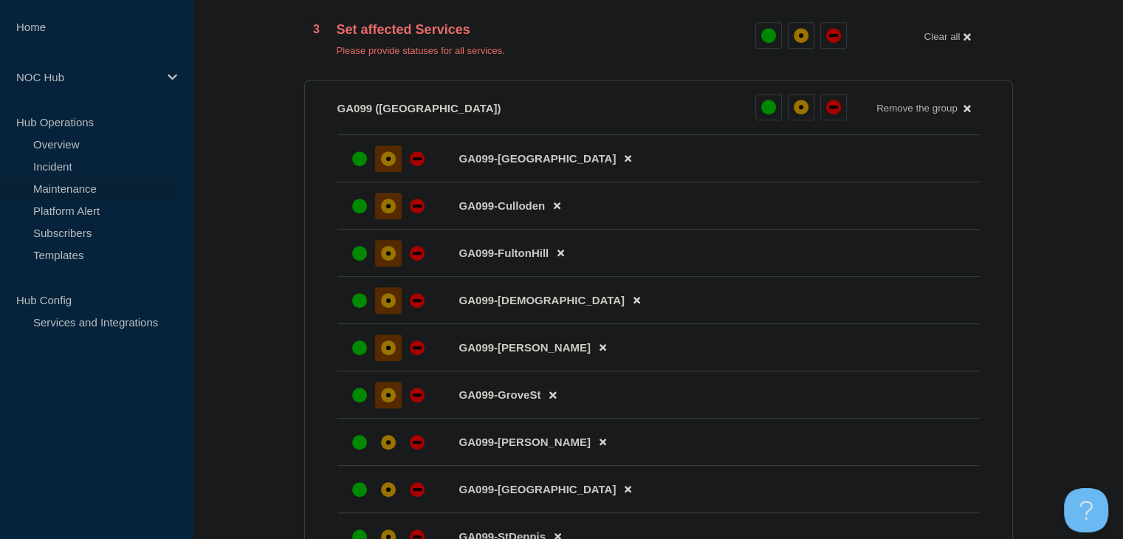
click at [390, 349] on div "affected" at bounding box center [388, 347] width 15 height 15
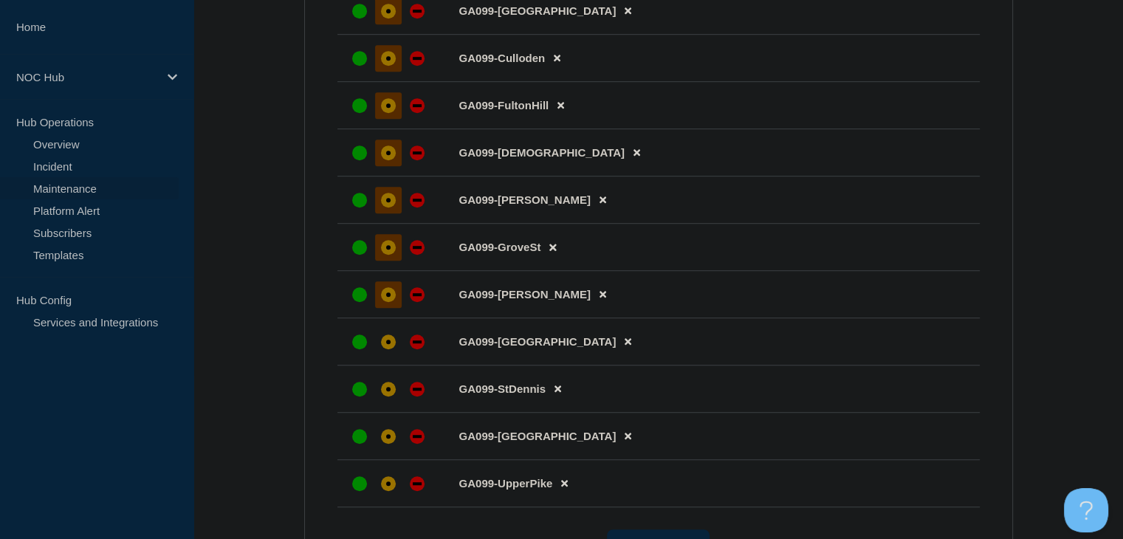
click at [390, 299] on div "affected" at bounding box center [388, 294] width 15 height 15
click at [388, 335] on li "GA099-NorthZebulon" at bounding box center [658, 341] width 642 height 47
click at [384, 355] on div at bounding box center [388, 342] width 27 height 27
click at [386, 387] on li "GA099-StDennis" at bounding box center [658, 389] width 642 height 47
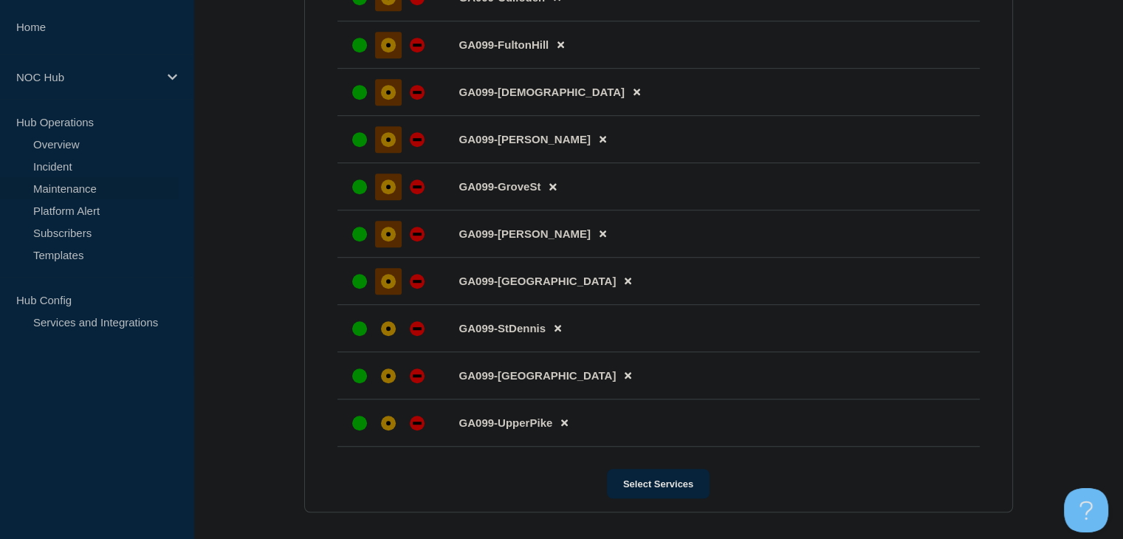
scroll to position [1034, 0]
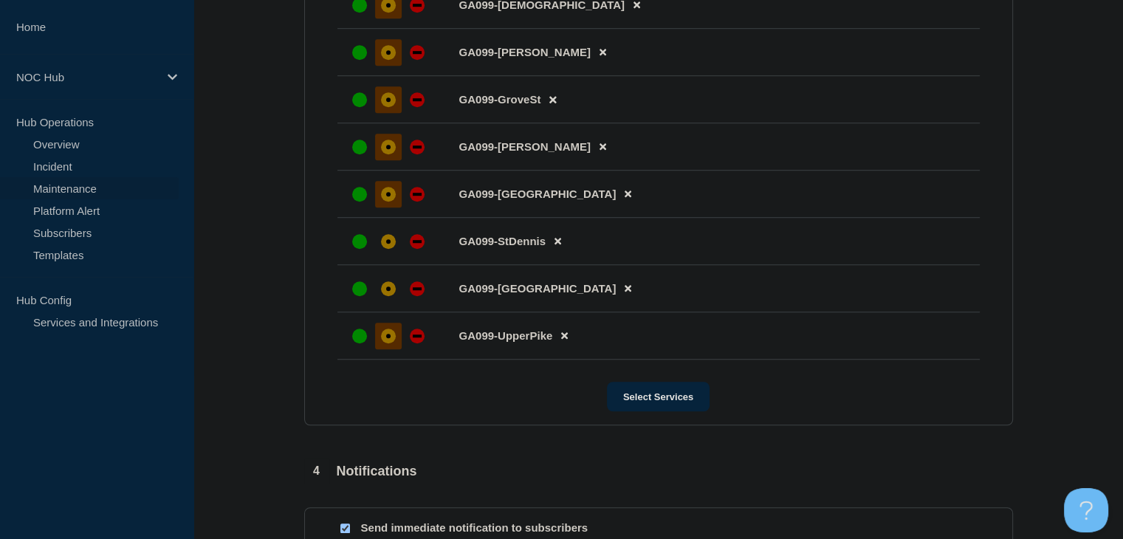
click at [391, 343] on div "affected" at bounding box center [388, 336] width 15 height 15
click at [387, 302] on div at bounding box center [388, 288] width 27 height 27
click at [387, 265] on li "GA099-StDennis" at bounding box center [658, 241] width 642 height 47
click at [386, 244] on div "affected" at bounding box center [388, 241] width 4 height 4
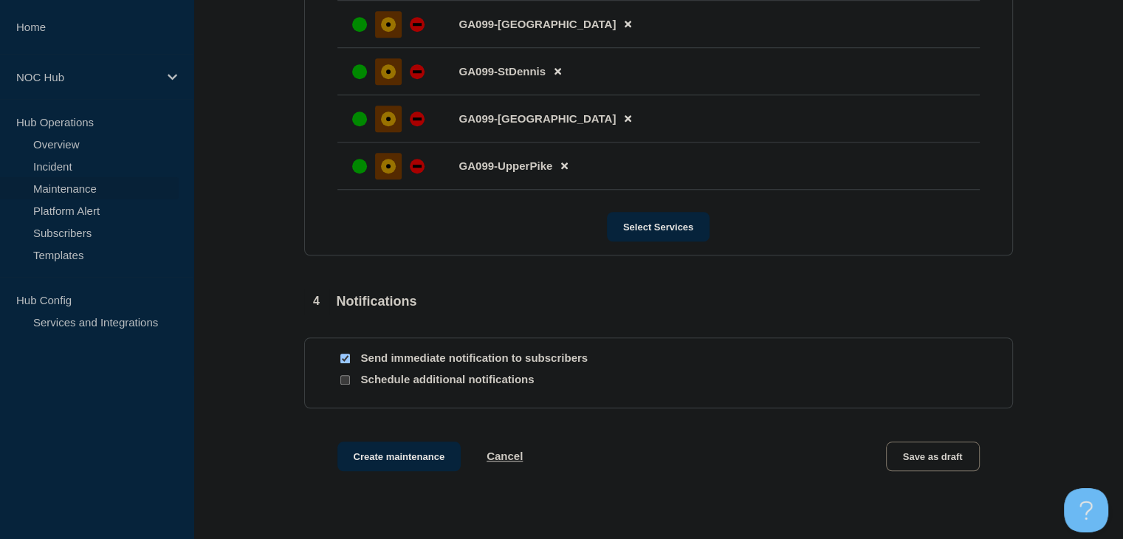
scroll to position [1308, 0]
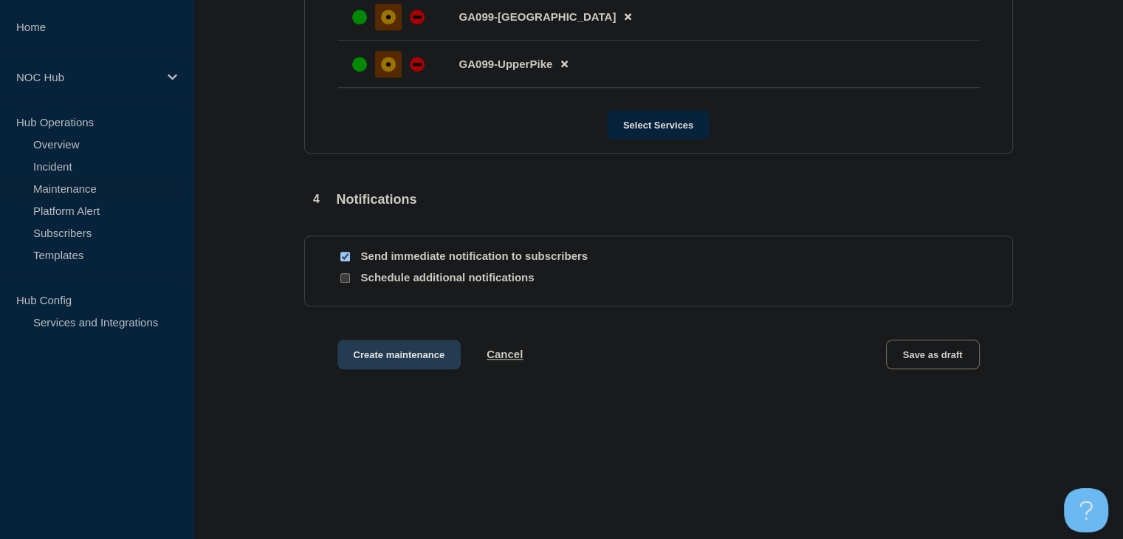
click at [384, 357] on button "Create maintenance" at bounding box center [399, 355] width 124 height 30
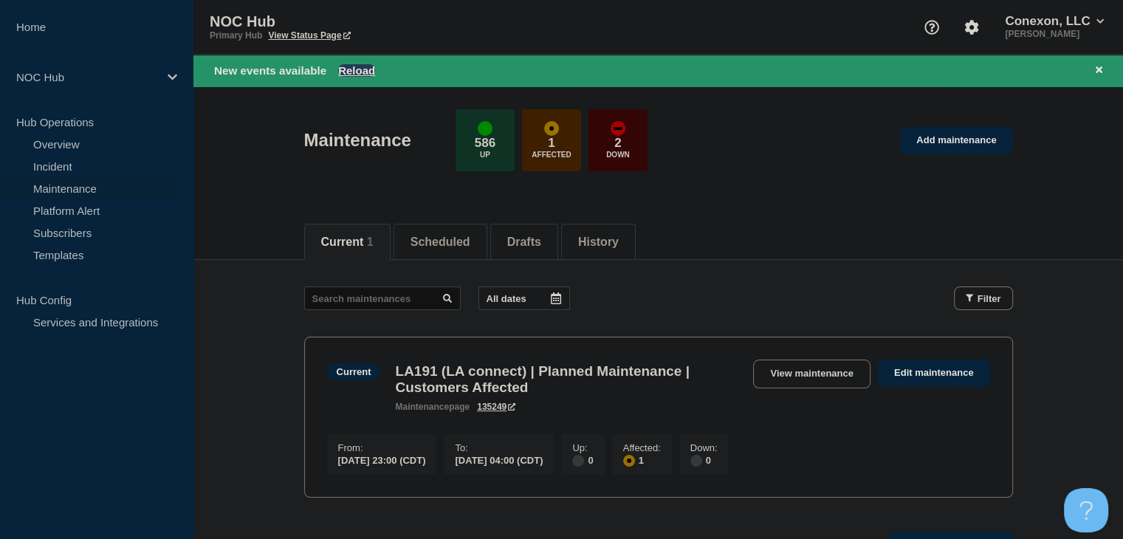
click at [357, 66] on button "Reload" at bounding box center [356, 70] width 37 height 13
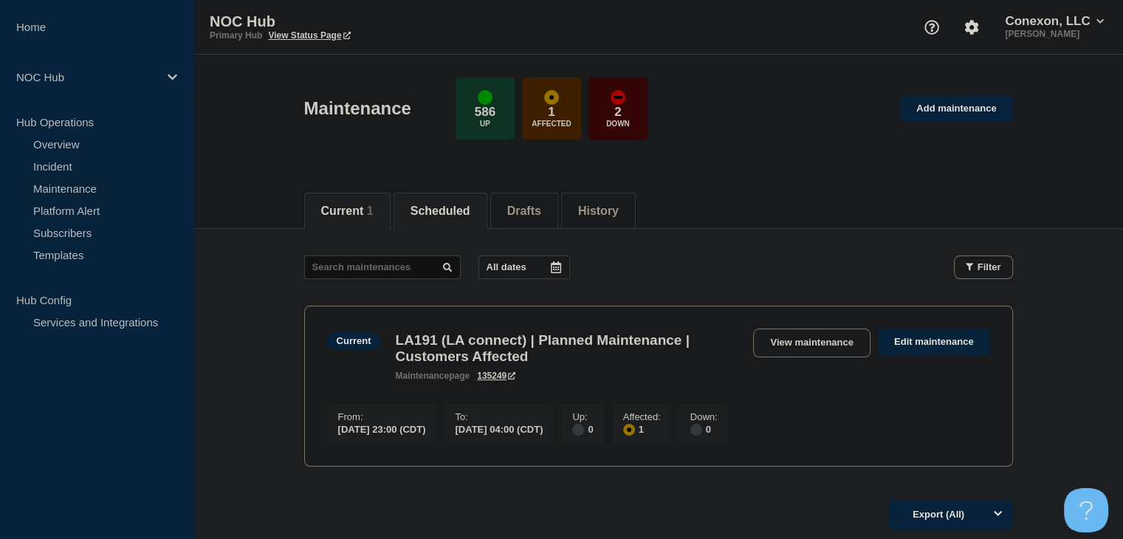
click at [443, 206] on button "Scheduled" at bounding box center [441, 211] width 60 height 13
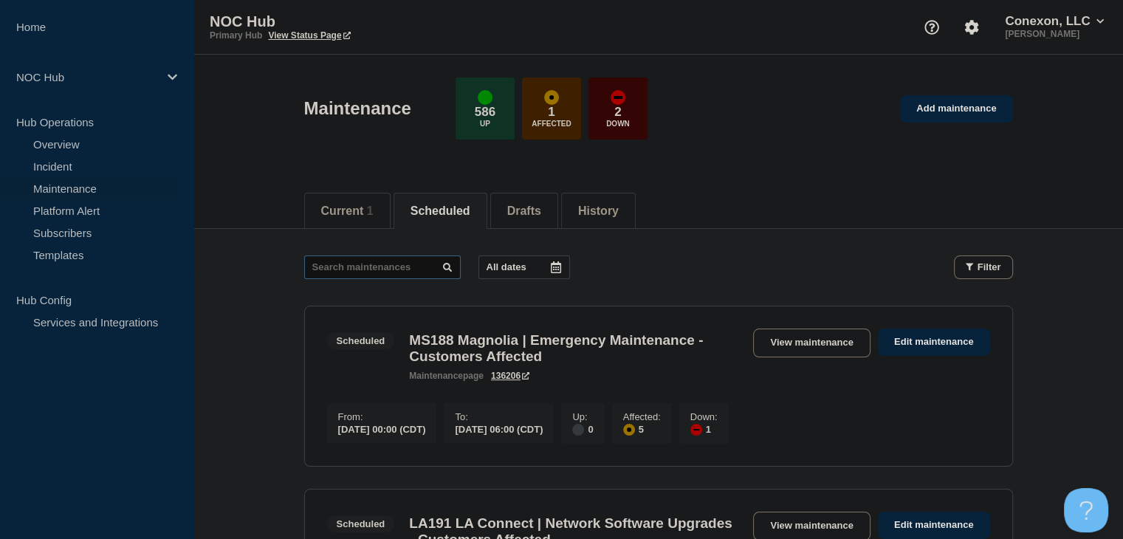
click at [373, 270] on input "text" at bounding box center [382, 267] width 157 height 24
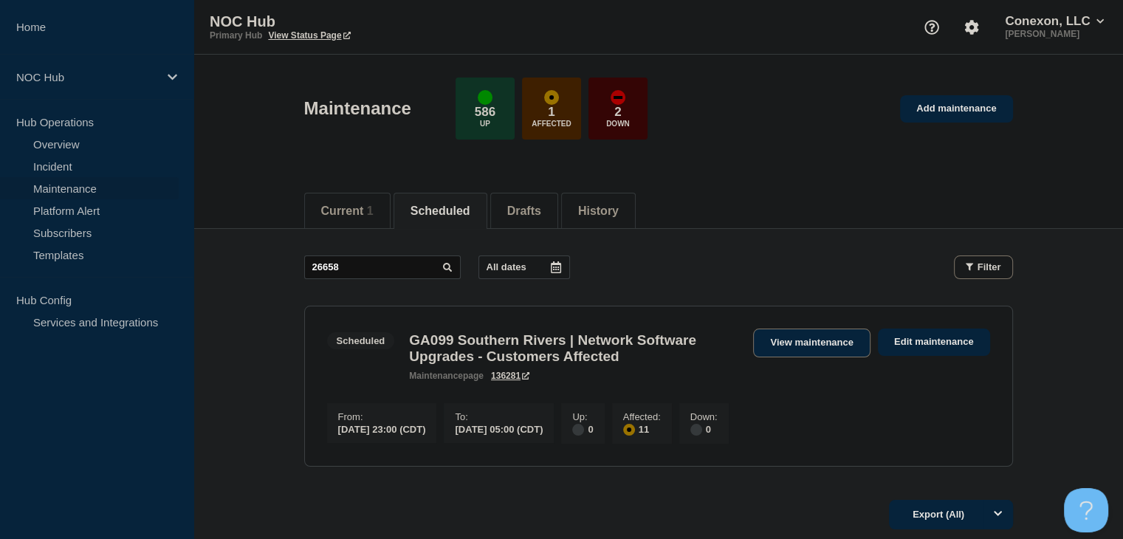
click at [796, 343] on link "View maintenance" at bounding box center [811, 343] width 117 height 29
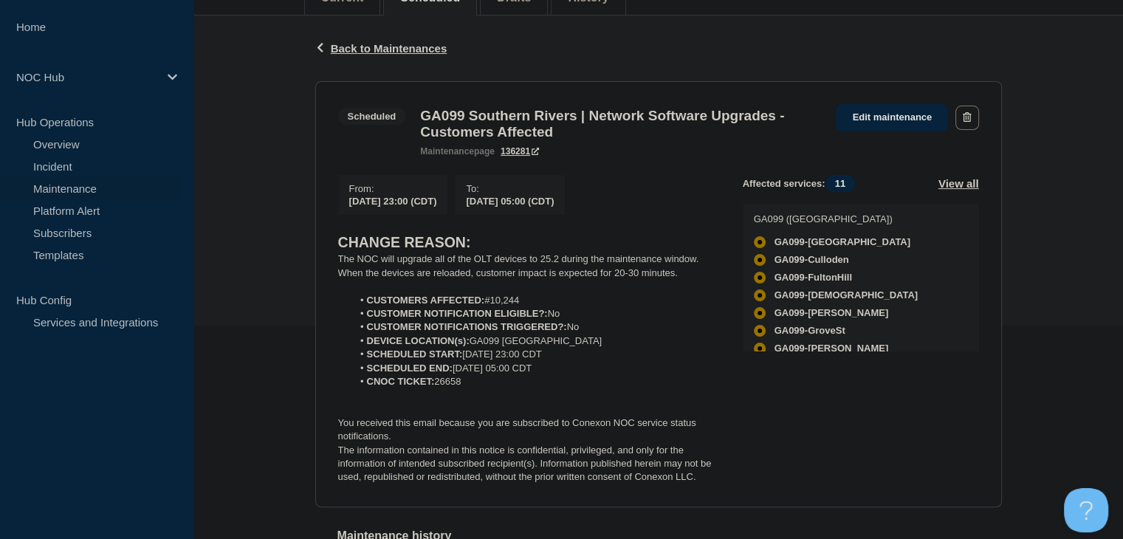
scroll to position [222, 0]
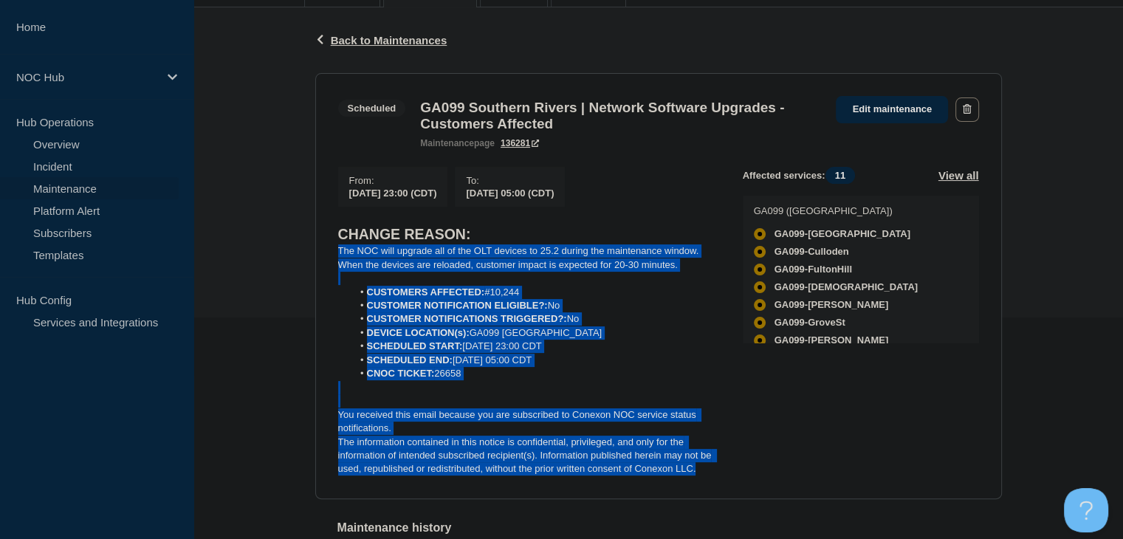
drag, startPoint x: 699, startPoint y: 480, endPoint x: 340, endPoint y: 264, distance: 419.1
click at [340, 264] on div "CHANGE REASON: The NOC will upgrade all of the OLT devices to 25.2 during the m…" at bounding box center [528, 350] width 381 height 252
click at [640, 340] on li "DEVICE LOCATION(s): GA099 Southern Rivers" at bounding box center [535, 332] width 367 height 13
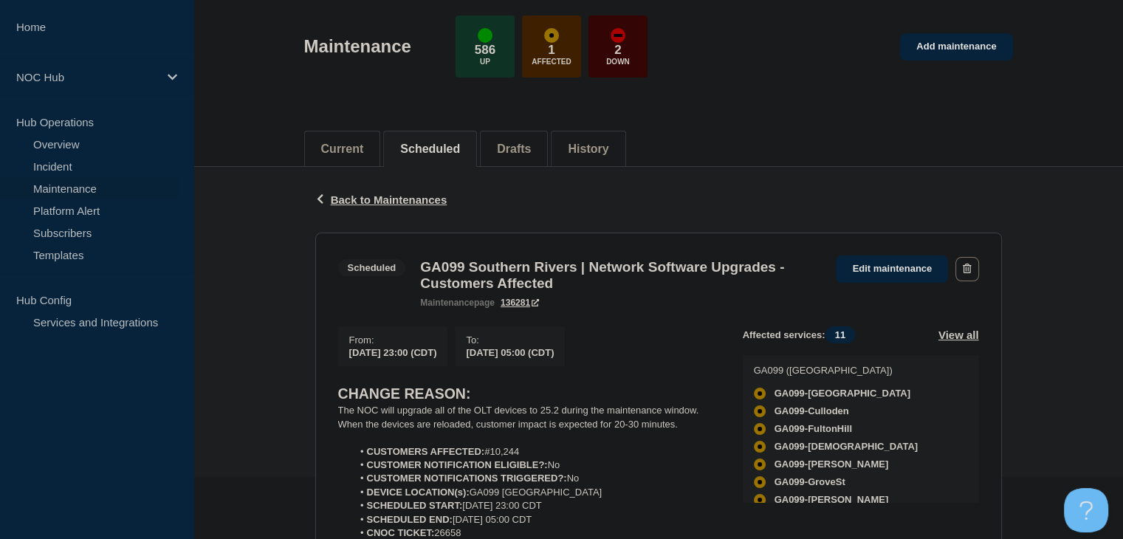
scroll to position [0, 0]
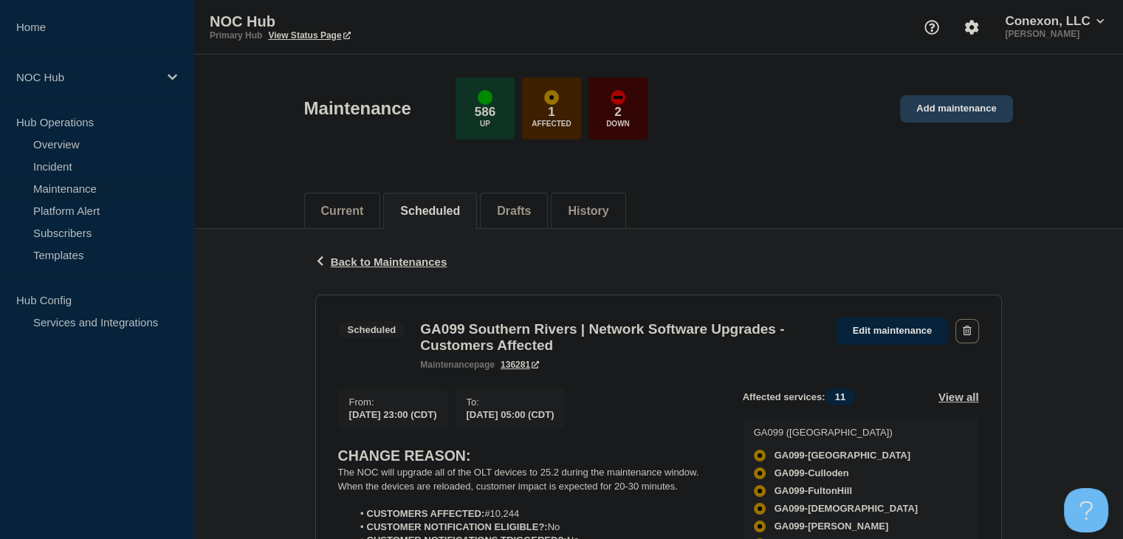
click at [1010, 111] on link "Add maintenance" at bounding box center [956, 108] width 112 height 27
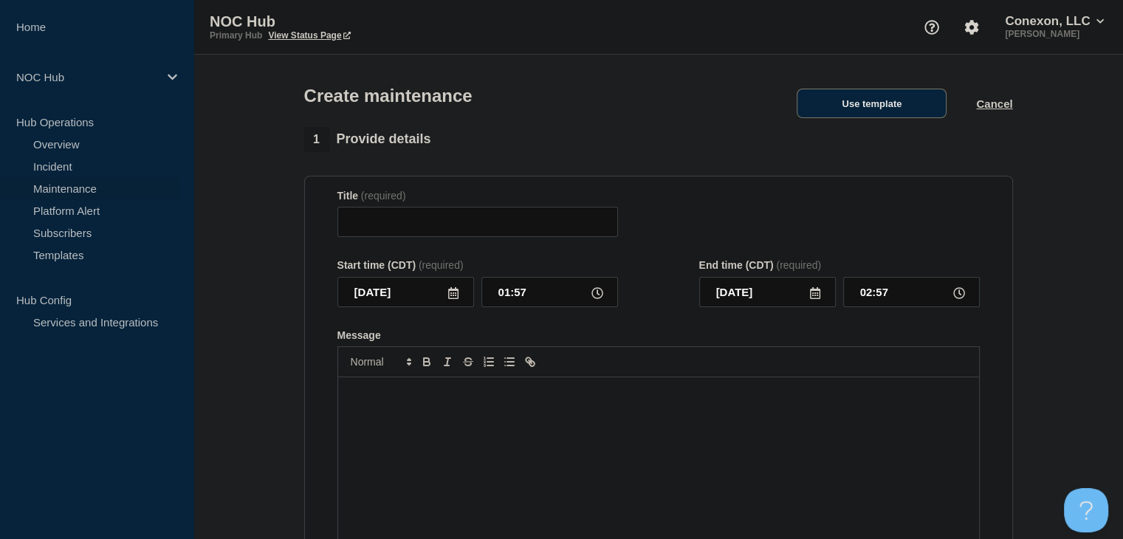
click at [866, 97] on button "Use template" at bounding box center [872, 104] width 150 height 30
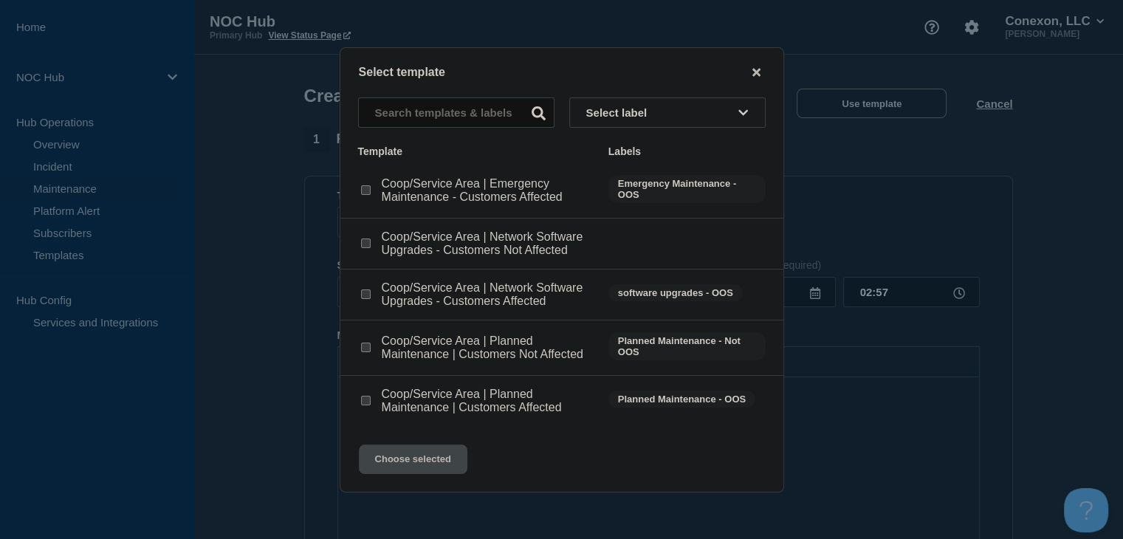
drag, startPoint x: 363, startPoint y: 298, endPoint x: 366, endPoint y: 312, distance: 14.5
click at [363, 297] on input "Coop/Service Area | Network Software Upgrades - Customers Affected checkbox" at bounding box center [366, 294] width 10 height 10
click at [395, 472] on button "Choose selected" at bounding box center [413, 460] width 109 height 30
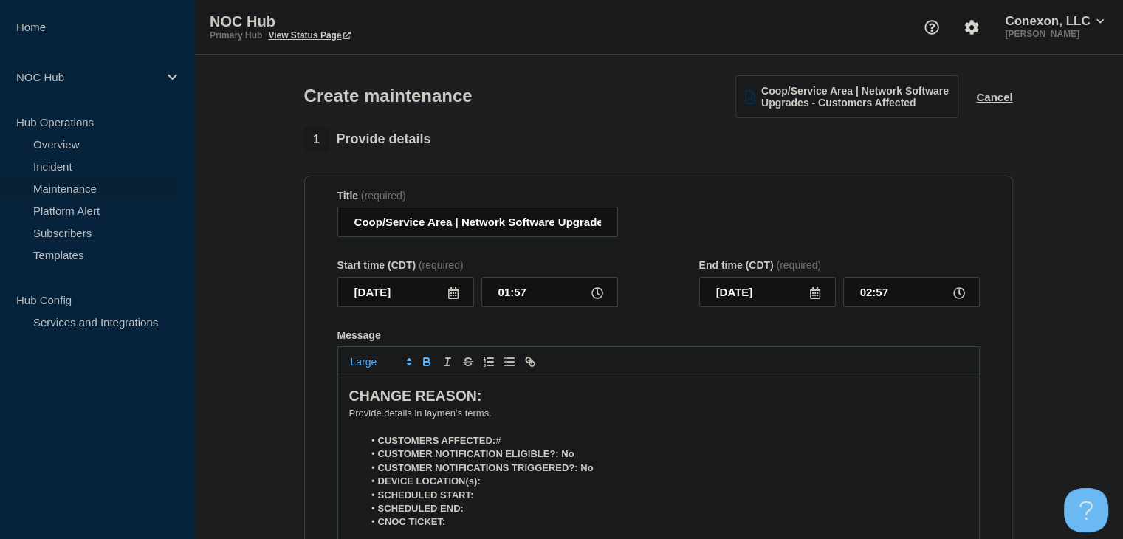
click at [520, 453] on li "CUSTOMER NOTIFICATION ELIGIBLE?: No" at bounding box center [665, 453] width 605 height 13
click at [517, 443] on li "CUSTOMERS AFFECTED: #" at bounding box center [665, 440] width 605 height 13
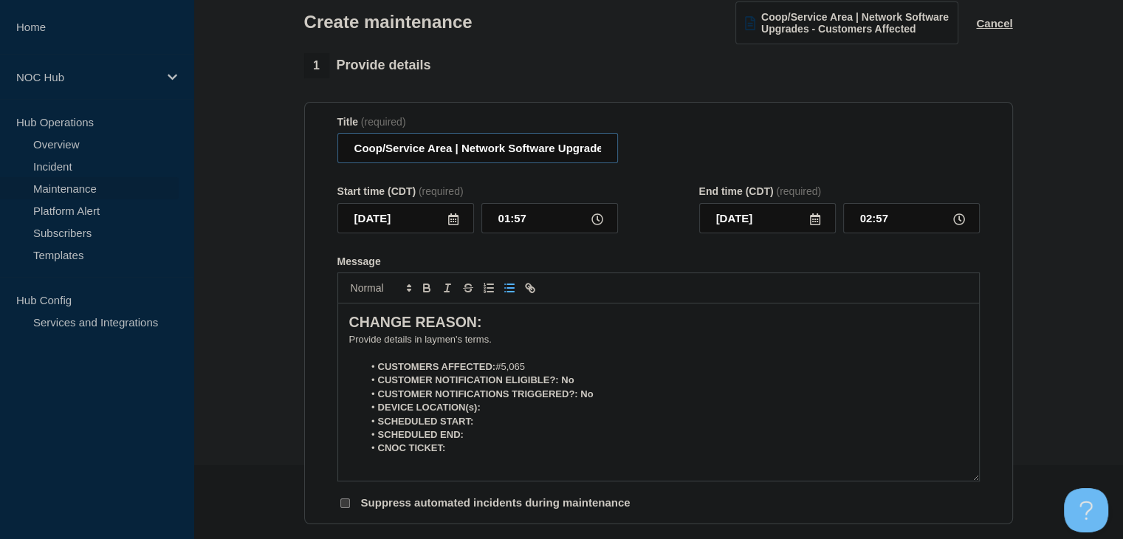
drag, startPoint x: 450, startPoint y: 151, endPoint x: 336, endPoint y: 150, distance: 114.5
click at [336, 150] on section "Title (required) Coop/Service Area | Network Software Upgrades - Customers Affe…" at bounding box center [658, 313] width 709 height 423
click at [454, 233] on input "2025-09-05" at bounding box center [405, 218] width 137 height 30
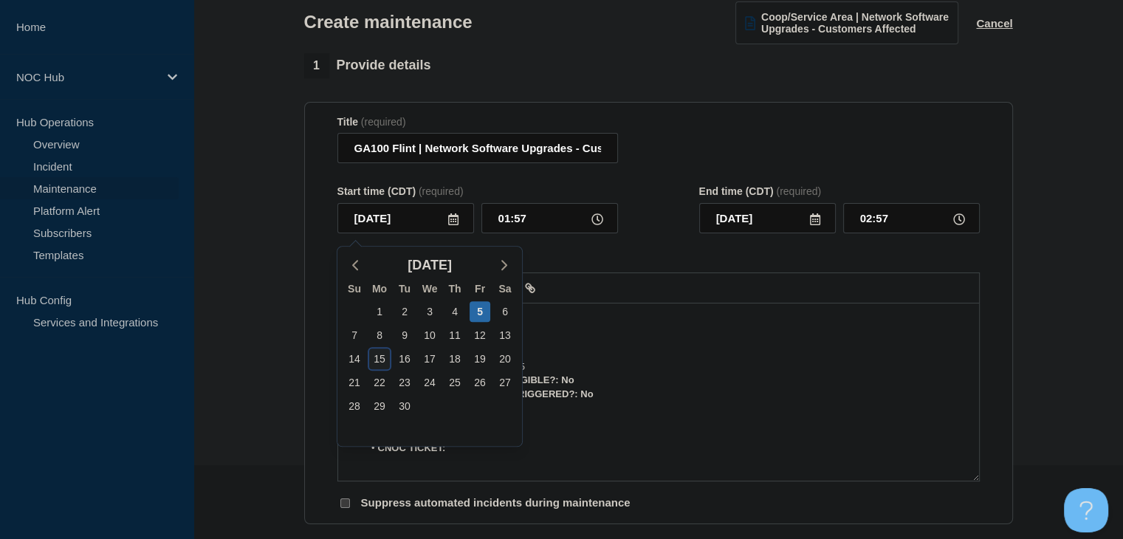
click at [370, 360] on div "15" at bounding box center [379, 359] width 21 height 21
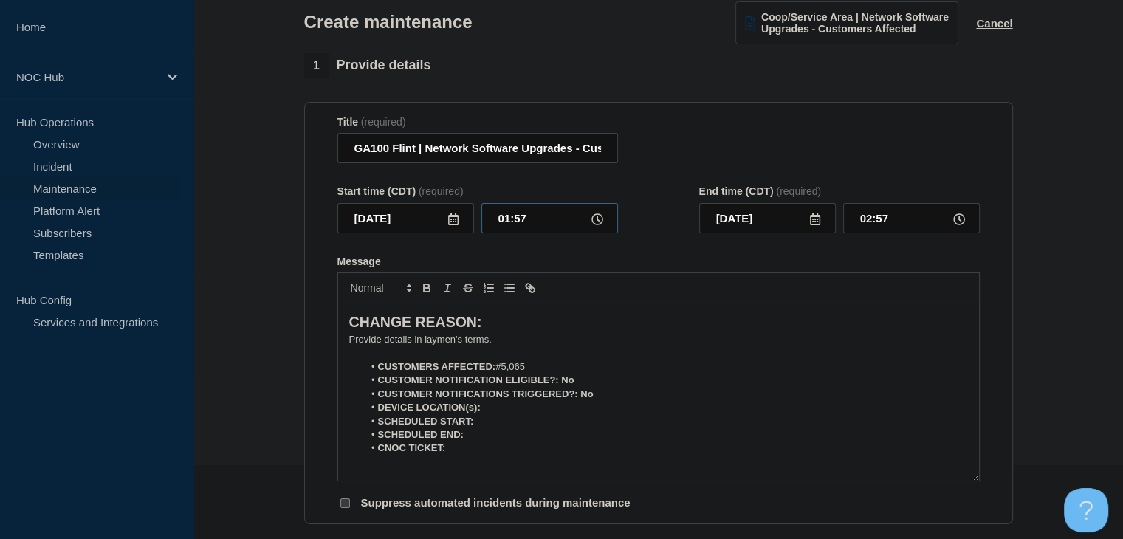
click at [492, 225] on input "01:57" at bounding box center [549, 218] width 137 height 30
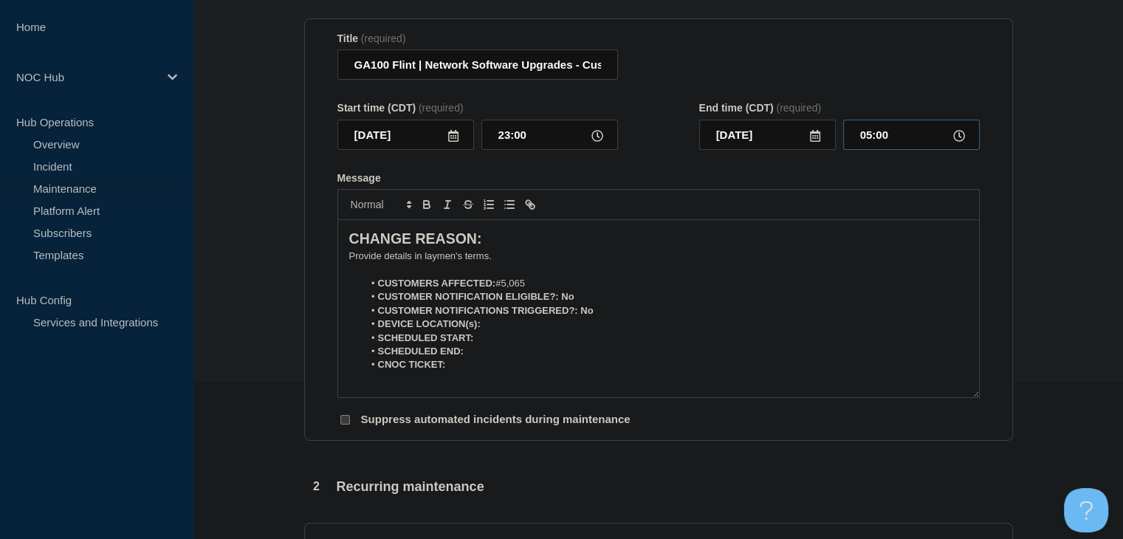
scroll to position [222, 0]
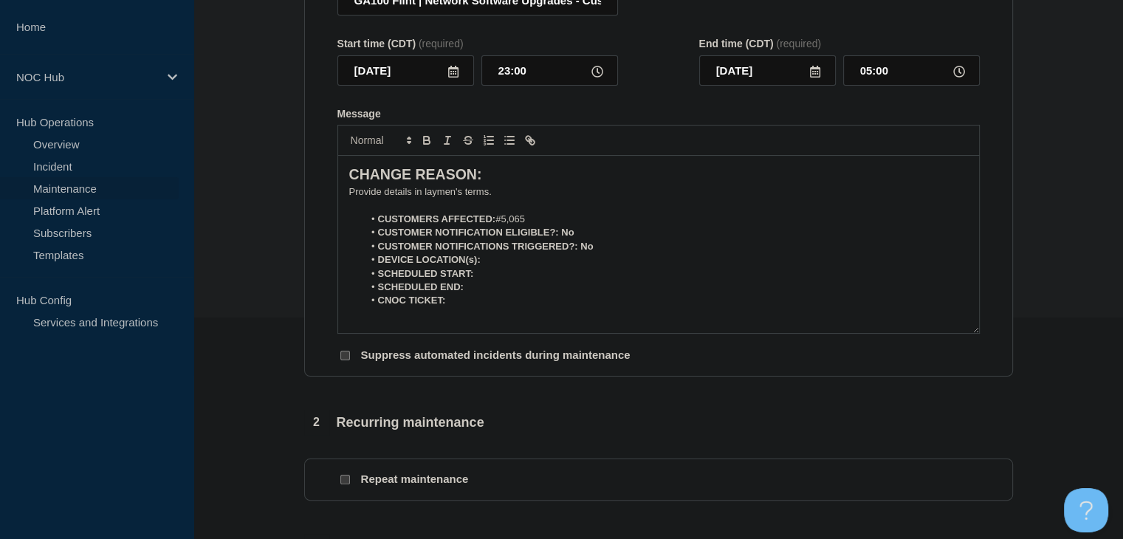
click at [375, 194] on p "﻿Provide details in laymen's terms." at bounding box center [658, 191] width 619 height 13
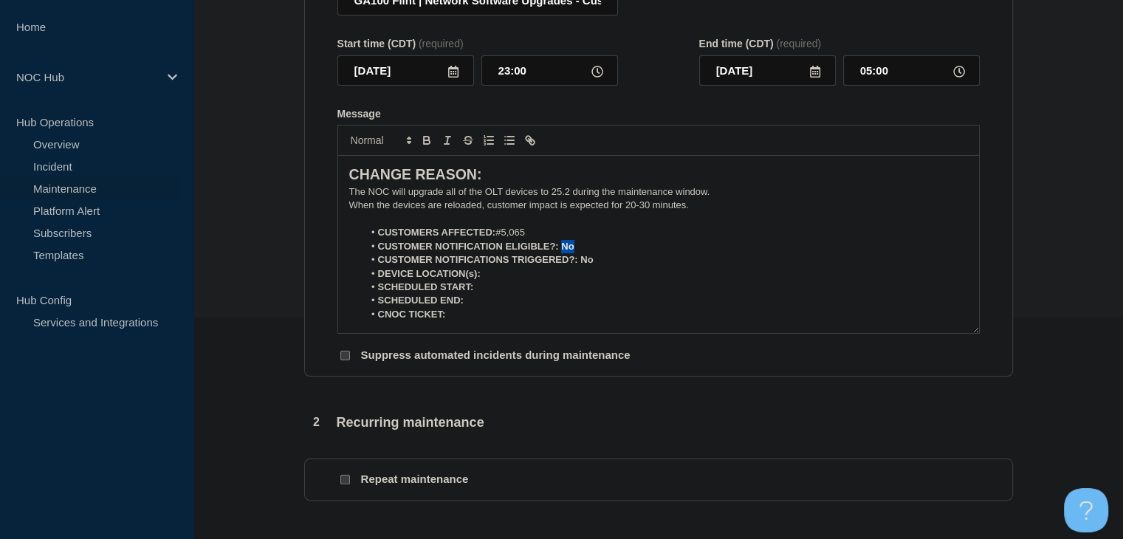
drag, startPoint x: 574, startPoint y: 255, endPoint x: 563, endPoint y: 255, distance: 11.8
click at [563, 253] on li "CUSTOMER NOTIFICATION ELIGIBLE?: No" at bounding box center [665, 246] width 605 height 13
click at [429, 145] on icon "Toggle bold text" at bounding box center [426, 140] width 13 height 13
drag, startPoint x: 593, startPoint y: 265, endPoint x: 581, endPoint y: 265, distance: 11.8
click at [581, 265] on li "CUSTOMER NOTIFICATIONS TRIGGERED?: No" at bounding box center [665, 259] width 605 height 13
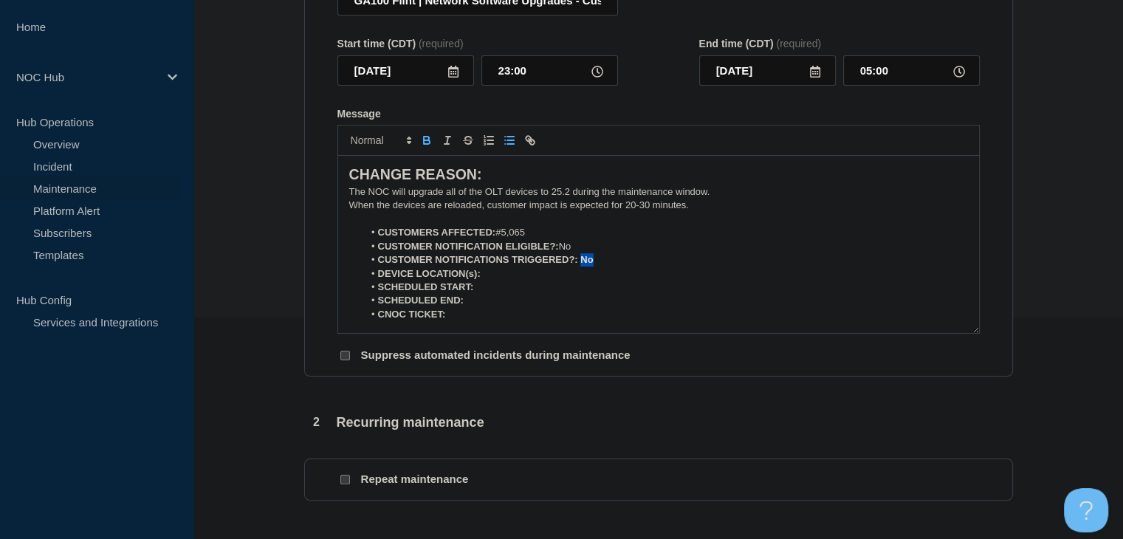
click at [428, 142] on icon "Toggle bold text" at bounding box center [426, 140] width 13 height 13
click at [510, 278] on li "DEVICE LOCATION(s):" at bounding box center [665, 273] width 605 height 13
click at [422, 140] on icon "Toggle bold text" at bounding box center [426, 140] width 13 height 13
click at [428, 145] on icon "Toggle bold text" at bounding box center [426, 140] width 13 height 13
click at [431, 145] on icon "Toggle bold text" at bounding box center [426, 140] width 13 height 13
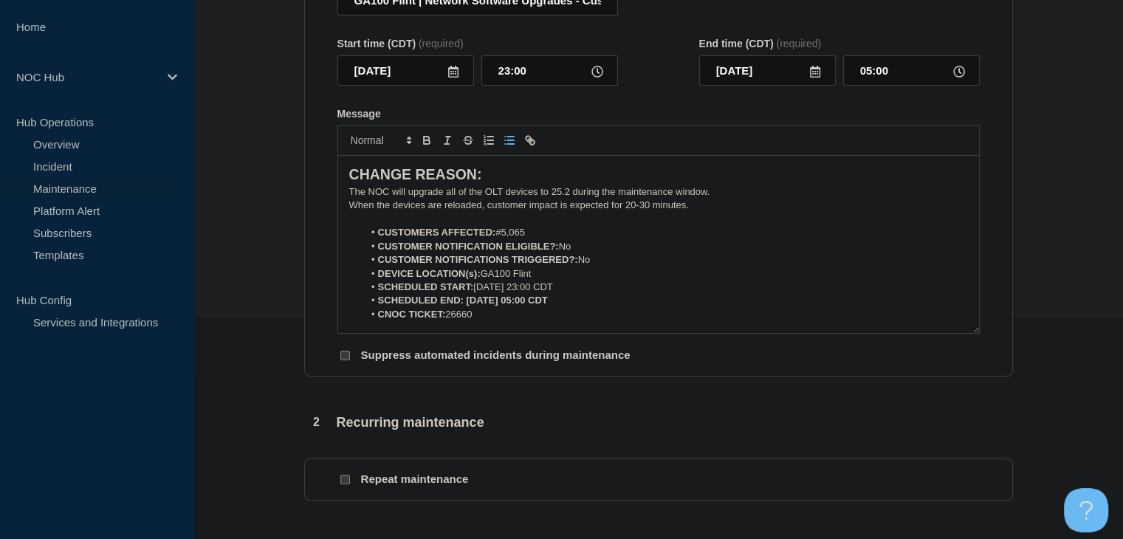
drag, startPoint x: 541, startPoint y: 311, endPoint x: 464, endPoint y: 309, distance: 76.8
click at [464, 307] on li "SCHEDULED END: 09-16-2025, 05:00 CDT" at bounding box center [665, 300] width 605 height 13
click at [425, 144] on icon "Toggle bold text" at bounding box center [427, 142] width 6 height 4
click at [460, 265] on strong "CUSTOMER NOTIFICATIONS TRIGGERED?:" at bounding box center [478, 259] width 200 height 11
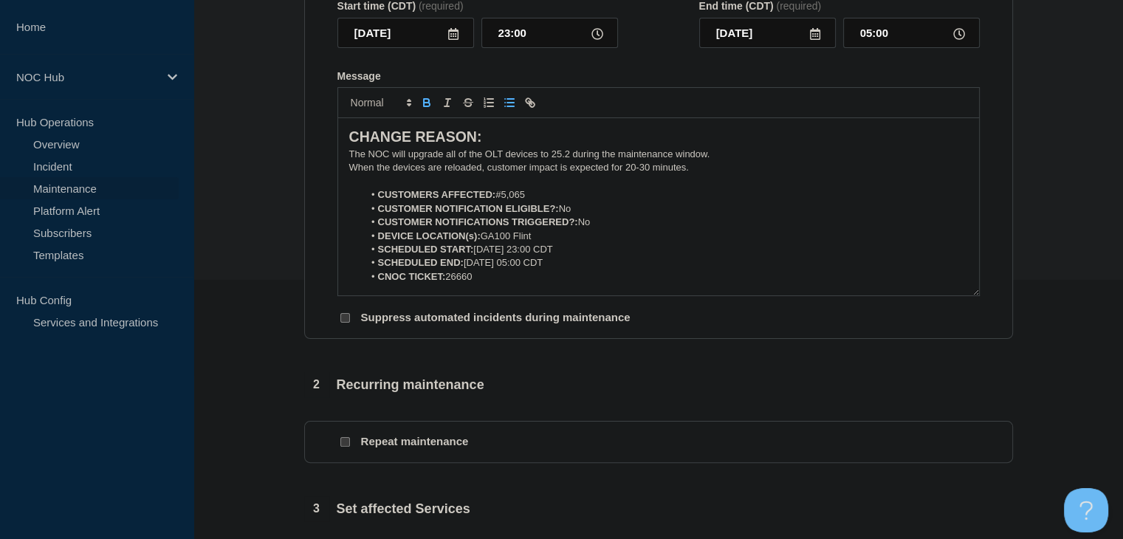
scroll to position [443, 0]
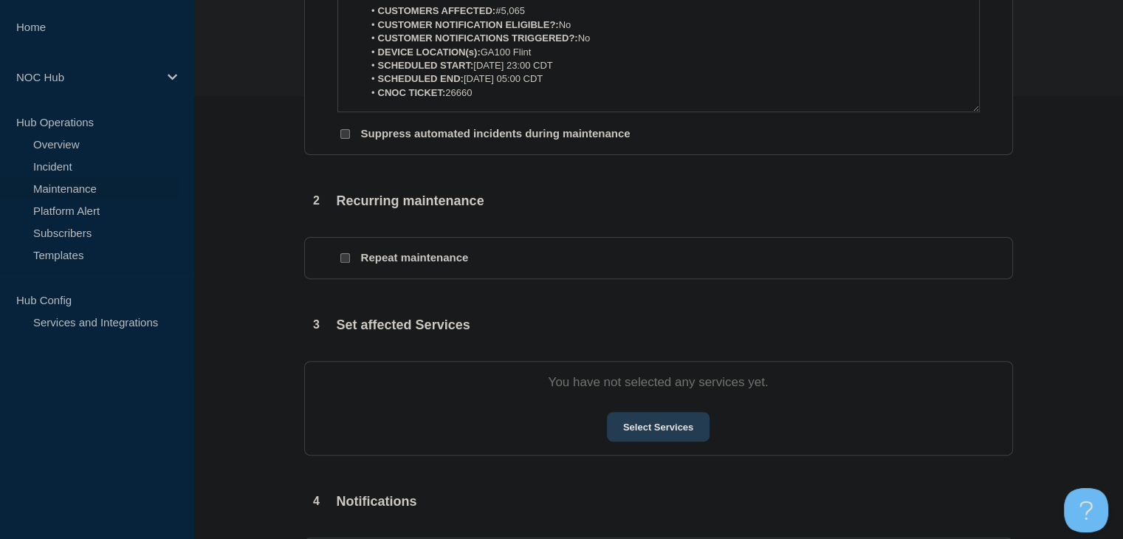
click at [639, 427] on button "Select Services" at bounding box center [658, 427] width 103 height 30
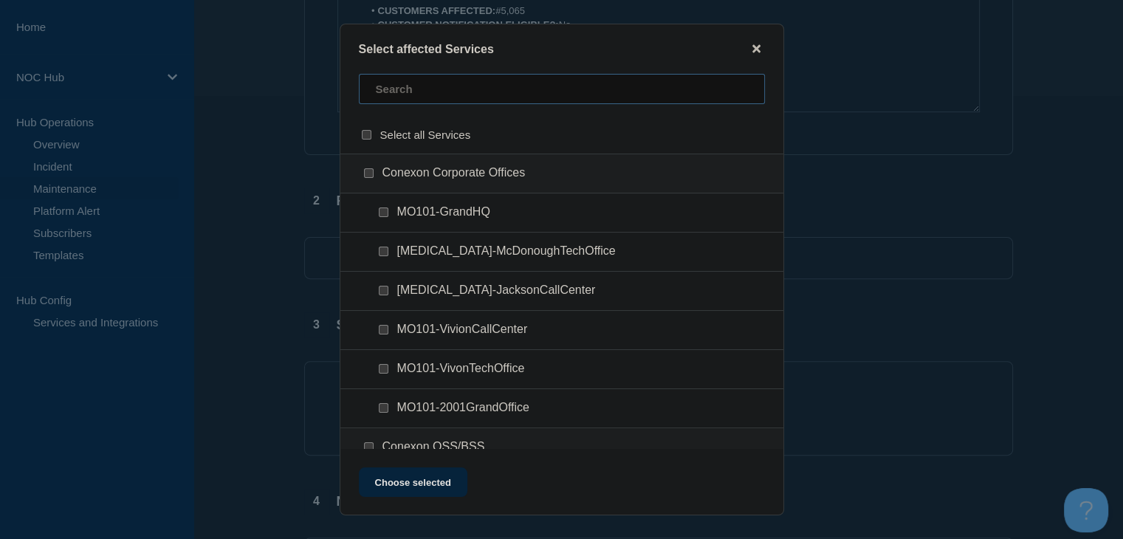
click at [450, 97] on input "text" at bounding box center [562, 89] width 406 height 30
click at [367, 173] on input "GA100 (Flint) checkbox" at bounding box center [369, 173] width 10 height 10
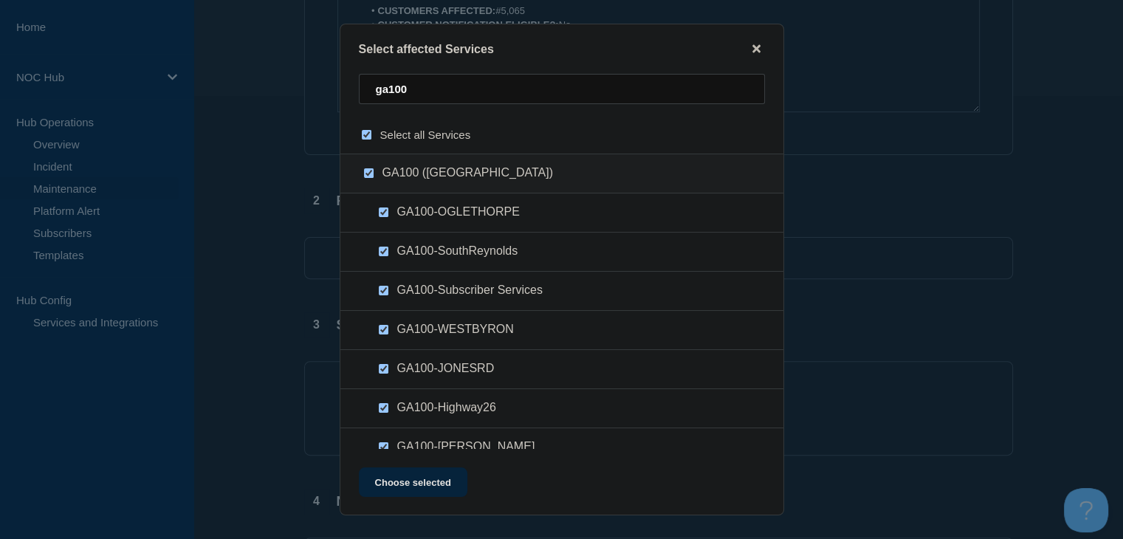
click at [426, 481] on button "Choose selected" at bounding box center [413, 482] width 109 height 30
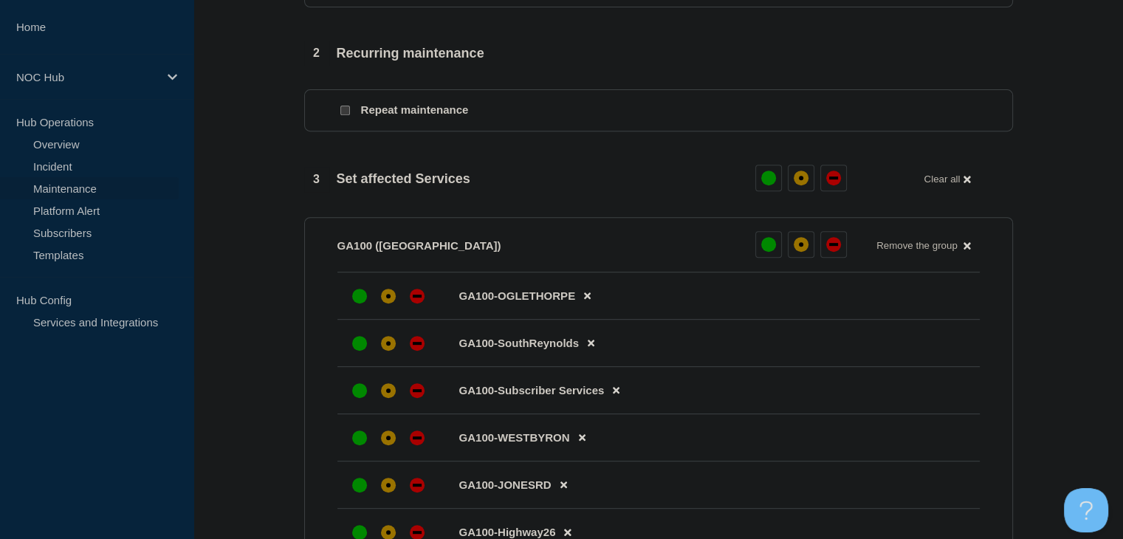
scroll to position [812, 0]
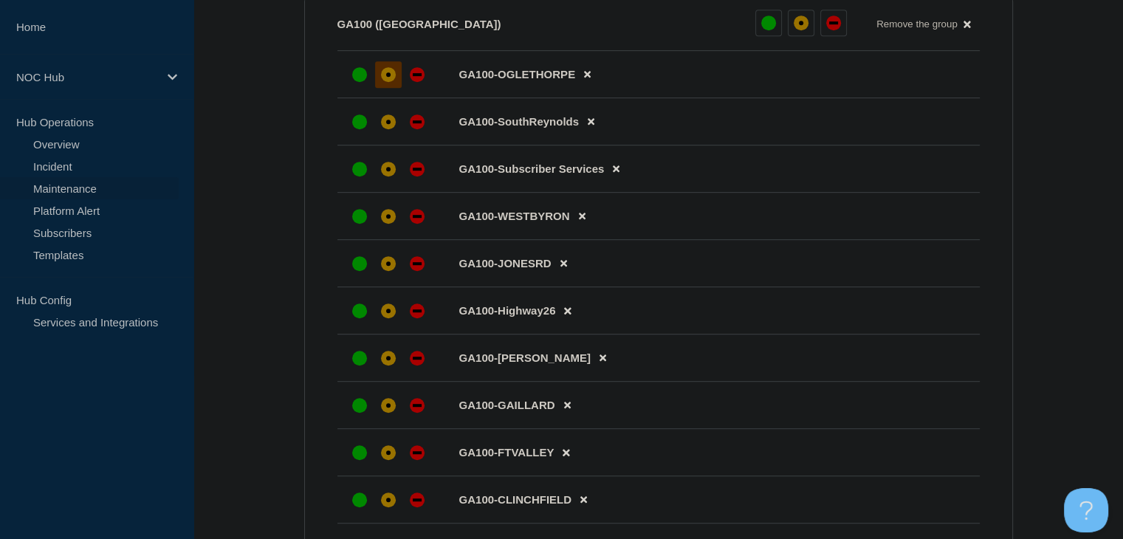
click at [381, 77] on div at bounding box center [388, 74] width 27 height 27
click at [381, 136] on div at bounding box center [388, 122] width 27 height 27
click at [617, 174] on icon at bounding box center [616, 170] width 7 height 10
click at [385, 183] on div at bounding box center [388, 170] width 27 height 27
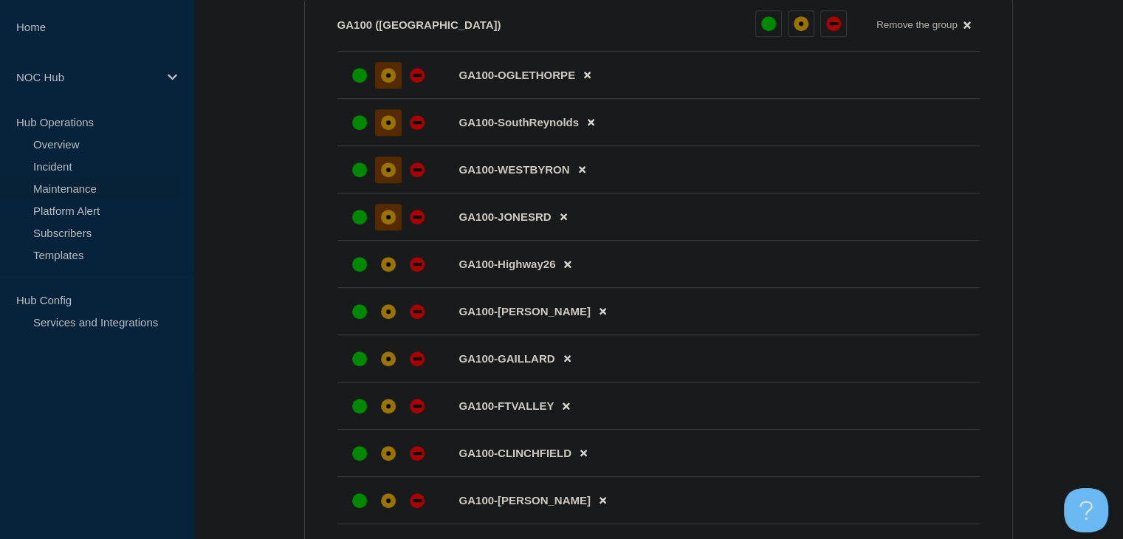
click at [380, 217] on div at bounding box center [388, 217] width 27 height 27
click at [380, 267] on div at bounding box center [388, 264] width 27 height 27
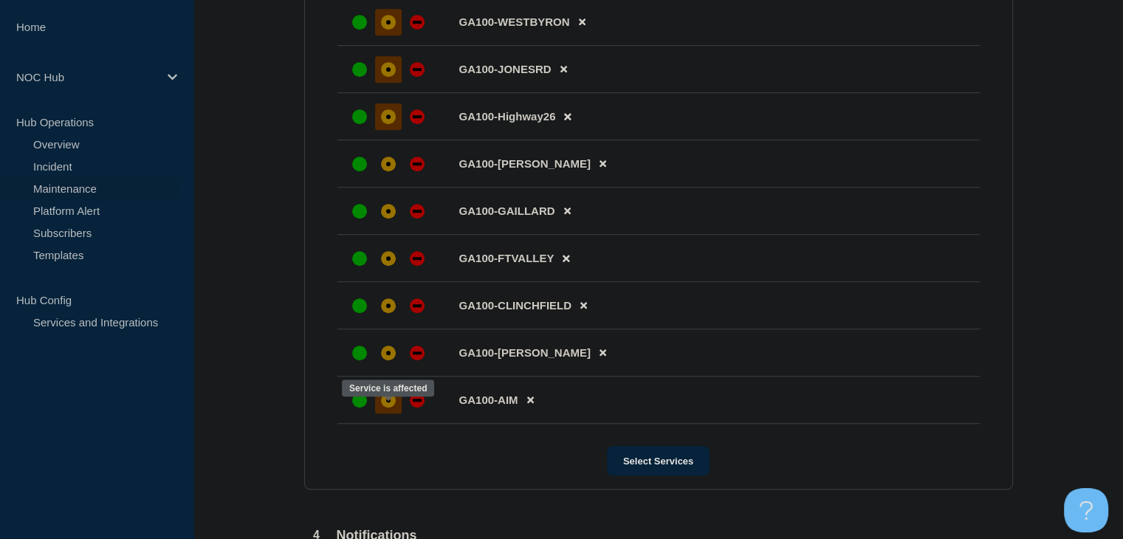
click at [376, 406] on div at bounding box center [388, 400] width 27 height 27
click at [392, 357] on div at bounding box center [388, 353] width 27 height 27
click at [392, 319] on div at bounding box center [388, 305] width 27 height 27
click at [392, 266] on div "affected" at bounding box center [388, 258] width 15 height 15
click at [390, 219] on div "affected" at bounding box center [388, 211] width 15 height 15
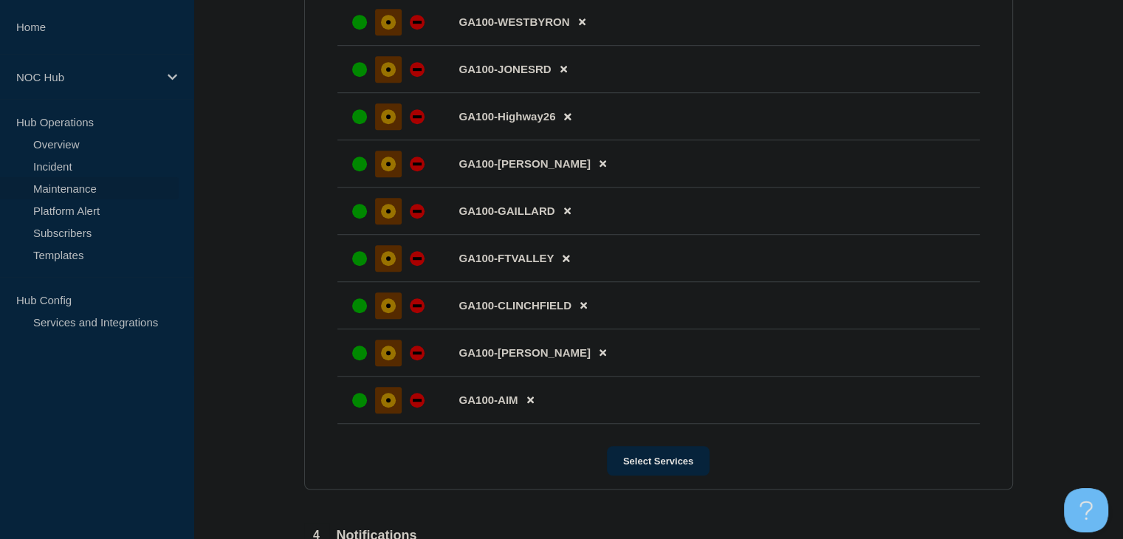
click at [388, 171] on div "affected" at bounding box center [388, 164] width 15 height 15
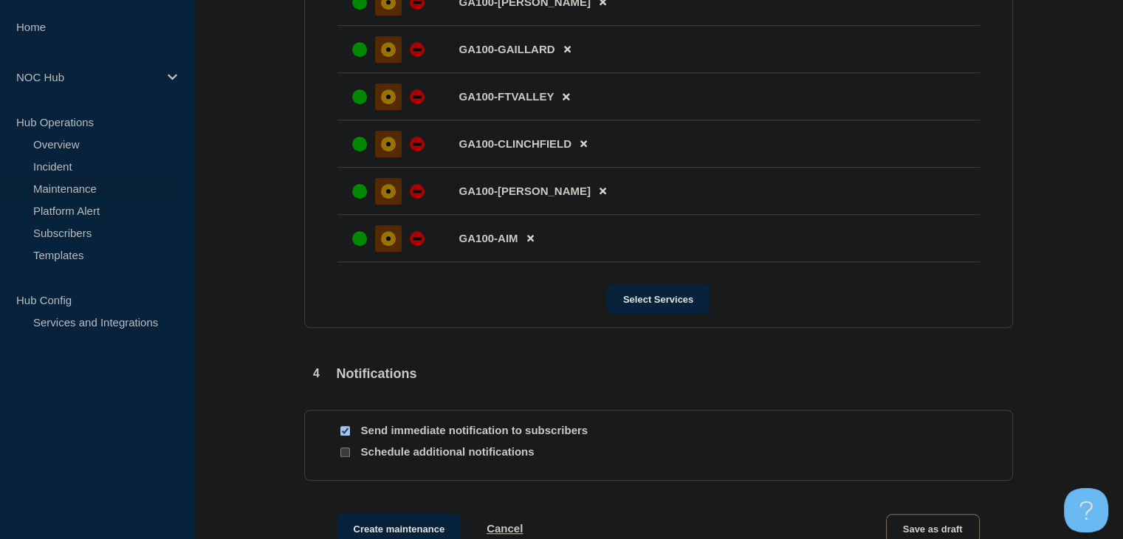
scroll to position [1308, 0]
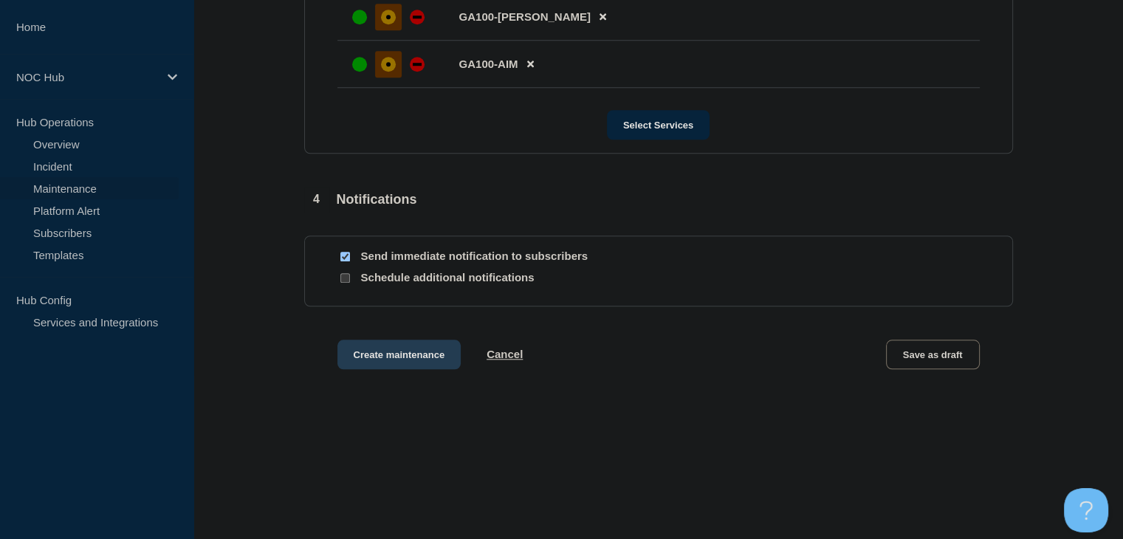
click at [385, 352] on button "Create maintenance" at bounding box center [399, 355] width 124 height 30
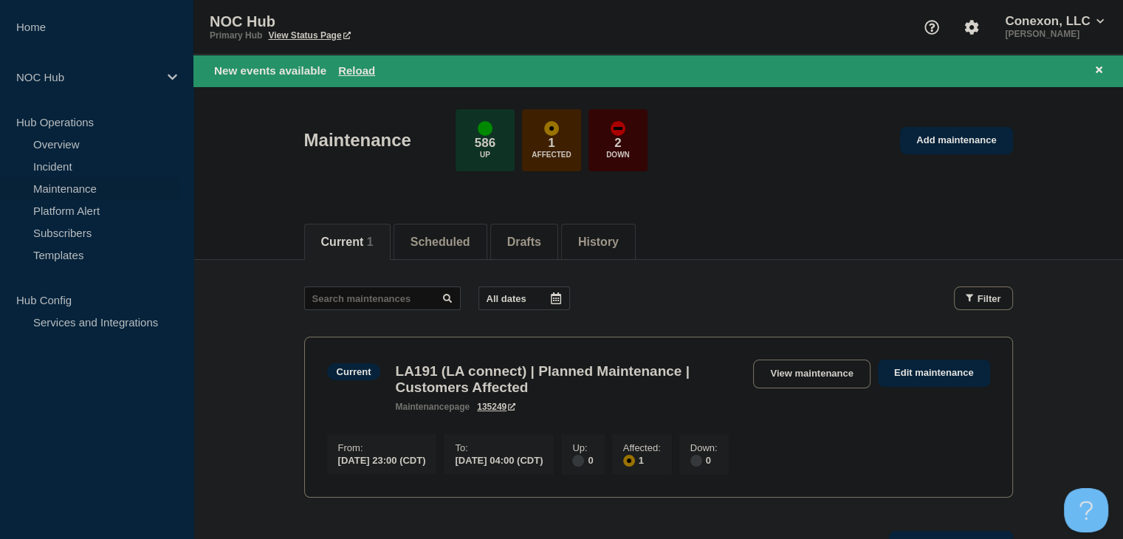
click at [348, 58] on div "New events available Reload" at bounding box center [658, 71] width 930 height 32
click at [352, 66] on button "Reload" at bounding box center [356, 70] width 37 height 13
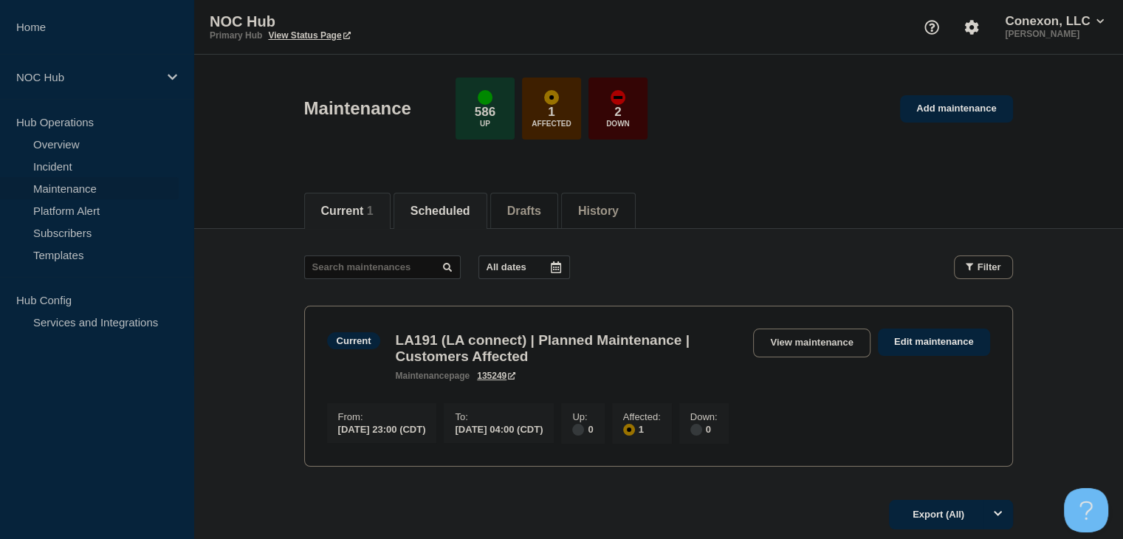
click at [470, 210] on button "Scheduled" at bounding box center [441, 211] width 60 height 13
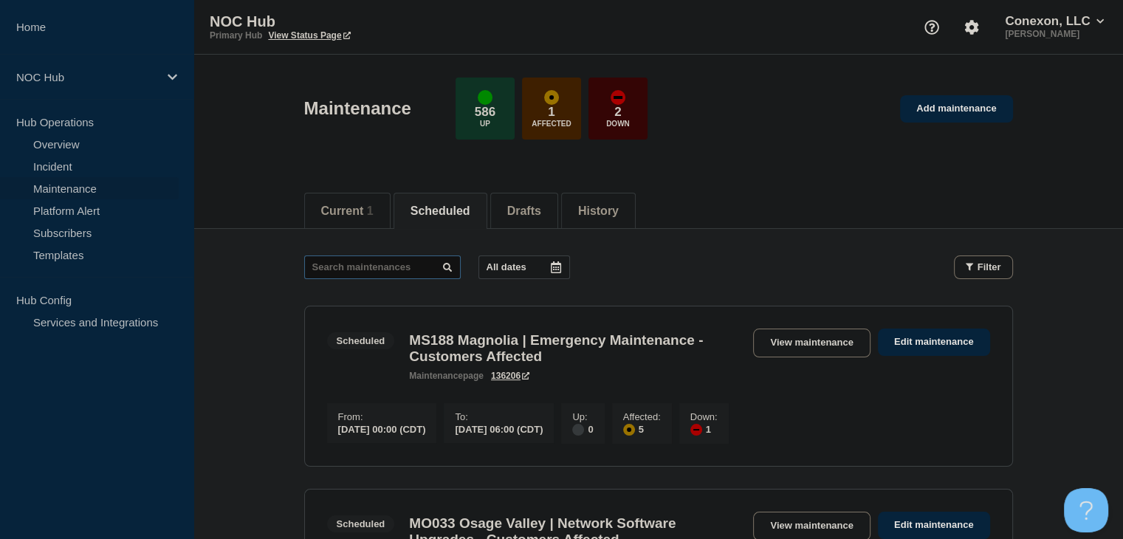
click at [392, 260] on input "text" at bounding box center [382, 267] width 157 height 24
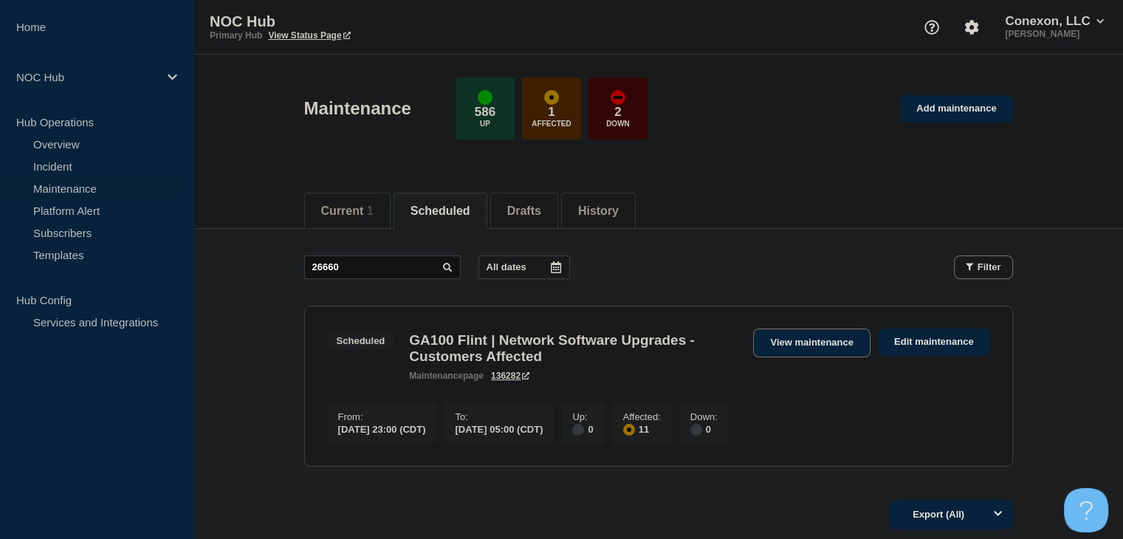
click at [812, 335] on link "View maintenance" at bounding box center [811, 343] width 117 height 29
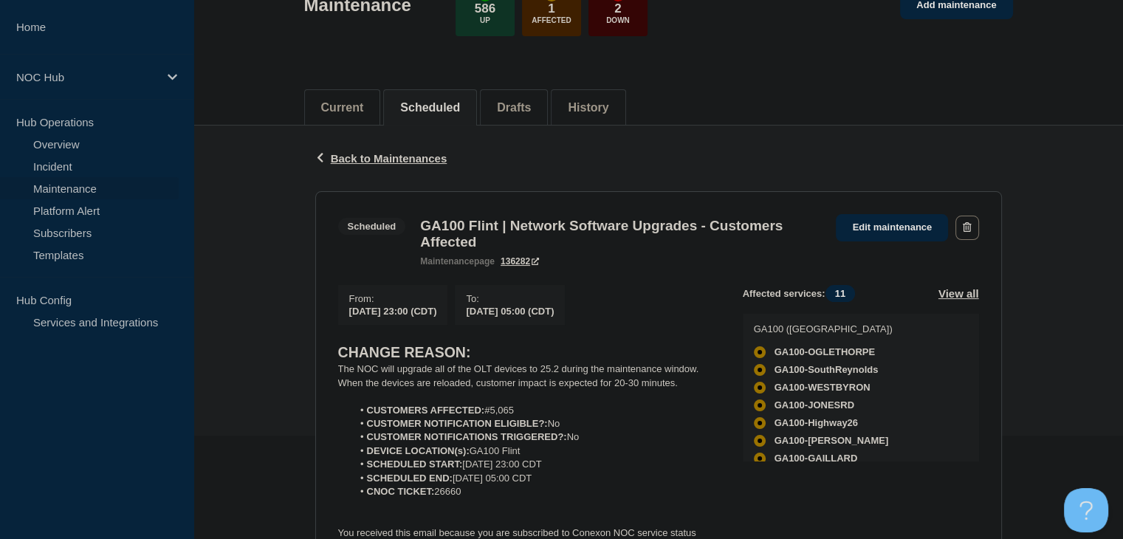
scroll to position [222, 0]
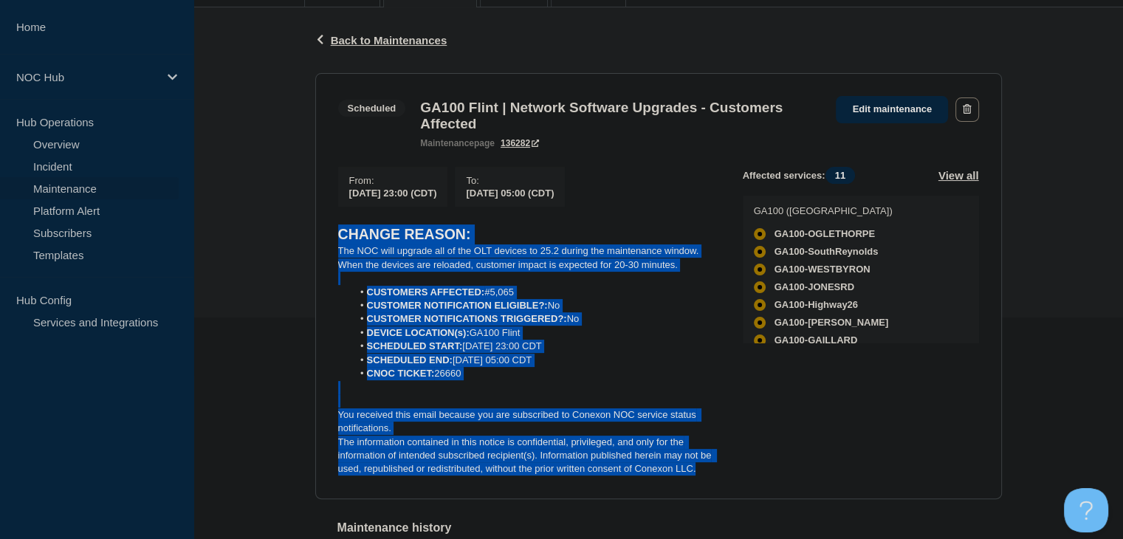
drag, startPoint x: 703, startPoint y: 479, endPoint x: 332, endPoint y: 247, distance: 437.6
click at [332, 247] on section "Scheduled GA100 Flint | Network Software Upgrades - Customers Affected maintena…" at bounding box center [658, 286] width 687 height 426
click at [391, 258] on p "The NOC will upgrade all of the OLT devices to 25.2 during the maintenance wind…" at bounding box center [528, 250] width 381 height 13
drag, startPoint x: 711, startPoint y: 473, endPoint x: 337, endPoint y: 261, distance: 429.6
click at [338, 261] on div "CHANGE REASON: The NOC will upgrade all of the OLT devices to 25.2 during the m…" at bounding box center [528, 350] width 381 height 252
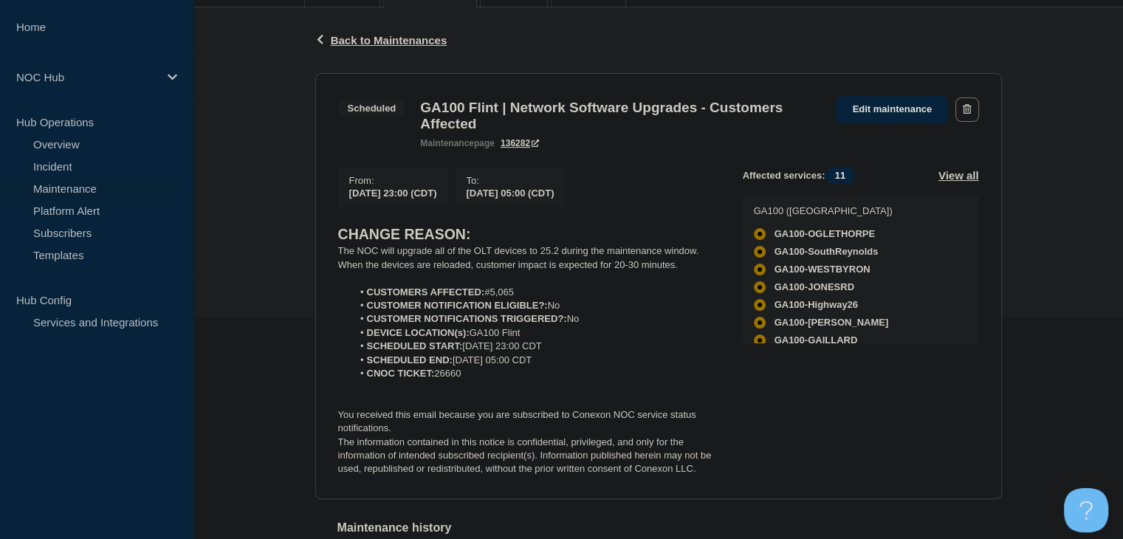
click at [675, 44] on div "Back Back to Maintenances" at bounding box center [658, 40] width 687 height 66
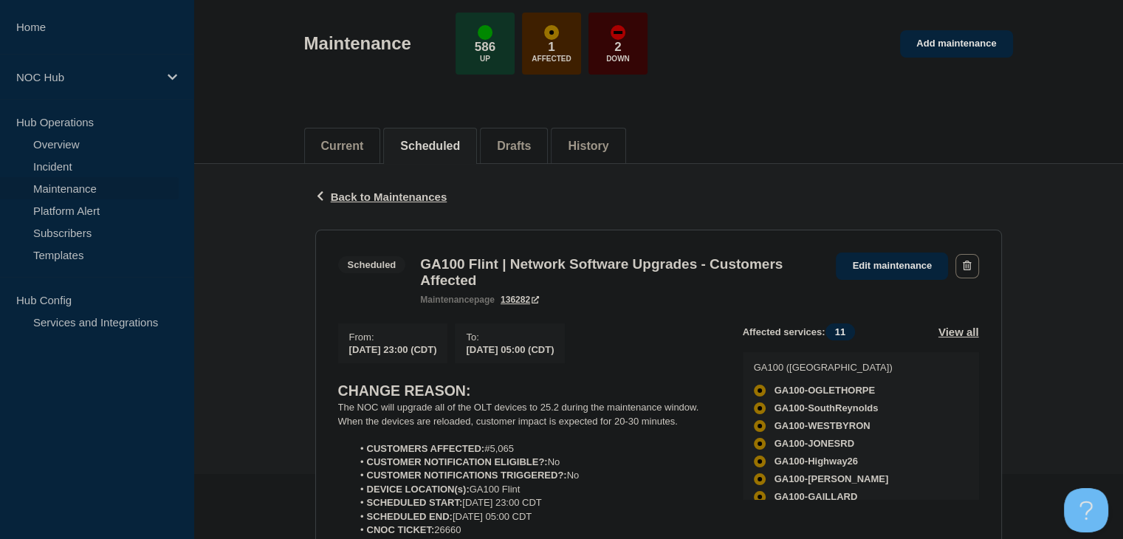
scroll to position [0, 0]
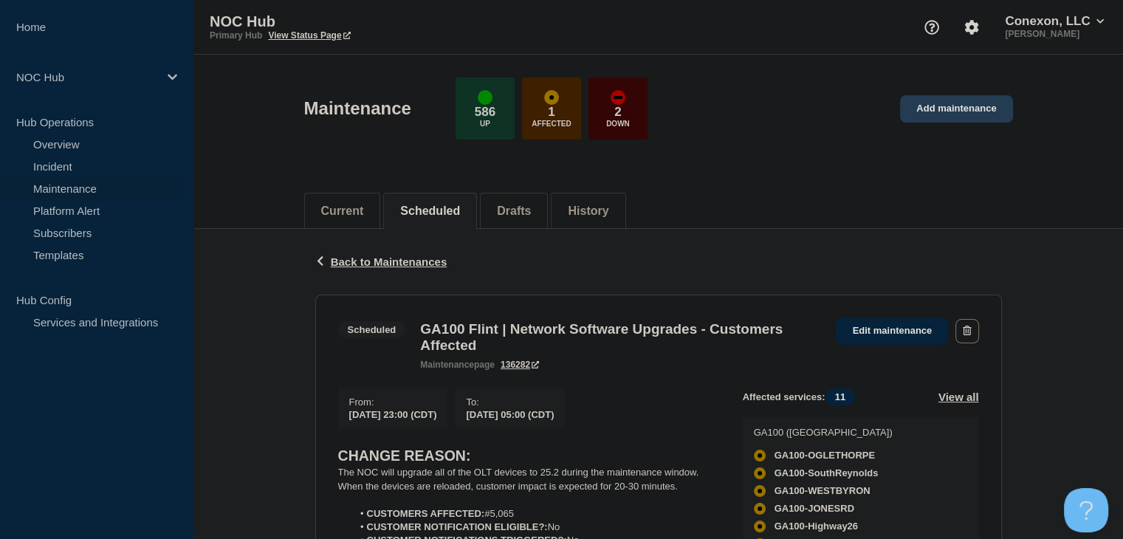
click at [969, 112] on link "Add maintenance" at bounding box center [956, 108] width 112 height 27
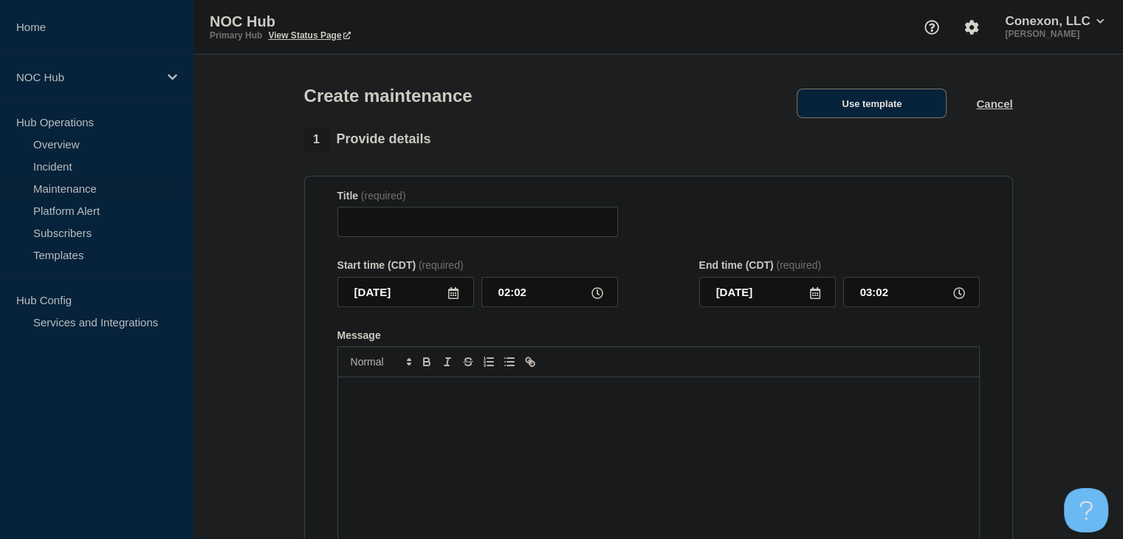
click at [848, 116] on button "Use template" at bounding box center [872, 104] width 150 height 30
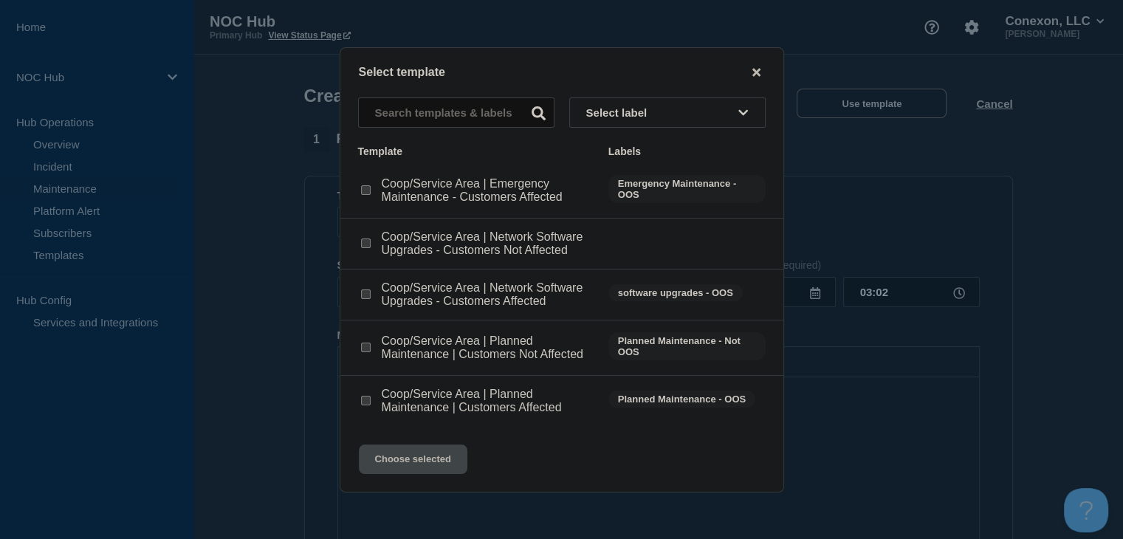
click at [364, 293] on input "Coop/Service Area | Network Software Upgrades - Customers Affected checkbox" at bounding box center [366, 294] width 10 height 10
click at [421, 473] on button "Choose selected" at bounding box center [413, 460] width 109 height 30
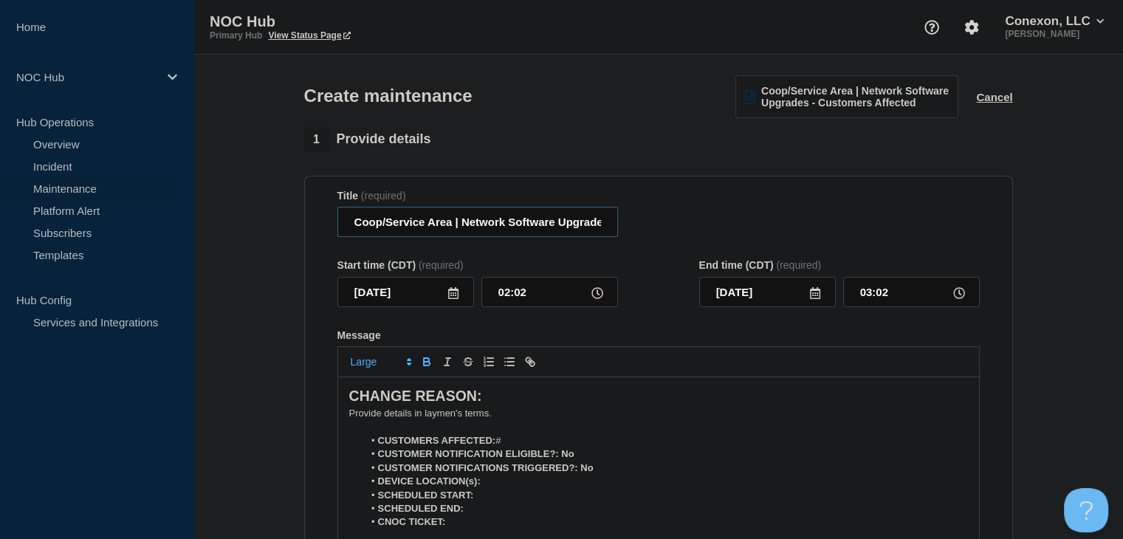
drag, startPoint x: 452, startPoint y: 225, endPoint x: 311, endPoint y: 225, distance: 141.0
click at [311, 225] on section "Title (required) Coop/Service Area | Network Software Upgrades - Customers Affe…" at bounding box center [658, 387] width 709 height 423
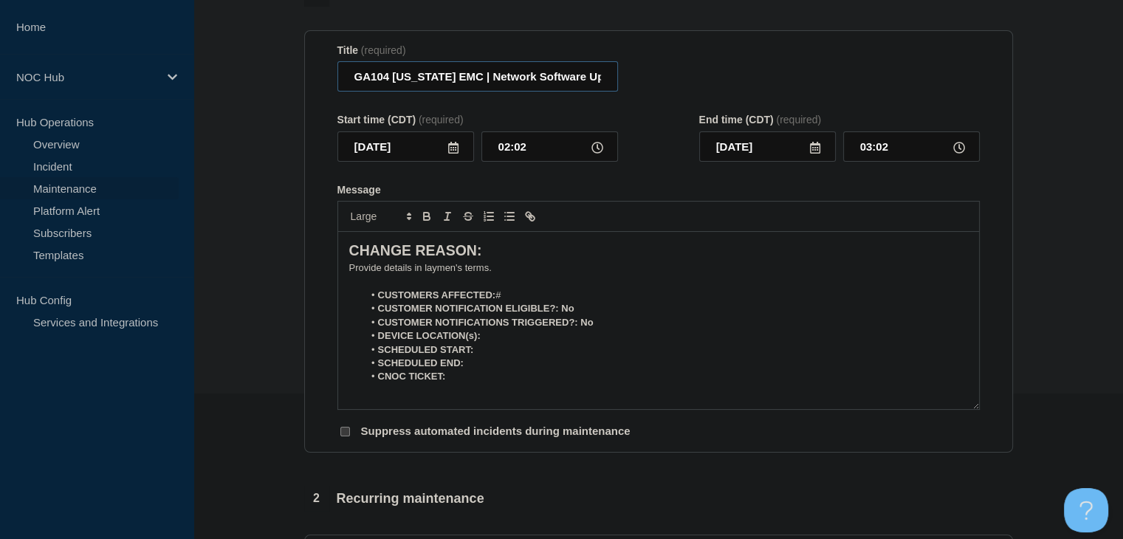
scroll to position [148, 0]
click at [445, 157] on input "2025-09-05" at bounding box center [405, 144] width 137 height 30
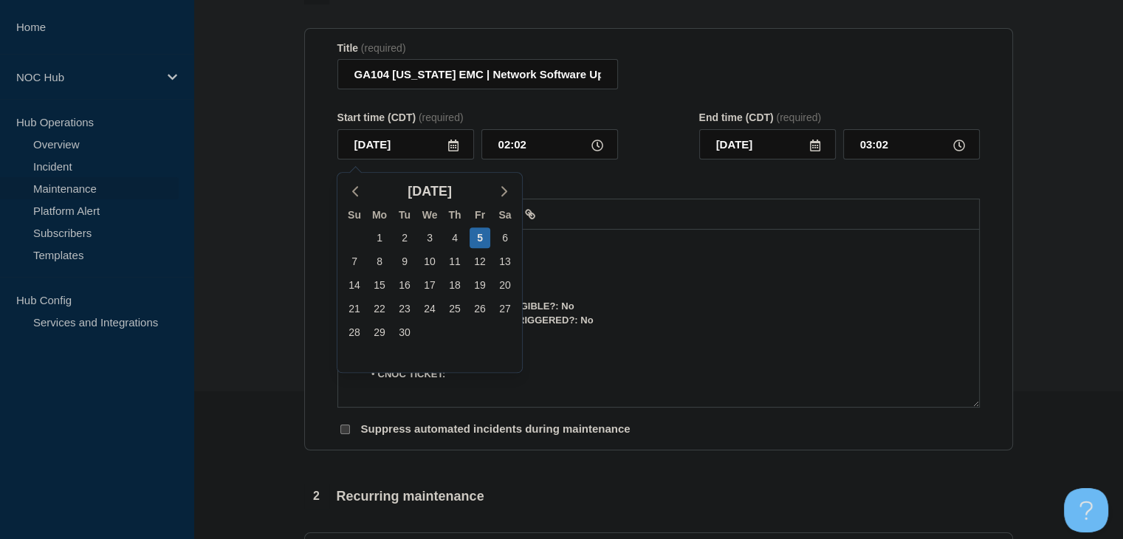
click at [455, 151] on icon at bounding box center [453, 146] width 12 height 12
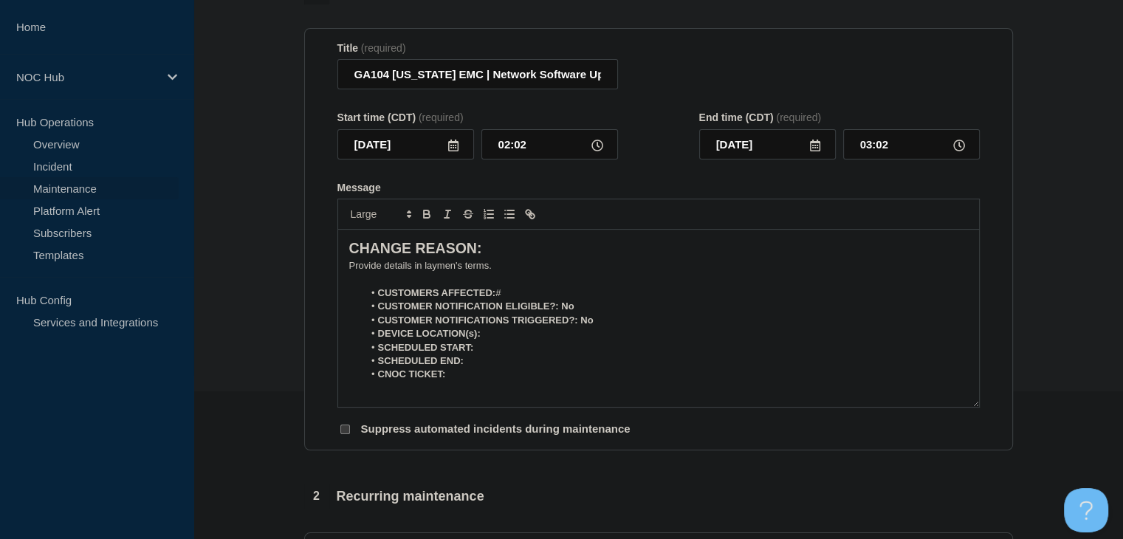
click at [448, 150] on icon at bounding box center [453, 146] width 10 height 12
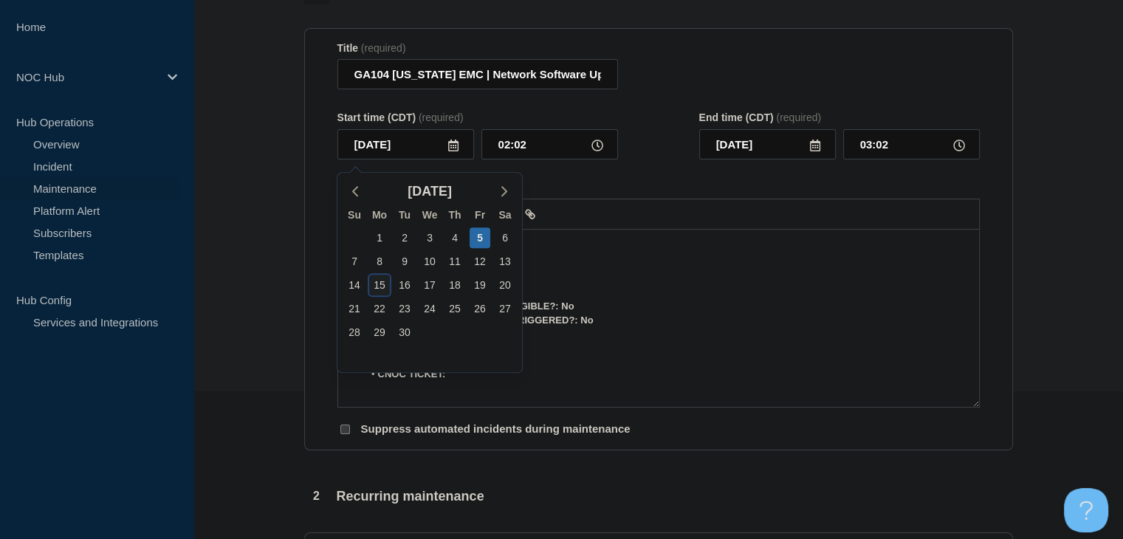
click at [372, 285] on div "15" at bounding box center [379, 285] width 21 height 21
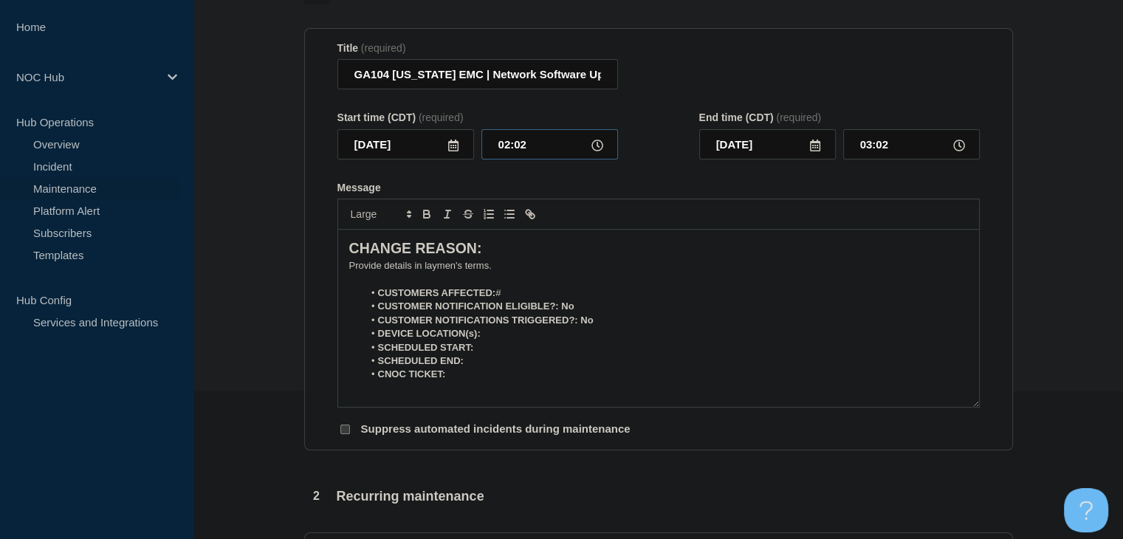
click at [490, 160] on input "02:02" at bounding box center [549, 144] width 137 height 30
click at [497, 153] on input "02:02" at bounding box center [549, 144] width 137 height 30
click at [521, 292] on li "CUSTOMERS AFFECTED: #" at bounding box center [665, 293] width 605 height 13
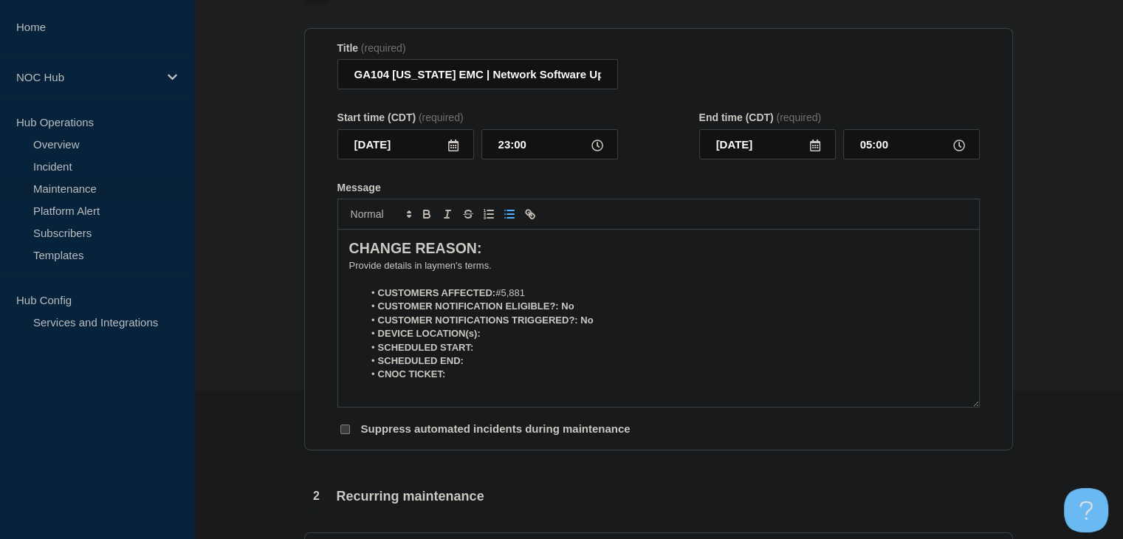
click at [391, 270] on p "﻿Provide details in laymen's terms." at bounding box center [658, 265] width 619 height 13
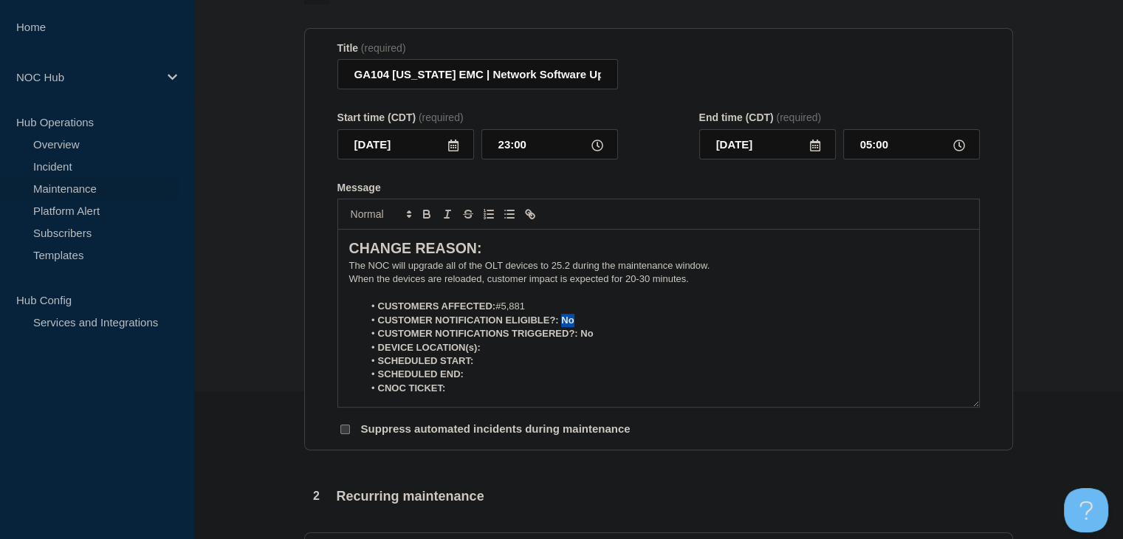
drag, startPoint x: 580, startPoint y: 328, endPoint x: 563, endPoint y: 328, distance: 17.0
click at [563, 327] on li "CUSTOMER NOTIFICATION ELIGIBLE?: No" at bounding box center [665, 320] width 605 height 13
click at [424, 215] on icon "Toggle bold text" at bounding box center [426, 213] width 13 height 13
drag, startPoint x: 597, startPoint y: 340, endPoint x: 580, endPoint y: 340, distance: 16.2
click at [580, 340] on li "CUSTOMER NOTIFICATIONS TRIGGERED?: No" at bounding box center [665, 333] width 605 height 13
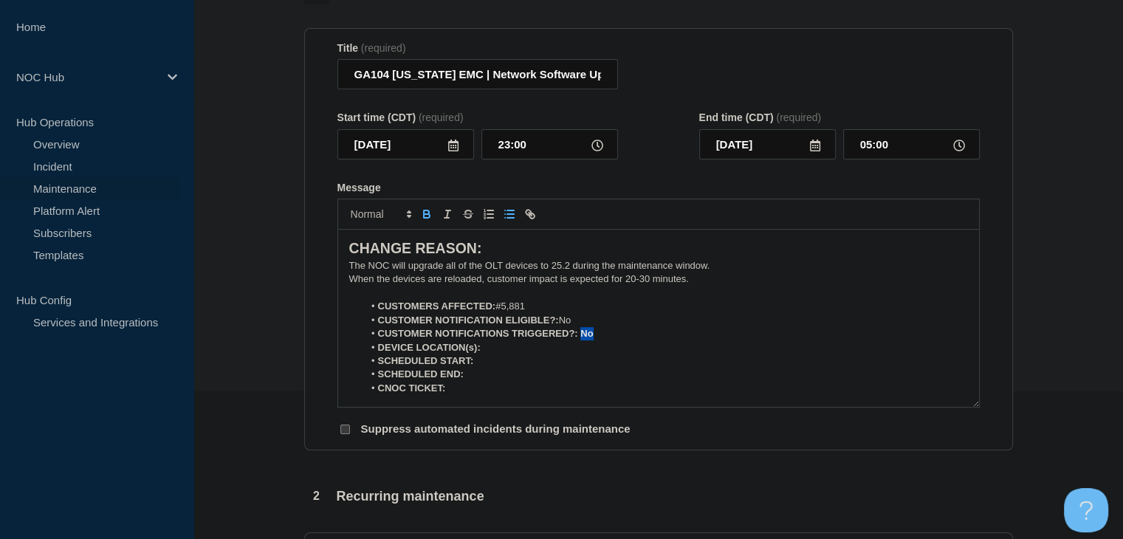
click at [424, 218] on icon "Toggle bold text" at bounding box center [427, 216] width 6 height 4
click at [503, 349] on li "DEVICE LOCATION(s):" at bounding box center [665, 347] width 605 height 13
click at [428, 213] on icon "Toggle bold text" at bounding box center [426, 213] width 13 height 13
click at [424, 218] on icon "Toggle bold text" at bounding box center [427, 216] width 6 height 4
click at [424, 214] on icon "Toggle bold text" at bounding box center [426, 212] width 5 height 4
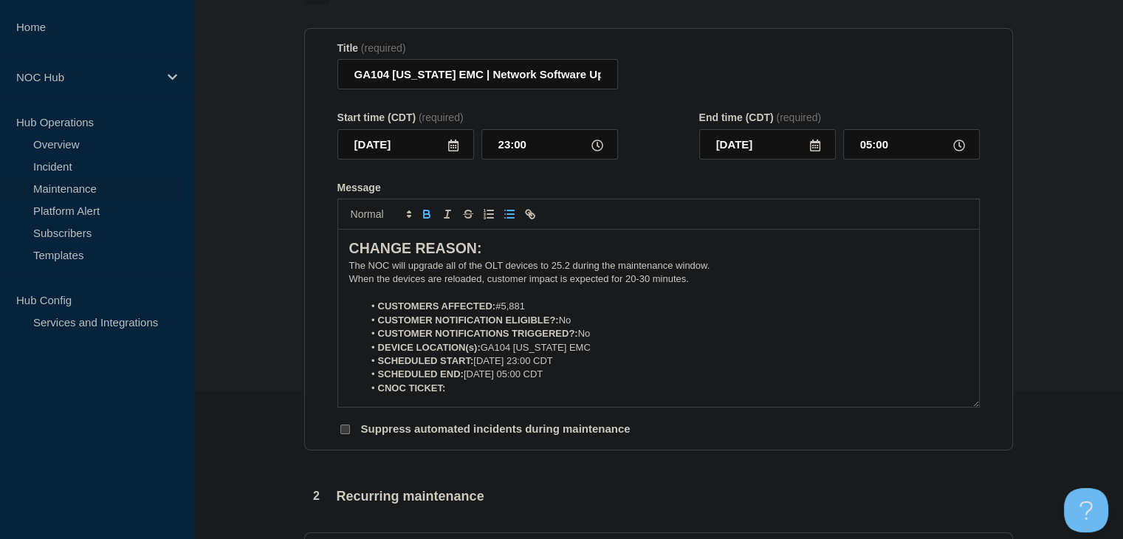
click at [429, 221] on icon "Toggle bold text" at bounding box center [426, 213] width 13 height 13
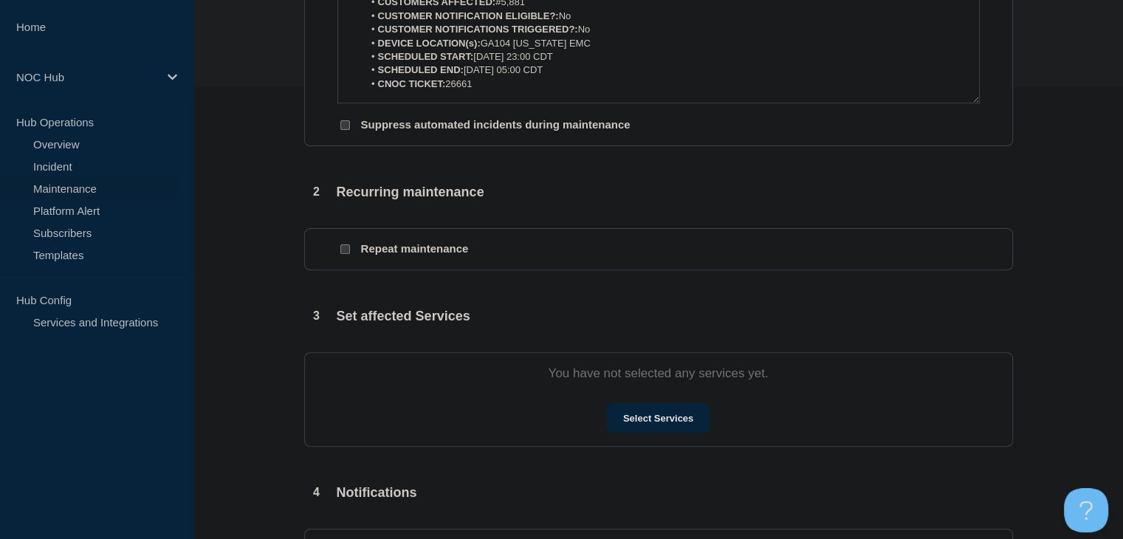
scroll to position [517, 0]
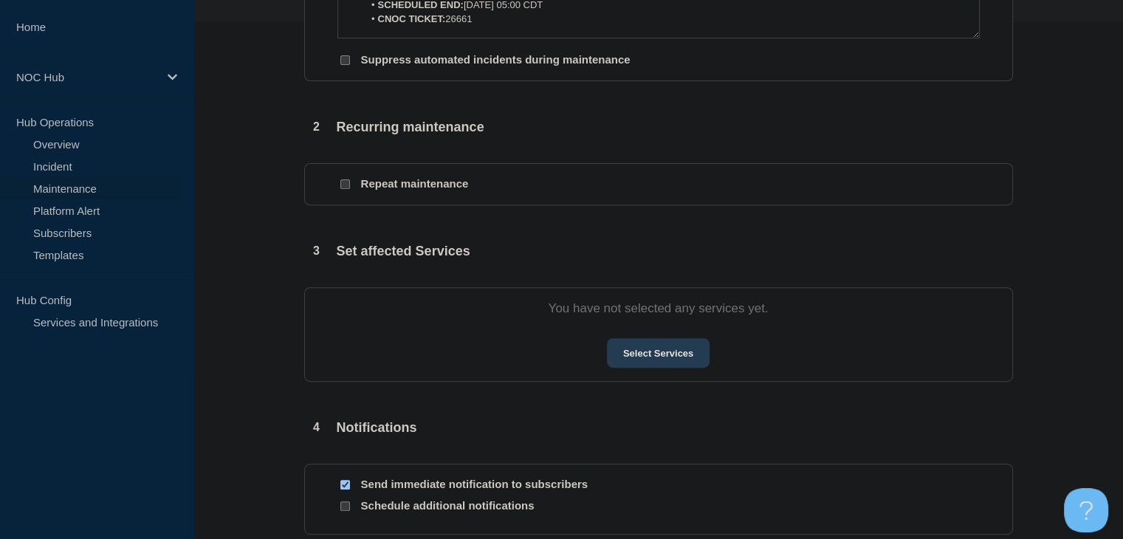
click at [670, 362] on button "Select Services" at bounding box center [658, 353] width 103 height 30
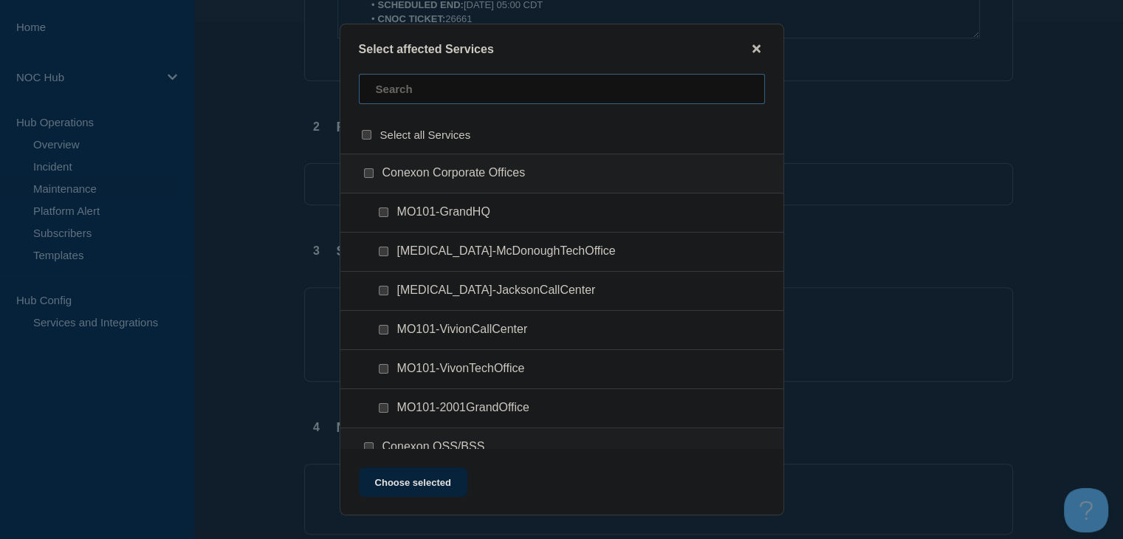
click at [447, 90] on input "text" at bounding box center [562, 89] width 406 height 30
click at [369, 168] on div at bounding box center [371, 173] width 21 height 15
click at [369, 171] on input "GA104 (Washington EMC) checkbox" at bounding box center [369, 173] width 10 height 10
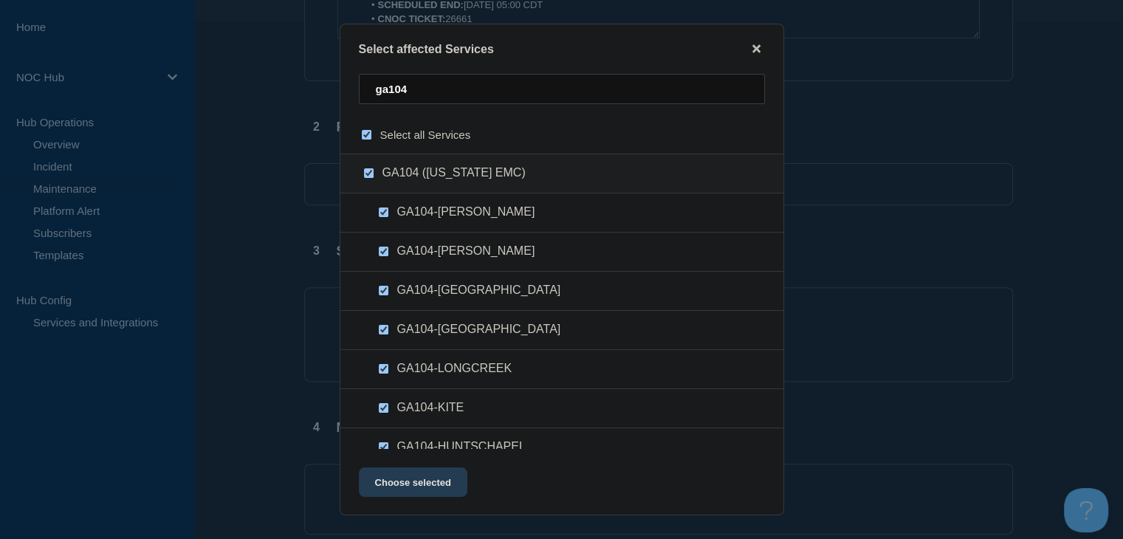
click at [428, 488] on button "Choose selected" at bounding box center [413, 482] width 109 height 30
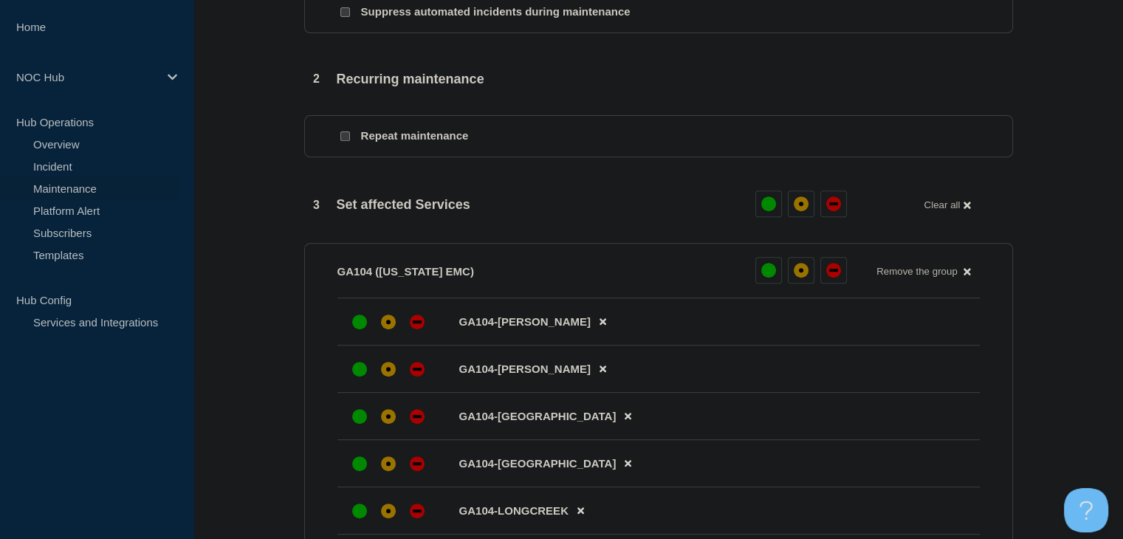
scroll to position [665, 0]
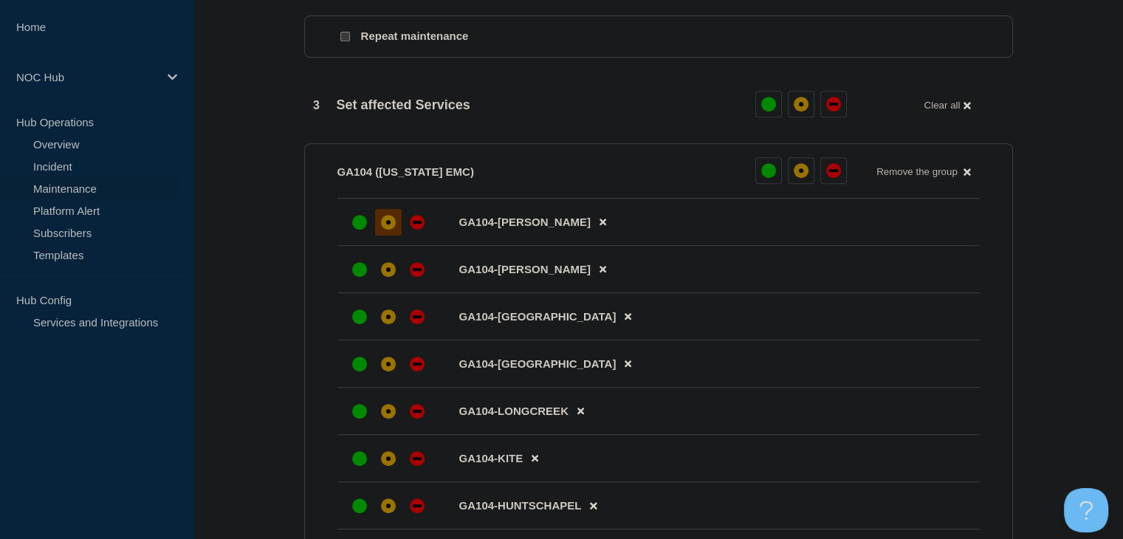
click at [382, 230] on div "affected" at bounding box center [388, 222] width 15 height 15
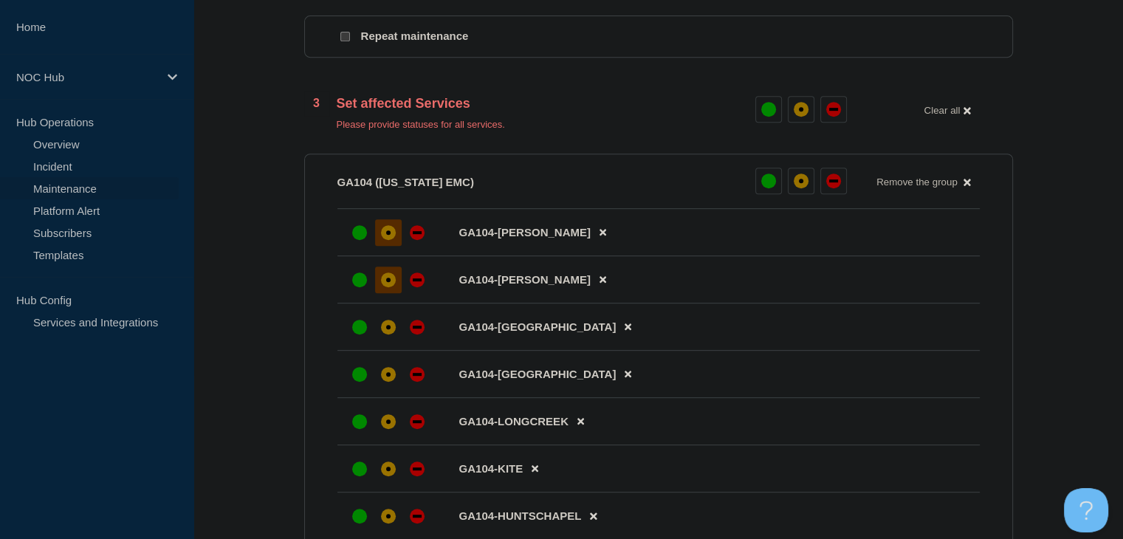
click at [386, 282] on div "affected" at bounding box center [388, 280] width 4 height 4
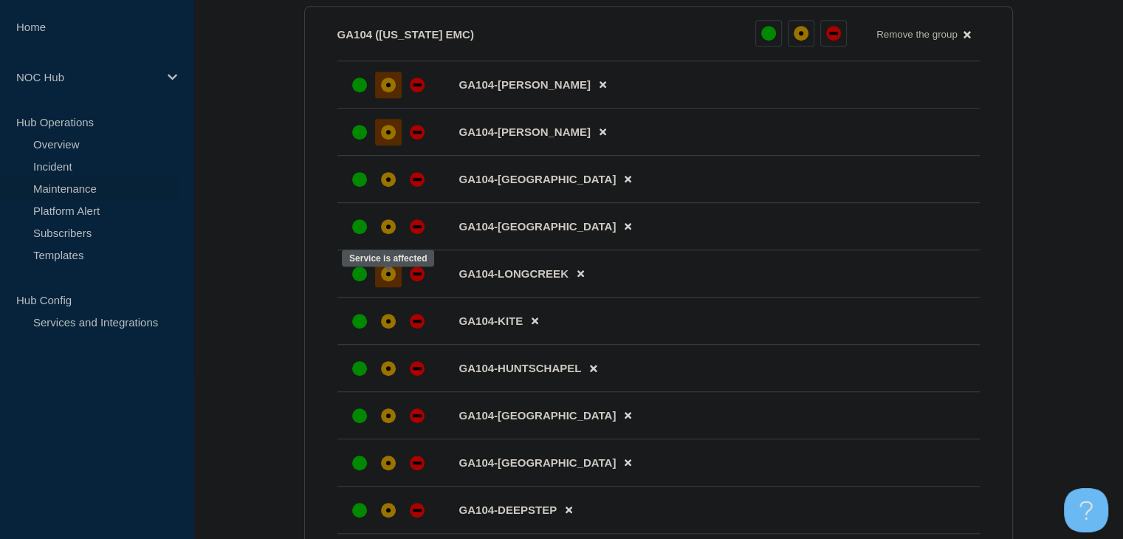
click at [385, 281] on div "affected" at bounding box center [388, 274] width 15 height 15
click at [391, 240] on div at bounding box center [388, 226] width 27 height 27
click at [388, 187] on div "affected" at bounding box center [388, 179] width 15 height 15
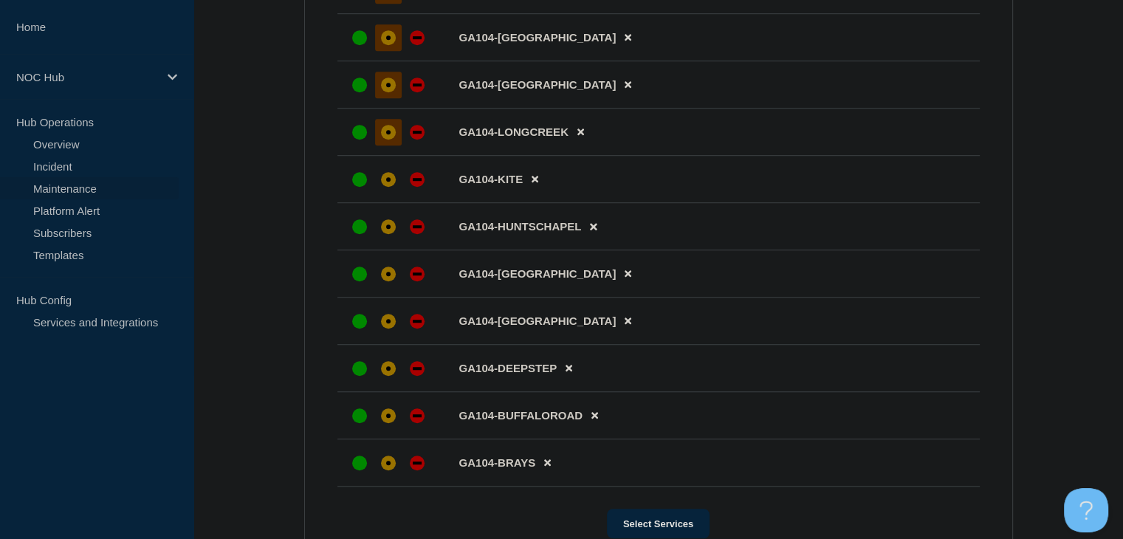
scroll to position [960, 0]
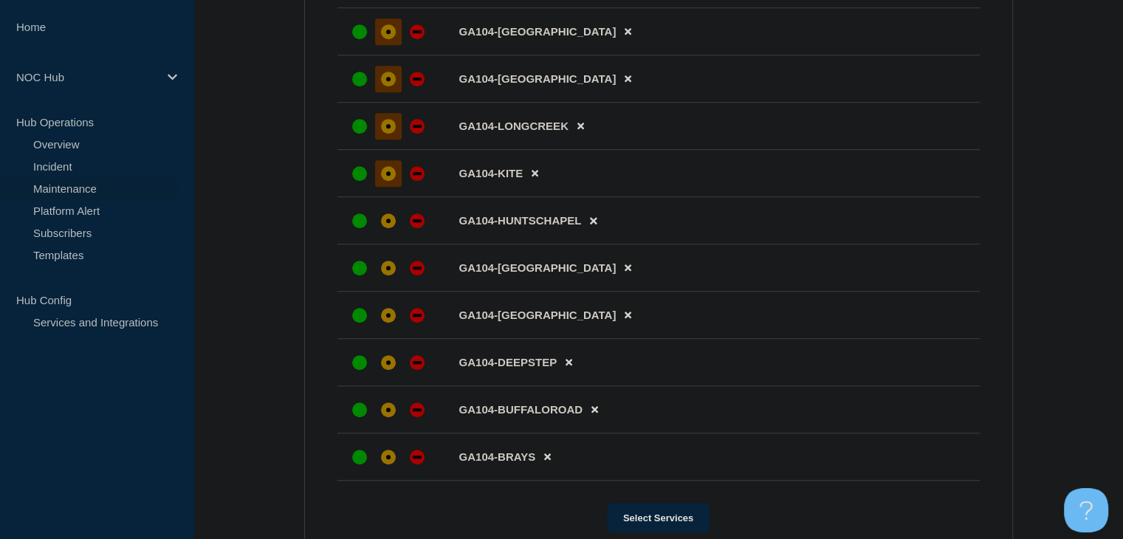
click at [393, 187] on div at bounding box center [388, 173] width 27 height 27
click at [392, 225] on div "affected" at bounding box center [388, 220] width 15 height 15
click at [389, 275] on div "affected" at bounding box center [388, 268] width 15 height 15
click at [396, 329] on div at bounding box center [388, 315] width 27 height 27
click at [397, 376] on div at bounding box center [388, 362] width 27 height 27
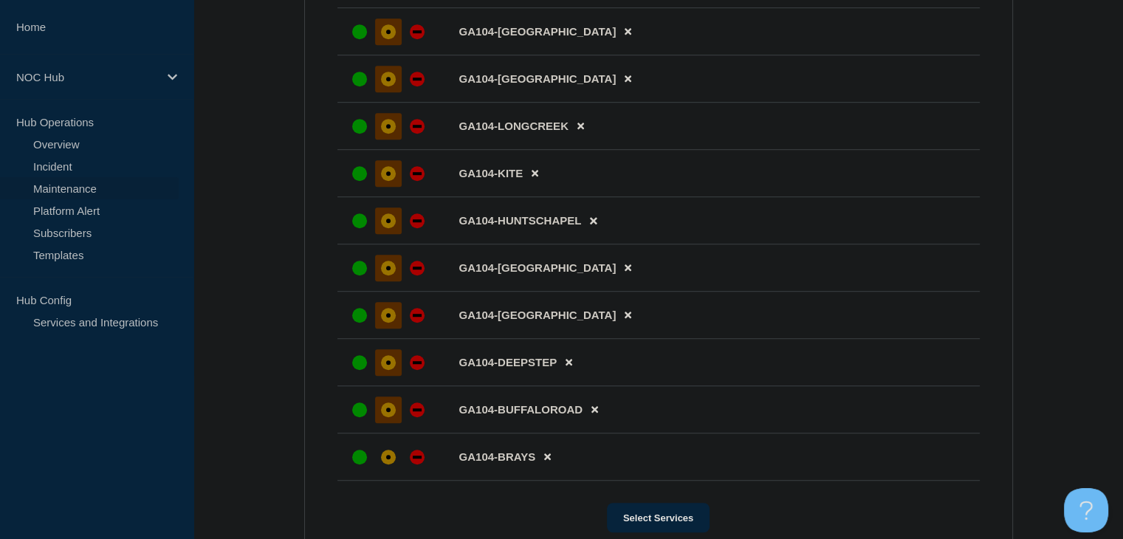
click at [391, 412] on div at bounding box center [388, 410] width 27 height 27
click at [391, 459] on div at bounding box center [388, 457] width 27 height 27
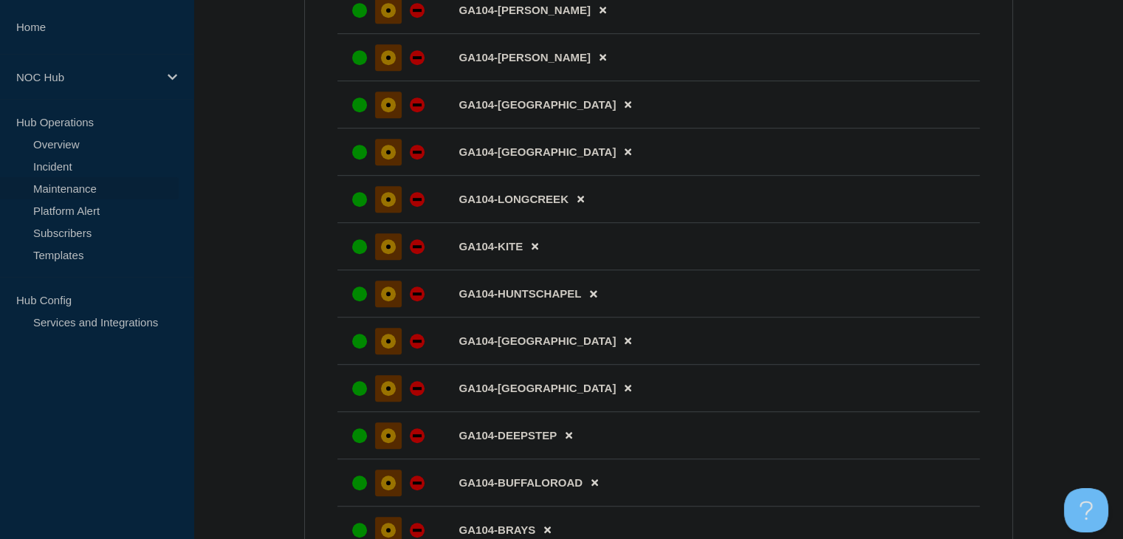
scroll to position [1356, 0]
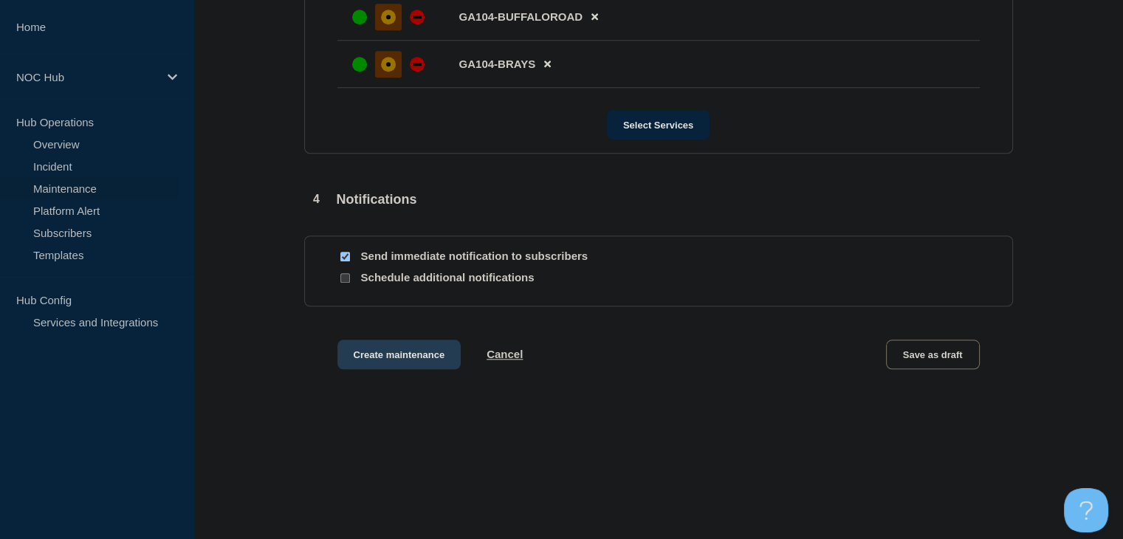
click at [370, 358] on button "Create maintenance" at bounding box center [399, 355] width 124 height 30
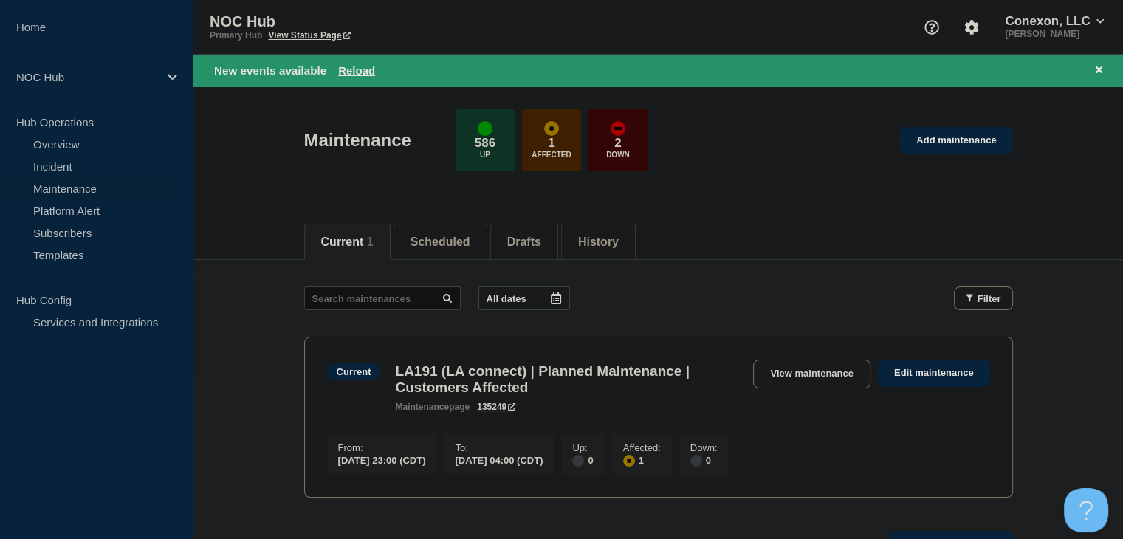
click at [365, 77] on div "New events available Reload" at bounding box center [661, 70] width 894 height 17
click at [364, 71] on button "Reload" at bounding box center [356, 70] width 37 height 13
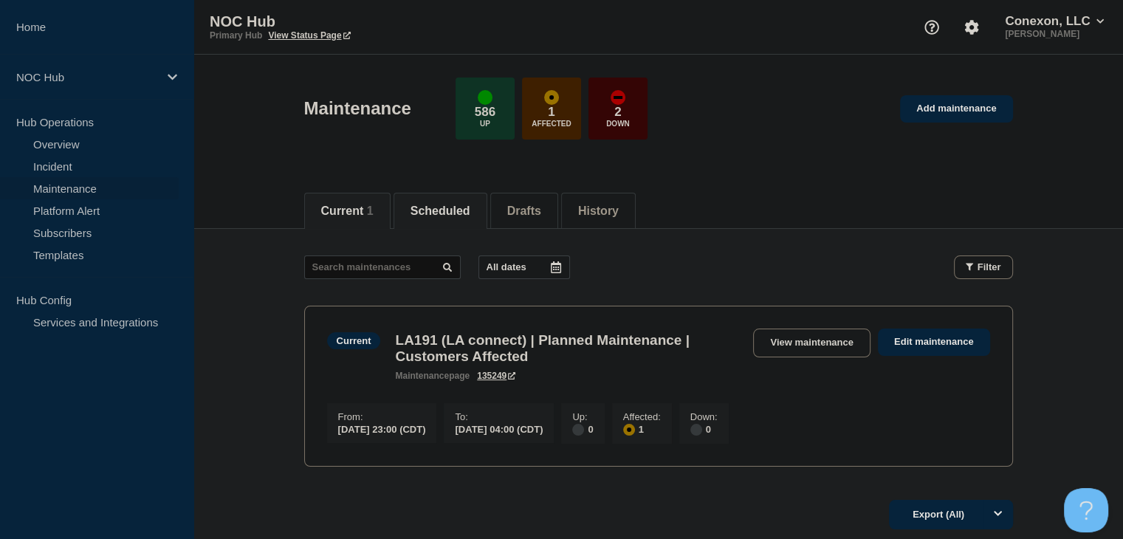
click at [452, 212] on button "Scheduled" at bounding box center [441, 211] width 60 height 13
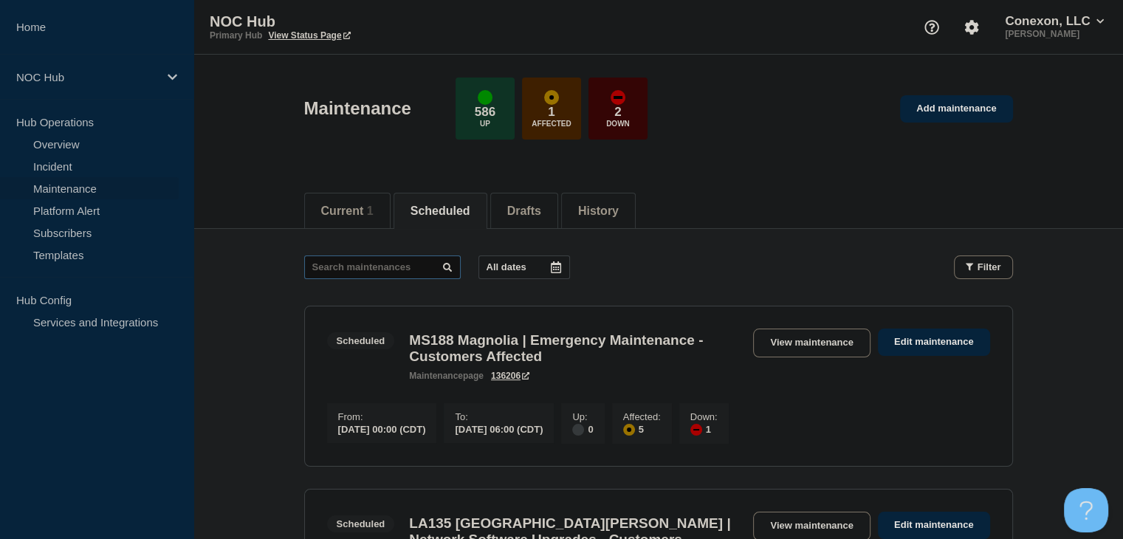
click at [382, 266] on input "text" at bounding box center [382, 267] width 157 height 24
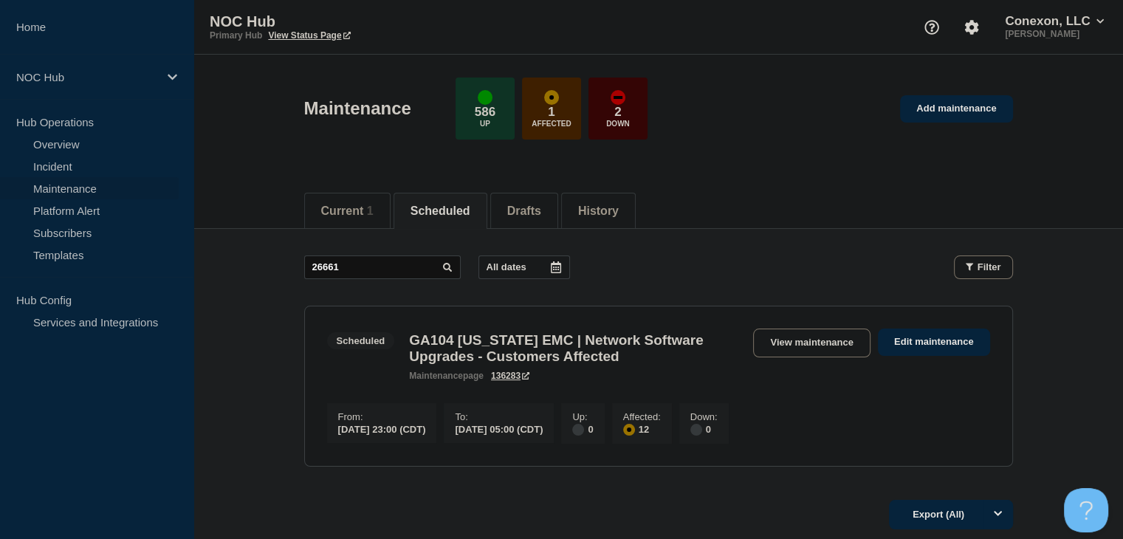
click at [843, 335] on link "View maintenance" at bounding box center [811, 343] width 117 height 29
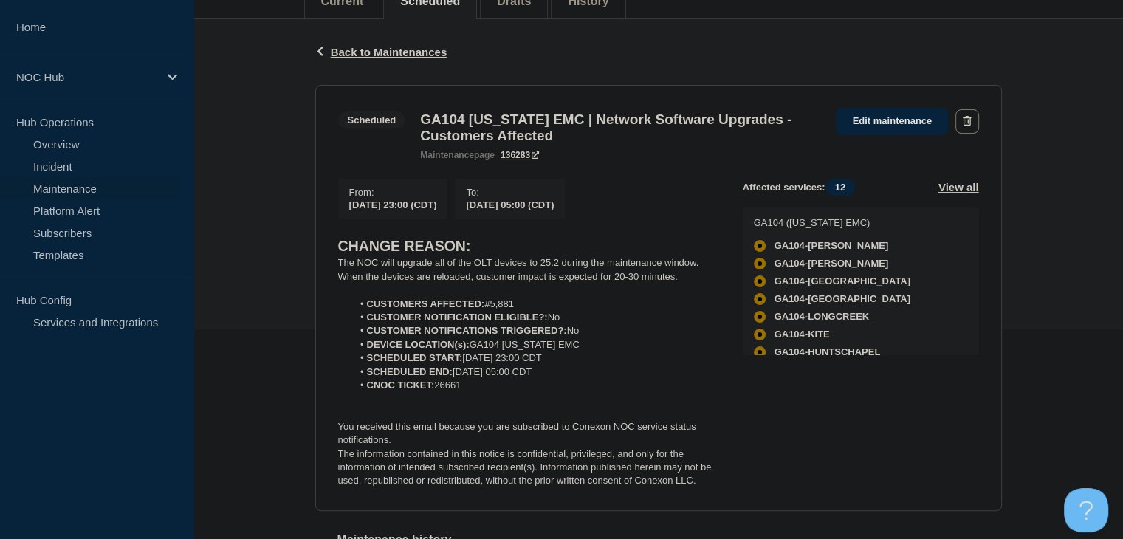
scroll to position [295, 0]
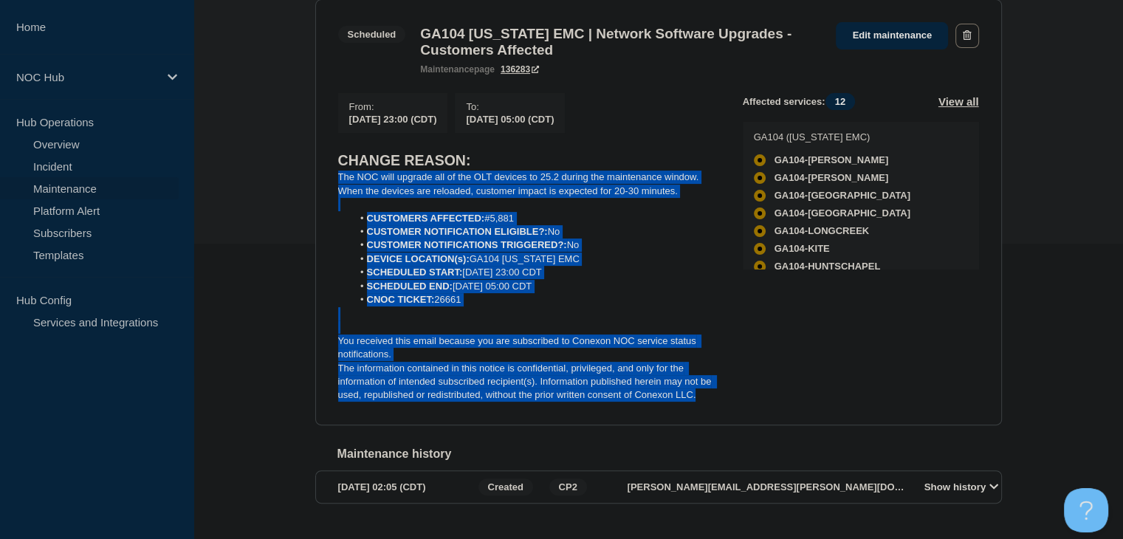
drag, startPoint x: 696, startPoint y: 409, endPoint x: 332, endPoint y: 184, distance: 428.1
click at [332, 184] on section "Scheduled GA104 Washington EMC | Network Software Upgrades - Customers Affected…" at bounding box center [658, 212] width 687 height 426
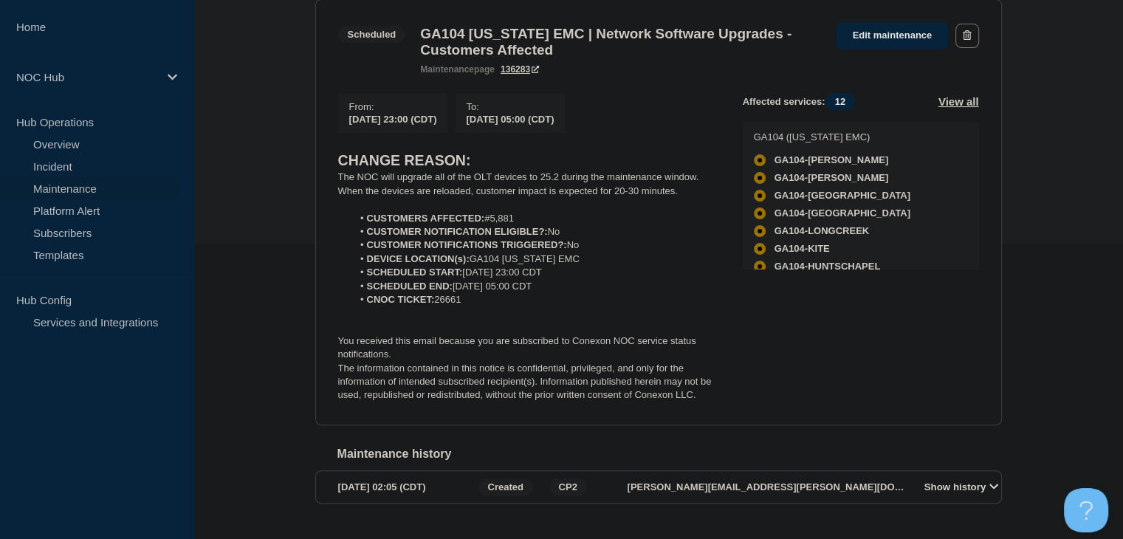
click at [718, 114] on div "From : 2025-09-15 23:00 (CDT) To : 2025-09-16 05:00 (CDT)" at bounding box center [540, 113] width 405 height 40
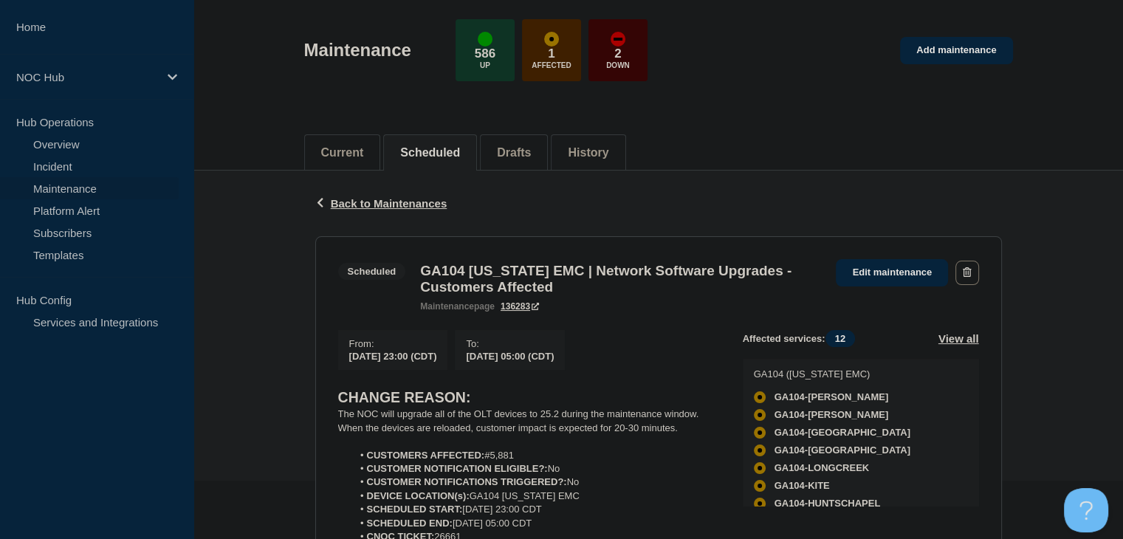
scroll to position [0, 0]
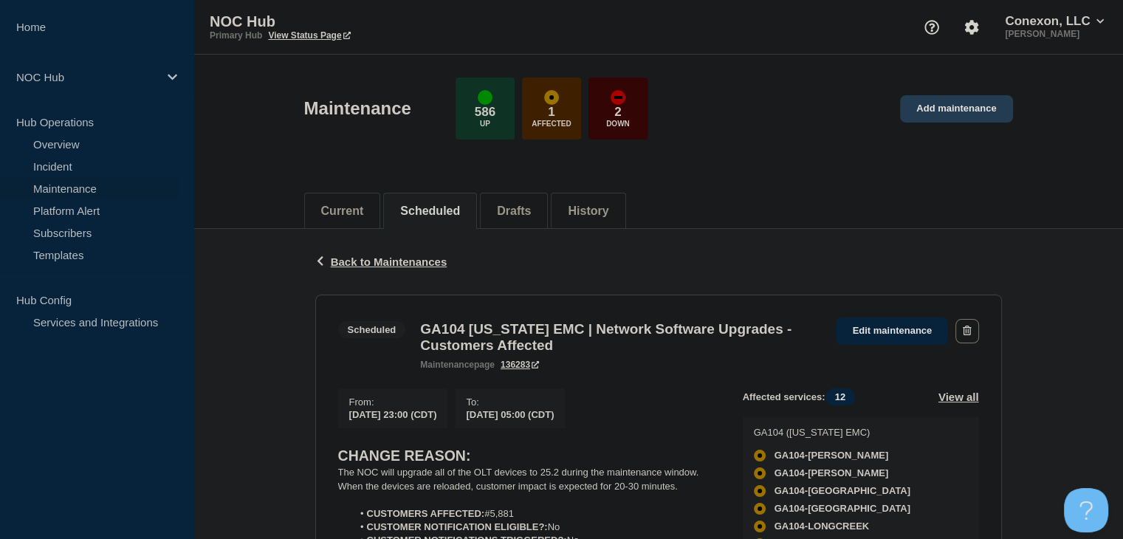
click at [977, 114] on link "Add maintenance" at bounding box center [956, 108] width 112 height 27
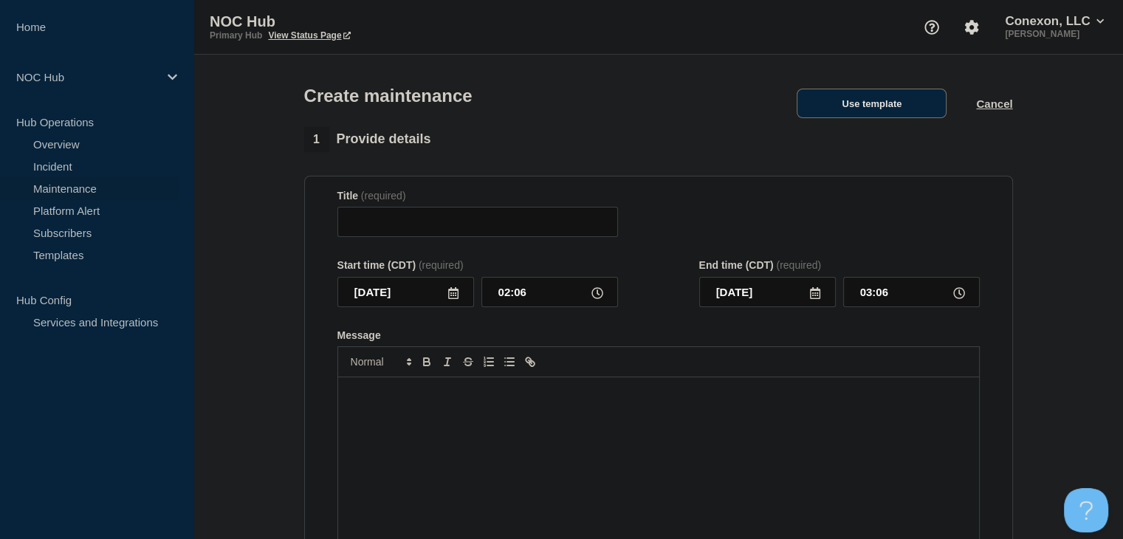
click at [879, 113] on button "Use template" at bounding box center [872, 104] width 150 height 30
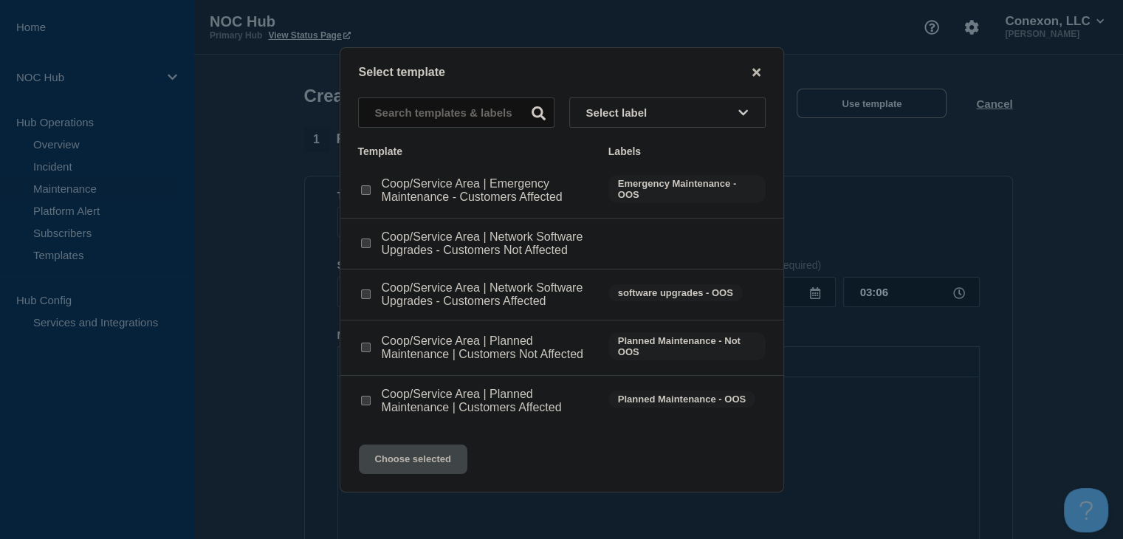
click at [368, 299] on input "Coop/Service Area | Network Software Upgrades - Customers Affected checkbox" at bounding box center [366, 294] width 10 height 10
click at [390, 432] on div "Select template Select label Template Labels Coop/Service Area | Emergency Main…" at bounding box center [562, 269] width 445 height 445
click at [391, 462] on button "Choose selected" at bounding box center [413, 460] width 109 height 30
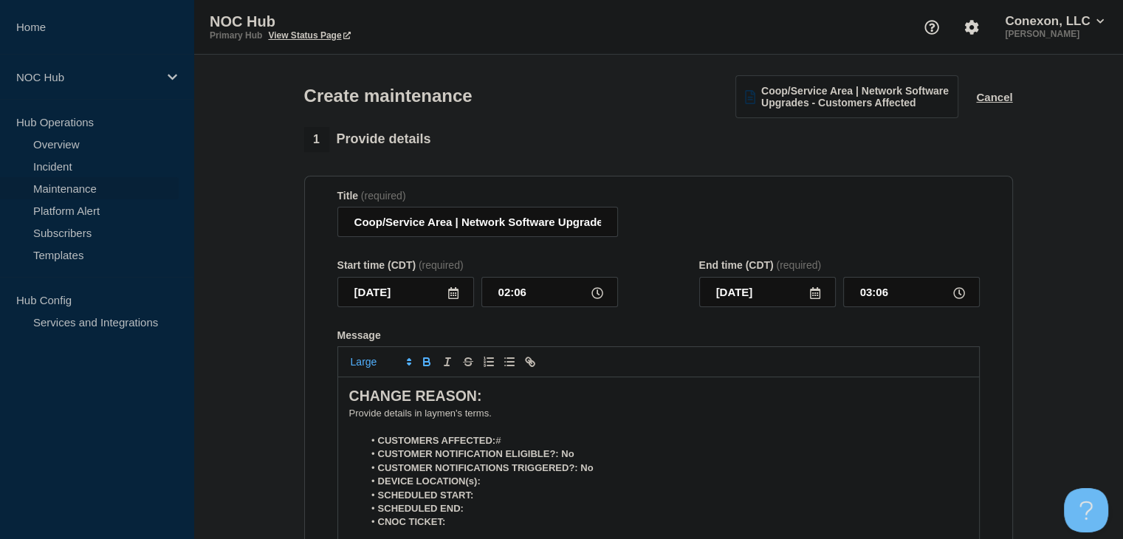
click at [517, 442] on li "CUSTOMERS AFFECTED: #" at bounding box center [665, 440] width 605 height 13
drag, startPoint x: 447, startPoint y: 225, endPoint x: 346, endPoint y: 229, distance: 101.2
click at [346, 229] on input "Coop/Service Area | Network Software Upgrades - Customers Affected" at bounding box center [477, 222] width 281 height 30
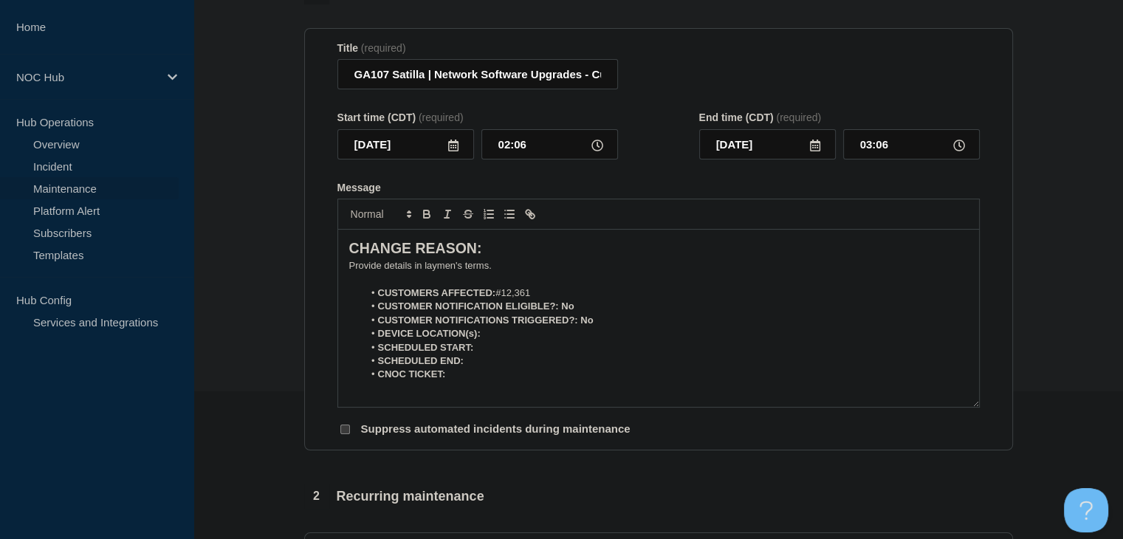
click at [450, 148] on icon at bounding box center [453, 146] width 12 height 12
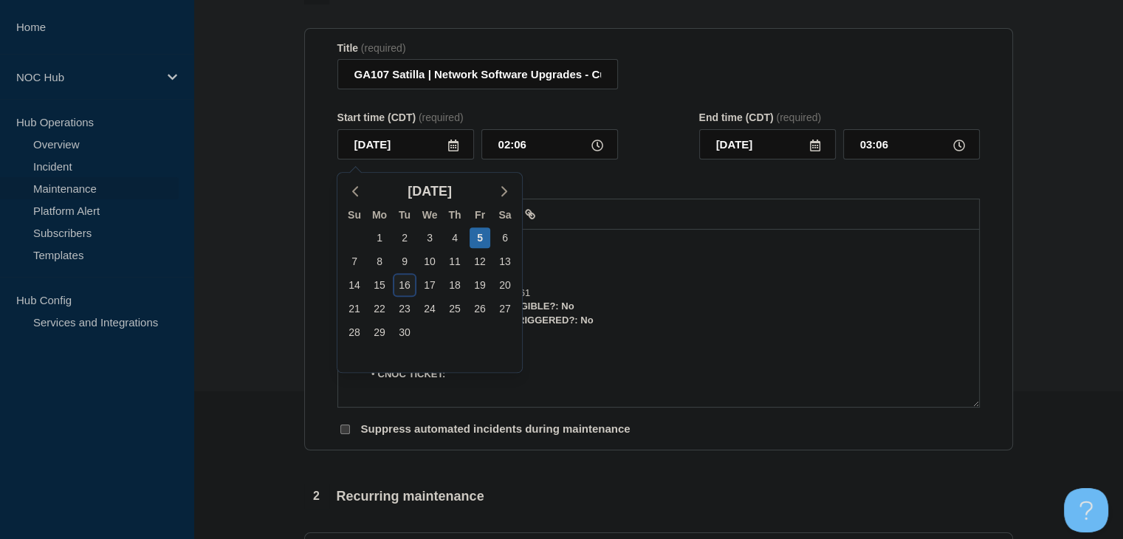
click at [404, 277] on div "16" at bounding box center [404, 285] width 21 height 21
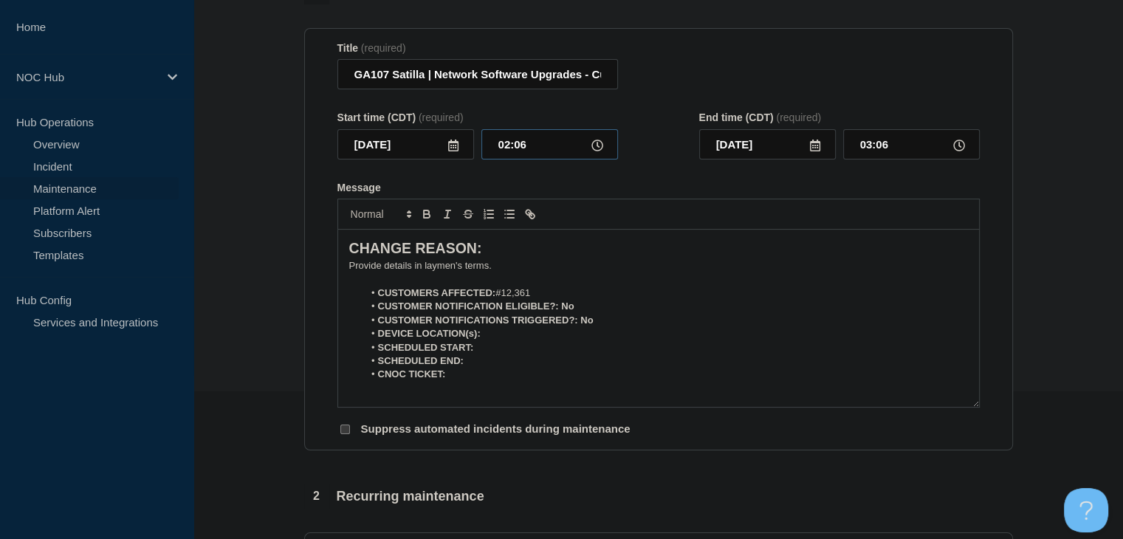
click at [509, 151] on input "02:06" at bounding box center [549, 144] width 137 height 30
click at [437, 272] on p "﻿Provide details in laymen's terms." at bounding box center [658, 265] width 619 height 13
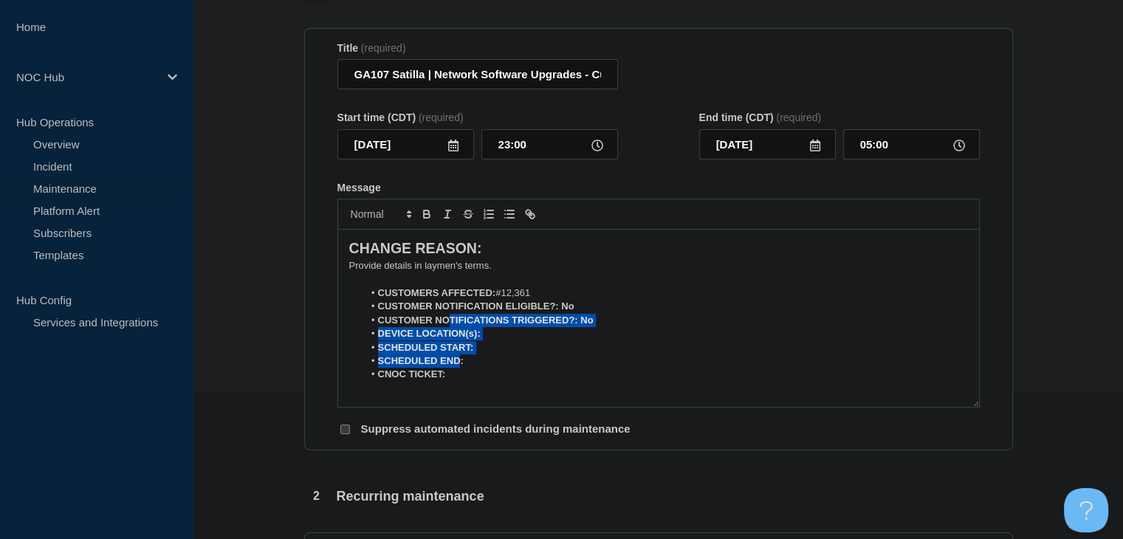
click at [463, 388] on div "CHANGE REASON: ﻿Provide details in laymen's terms. CUSTOMERS AFFECTED: #12,361 …" at bounding box center [658, 318] width 641 height 177
click at [464, 393] on p "Message" at bounding box center [658, 388] width 619 height 13
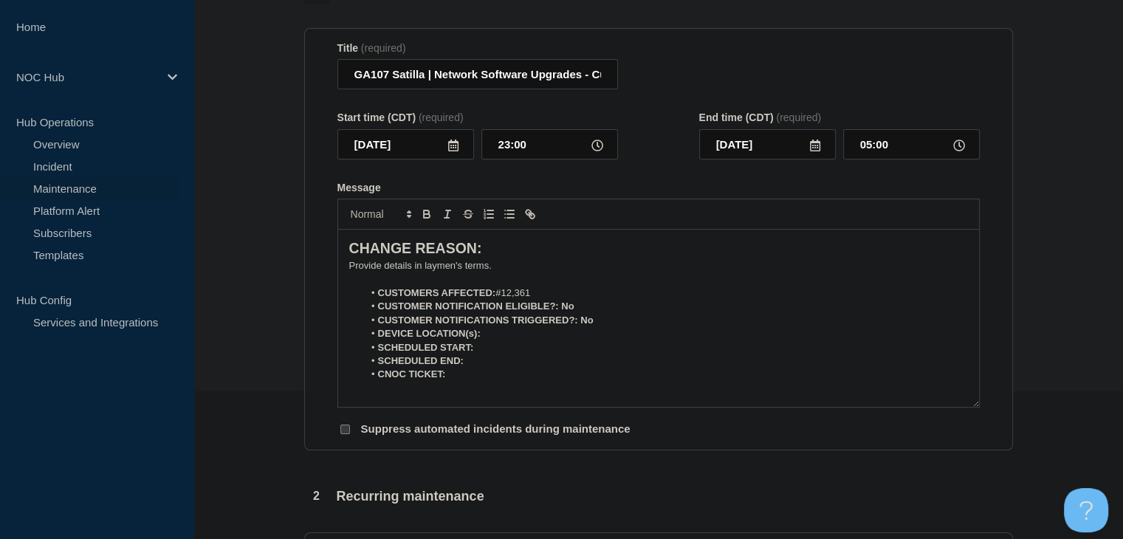
click at [393, 267] on p "﻿Provide details in laymen's terms." at bounding box center [658, 265] width 619 height 13
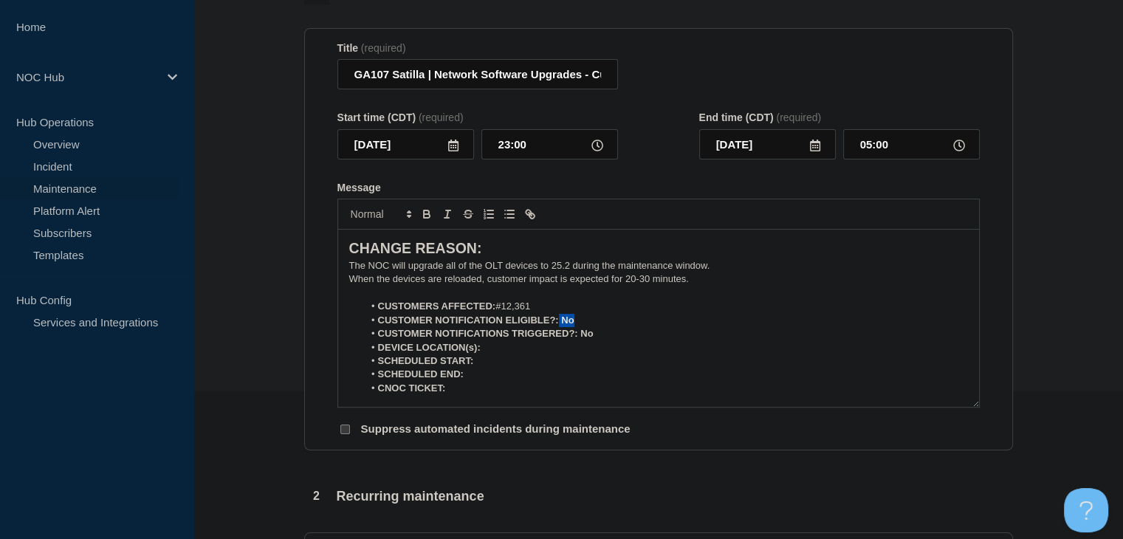
drag, startPoint x: 582, startPoint y: 321, endPoint x: 559, endPoint y: 323, distance: 22.9
click at [559, 323] on li "CUSTOMER NOTIFICATION ELIGIBLE?: No" at bounding box center [665, 320] width 605 height 13
click at [416, 222] on button "Toggle bold text" at bounding box center [426, 214] width 21 height 18
drag, startPoint x: 599, startPoint y: 336, endPoint x: 578, endPoint y: 336, distance: 20.7
click at [578, 336] on li "CUSTOMER NOTIFICATIONS TRIGGERED?: No" at bounding box center [665, 333] width 605 height 13
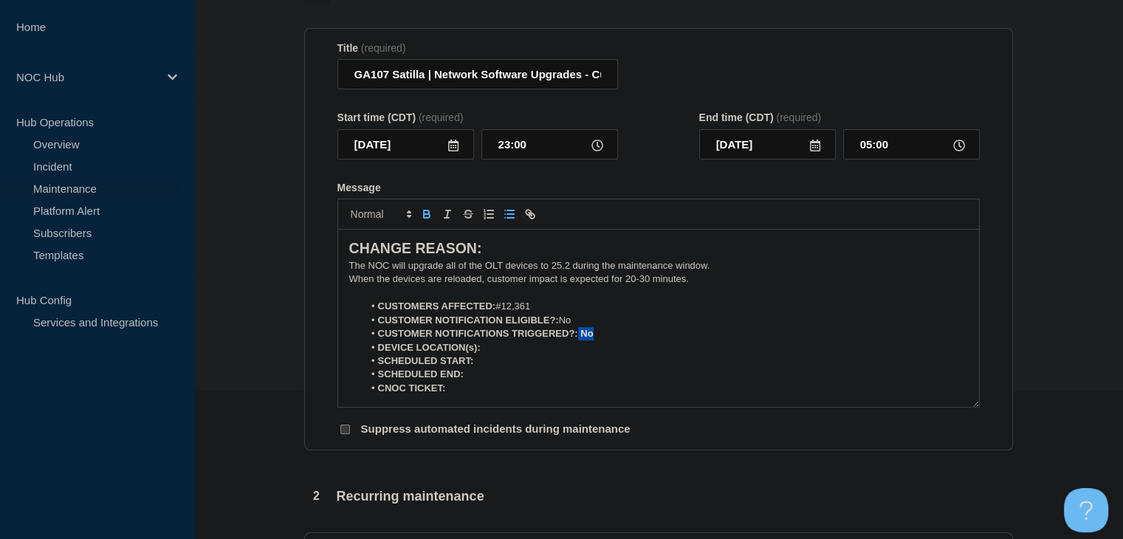
click at [428, 218] on icon "Toggle bold text" at bounding box center [427, 216] width 6 height 4
click at [526, 354] on li "DEVICE LOCATION(s):" at bounding box center [665, 347] width 605 height 13
click at [426, 218] on icon "Toggle bold text" at bounding box center [426, 213] width 13 height 13
click at [420, 221] on icon "Toggle bold text" at bounding box center [426, 213] width 13 height 13
click at [425, 218] on icon "Toggle bold text" at bounding box center [427, 216] width 6 height 4
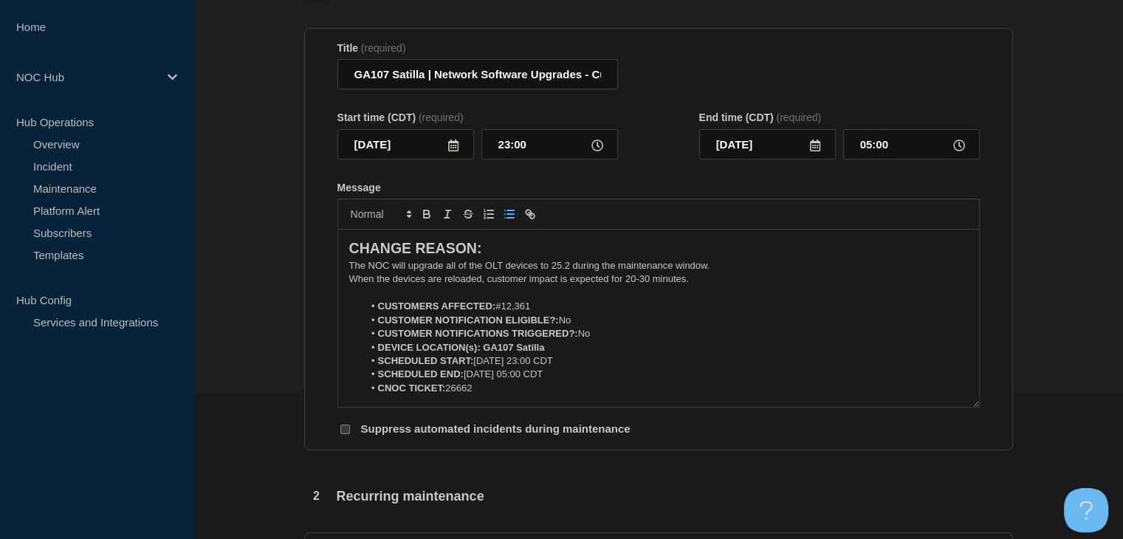
drag, startPoint x: 564, startPoint y: 352, endPoint x: 482, endPoint y: 351, distance: 82.0
click at [482, 351] on li "DEVICE LOCATION(s): GA107 Satilla" at bounding box center [665, 347] width 605 height 13
click at [424, 214] on icon "Toggle bold text" at bounding box center [426, 212] width 5 height 4
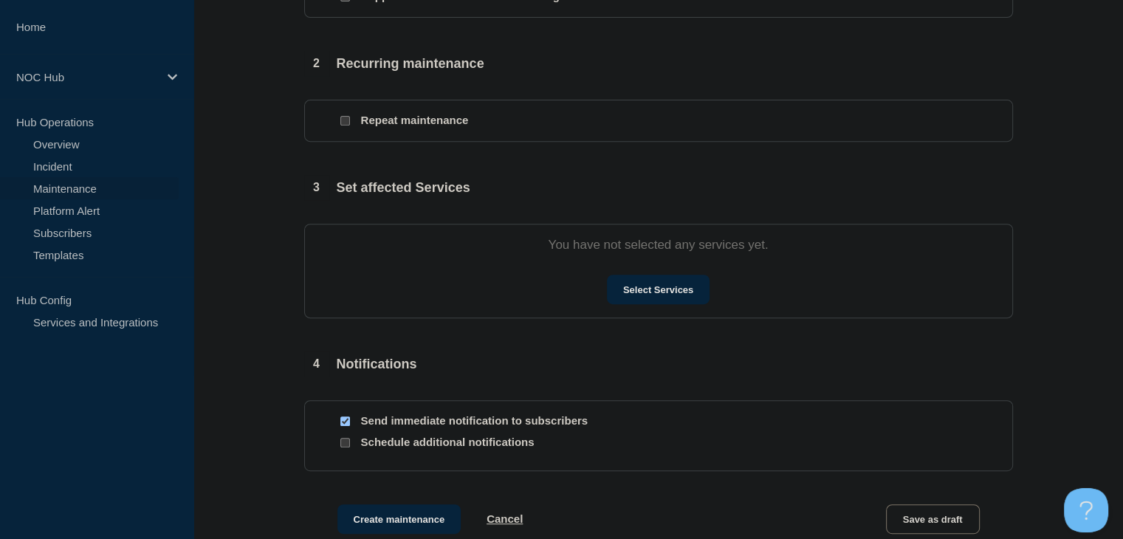
scroll to position [591, 0]
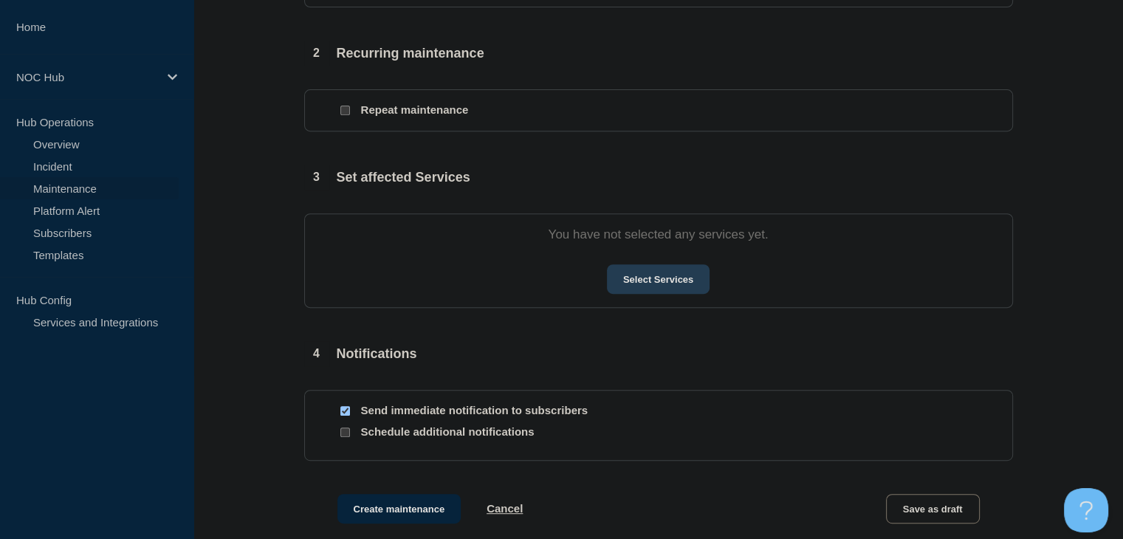
click at [635, 285] on button "Select Services" at bounding box center [658, 279] width 103 height 30
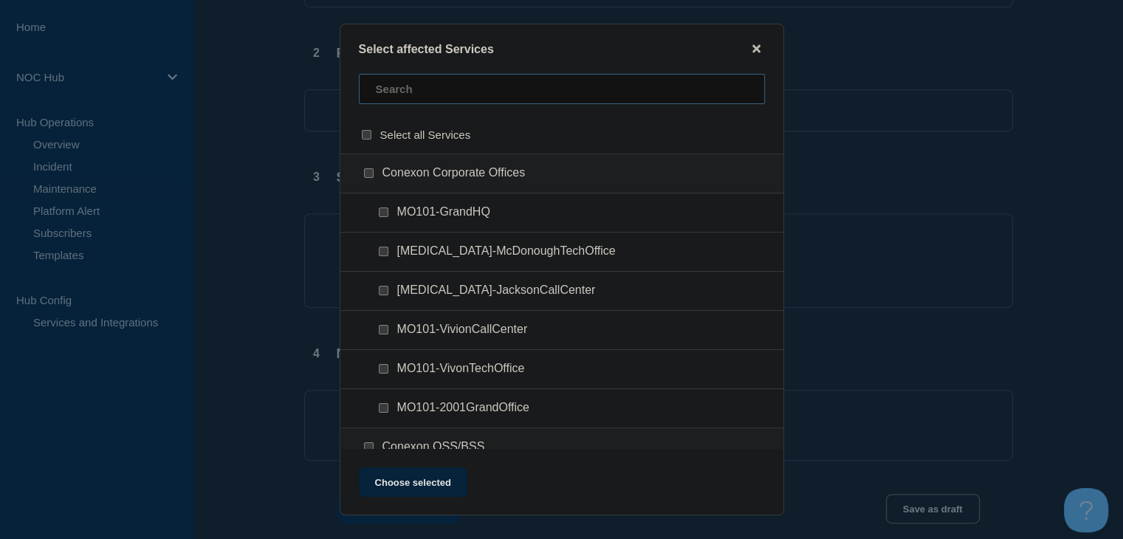
click at [396, 100] on input "text" at bounding box center [562, 89] width 406 height 30
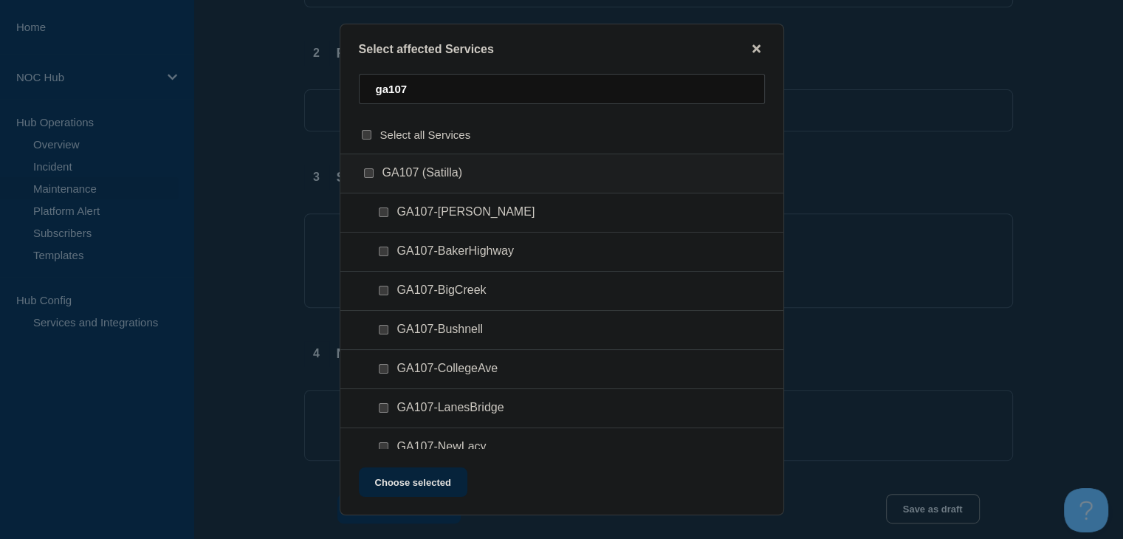
click at [369, 175] on input "GA107 (Satilla) checkbox" at bounding box center [369, 173] width 10 height 10
click at [399, 474] on button "Choose selected" at bounding box center [413, 482] width 109 height 30
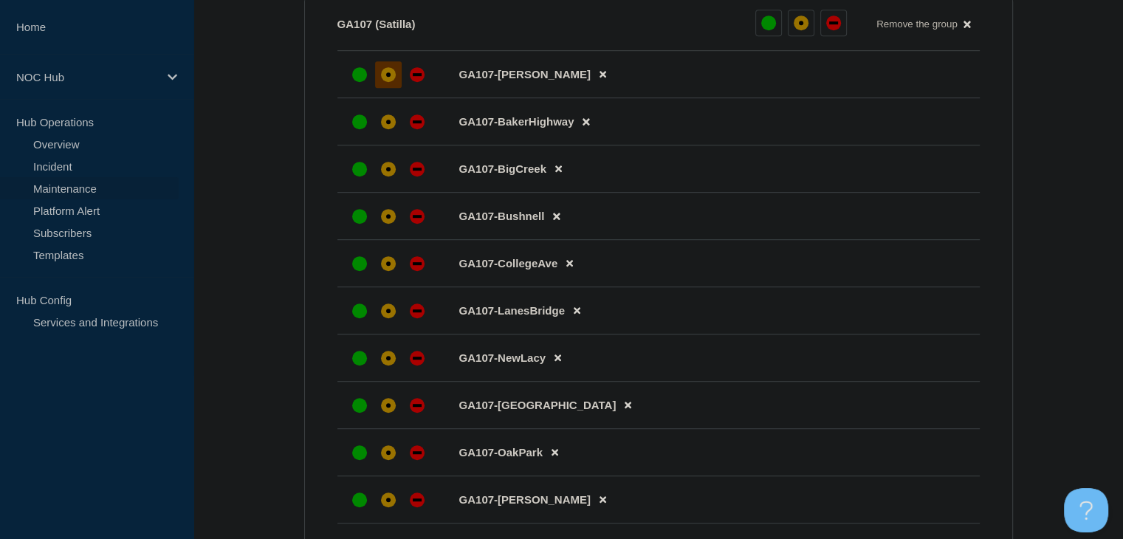
click at [389, 79] on div "affected" at bounding box center [388, 74] width 15 height 15
click at [387, 125] on div "affected" at bounding box center [388, 122] width 4 height 4
click at [387, 172] on div "affected" at bounding box center [388, 169] width 15 height 15
click at [388, 219] on div "affected" at bounding box center [388, 217] width 4 height 4
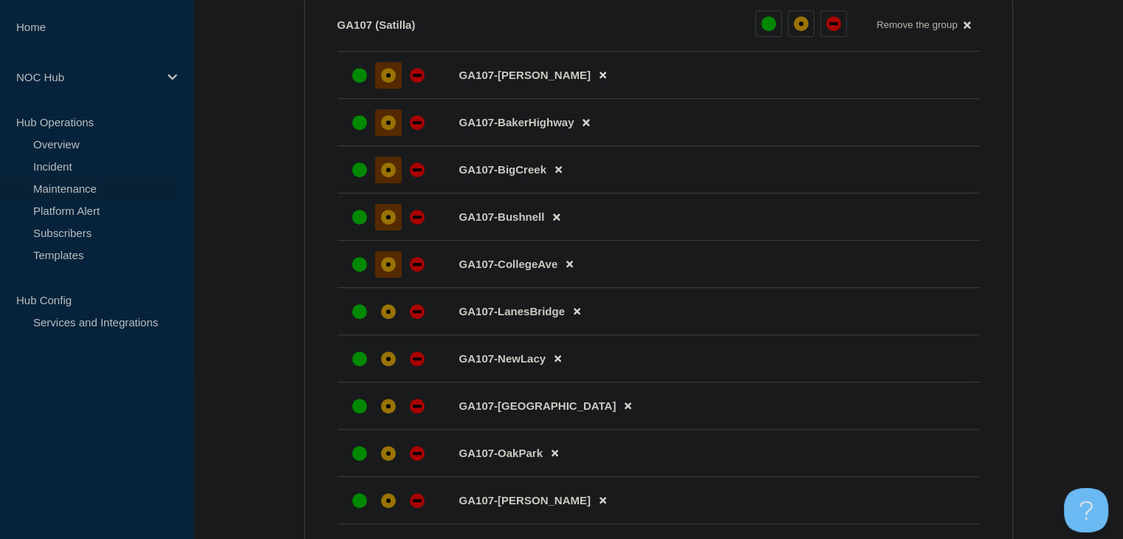
click at [385, 267] on div "affected" at bounding box center [388, 264] width 15 height 15
click at [389, 314] on div "affected" at bounding box center [388, 311] width 4 height 4
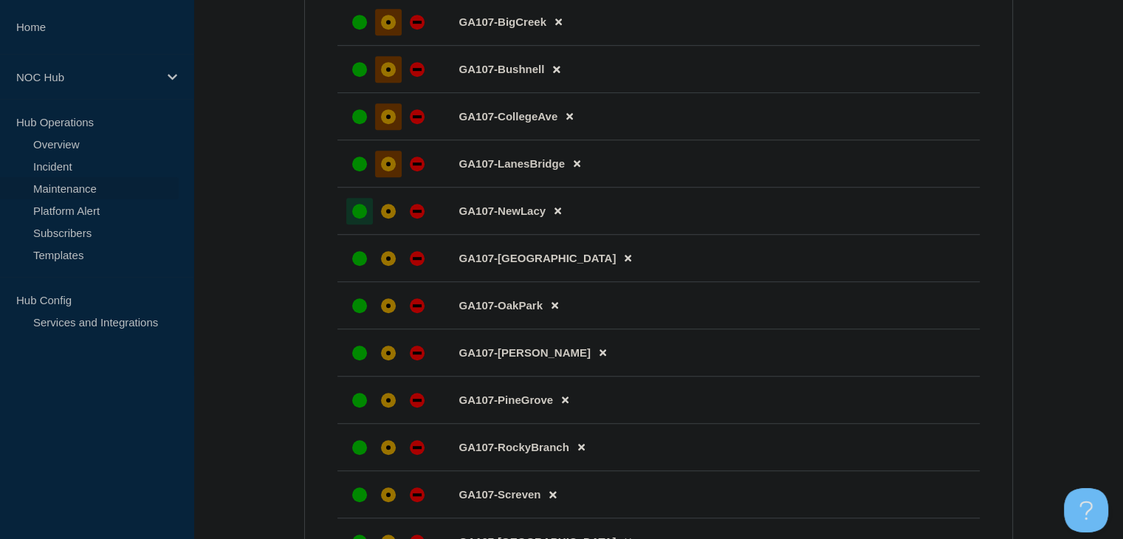
click at [371, 213] on div at bounding box center [359, 211] width 27 height 27
click at [386, 213] on div "affected" at bounding box center [388, 211] width 4 height 4
click at [383, 264] on div "affected" at bounding box center [388, 258] width 15 height 15
click at [385, 308] on div at bounding box center [388, 305] width 27 height 27
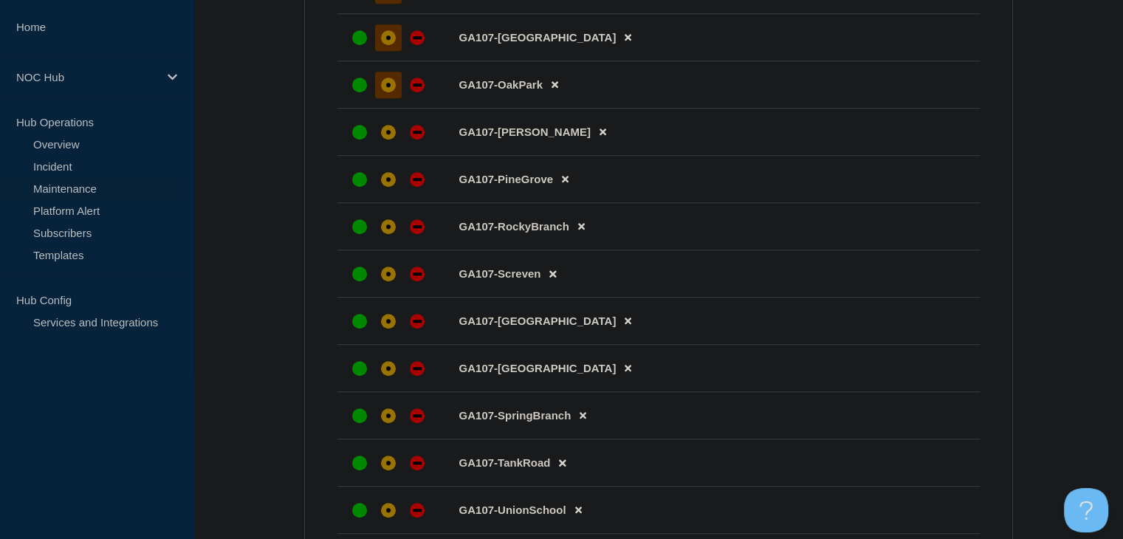
scroll to position [1191, 0]
click at [384, 328] on div "affected" at bounding box center [388, 320] width 15 height 15
click at [384, 287] on div at bounding box center [388, 273] width 27 height 27
click at [384, 226] on div at bounding box center [388, 226] width 27 height 27
click at [385, 186] on div "affected" at bounding box center [388, 178] width 15 height 15
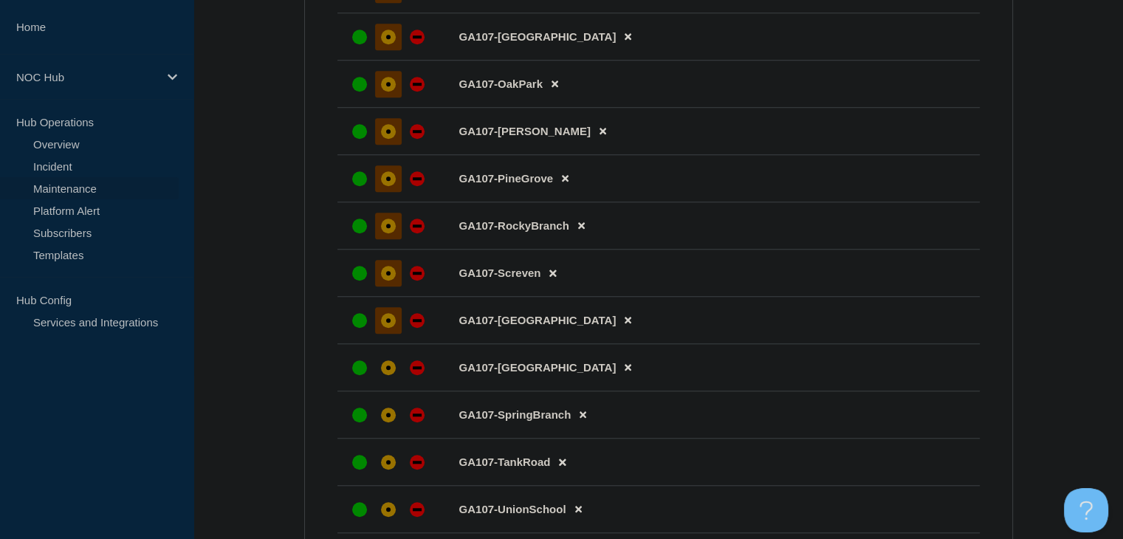
click at [385, 139] on div "affected" at bounding box center [388, 131] width 15 height 15
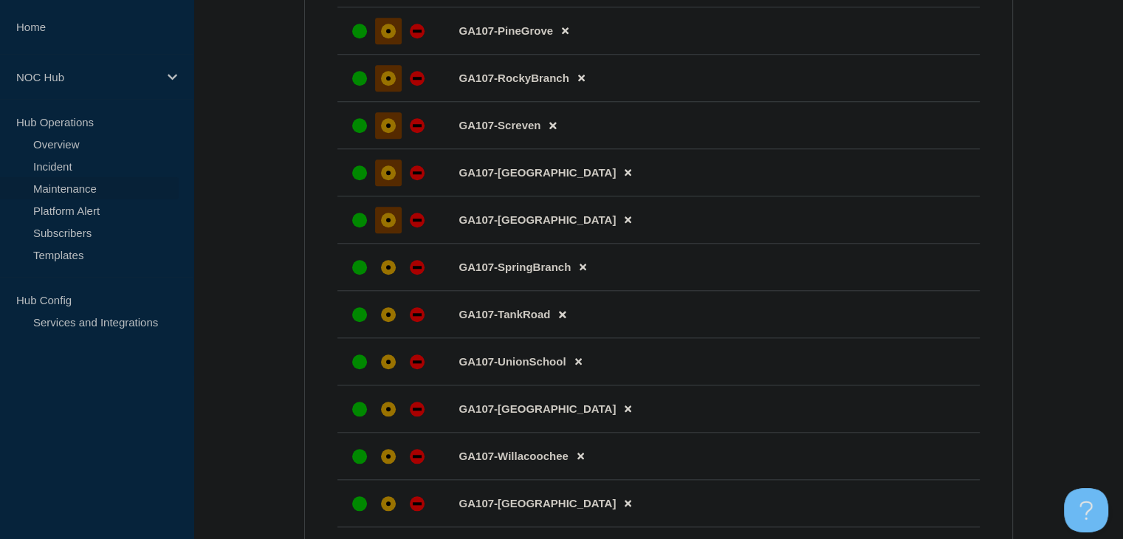
click at [383, 227] on div "affected" at bounding box center [388, 220] width 15 height 15
click at [383, 275] on div "affected" at bounding box center [388, 267] width 15 height 15
click at [383, 322] on div "affected" at bounding box center [388, 314] width 15 height 15
click at [383, 368] on div at bounding box center [388, 362] width 27 height 27
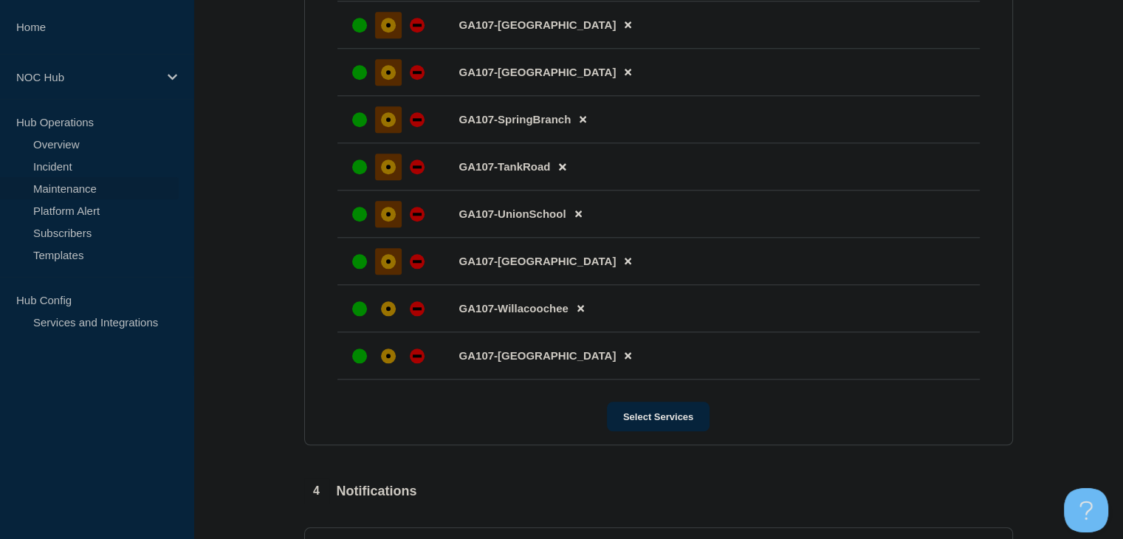
click at [391, 269] on div "affected" at bounding box center [388, 261] width 15 height 15
click at [582, 313] on icon at bounding box center [580, 308] width 7 height 10
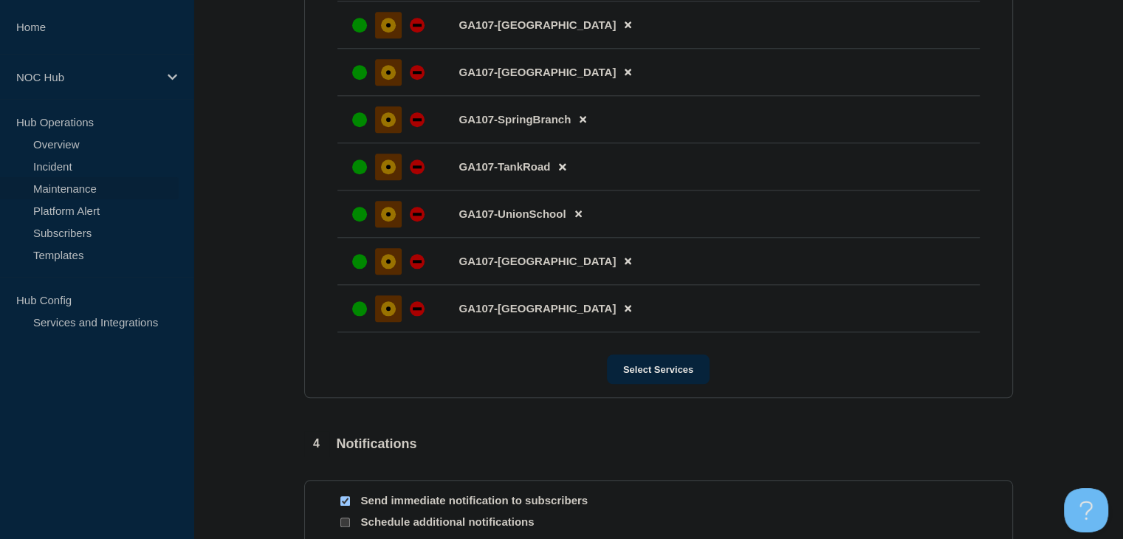
click at [387, 322] on div at bounding box center [388, 308] width 27 height 27
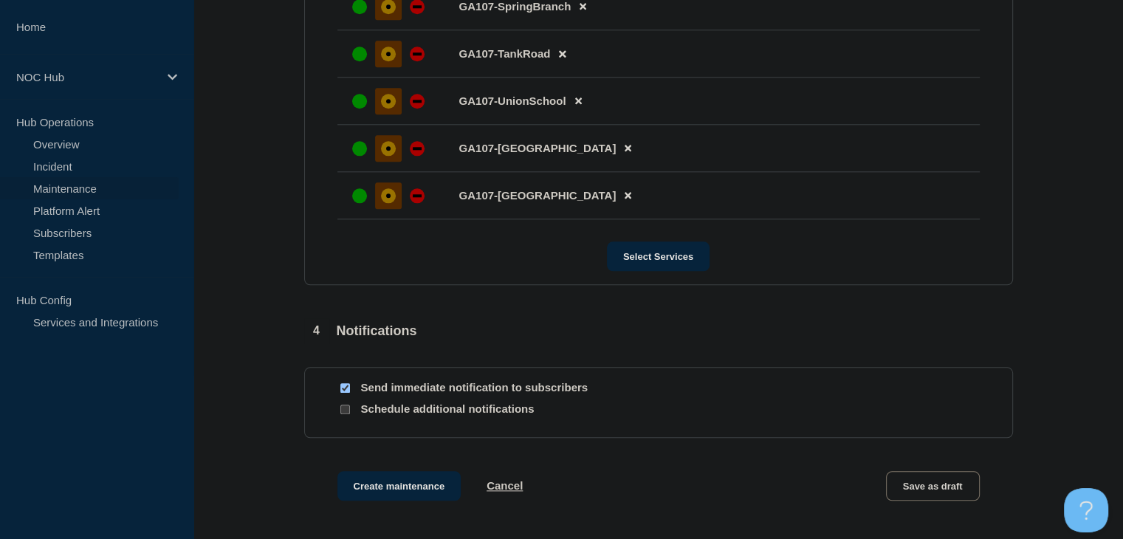
scroll to position [1740, 0]
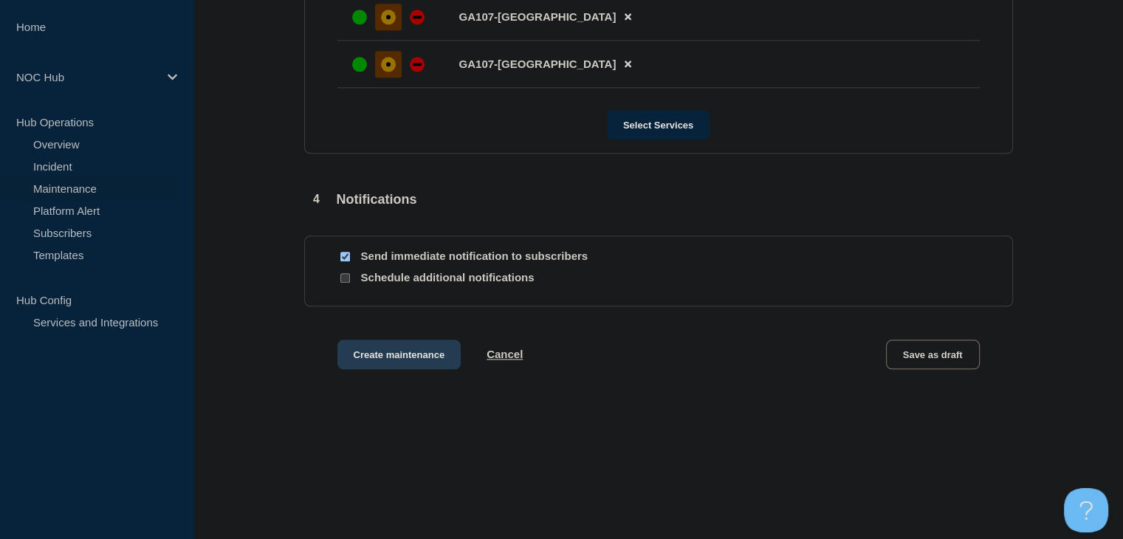
click at [407, 350] on button "Create maintenance" at bounding box center [399, 355] width 124 height 30
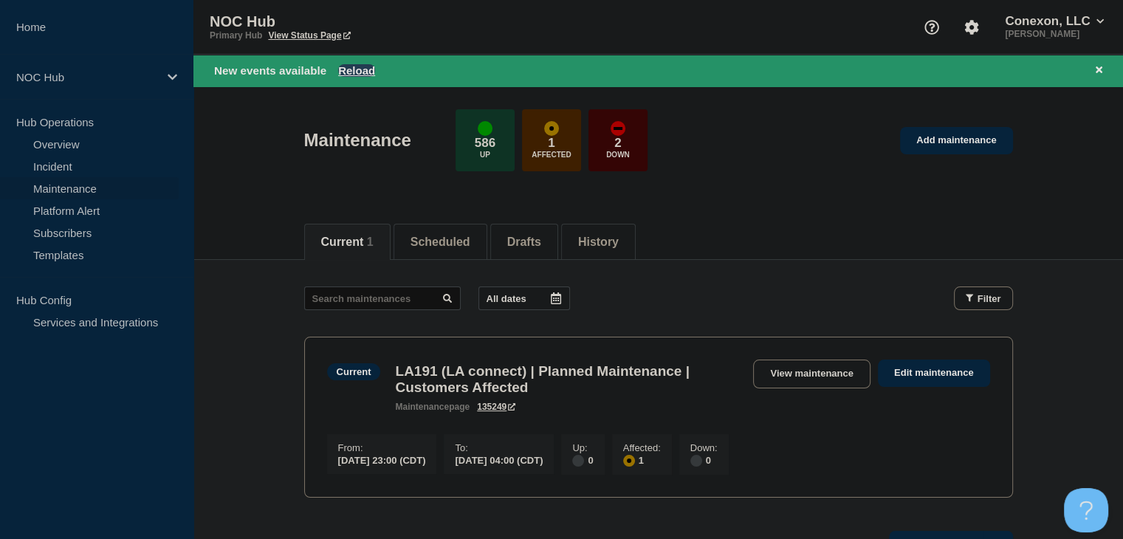
click at [357, 69] on button "Reload" at bounding box center [356, 70] width 37 height 13
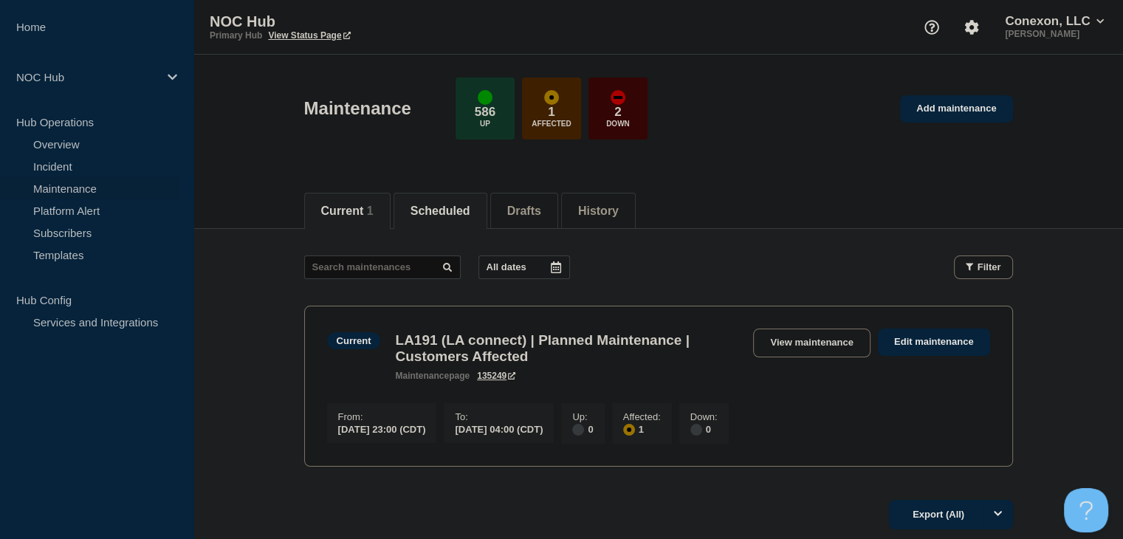
click at [476, 221] on li "Scheduled" at bounding box center [441, 211] width 94 height 36
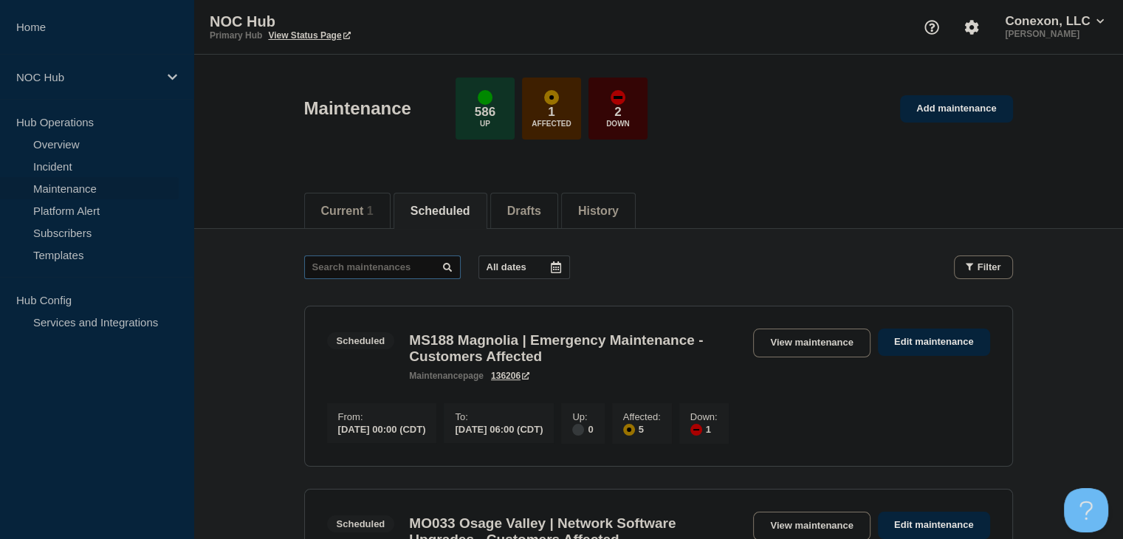
click at [360, 270] on input "text" at bounding box center [382, 267] width 157 height 24
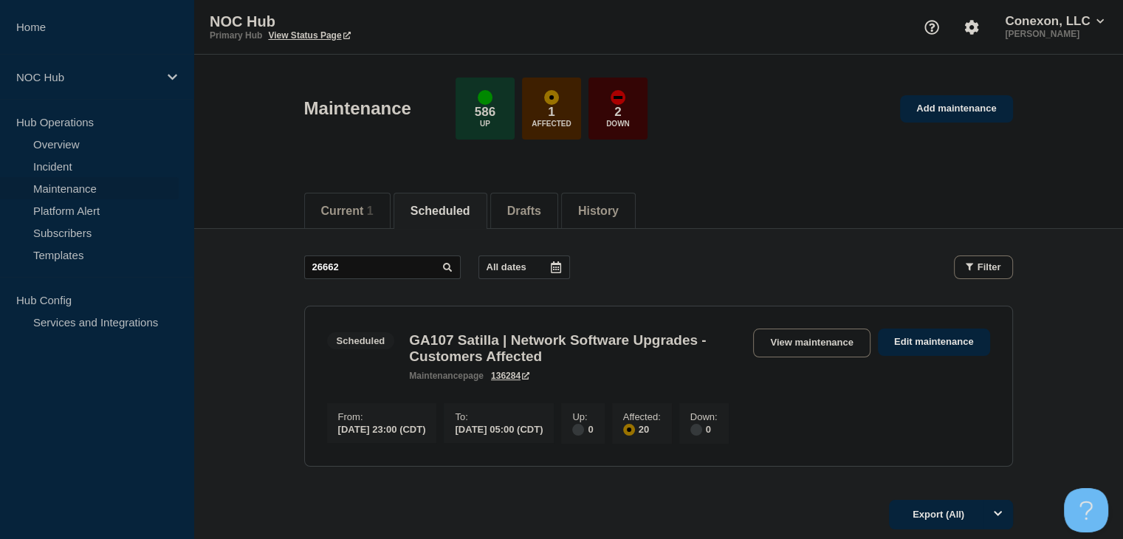
click at [742, 348] on div "GA107 Satilla | Network Software Upgrades - Customers Affected maintenance page…" at bounding box center [574, 356] width 344 height 49
click at [771, 343] on link "View maintenance" at bounding box center [811, 343] width 117 height 29
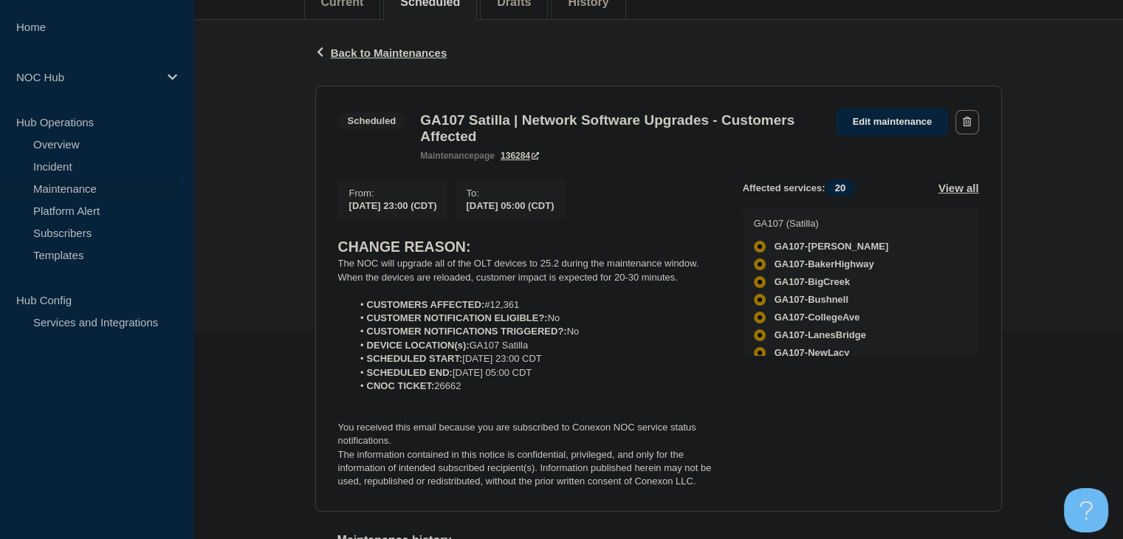
scroll to position [295, 0]
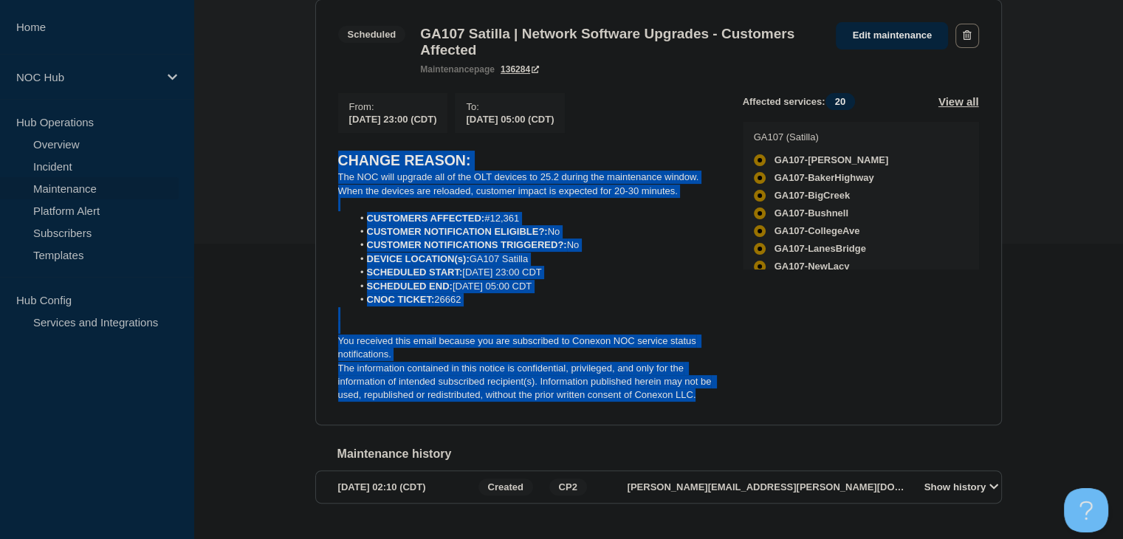
drag, startPoint x: 688, startPoint y: 403, endPoint x: 311, endPoint y: 178, distance: 439.4
click at [311, 178] on div "Back Back to Maintenances Scheduled GA107 Satilla | Network Software Upgrades -…" at bounding box center [658, 242] width 709 height 617
click at [384, 198] on p "When the devices are reloaded, customer impact is expected for 20-30 minutes." at bounding box center [528, 191] width 381 height 13
drag, startPoint x: 716, startPoint y: 417, endPoint x: 325, endPoint y: 185, distance: 454.6
click at [325, 185] on section "Scheduled GA107 Satilla | Network Software Upgrades - Customers Affected mainte…" at bounding box center [658, 212] width 687 height 426
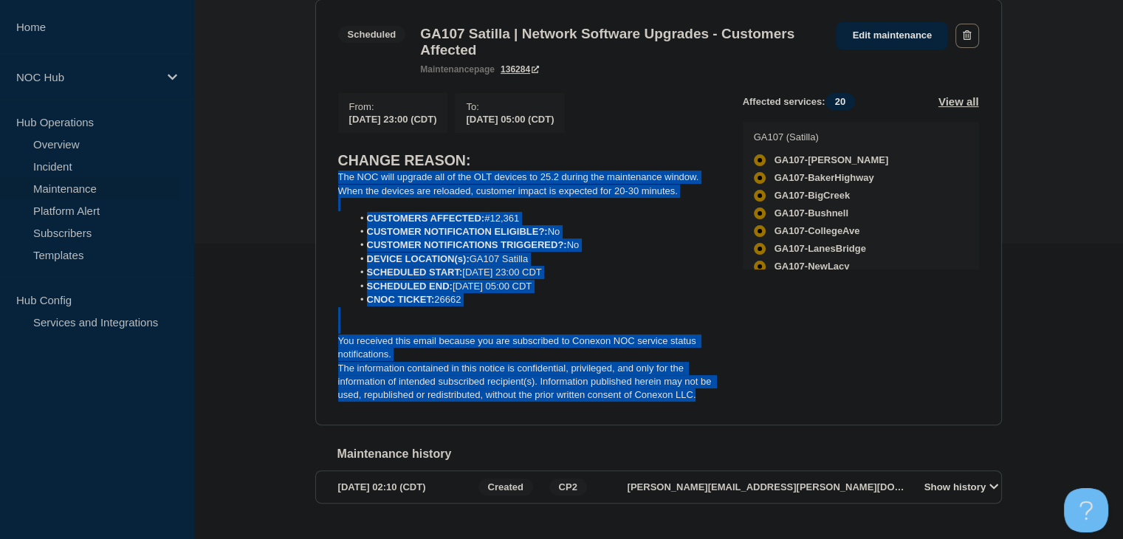
click at [697, 239] on li "CUSTOMER NOTIFICATION ELIGIBLE?: No" at bounding box center [535, 231] width 367 height 13
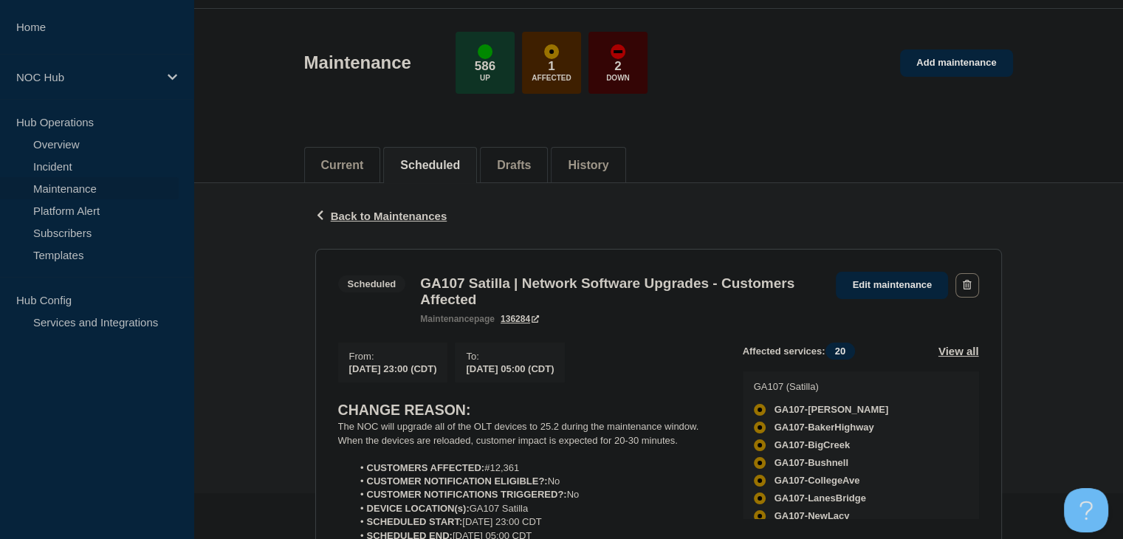
scroll to position [0, 0]
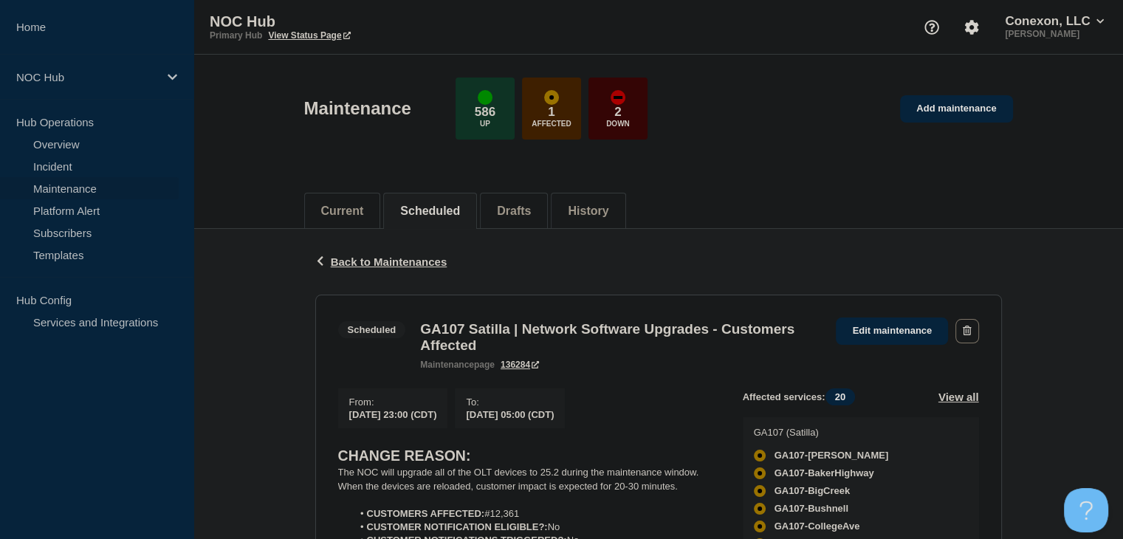
click at [447, 212] on button "Scheduled" at bounding box center [430, 211] width 60 height 13
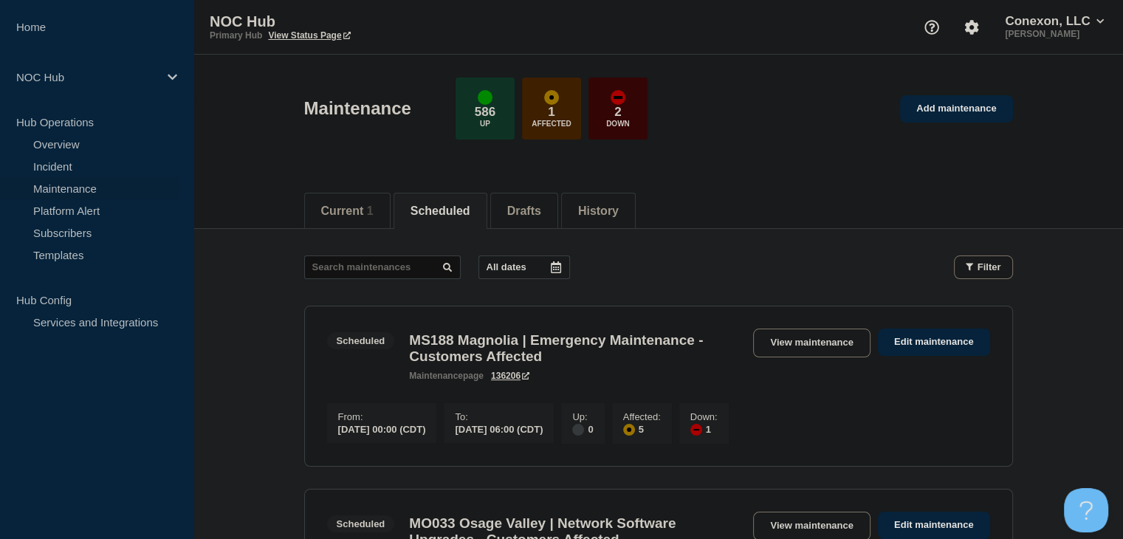
click at [552, 267] on div at bounding box center [556, 267] width 27 height 22
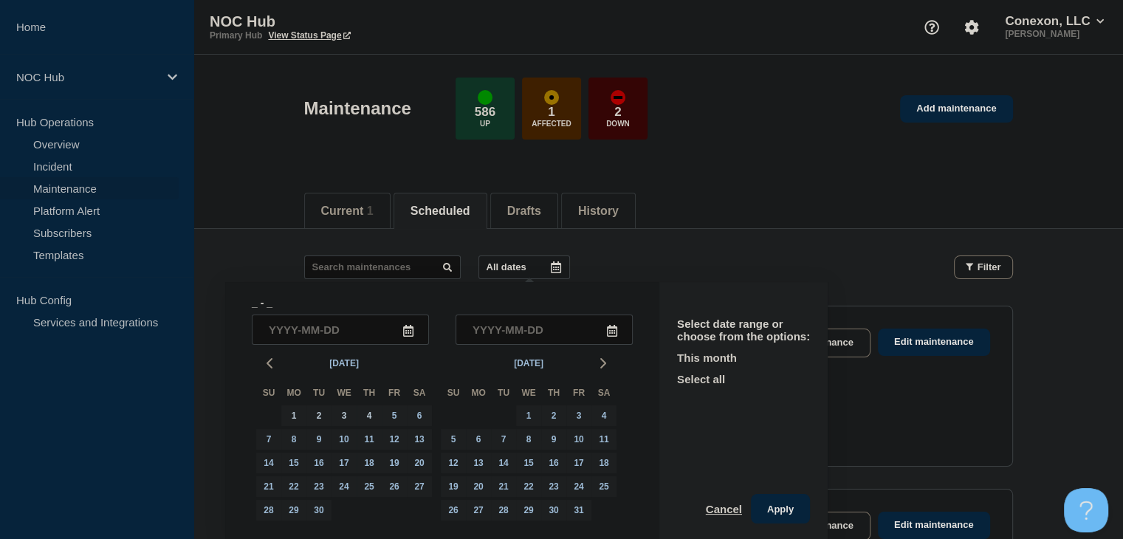
scroll to position [3, 0]
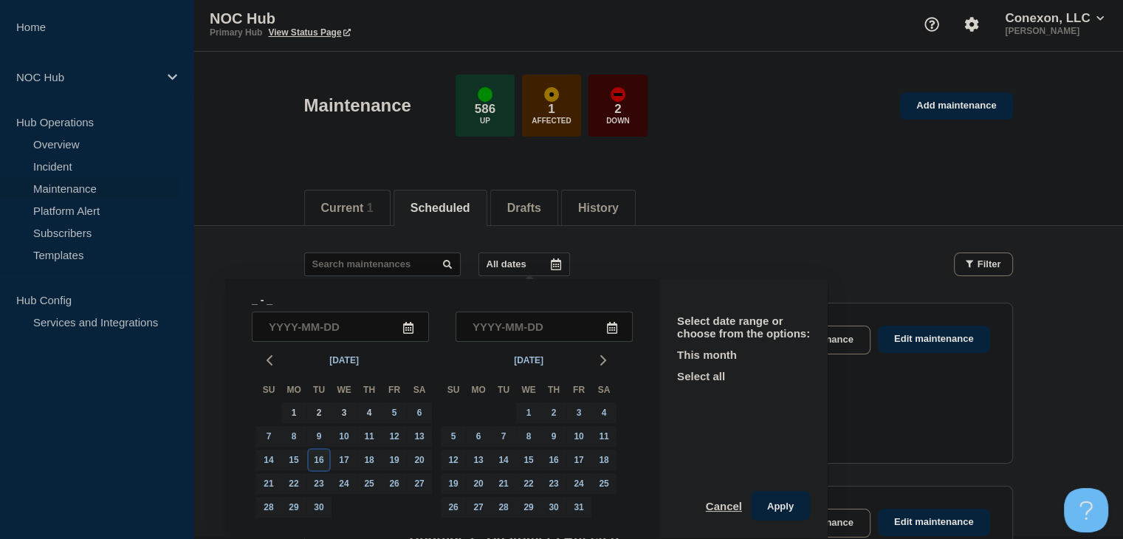
click at [320, 461] on div "16" at bounding box center [319, 460] width 21 height 21
click at [351, 462] on div "17" at bounding box center [344, 460] width 21 height 21
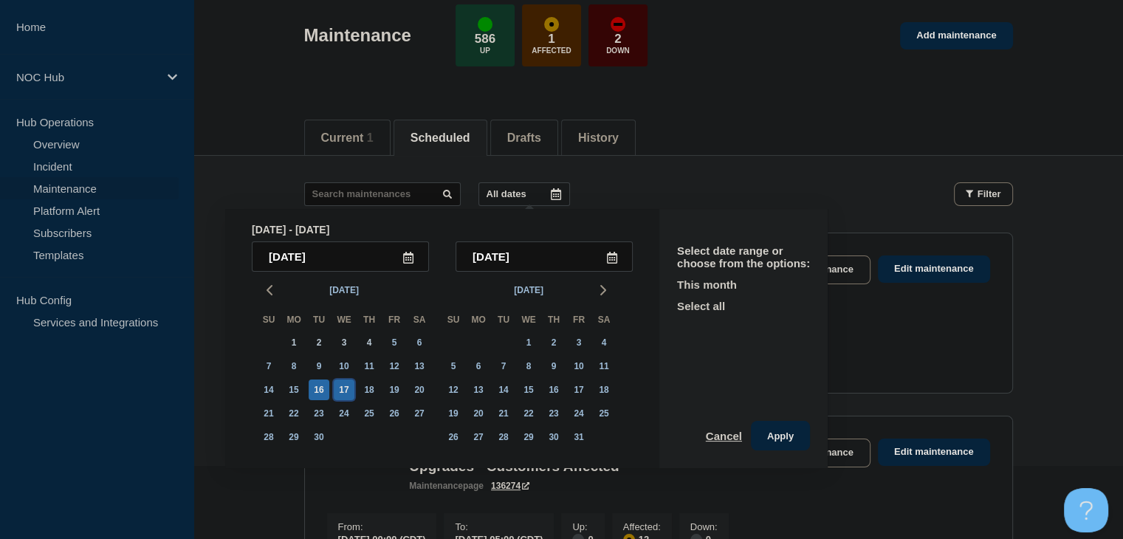
scroll to position [151, 0]
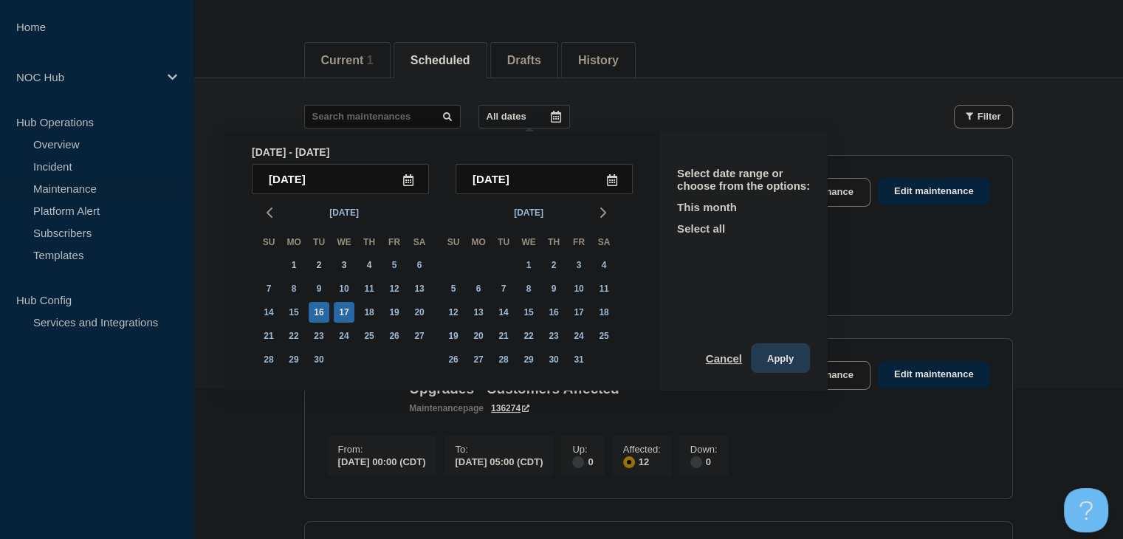
click at [787, 360] on button "Apply" at bounding box center [780, 358] width 59 height 30
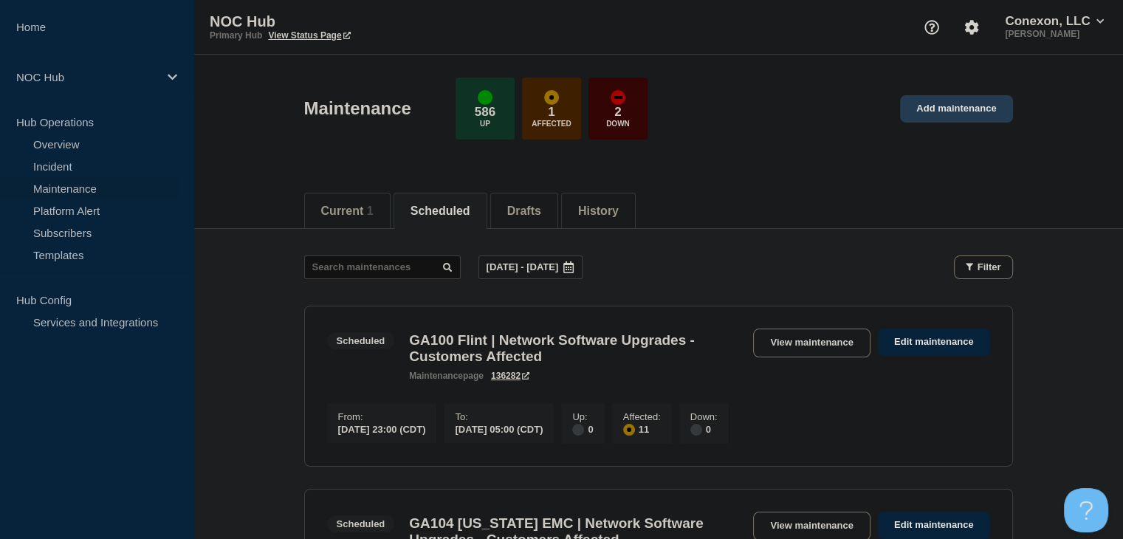
click at [939, 111] on link "Add maintenance" at bounding box center [956, 108] width 112 height 27
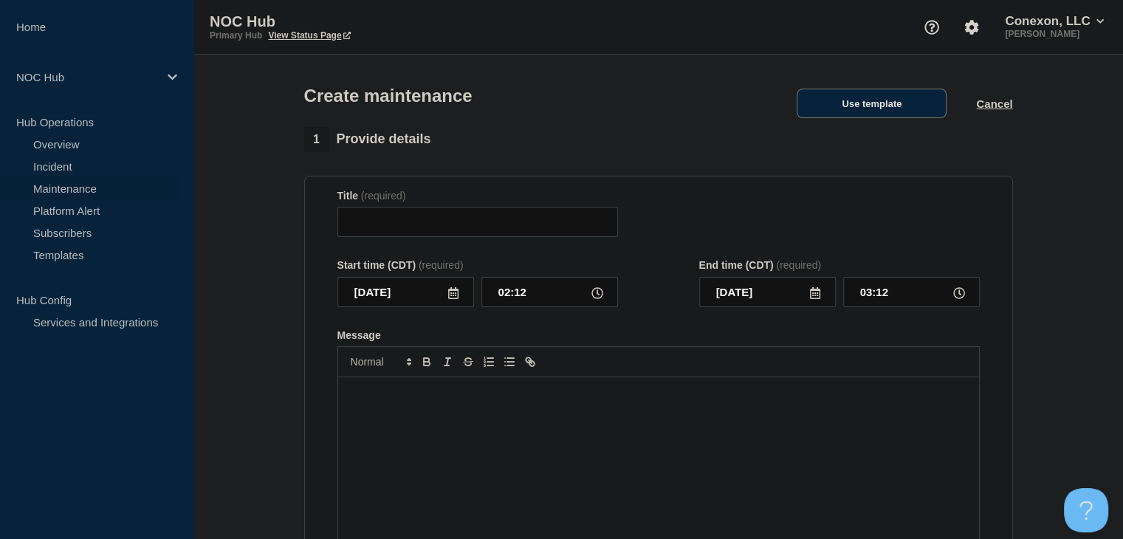
click at [941, 106] on button "Use template" at bounding box center [872, 104] width 150 height 30
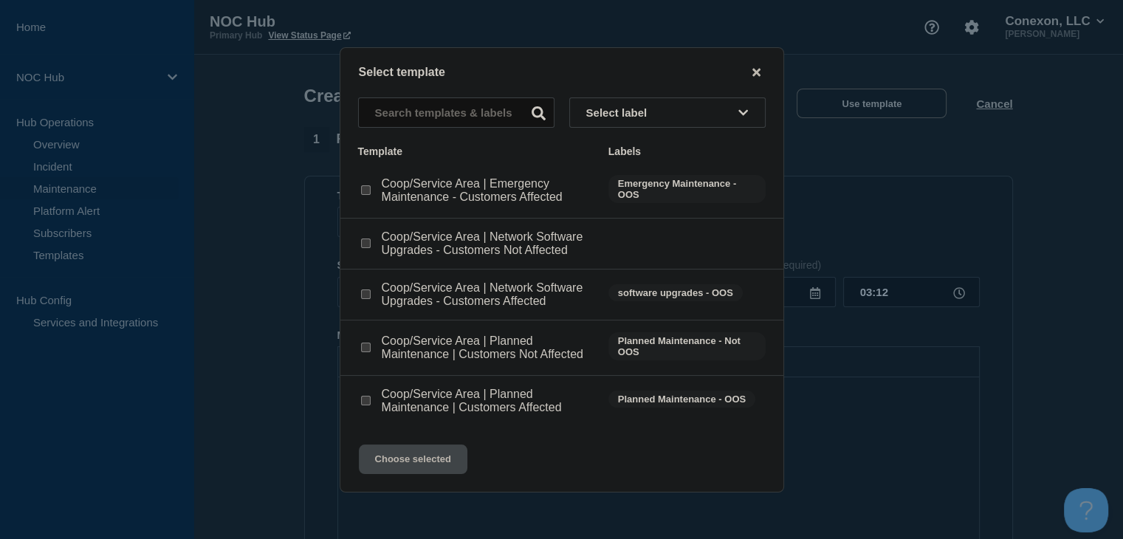
click at [364, 298] on input "Coop/Service Area | Network Software Upgrades - Customers Affected checkbox" at bounding box center [366, 294] width 10 height 10
click at [409, 464] on button "Choose selected" at bounding box center [413, 460] width 109 height 30
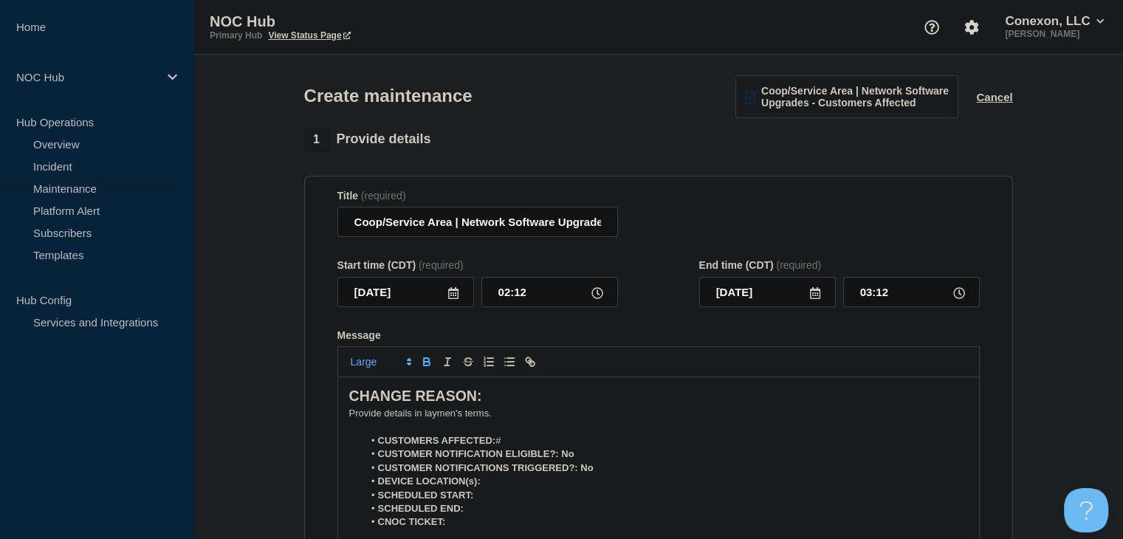
click at [526, 447] on li "CUSTOMERS AFFECTED: #" at bounding box center [665, 440] width 605 height 13
drag, startPoint x: 451, startPoint y: 228, endPoint x: 351, endPoint y: 230, distance: 100.4
click at [351, 230] on input "Coop/Service Area | Network Software Upgrades - Customers Affected" at bounding box center [477, 222] width 281 height 30
click at [444, 299] on input "2025-09-05" at bounding box center [405, 292] width 137 height 30
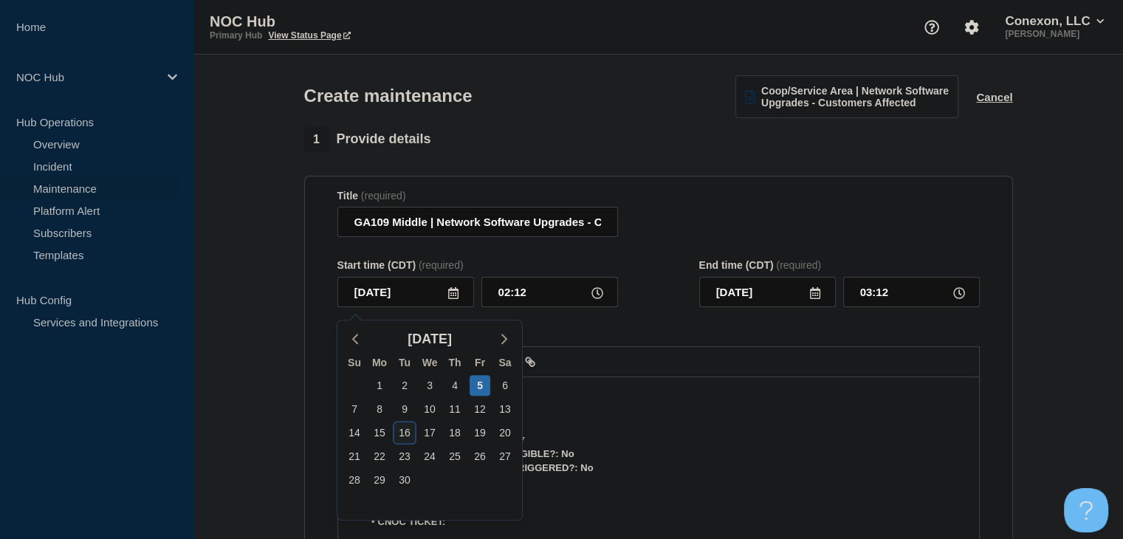
click at [402, 436] on div "16" at bounding box center [404, 432] width 21 height 21
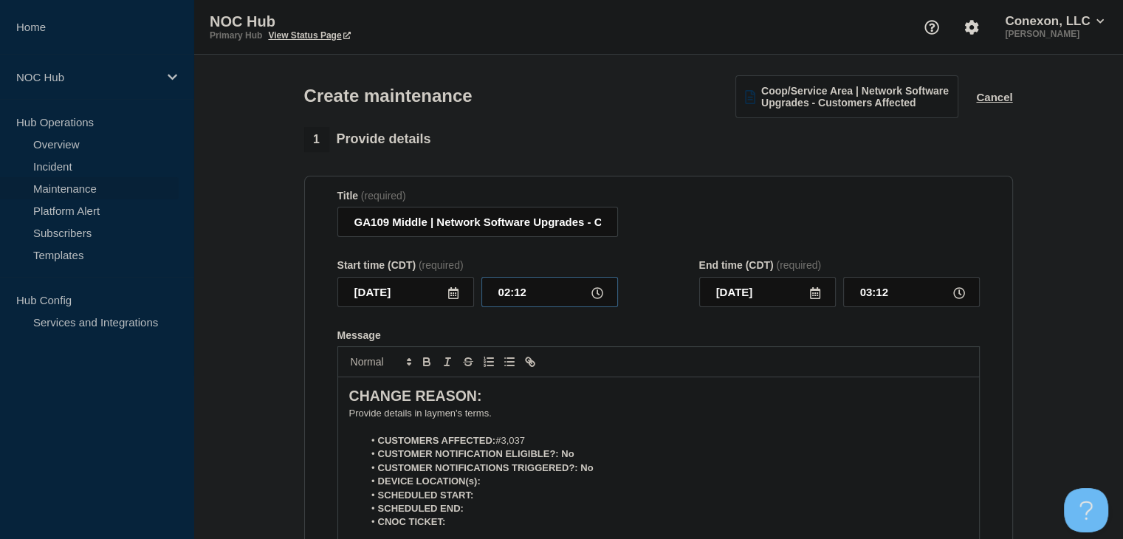
click at [521, 298] on input "02:12" at bounding box center [549, 292] width 137 height 30
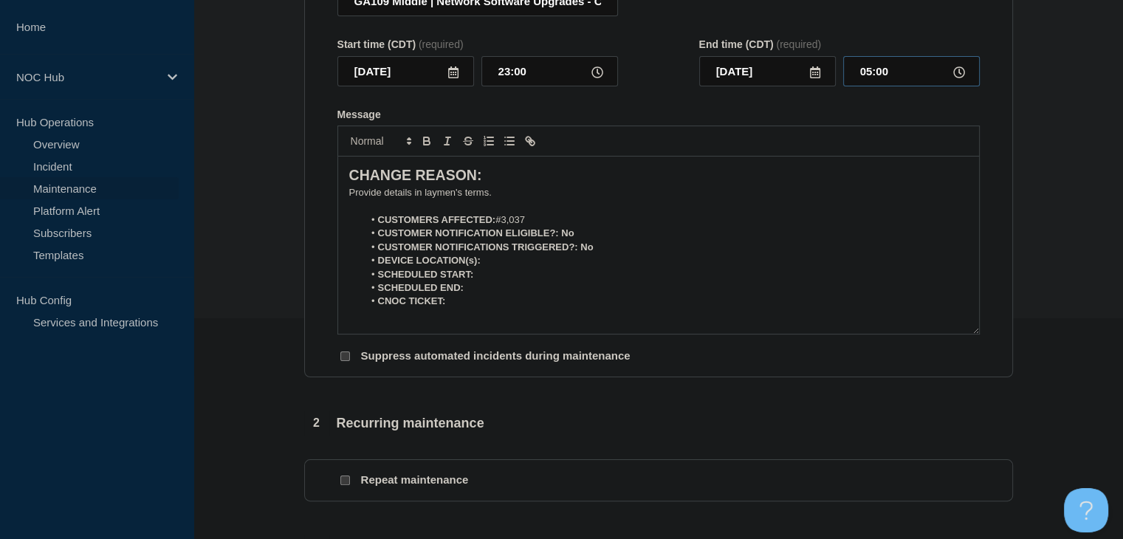
scroll to position [222, 0]
click at [366, 191] on p "﻿Provide details in laymen's terms." at bounding box center [658, 191] width 619 height 13
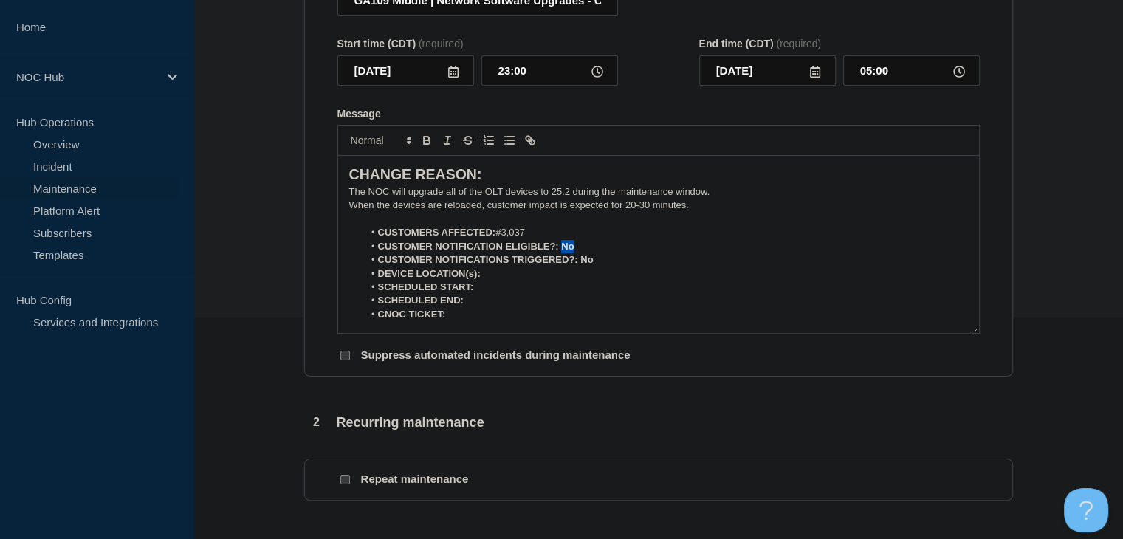
drag, startPoint x: 580, startPoint y: 250, endPoint x: 561, endPoint y: 252, distance: 18.5
click at [561, 252] on li "CUSTOMER NOTIFICATION ELIGIBLE?: No" at bounding box center [665, 246] width 605 height 13
click at [431, 147] on icon "Toggle bold text" at bounding box center [426, 140] width 13 height 13
drag, startPoint x: 598, startPoint y: 267, endPoint x: 580, endPoint y: 265, distance: 17.8
click at [580, 265] on li "CUSTOMER NOTIFICATIONS TRIGGERED?: No" at bounding box center [665, 259] width 605 height 13
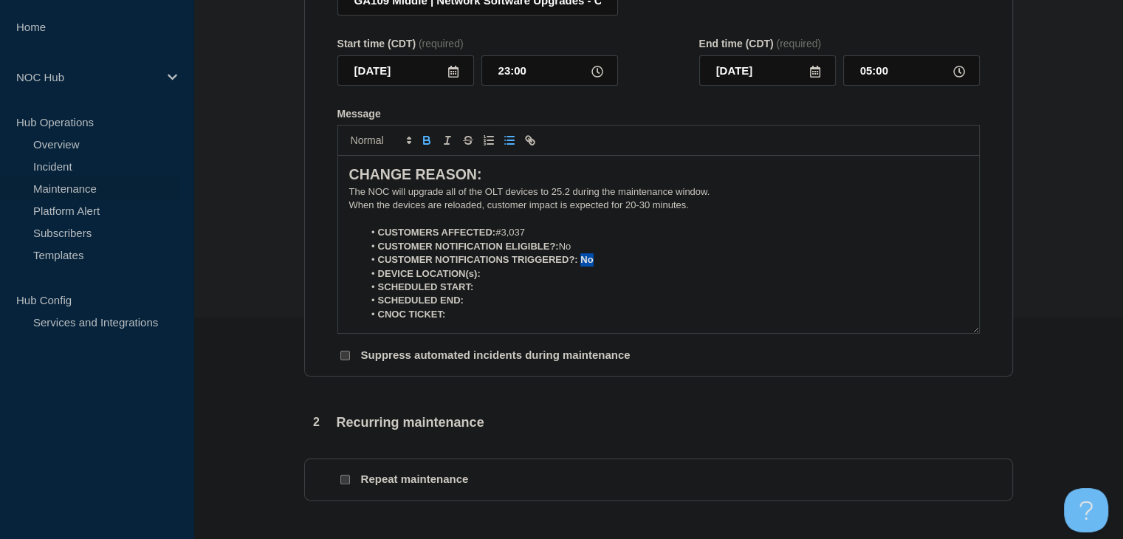
click at [429, 144] on icon "Toggle bold text" at bounding box center [426, 140] width 13 height 13
click at [520, 278] on li "DEVICE LOCATION(s):" at bounding box center [665, 273] width 605 height 13
click at [429, 146] on icon "Toggle bold text" at bounding box center [426, 140] width 13 height 13
click at [425, 145] on icon "Toggle bold text" at bounding box center [426, 140] width 13 height 13
click at [428, 140] on icon "Toggle bold text" at bounding box center [426, 139] width 5 height 4
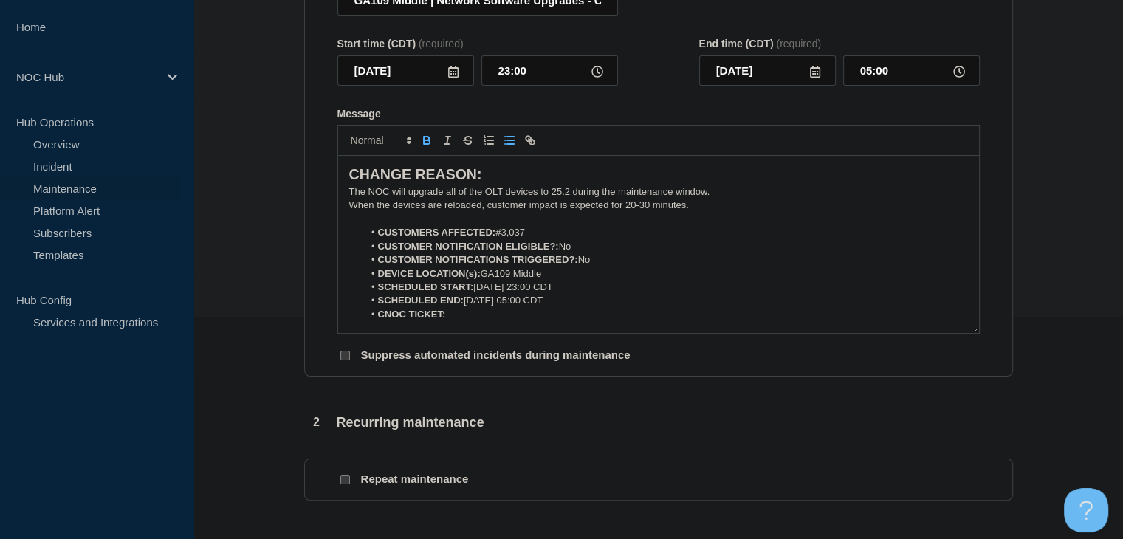
click at [424, 145] on icon "Toggle bold text" at bounding box center [426, 140] width 13 height 13
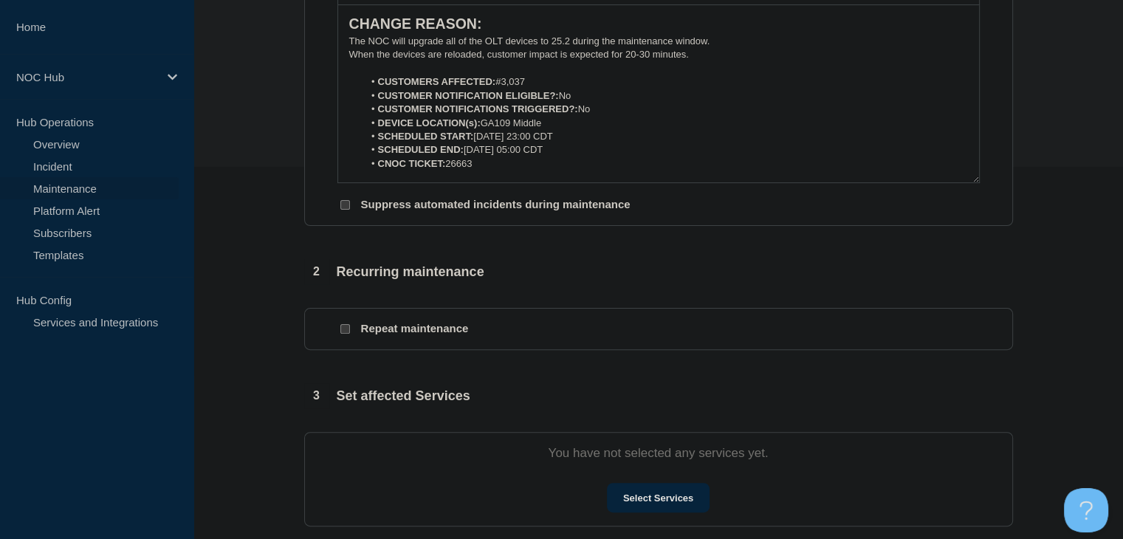
scroll to position [443, 0]
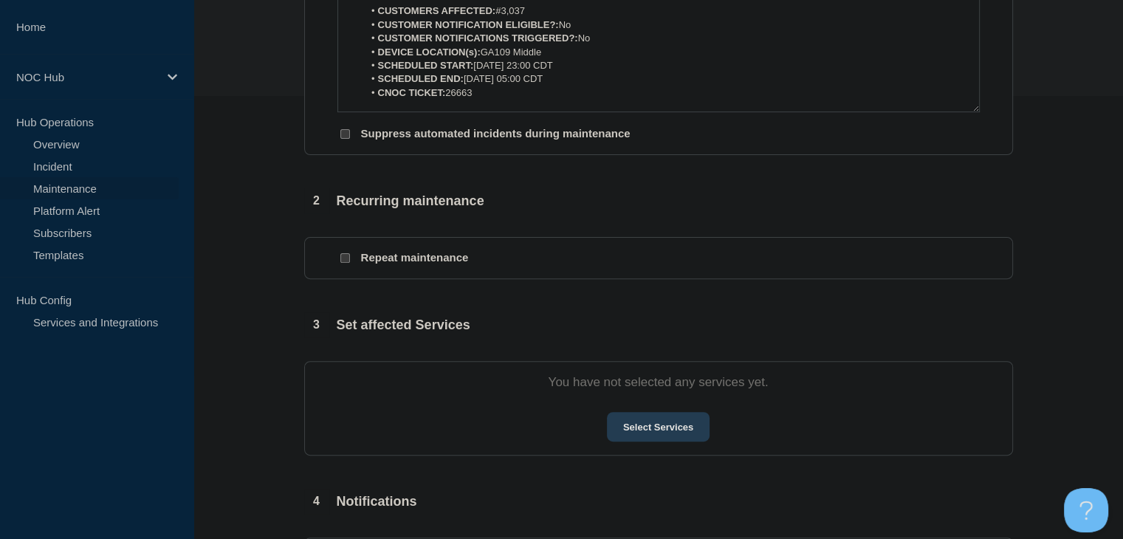
click at [678, 435] on button "Select Services" at bounding box center [658, 427] width 103 height 30
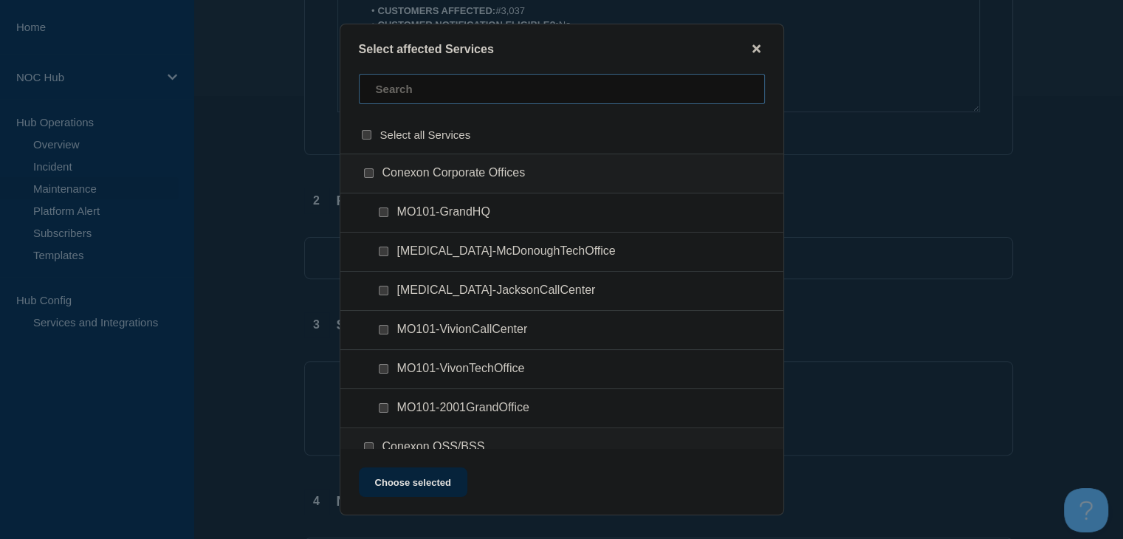
click at [422, 95] on input "text" at bounding box center [562, 89] width 406 height 30
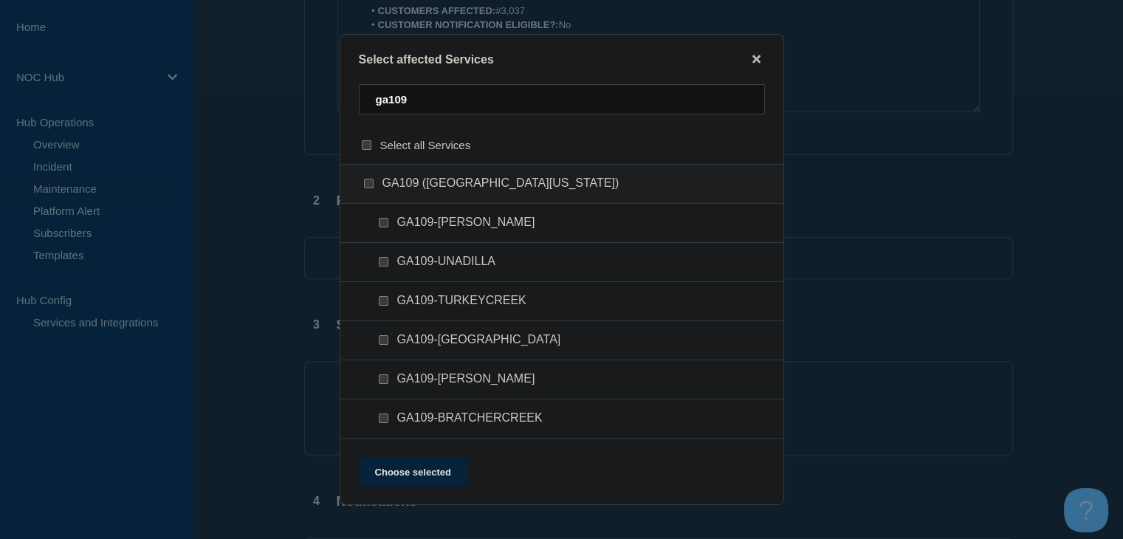
click at [372, 187] on input "GA109 (Middle Georgia) checkbox" at bounding box center [369, 184] width 10 height 10
click at [397, 473] on button "Choose selected" at bounding box center [413, 472] width 109 height 30
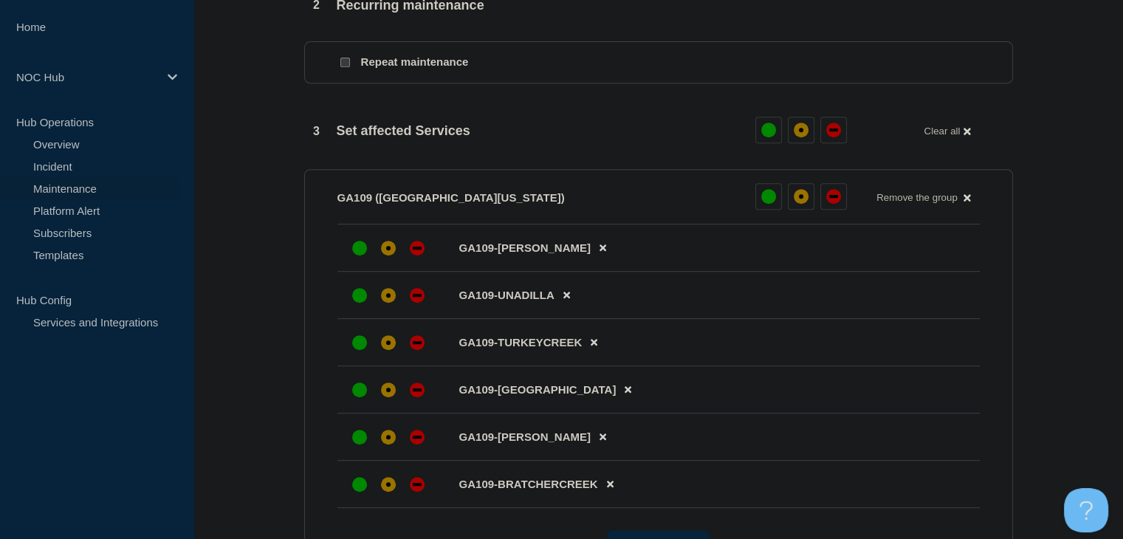
scroll to position [665, 0]
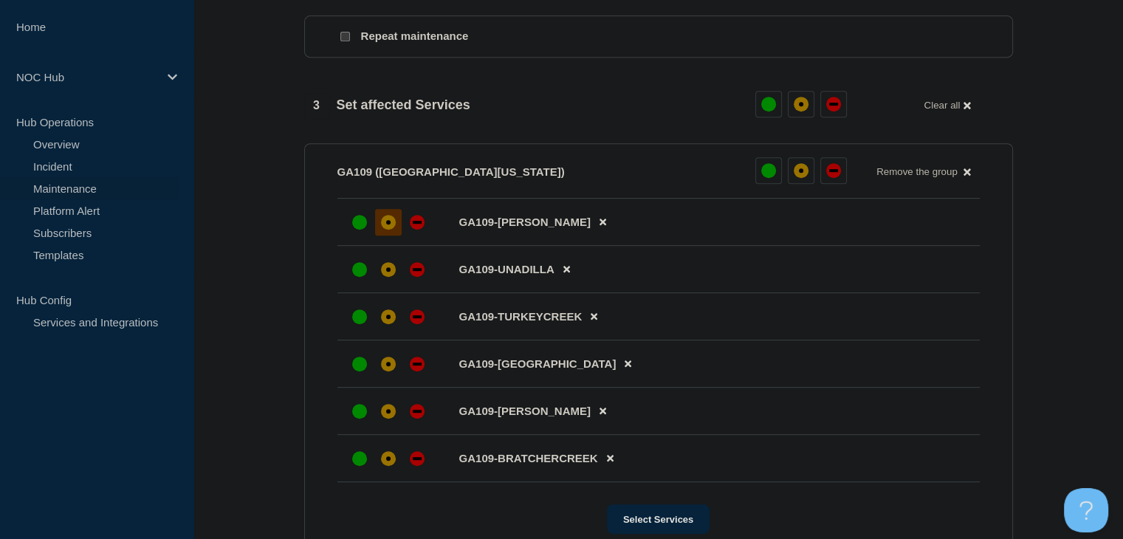
drag, startPoint x: 381, startPoint y: 224, endPoint x: 384, endPoint y: 250, distance: 26.0
click at [381, 224] on div at bounding box center [388, 222] width 27 height 27
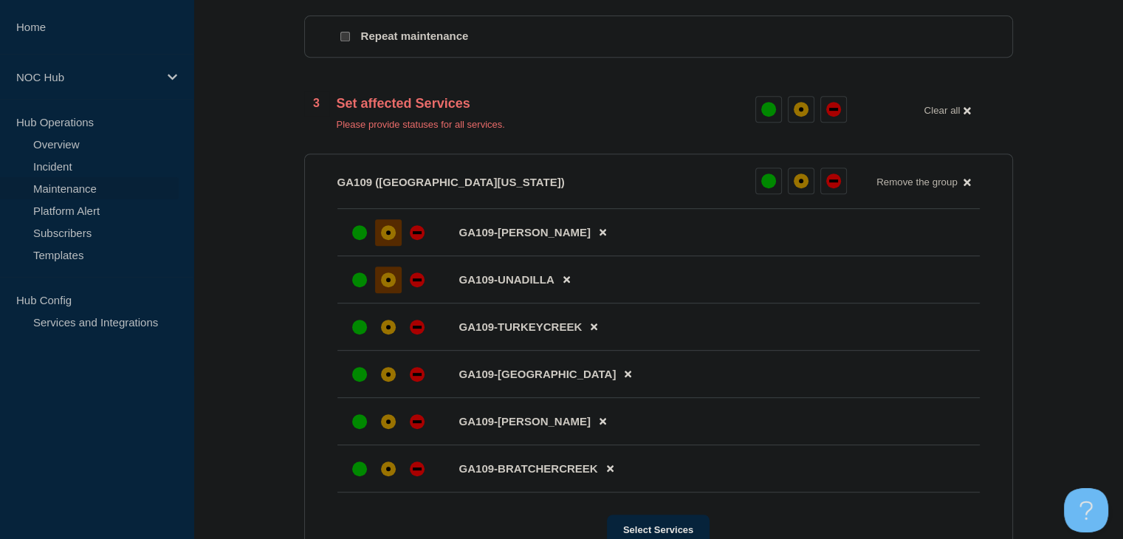
click at [384, 281] on div "affected" at bounding box center [388, 279] width 15 height 15
click at [384, 329] on div "affected" at bounding box center [388, 327] width 15 height 15
click at [384, 382] on div "affected" at bounding box center [388, 374] width 15 height 15
click at [390, 429] on div "affected" at bounding box center [388, 421] width 15 height 15
click at [390, 470] on div at bounding box center [388, 469] width 27 height 27
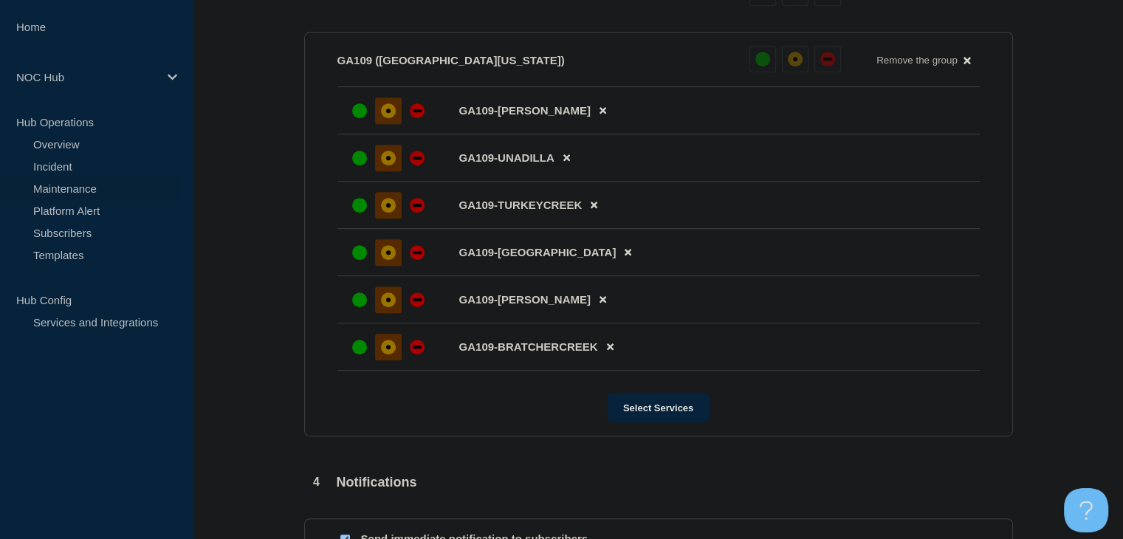
scroll to position [886, 0]
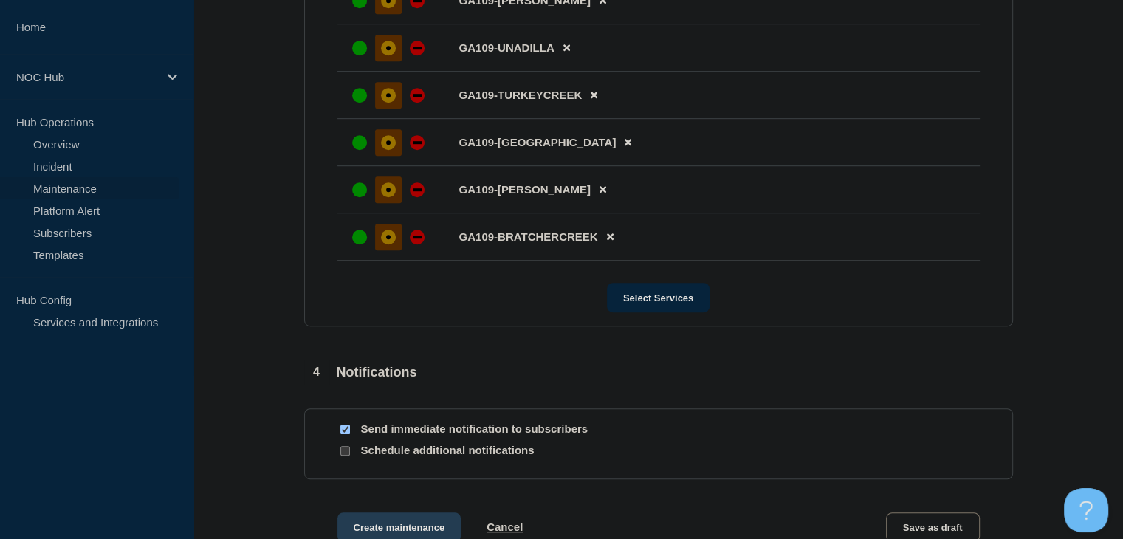
click at [397, 529] on button "Create maintenance" at bounding box center [399, 527] width 124 height 30
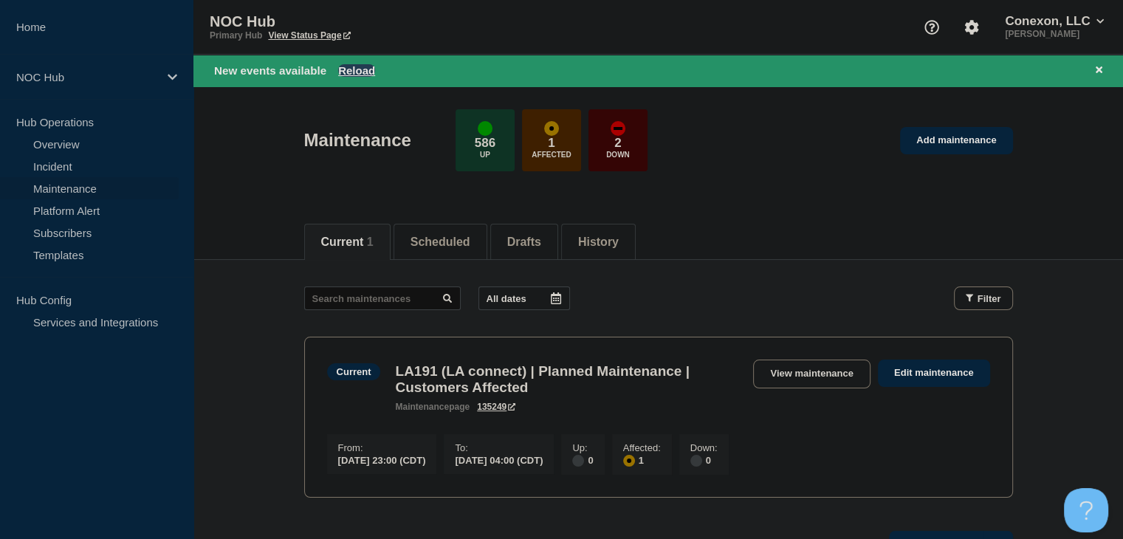
click at [349, 67] on button "Reload" at bounding box center [356, 70] width 37 height 13
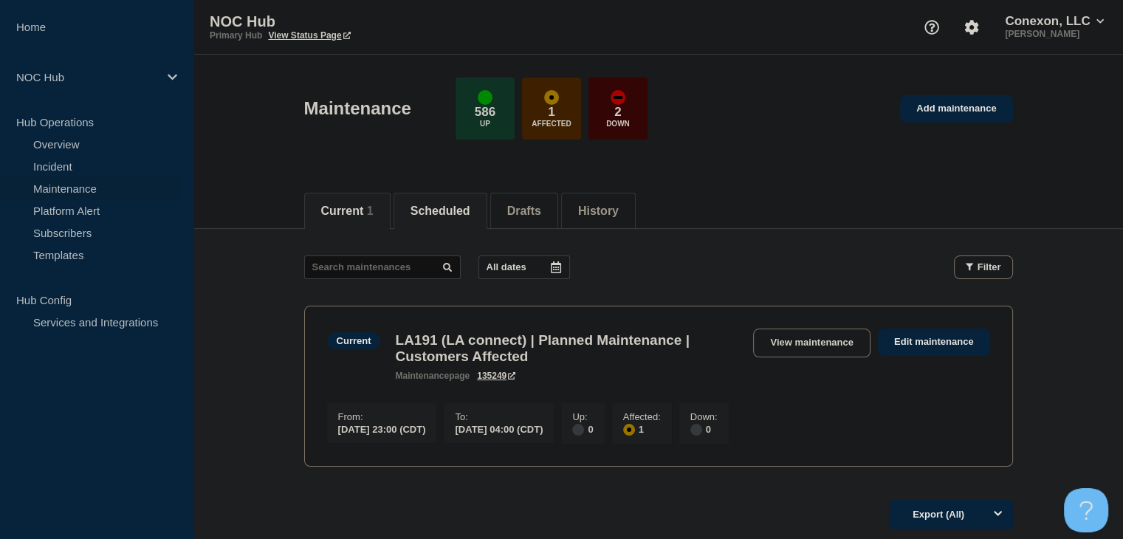
click at [444, 218] on li "Scheduled" at bounding box center [441, 211] width 94 height 36
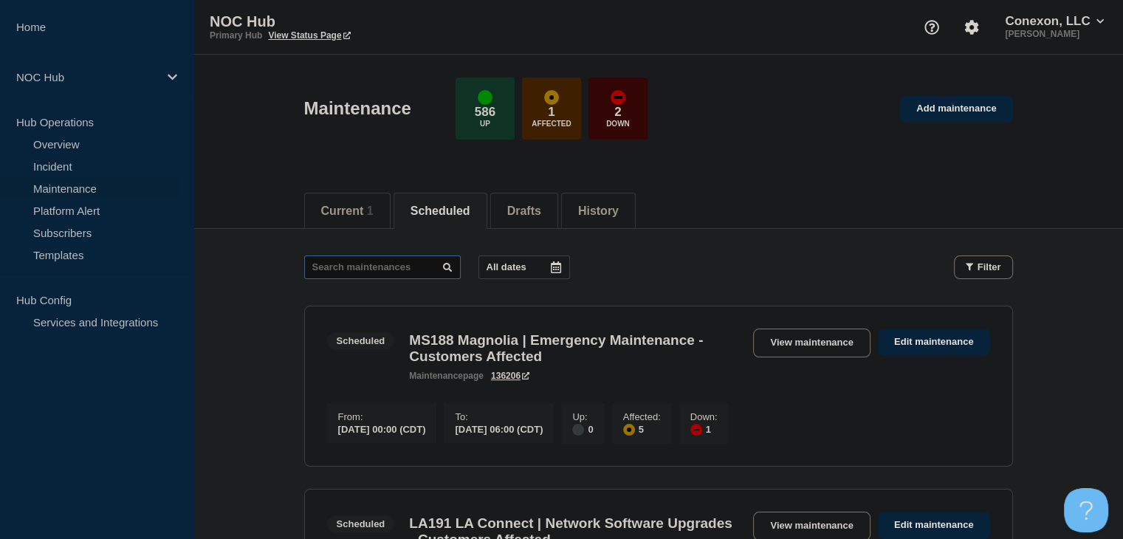
click at [351, 272] on input "text" at bounding box center [382, 267] width 157 height 24
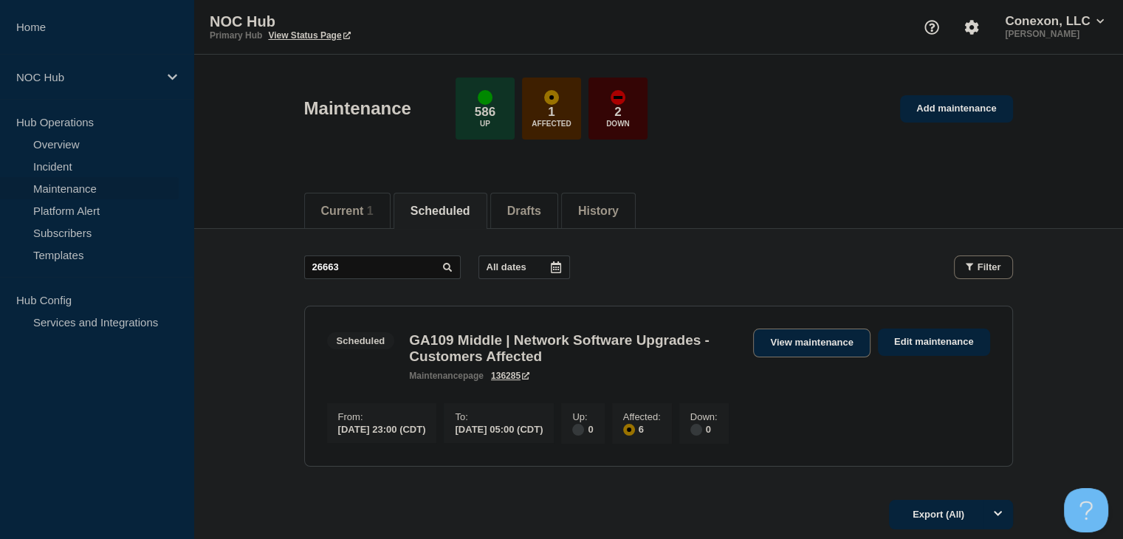
click at [803, 341] on link "View maintenance" at bounding box center [811, 343] width 117 height 29
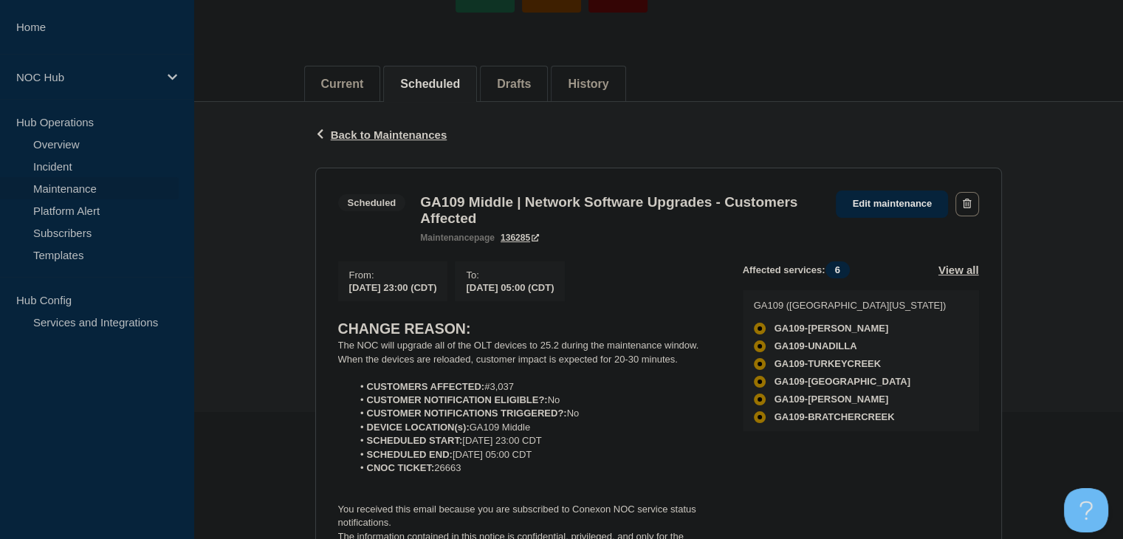
scroll to position [222, 0]
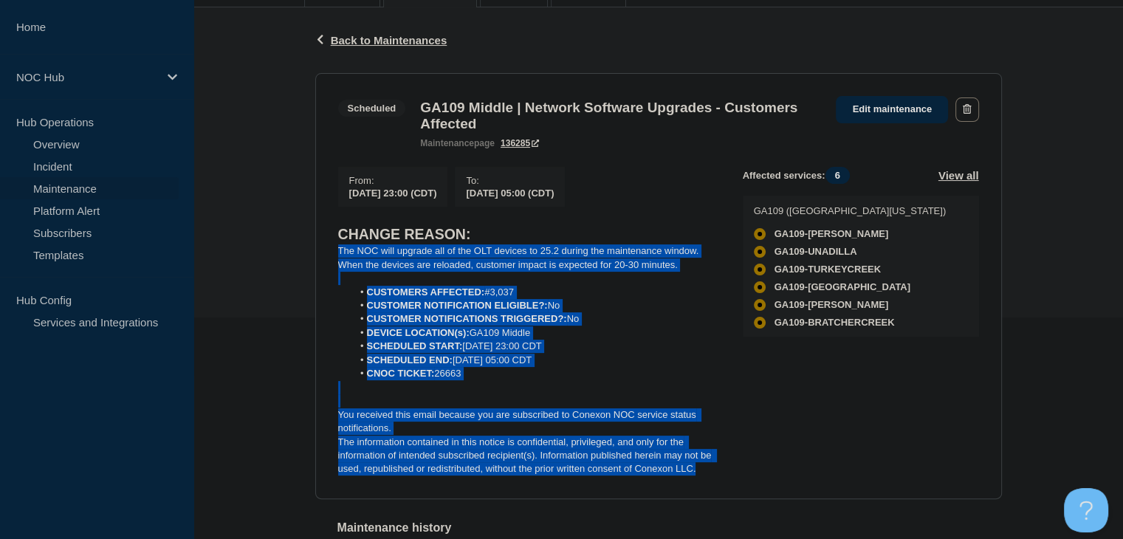
drag, startPoint x: 715, startPoint y: 480, endPoint x: 332, endPoint y: 255, distance: 443.9
click at [332, 255] on section "Scheduled GA109 Middle | Network Software Upgrades - Customers Affected mainten…" at bounding box center [658, 286] width 687 height 426
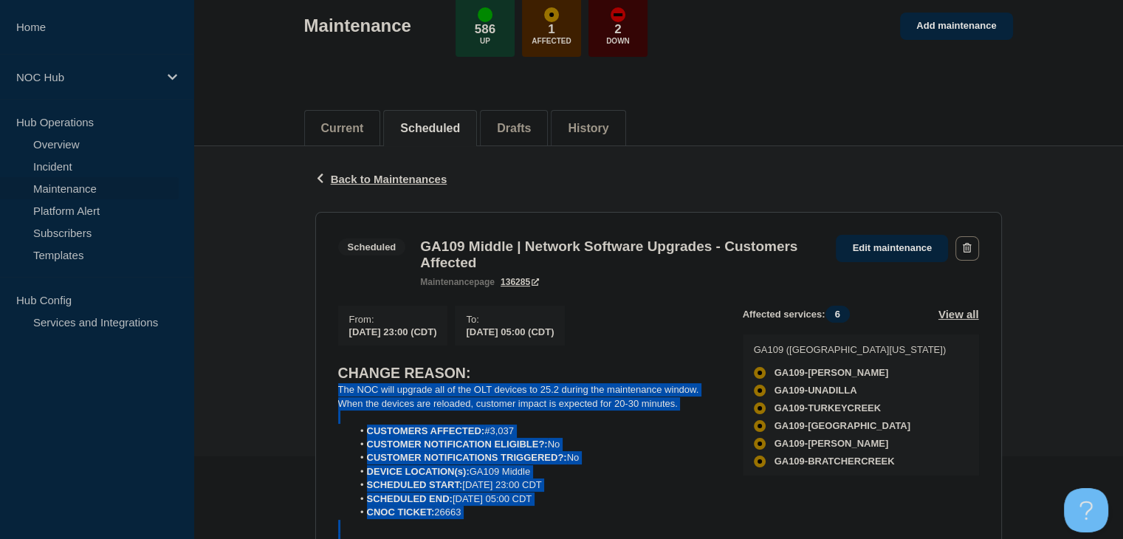
scroll to position [0, 0]
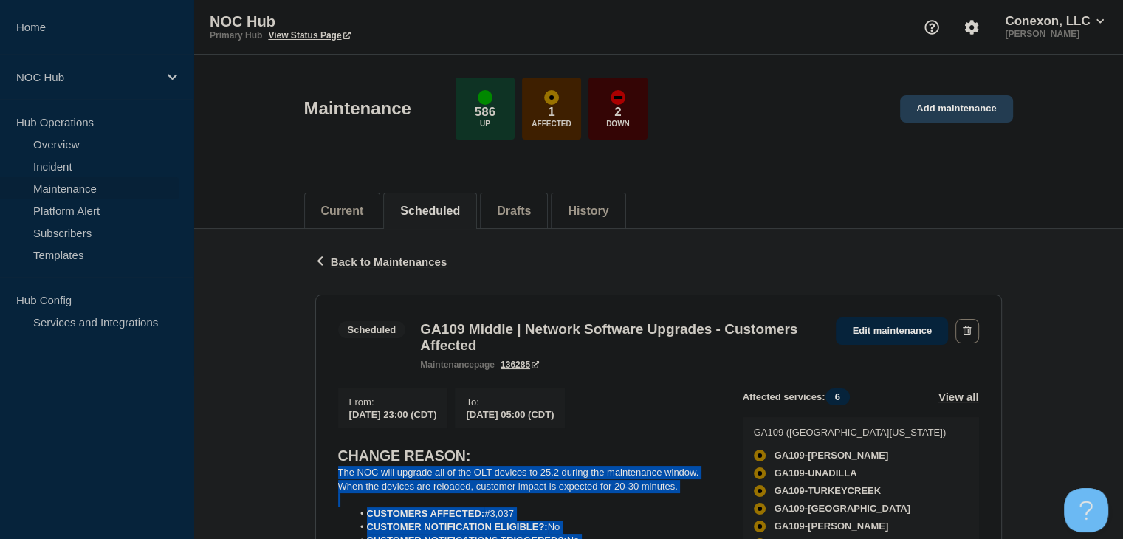
click at [936, 101] on link "Add maintenance" at bounding box center [956, 108] width 112 height 27
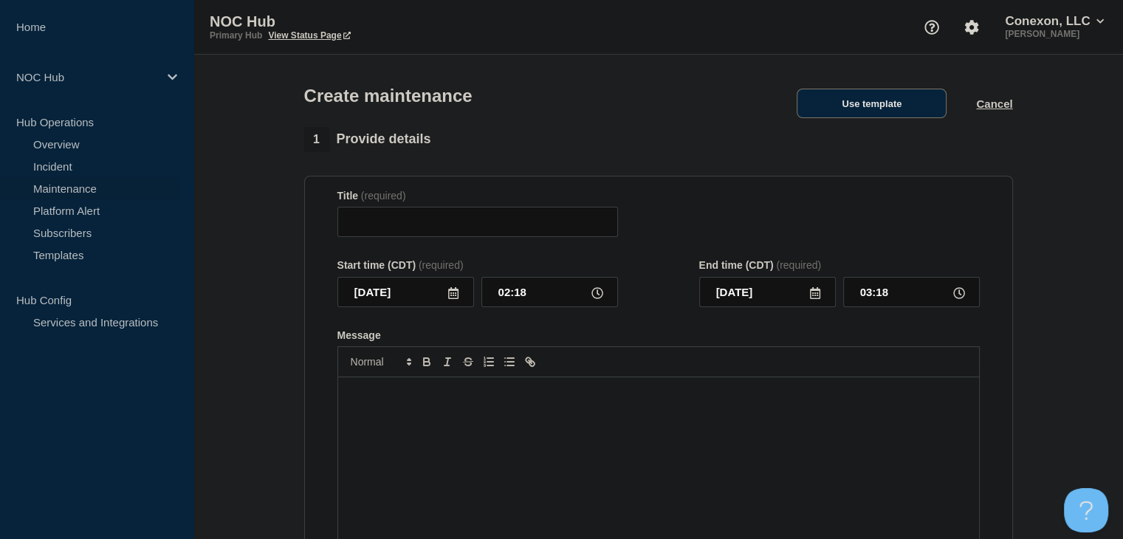
click at [836, 112] on button "Use template" at bounding box center [872, 104] width 150 height 30
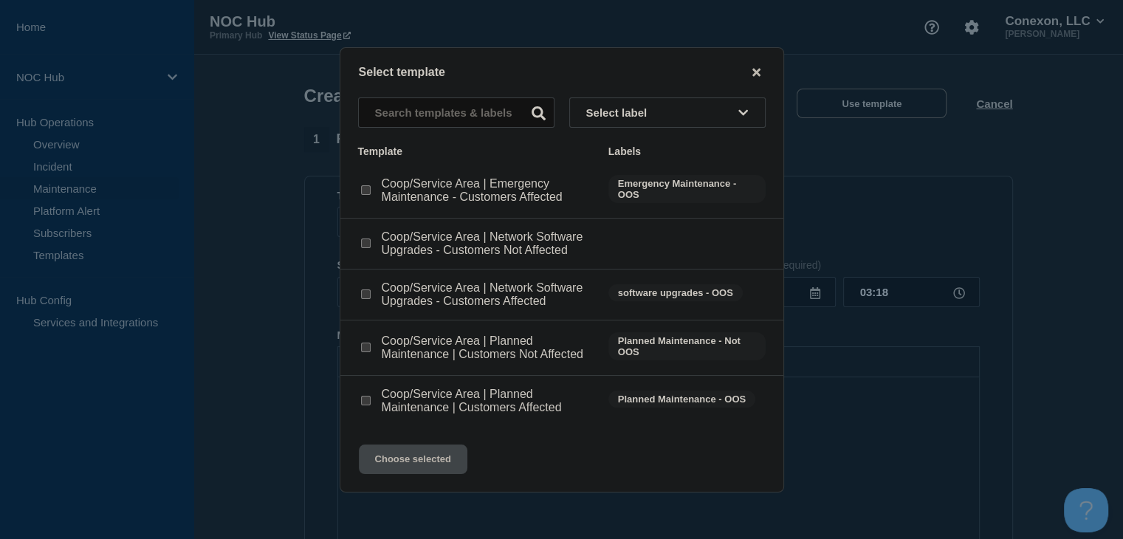
click at [364, 293] on input "Coop/Service Area | Network Software Upgrades - Customers Affected checkbox" at bounding box center [366, 294] width 10 height 10
click at [422, 457] on button "Choose selected" at bounding box center [413, 460] width 109 height 30
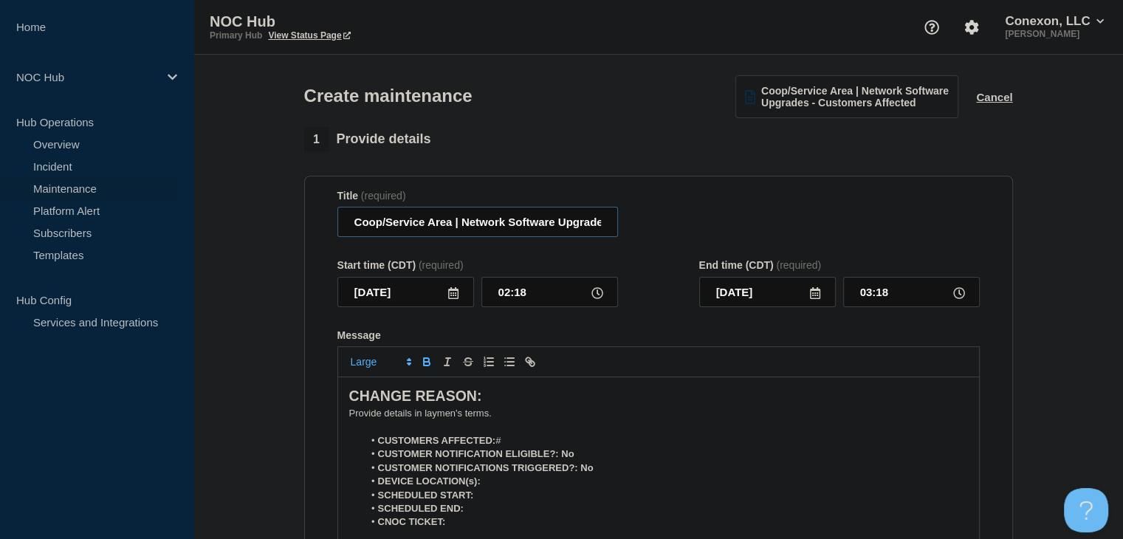
drag, startPoint x: 451, startPoint y: 225, endPoint x: 340, endPoint y: 224, distance: 111.5
click at [340, 224] on input "Coop/Service Area | Network Software Upgrades - Customers Affected" at bounding box center [477, 222] width 281 height 30
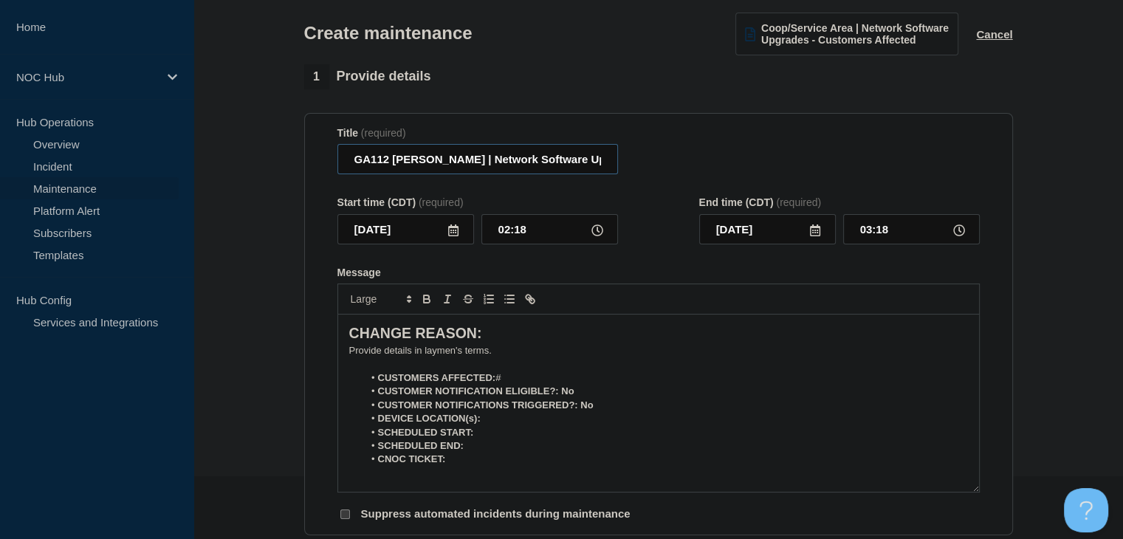
scroll to position [222, 0]
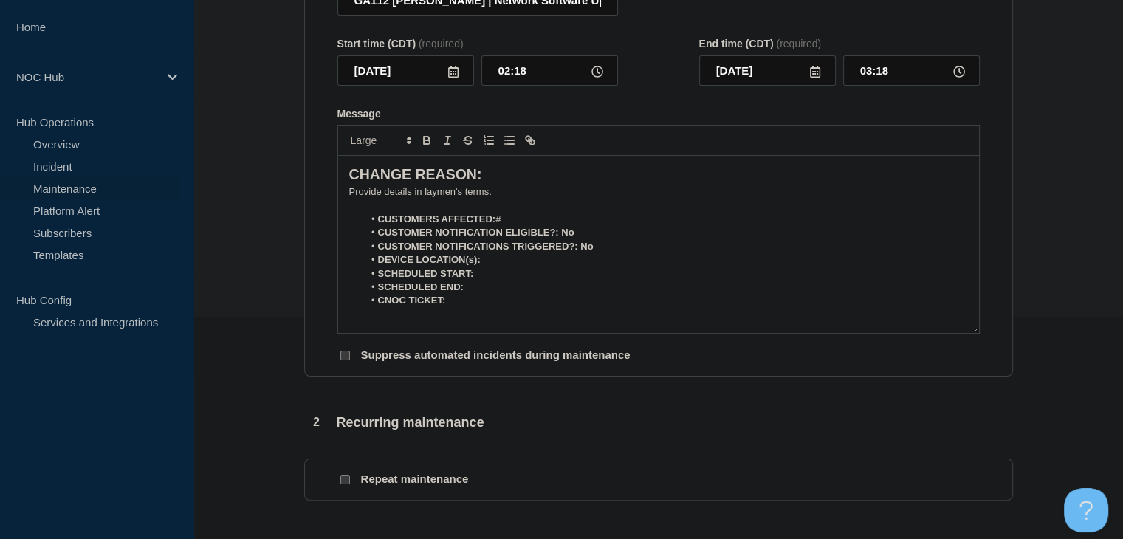
click at [524, 219] on li "CUSTOMERS AFFECTED: #" at bounding box center [665, 219] width 605 height 13
click at [453, 74] on icon at bounding box center [453, 72] width 10 height 12
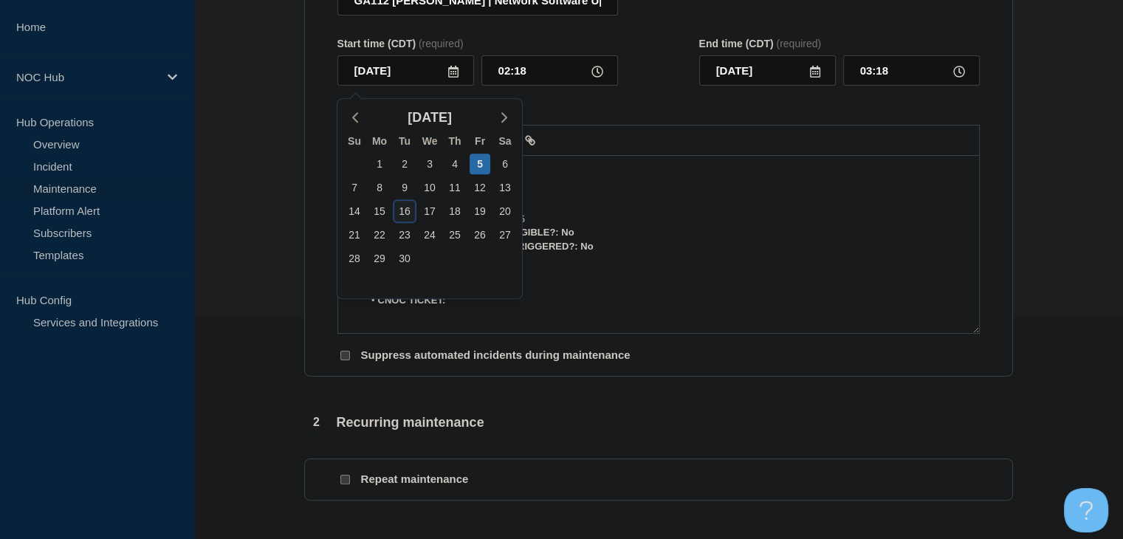
click at [405, 207] on div "16" at bounding box center [404, 211] width 21 height 21
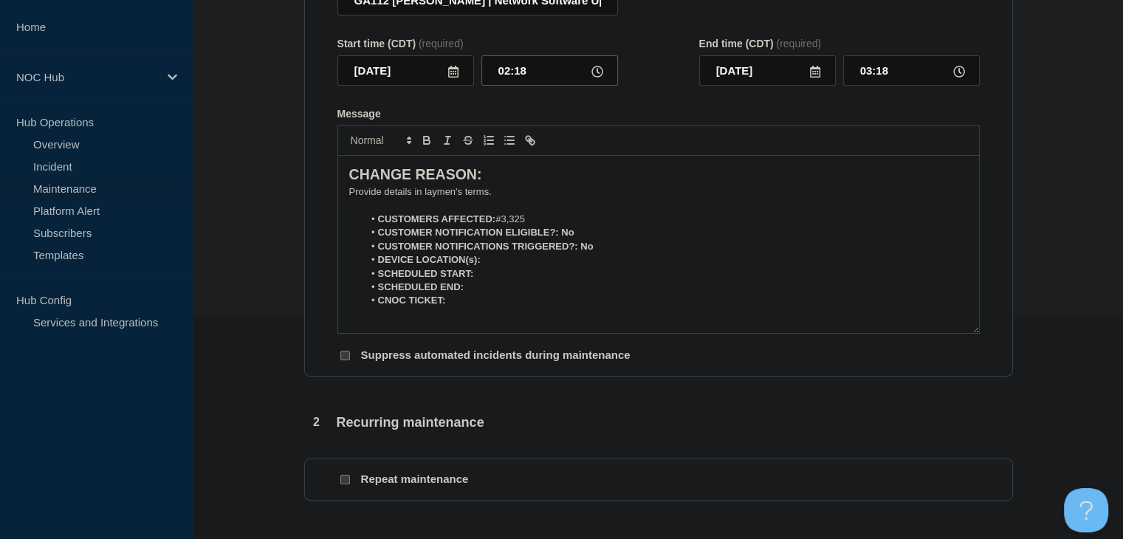
click at [510, 66] on input "02:18" at bounding box center [549, 70] width 137 height 30
click at [420, 192] on p "﻿Provide details in laymen's terms." at bounding box center [658, 191] width 619 height 13
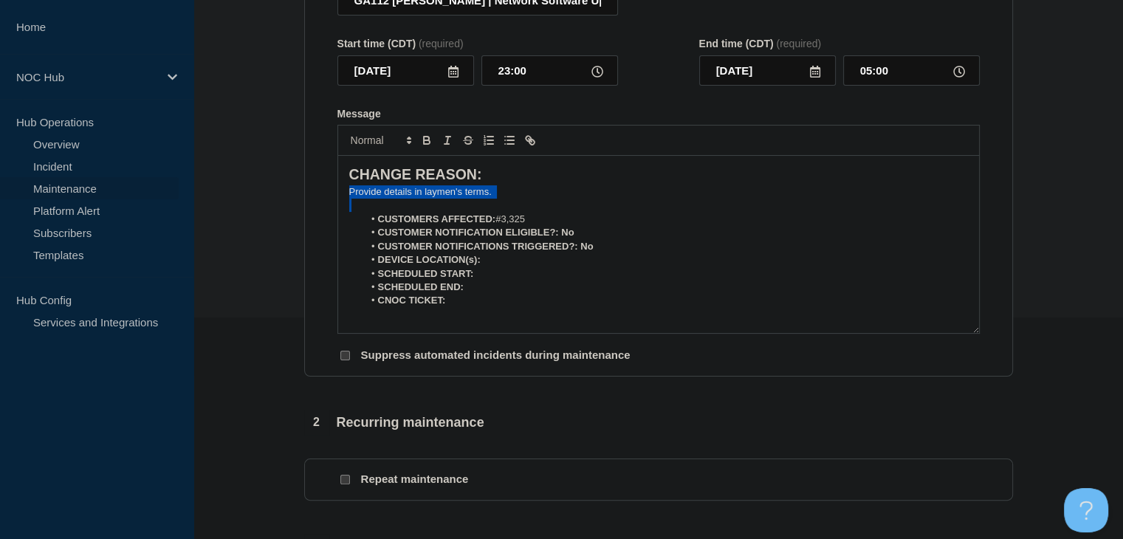
click at [420, 192] on p "﻿Provide details in laymen's terms." at bounding box center [658, 191] width 619 height 13
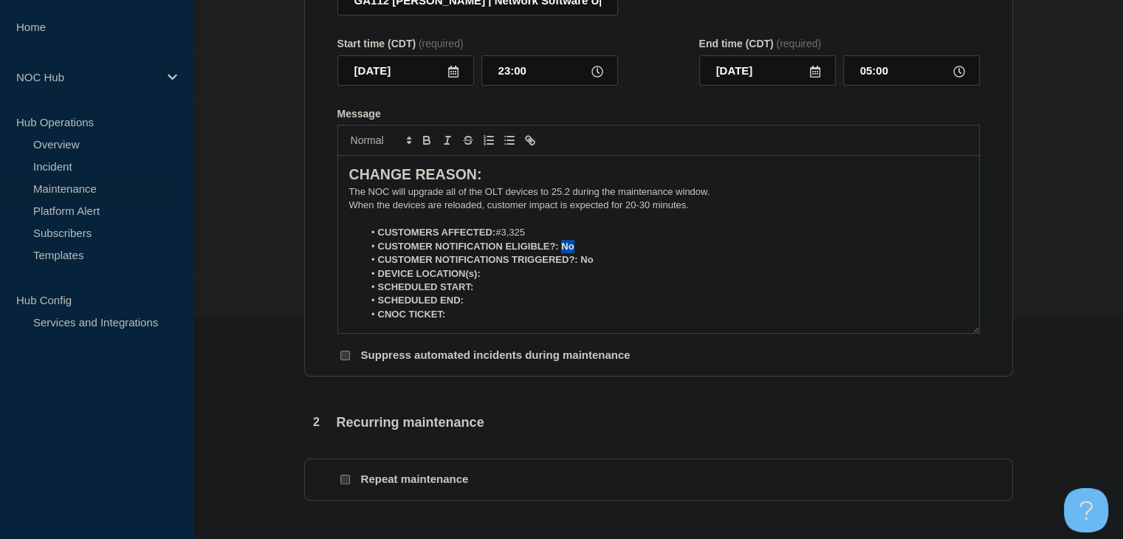
drag, startPoint x: 590, startPoint y: 250, endPoint x: 560, endPoint y: 250, distance: 30.3
click at [560, 250] on li "CUSTOMER NOTIFICATION ELIGIBLE?: No" at bounding box center [665, 246] width 605 height 13
click at [425, 147] on icon "Toggle bold text" at bounding box center [426, 140] width 13 height 13
drag, startPoint x: 598, startPoint y: 262, endPoint x: 581, endPoint y: 262, distance: 17.0
click at [581, 262] on li "CUSTOMER NOTIFICATIONS TRIGGERED?: No" at bounding box center [665, 259] width 605 height 13
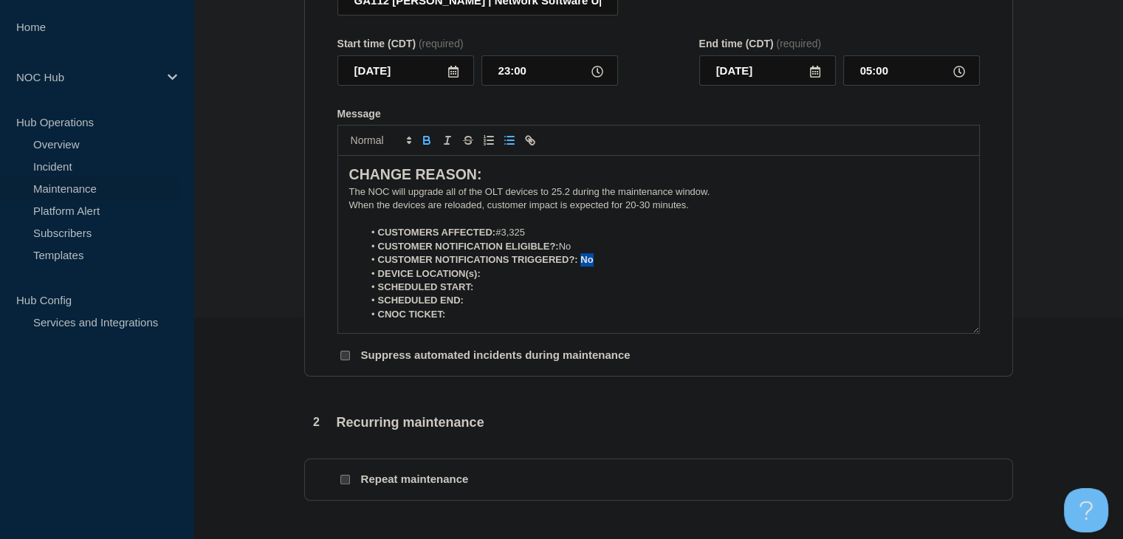
click at [431, 144] on icon "Toggle bold text" at bounding box center [426, 140] width 13 height 13
click at [507, 279] on li "DEVICE LOCATION(s):" at bounding box center [665, 273] width 605 height 13
click at [428, 140] on icon "Toggle bold text" at bounding box center [426, 139] width 5 height 4
click at [423, 134] on div at bounding box center [658, 140] width 642 height 31
click at [424, 140] on icon "Toggle bold text" at bounding box center [426, 139] width 5 height 4
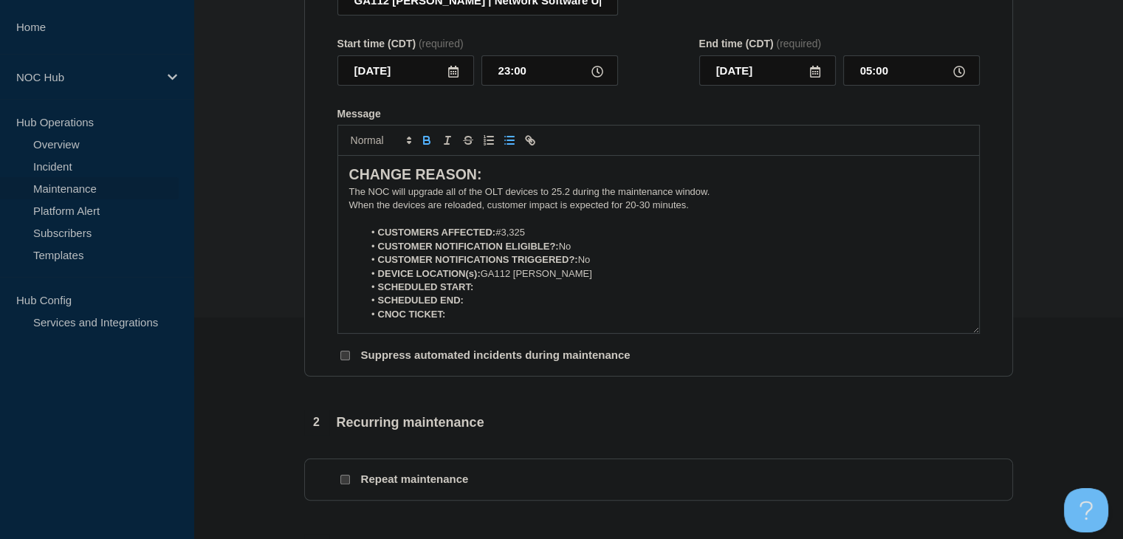
click at [424, 131] on div at bounding box center [658, 140] width 642 height 31
click at [425, 144] on icon "Toggle bold text" at bounding box center [426, 140] width 13 height 13
click at [424, 140] on icon "Toggle bold text" at bounding box center [426, 139] width 5 height 4
click at [427, 144] on icon "Toggle bold text" at bounding box center [427, 142] width 6 height 4
click at [421, 144] on icon "Toggle bold text" at bounding box center [426, 140] width 13 height 13
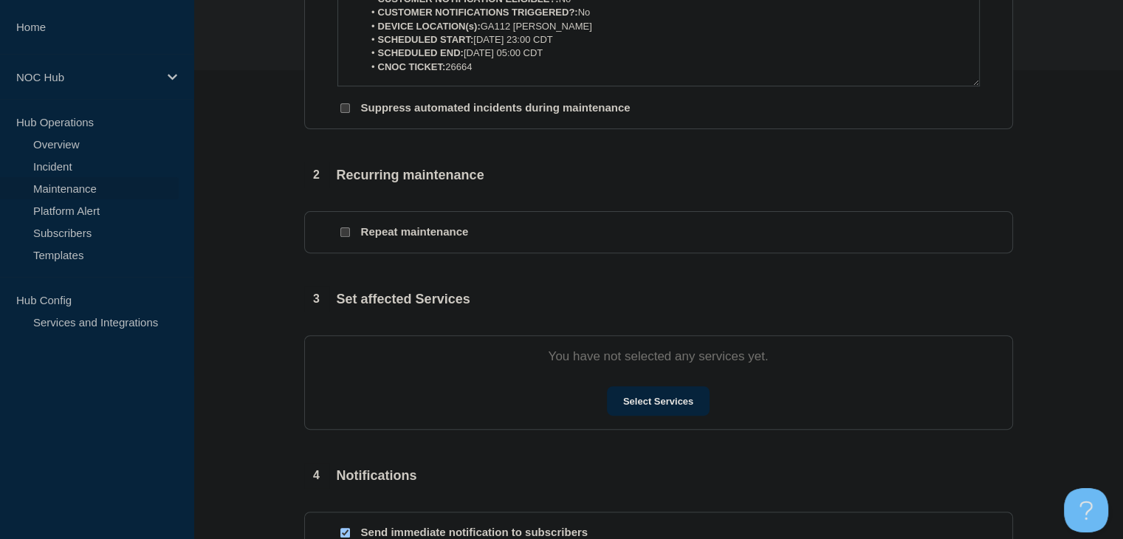
scroll to position [665, 0]
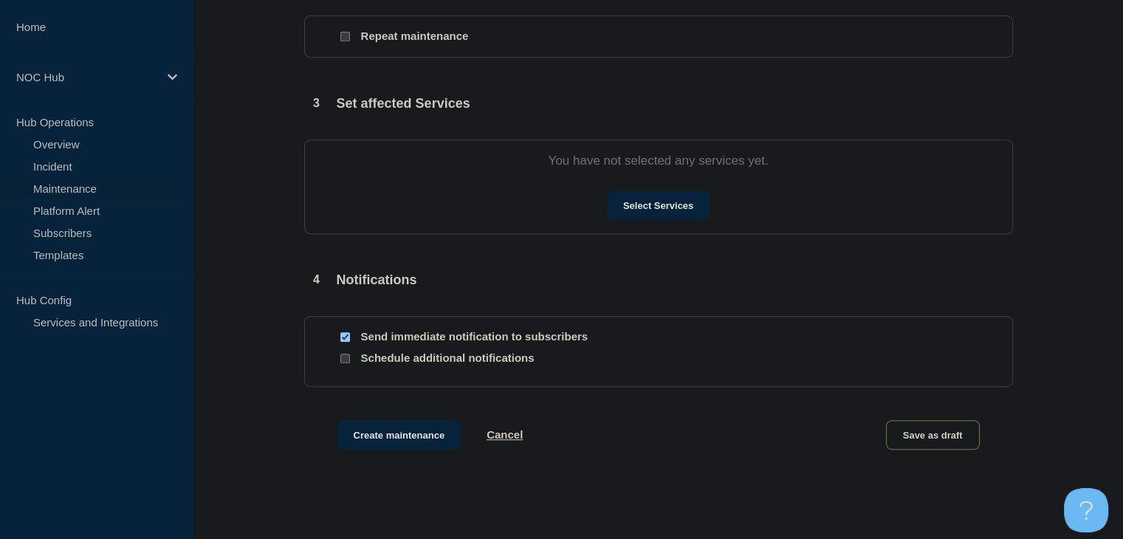
click at [631, 187] on section "You have not selected any services yet. Select Services" at bounding box center [658, 187] width 709 height 95
click at [629, 210] on button "Select Services" at bounding box center [658, 206] width 103 height 30
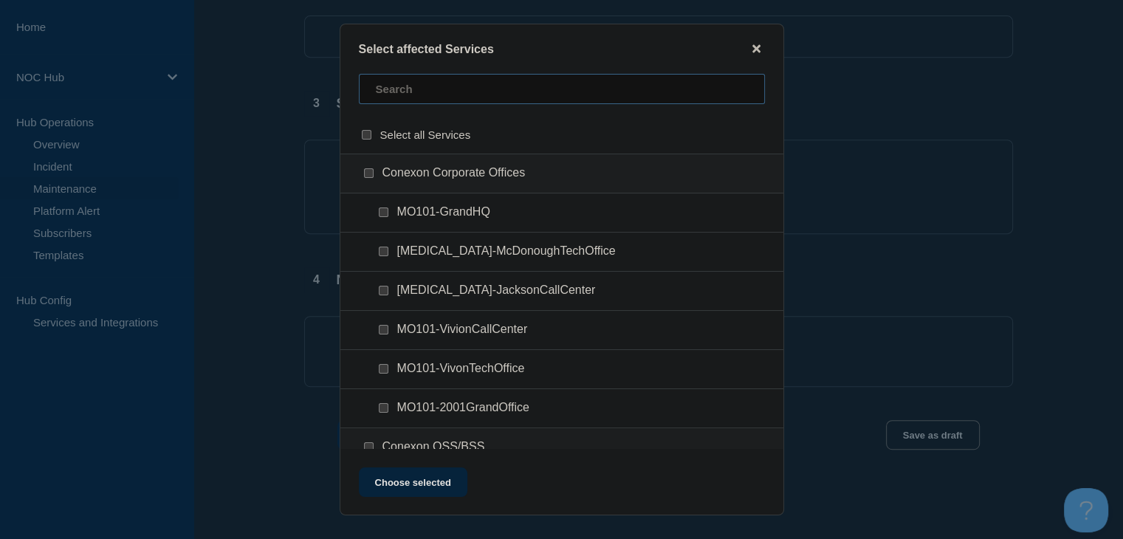
click at [397, 98] on input "text" at bounding box center [562, 89] width 406 height 30
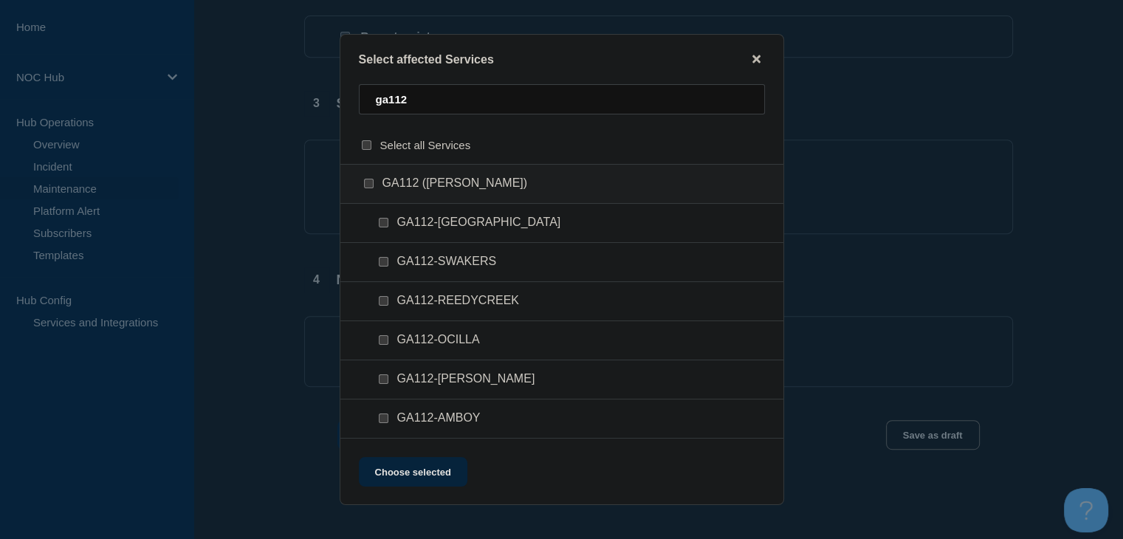
click at [369, 181] on input "GA112 (Irwin) checkbox" at bounding box center [369, 184] width 10 height 10
click at [421, 471] on button "Choose selected" at bounding box center [413, 472] width 109 height 30
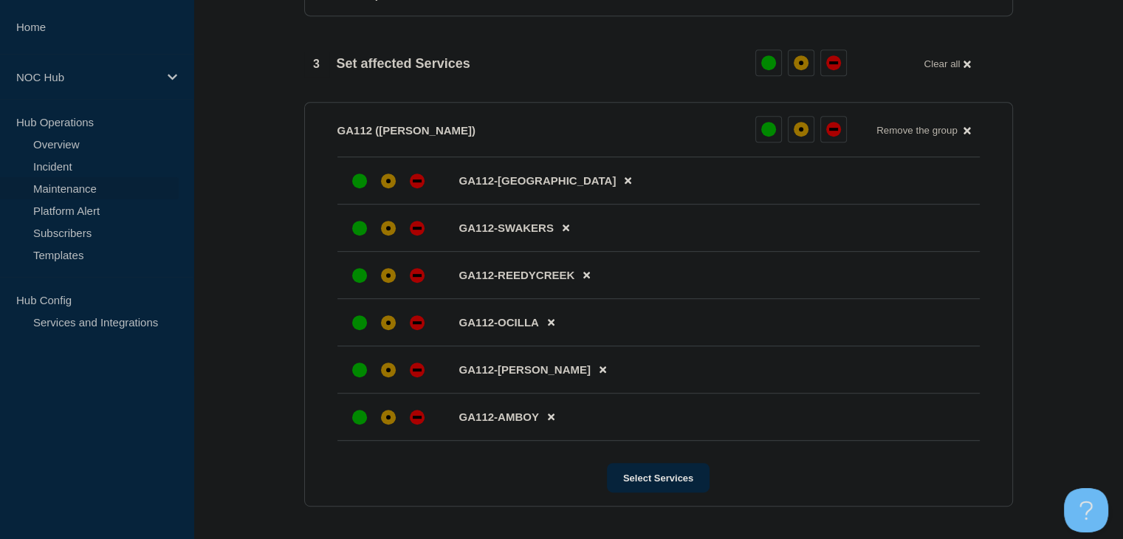
scroll to position [738, 0]
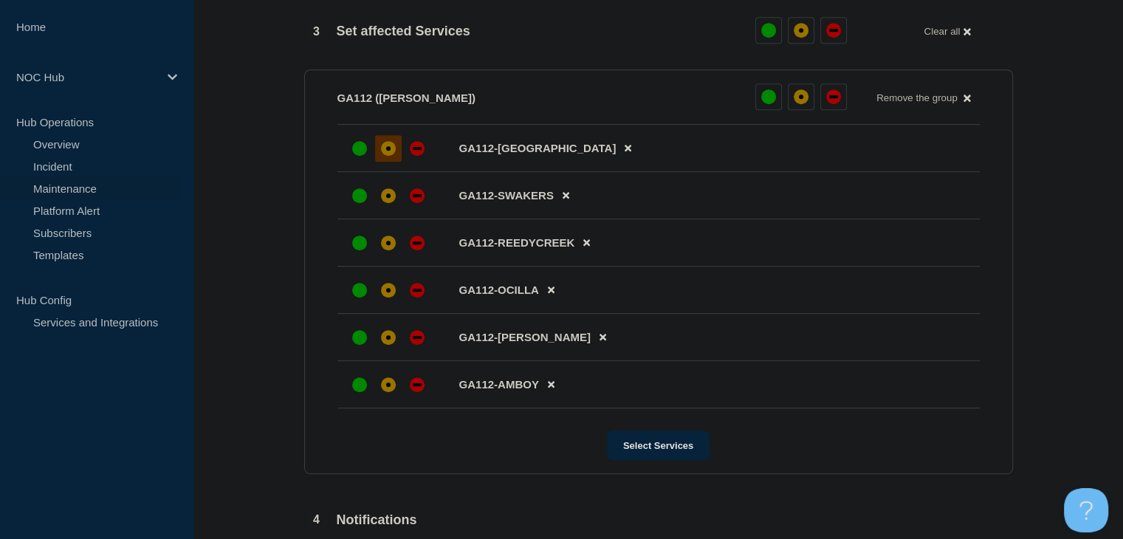
click at [388, 151] on div "affected" at bounding box center [388, 148] width 15 height 15
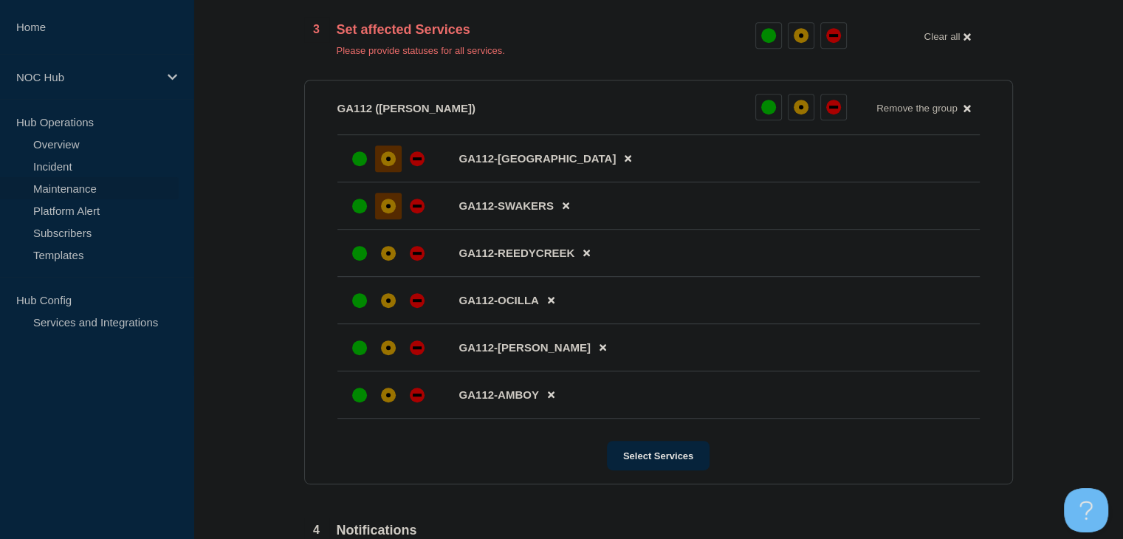
click at [383, 206] on div at bounding box center [388, 206] width 27 height 27
click at [385, 258] on div "affected" at bounding box center [388, 253] width 15 height 15
click at [392, 308] on div "affected" at bounding box center [388, 300] width 15 height 15
click at [393, 355] on div "affected" at bounding box center [388, 347] width 15 height 15
click at [393, 395] on div at bounding box center [388, 395] width 27 height 27
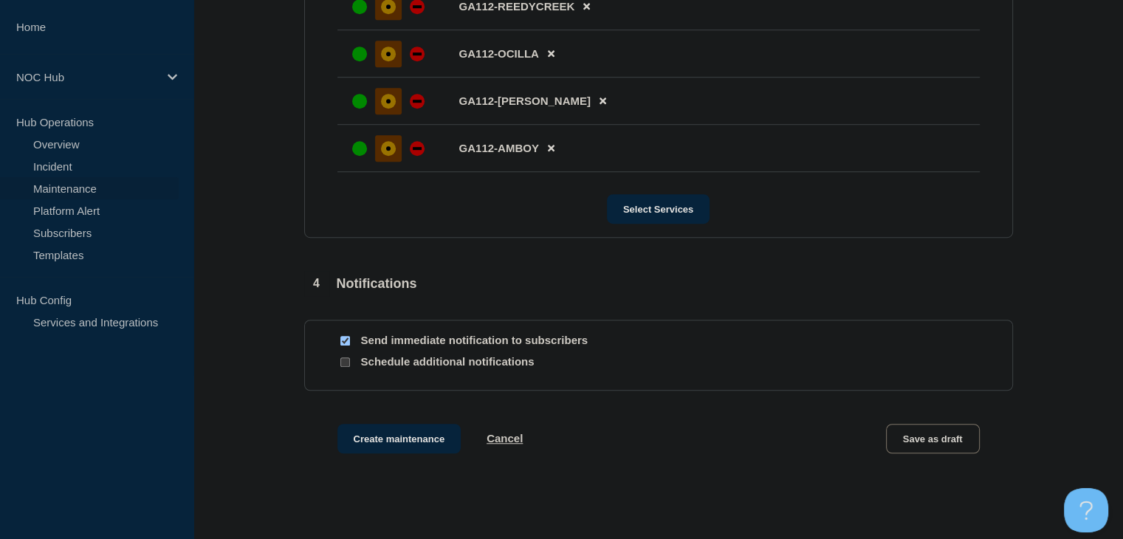
scroll to position [1034, 0]
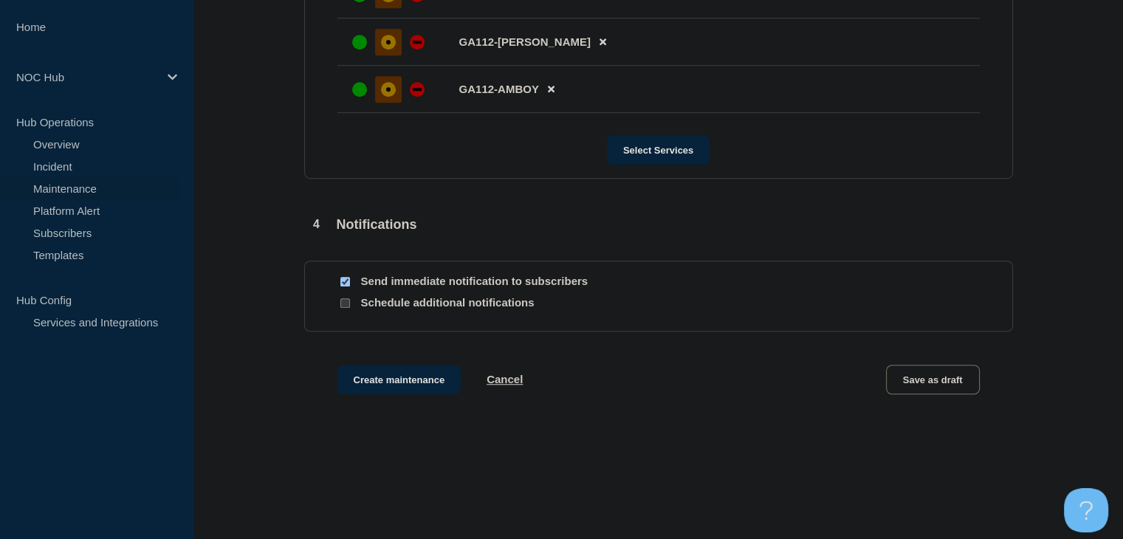
click at [391, 408] on div "Create maintenance Cancel Save as draft" at bounding box center [658, 398] width 709 height 66
click at [387, 394] on button "Create maintenance" at bounding box center [399, 380] width 124 height 30
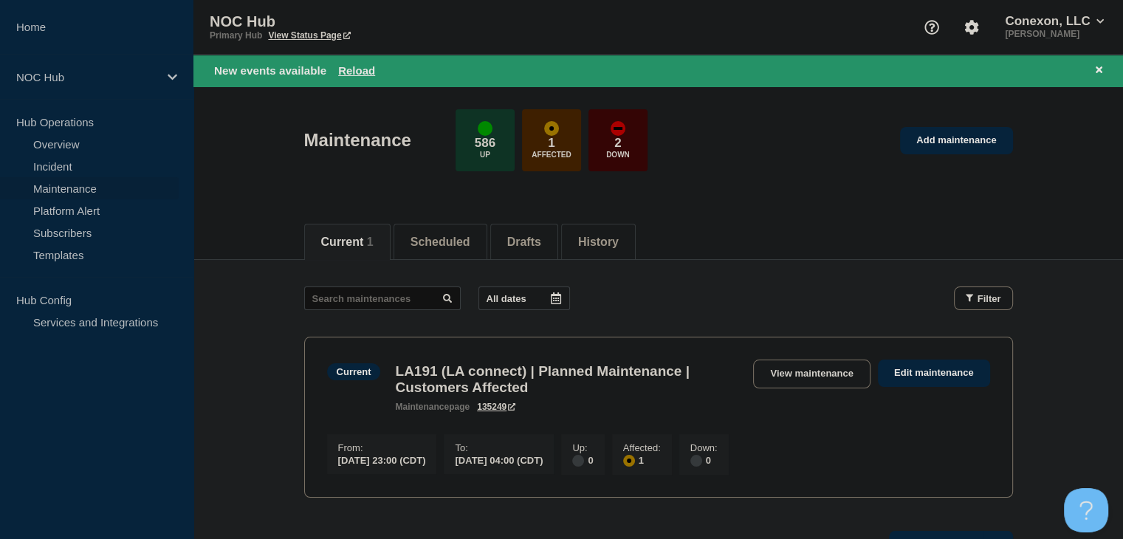
click at [356, 62] on div "New events available Reload" at bounding box center [661, 70] width 894 height 17
click at [355, 66] on button "Reload" at bounding box center [356, 70] width 37 height 13
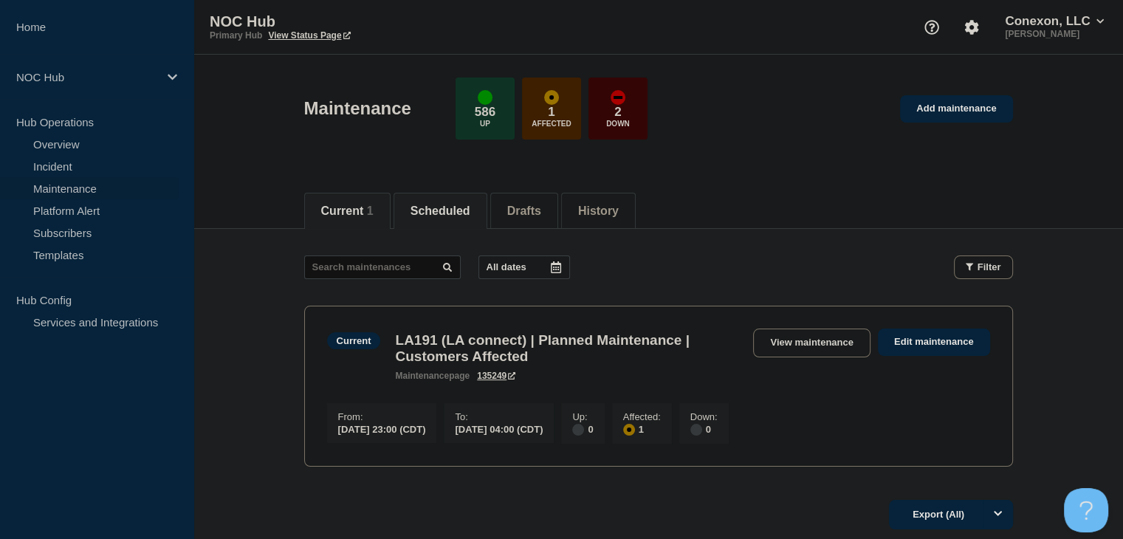
click at [453, 205] on button "Scheduled" at bounding box center [441, 211] width 60 height 13
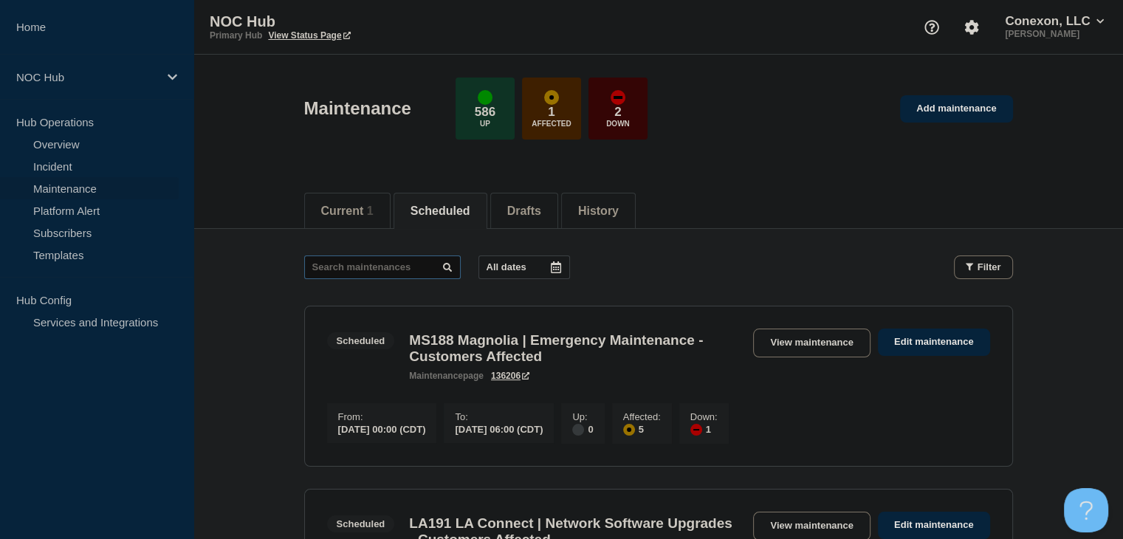
click at [376, 264] on input "text" at bounding box center [382, 267] width 157 height 24
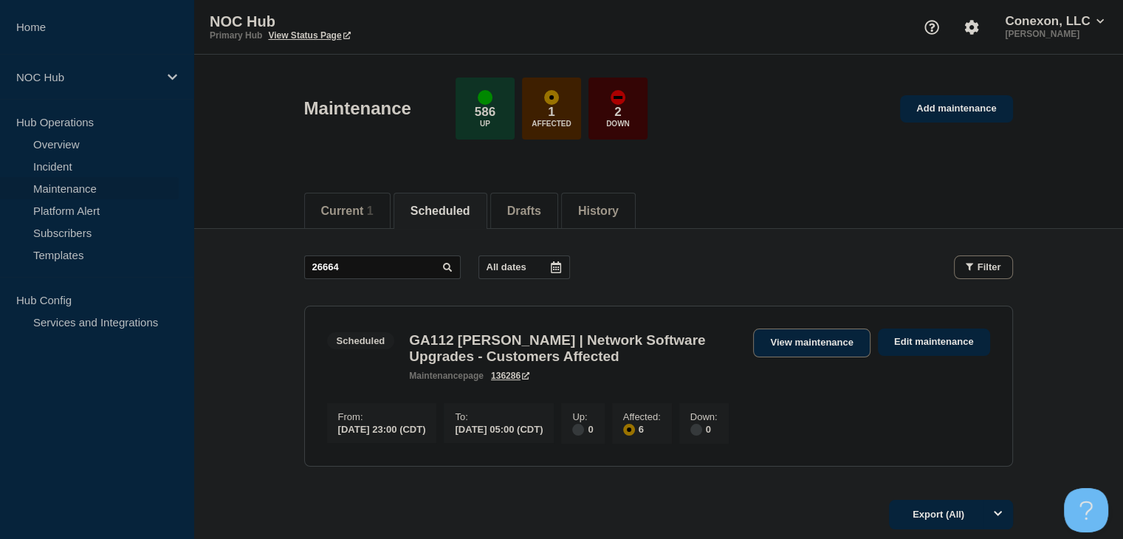
click at [815, 349] on link "View maintenance" at bounding box center [811, 343] width 117 height 29
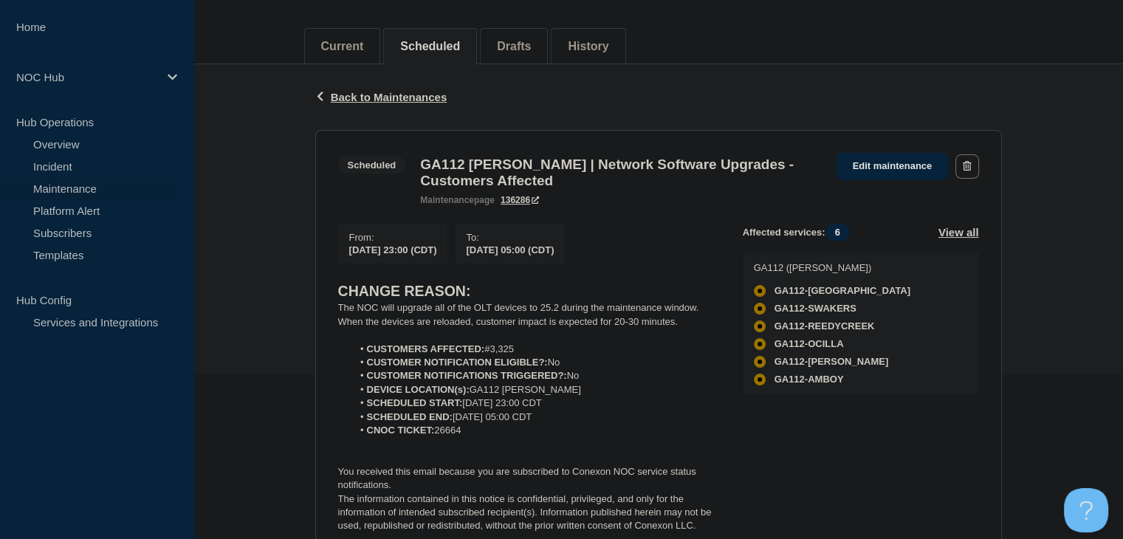
scroll to position [222, 0]
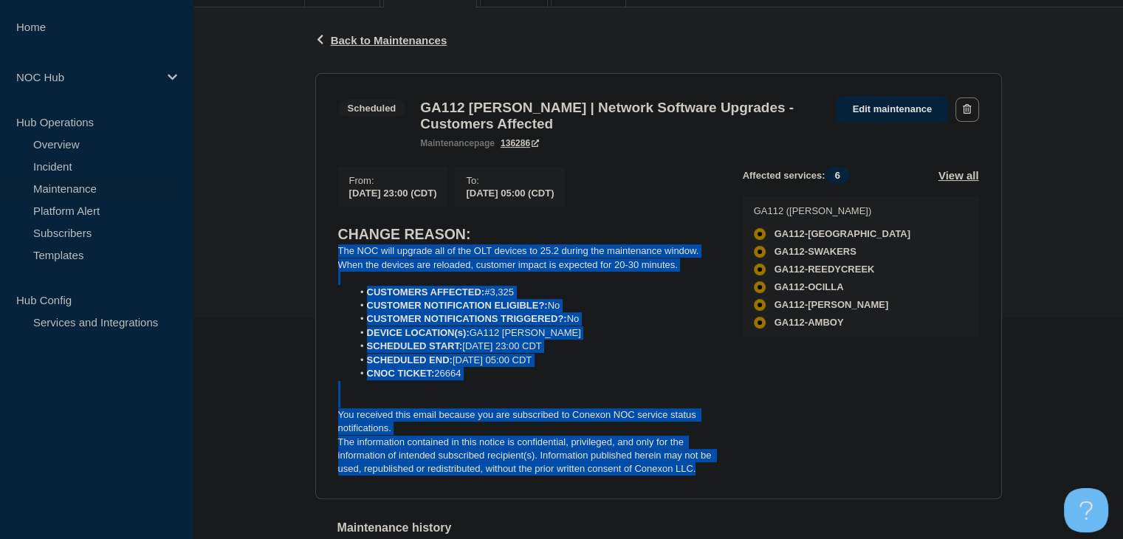
drag, startPoint x: 700, startPoint y: 481, endPoint x: 330, endPoint y: 258, distance: 432.4
click at [330, 258] on section "Scheduled GA112 Irwin | Network Software Upgrades - Customers Affected maintena…" at bounding box center [658, 286] width 687 height 426
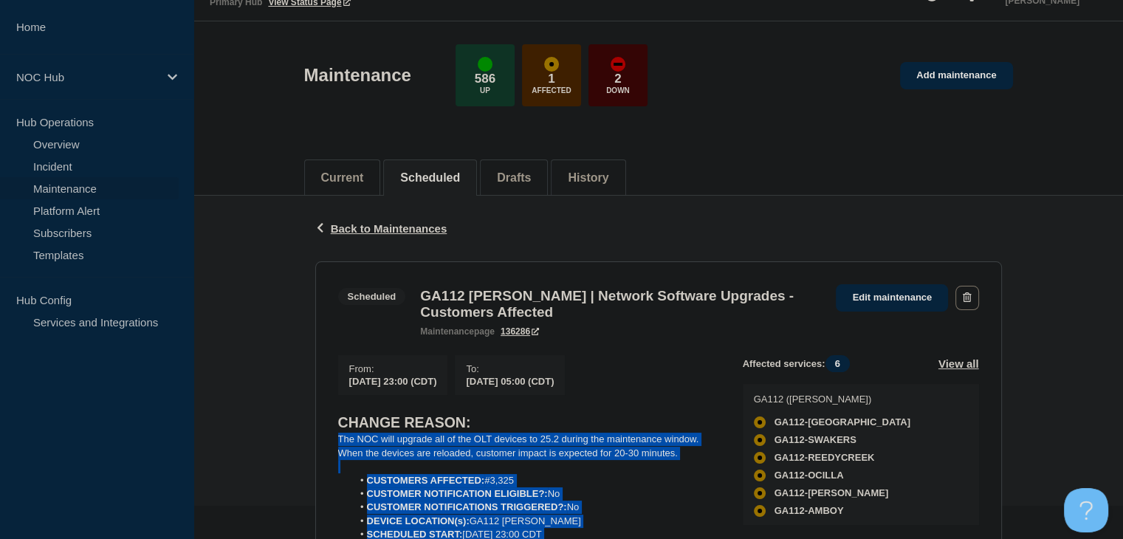
scroll to position [0, 0]
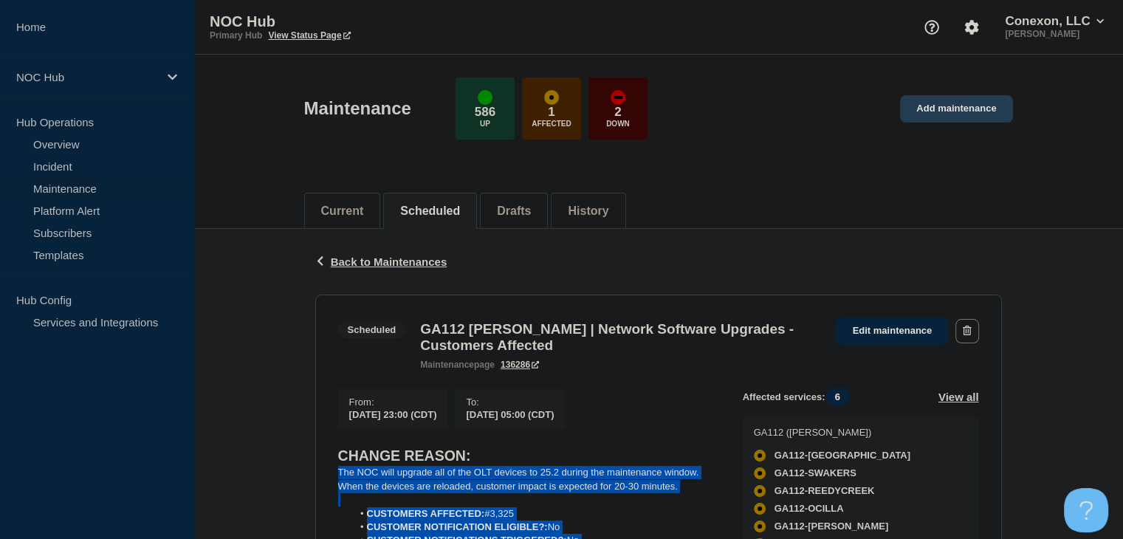
click at [943, 112] on link "Add maintenance" at bounding box center [956, 108] width 112 height 27
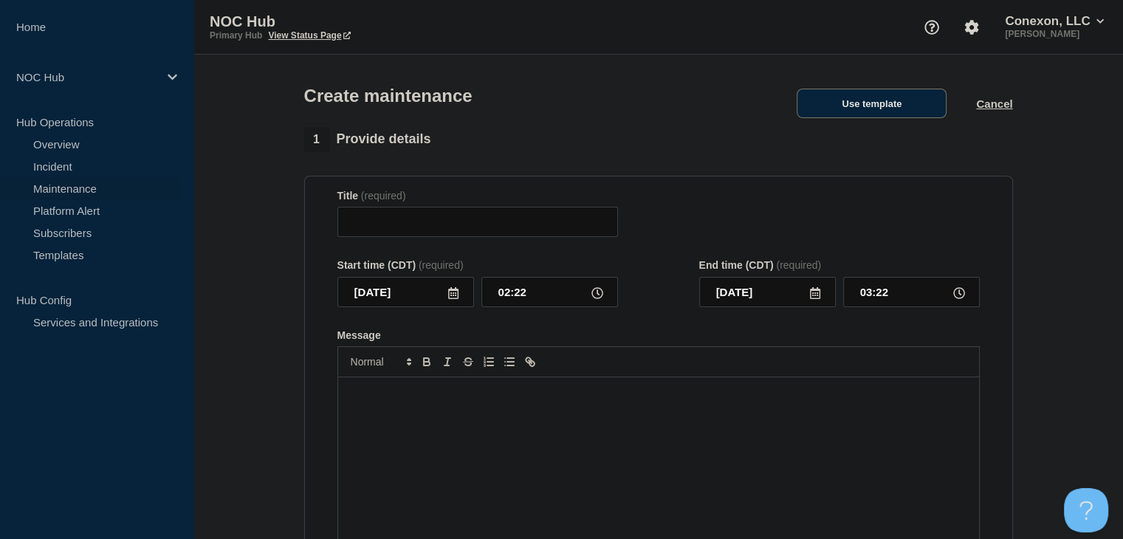
click at [901, 103] on button "Use template" at bounding box center [872, 104] width 150 height 30
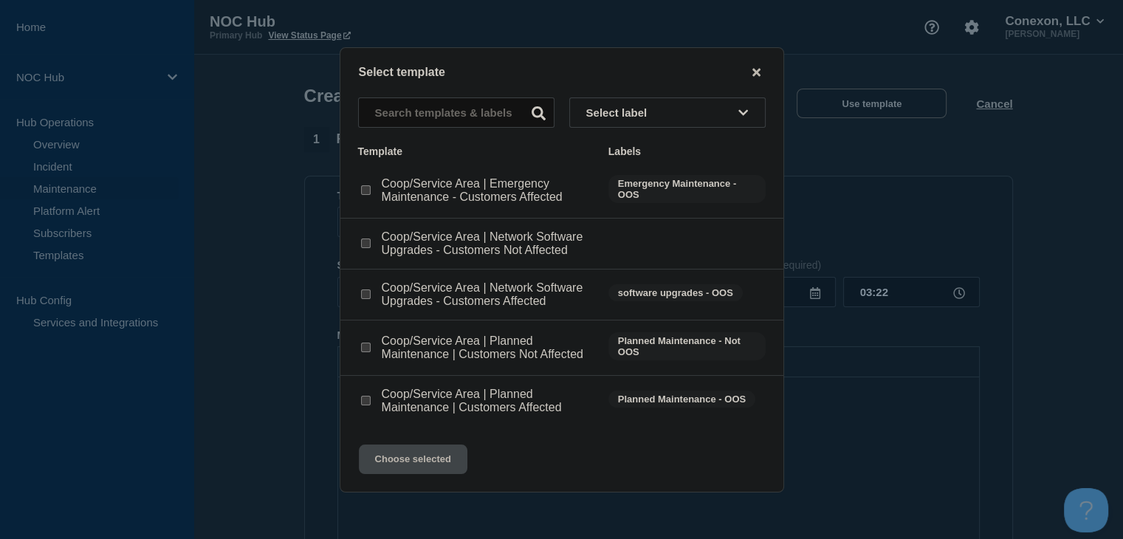
click at [368, 295] on input "Coop/Service Area | Network Software Upgrades - Customers Affected checkbox" at bounding box center [366, 294] width 10 height 10
click at [395, 457] on button "Choose selected" at bounding box center [413, 460] width 109 height 30
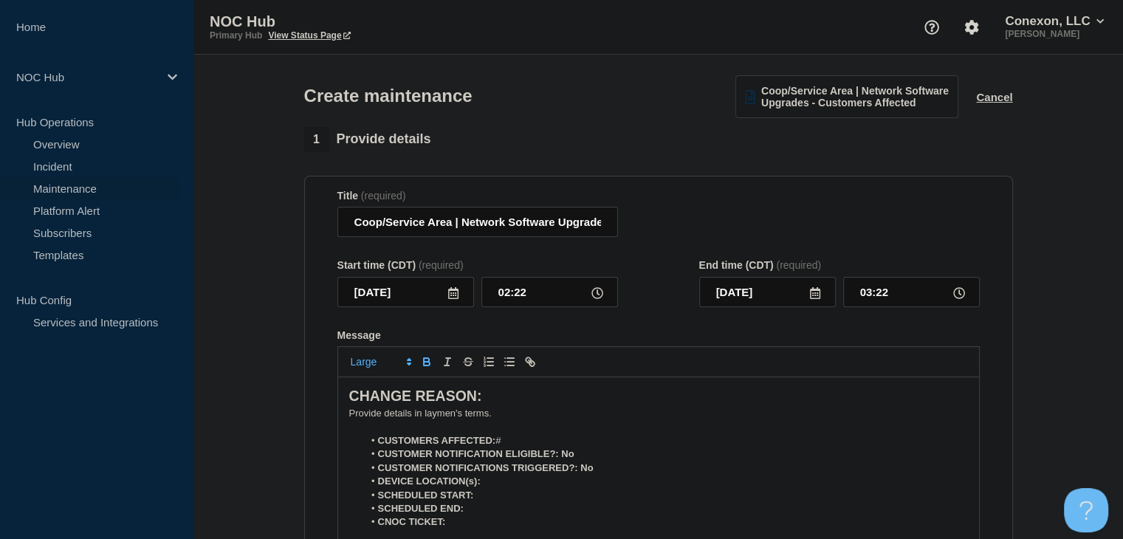
click at [513, 444] on li "CUSTOMERS AFFECTED: #" at bounding box center [665, 440] width 605 height 13
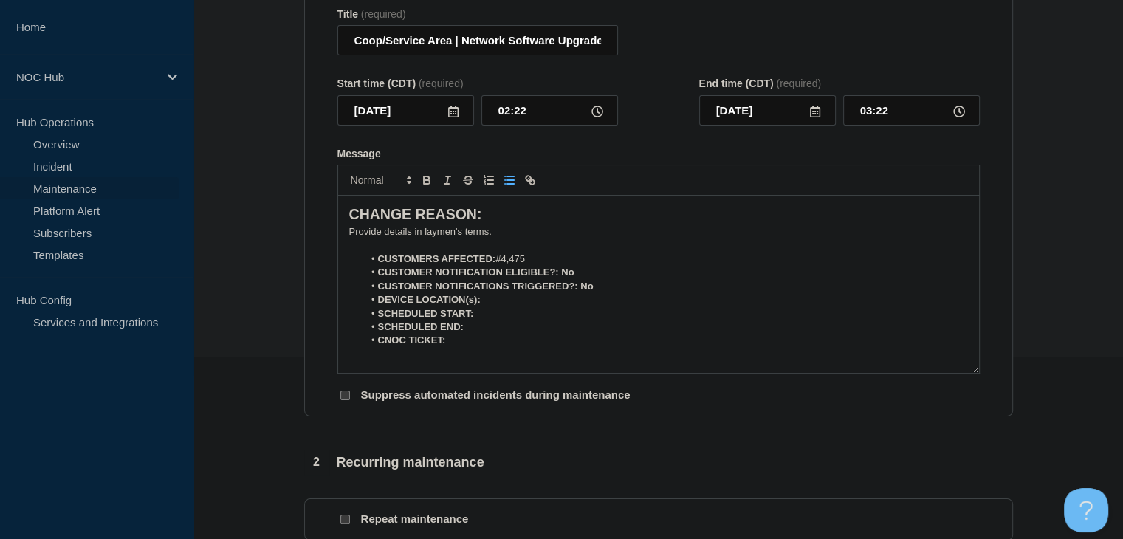
scroll to position [148, 0]
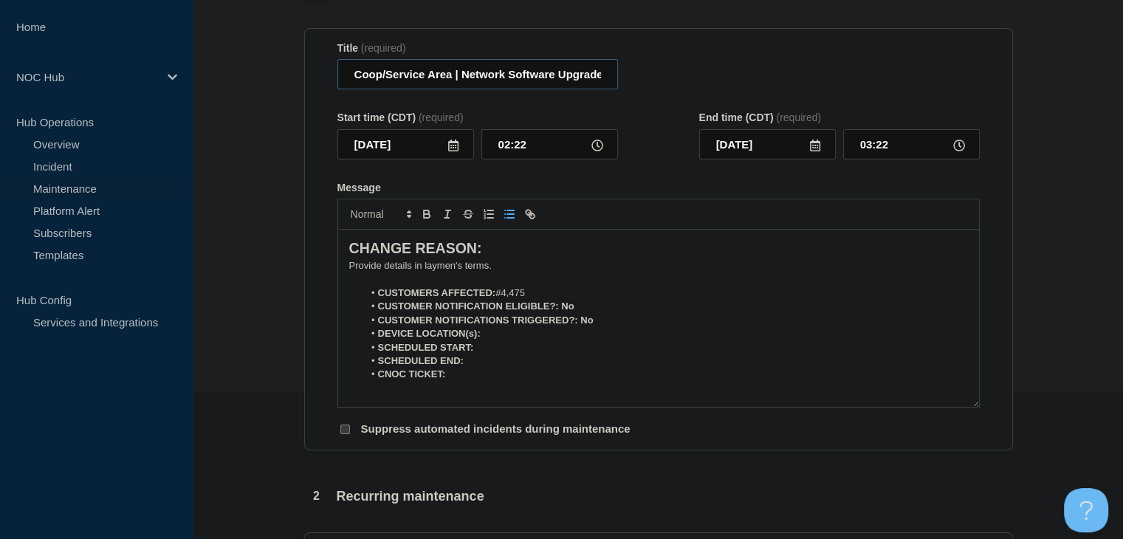
drag, startPoint x: 450, startPoint y: 76, endPoint x: 325, endPoint y: 78, distance: 125.6
click at [325, 78] on section "Title (required) Coop/Service Area | Network Software Upgrades - Customers Affe…" at bounding box center [658, 239] width 709 height 423
click at [452, 151] on icon at bounding box center [453, 146] width 12 height 12
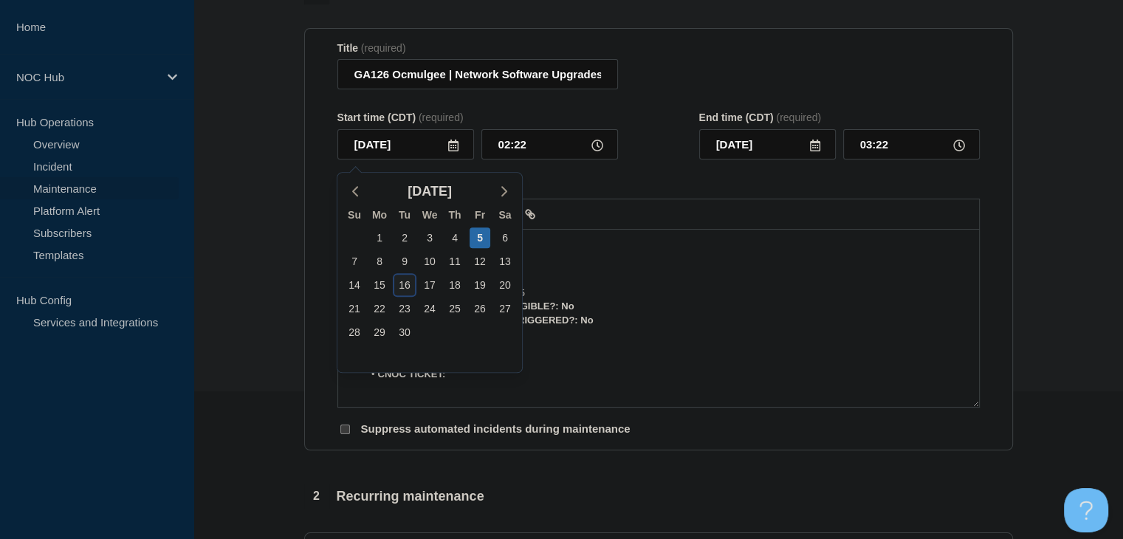
click at [406, 290] on div "16" at bounding box center [404, 285] width 21 height 21
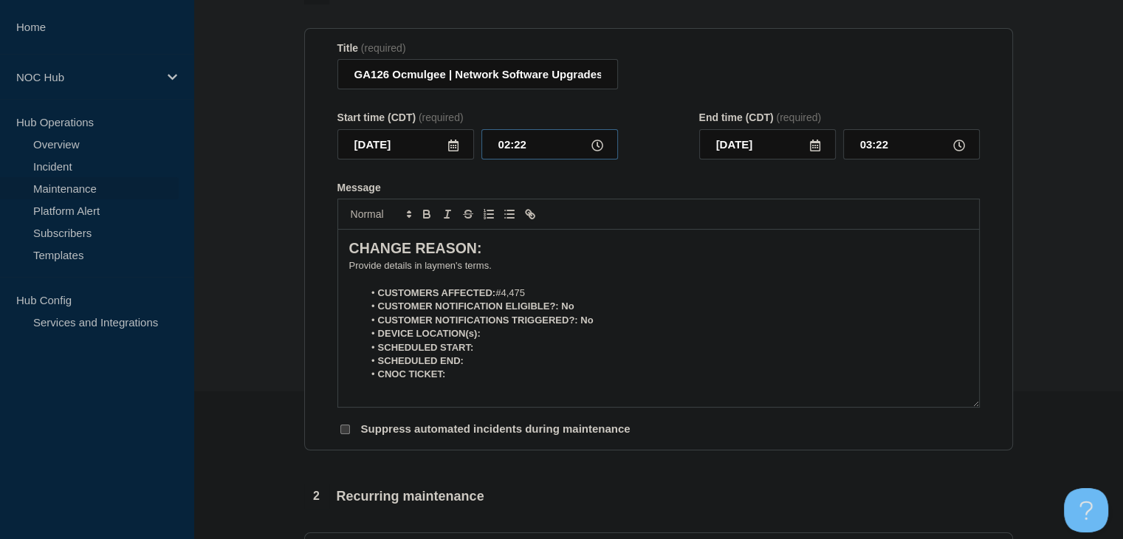
click at [515, 150] on input "02:22" at bounding box center [549, 144] width 137 height 30
click at [380, 272] on p "﻿Provide details in laymen's terms." at bounding box center [658, 265] width 619 height 13
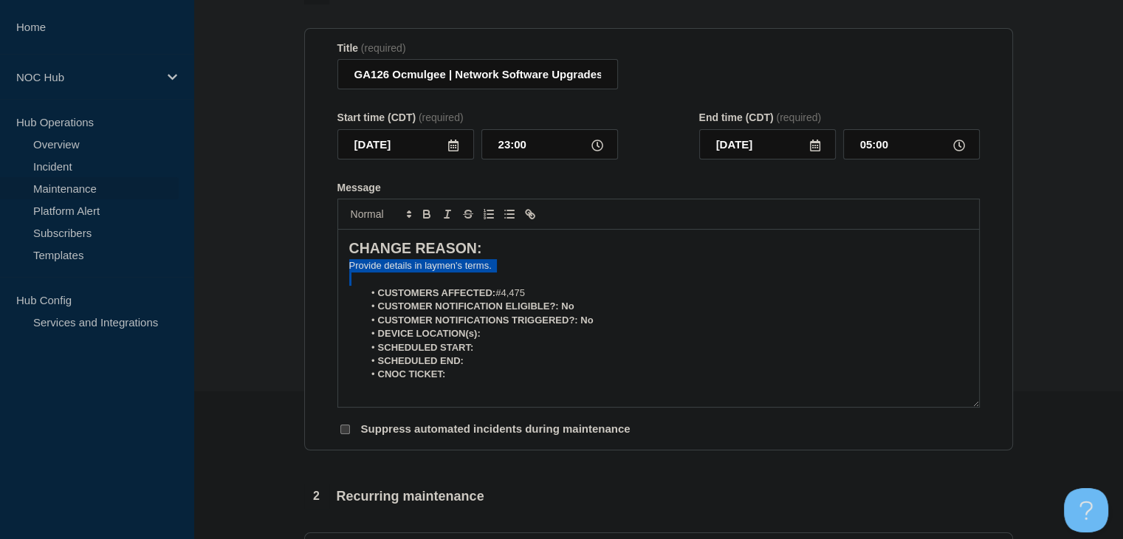
click at [380, 272] on p "﻿Provide details in laymen's terms." at bounding box center [658, 265] width 619 height 13
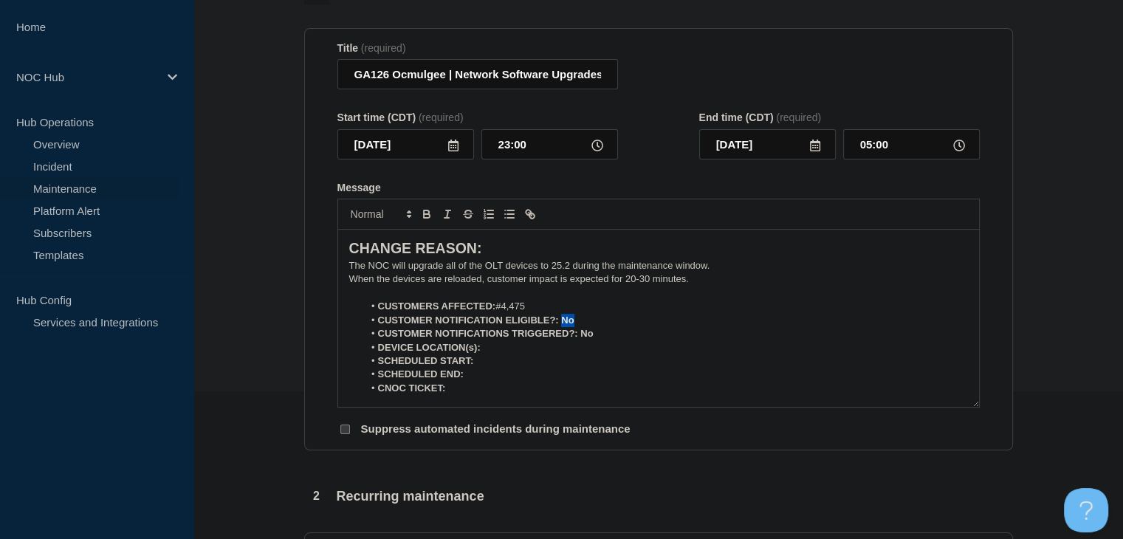
drag, startPoint x: 577, startPoint y: 324, endPoint x: 561, endPoint y: 323, distance: 15.5
click at [561, 323] on li "CUSTOMER NOTIFICATION ELIGIBLE?: No" at bounding box center [665, 320] width 605 height 13
click at [425, 221] on icon "Toggle bold text" at bounding box center [426, 213] width 13 height 13
click at [582, 340] on li "CUSTOMER NOTIFICATIONS TRIGGERED?: No" at bounding box center [665, 333] width 605 height 13
click at [422, 214] on icon "Toggle bold text" at bounding box center [426, 213] width 13 height 13
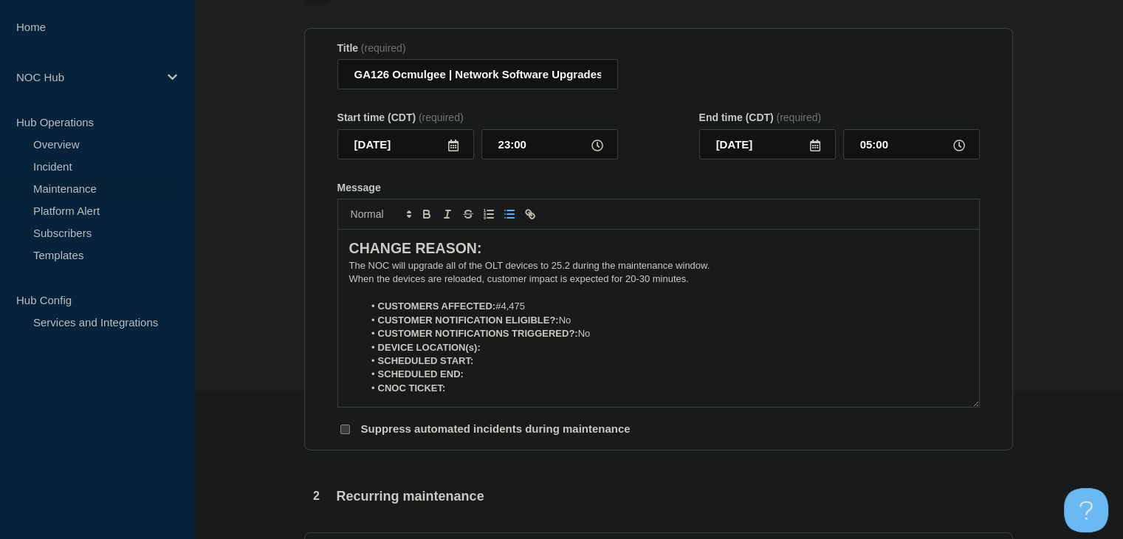
click at [505, 354] on li "DEVICE LOCATION(s):" at bounding box center [665, 347] width 605 height 13
click at [422, 213] on icon "Toggle bold text" at bounding box center [426, 213] width 13 height 13
click at [425, 218] on icon "Toggle bold text" at bounding box center [427, 216] width 6 height 4
click at [424, 214] on icon "Toggle bold text" at bounding box center [426, 212] width 5 height 4
click at [425, 218] on icon "Toggle bold text" at bounding box center [427, 216] width 6 height 4
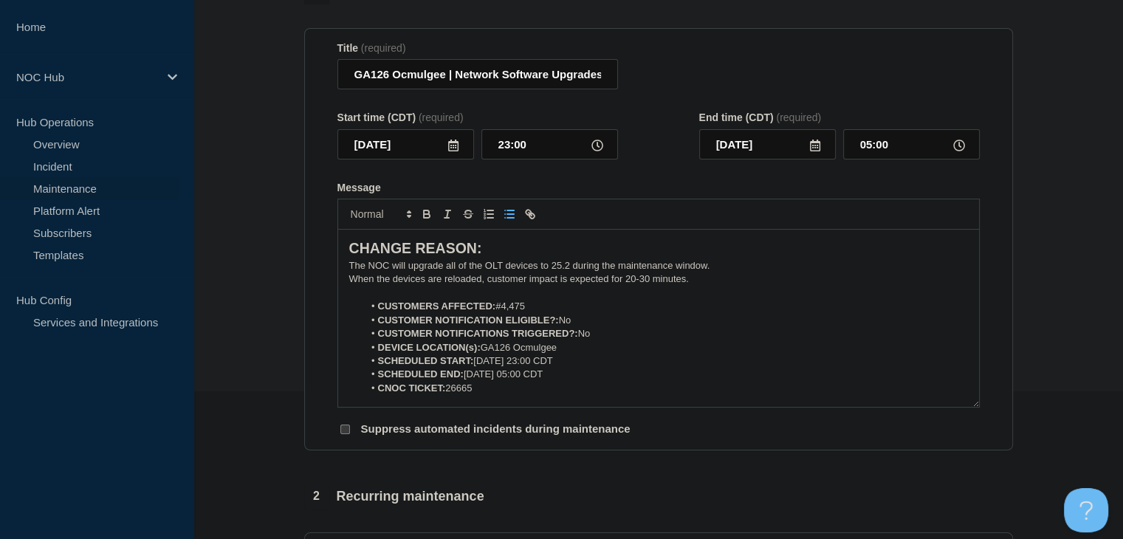
scroll to position [517, 0]
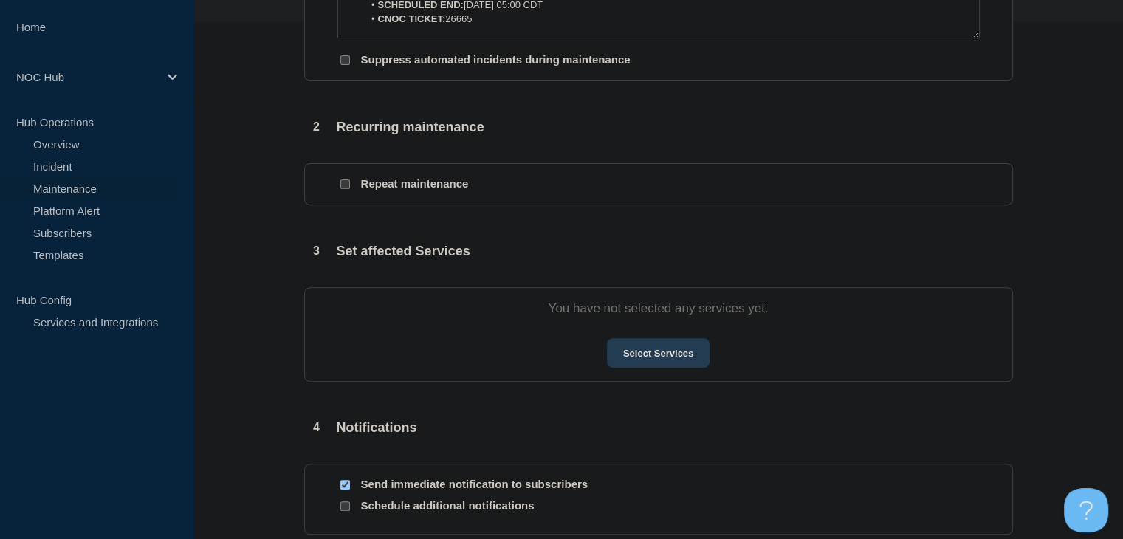
click at [655, 359] on button "Select Services" at bounding box center [658, 353] width 103 height 30
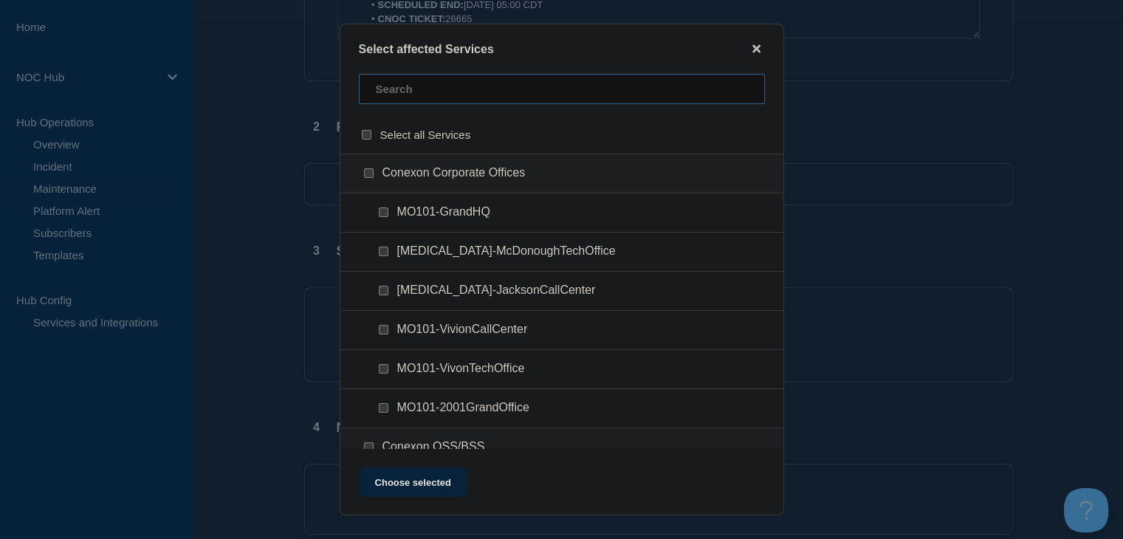
click at [431, 96] on input "text" at bounding box center [562, 89] width 406 height 30
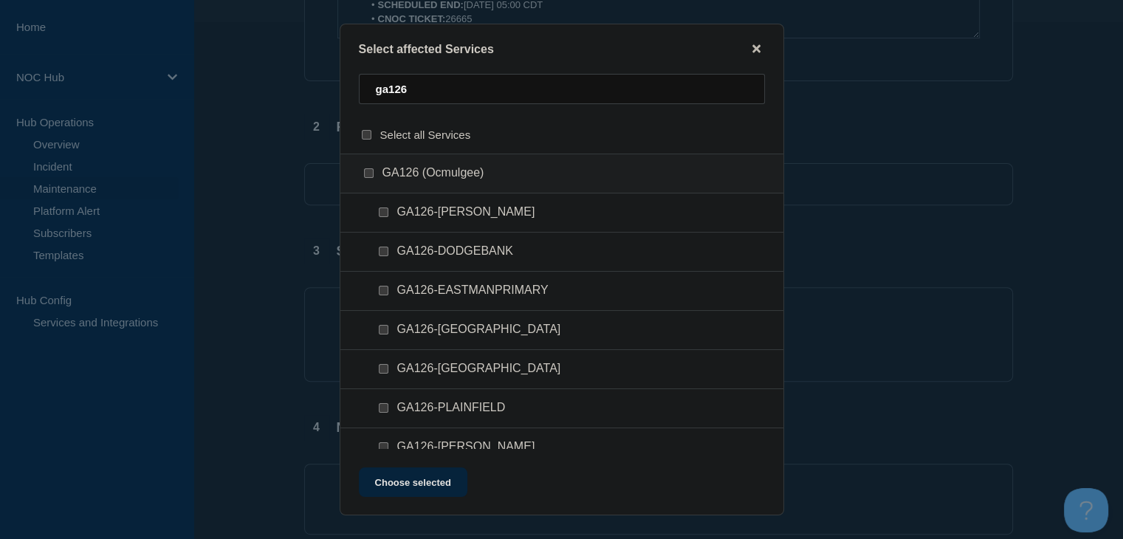
click at [369, 175] on input "GA126 (Ocmulgee) checkbox" at bounding box center [369, 173] width 10 height 10
click at [400, 480] on button "Choose selected" at bounding box center [413, 482] width 109 height 30
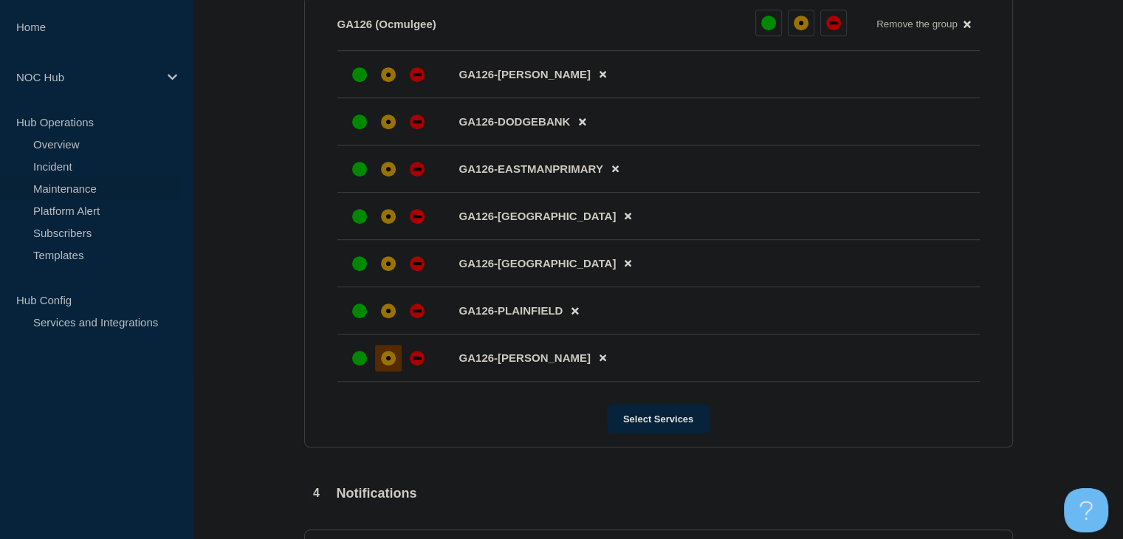
click at [385, 356] on div at bounding box center [388, 358] width 27 height 27
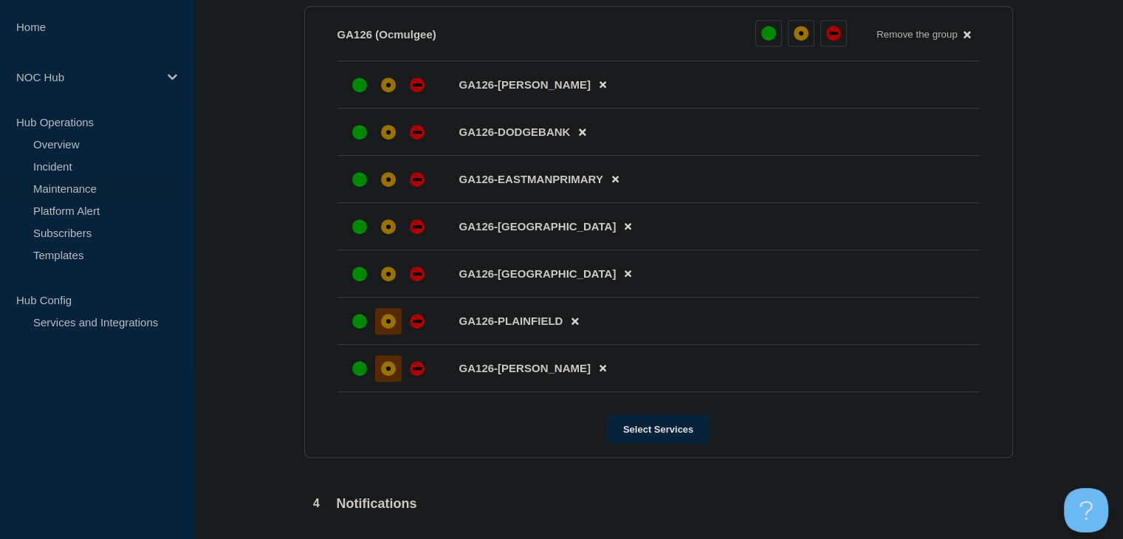
scroll to position [821, 0]
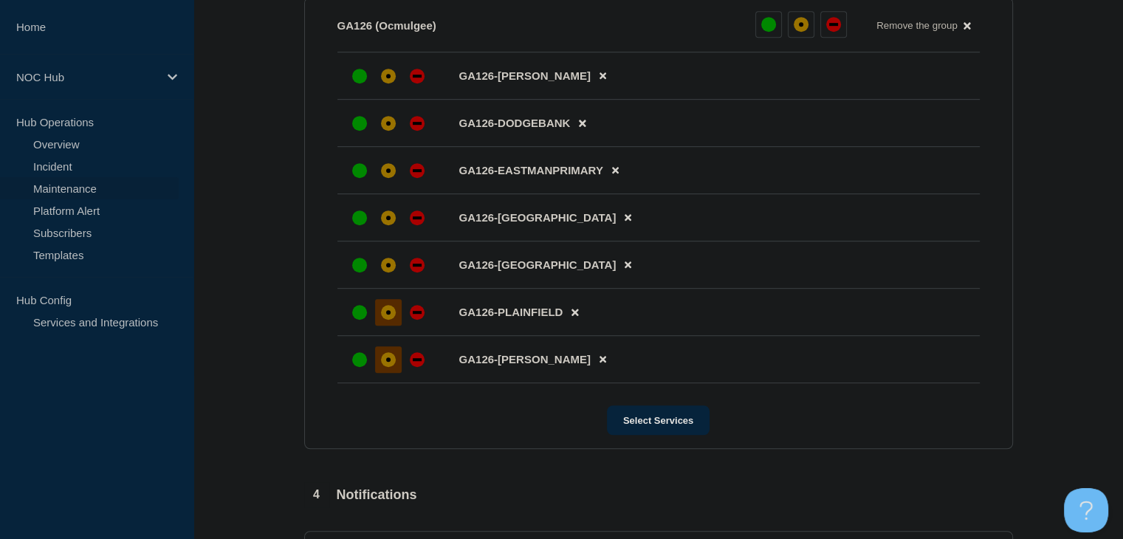
click at [391, 320] on div "affected" at bounding box center [388, 312] width 15 height 15
click at [391, 263] on div at bounding box center [388, 265] width 27 height 27
click at [388, 212] on li "GA126-HAWKINSVILLE" at bounding box center [658, 217] width 642 height 47
click at [387, 168] on div at bounding box center [388, 170] width 27 height 27
click at [387, 117] on div at bounding box center [388, 123] width 27 height 27
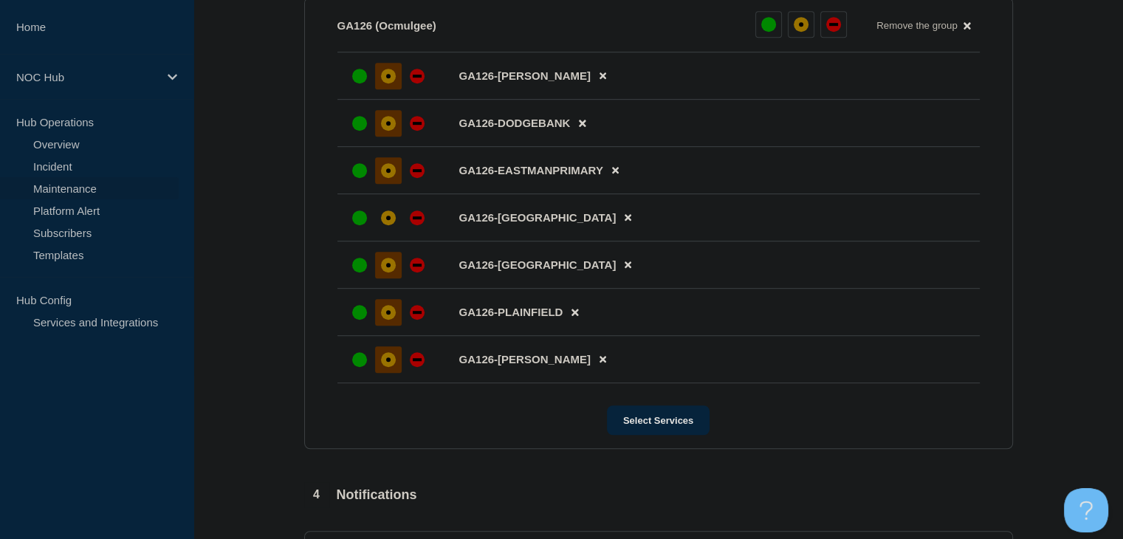
click at [388, 78] on div "affected" at bounding box center [388, 76] width 4 height 4
click at [386, 220] on div "affected" at bounding box center [388, 218] width 4 height 4
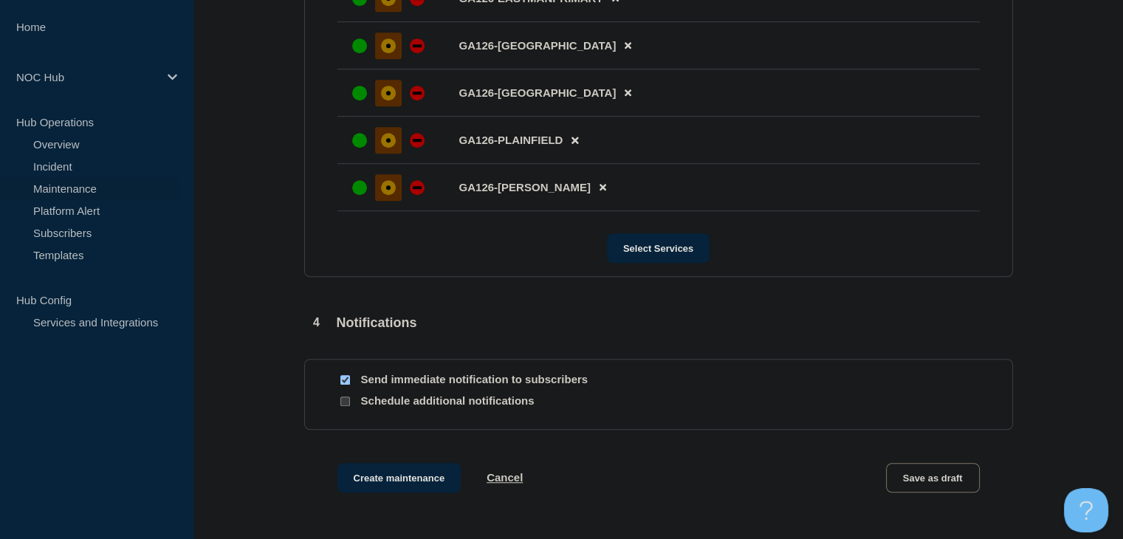
scroll to position [1108, 0]
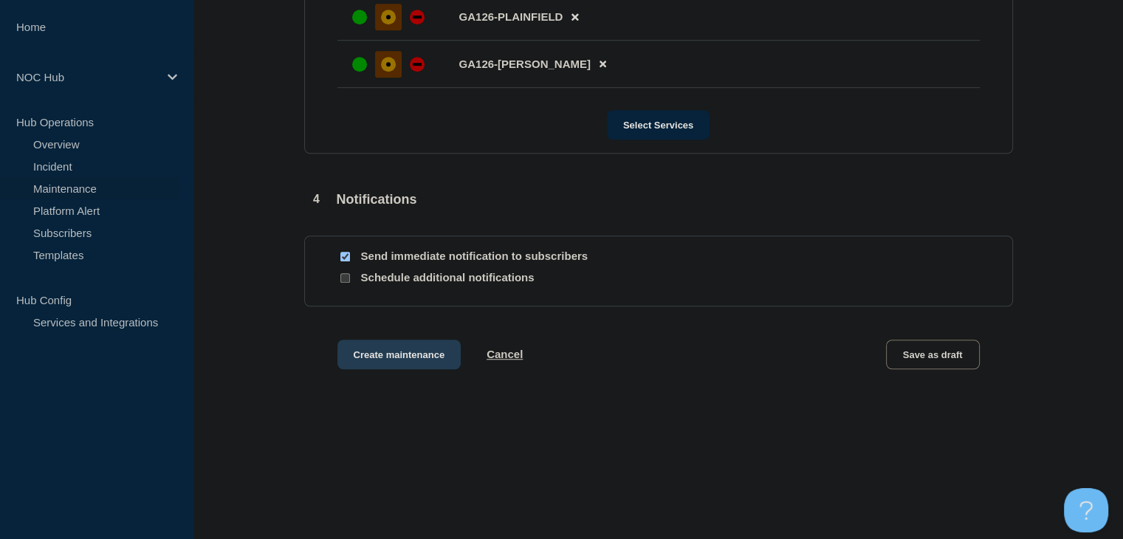
click at [428, 362] on button "Create maintenance" at bounding box center [399, 355] width 124 height 30
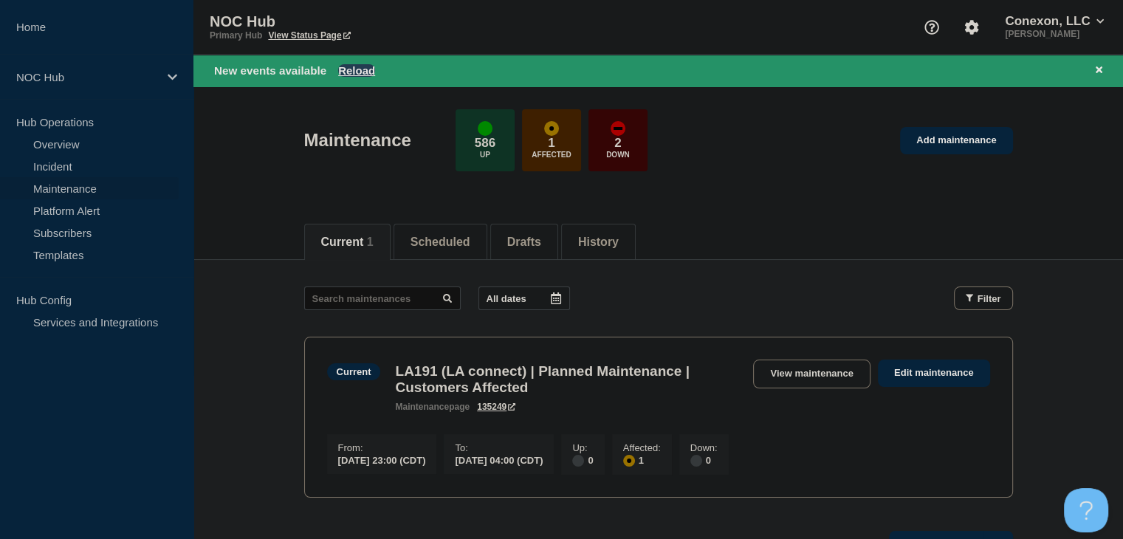
click at [351, 72] on button "Reload" at bounding box center [356, 70] width 37 height 13
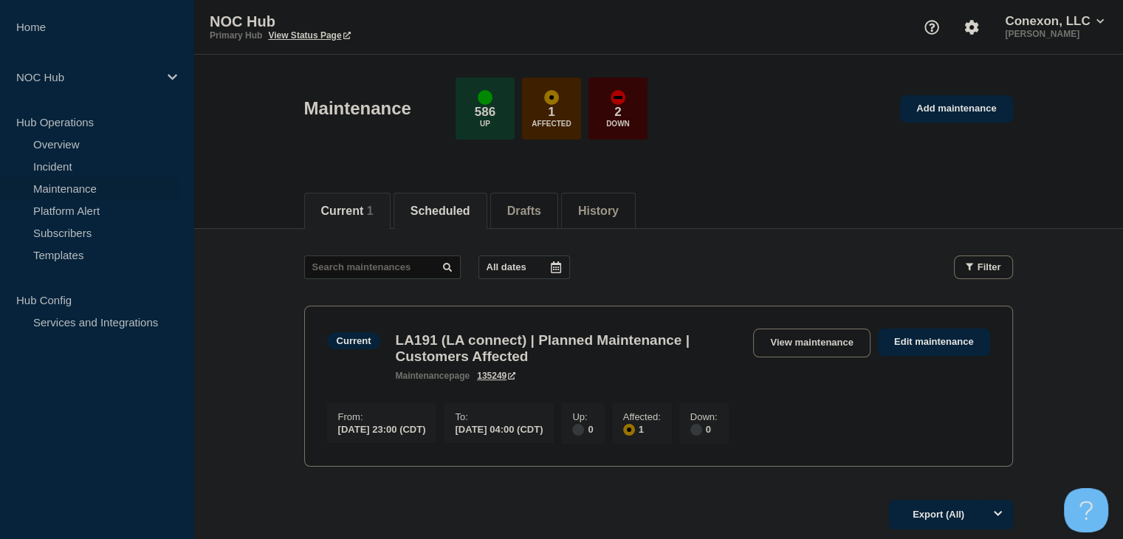
click at [437, 207] on button "Scheduled" at bounding box center [441, 211] width 60 height 13
click at [390, 267] on input "text" at bounding box center [382, 267] width 157 height 24
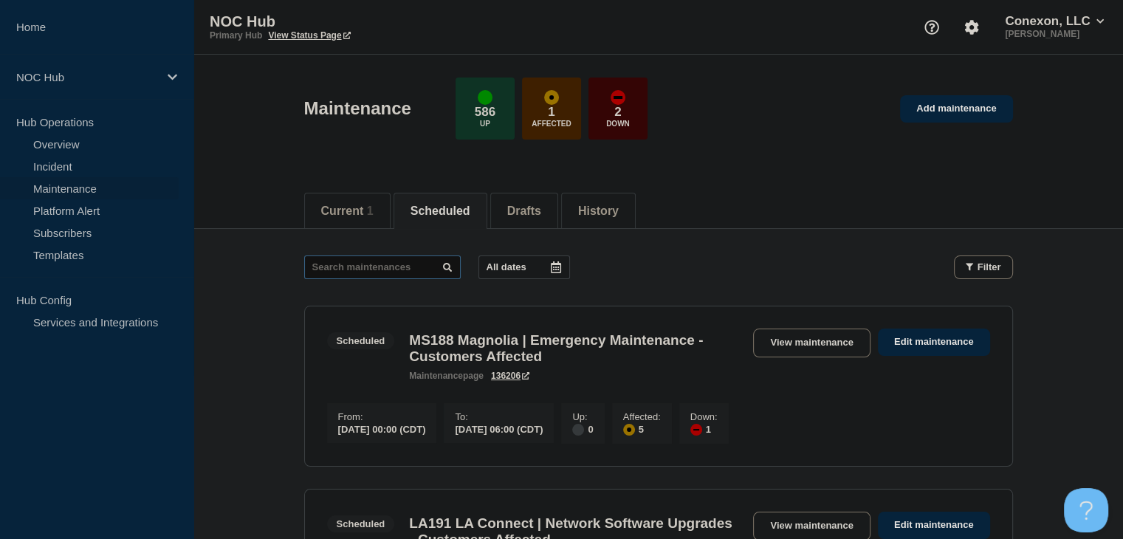
click at [390, 267] on input "text" at bounding box center [382, 267] width 157 height 24
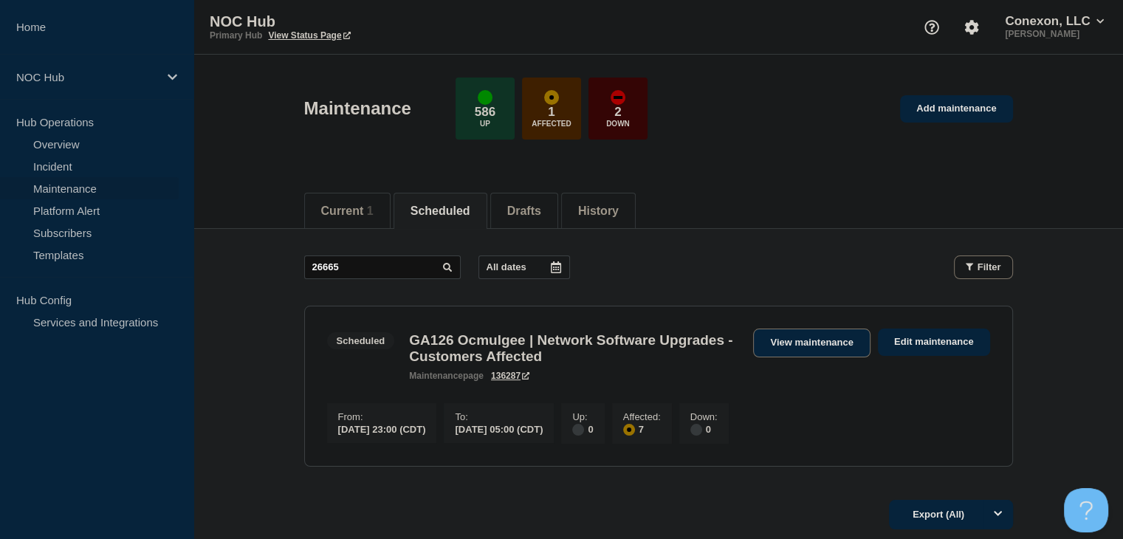
click at [823, 340] on link "View maintenance" at bounding box center [811, 343] width 117 height 29
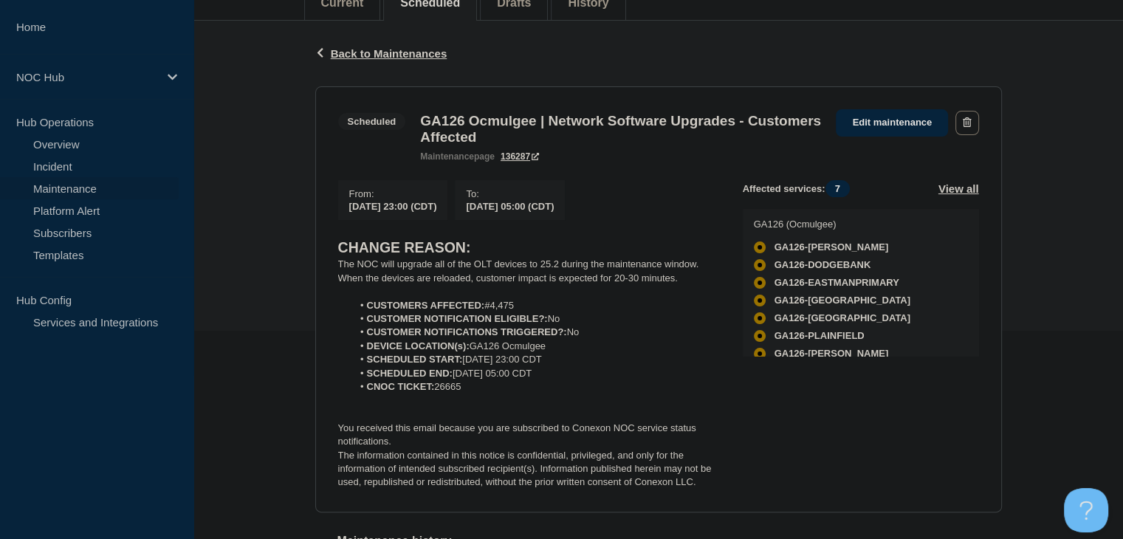
scroll to position [295, 0]
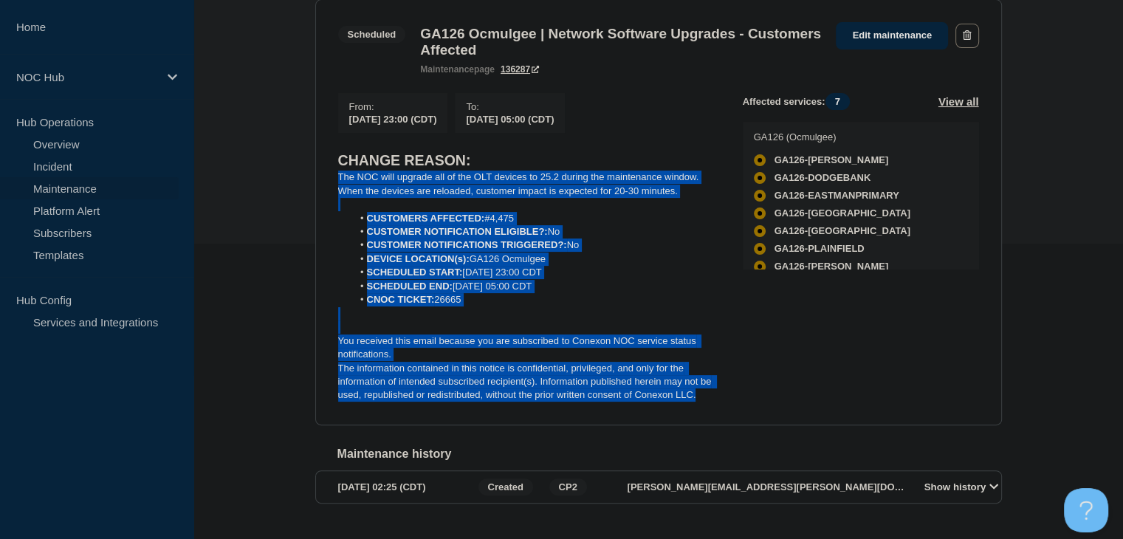
drag, startPoint x: 705, startPoint y: 405, endPoint x: 325, endPoint y: 188, distance: 437.9
click at [325, 188] on section "Scheduled GA126 Ocmulgee | Network Software Upgrades - Customers Affected maint…" at bounding box center [658, 212] width 687 height 426
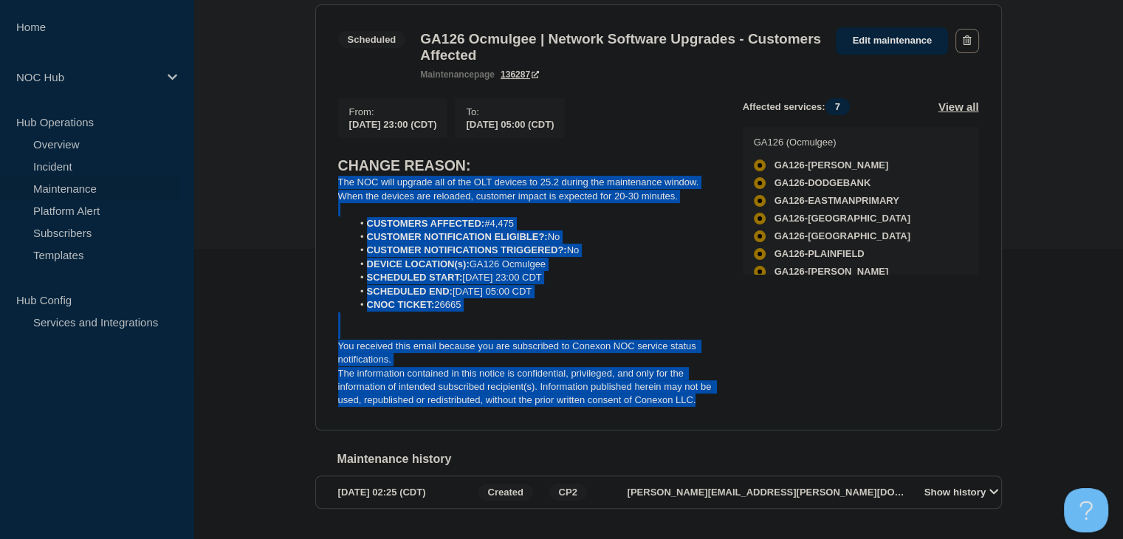
scroll to position [0, 0]
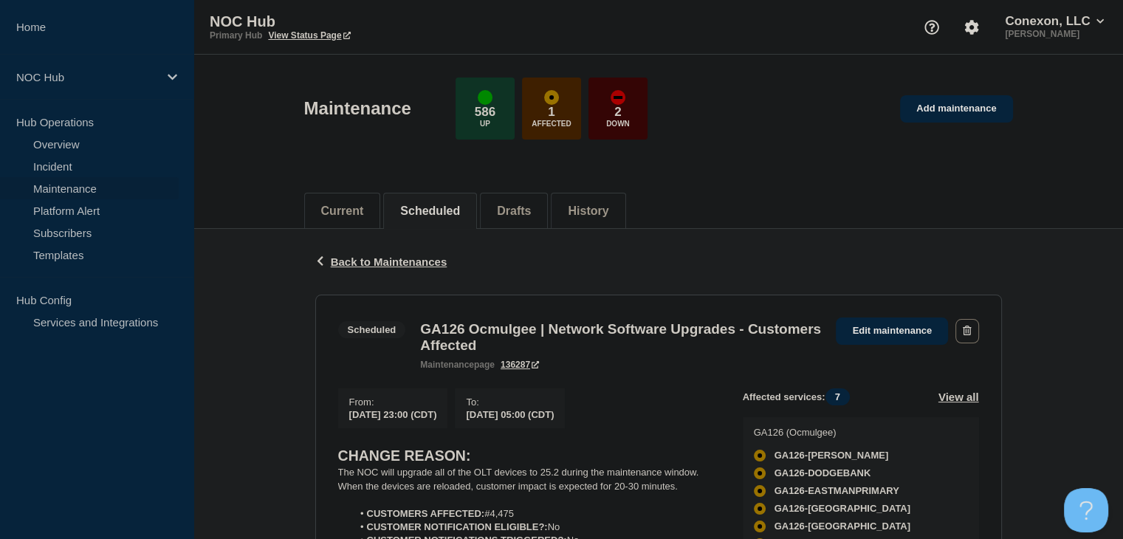
click at [772, 169] on header "Maintenance 586 Up 1 Affected 2 Down Add maintenance" at bounding box center [658, 116] width 930 height 123
click at [366, 258] on span "Back to Maintenances" at bounding box center [389, 261] width 117 height 13
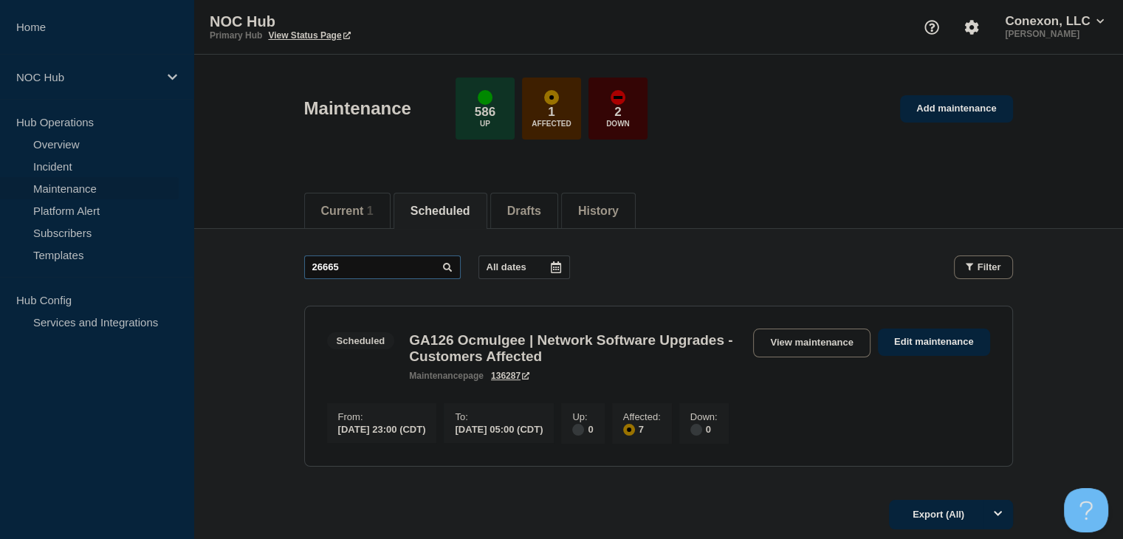
click at [417, 255] on input "26665" at bounding box center [382, 267] width 157 height 24
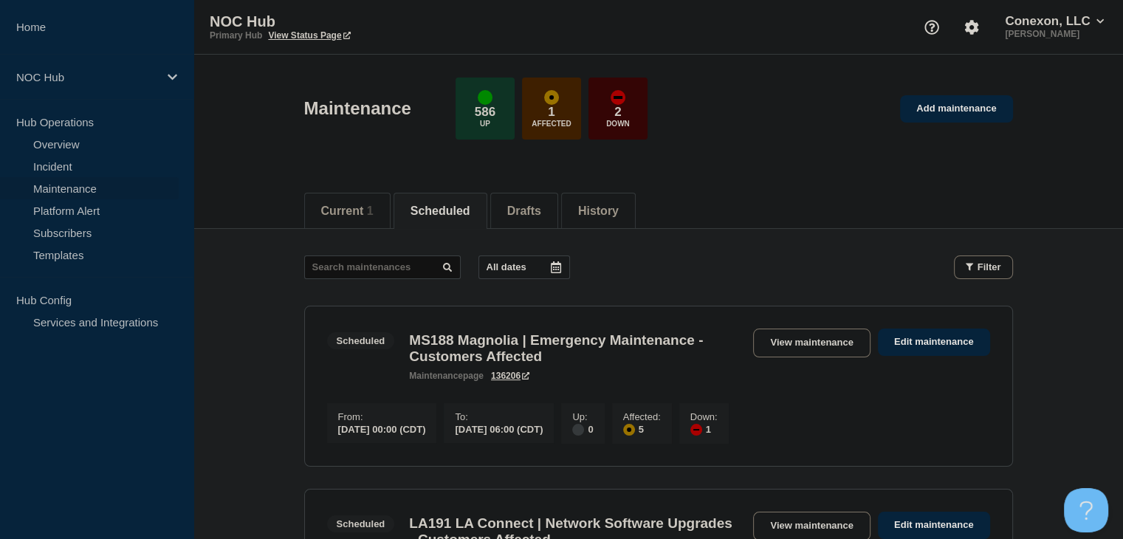
click at [547, 261] on div at bounding box center [556, 267] width 27 height 22
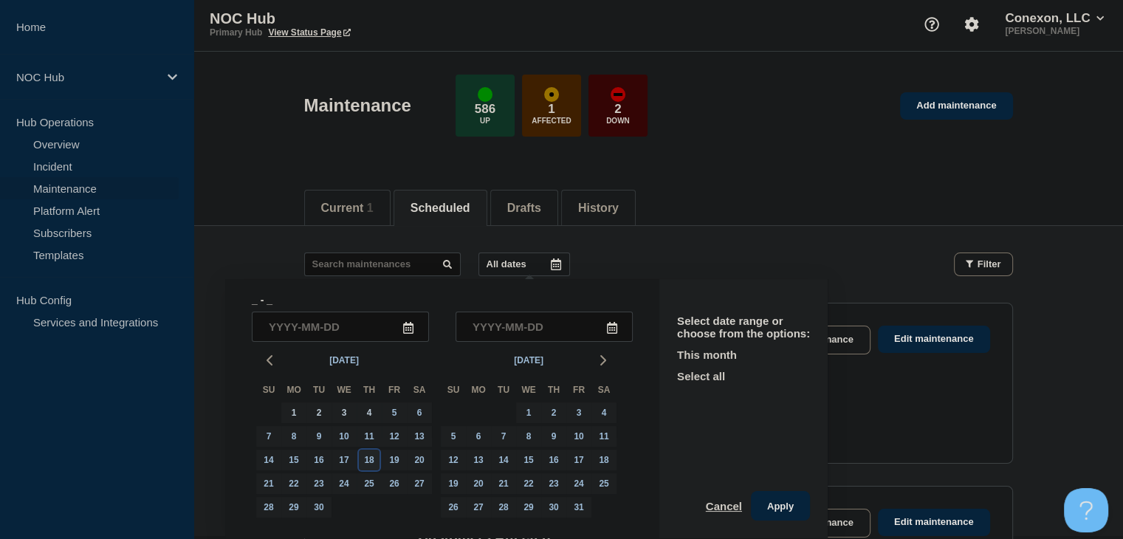
click at [368, 460] on div "18" at bounding box center [369, 460] width 21 height 21
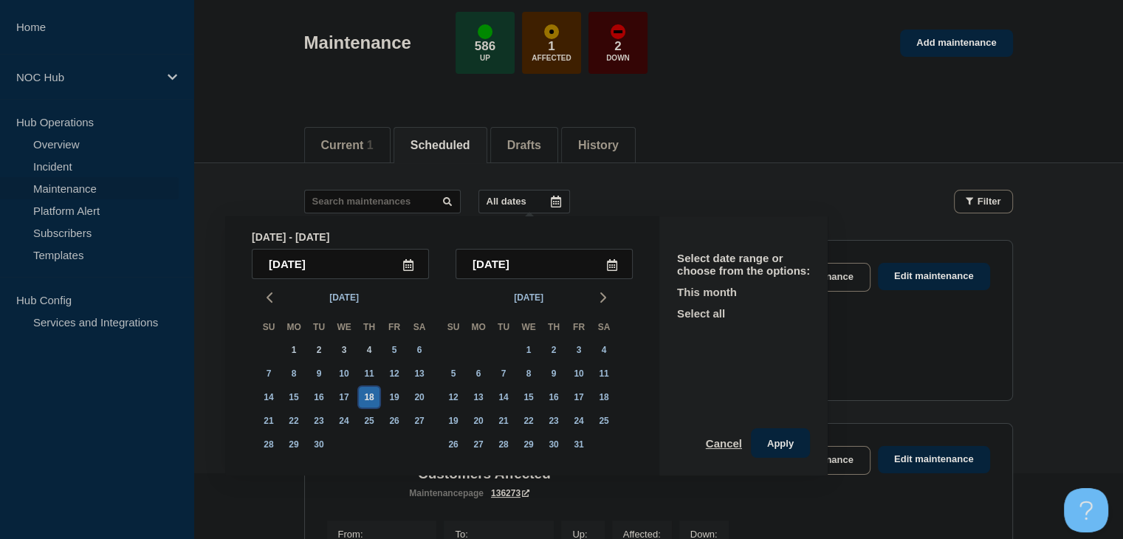
scroll to position [151, 0]
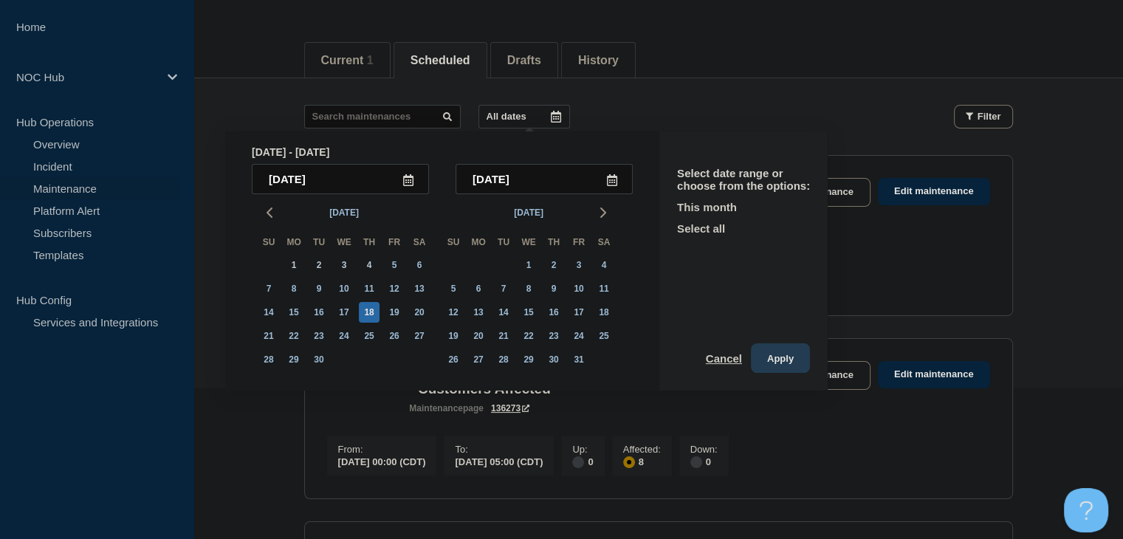
click at [808, 359] on button "Apply" at bounding box center [780, 358] width 59 height 30
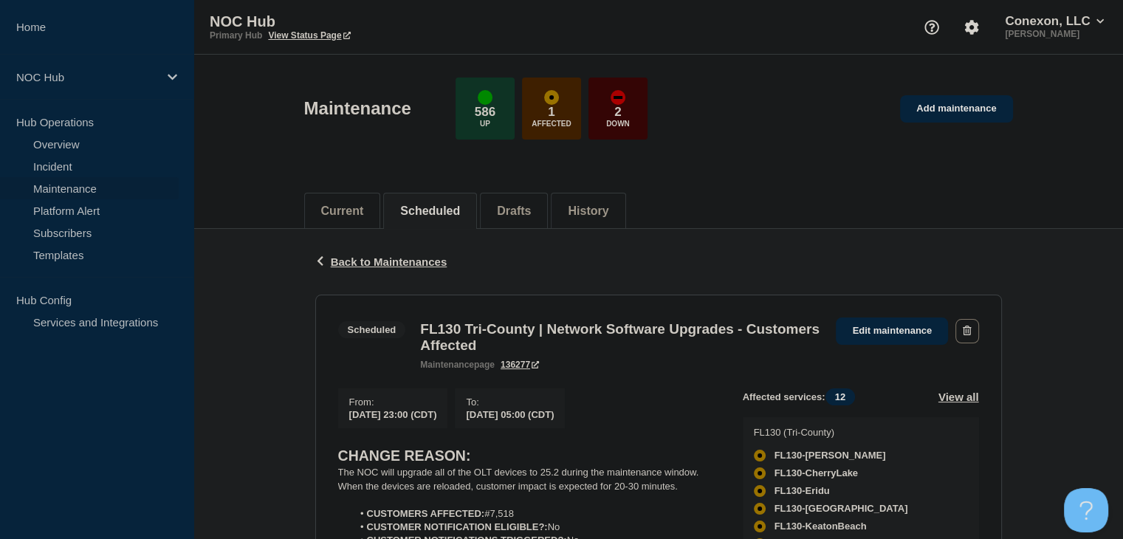
scroll to position [222, 0]
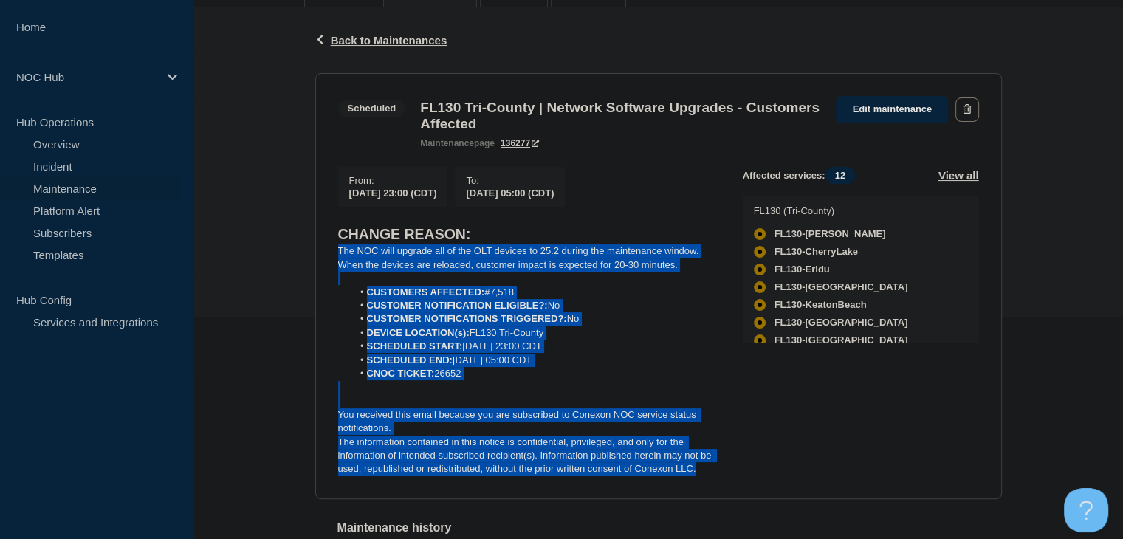
drag, startPoint x: 710, startPoint y: 476, endPoint x: 309, endPoint y: 256, distance: 457.0
click at [309, 256] on div "Back Back to Maintenances Scheduled FL130 Tri-County | Network Software Upgrade…" at bounding box center [658, 315] width 709 height 617
click at [397, 285] on p at bounding box center [528, 278] width 381 height 13
drag, startPoint x: 709, startPoint y: 481, endPoint x: 298, endPoint y: 255, distance: 469.3
click at [298, 255] on div "Back Back to Maintenances Scheduled FL130 Tri-County | Network Software Upgrade…" at bounding box center [658, 315] width 930 height 617
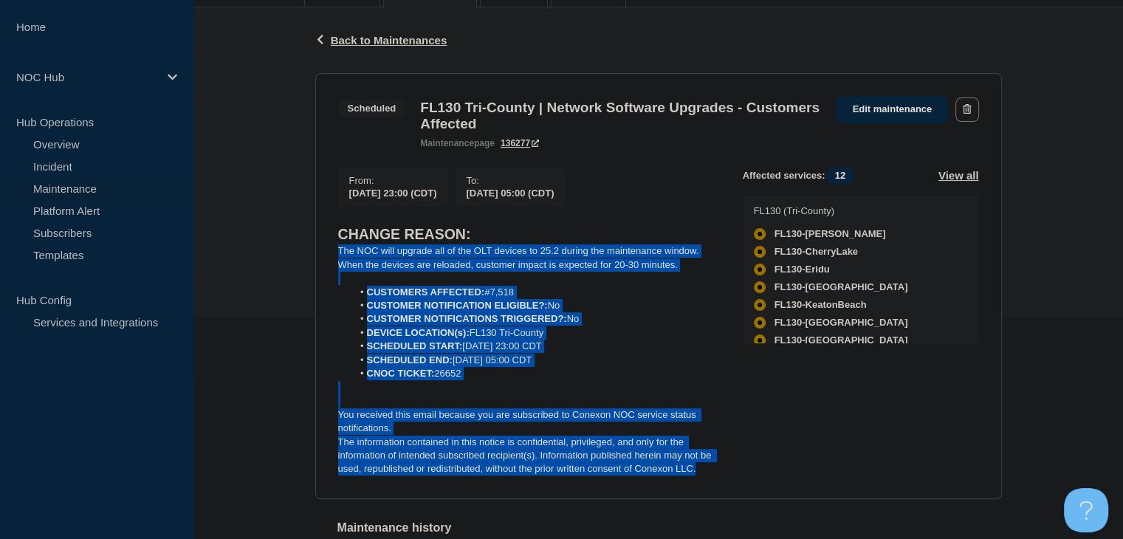
copy div "The NOC will upgrade all of the OLT devices to 25.2 during the maintenance wind…"
